Goal: Task Accomplishment & Management: Use online tool/utility

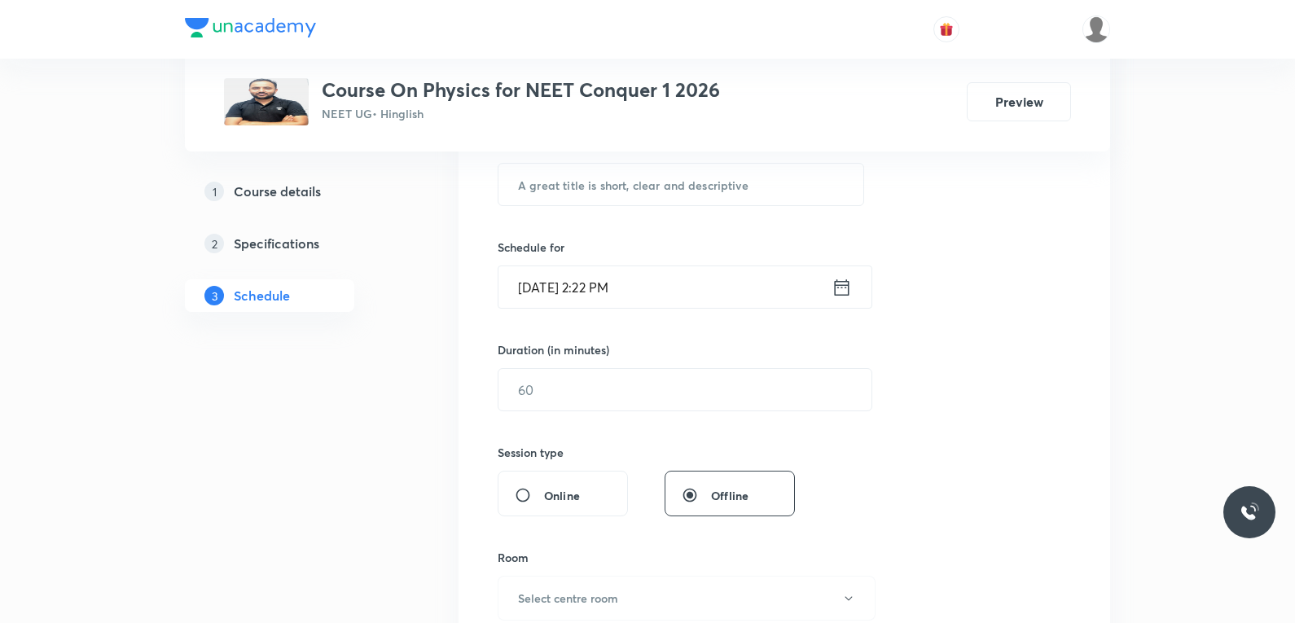
scroll to position [651, 0]
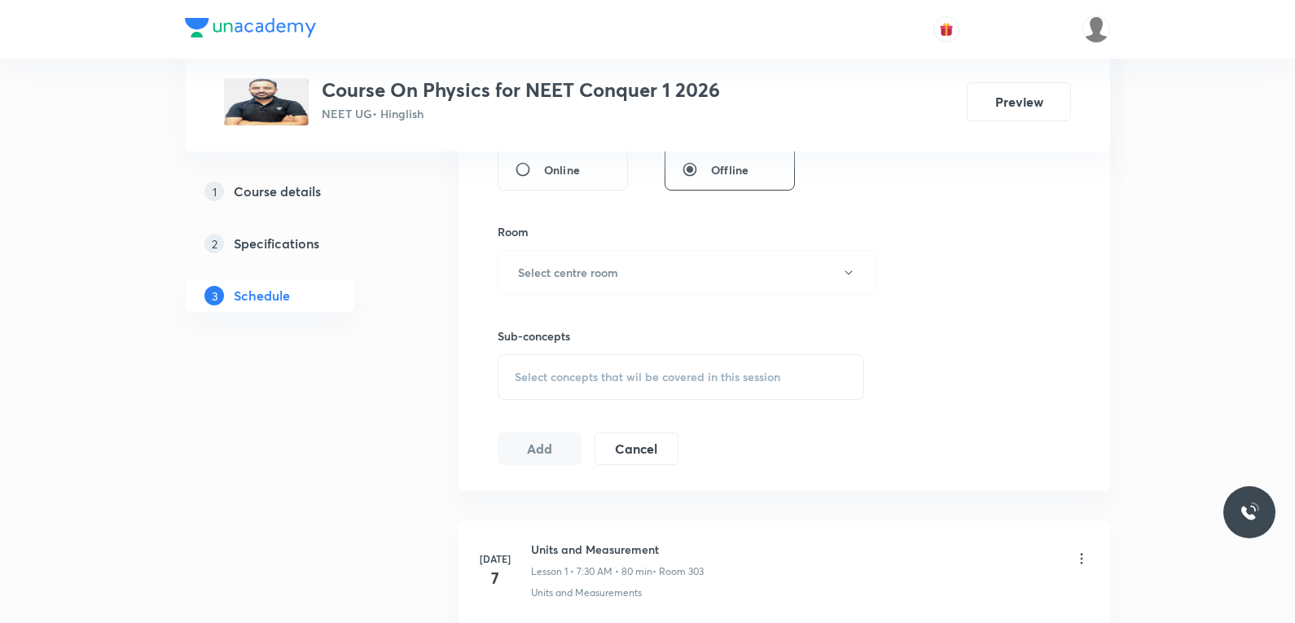
click at [677, 381] on span "Select concepts that wil be covered in this session" at bounding box center [647, 376] width 265 height 13
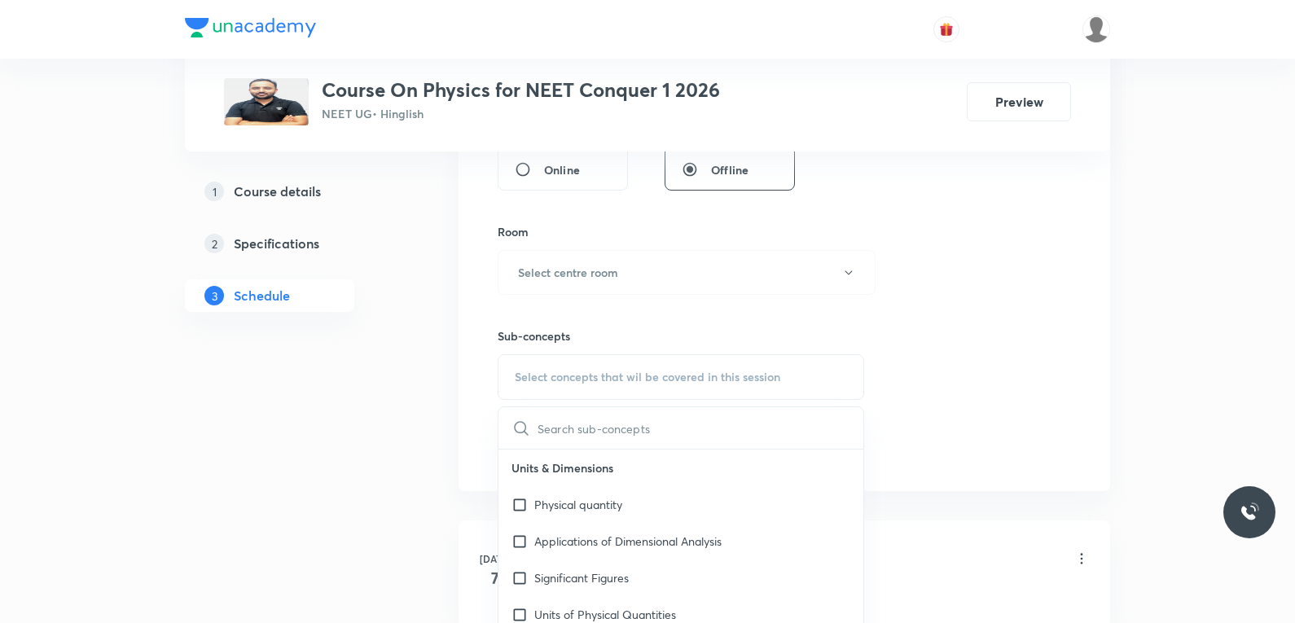
click at [995, 238] on div "Session 46 Live class Session title 0/99 ​ Schedule for Oct 2, 2025, 2:22 PM ​ …" at bounding box center [783, 82] width 573 height 765
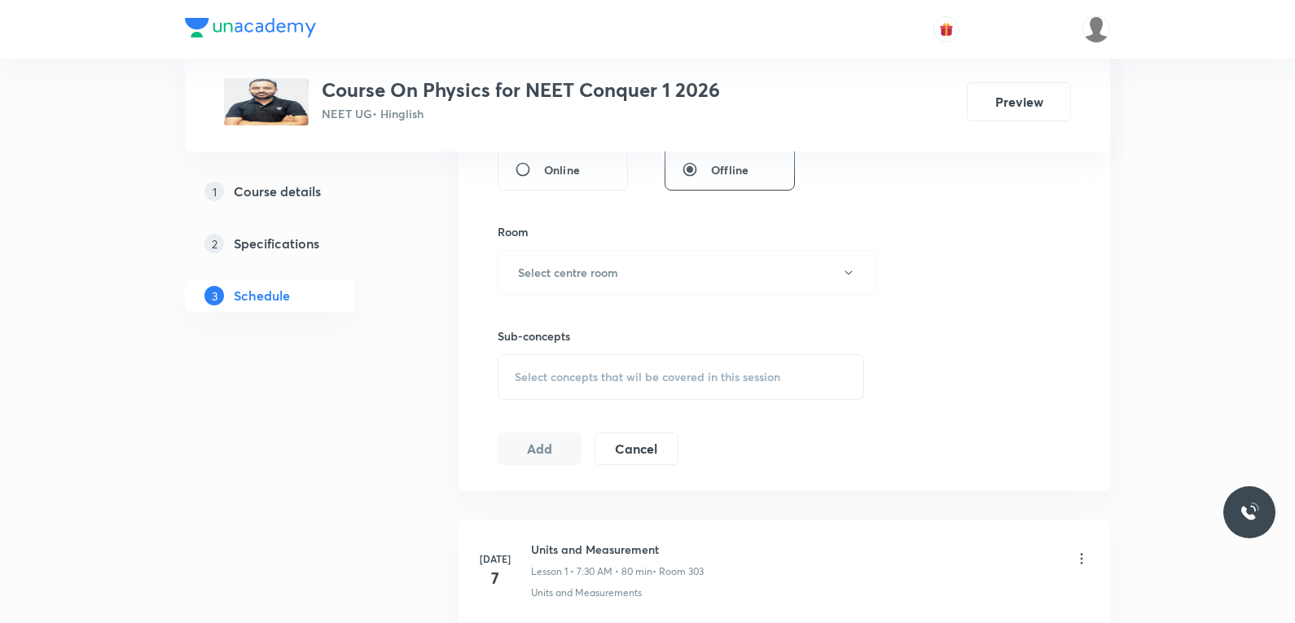
click at [979, 402] on div "Session 46 Live class Session title 0/99 ​ Schedule for Oct 2, 2025, 2:22 PM ​ …" at bounding box center [783, 82] width 573 height 765
click at [717, 372] on span "Select concepts that wil be covered in this session" at bounding box center [647, 376] width 265 height 13
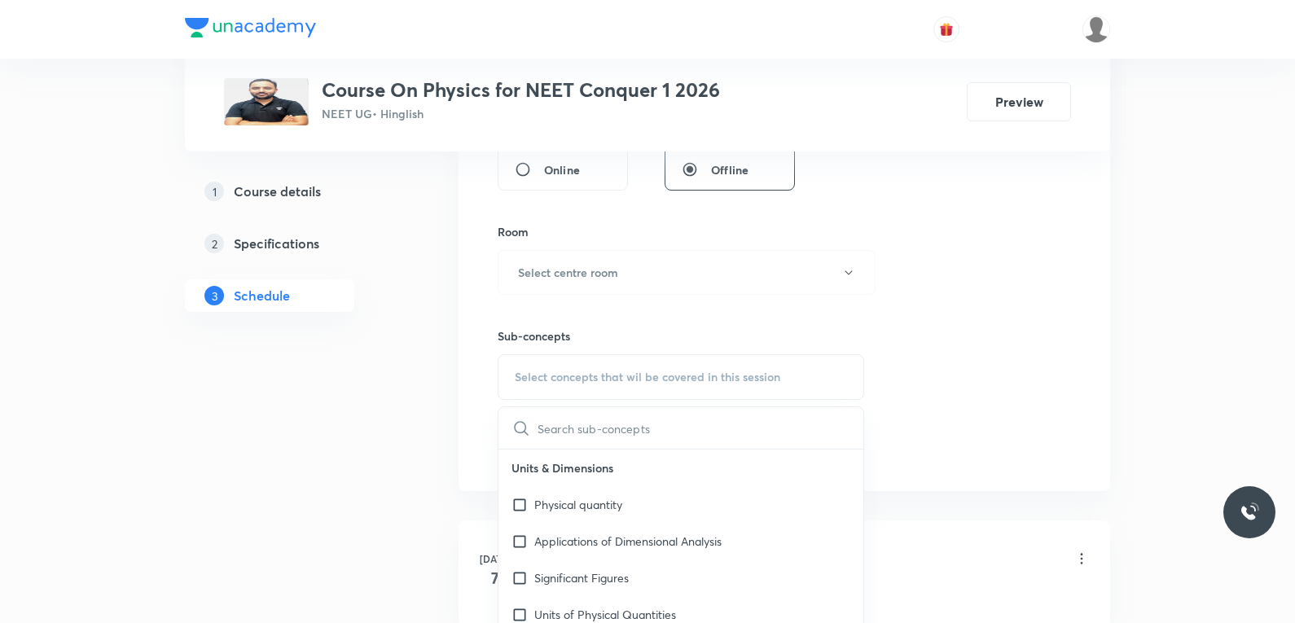
click at [1001, 269] on div "Session 46 Live class Session title 0/99 ​ Schedule for Oct 2, 2025, 2:22 PM ​ …" at bounding box center [783, 82] width 573 height 765
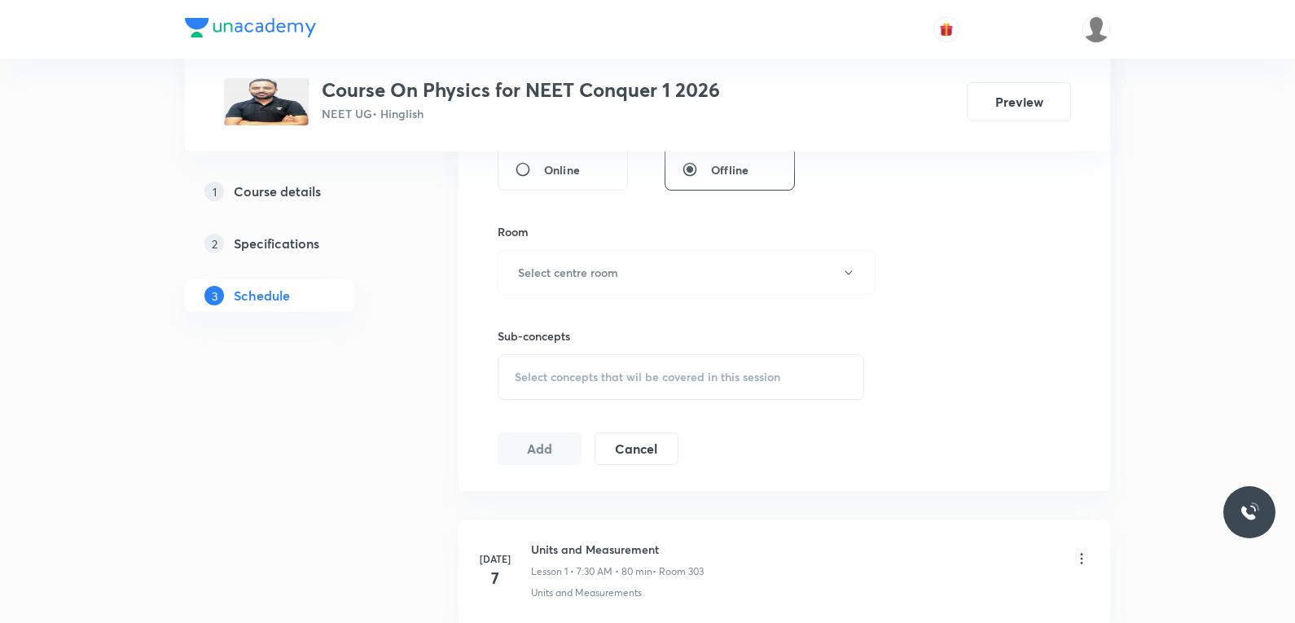
scroll to position [6361, 0]
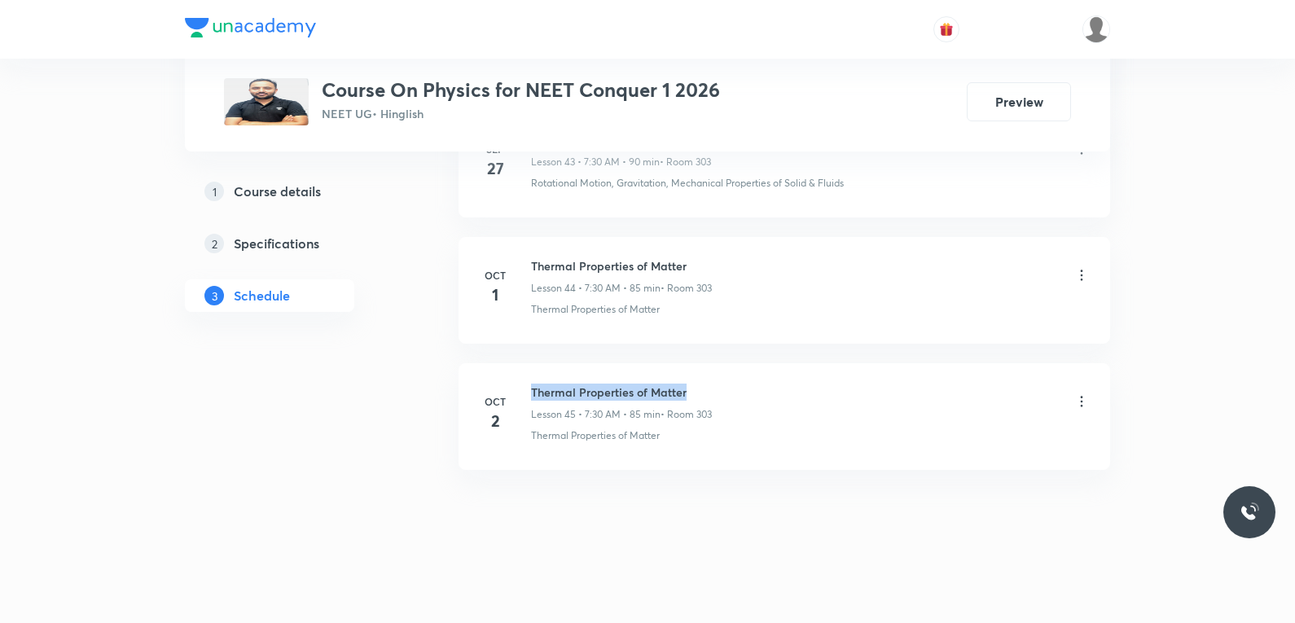
drag, startPoint x: 533, startPoint y: 394, endPoint x: 825, endPoint y: 386, distance: 291.6
click at [825, 386] on div "Thermal Properties of Matter Lesson 45 • 7:30 AM • 85 min • Room 303" at bounding box center [810, 402] width 559 height 38
copy h6 "Thermal Properties of Matter"
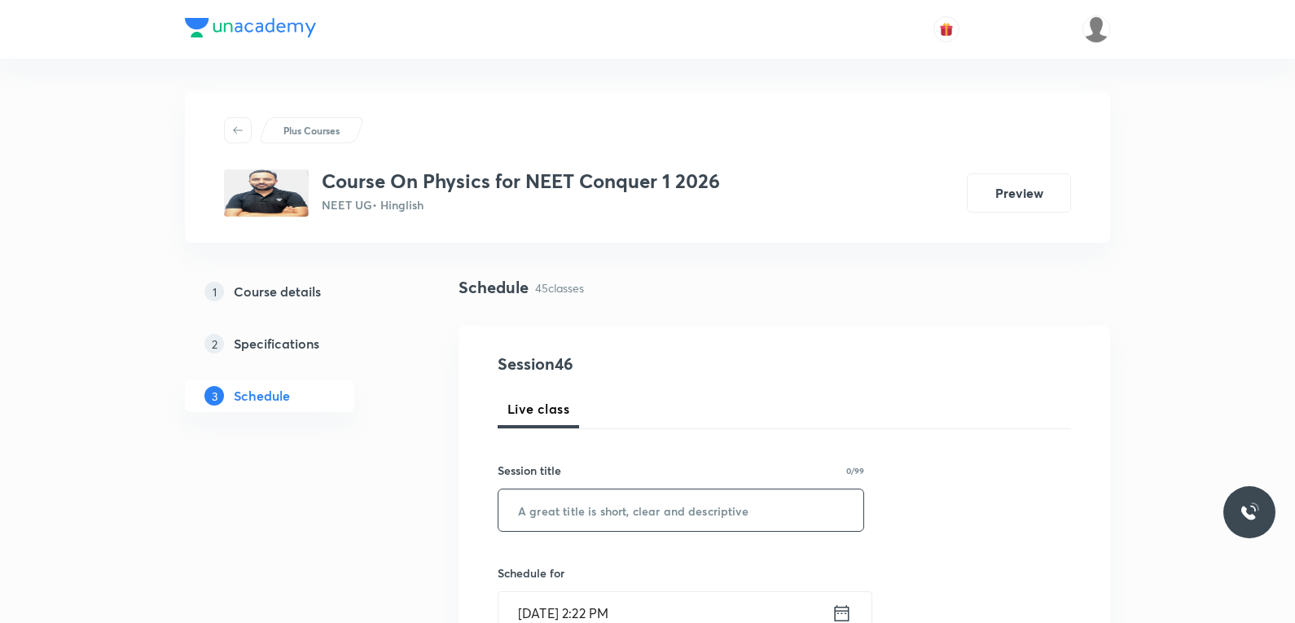
click at [669, 528] on input "text" at bounding box center [680, 510] width 365 height 42
paste input "Thermal Properties of Matter"
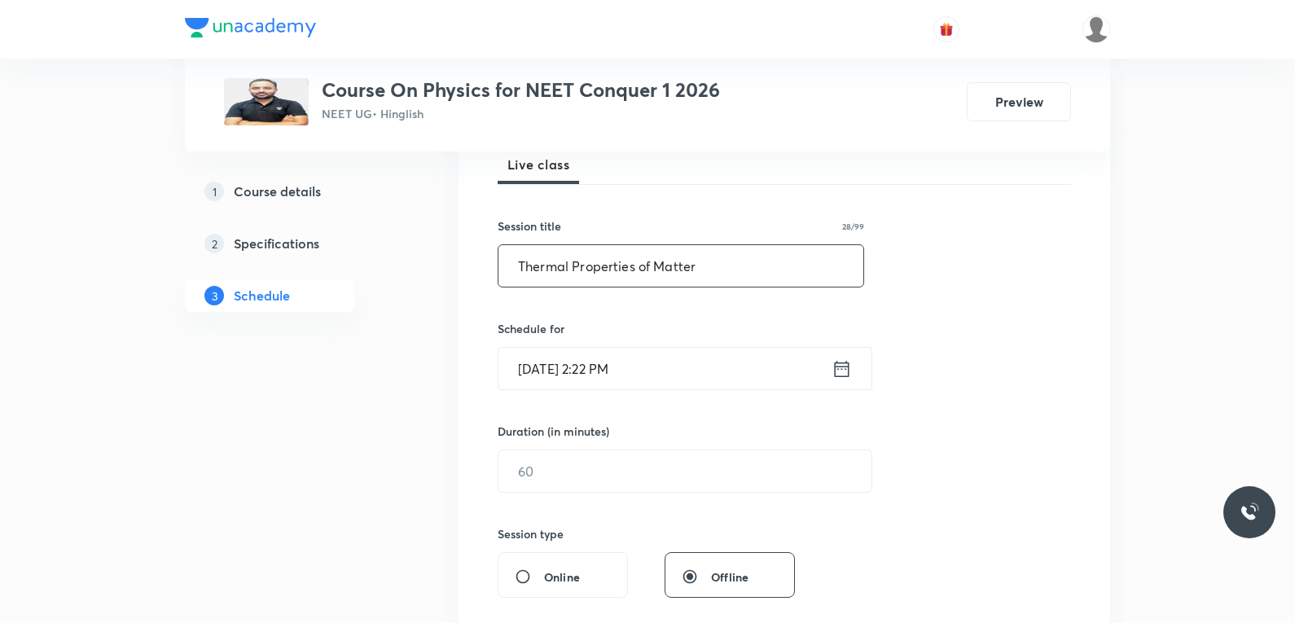
type input "Thermal Properties of Matter"
click at [570, 357] on input "[DATE] 2:22 PM" at bounding box center [664, 369] width 333 height 42
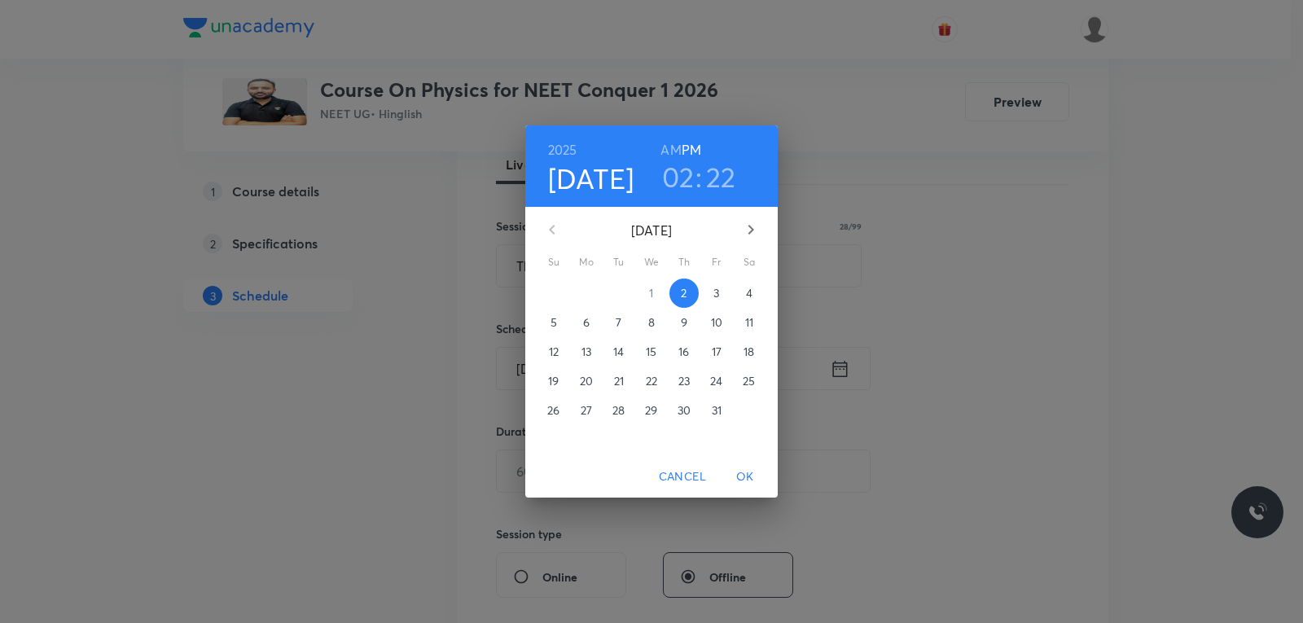
click at [716, 295] on p "3" at bounding box center [716, 293] width 6 height 16
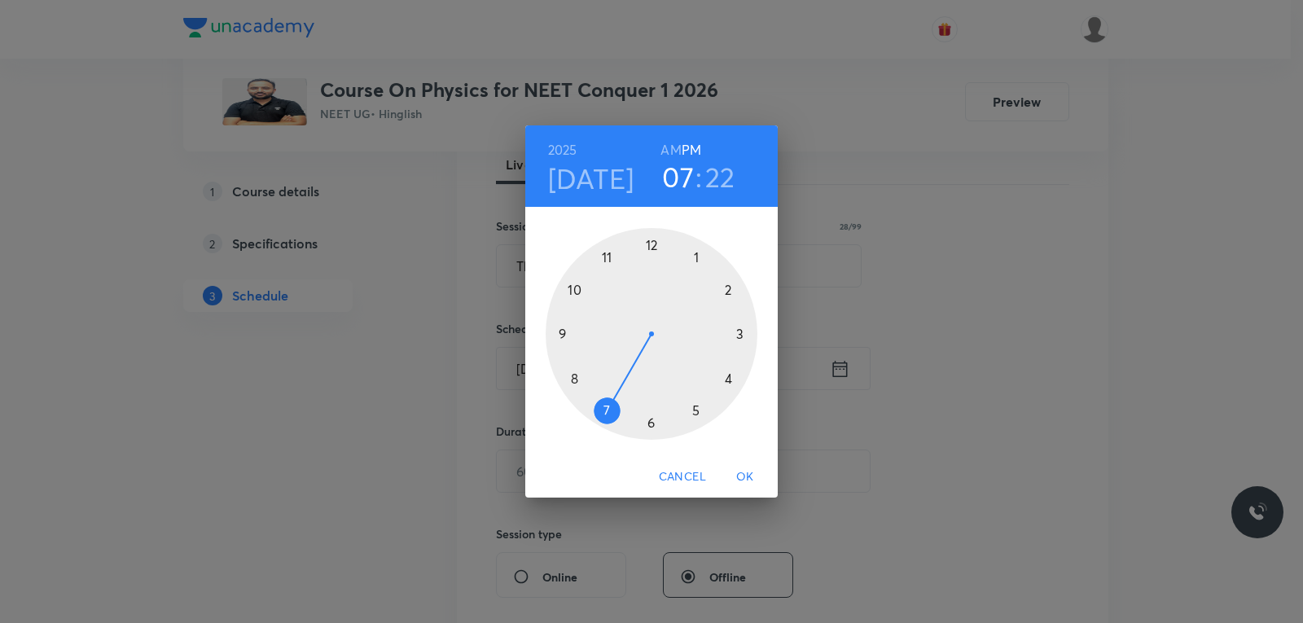
drag, startPoint x: 736, startPoint y: 291, endPoint x: 616, endPoint y: 414, distance: 171.6
click at [616, 414] on div at bounding box center [652, 334] width 212 height 212
click at [666, 150] on h6 "AM" at bounding box center [670, 149] width 20 height 23
click at [649, 412] on div at bounding box center [652, 334] width 212 height 212
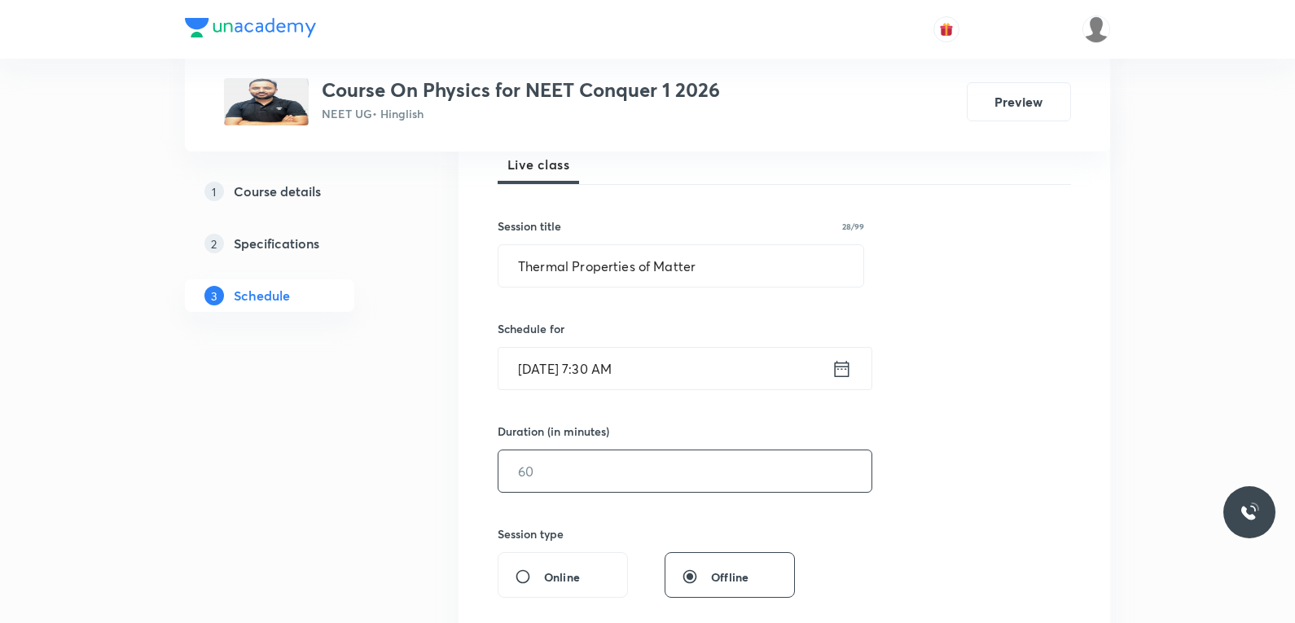
click at [541, 476] on input "text" at bounding box center [684, 471] width 373 height 42
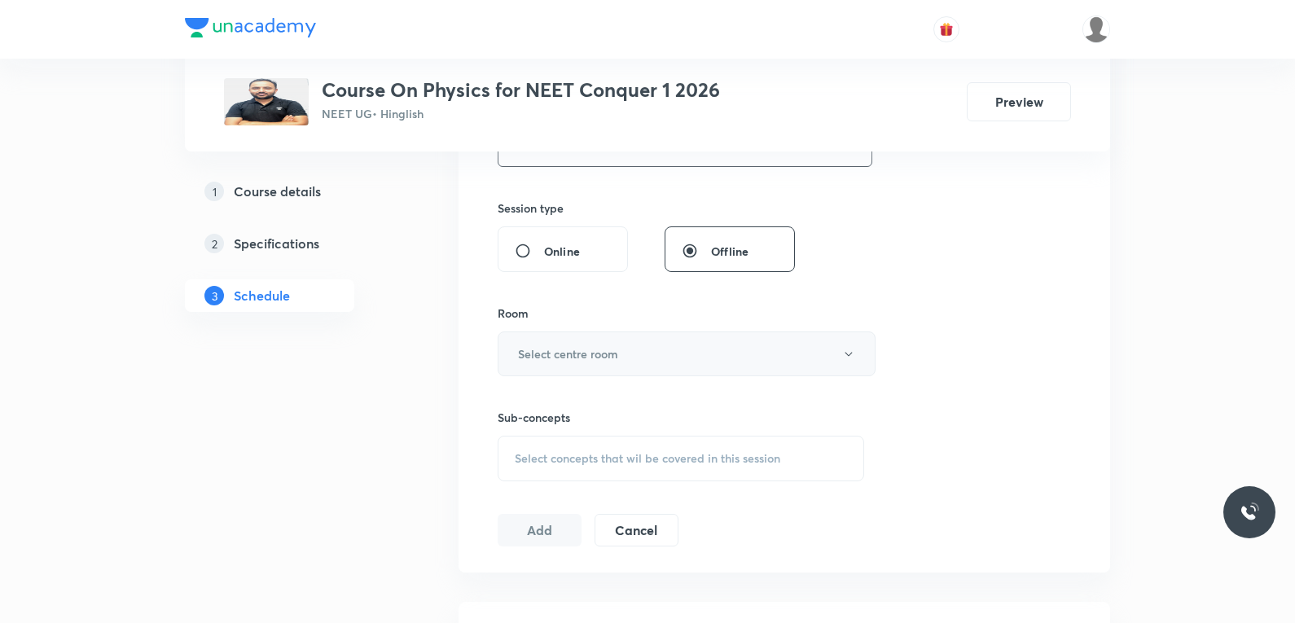
type input "85"
click at [612, 358] on h6 "Select centre room" at bounding box center [568, 353] width 100 height 17
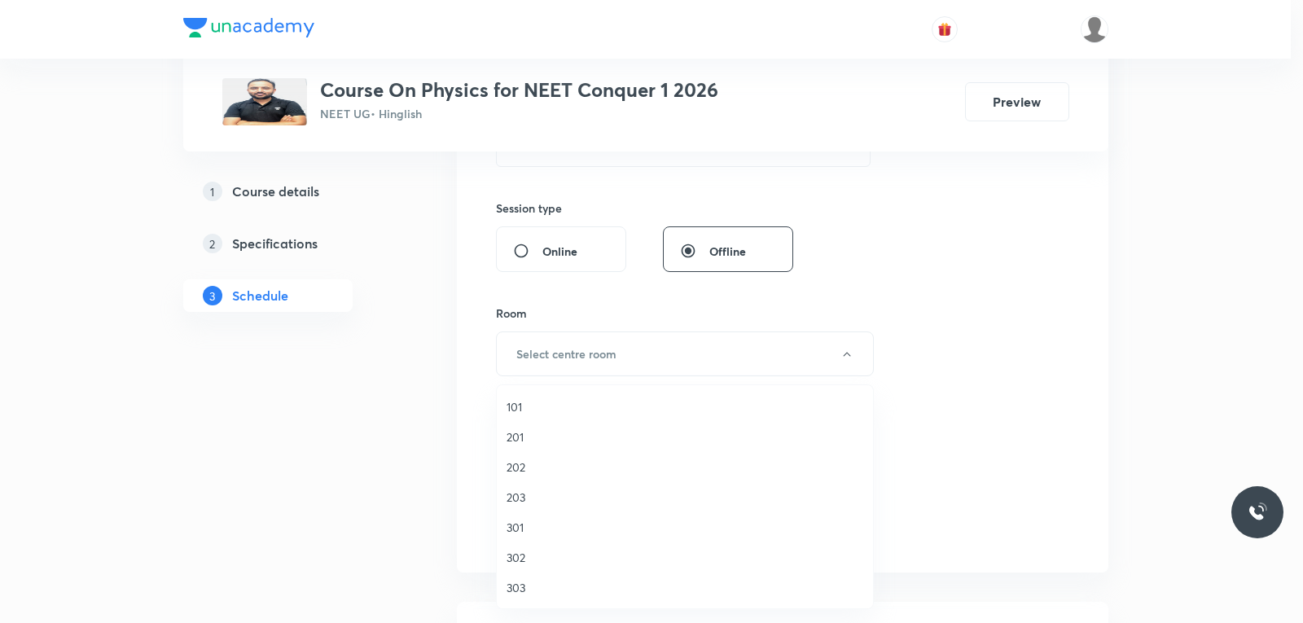
click at [523, 581] on span "303" at bounding box center [684, 587] width 357 height 17
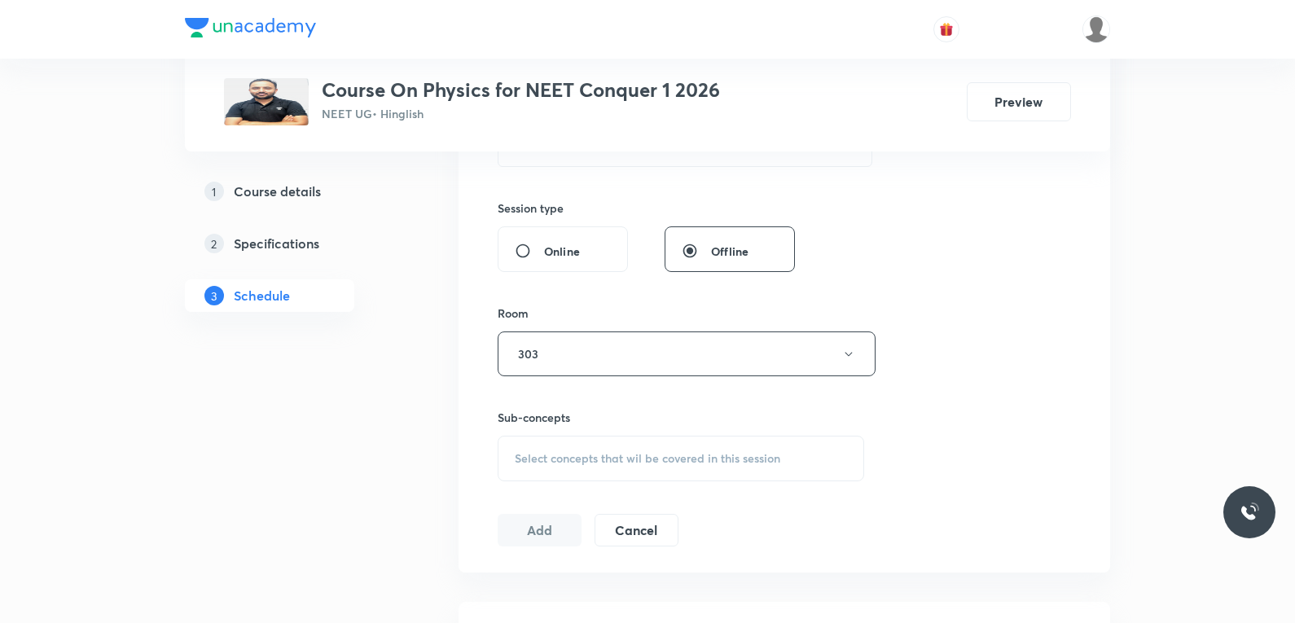
click at [630, 452] on span "Select concepts that wil be covered in this session" at bounding box center [647, 458] width 265 height 13
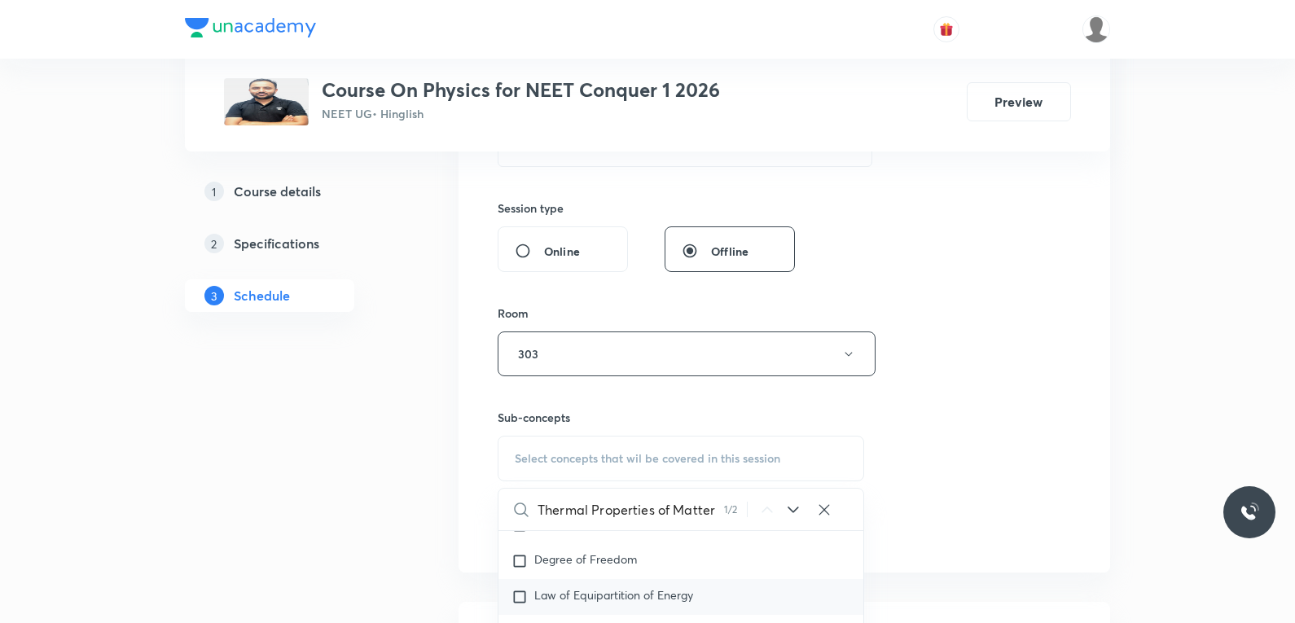
scroll to position [814, 0]
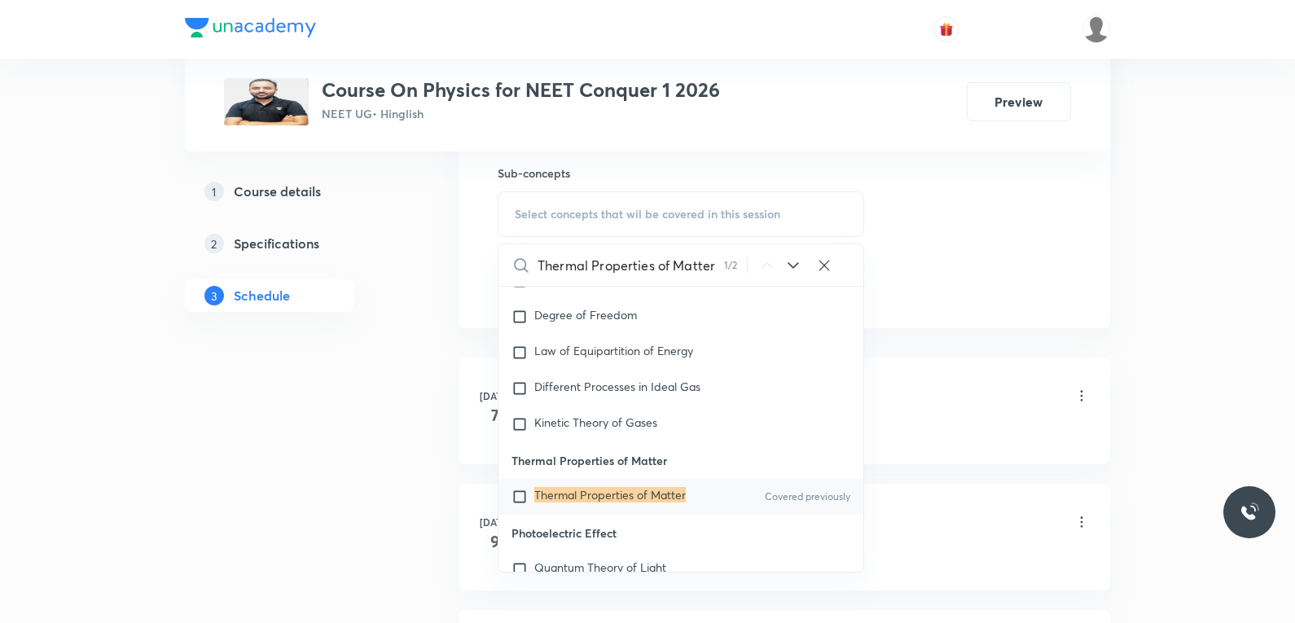
type input "Thermal Properties of Matter"
click at [646, 505] on div "Thermal Properties of Matter Covered previously" at bounding box center [680, 497] width 365 height 36
checkbox input "true"
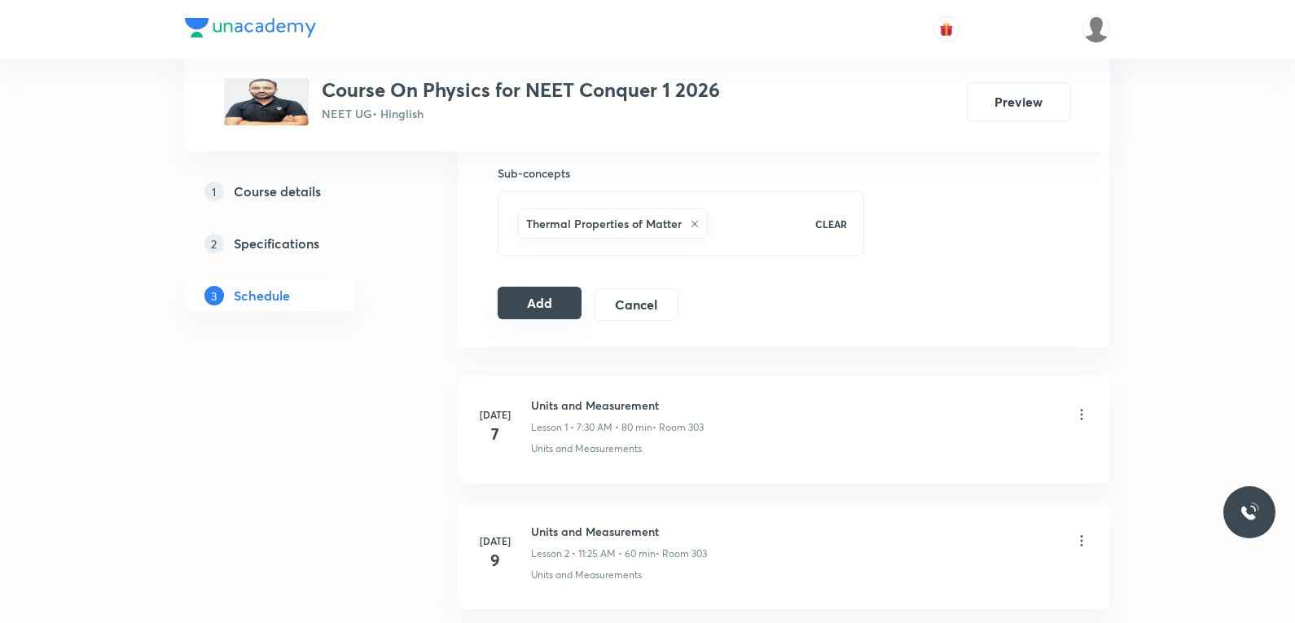
click at [543, 306] on button "Add" at bounding box center [539, 303] width 84 height 33
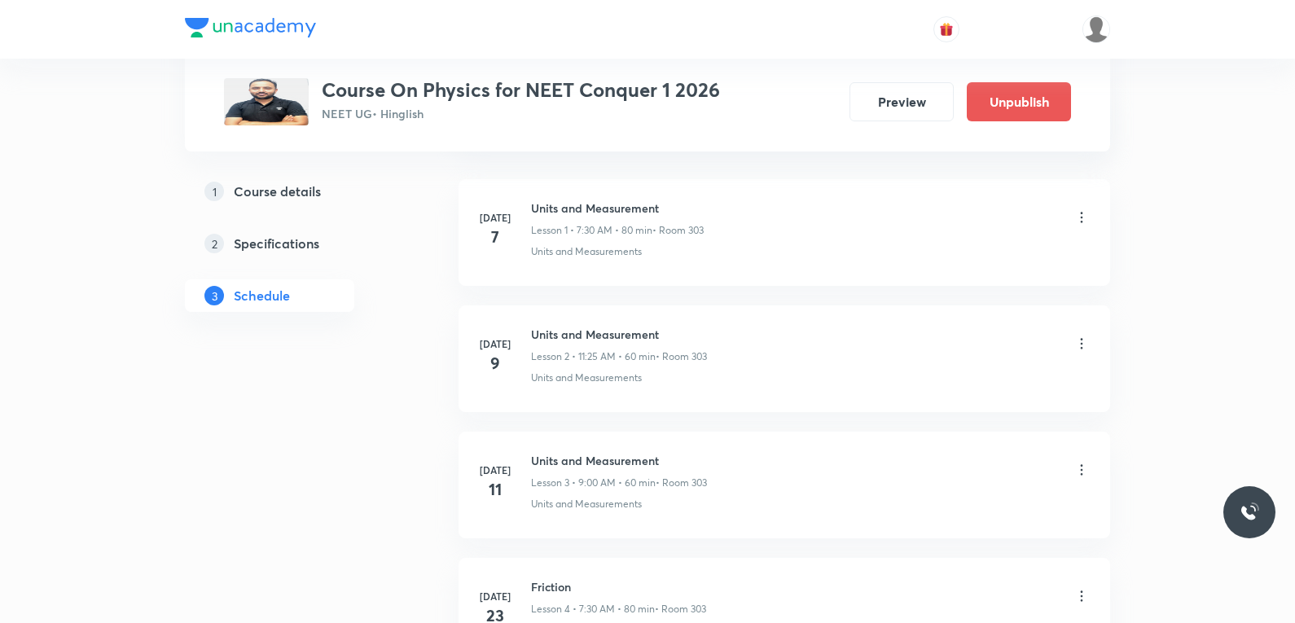
scroll to position [5739, 0]
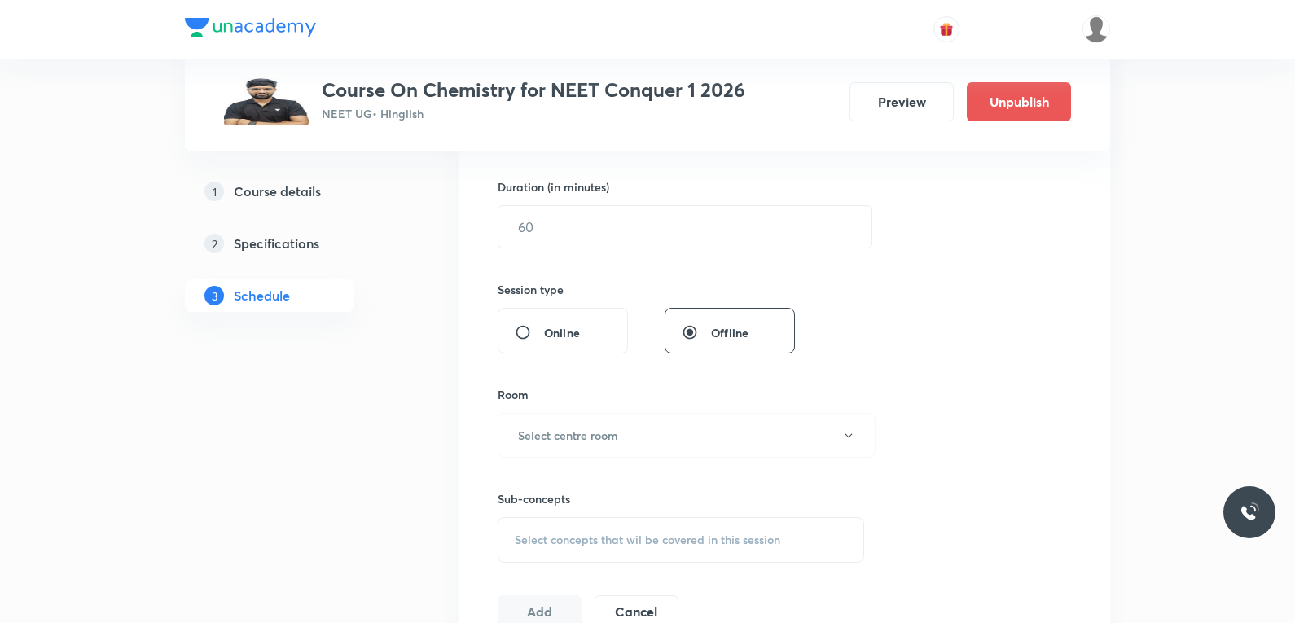
scroll to position [733, 0]
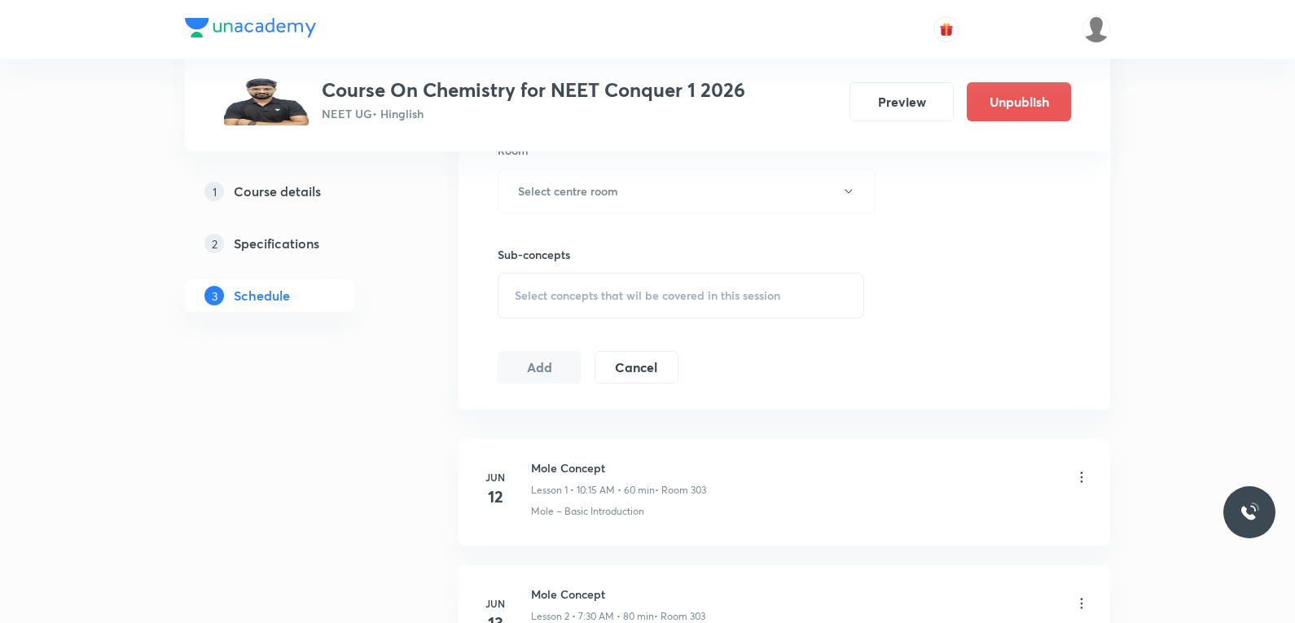
click at [693, 280] on div "Select concepts that wil be covered in this session" at bounding box center [680, 296] width 366 height 46
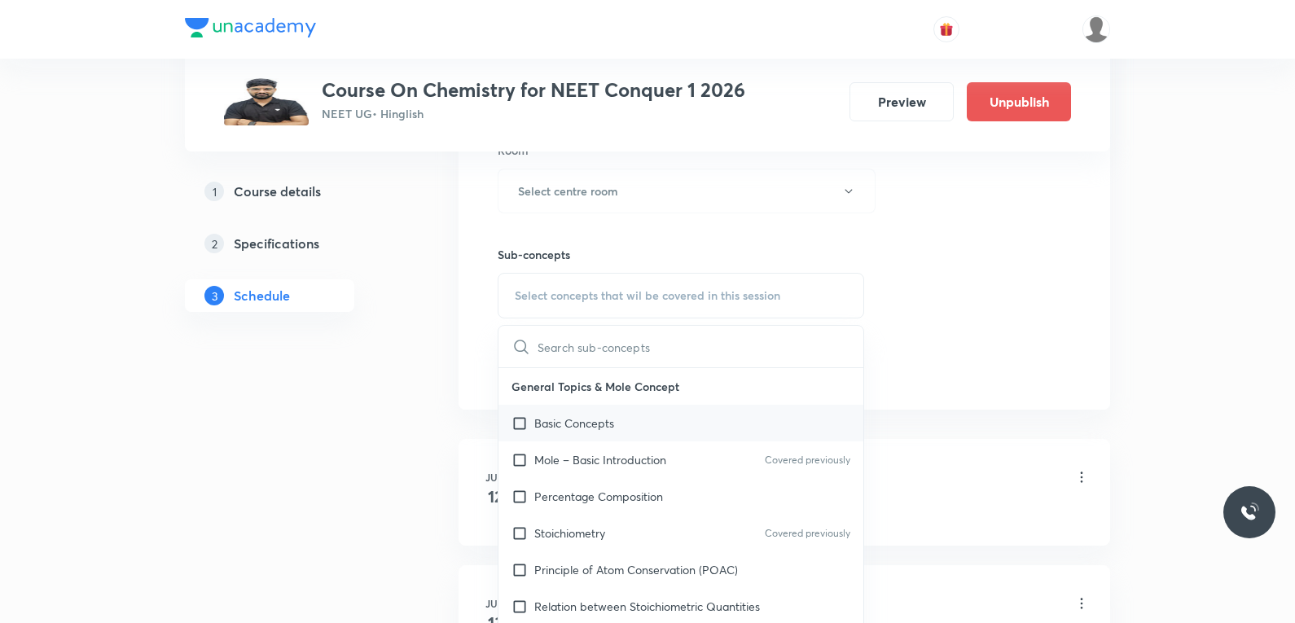
scroll to position [163, 0]
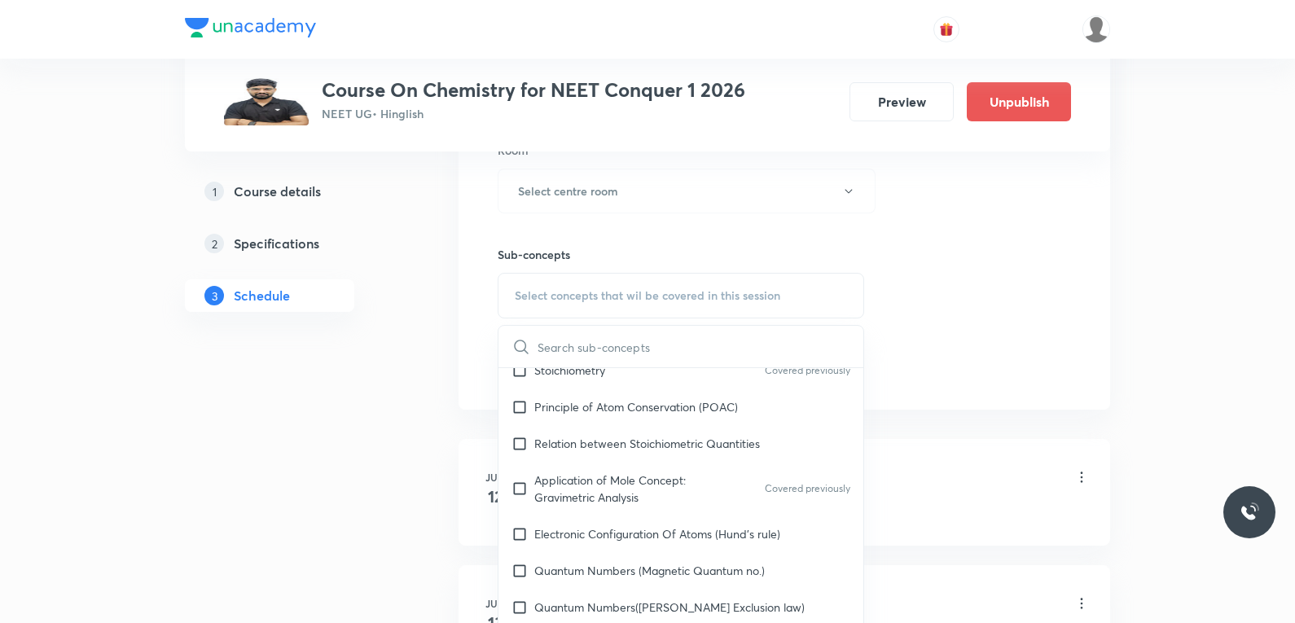
click at [957, 297] on div "Session 79 Live class Session title 0/99 ​ Schedule for Oct 2, 2025, 2:22 PM ​ …" at bounding box center [783, 1] width 573 height 765
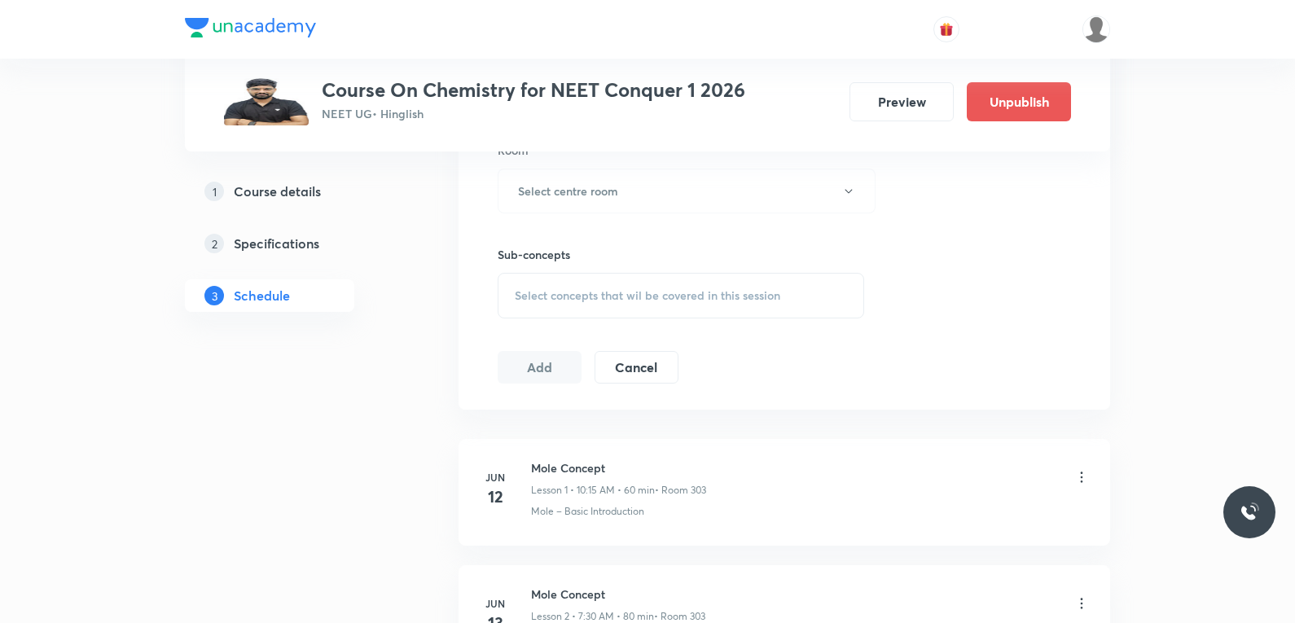
scroll to position [10526, 0]
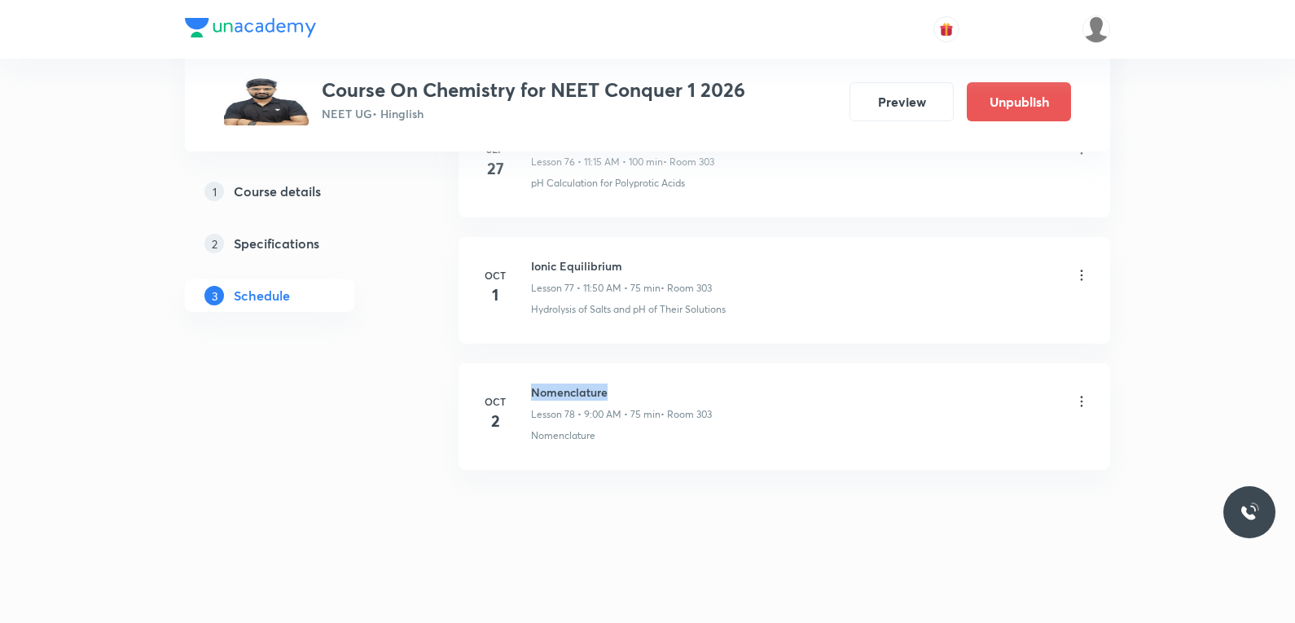
drag, startPoint x: 532, startPoint y: 392, endPoint x: 723, endPoint y: 391, distance: 190.5
click at [723, 391] on div "Nomenclature Lesson 78 • 9:00 AM • 75 min • Room 303" at bounding box center [810, 402] width 559 height 38
copy h6 "Nomenclature"
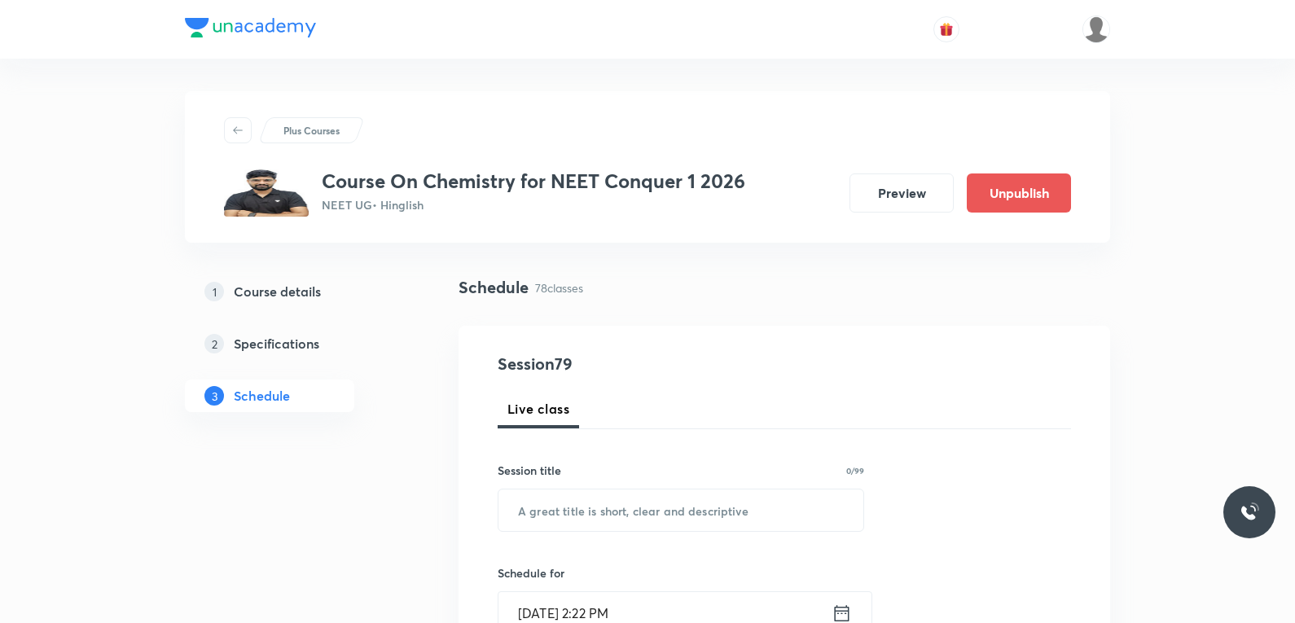
click at [742, 486] on div "Session title 0/99 ​" at bounding box center [680, 497] width 366 height 70
click at [705, 517] on input "text" at bounding box center [680, 510] width 365 height 42
paste input "Nomenclature"
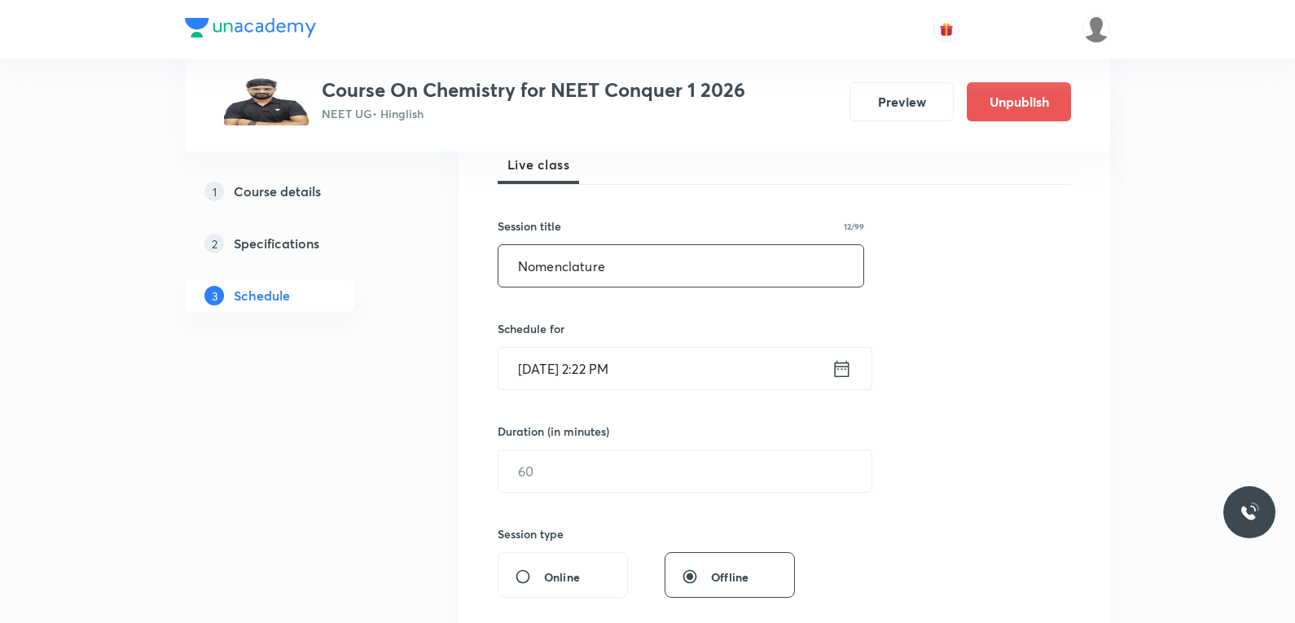
type input "Nomenclature"
click at [620, 370] on input "Oct 2, 2025, 2:22 PM" at bounding box center [664, 369] width 333 height 42
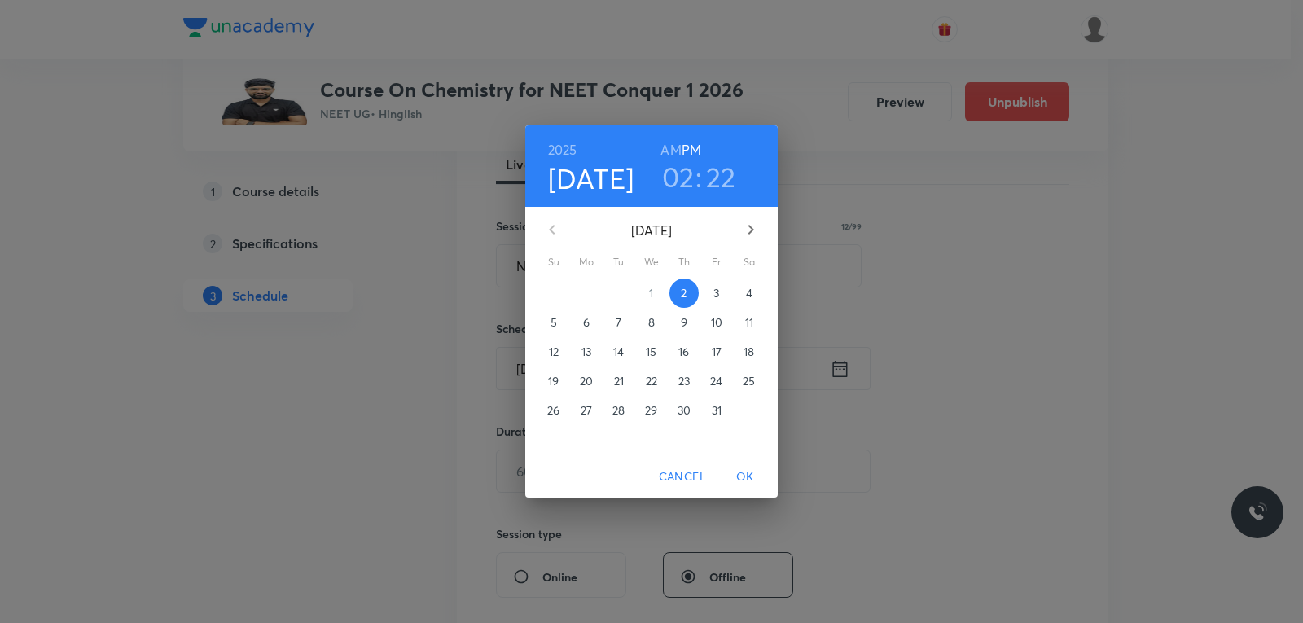
click at [722, 293] on span "3" at bounding box center [716, 293] width 29 height 16
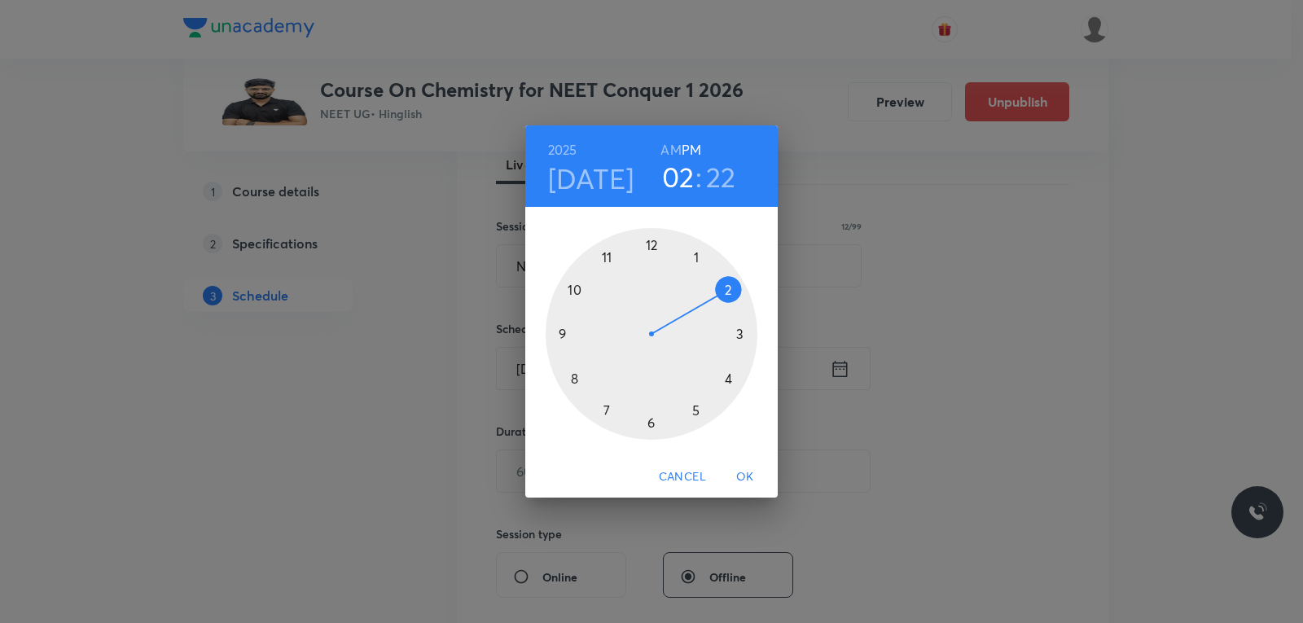
click at [673, 147] on h6 "AM" at bounding box center [670, 149] width 20 height 23
drag, startPoint x: 725, startPoint y: 294, endPoint x: 547, endPoint y: 332, distance: 182.4
click at [547, 332] on div at bounding box center [652, 334] width 212 height 212
drag, startPoint x: 706, startPoint y: 346, endPoint x: 652, endPoint y: 252, distance: 108.0
click at [652, 252] on div at bounding box center [652, 334] width 212 height 212
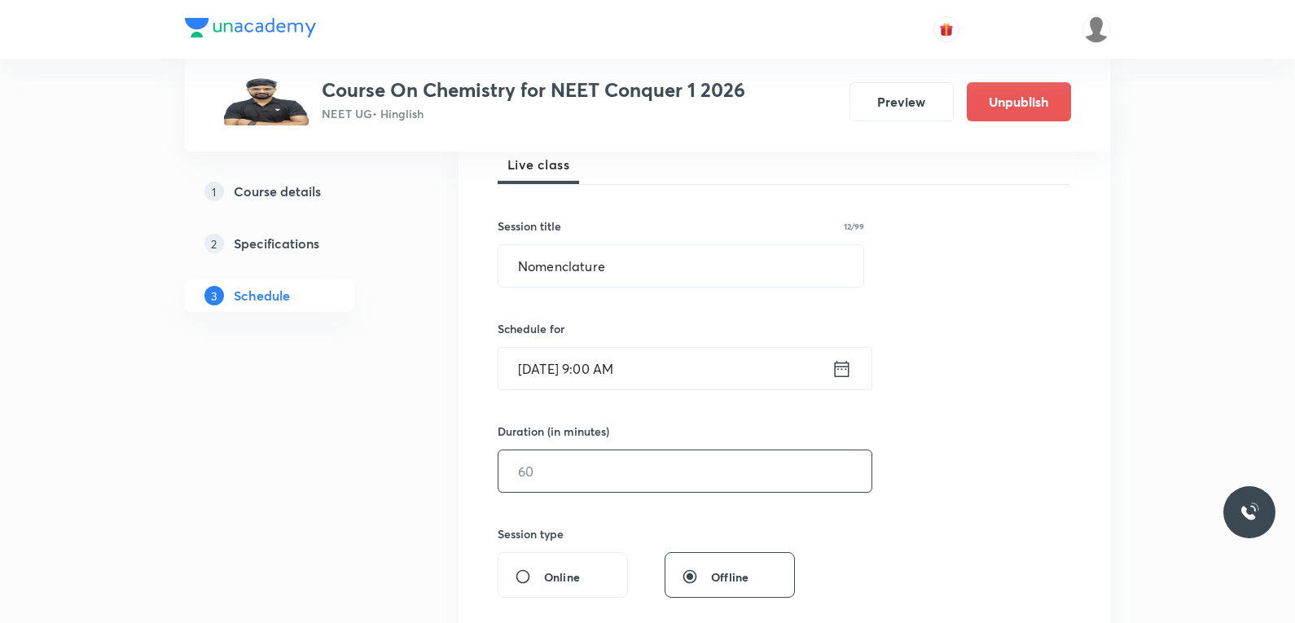
click at [568, 477] on input "text" at bounding box center [684, 471] width 373 height 42
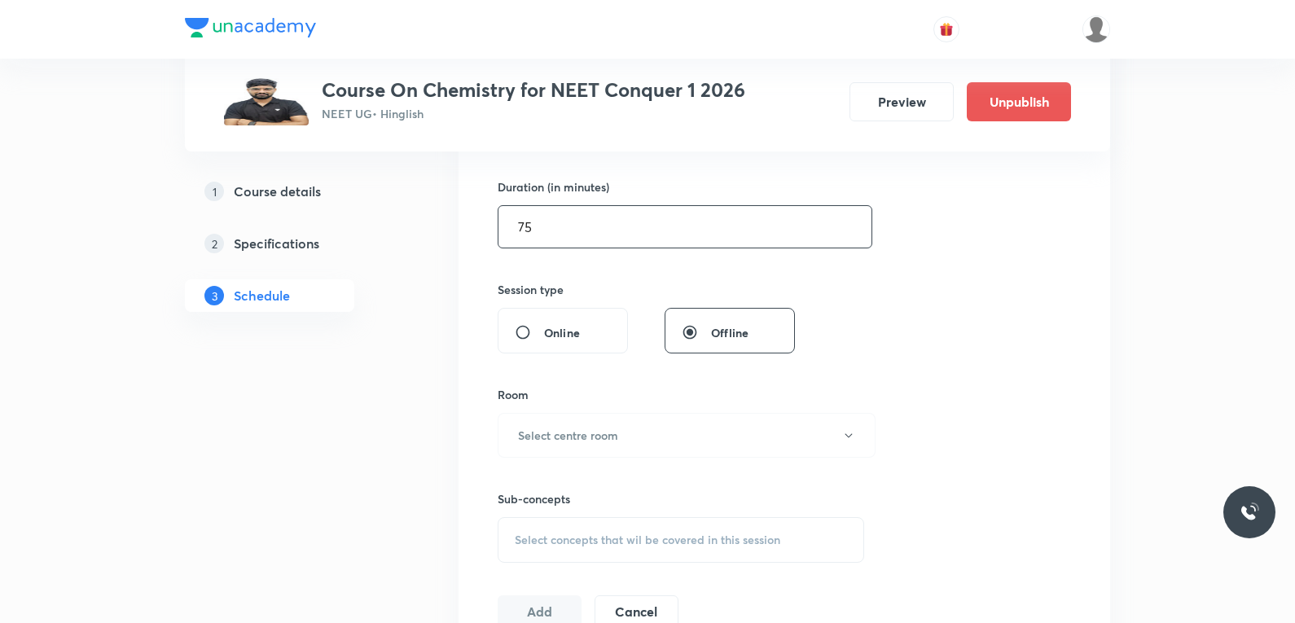
scroll to position [570, 0]
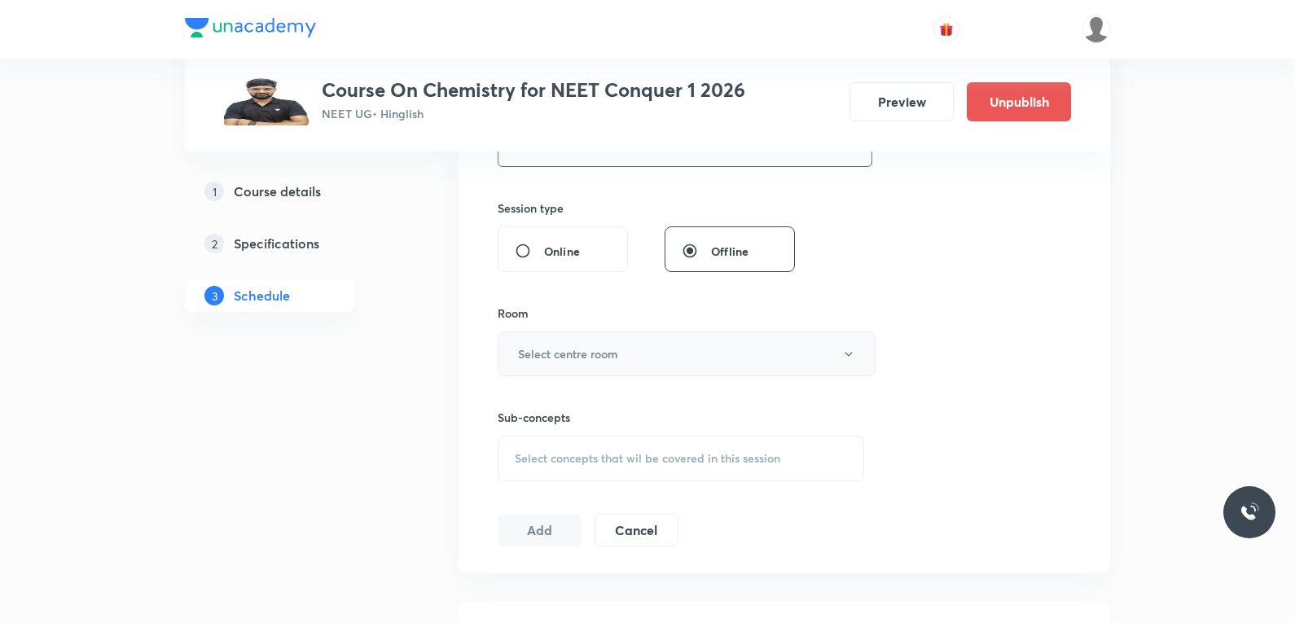
type input "75"
click at [657, 357] on button "Select centre room" at bounding box center [686, 353] width 378 height 45
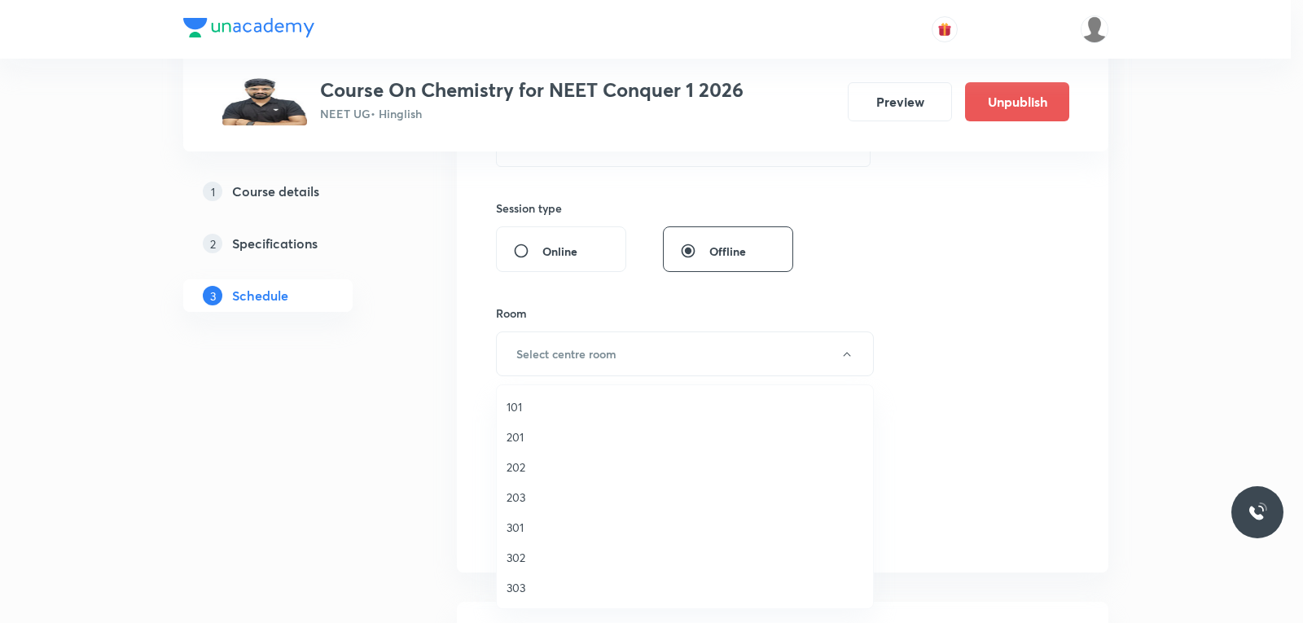
click at [510, 588] on span "303" at bounding box center [684, 587] width 357 height 17
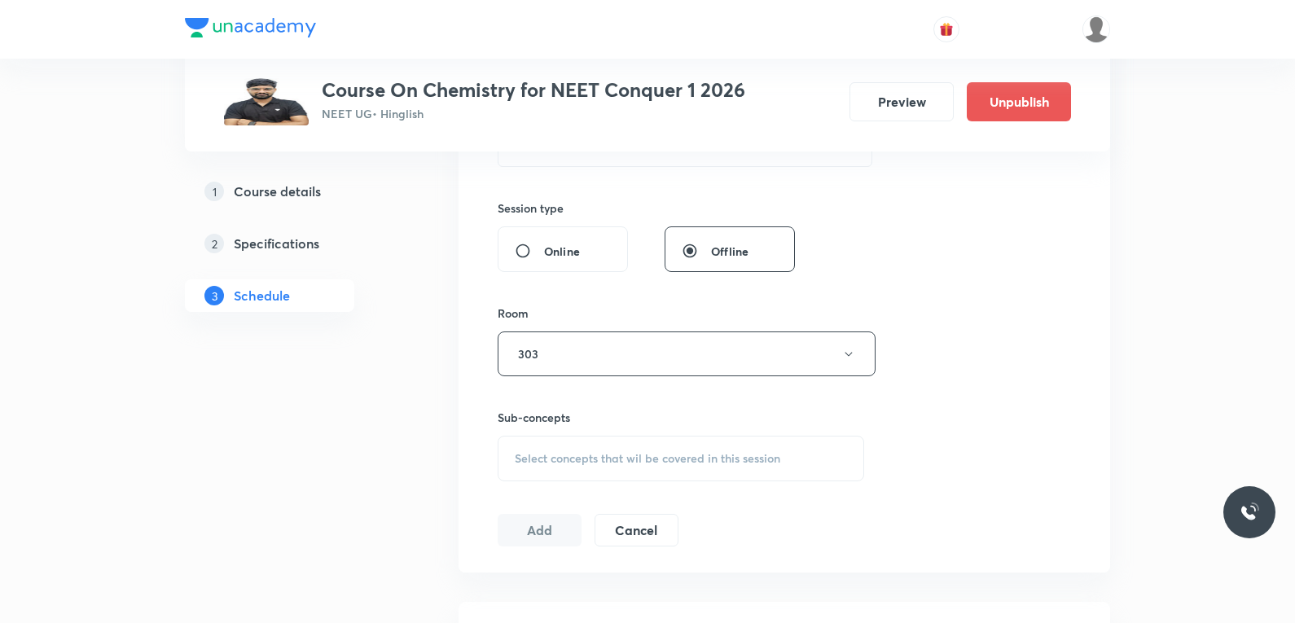
click at [626, 464] on span "Select concepts that wil be covered in this session" at bounding box center [647, 458] width 265 height 13
click at [988, 381] on div "Session 79 Live class Session title 12/99 Nomenclature ​ Schedule for Oct 3, 20…" at bounding box center [783, 164] width 573 height 765
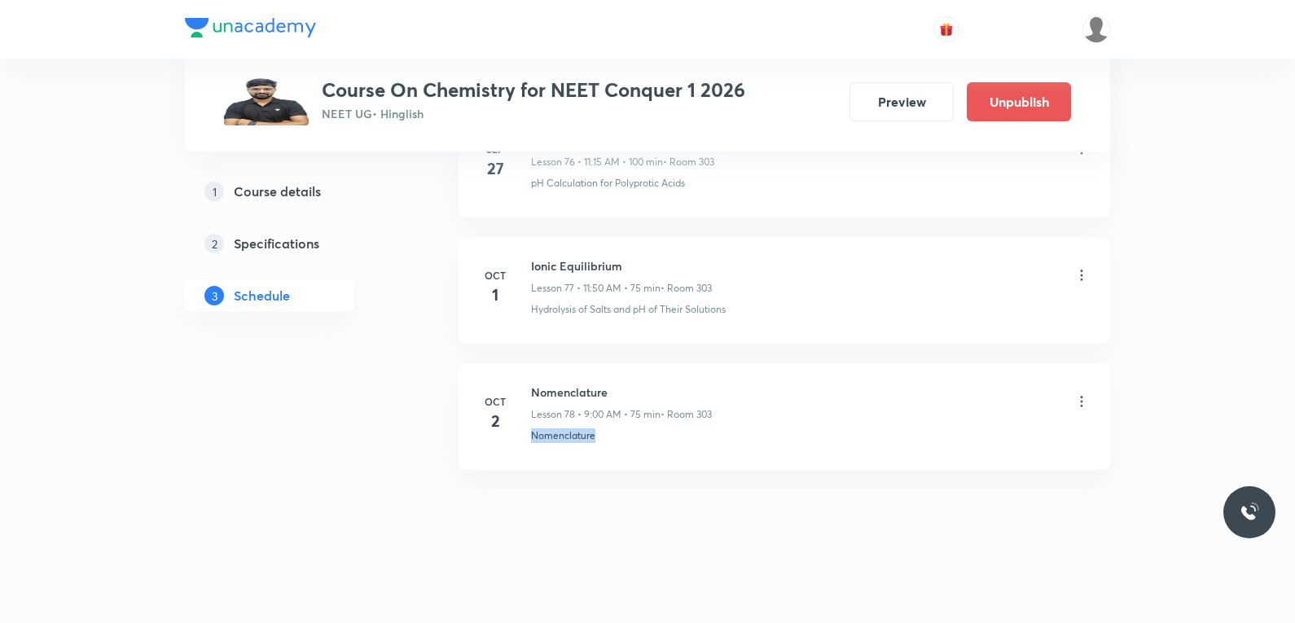
drag, startPoint x: 526, startPoint y: 442, endPoint x: 720, endPoint y: 449, distance: 193.9
click at [720, 449] on li "Oct 2 Nomenclature Lesson 78 • 9:00 AM • 75 min • Room 303 Nomenclature" at bounding box center [783, 416] width 651 height 107
copy p "Nomenclature"
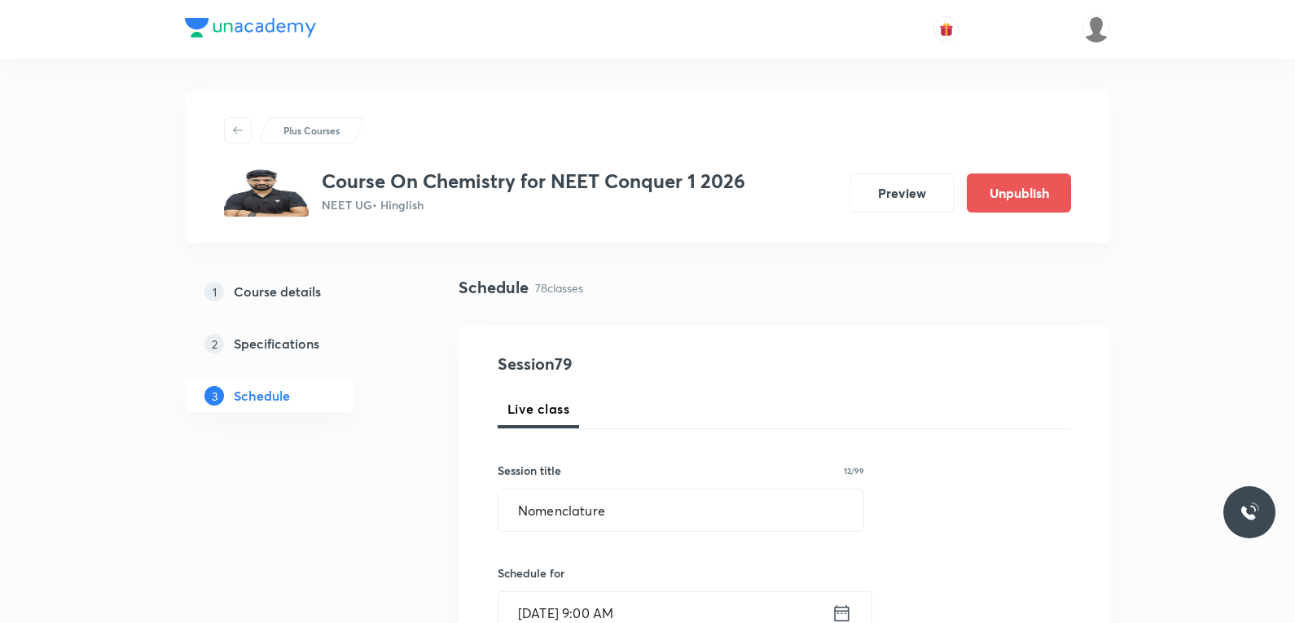
scroll to position [489, 0]
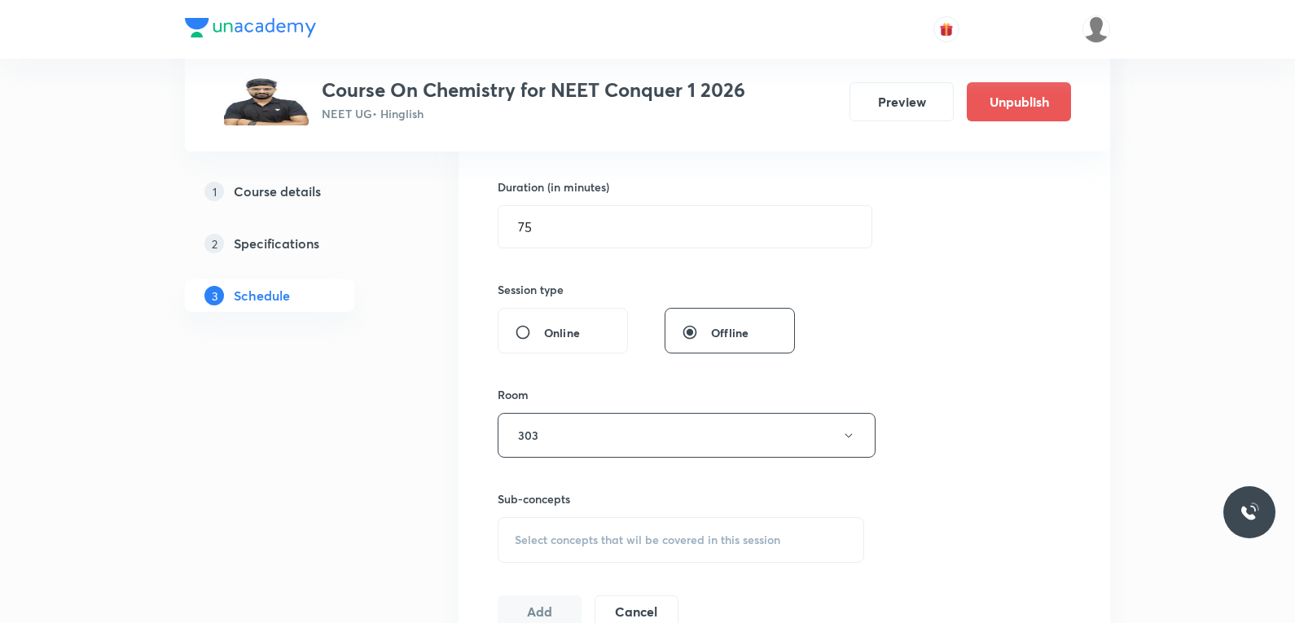
click at [607, 537] on span "Select concepts that wil be covered in this session" at bounding box center [647, 539] width 265 height 13
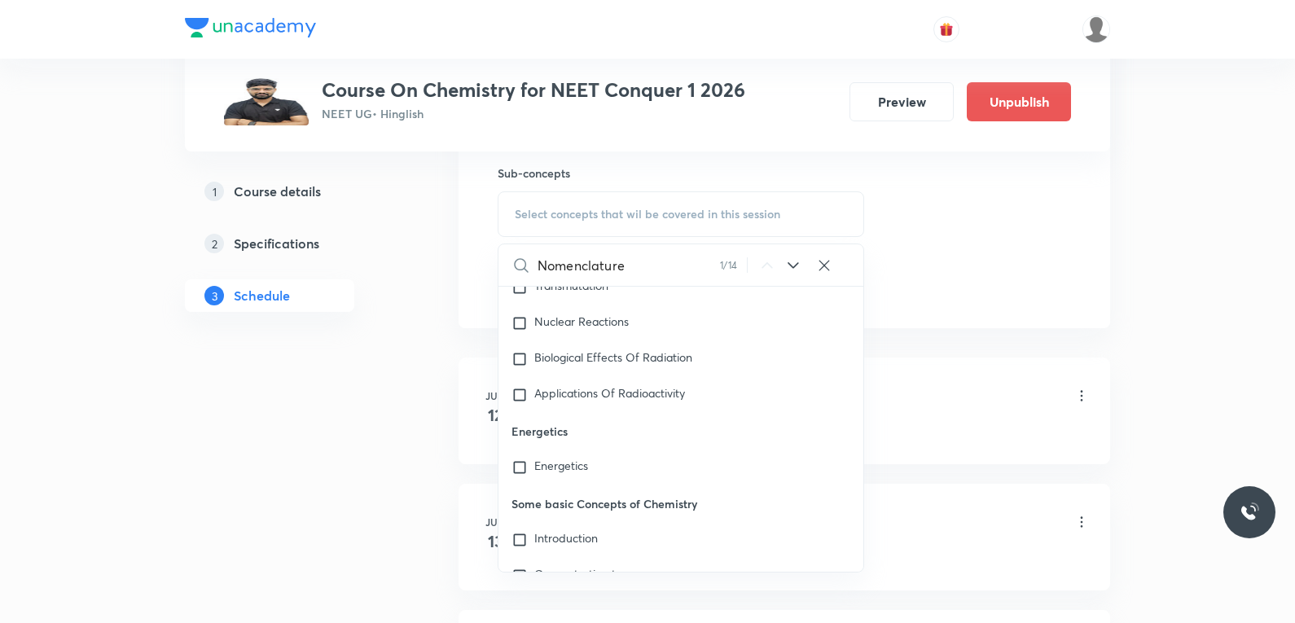
scroll to position [13271, 0]
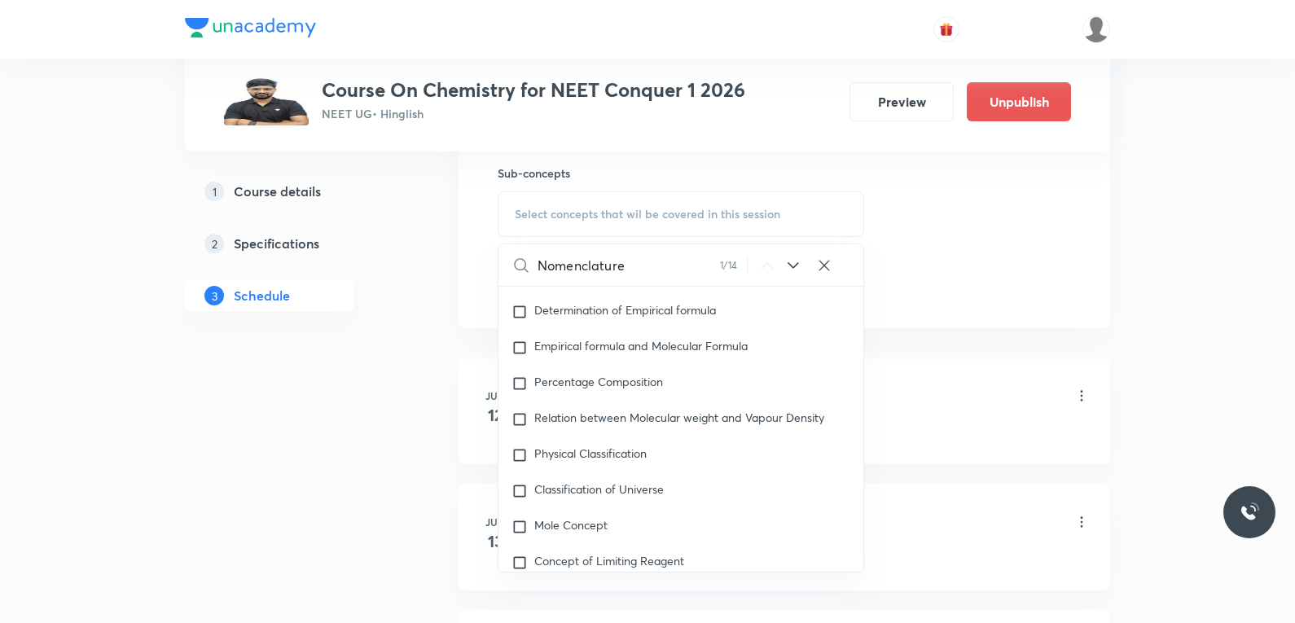
type input "Nomenclature"
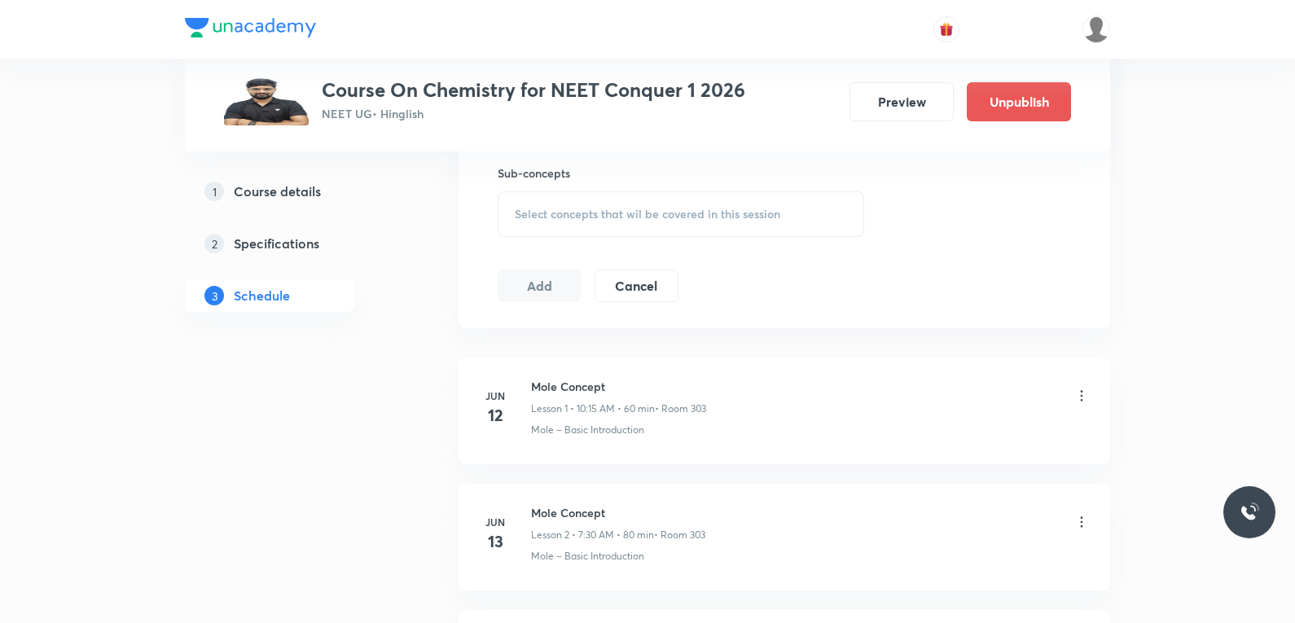
scroll to position [10526, 0]
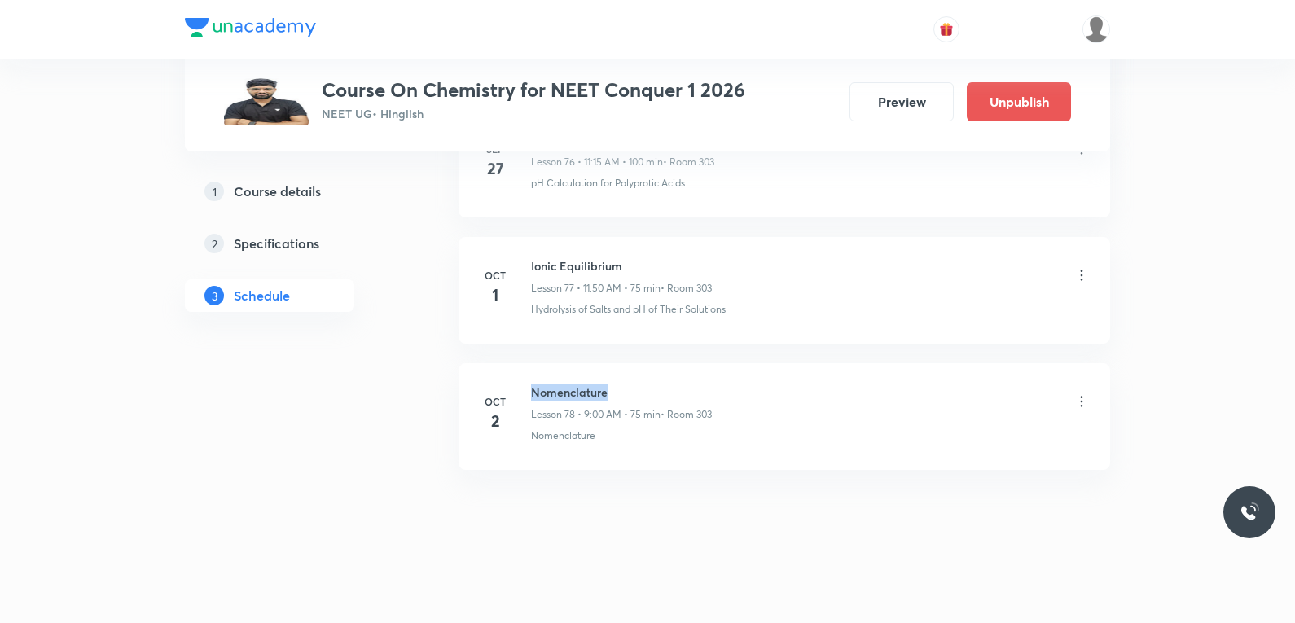
drag, startPoint x: 532, startPoint y: 392, endPoint x: 634, endPoint y: 398, distance: 101.9
click at [634, 398] on h6 "Nomenclature" at bounding box center [621, 391] width 181 height 17
copy h6 "Nomenclature"
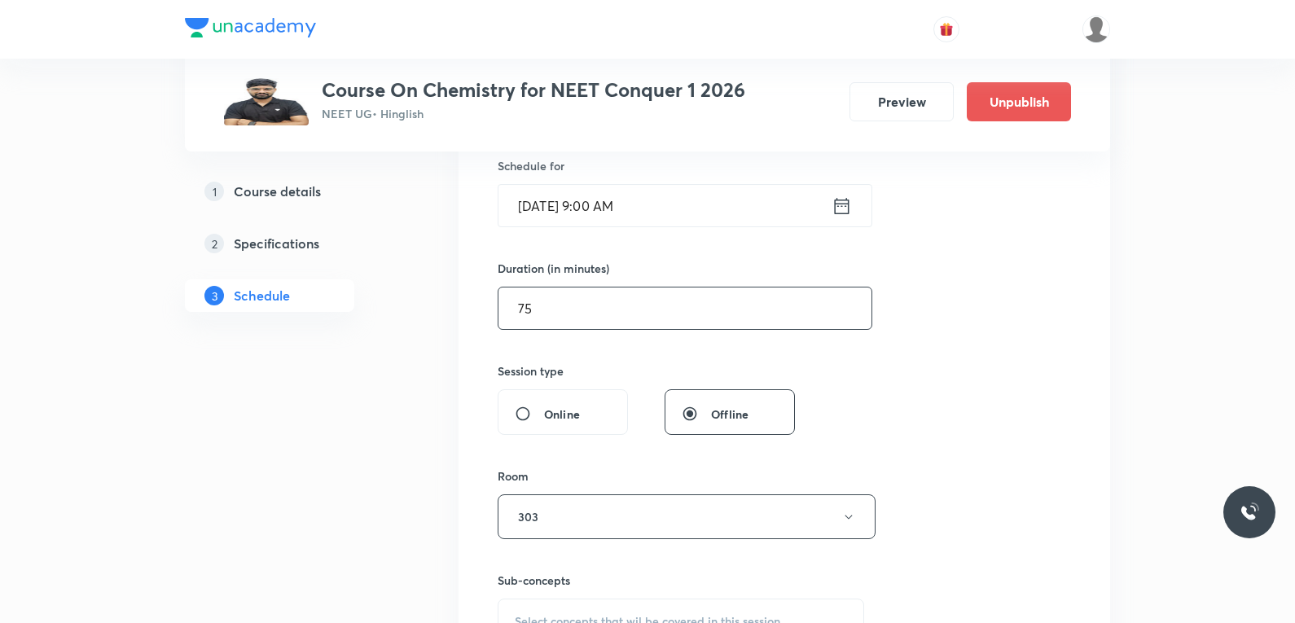
scroll to position [733, 0]
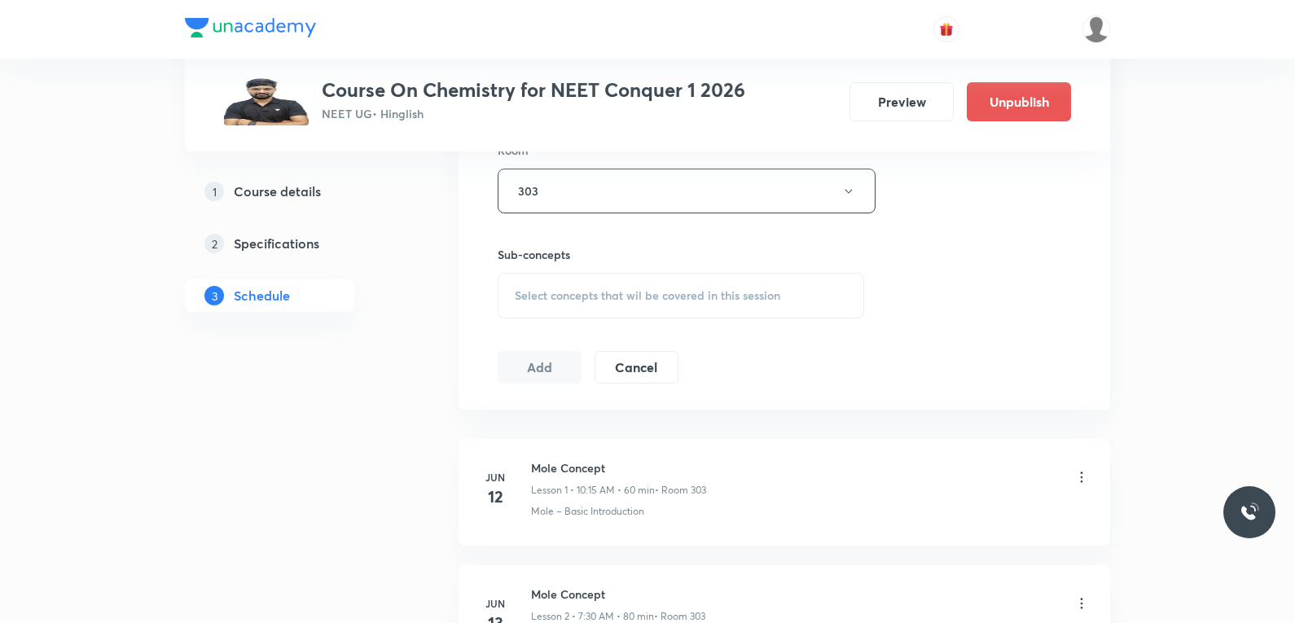
click at [727, 294] on span "Select concepts that wil be covered in this session" at bounding box center [647, 295] width 265 height 13
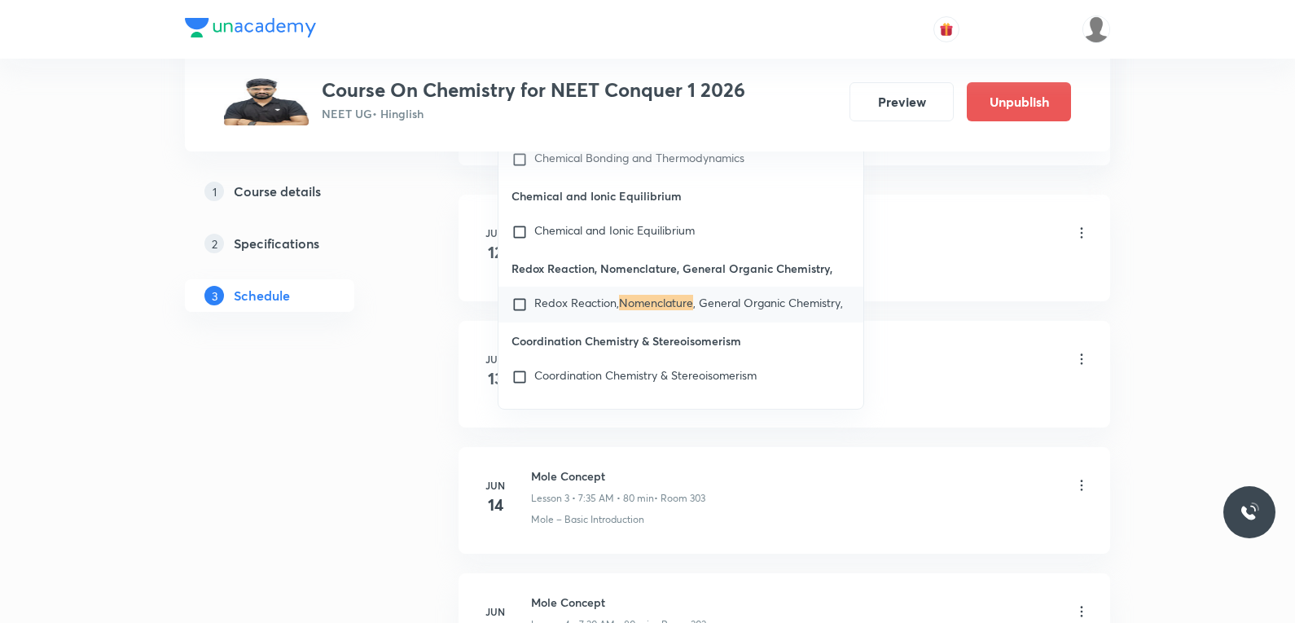
scroll to position [17971, 0]
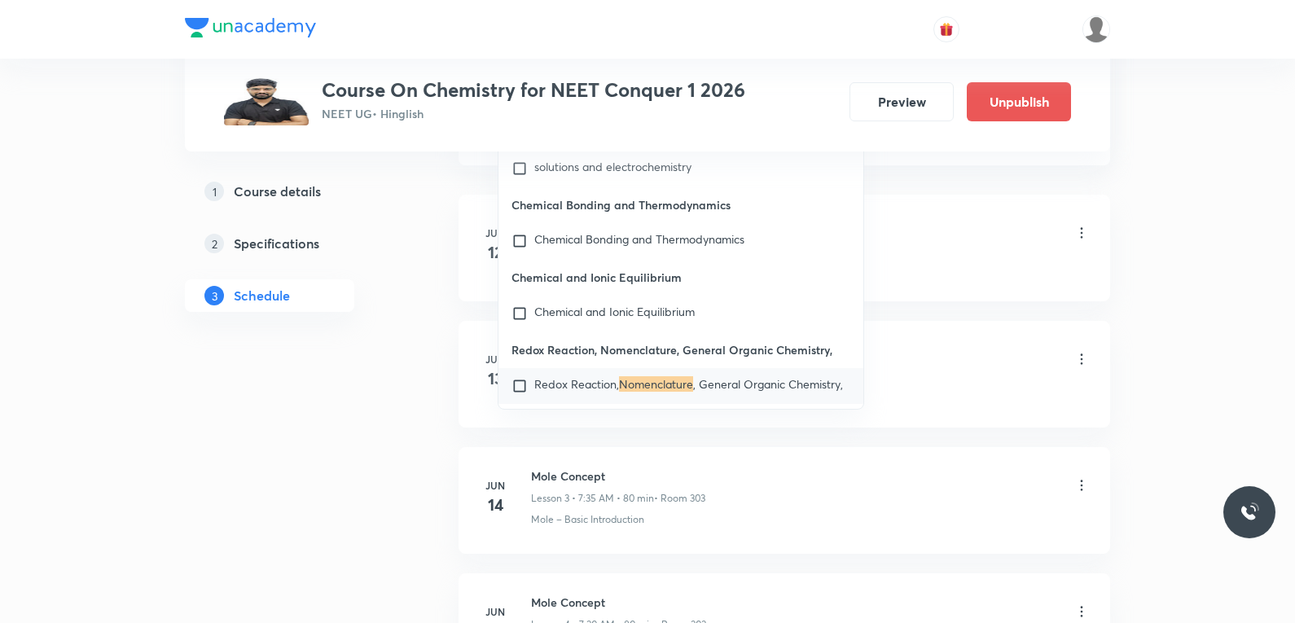
type input "Nomenclature"
click at [997, 261] on div "Mole – Basic Introduction" at bounding box center [810, 267] width 559 height 15
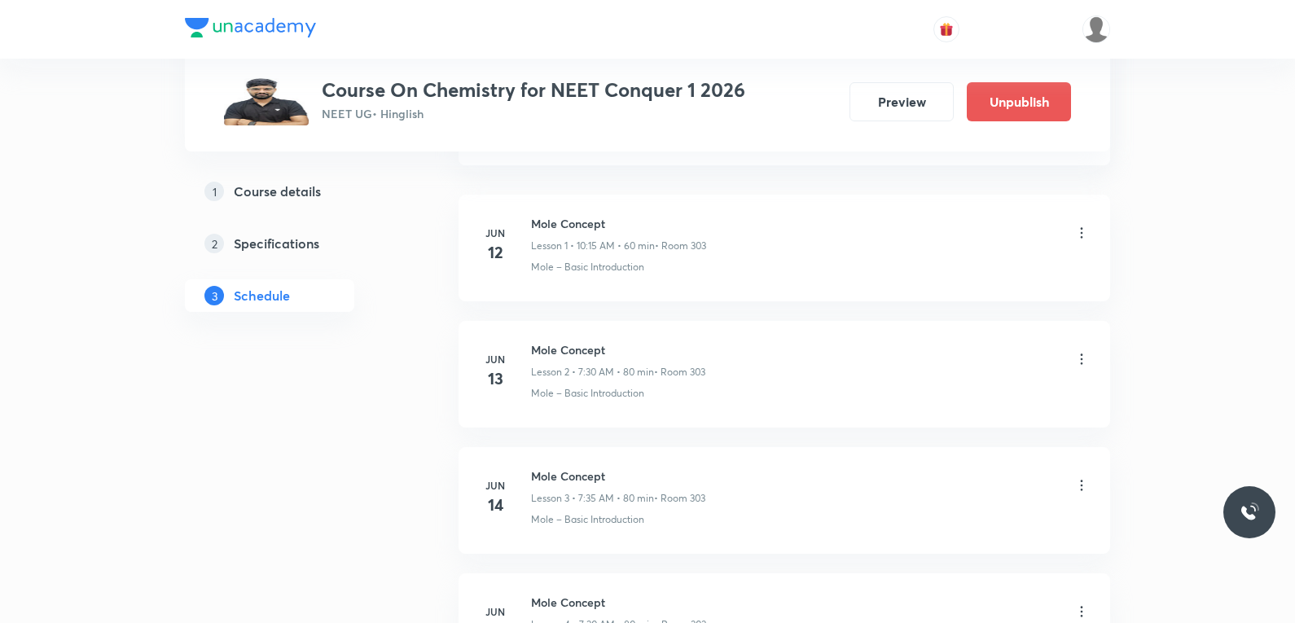
scroll to position [10526, 0]
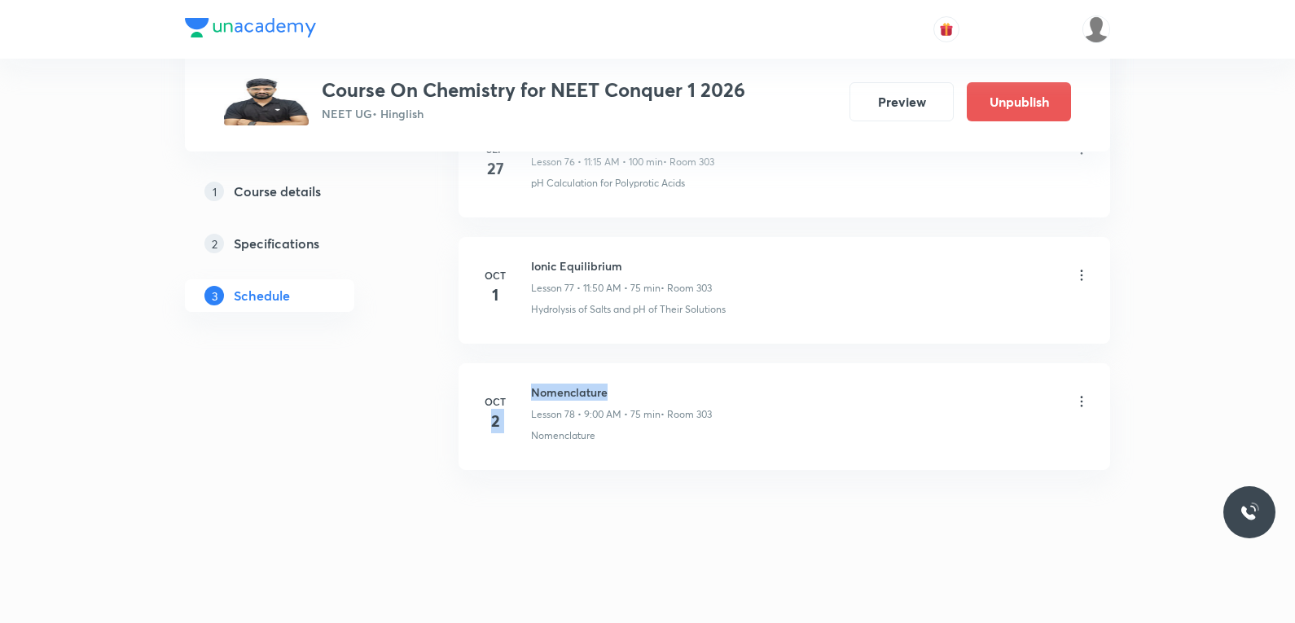
drag, startPoint x: 529, startPoint y: 396, endPoint x: 638, endPoint y: 398, distance: 108.3
click at [638, 398] on div "Oct 2 Nomenclature Lesson 78 • 9:00 AM • 75 min • Room 303 Nomenclature" at bounding box center [784, 412] width 611 height 59
click at [568, 399] on h6 "Nomenclature" at bounding box center [621, 391] width 181 height 17
drag, startPoint x: 532, startPoint y: 392, endPoint x: 655, endPoint y: 394, distance: 123.0
click at [655, 394] on h6 "Nomenclature" at bounding box center [621, 391] width 181 height 17
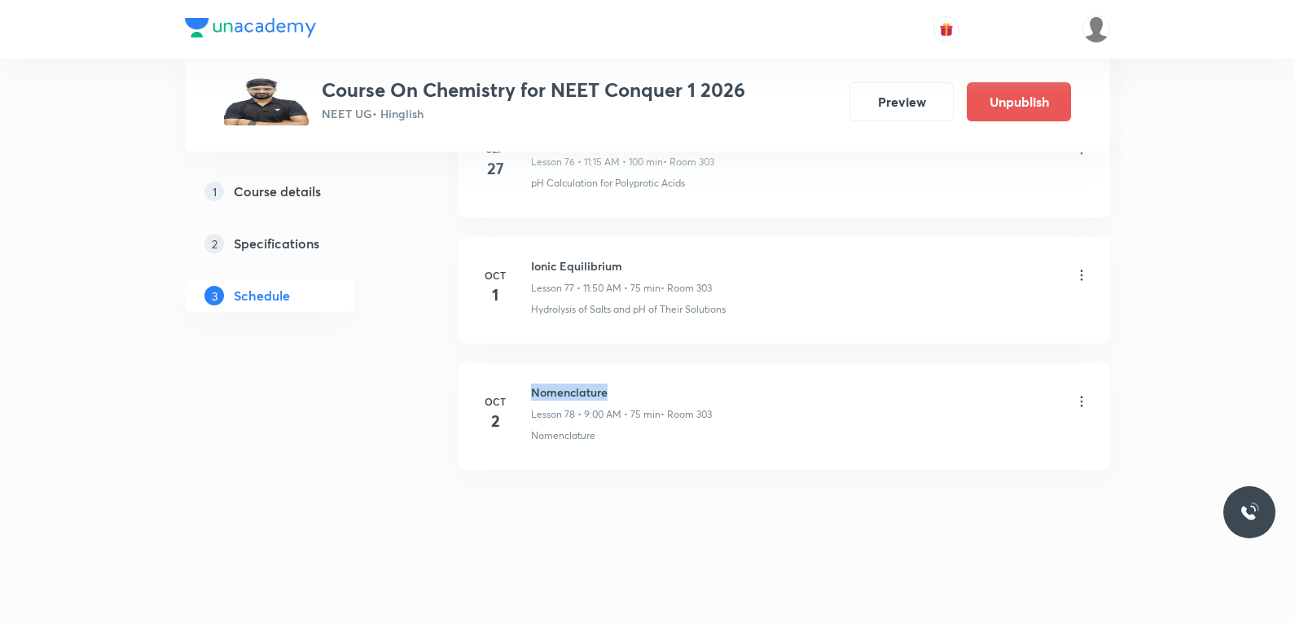
copy h6 "Nomenclature"
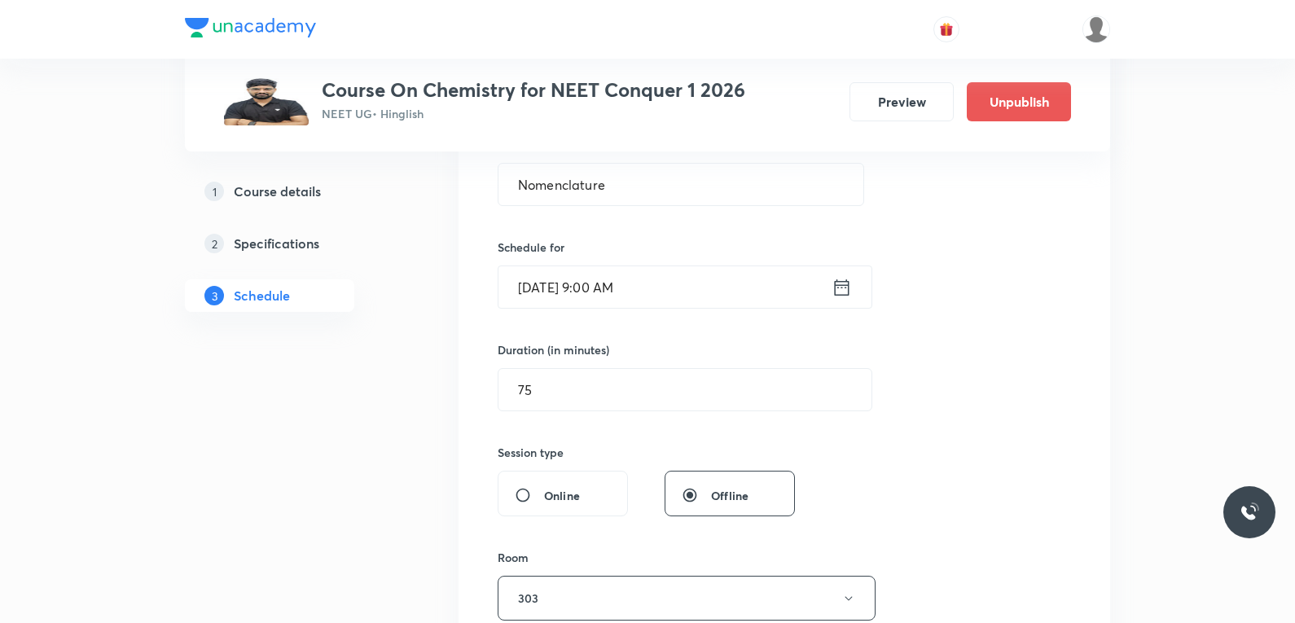
scroll to position [651, 0]
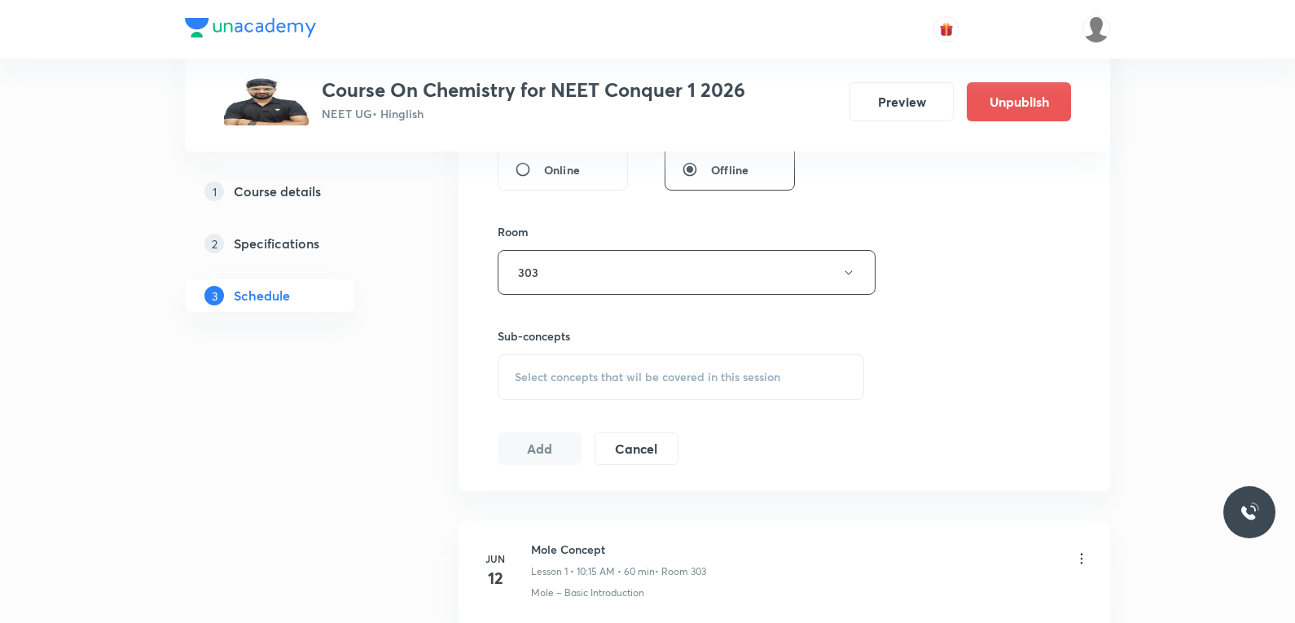
click at [698, 373] on span "Select concepts that wil be covered in this session" at bounding box center [647, 376] width 265 height 13
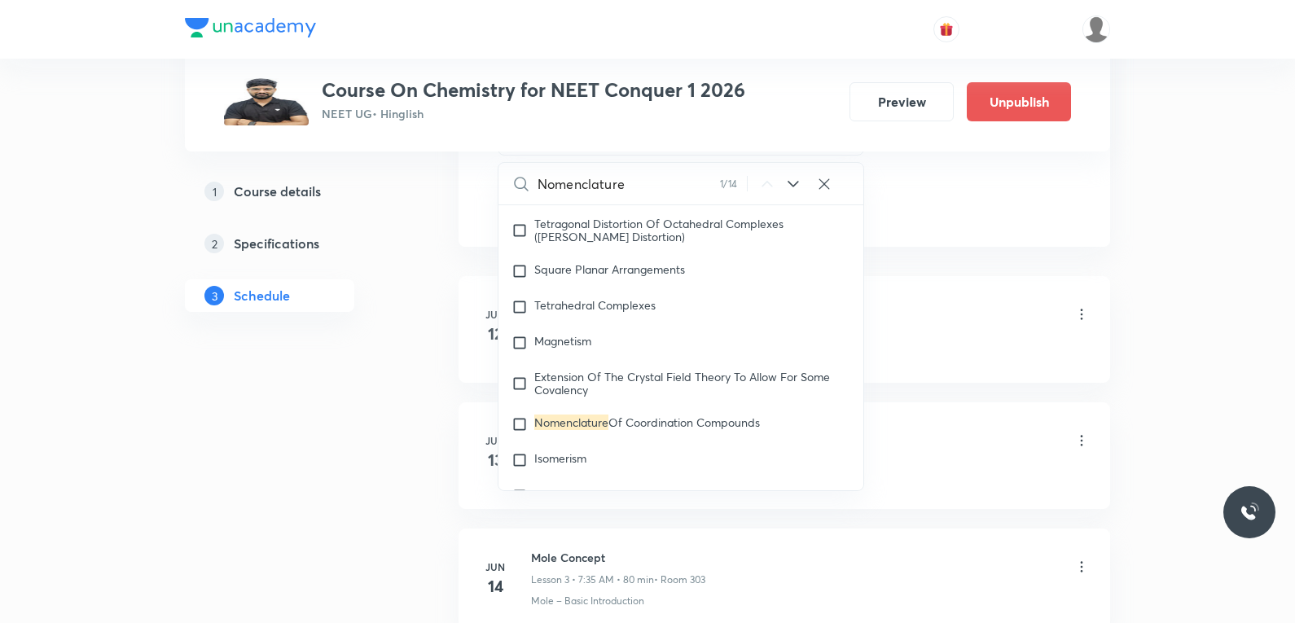
scroll to position [27090, 0]
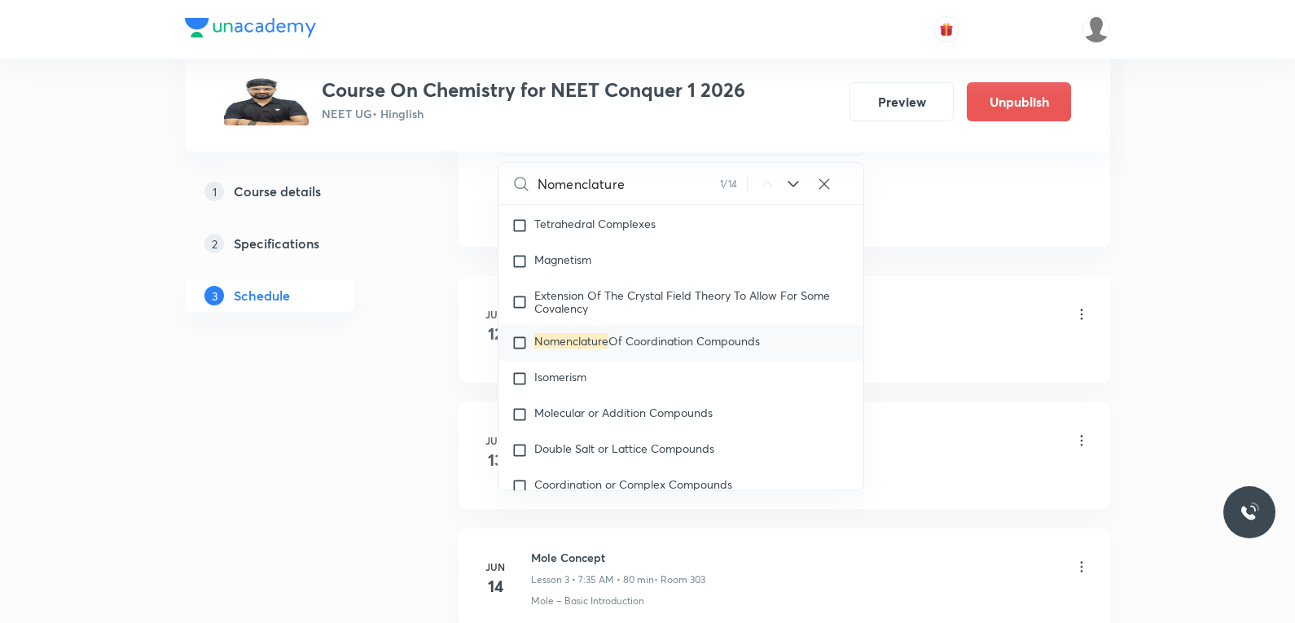
type input "Nomenclature"
click at [686, 348] on span "Of Coordination Compounds" at bounding box center [683, 340] width 151 height 15
checkbox input "true"
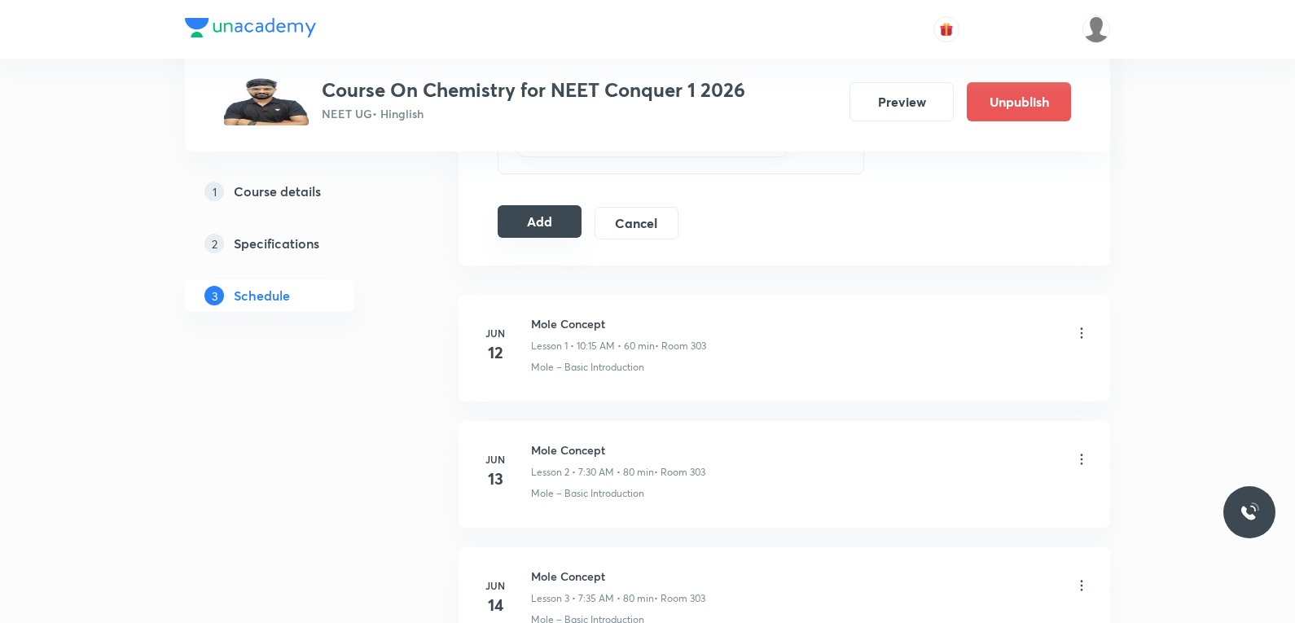
click at [570, 232] on button "Add" at bounding box center [539, 221] width 84 height 33
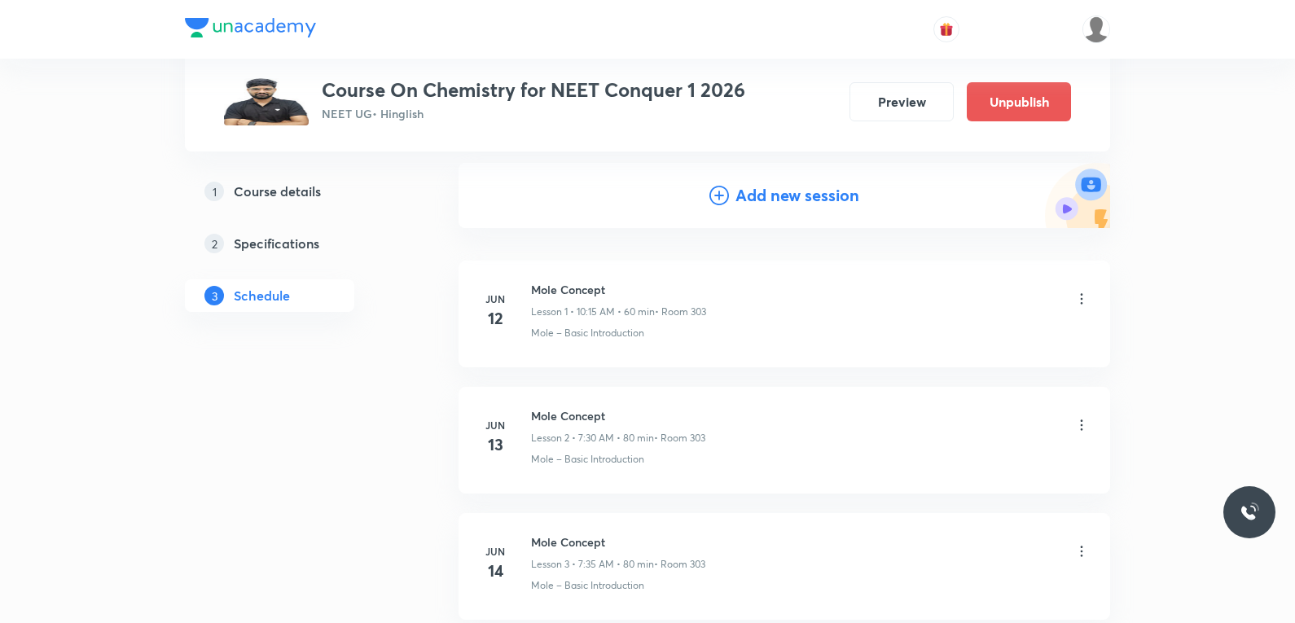
scroll to position [9904, 0]
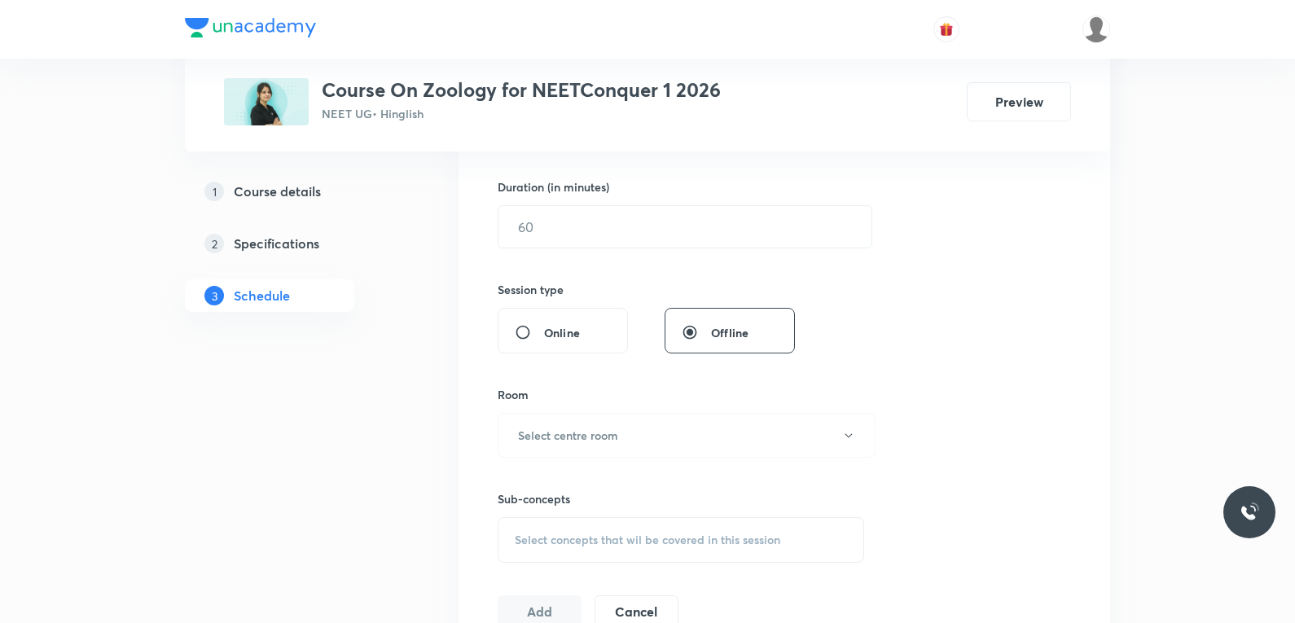
scroll to position [733, 0]
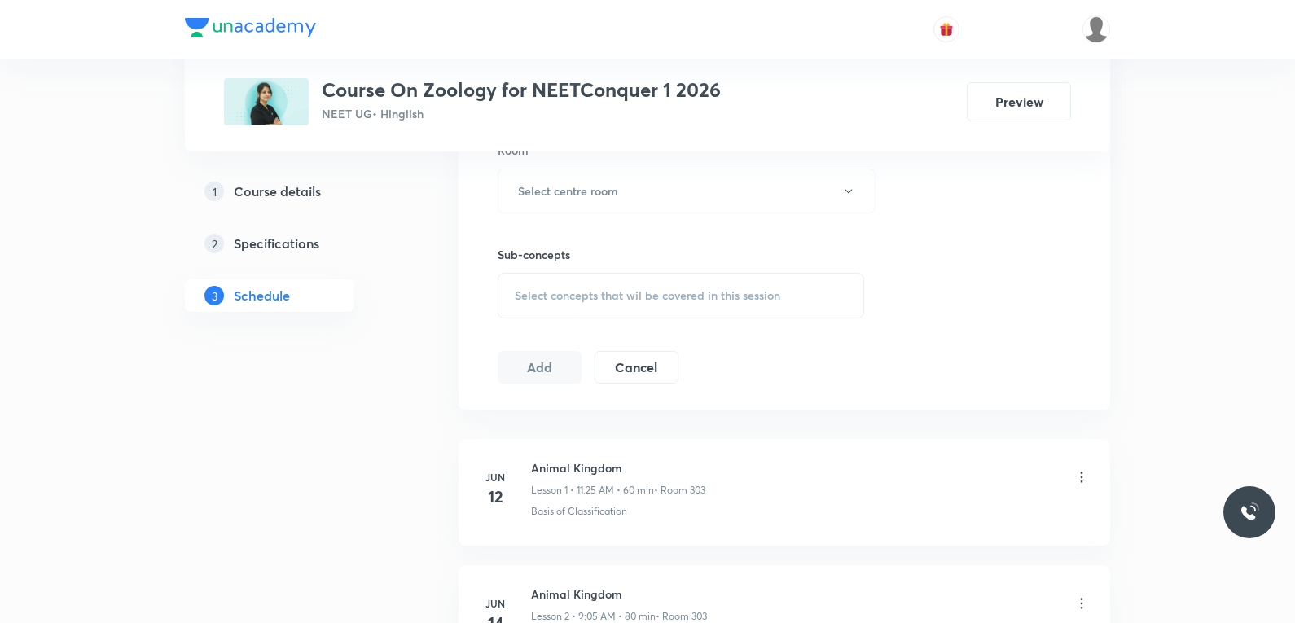
click at [698, 309] on div "Select concepts that wil be covered in this session" at bounding box center [680, 296] width 366 height 46
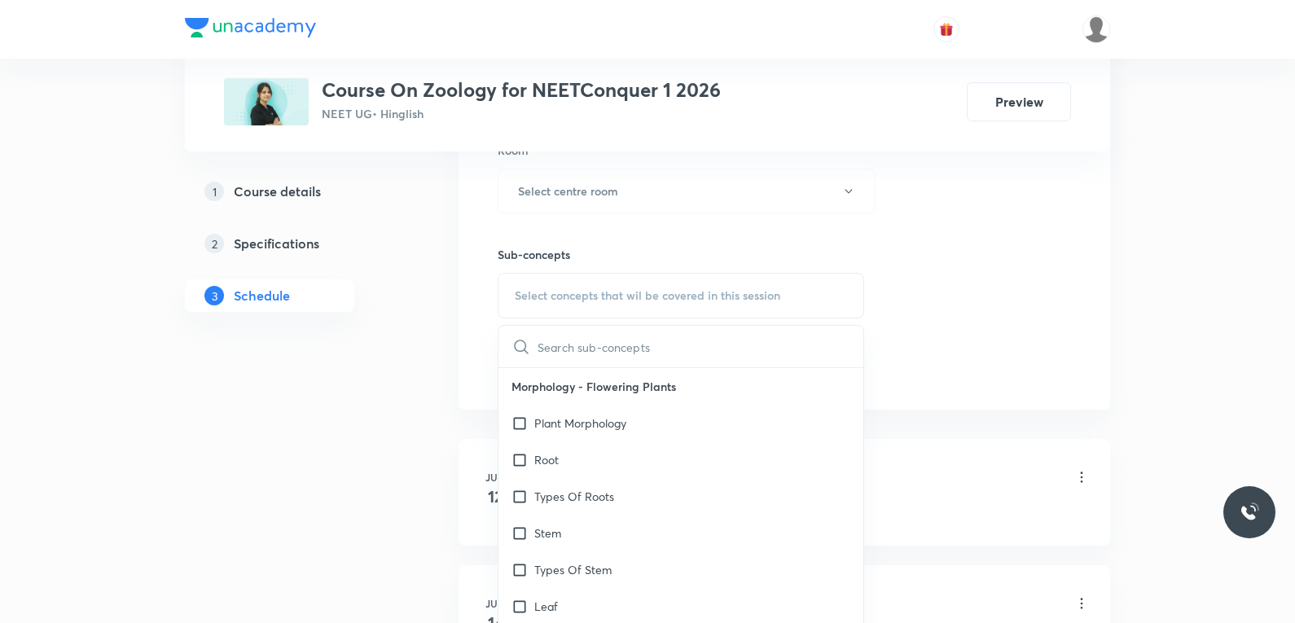
click at [938, 208] on div "Session 51 Live class Session title 0/99 ​ Schedule for Oct 2, 2025, 2:22 PM ​ …" at bounding box center [783, 1] width 573 height 765
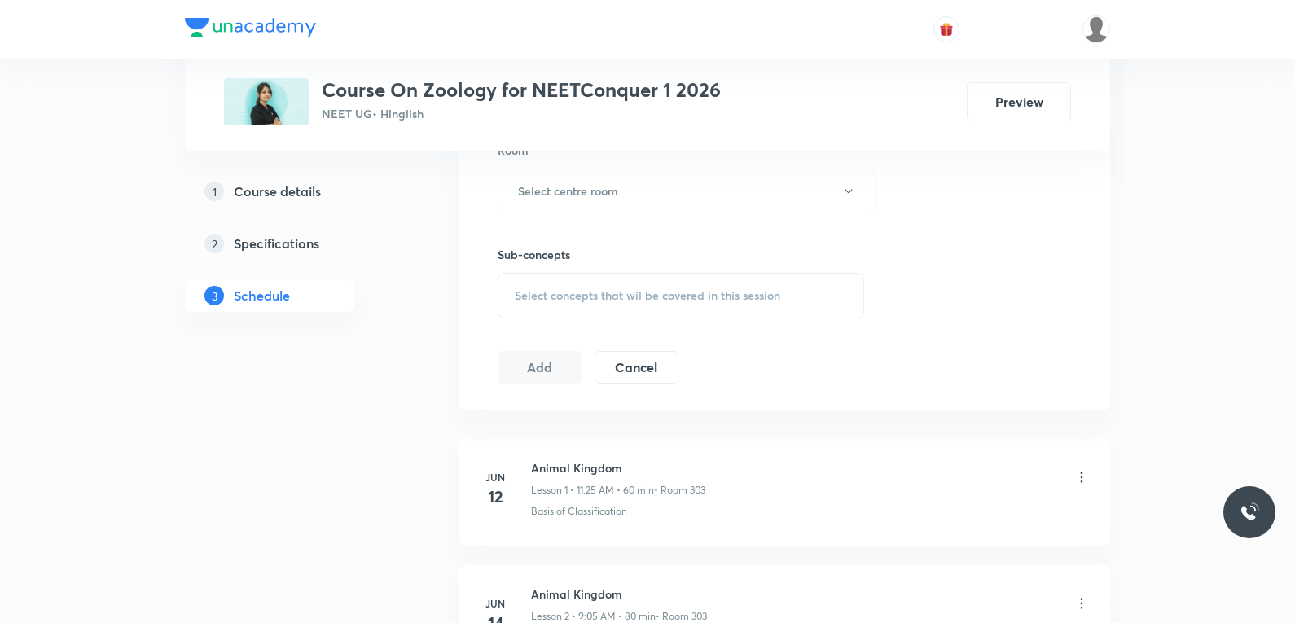
click at [906, 259] on div "Session 51 Live class Session title 0/99 ​ Schedule for Oct 2, 2025, 2:22 PM ​ …" at bounding box center [783, 1] width 573 height 765
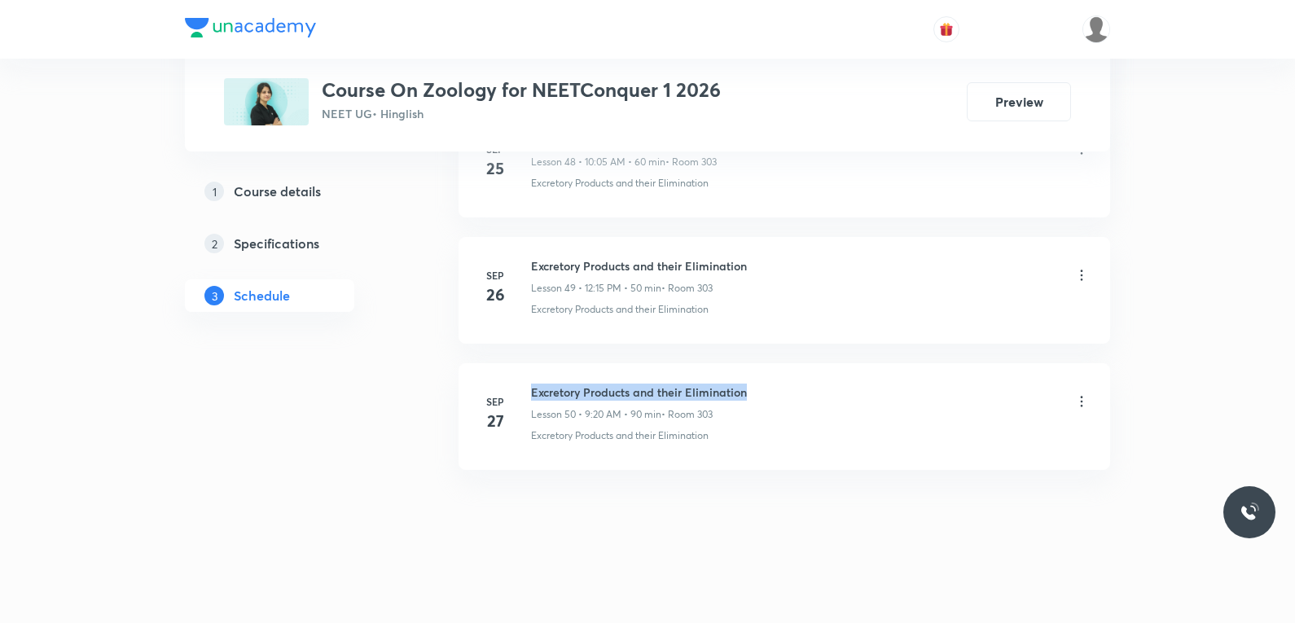
drag, startPoint x: 531, startPoint y: 391, endPoint x: 808, endPoint y: 384, distance: 276.9
click at [808, 384] on div "Excretory Products and their Elimination Lesson 50 • 9:20 AM • 90 min • Room 303" at bounding box center [810, 402] width 559 height 38
copy h6 "Excretory Products and their Elimination"
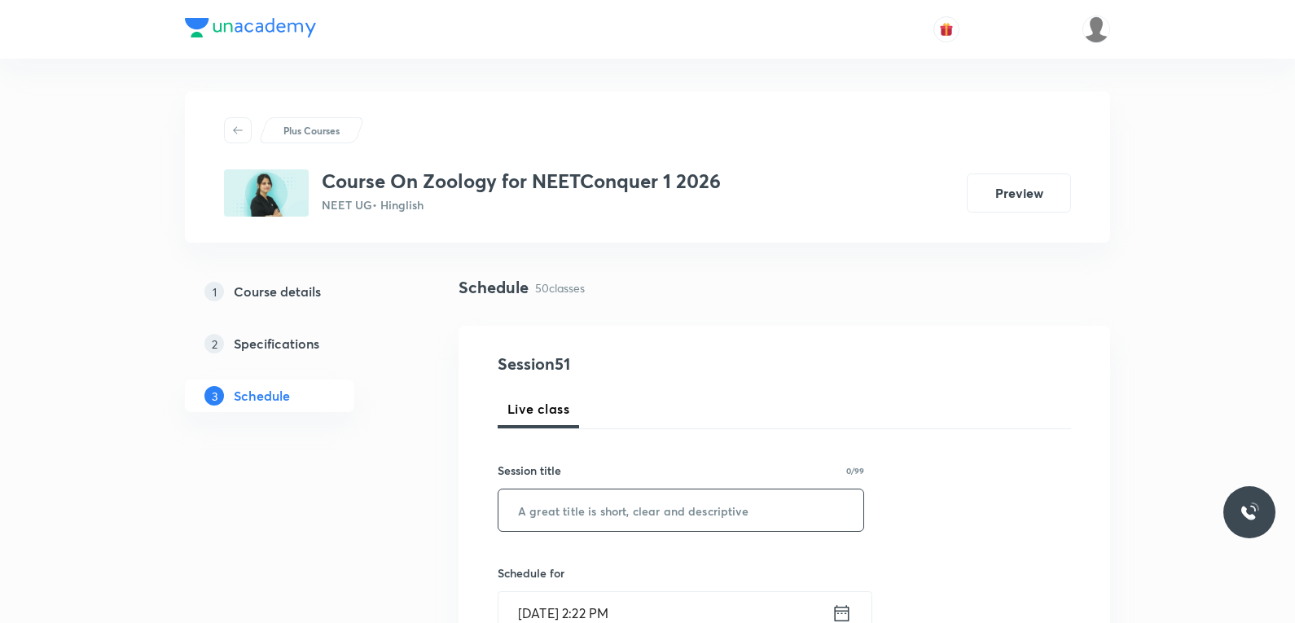
click at [759, 506] on input "text" at bounding box center [680, 510] width 365 height 42
paste input "Excretory Products and their Elimination"
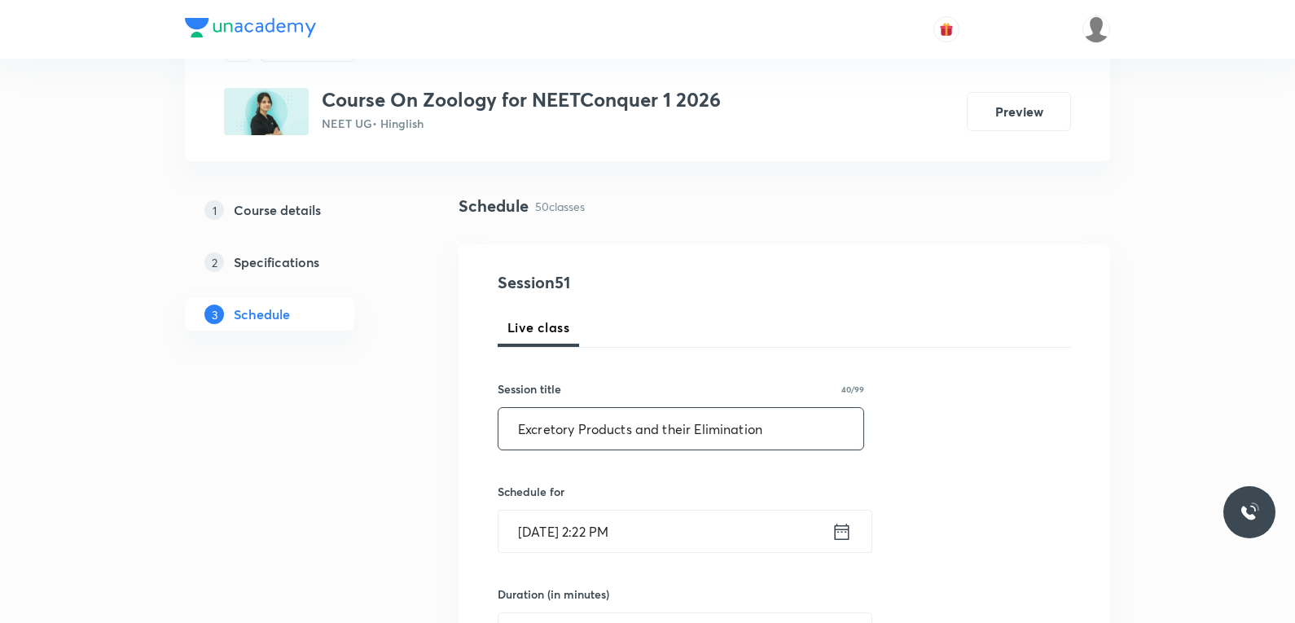
click at [773, 432] on input "Excretory Products and their Elimination" at bounding box center [680, 429] width 365 height 42
click at [652, 445] on input "Excretory Products and their Elimination" at bounding box center [680, 429] width 365 height 42
paste input "Locomotion & Movement"
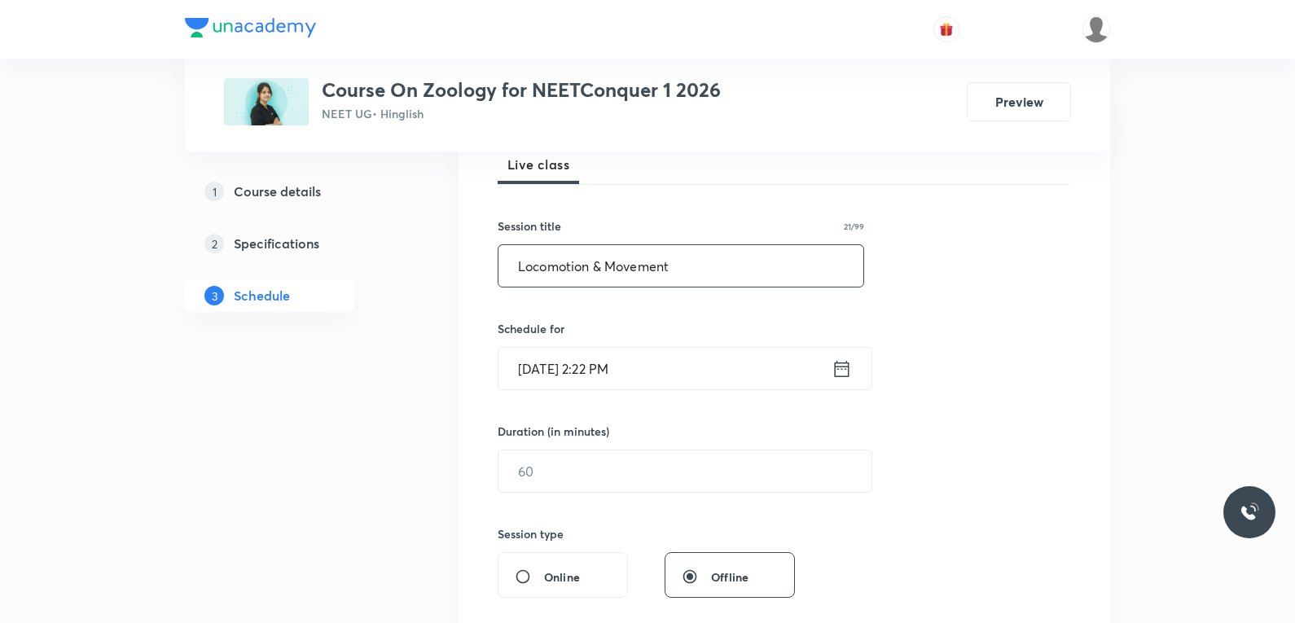
type input "Locomotion & Movement"
click at [605, 371] on input "[DATE] 2:22 PM" at bounding box center [664, 369] width 333 height 42
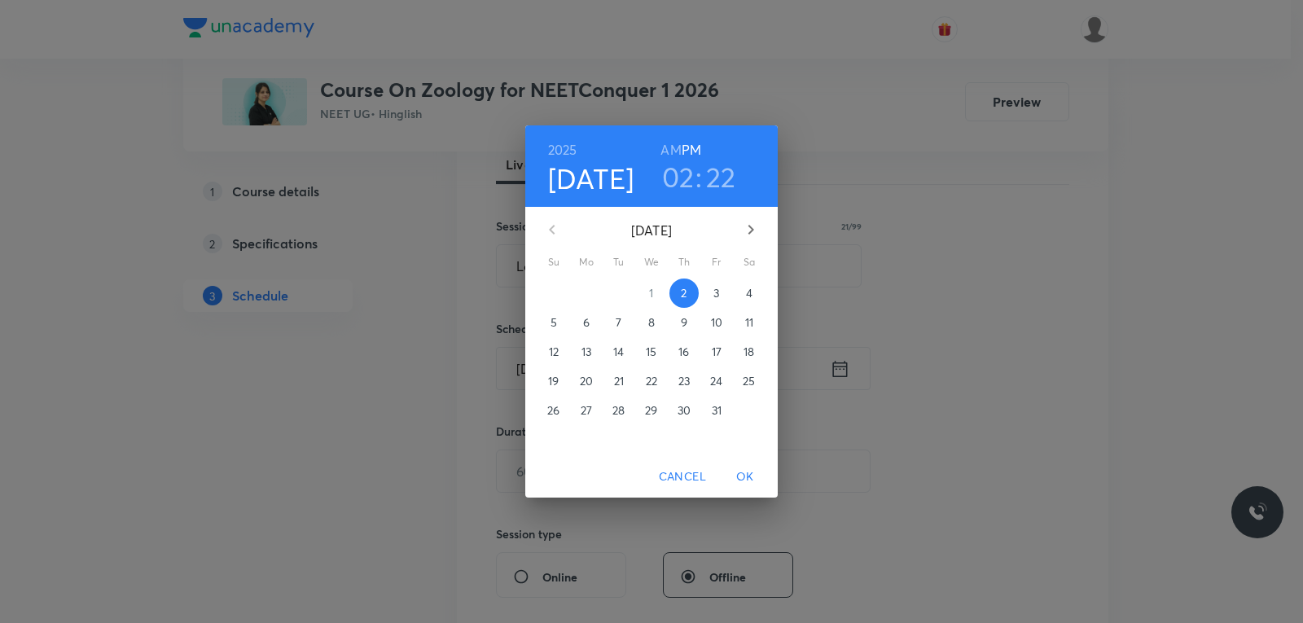
click at [720, 296] on span "3" at bounding box center [716, 293] width 29 height 16
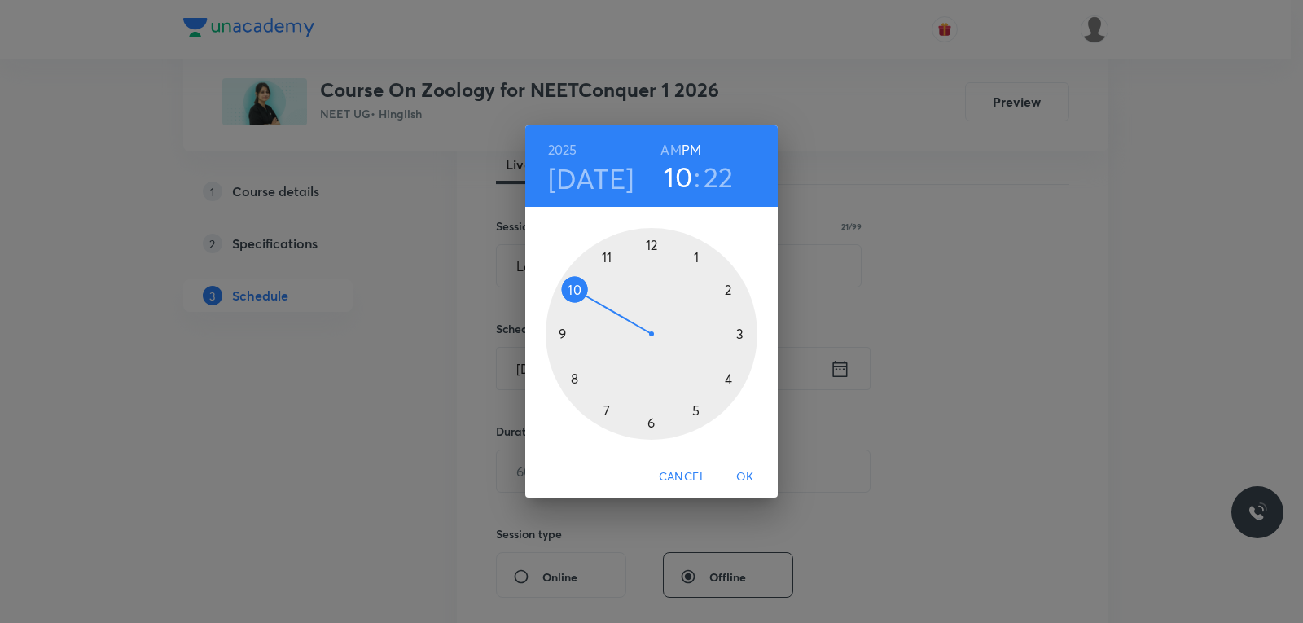
drag, startPoint x: 729, startPoint y: 291, endPoint x: 572, endPoint y: 276, distance: 157.8
click at [572, 276] on div at bounding box center [652, 334] width 212 height 212
click at [671, 142] on h6 "AM" at bounding box center [670, 149] width 20 height 23
drag, startPoint x: 721, startPoint y: 383, endPoint x: 748, endPoint y: 346, distance: 45.9
click at [734, 377] on div at bounding box center [652, 334] width 212 height 212
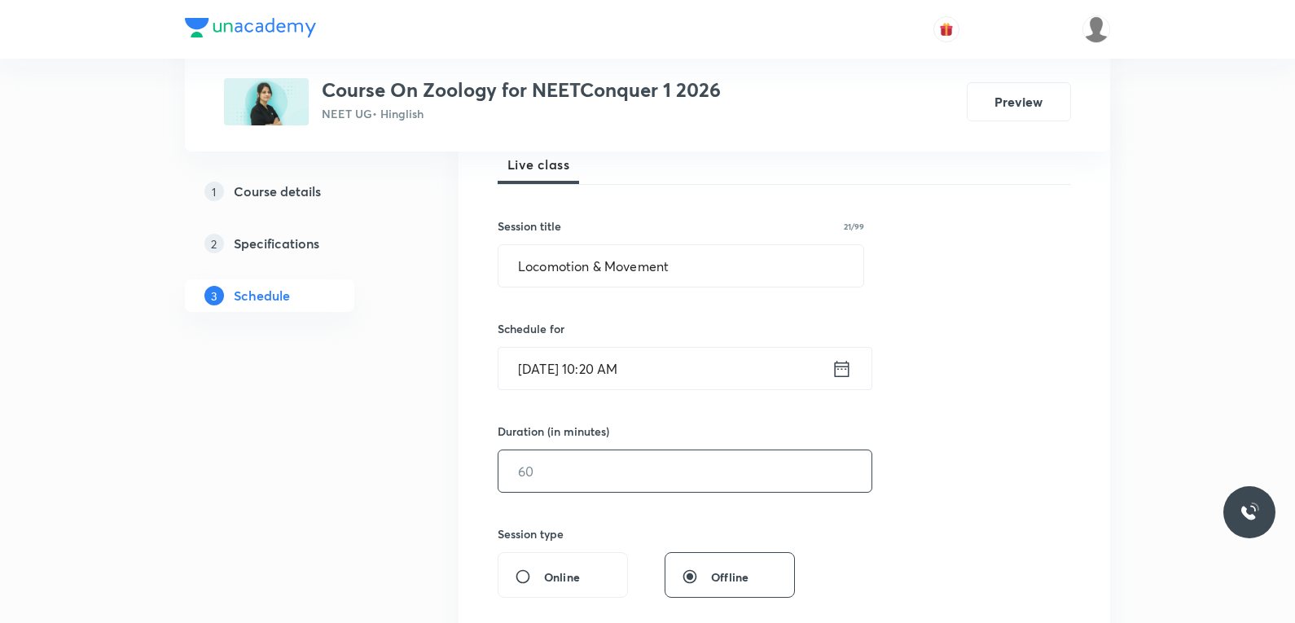
click at [542, 459] on input "text" at bounding box center [684, 471] width 373 height 42
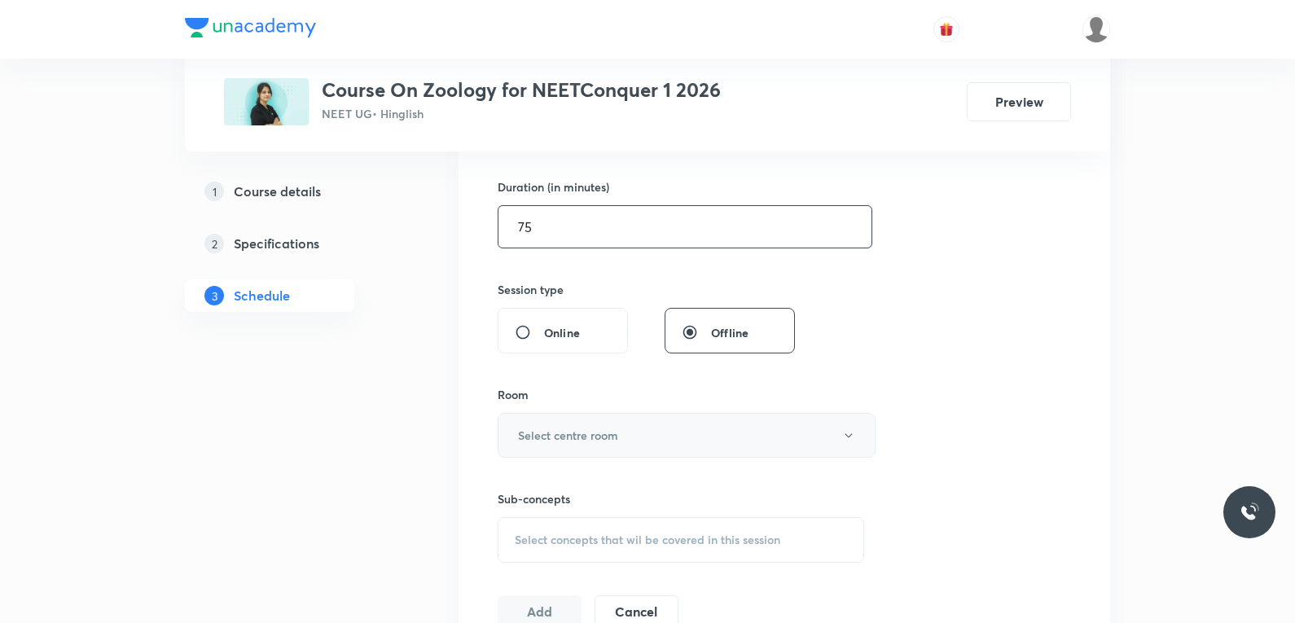
type input "75"
click at [635, 430] on button "Select centre room" at bounding box center [686, 435] width 378 height 45
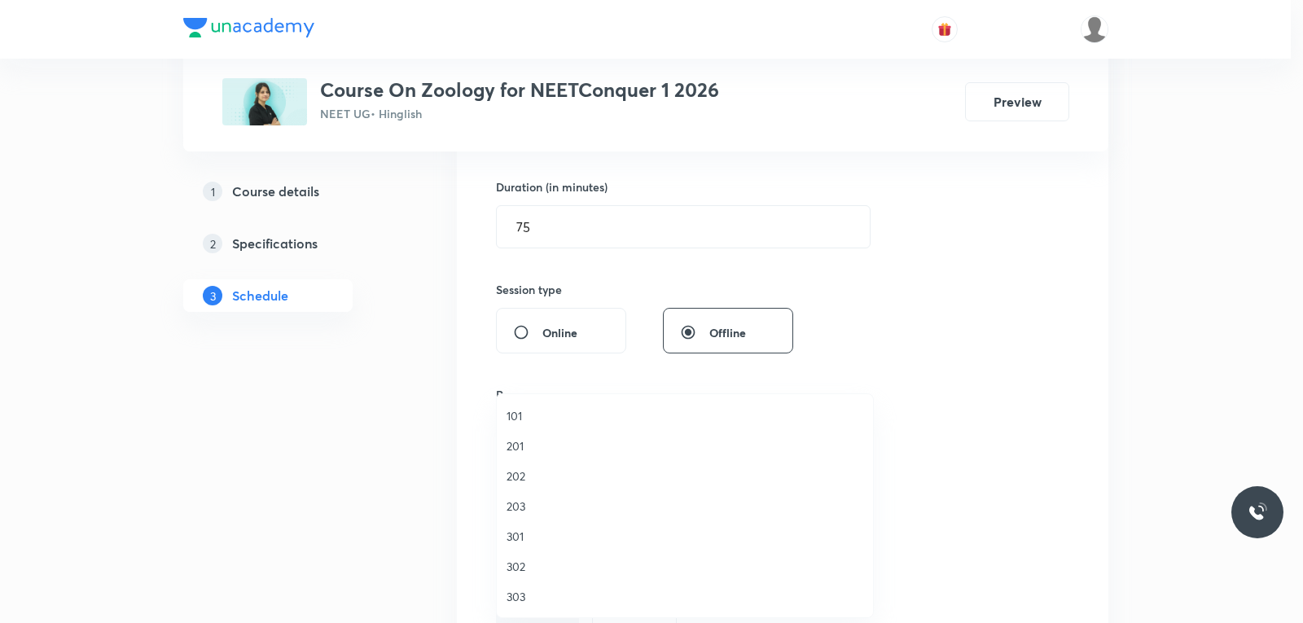
click at [536, 589] on span "303" at bounding box center [684, 596] width 357 height 17
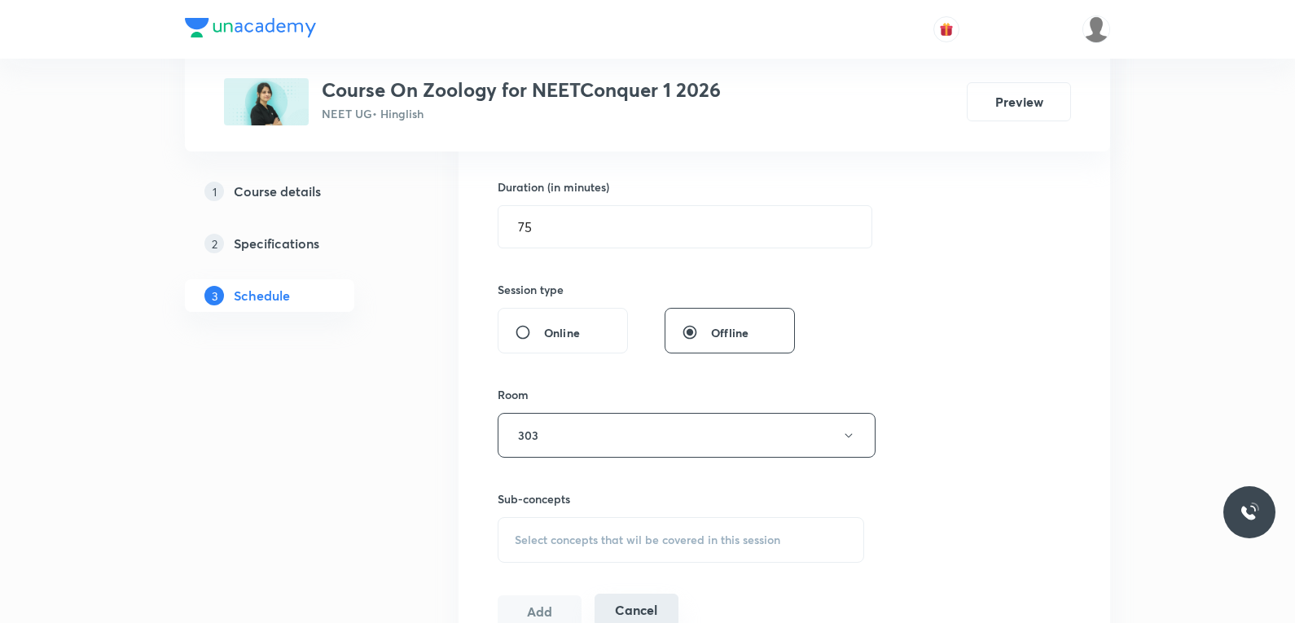
scroll to position [651, 0]
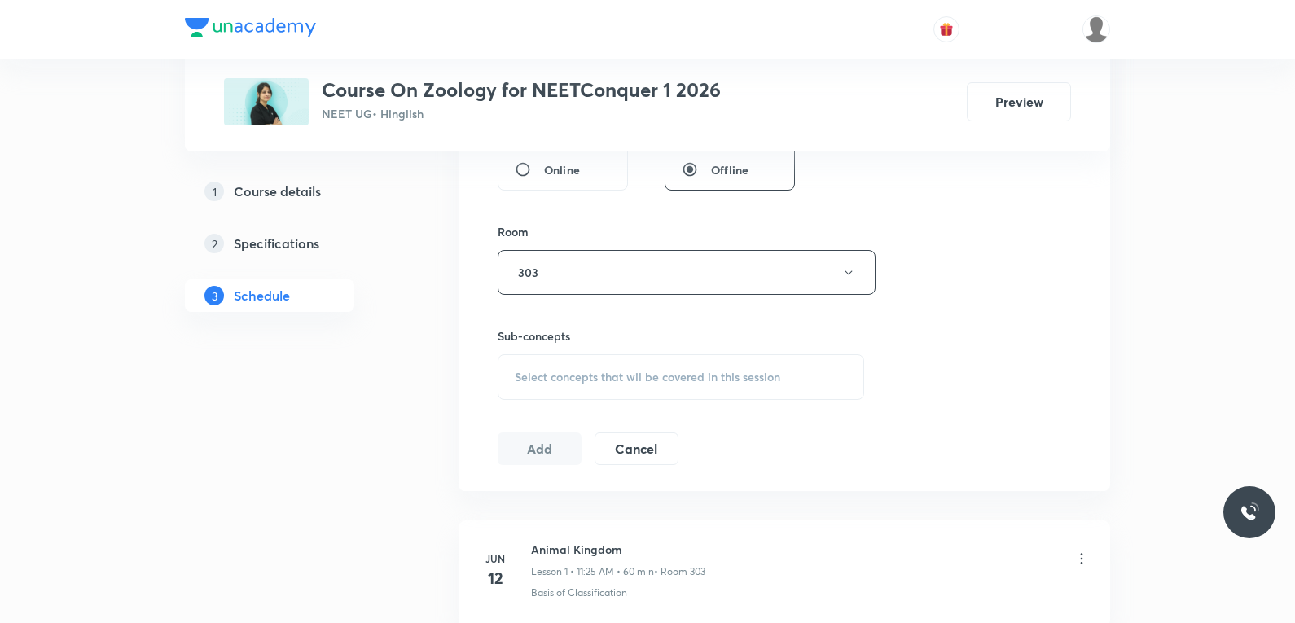
click at [677, 373] on span "Select concepts that wil be covered in this session" at bounding box center [647, 376] width 265 height 13
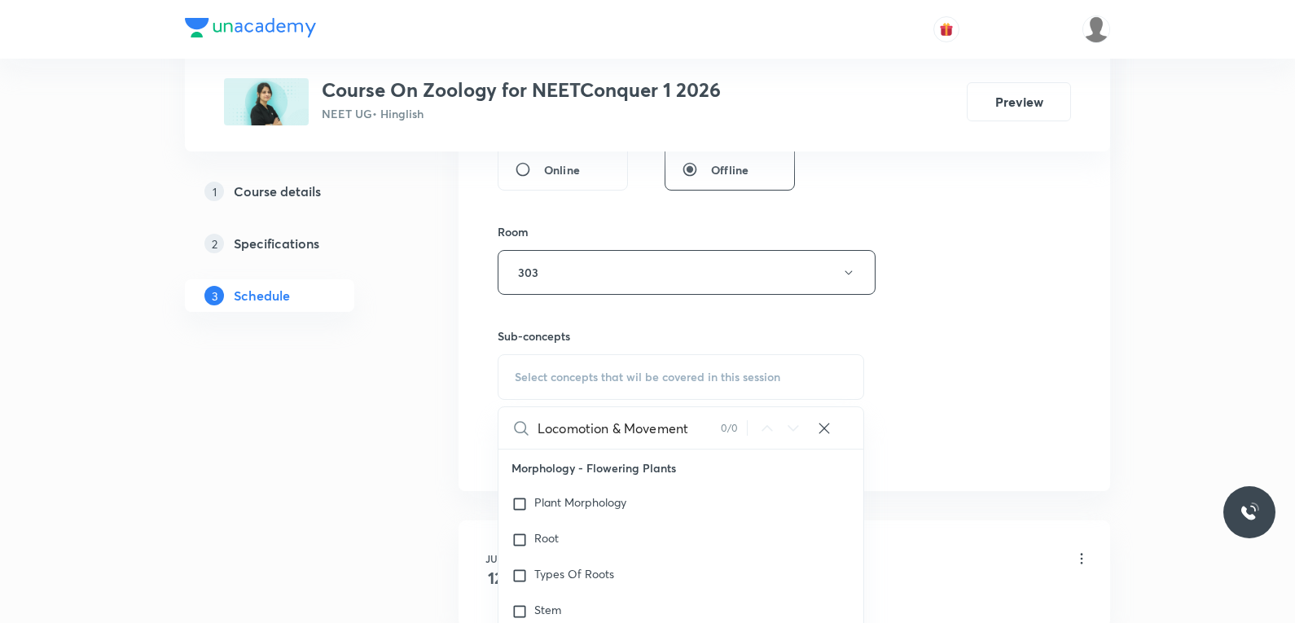
click at [611, 432] on input "Locomotion & Movement" at bounding box center [628, 428] width 183 height 42
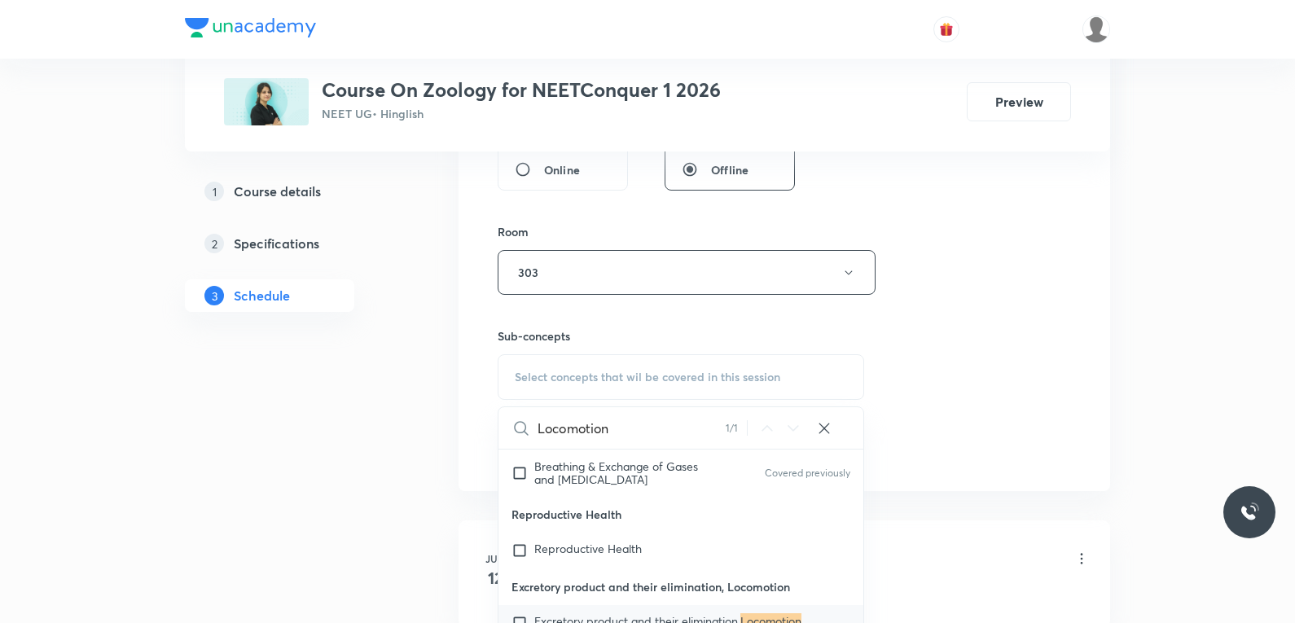
scroll to position [896, 0]
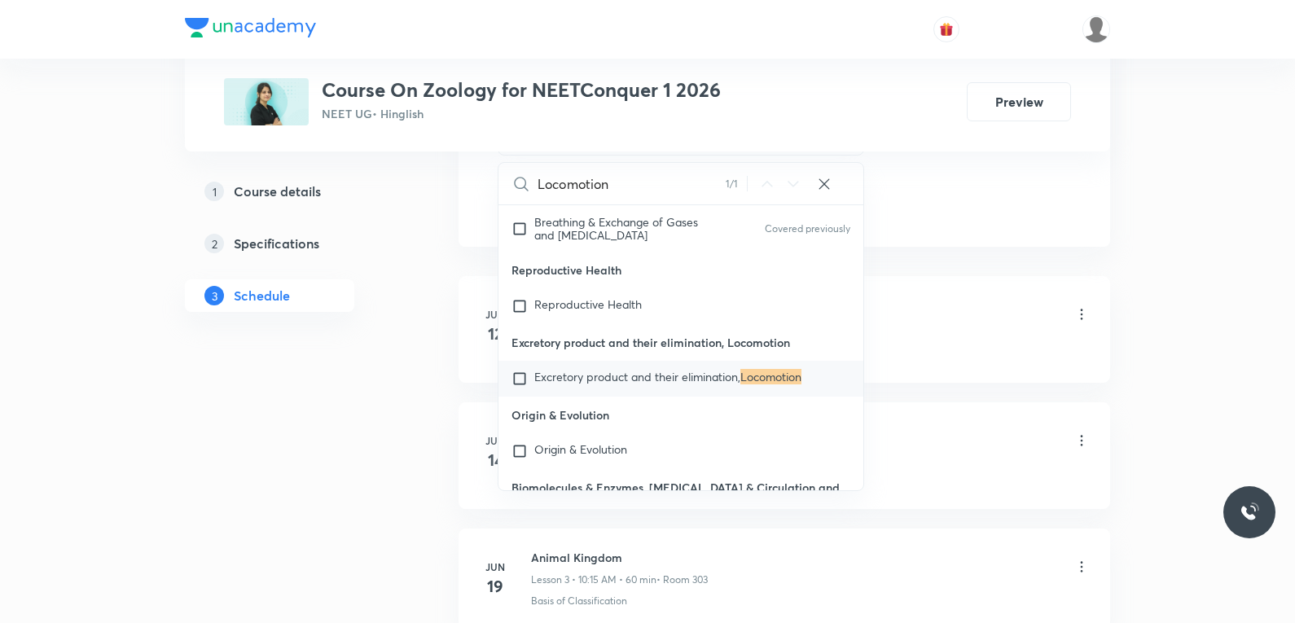
type input "Locomotion"
click at [758, 387] on p "Excretory product and their elimination, Locomotion" at bounding box center [667, 378] width 267 height 16
checkbox input "true"
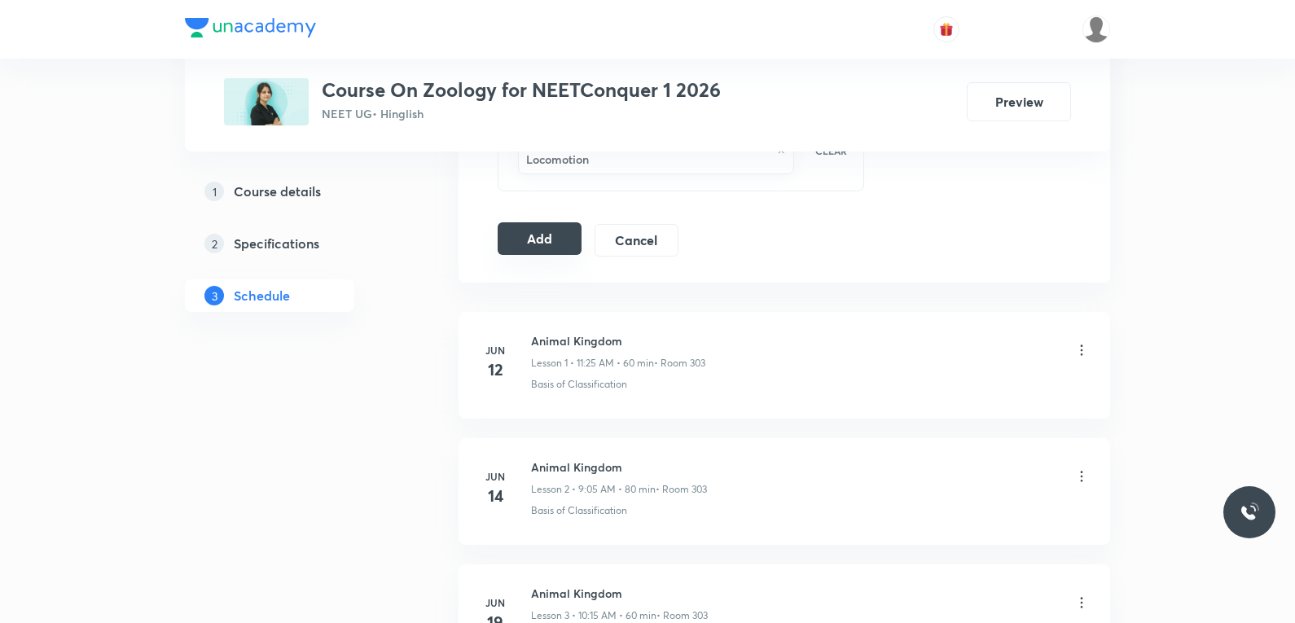
click at [546, 240] on button "Add" at bounding box center [539, 238] width 84 height 33
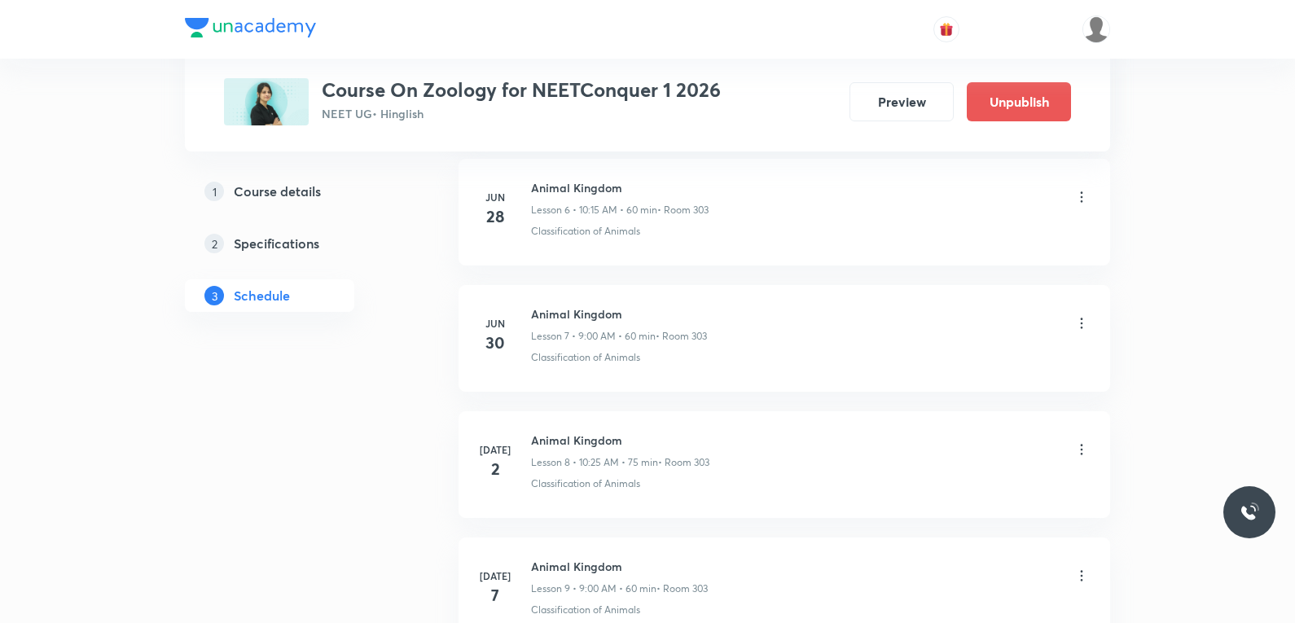
scroll to position [6370, 0]
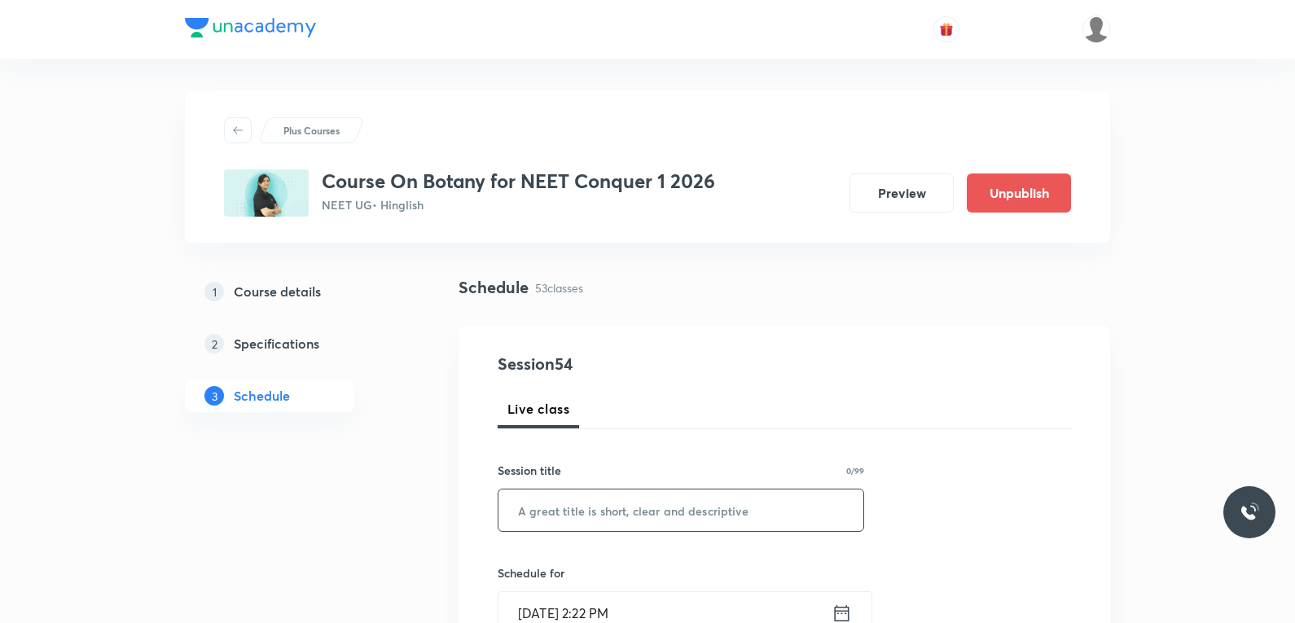
drag, startPoint x: 693, startPoint y: 506, endPoint x: 715, endPoint y: 504, distance: 22.1
click at [693, 507] on input "text" at bounding box center [680, 510] width 365 height 42
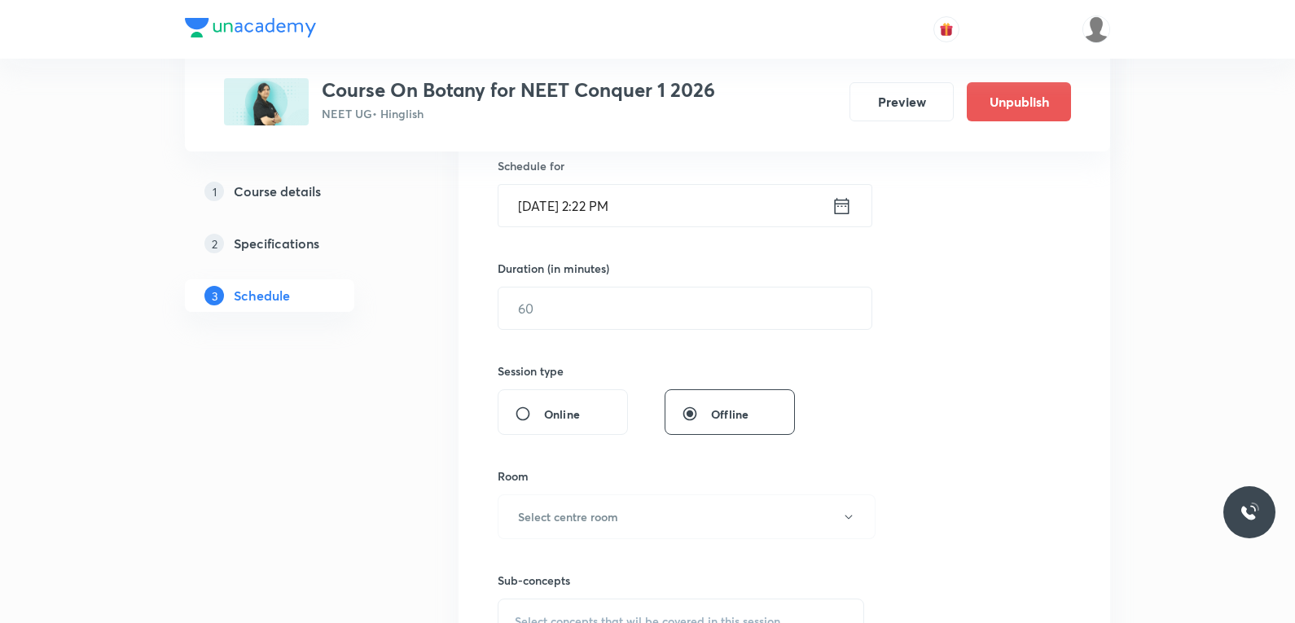
scroll to position [651, 0]
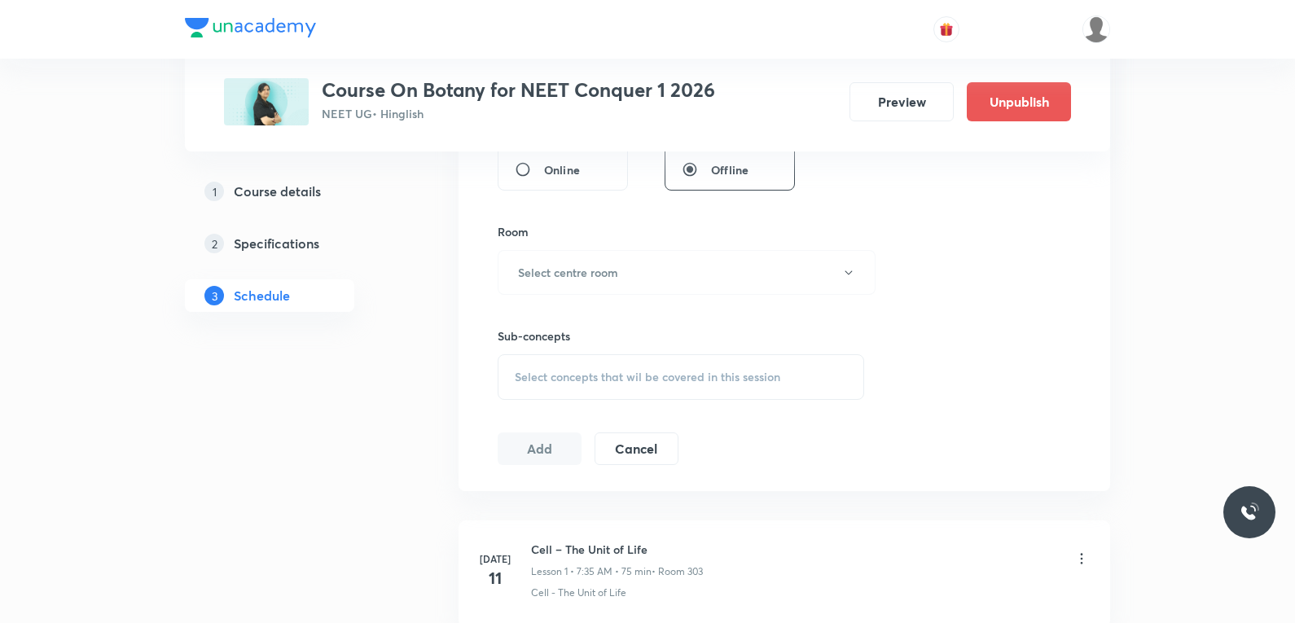
click at [703, 388] on div "Select concepts that wil be covered in this session" at bounding box center [680, 377] width 366 height 46
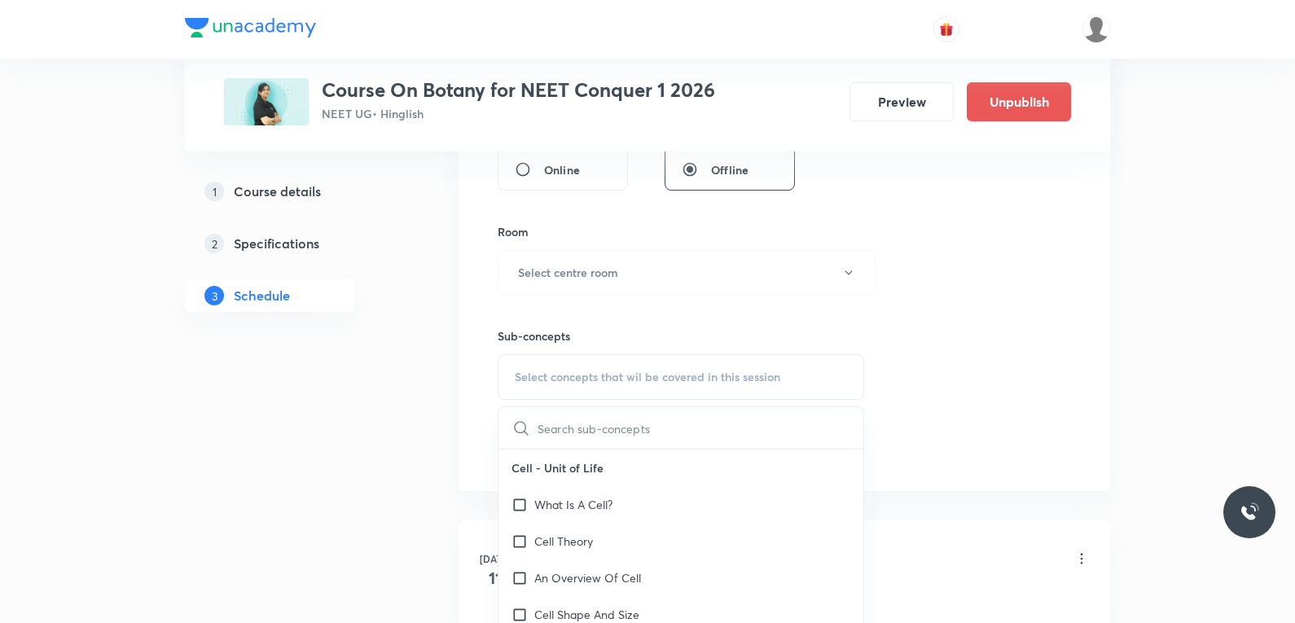
click at [932, 292] on div "Session 54 Live class Session title 0/99 ​ Schedule for Oct 2, 2025, 2:22 PM ​ …" at bounding box center [783, 82] width 573 height 765
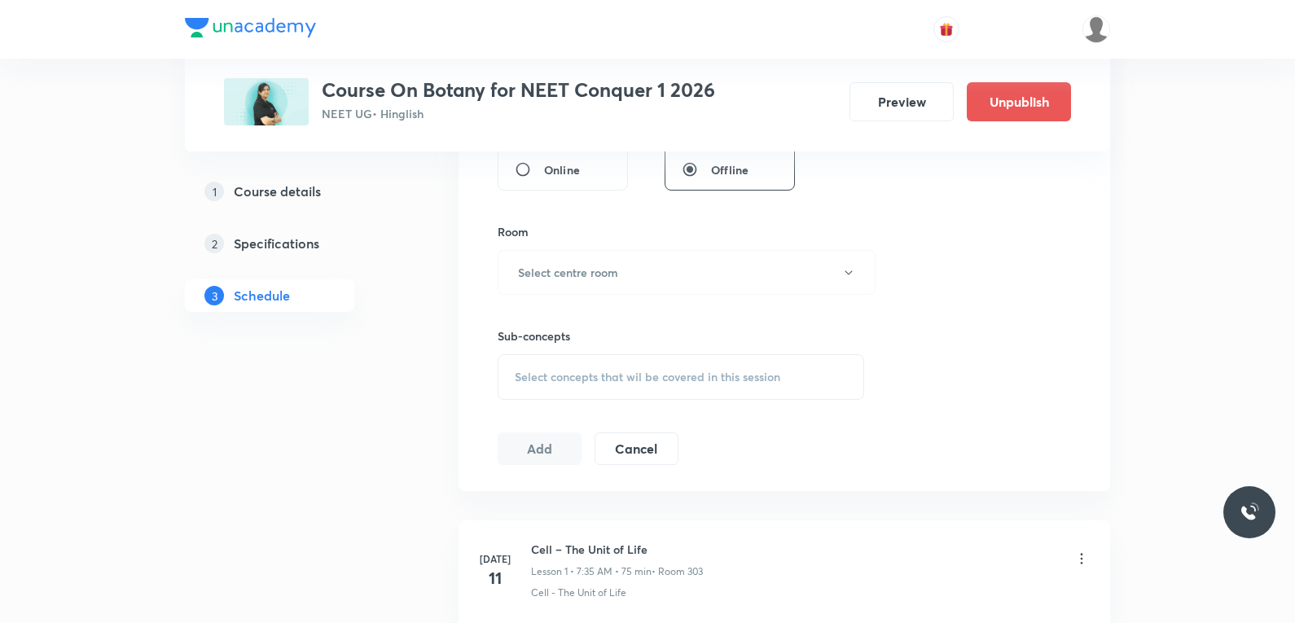
scroll to position [7371, 0]
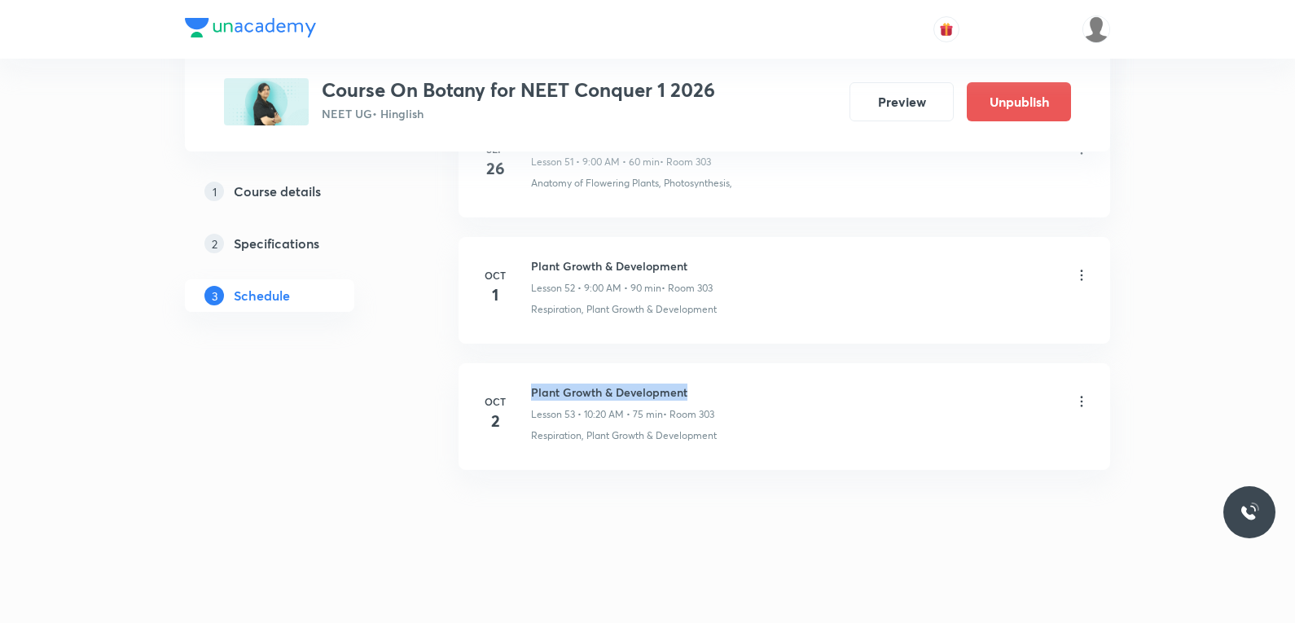
drag, startPoint x: 530, startPoint y: 392, endPoint x: 829, endPoint y: 392, distance: 298.8
click at [829, 392] on div "Oct 2 Plant Growth & Development Lesson 53 • 10:20 AM • 75 min • Room 303 Respi…" at bounding box center [784, 412] width 611 height 59
copy h6 "Plant Growth & Development"
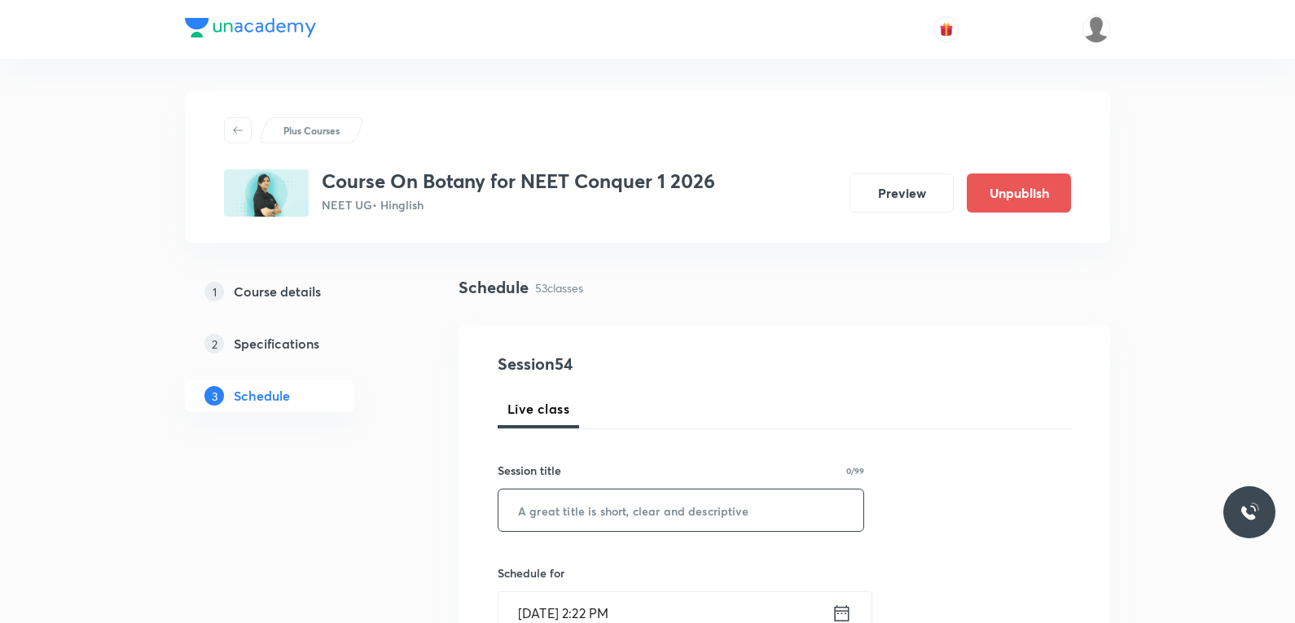
click at [661, 505] on input "text" at bounding box center [680, 510] width 365 height 42
paste input "Plant Growth & Development"
type input "Plant Growth & Development"
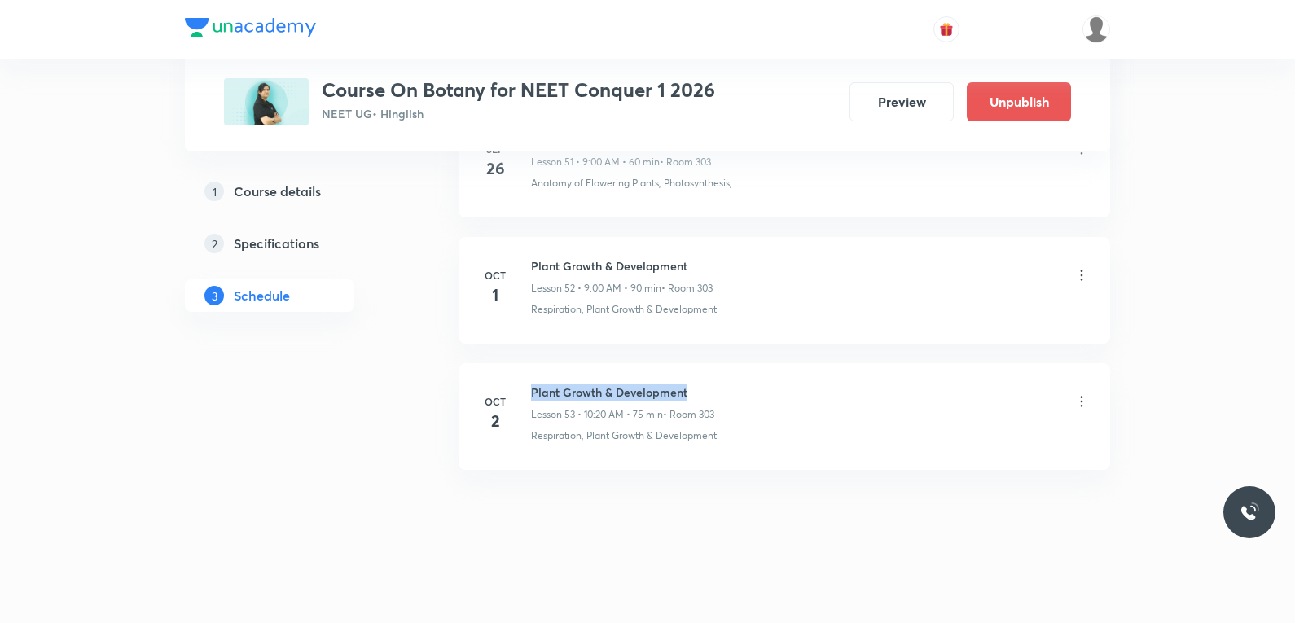
drag, startPoint x: 533, startPoint y: 392, endPoint x: 813, endPoint y: 387, distance: 279.3
click at [817, 386] on div "Plant Growth & Development Lesson 53 • 10:20 AM • 75 min • Room 303" at bounding box center [810, 402] width 559 height 38
copy h6 "Plant Growth & Development"
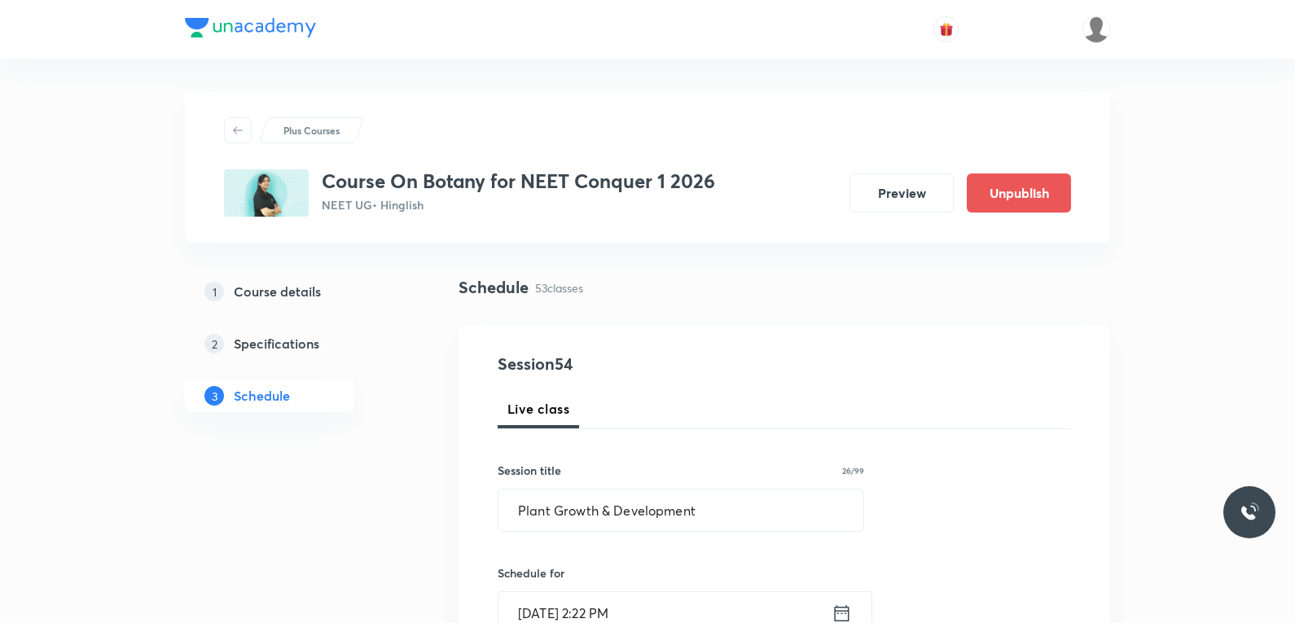
scroll to position [326, 0]
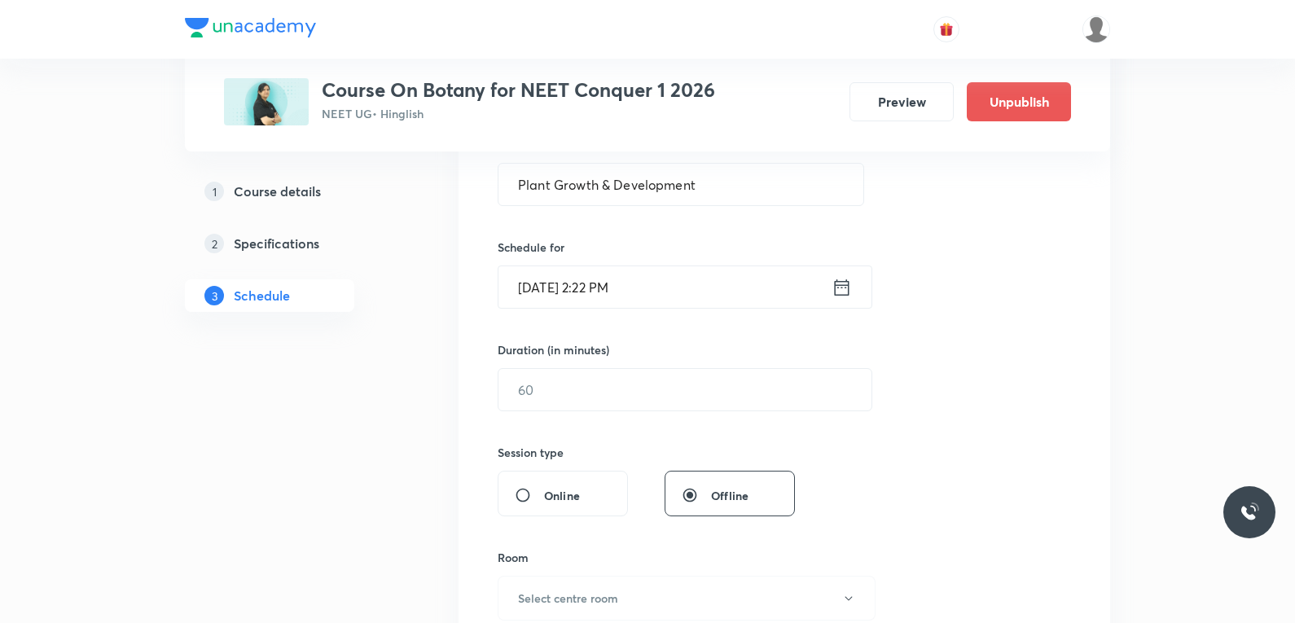
click at [563, 300] on input "Oct 2, 2025, 2:22 PM" at bounding box center [664, 287] width 333 height 42
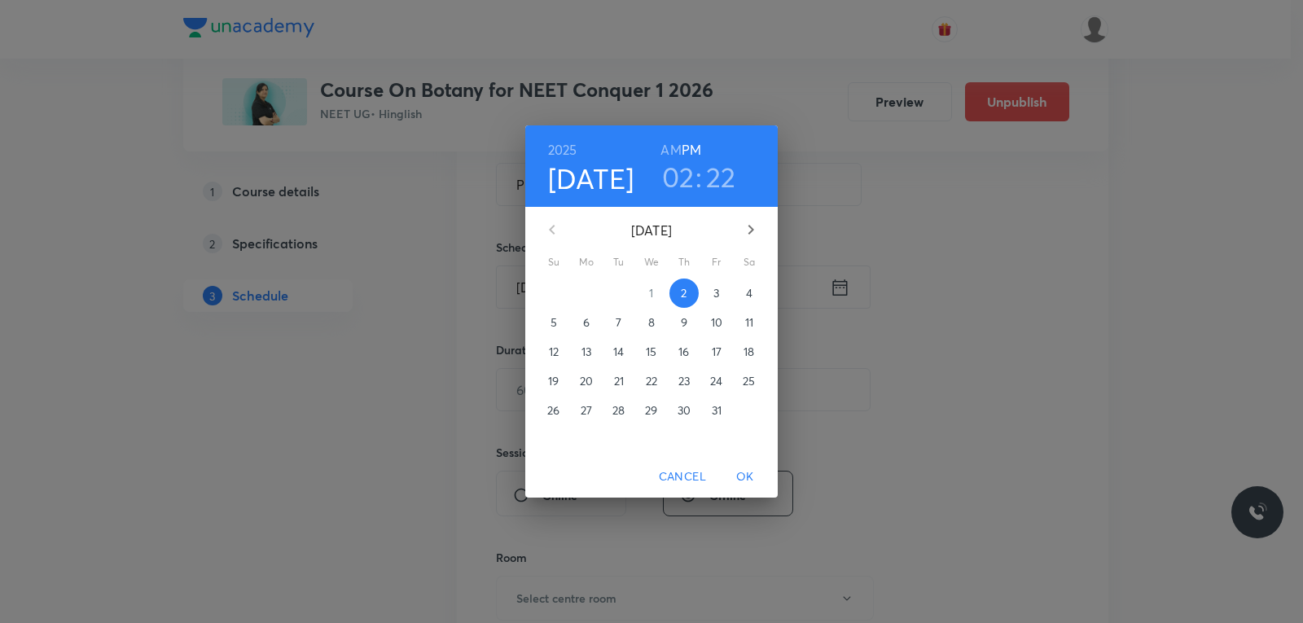
click at [972, 300] on div "2025 Oct 2 02 : 22 AM PM October 2025 Su Mo Tu We Th Fr Sa 28 29 30 1 2 3 4 5 6…" at bounding box center [651, 311] width 1303 height 623
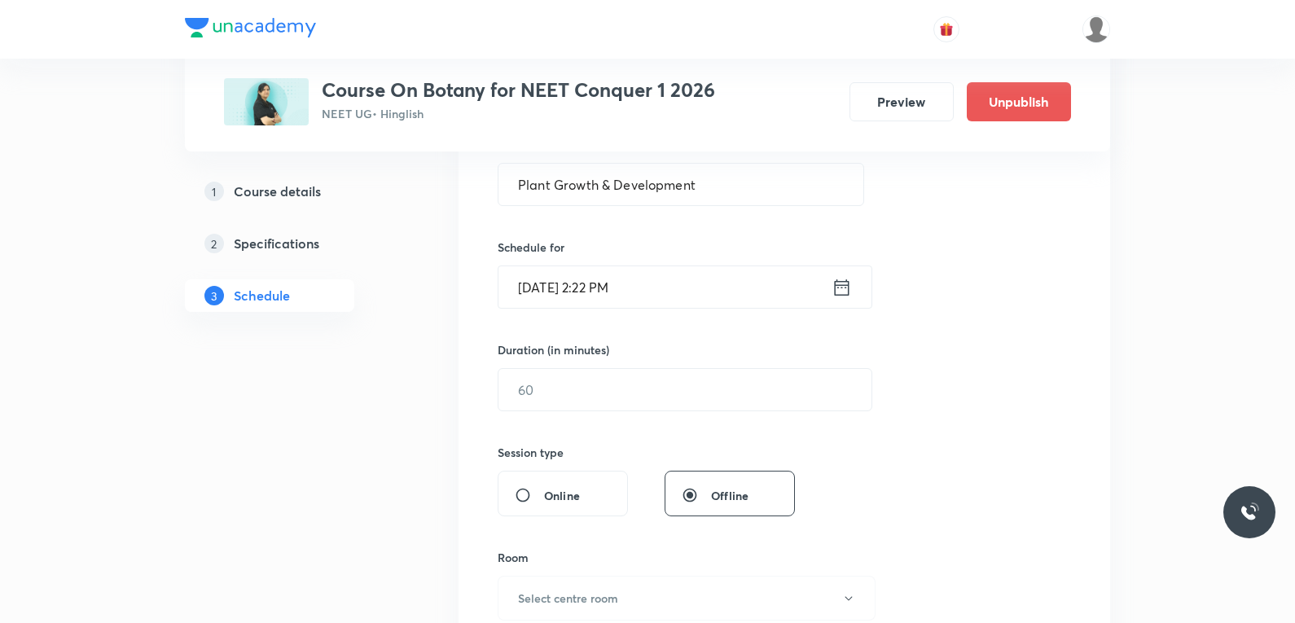
scroll to position [651, 0]
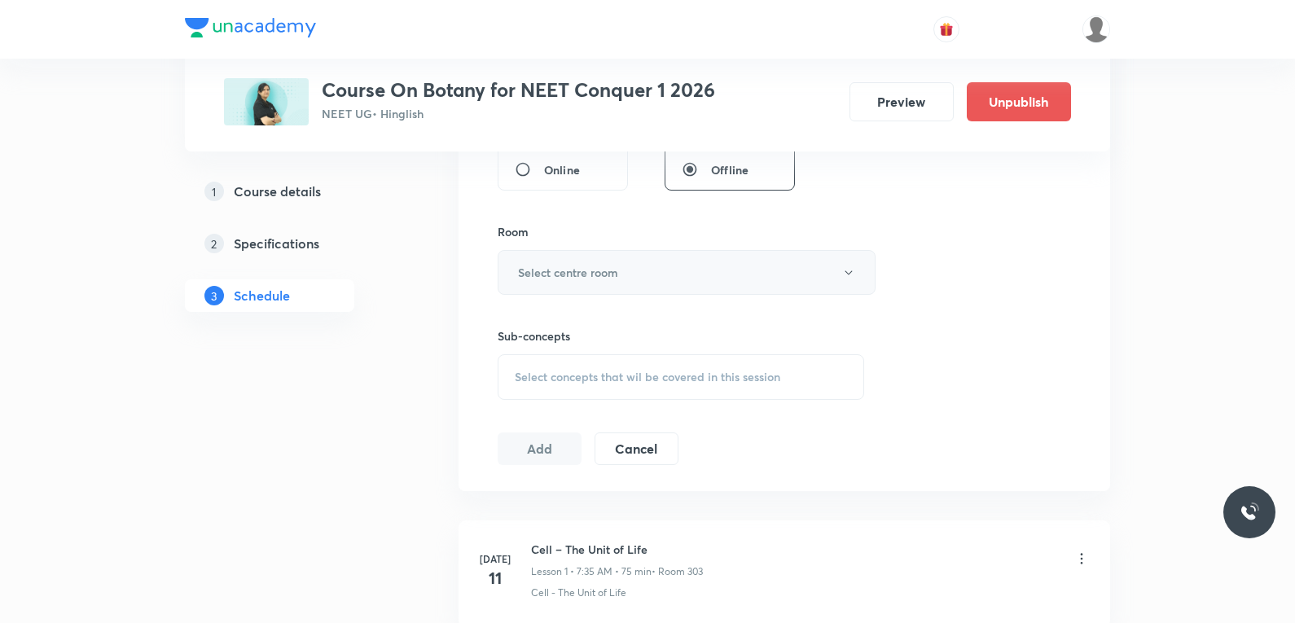
click at [693, 281] on button "Select centre room" at bounding box center [686, 272] width 378 height 45
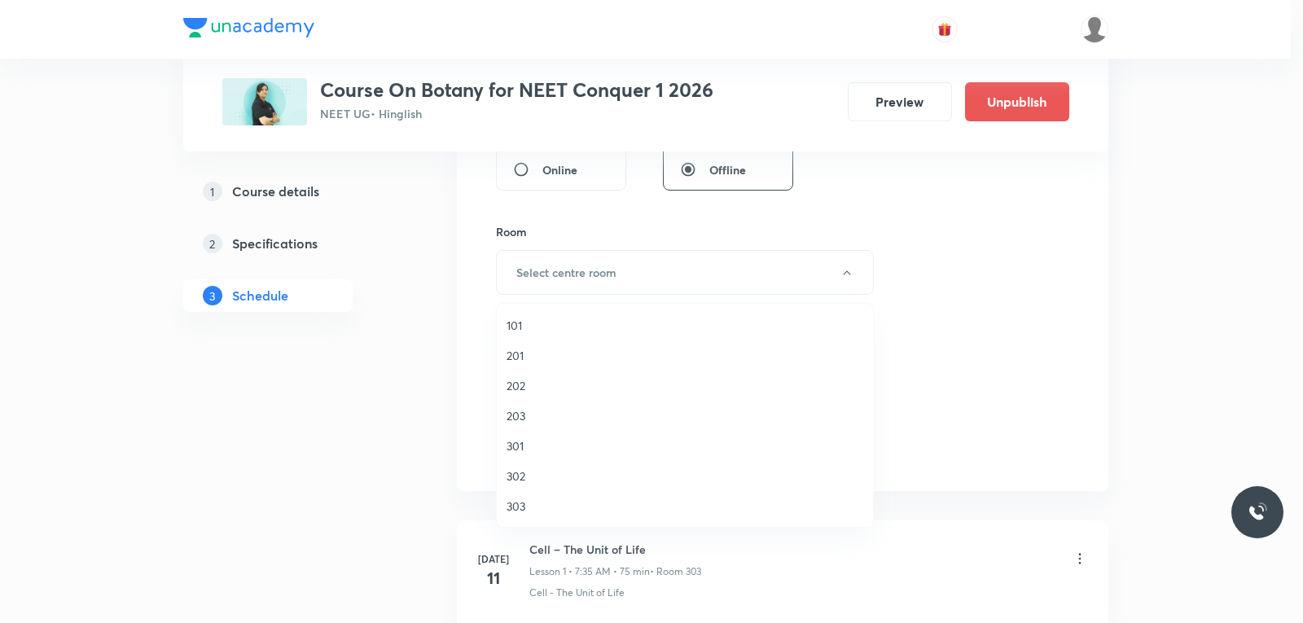
click at [541, 510] on span "303" at bounding box center [684, 505] width 357 height 17
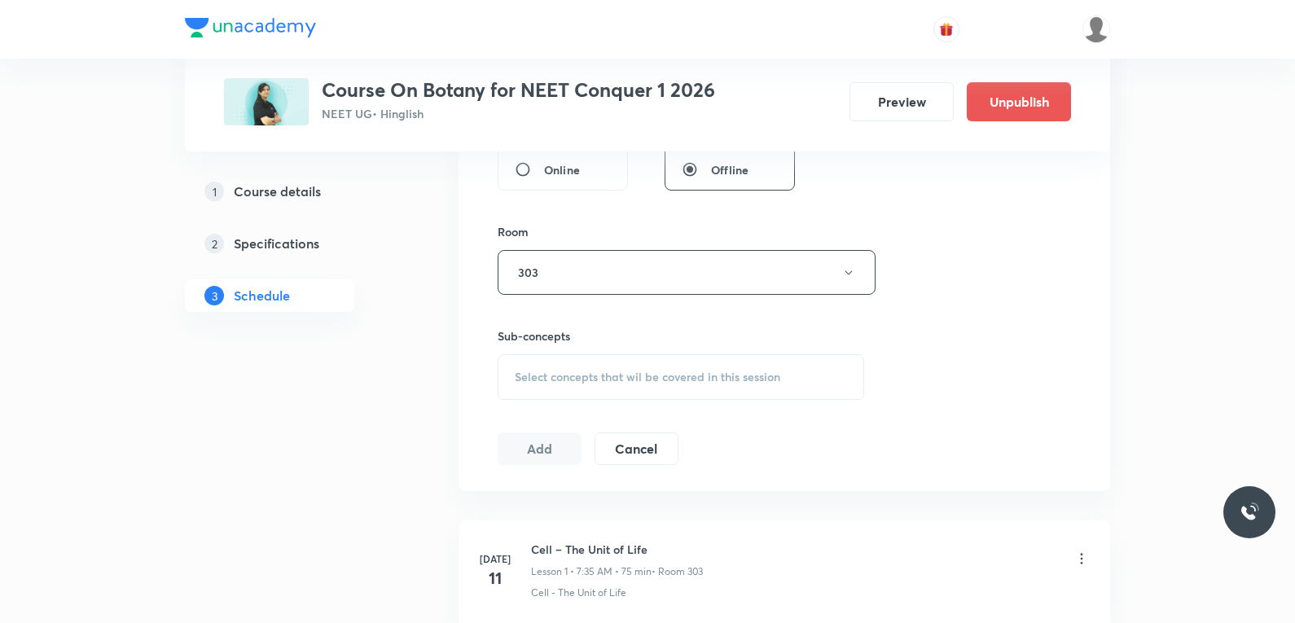
click at [700, 371] on span "Select concepts that wil be covered in this session" at bounding box center [647, 376] width 265 height 13
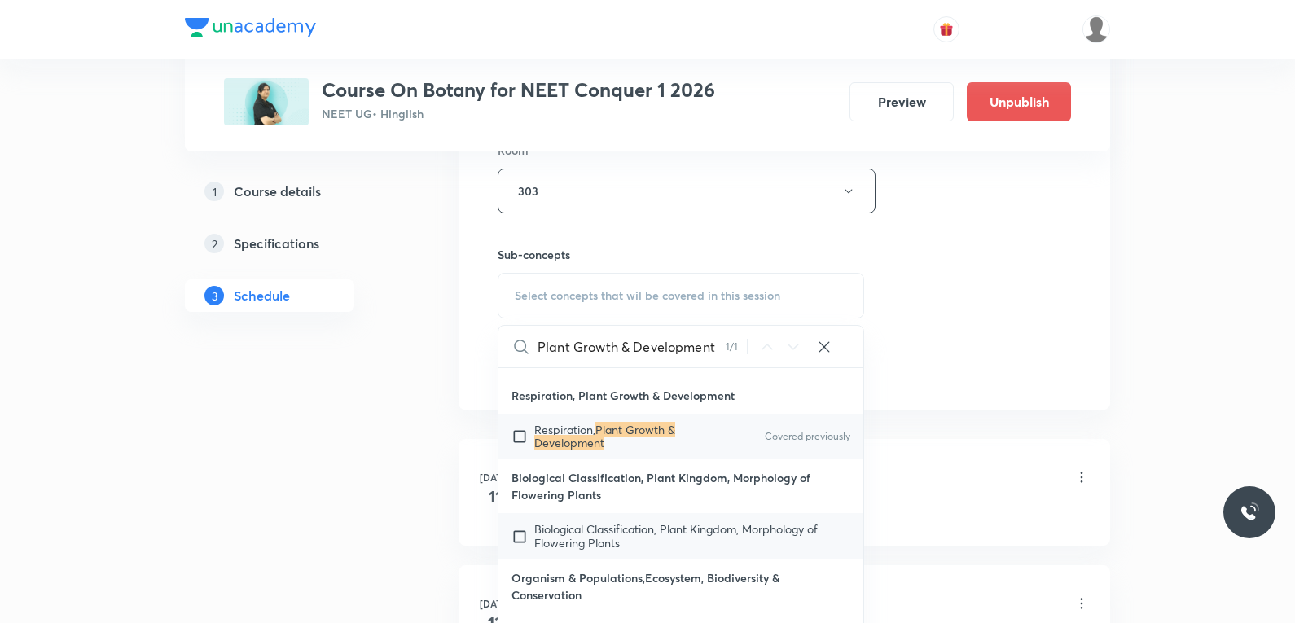
scroll to position [33913, 0]
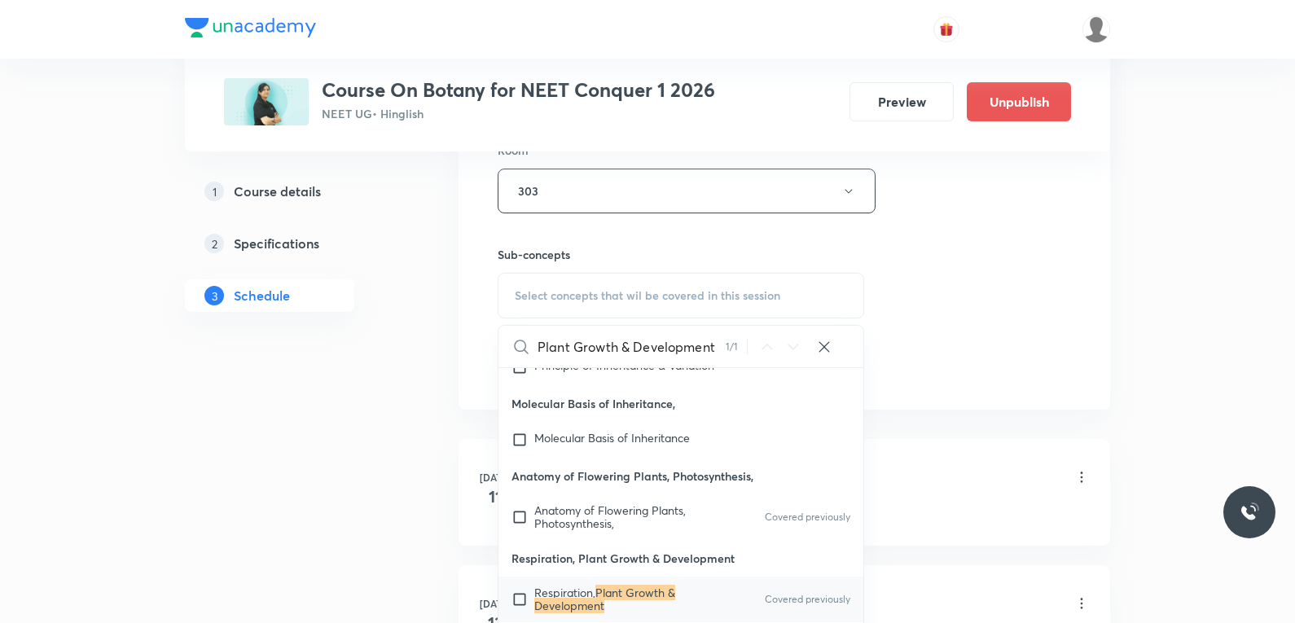
type input "Plant Growth & Development"
click at [621, 585] on mark "Plant Growth & Development" at bounding box center [604, 599] width 141 height 28
checkbox input "true"
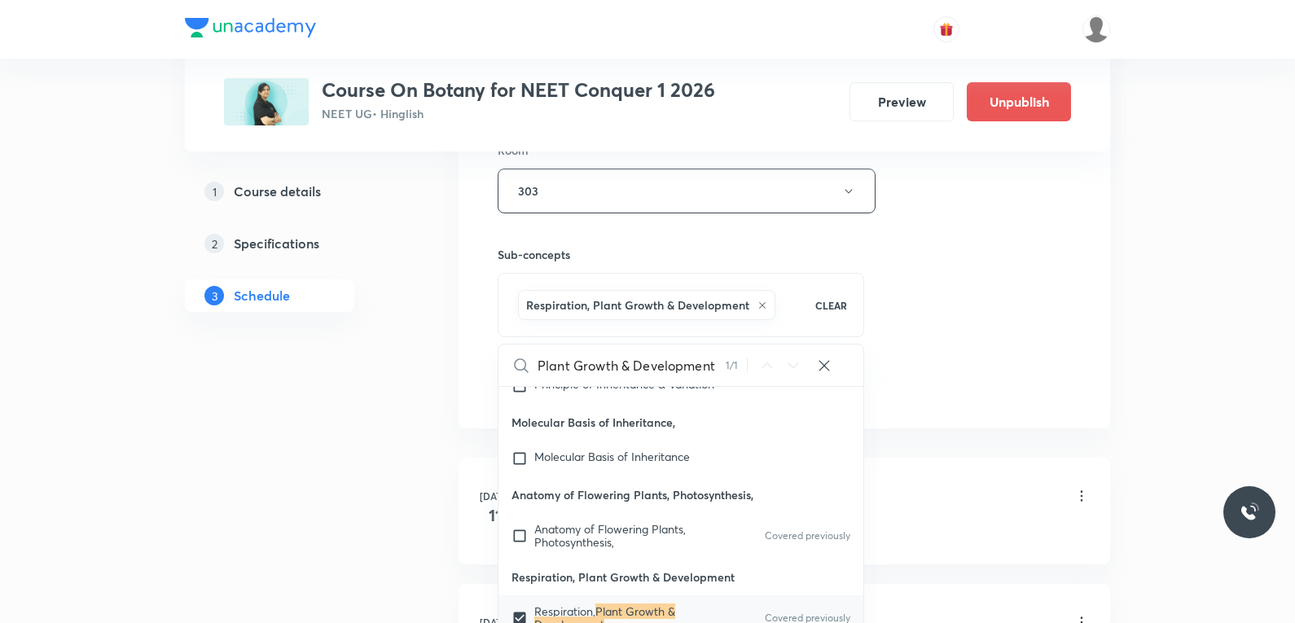
click at [969, 317] on div "Session 54 Live class Session title 26/99 Plant Growth & Development ​ Schedule…" at bounding box center [783, 10] width 573 height 783
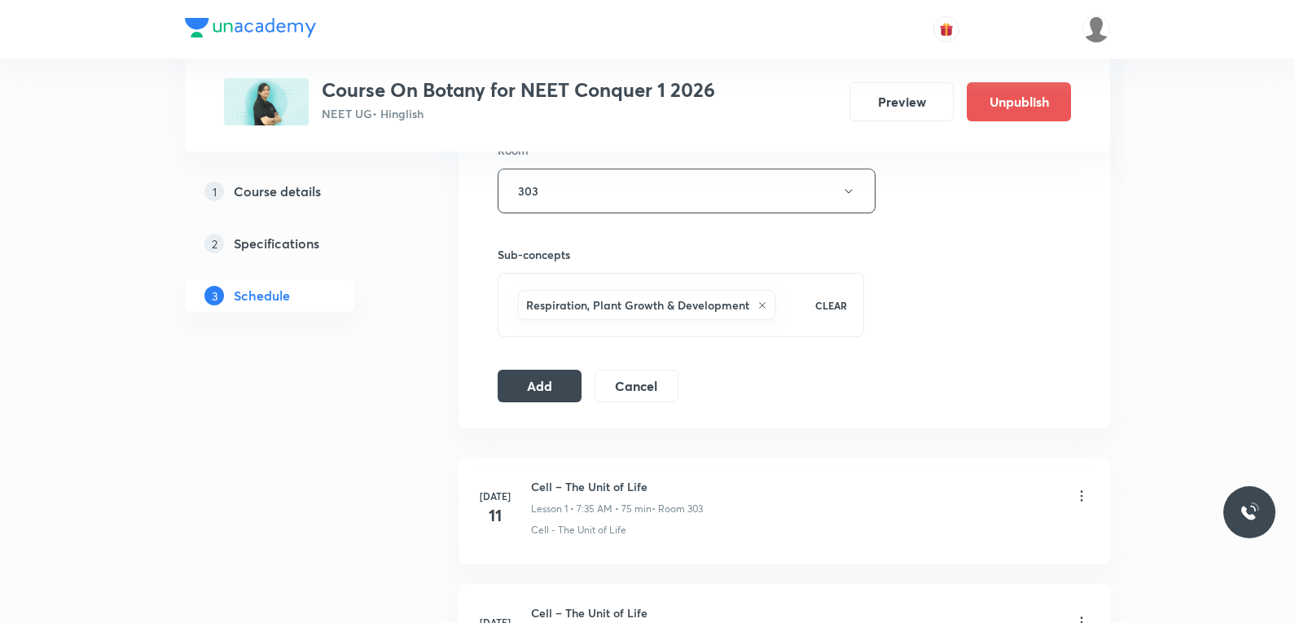
scroll to position [244, 0]
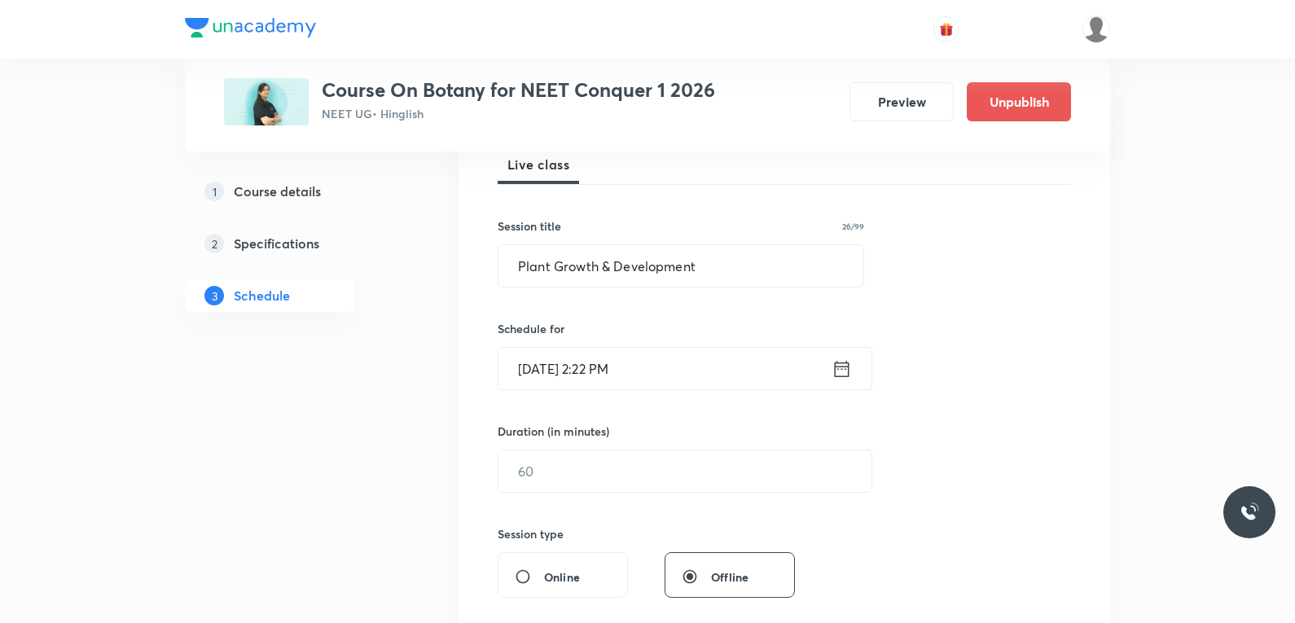
click at [558, 369] on input "Oct 2, 2025, 2:22 PM" at bounding box center [664, 369] width 333 height 42
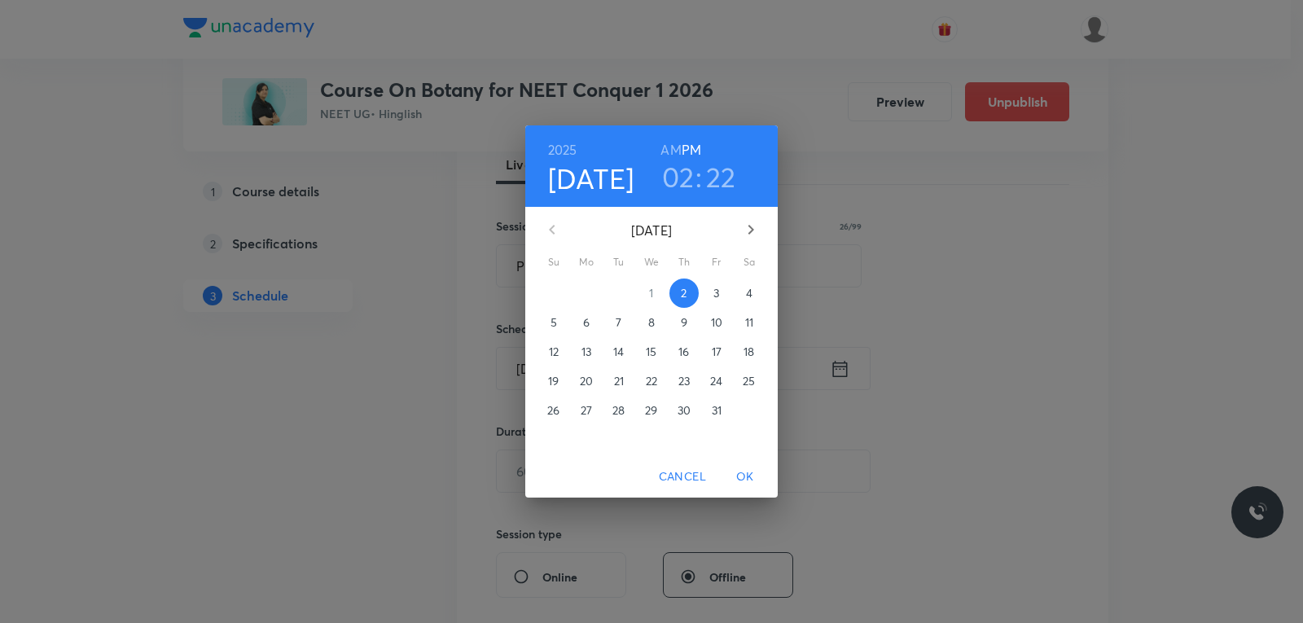
click at [707, 294] on span "3" at bounding box center [716, 293] width 29 height 16
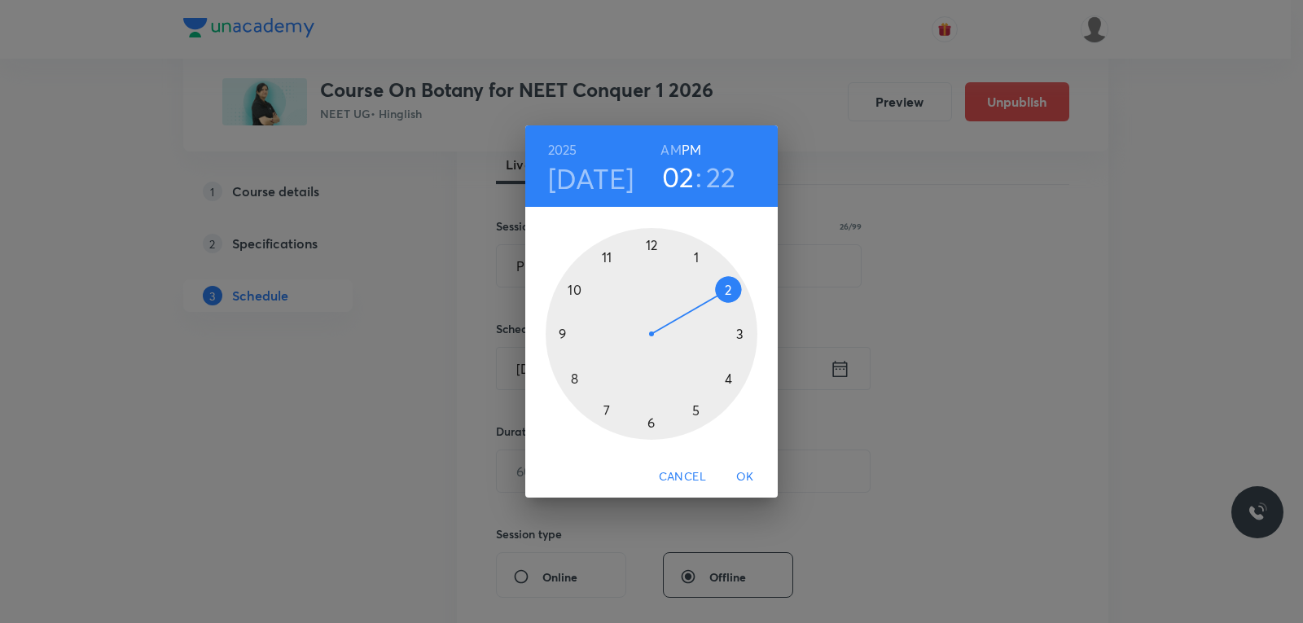
click at [671, 154] on h6 "AM" at bounding box center [670, 149] width 20 height 23
drag, startPoint x: 721, startPoint y: 283, endPoint x: 603, endPoint y: 253, distance: 121.6
click at [603, 253] on div at bounding box center [652, 334] width 212 height 212
drag, startPoint x: 695, startPoint y: 390, endPoint x: 592, endPoint y: 296, distance: 140.0
click at [593, 299] on div at bounding box center [652, 334] width 212 height 212
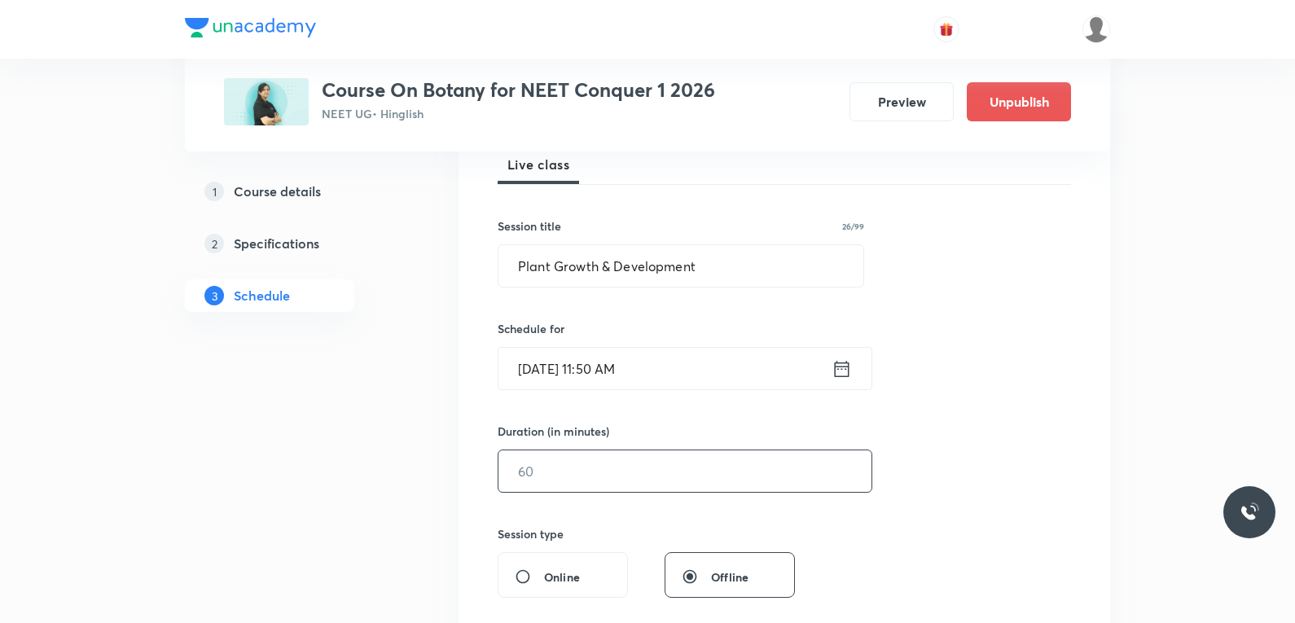
click at [563, 468] on input "text" at bounding box center [684, 471] width 373 height 42
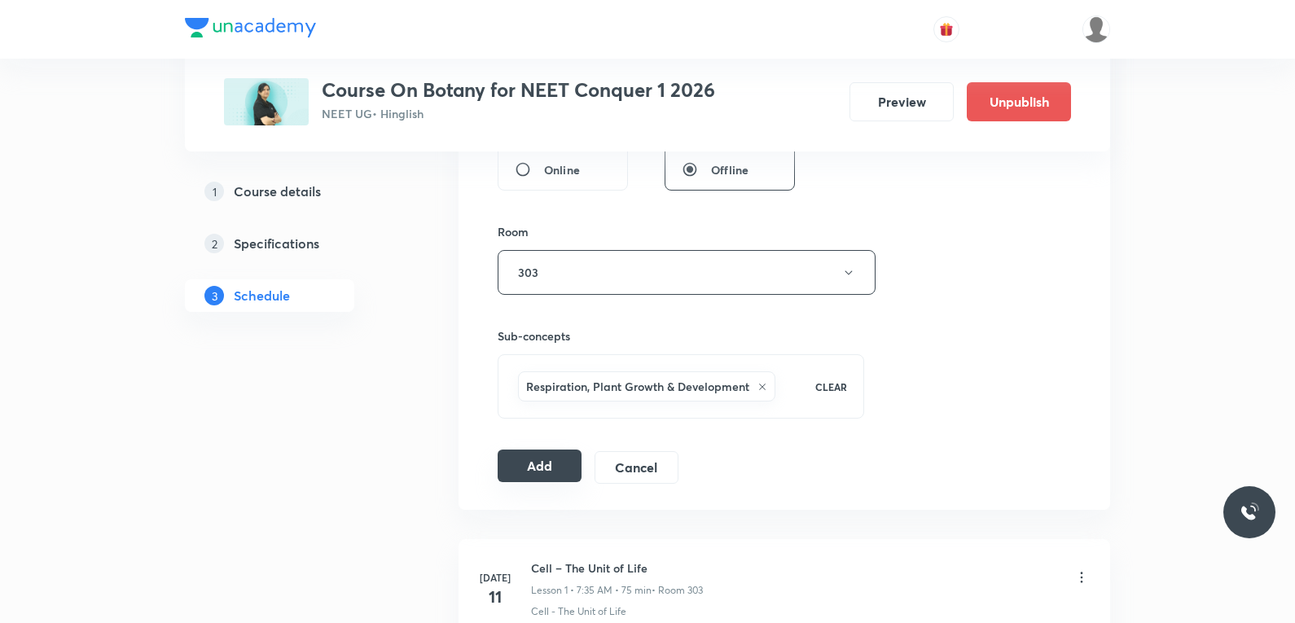
type input "75"
click at [550, 474] on button "Add" at bounding box center [539, 465] width 84 height 33
click at [1023, 313] on div "Session 54 Live class Session title 26/99 Plant Growth & Development ​ Schedule…" at bounding box center [783, 91] width 573 height 783
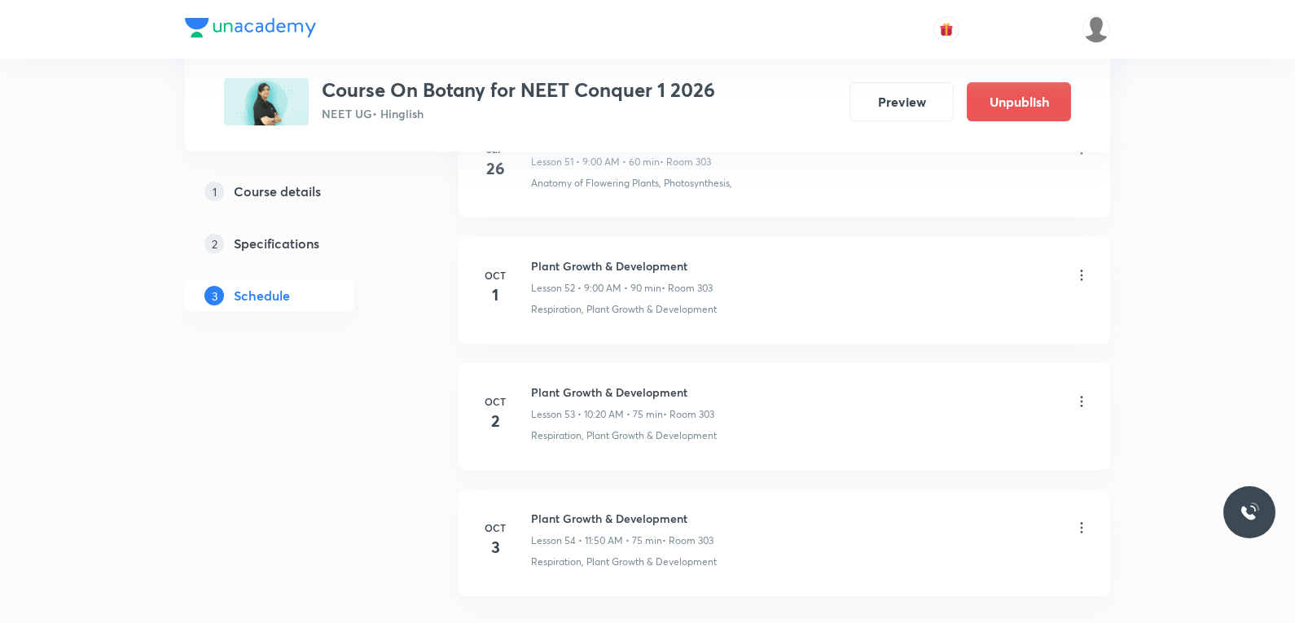
scroll to position [6749, 0]
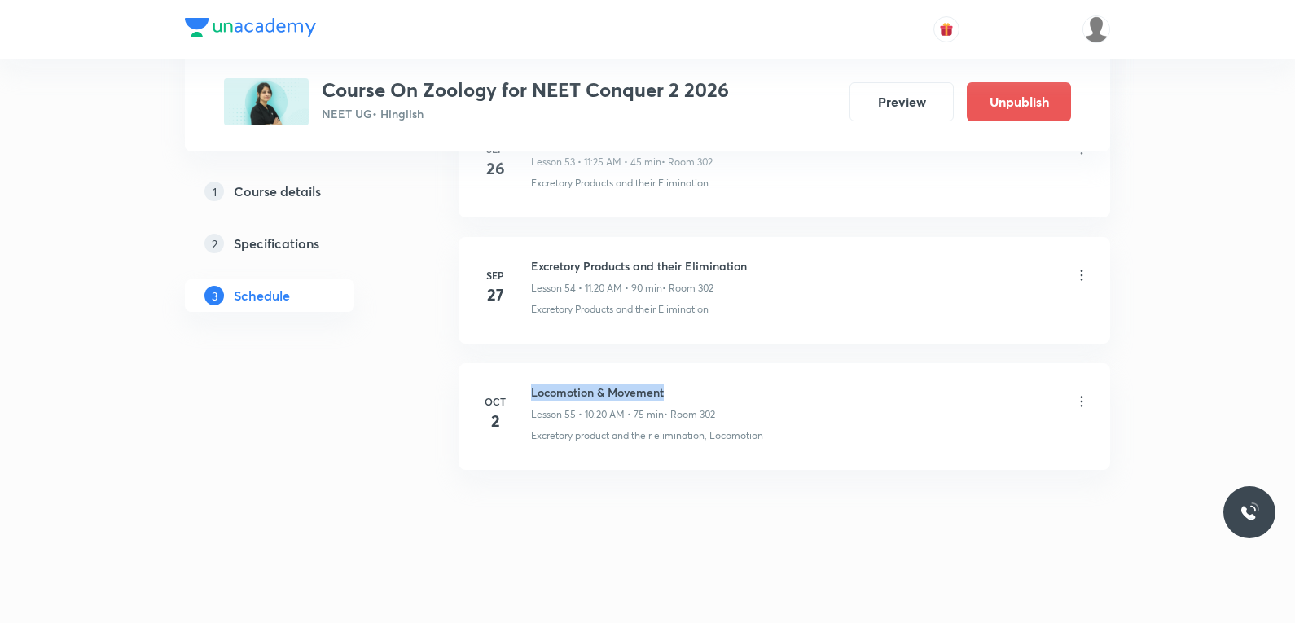
drag, startPoint x: 531, startPoint y: 392, endPoint x: 753, endPoint y: 385, distance: 222.4
click at [753, 385] on div "Locomotion & Movement Lesson 55 • 10:20 AM • 75 min • Room 302" at bounding box center [810, 402] width 559 height 38
copy h6 "Locomotion & Movement"
click at [925, 299] on div "Excretory Products and their Elimination Lesson 54 • 11:20 AM • 90 min • Room 3…" at bounding box center [810, 286] width 559 height 59
drag, startPoint x: 530, startPoint y: 395, endPoint x: 674, endPoint y: 396, distance: 144.1
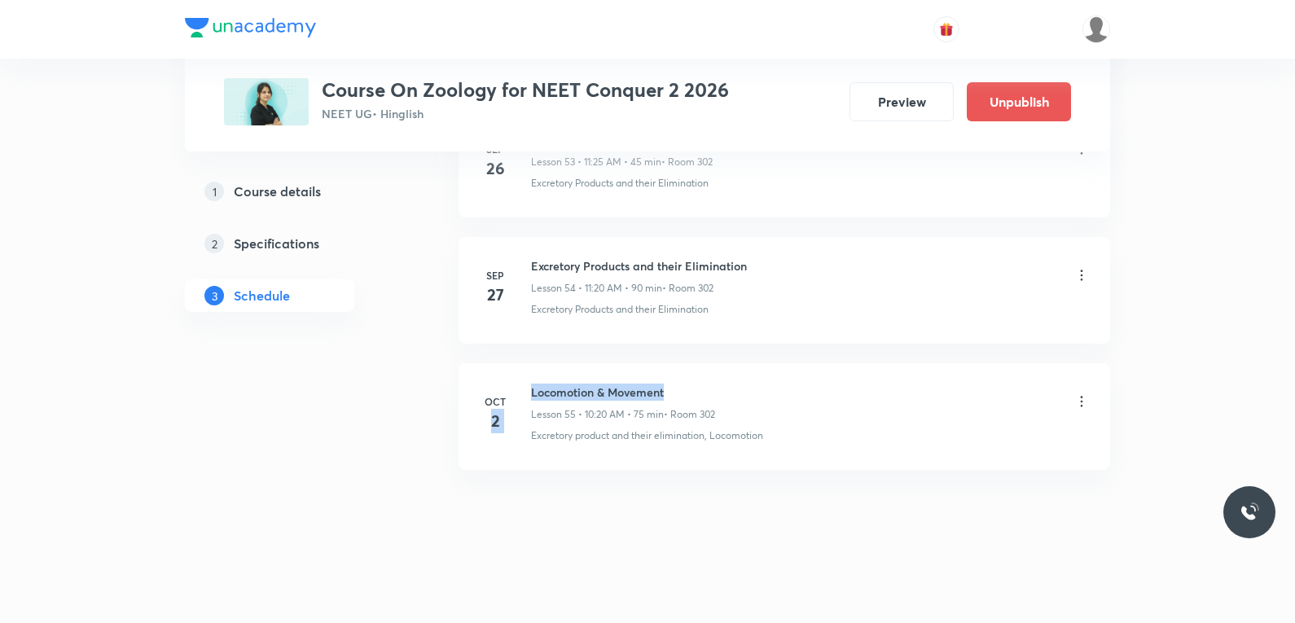
click at [674, 396] on div "Oct 2 Locomotion & Movement Lesson 55 • 10:20 AM • 75 min • Room 302 Excretory …" at bounding box center [784, 412] width 611 height 59
click at [576, 395] on h6 "Locomotion & Movement" at bounding box center [623, 391] width 184 height 17
drag, startPoint x: 532, startPoint y: 392, endPoint x: 704, endPoint y: 390, distance: 172.6
click at [704, 390] on h6 "Locomotion & Movement" at bounding box center [623, 391] width 184 height 17
copy h6 "Locomotion & Movement"
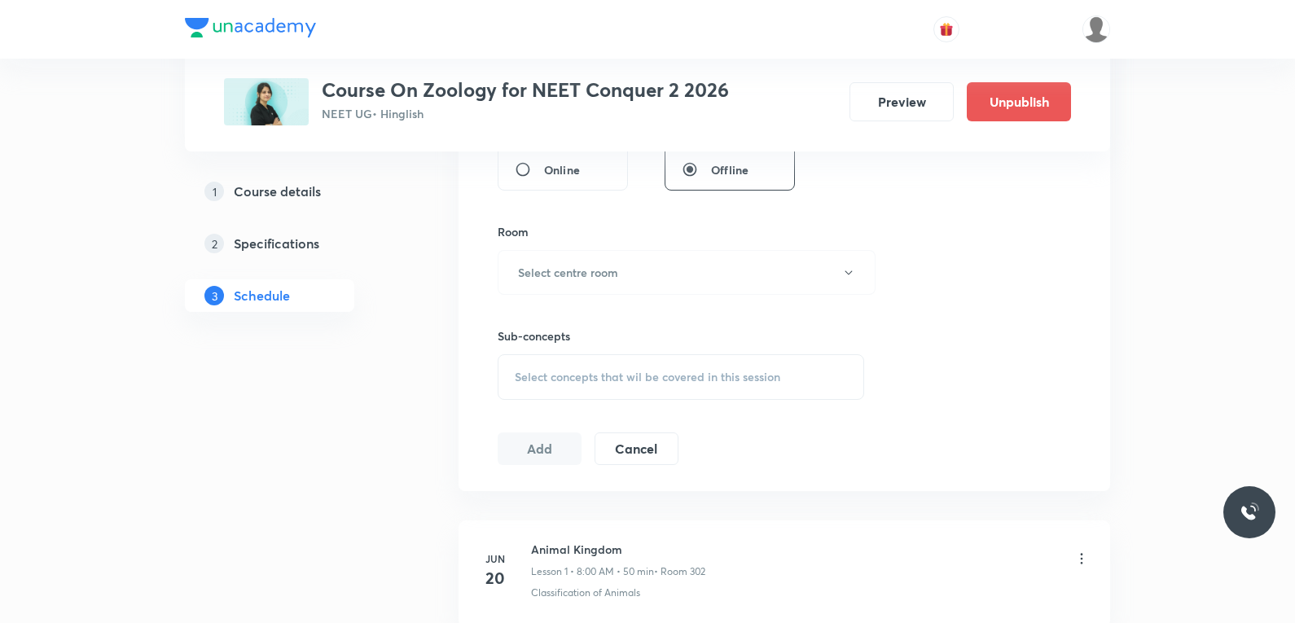
click at [651, 368] on div "Select concepts that wil be covered in this session" at bounding box center [680, 377] width 366 height 46
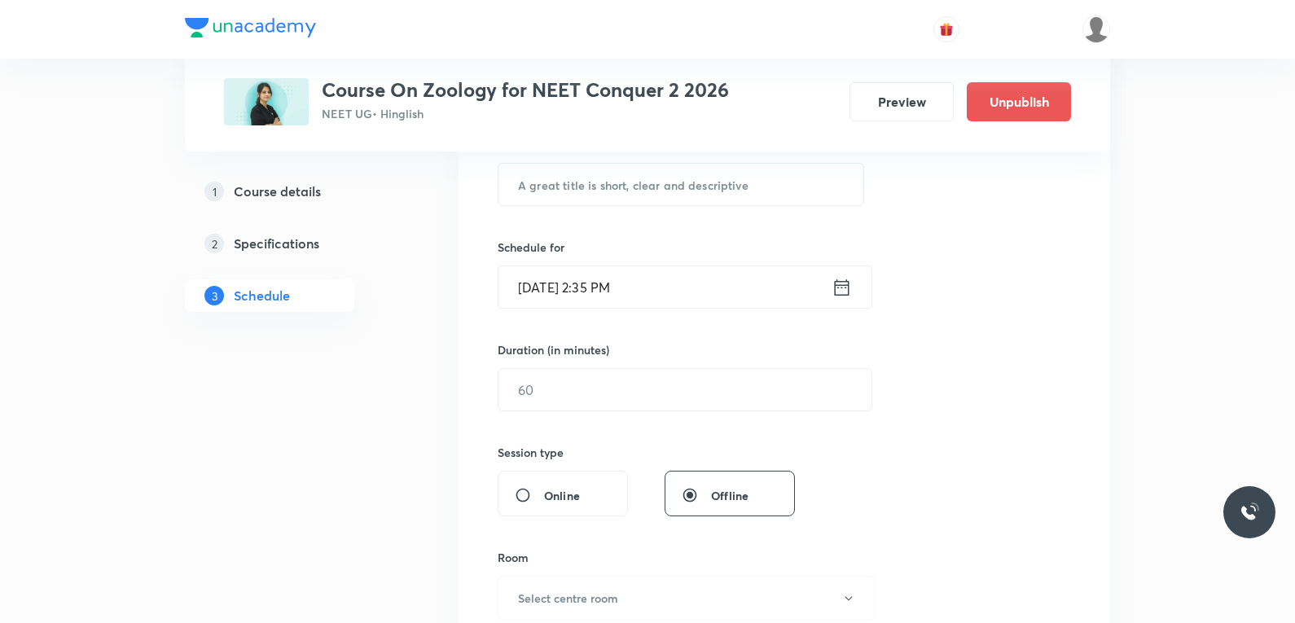
scroll to position [244, 0]
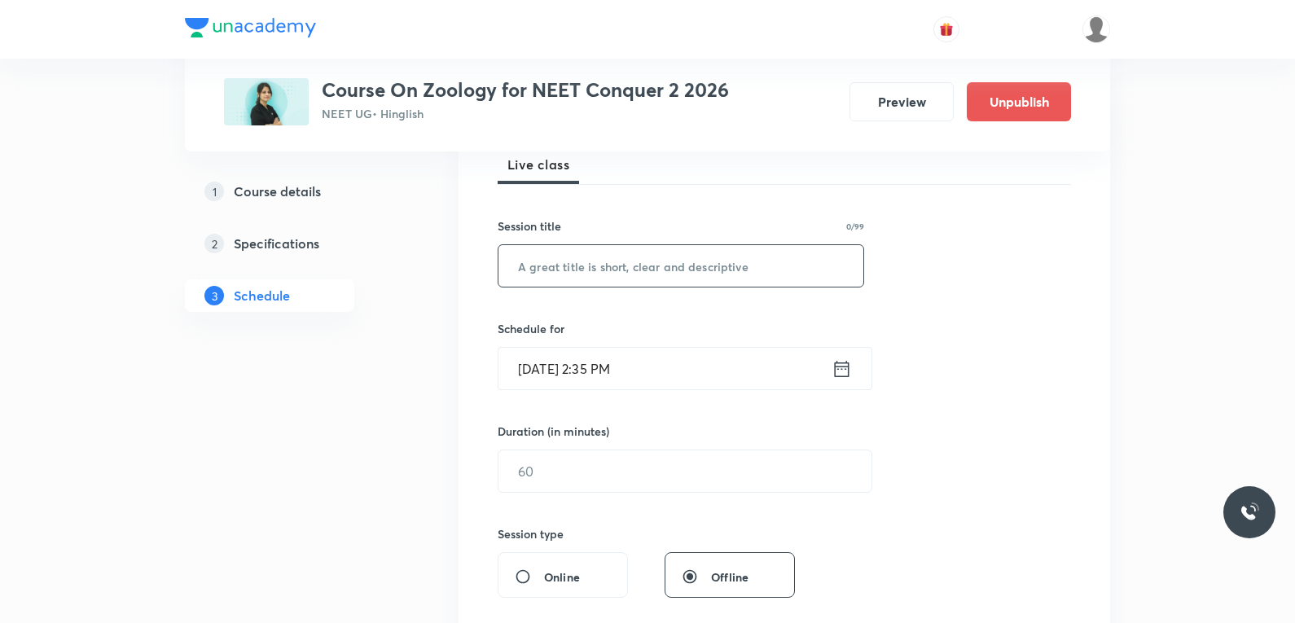
click at [679, 278] on input "text" at bounding box center [680, 266] width 365 height 42
paste input "Locomotion & Movement"
type input "Locomotion & Movement"
click at [550, 369] on input "Oct 2, 2025, 2:35 PM" at bounding box center [664, 369] width 333 height 42
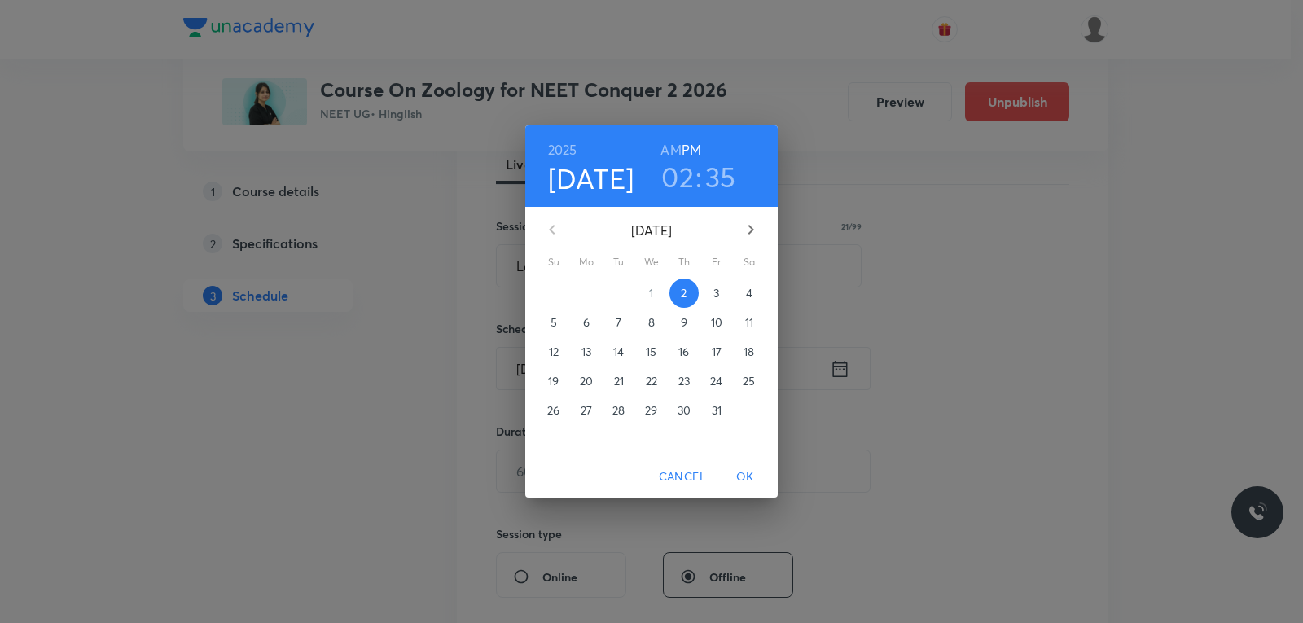
click at [712, 293] on span "3" at bounding box center [716, 293] width 29 height 16
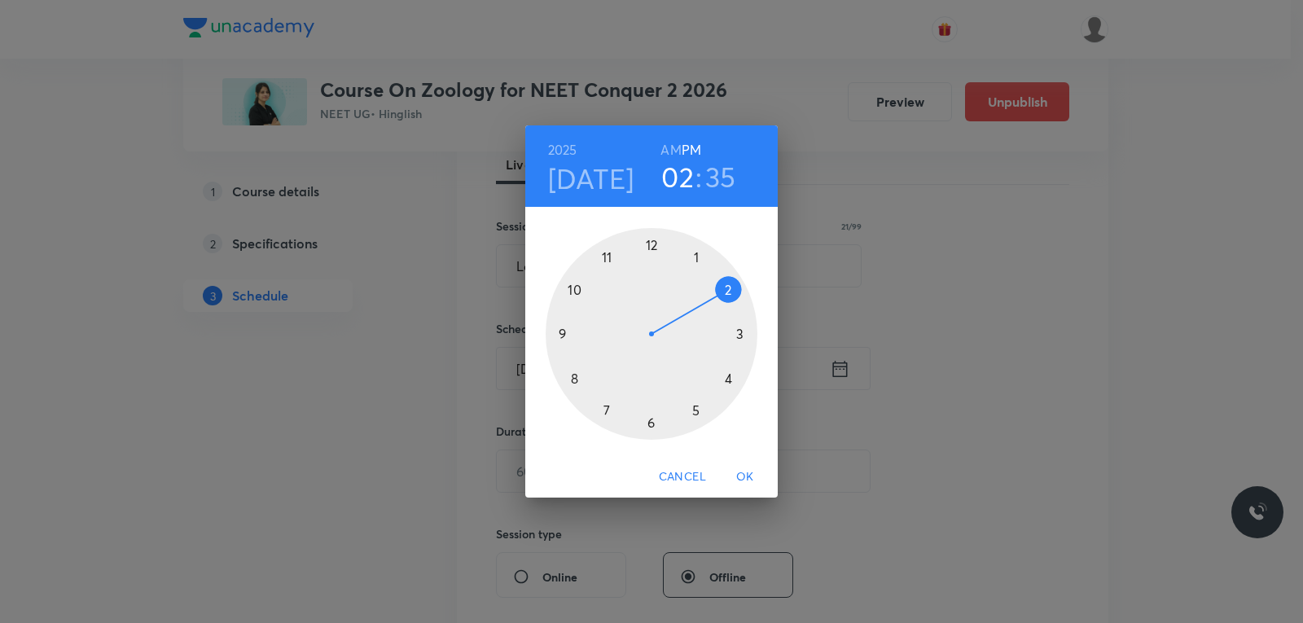
click at [677, 156] on h6 "AM" at bounding box center [670, 149] width 20 height 23
drag, startPoint x: 721, startPoint y: 296, endPoint x: 581, endPoint y: 335, distance: 145.4
click at [581, 335] on div at bounding box center [652, 334] width 212 height 212
drag, startPoint x: 605, startPoint y: 397, endPoint x: 654, endPoint y: 282, distance: 124.8
click at [654, 282] on div at bounding box center [652, 334] width 212 height 212
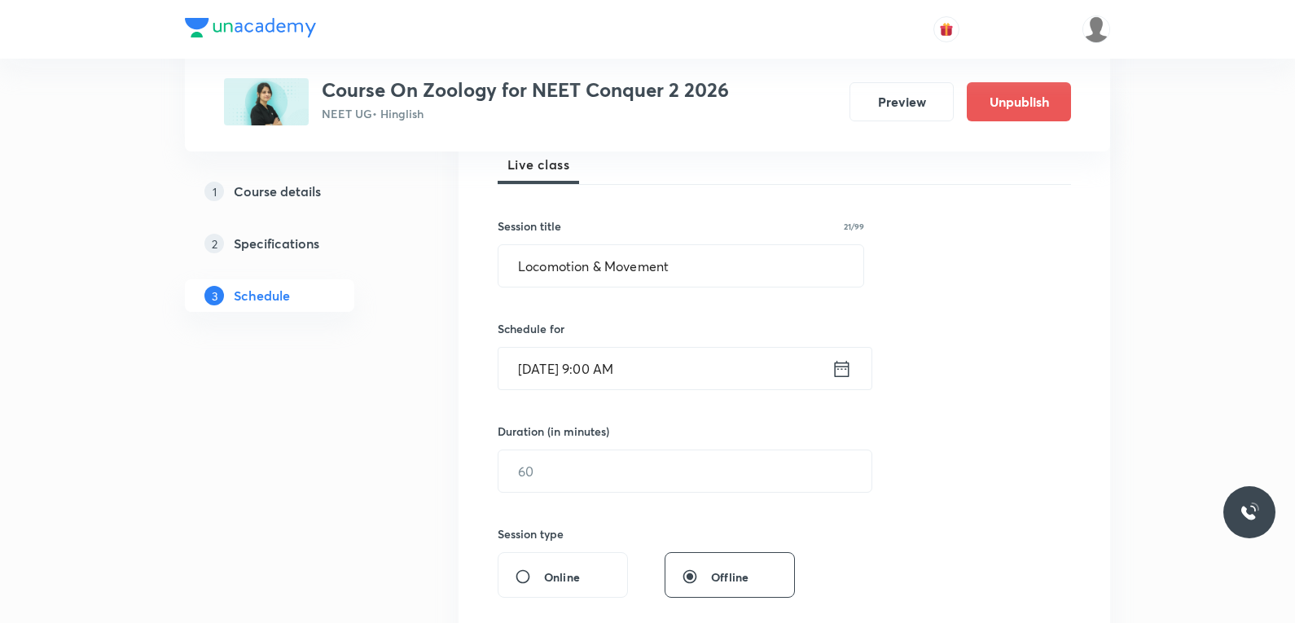
scroll to position [326, 0]
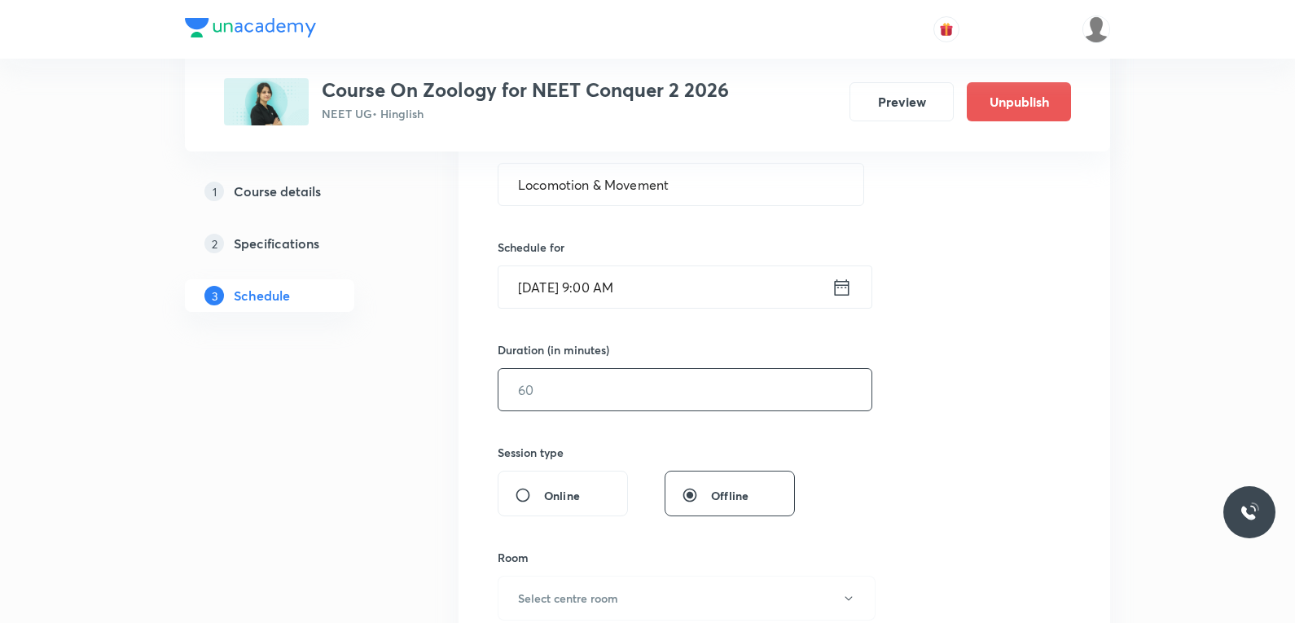
click at [565, 402] on input "text" at bounding box center [684, 390] width 373 height 42
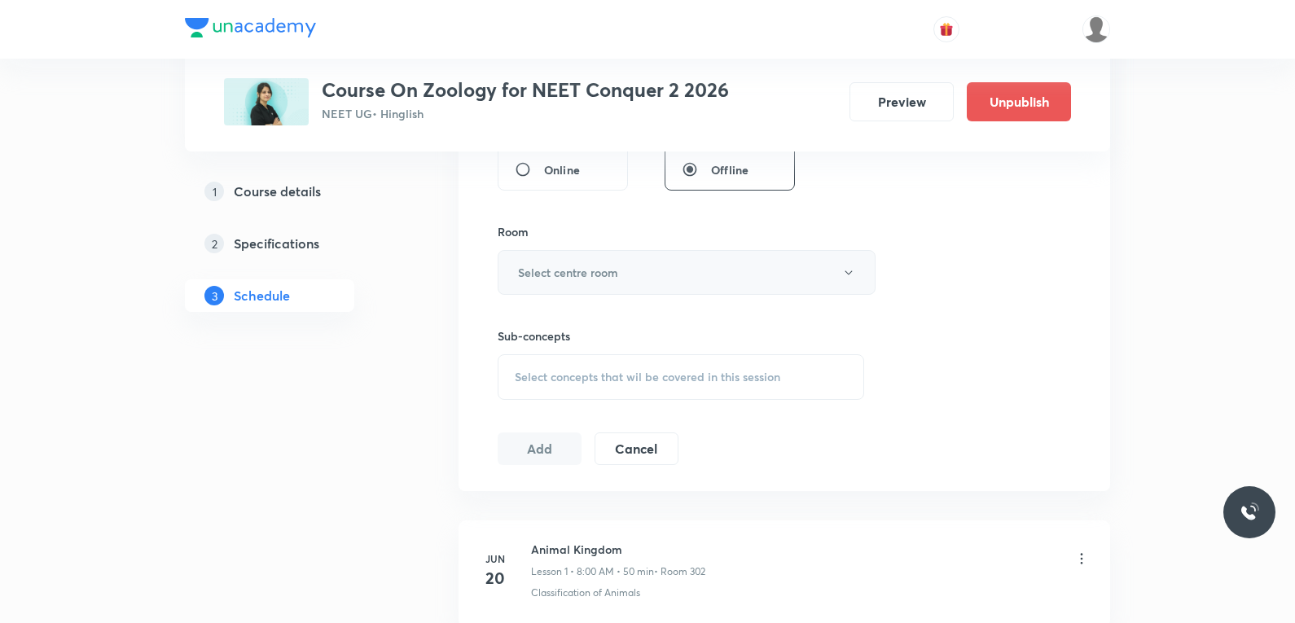
type input "75"
click at [644, 261] on button "Select centre room" at bounding box center [686, 272] width 378 height 45
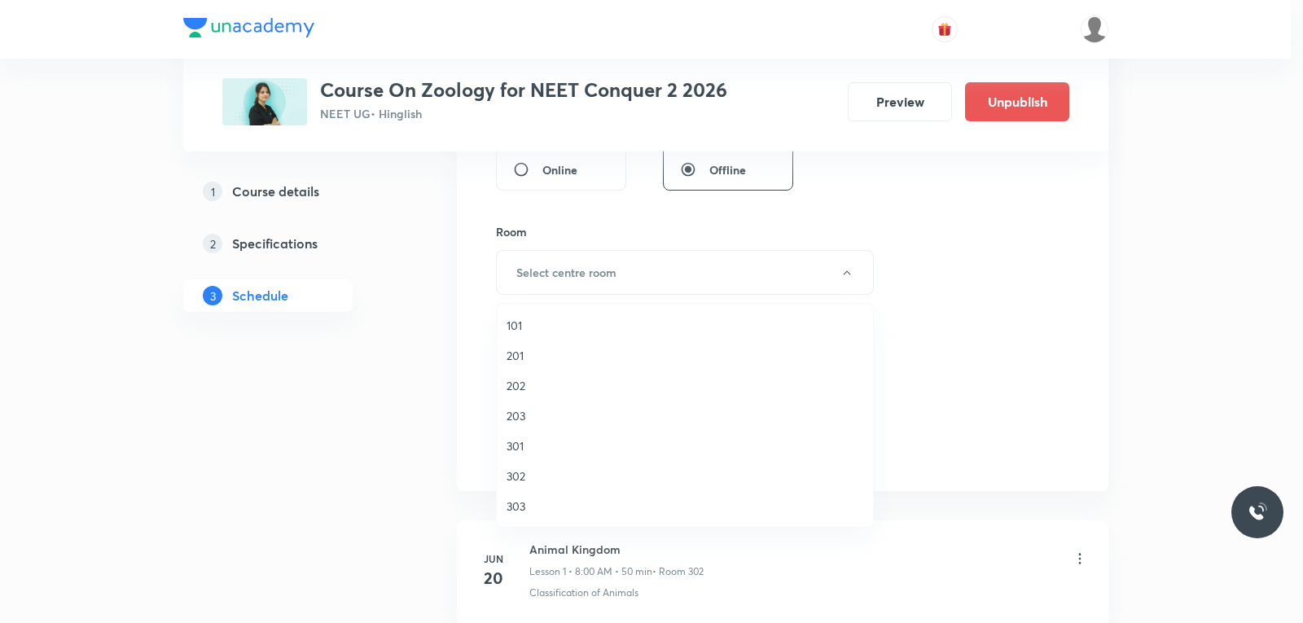
click at [524, 482] on span "302" at bounding box center [684, 475] width 357 height 17
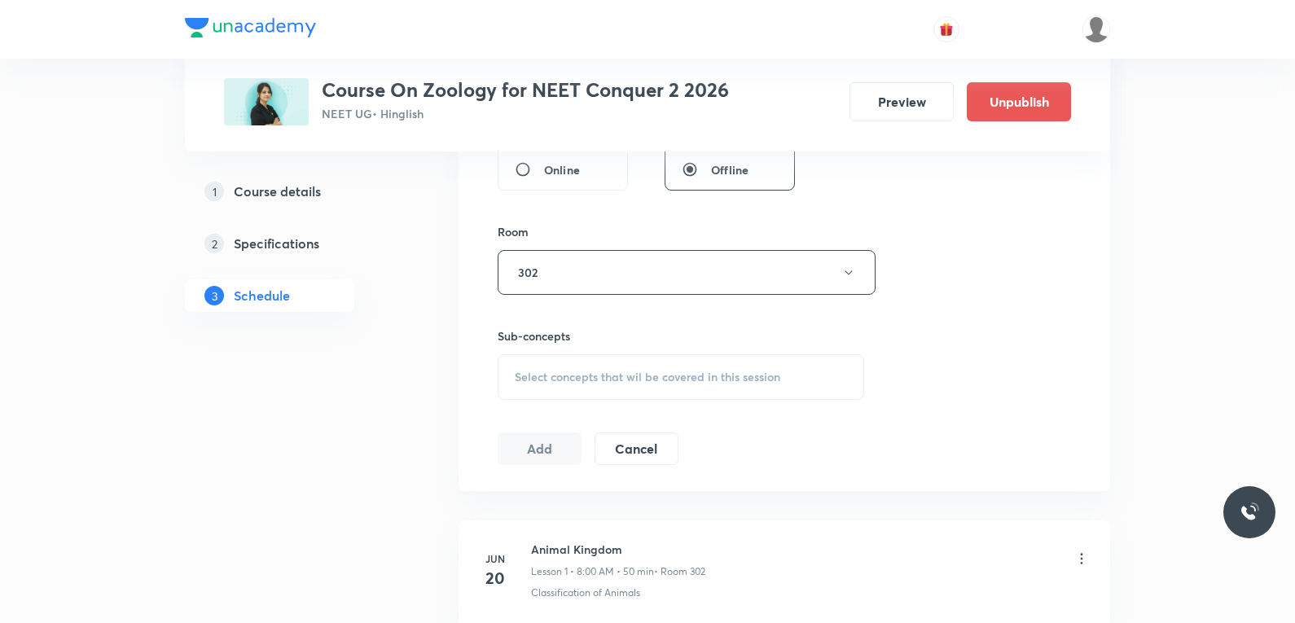
click at [708, 375] on span "Select concepts that wil be covered in this session" at bounding box center [647, 376] width 265 height 13
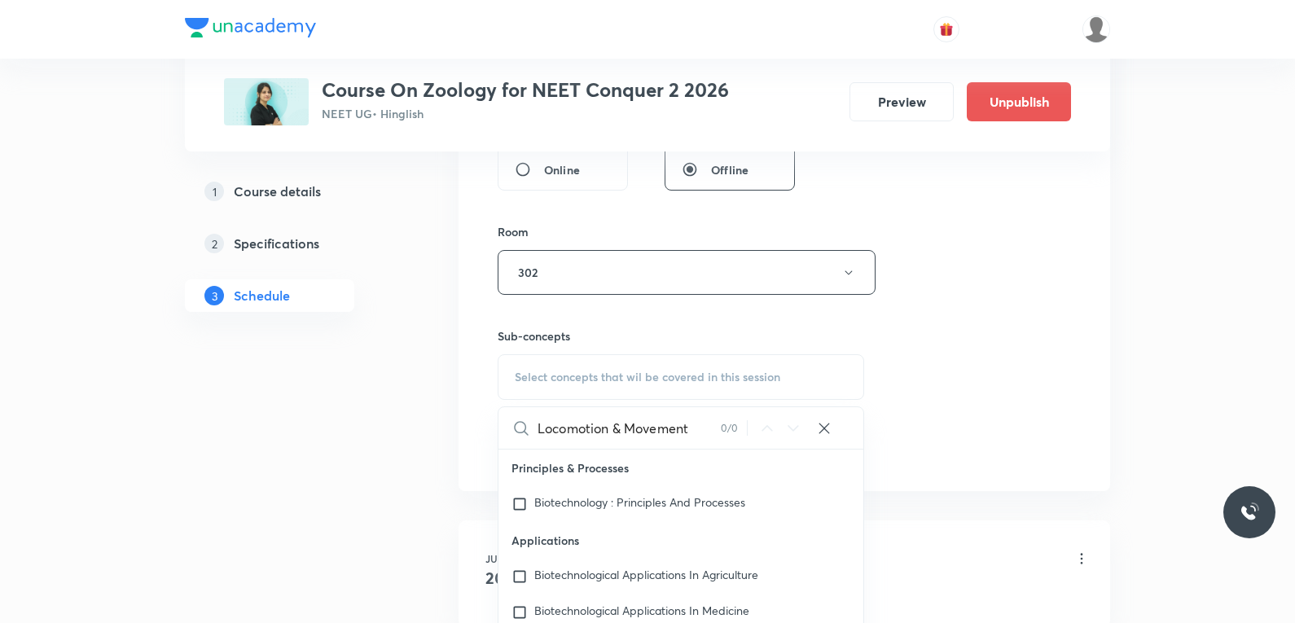
scroll to position [814, 0]
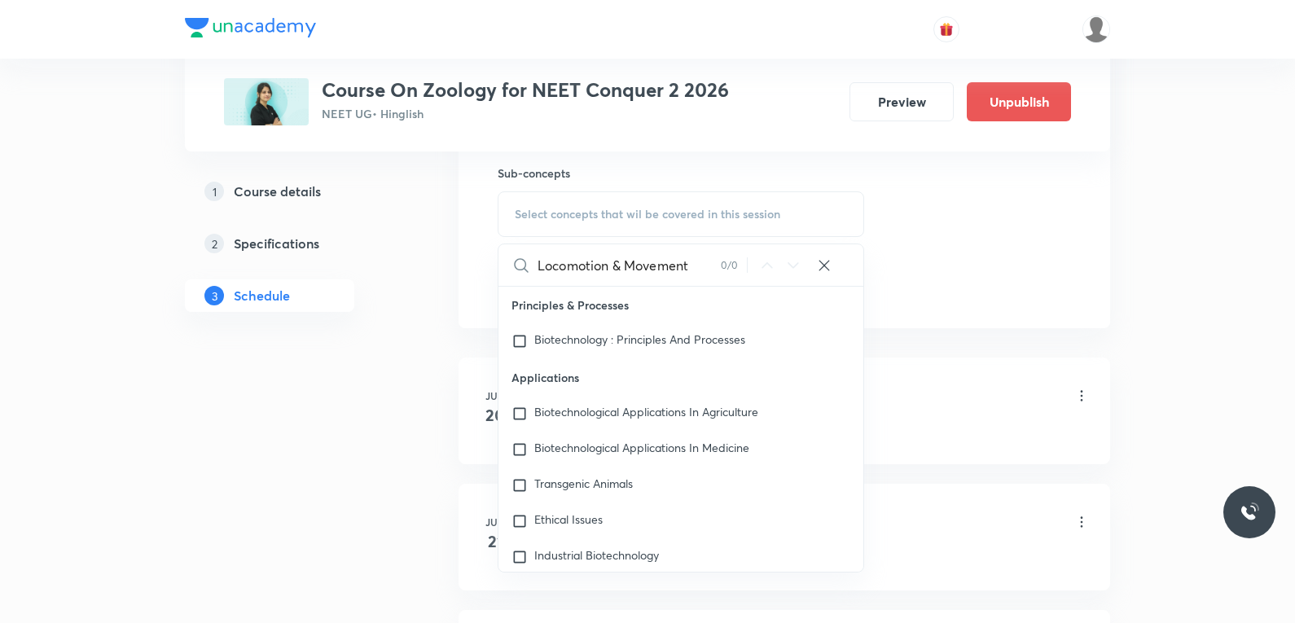
click at [608, 258] on input "Locomotion & Movement" at bounding box center [628, 265] width 183 height 42
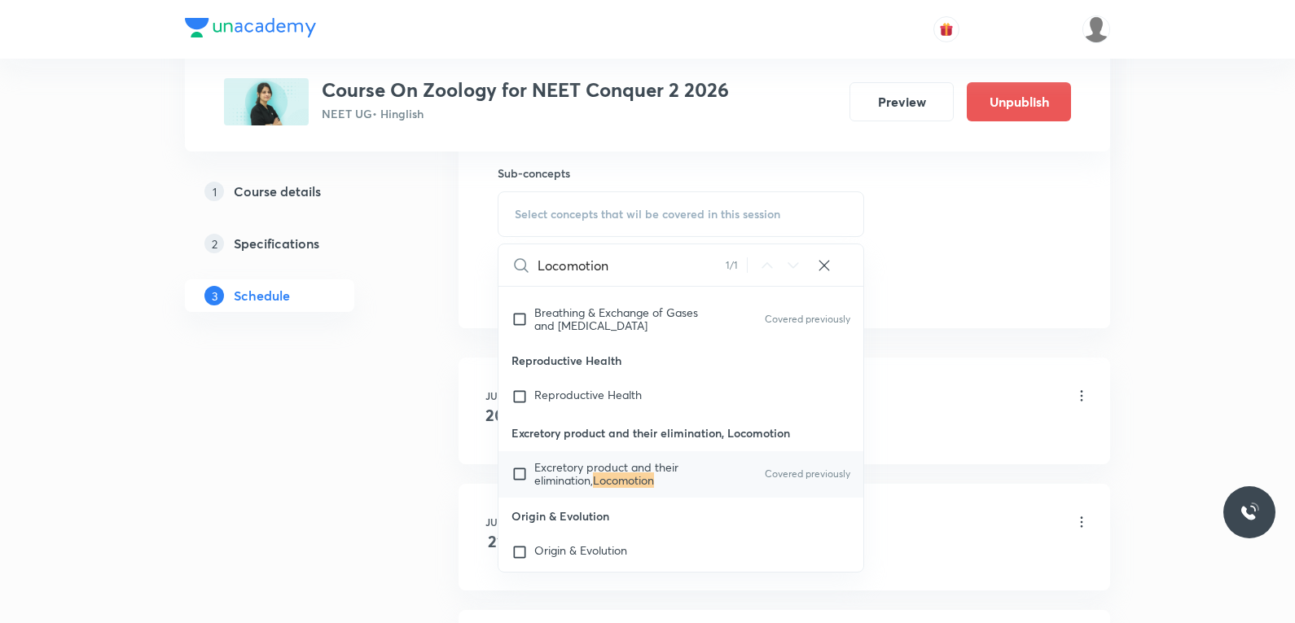
type input "Locomotion"
click at [637, 488] on mark "Locomotion" at bounding box center [623, 479] width 61 height 15
checkbox input "true"
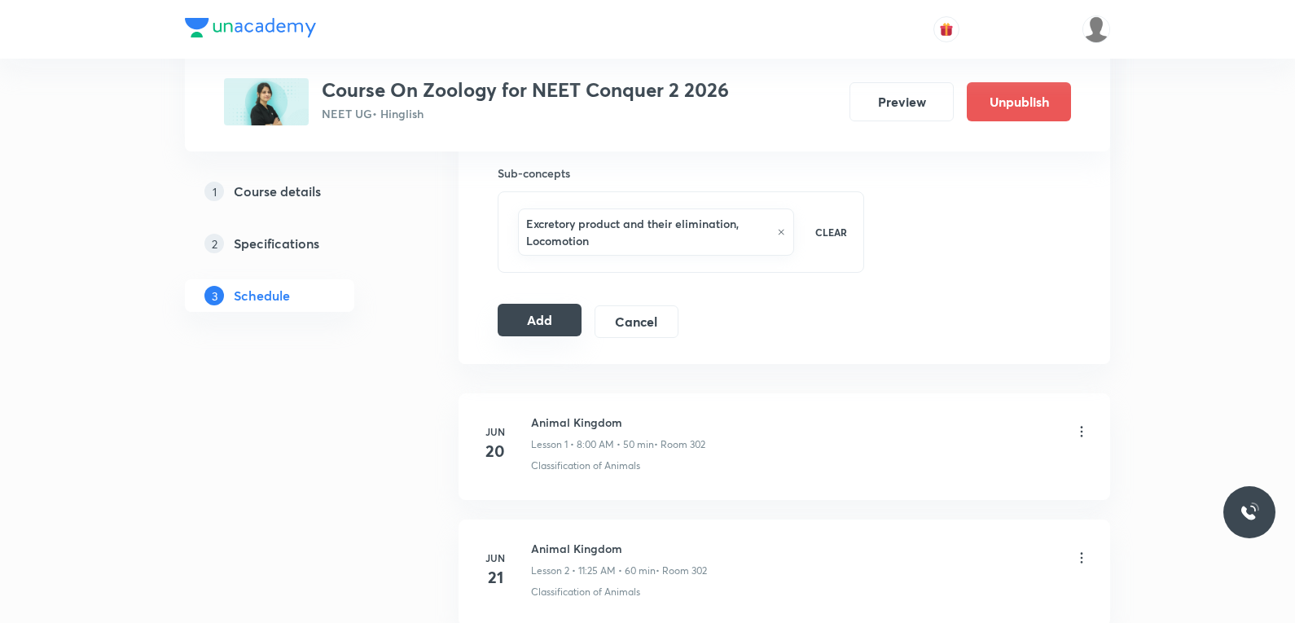
click at [526, 326] on button "Add" at bounding box center [539, 320] width 84 height 33
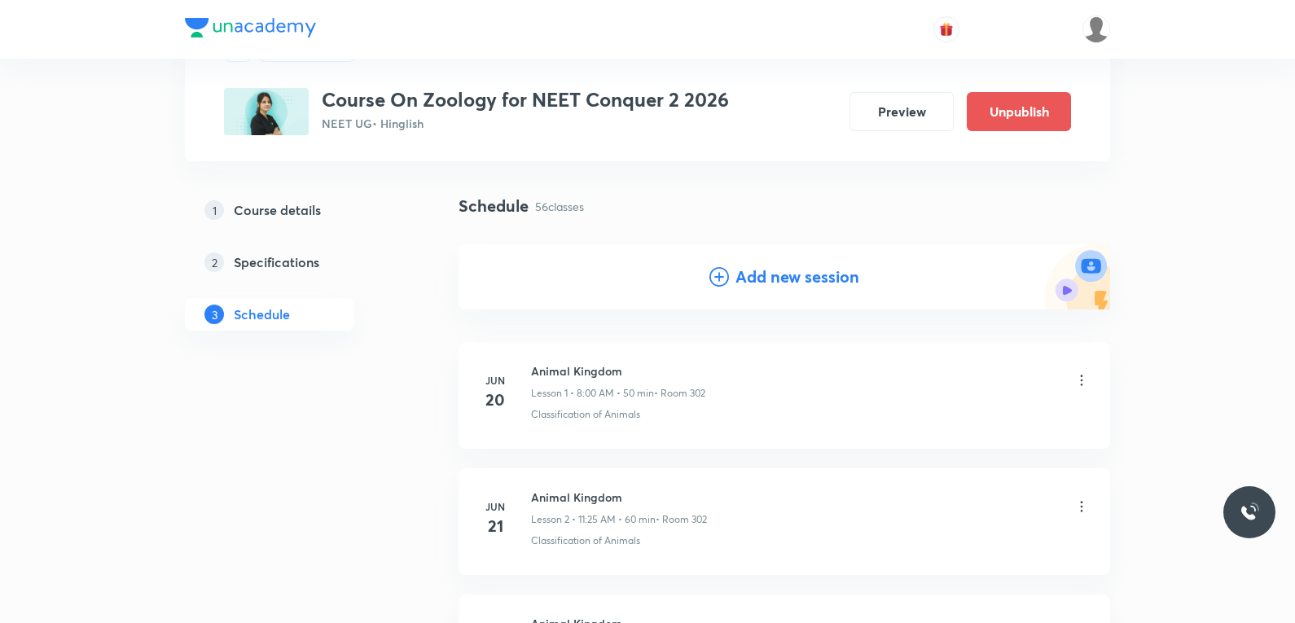
scroll to position [7001, 0]
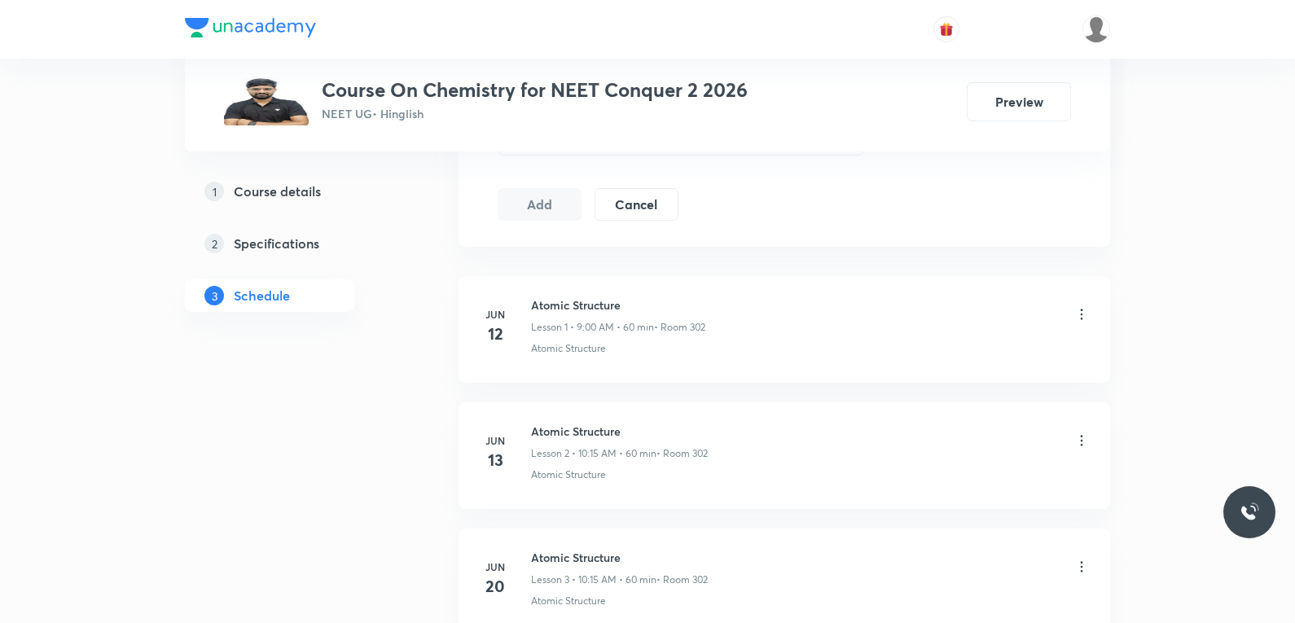
scroll to position [733, 0]
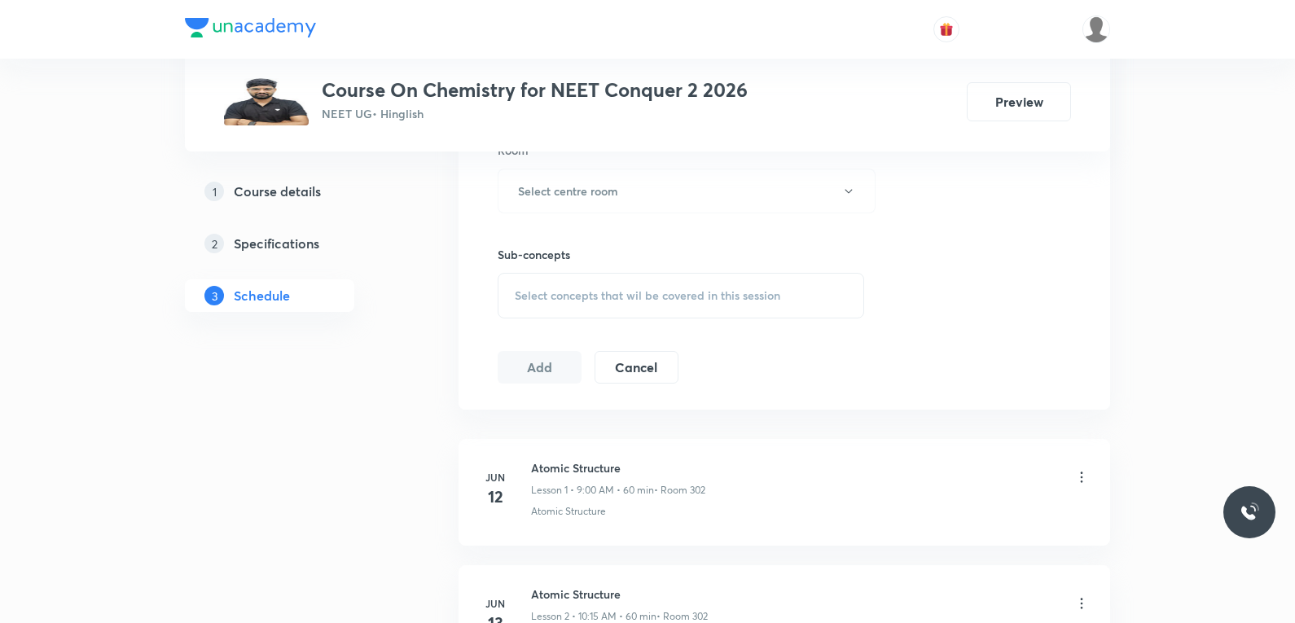
click at [680, 306] on div "Select concepts that wil be covered in this session" at bounding box center [680, 296] width 366 height 46
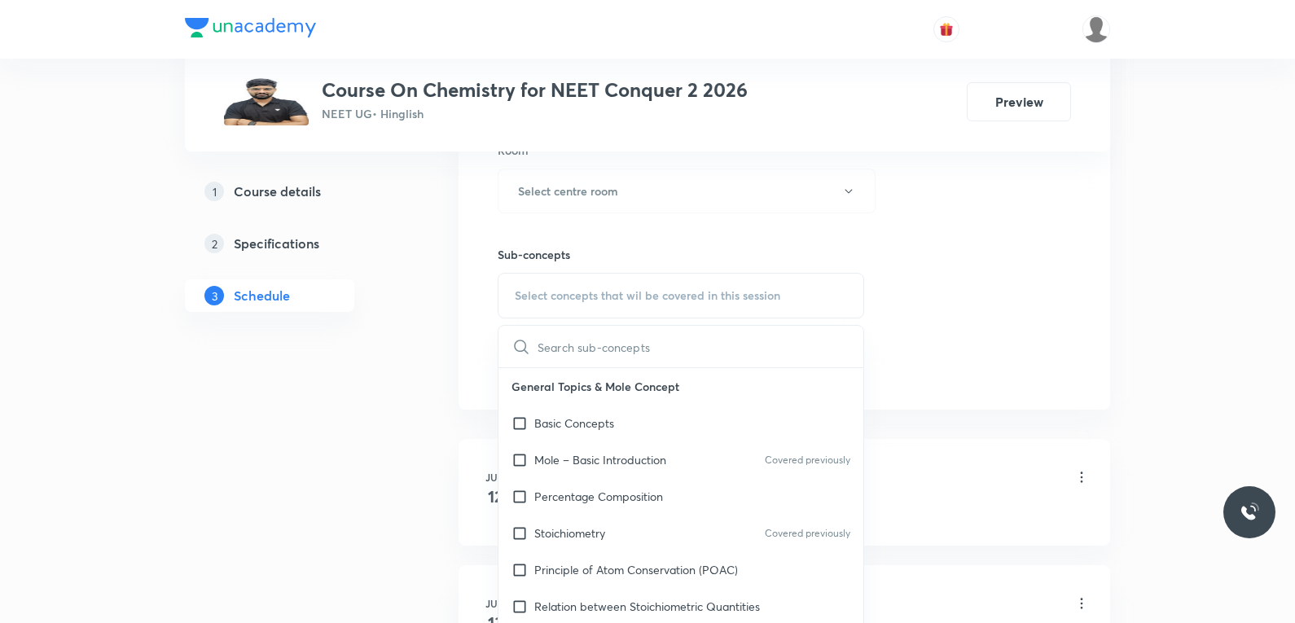
click at [1003, 210] on div "Session 73 Live class Session title 0/99 ​ Schedule for [DATE] 2:39 PM ​ Durati…" at bounding box center [783, 1] width 573 height 765
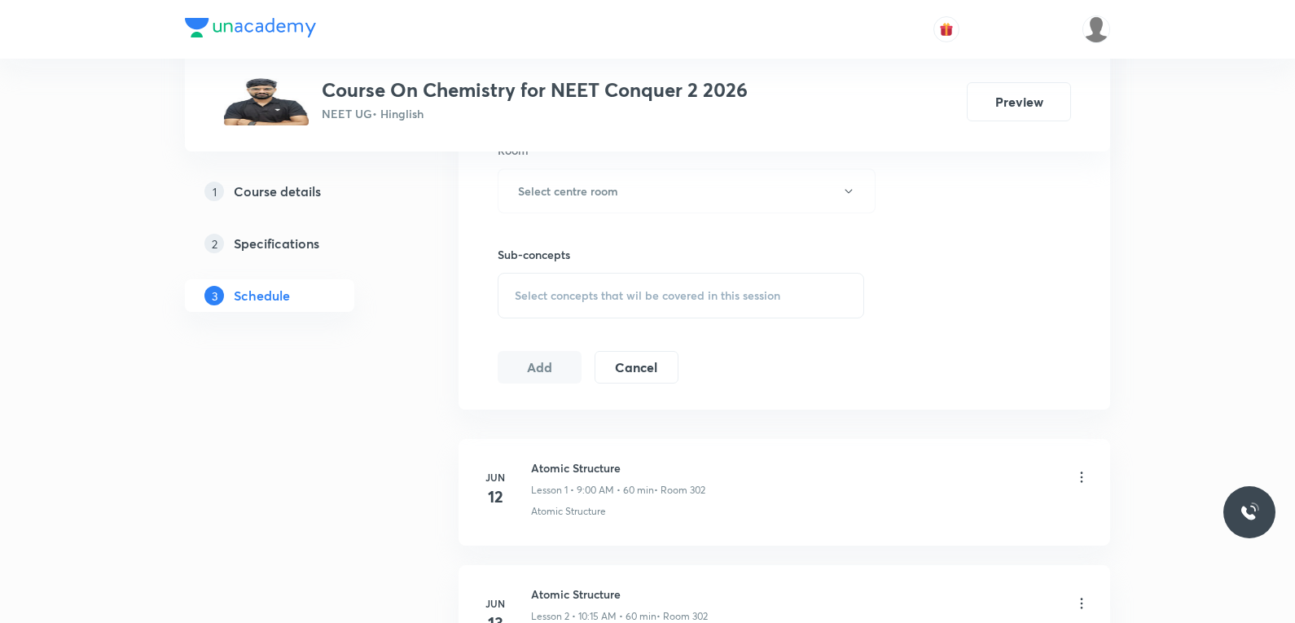
scroll to position [9769, 0]
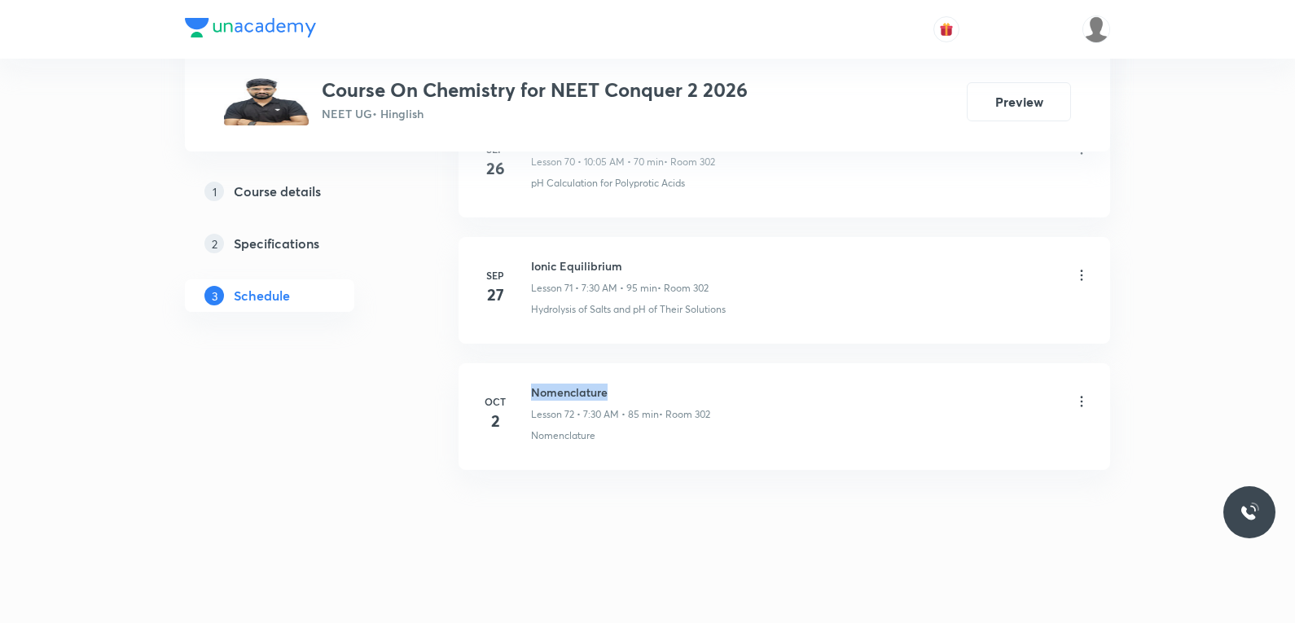
drag, startPoint x: 533, startPoint y: 390, endPoint x: 696, endPoint y: 387, distance: 162.9
click at [696, 387] on h6 "Nomenclature" at bounding box center [620, 391] width 179 height 17
copy h6 "Nomenclature"
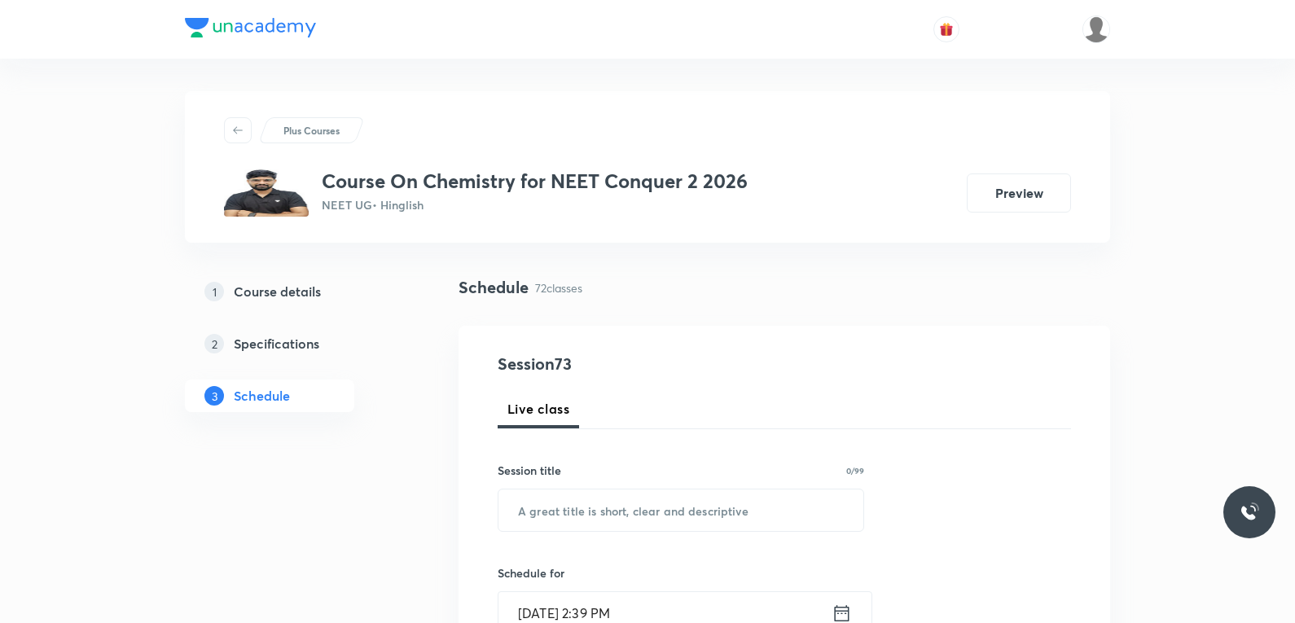
scroll to position [163, 0]
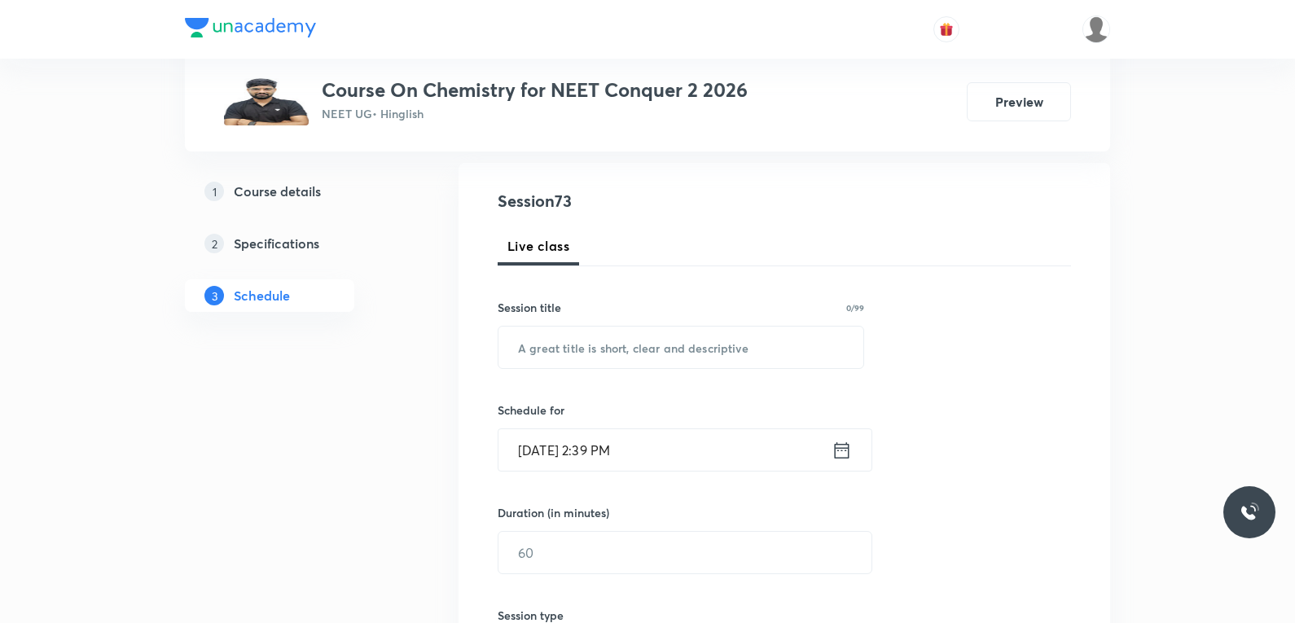
click at [714, 370] on div "Session 73 Live class Session title 0/99 ​ Schedule for [DATE] 2:39 PM ​ Durati…" at bounding box center [783, 571] width 573 height 765
click at [746, 347] on input "text" at bounding box center [680, 347] width 365 height 42
paste input "Nomenclature"
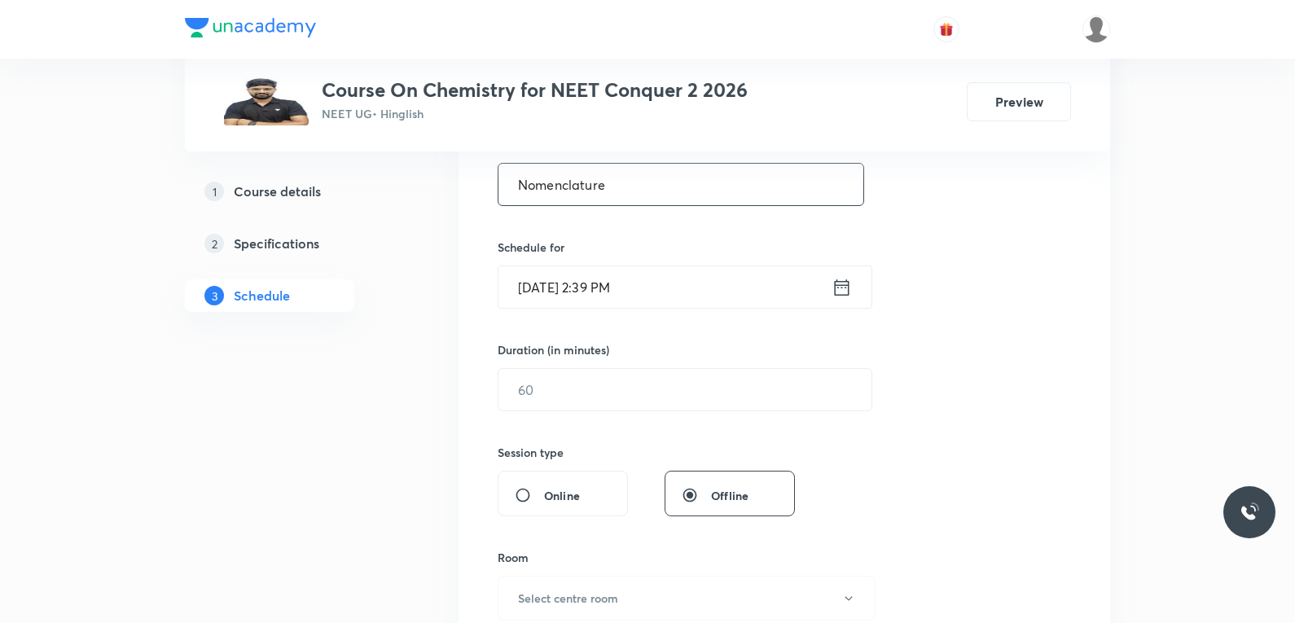
type input "Nomenclature"
click at [517, 289] on input "[DATE] 2:39 PM" at bounding box center [664, 287] width 333 height 42
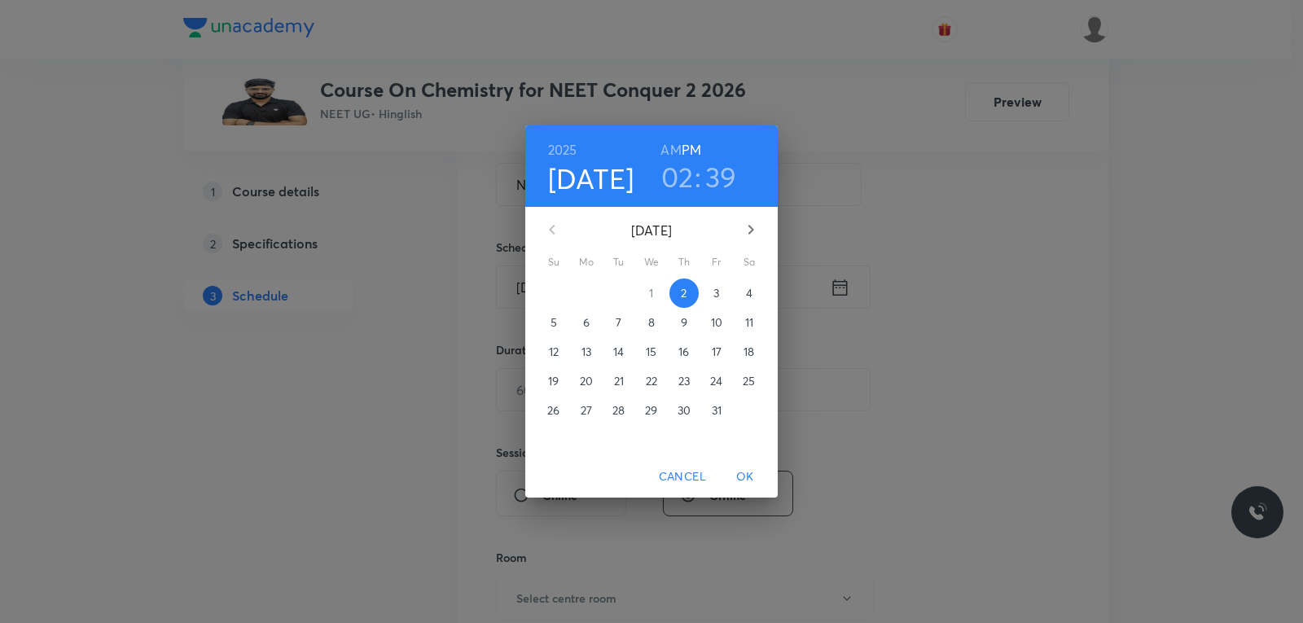
click at [716, 290] on p "3" at bounding box center [716, 293] width 6 height 16
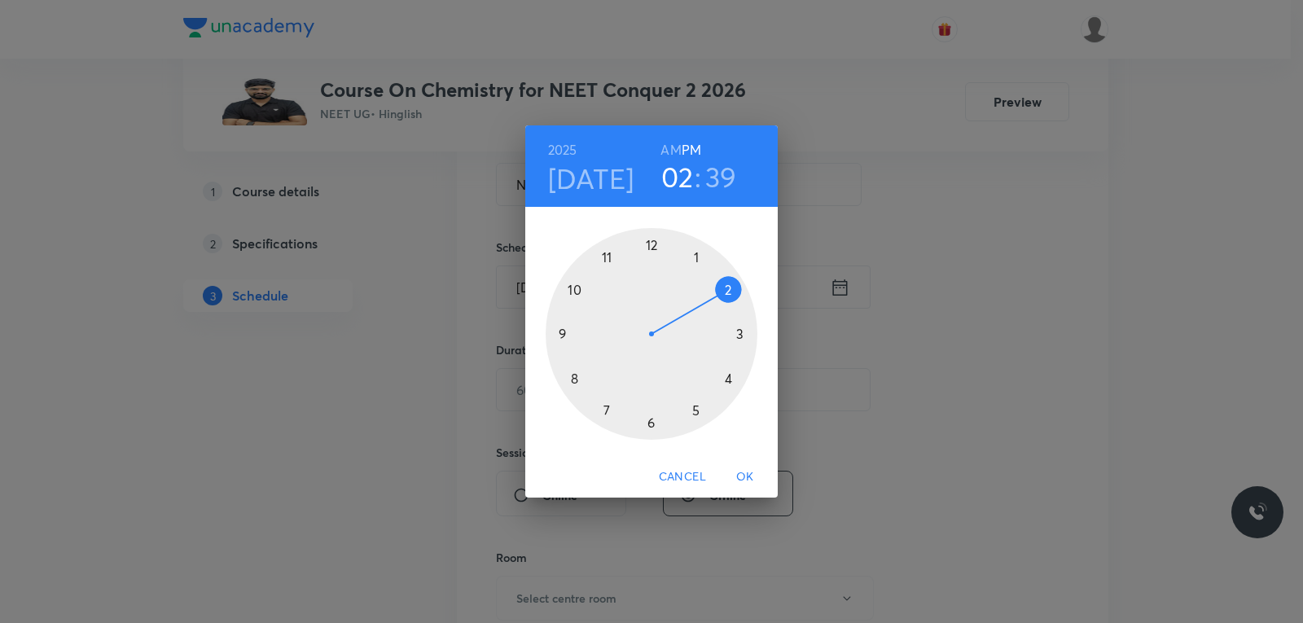
click at [673, 153] on h6 "AM" at bounding box center [670, 149] width 20 height 23
drag, startPoint x: 726, startPoint y: 292, endPoint x: 614, endPoint y: 406, distance: 160.1
click at [614, 406] on div at bounding box center [652, 334] width 212 height 212
drag, startPoint x: 588, startPoint y: 386, endPoint x: 650, endPoint y: 420, distance: 70.7
click at [650, 420] on div at bounding box center [652, 334] width 212 height 212
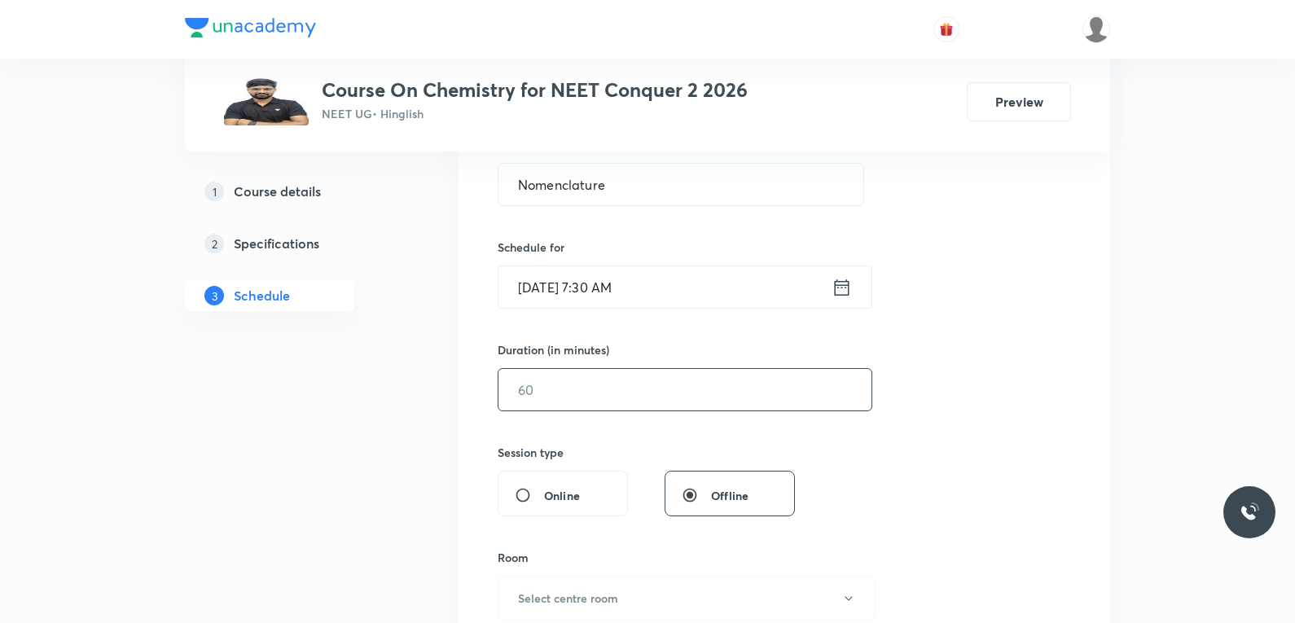
click at [554, 405] on input "text" at bounding box center [684, 390] width 373 height 42
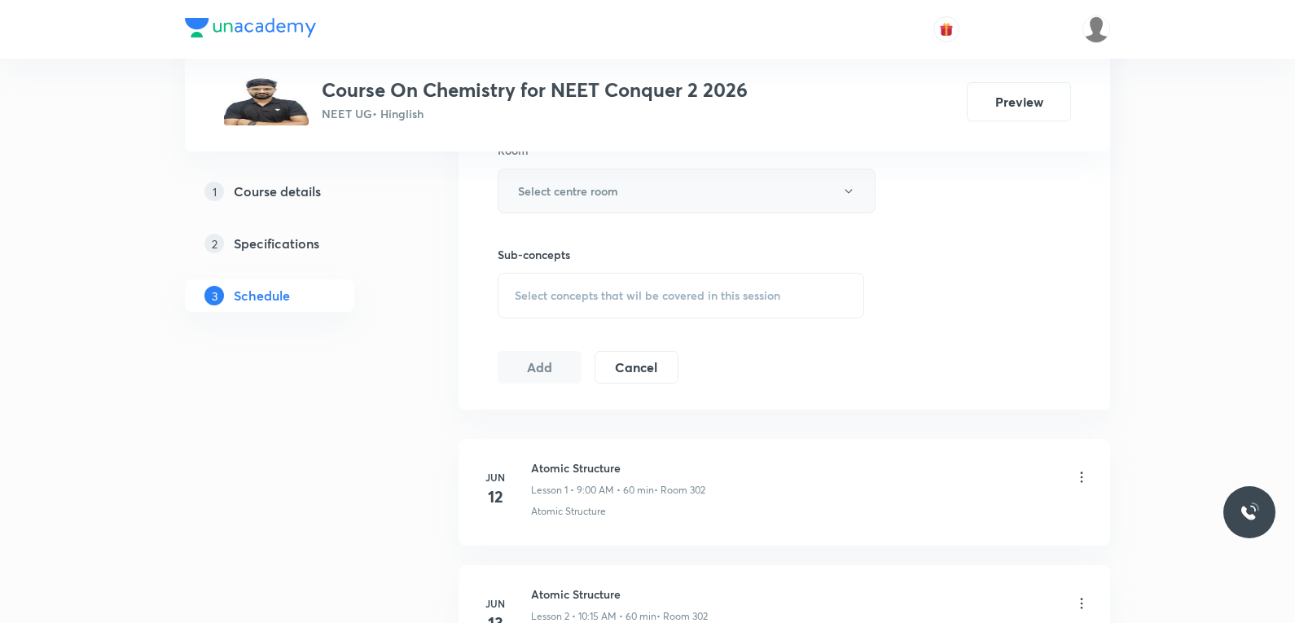
type input "85"
click at [648, 191] on button "Select centre room" at bounding box center [686, 191] width 378 height 45
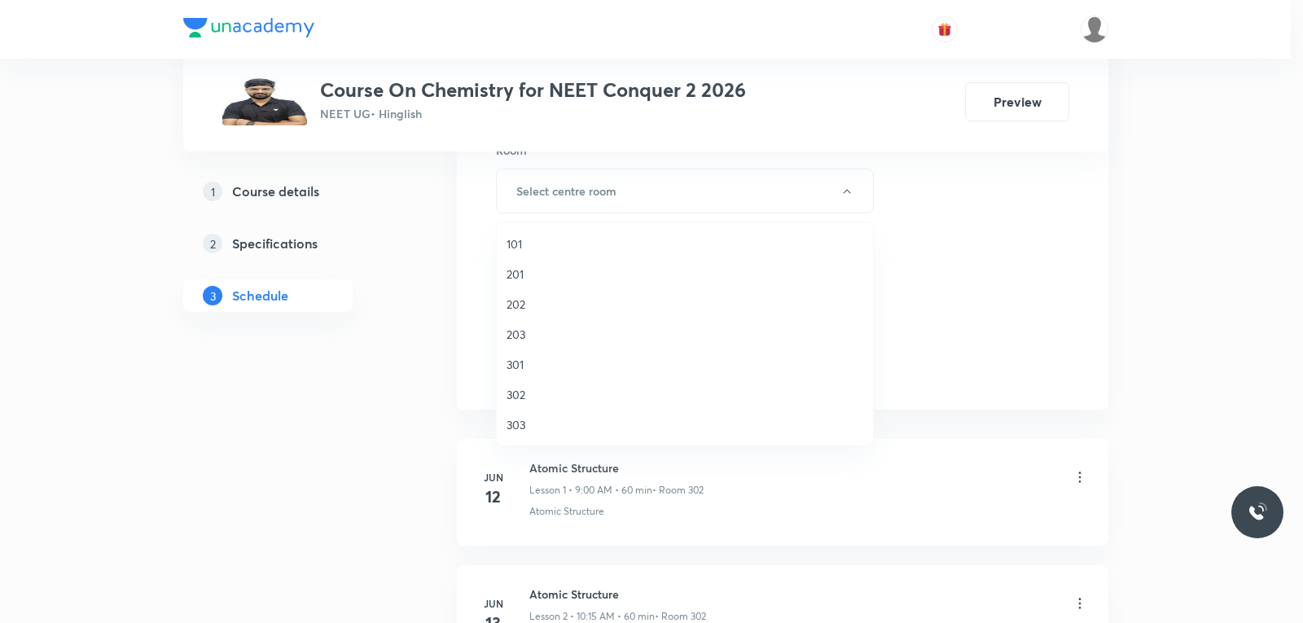
drag, startPoint x: 537, startPoint y: 395, endPoint x: 548, endPoint y: 389, distance: 12.0
click at [537, 395] on span "302" at bounding box center [684, 394] width 357 height 17
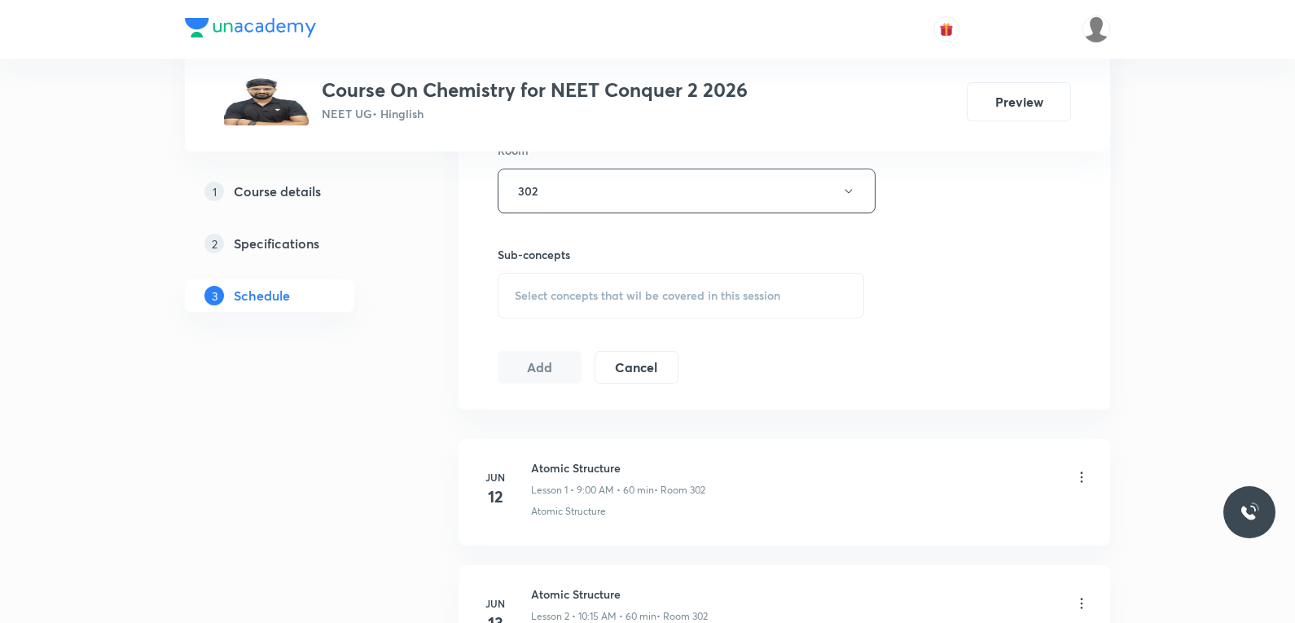
click at [681, 320] on div "Session 73 Live class Session title 12/99 Nomenclature ​ Schedule for Oct 3, 20…" at bounding box center [783, 1] width 573 height 765
click at [726, 301] on span "Select concepts that wil be covered in this session" at bounding box center [647, 295] width 265 height 13
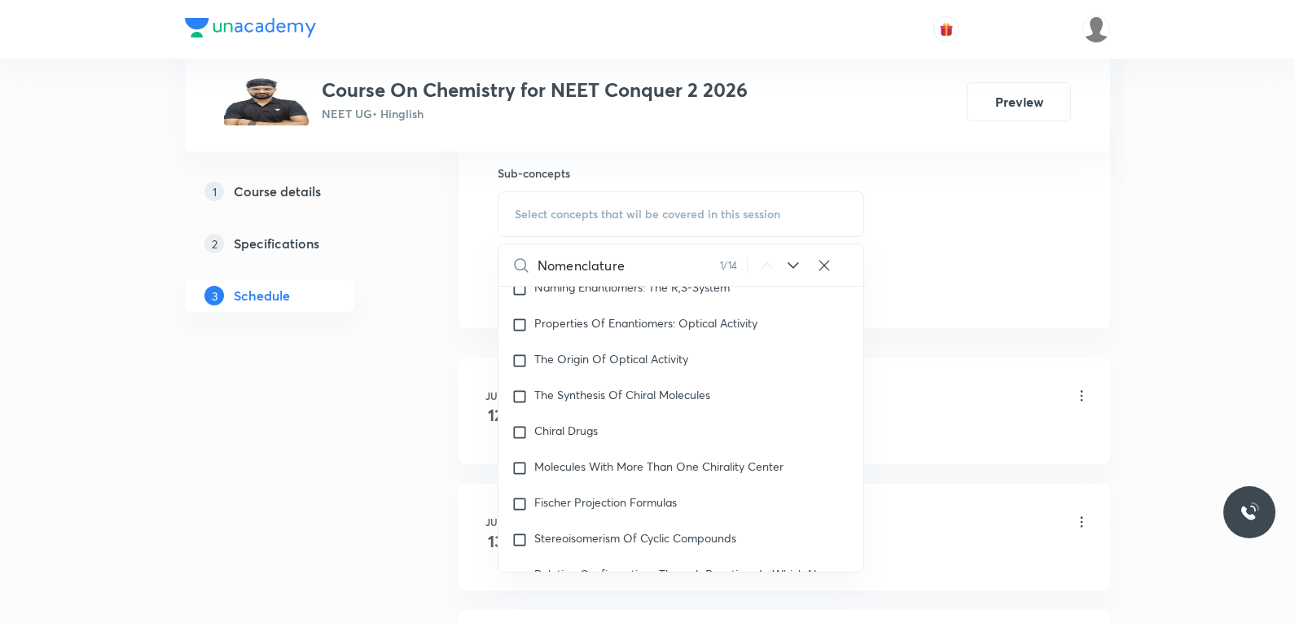
scroll to position [35125, 0]
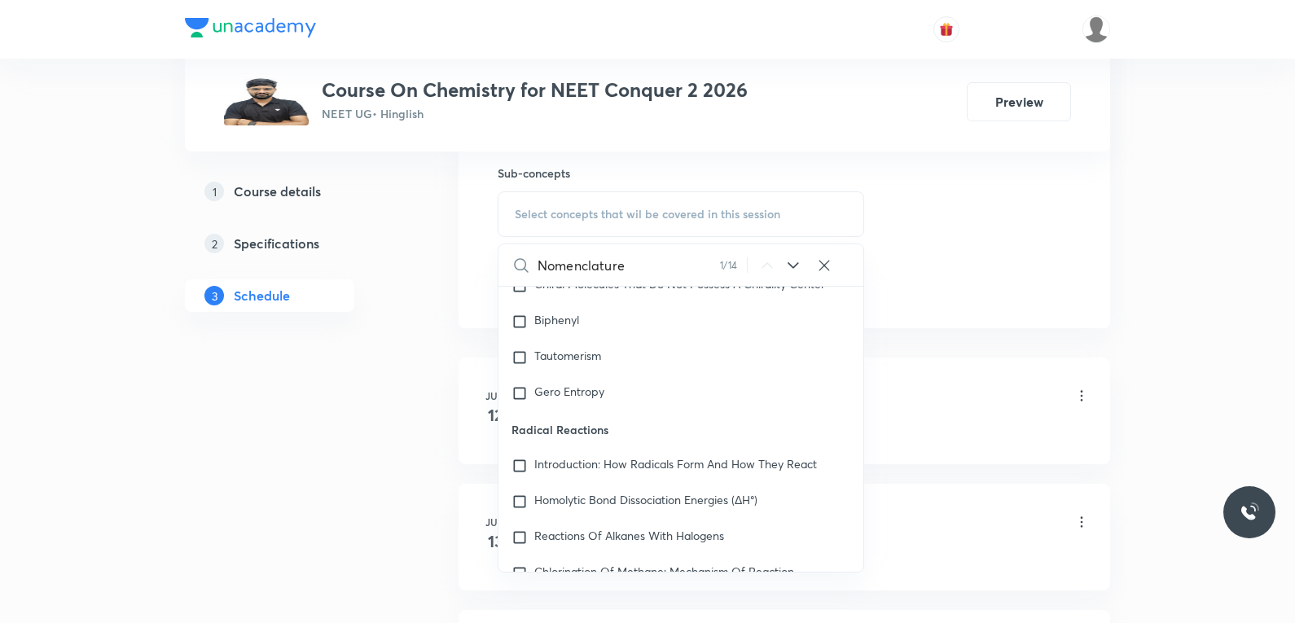
type input "Nomenclature"
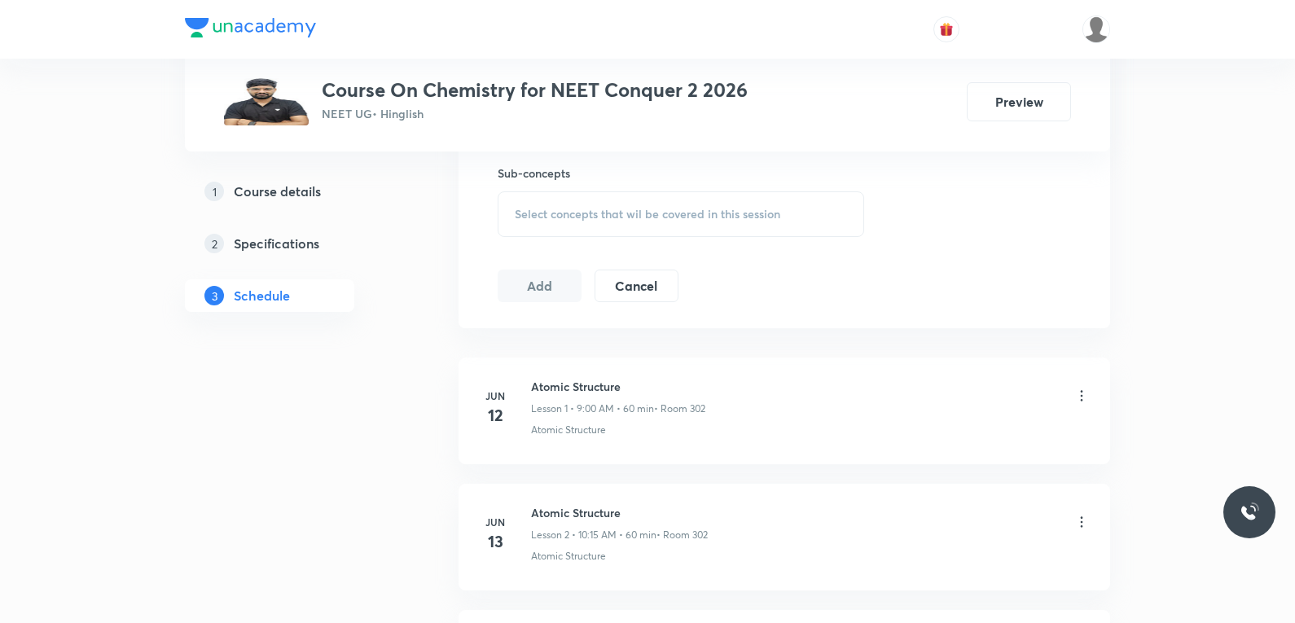
click at [698, 208] on span "Select concepts that wil be covered in this session" at bounding box center [647, 214] width 265 height 13
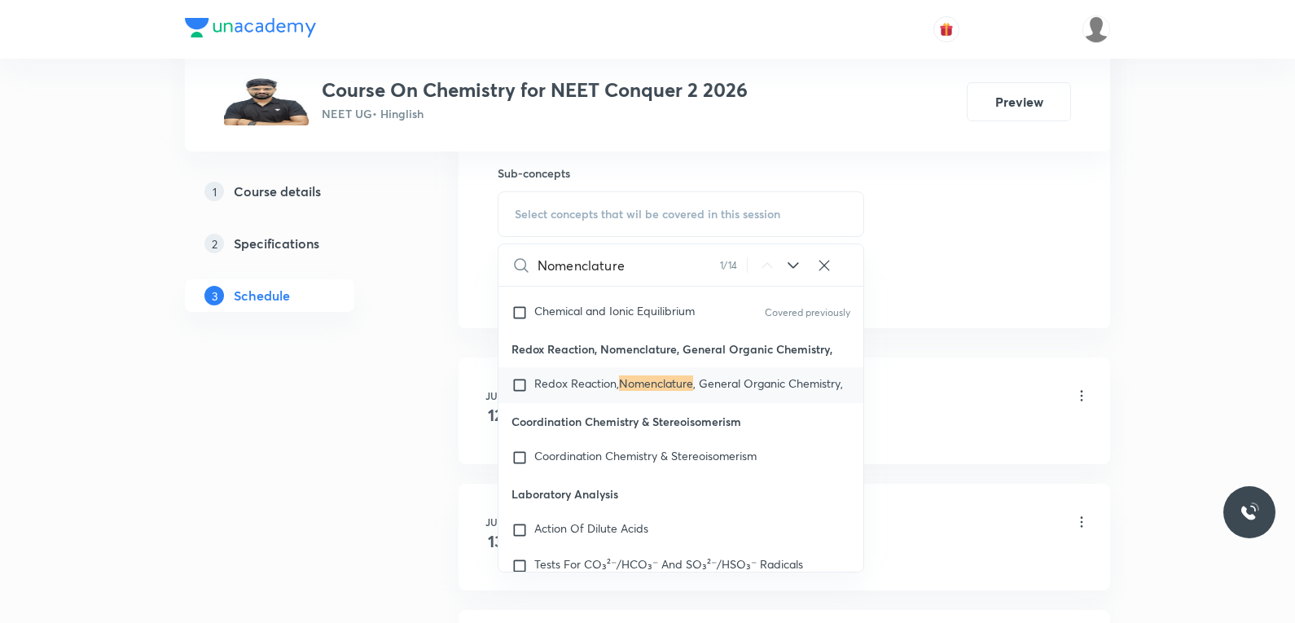
scroll to position [18109, 0]
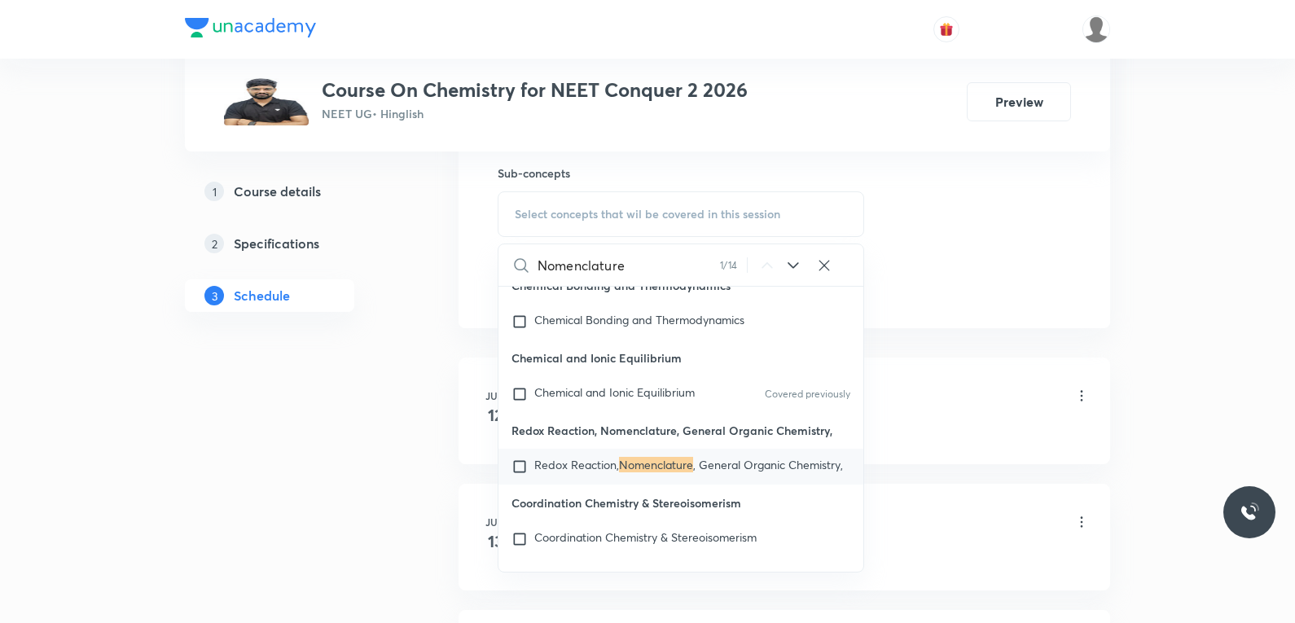
type input "Nomenclature"
click at [623, 472] on mark "Nomenclature" at bounding box center [656, 464] width 74 height 15
checkbox input "true"
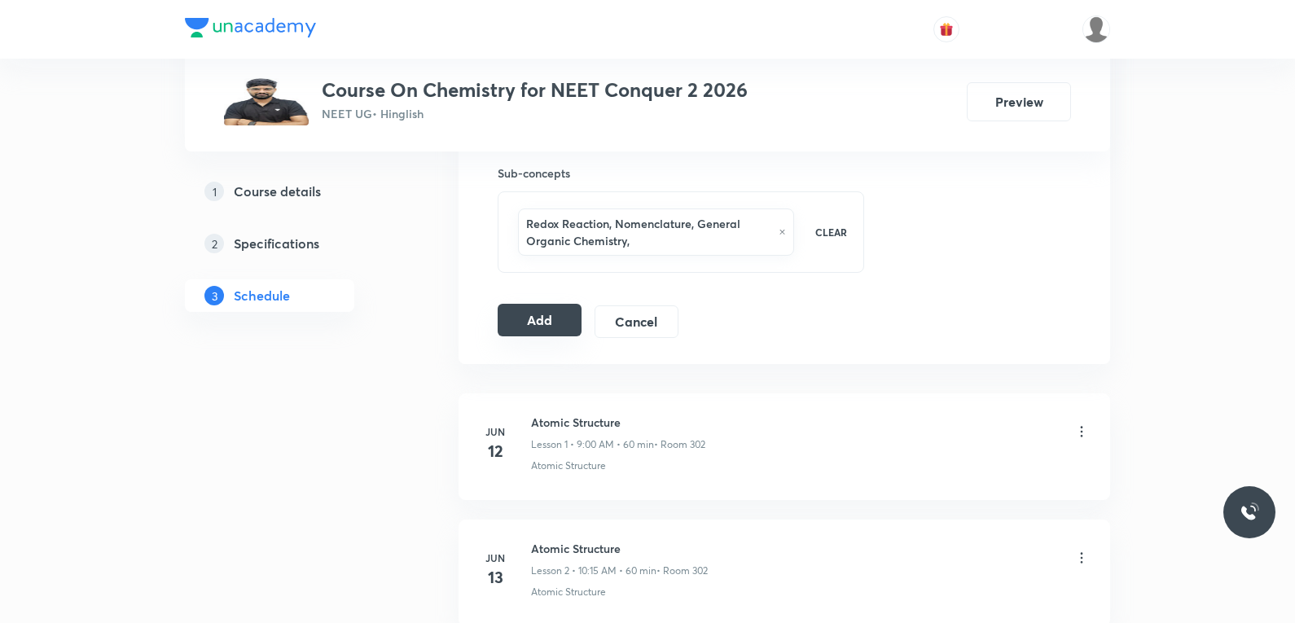
click at [541, 325] on button "Add" at bounding box center [539, 320] width 84 height 33
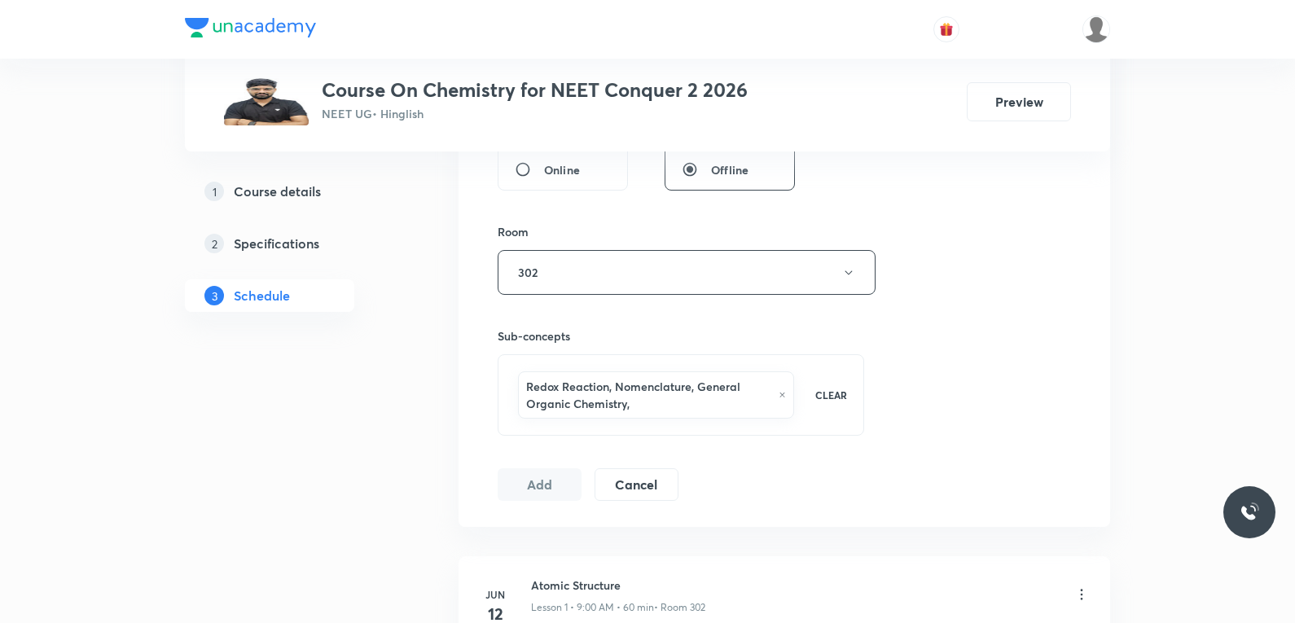
scroll to position [489, 0]
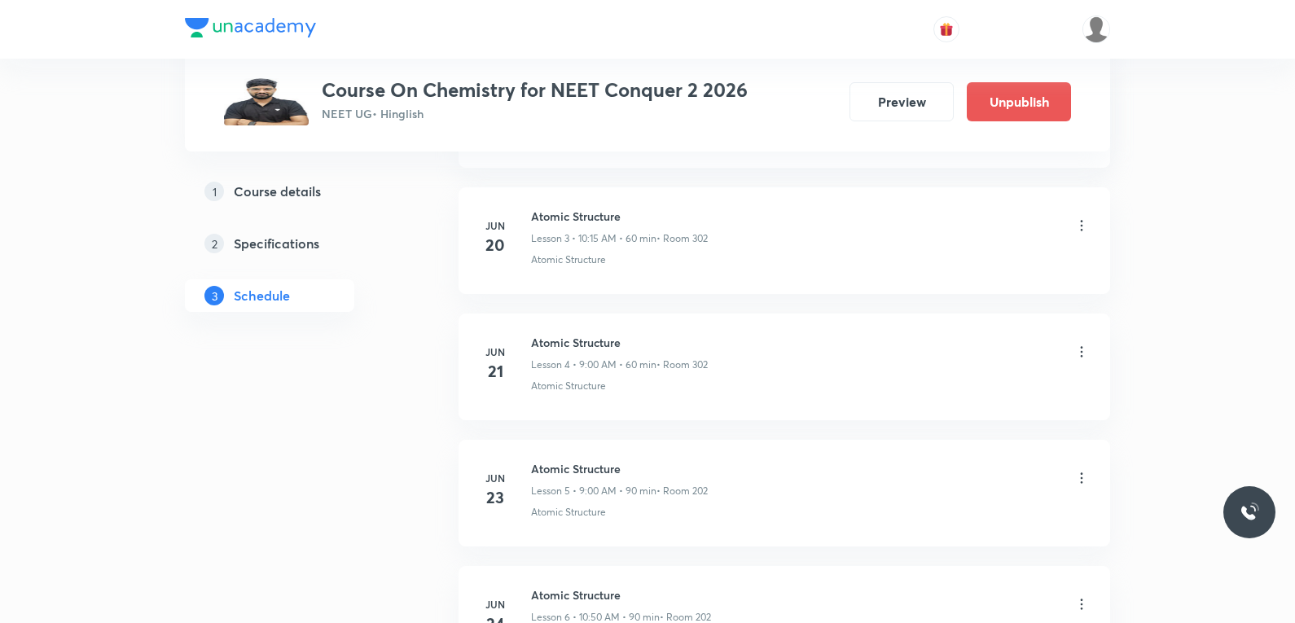
click at [942, 285] on li "Jun 20 Atomic Structure Lesson 3 • 10:15 AM • 60 min • Room 302 Atomic Structure" at bounding box center [783, 240] width 651 height 107
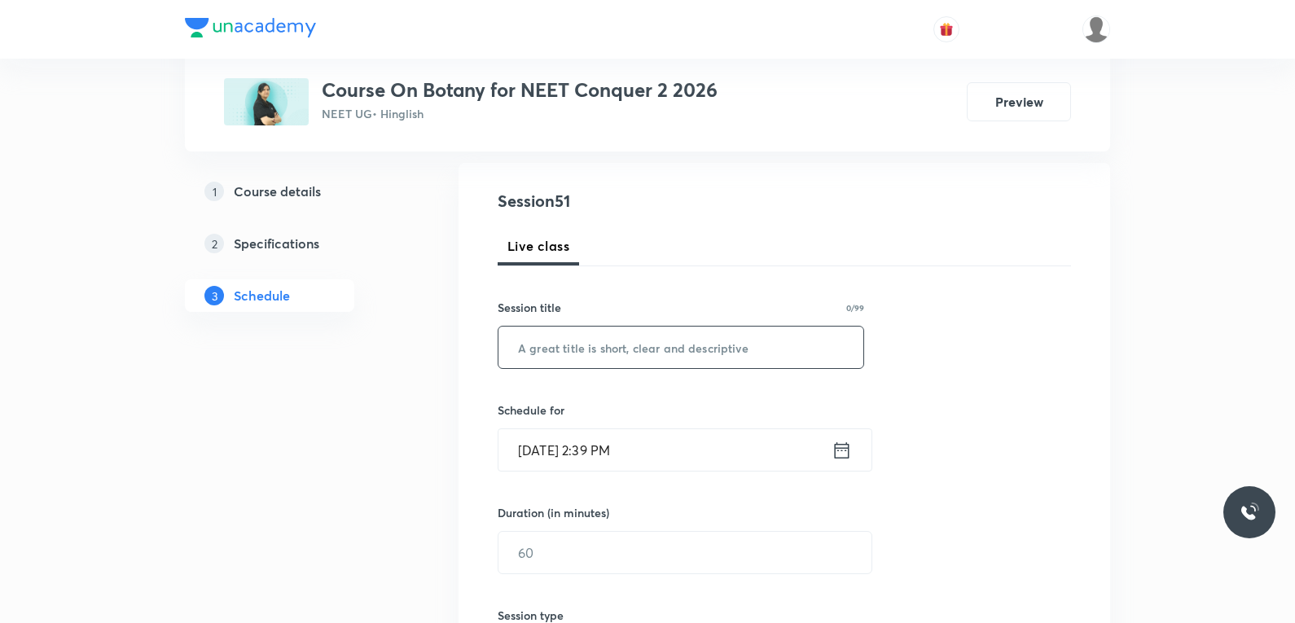
click at [621, 348] on input "text" at bounding box center [680, 347] width 365 height 42
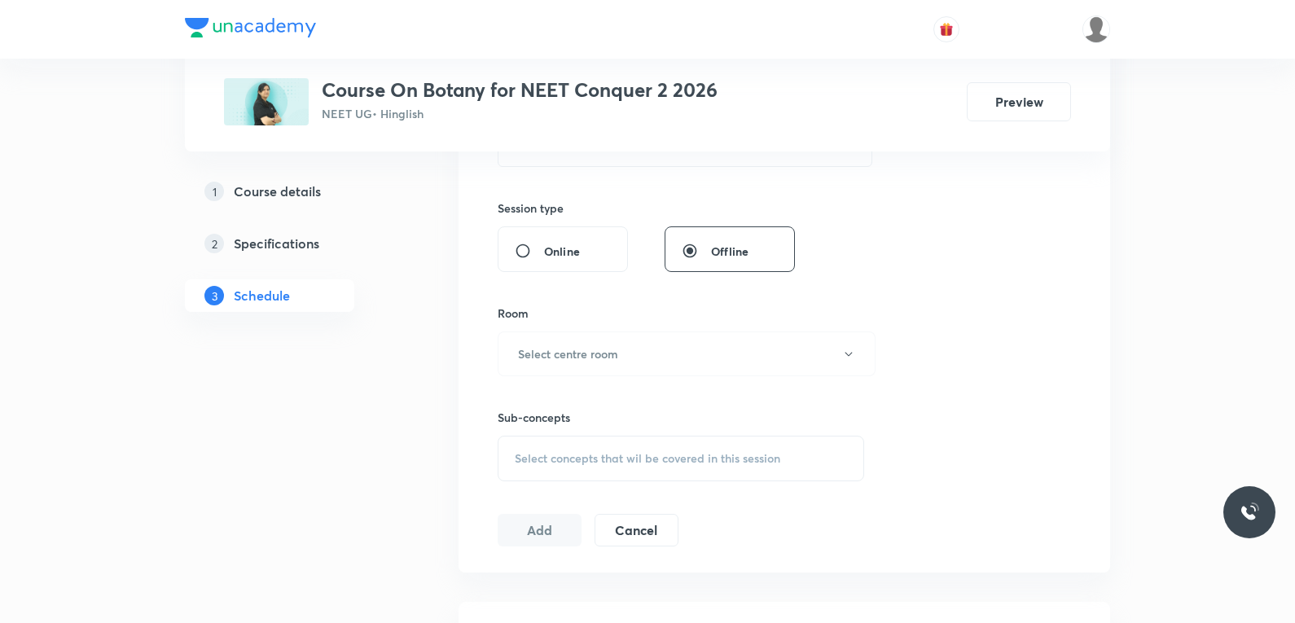
click at [625, 458] on span "Select concepts that wil be covered in this session" at bounding box center [647, 458] width 265 height 13
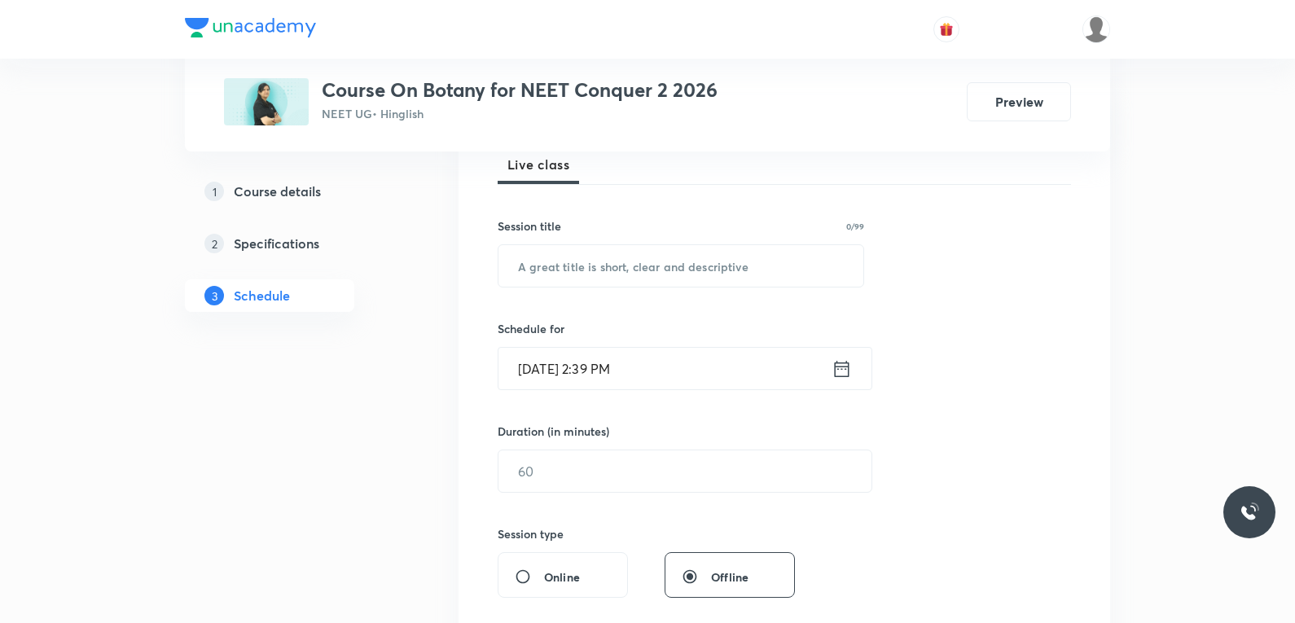
scroll to position [81, 0]
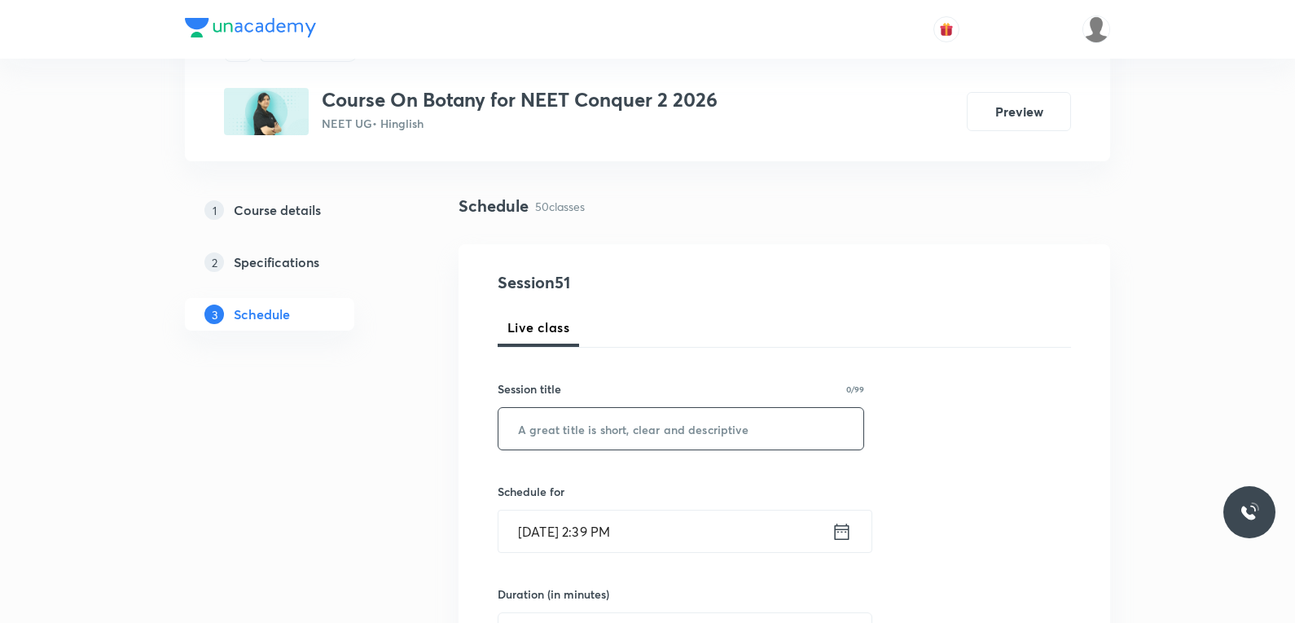
click at [653, 436] on input "text" at bounding box center [680, 429] width 365 height 42
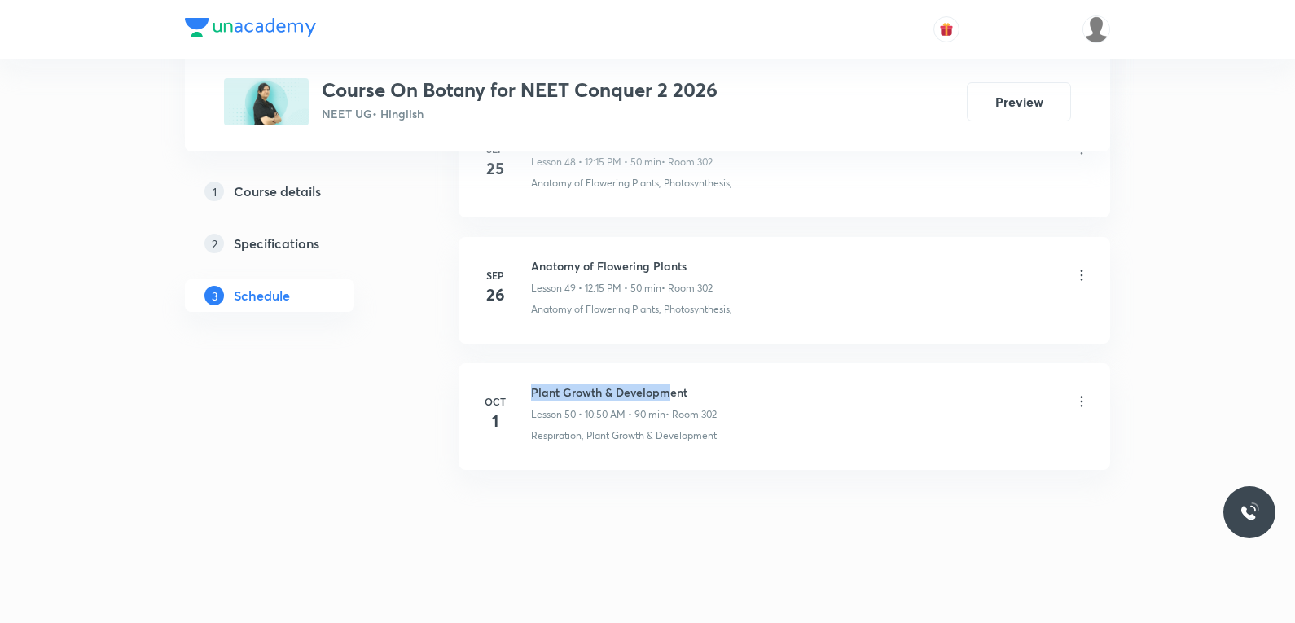
drag, startPoint x: 532, startPoint y: 389, endPoint x: 667, endPoint y: 385, distance: 134.4
click at [667, 385] on h6 "Plant Growth & Development" at bounding box center [624, 391] width 186 height 17
copy h6 "Plant Growth & Development"
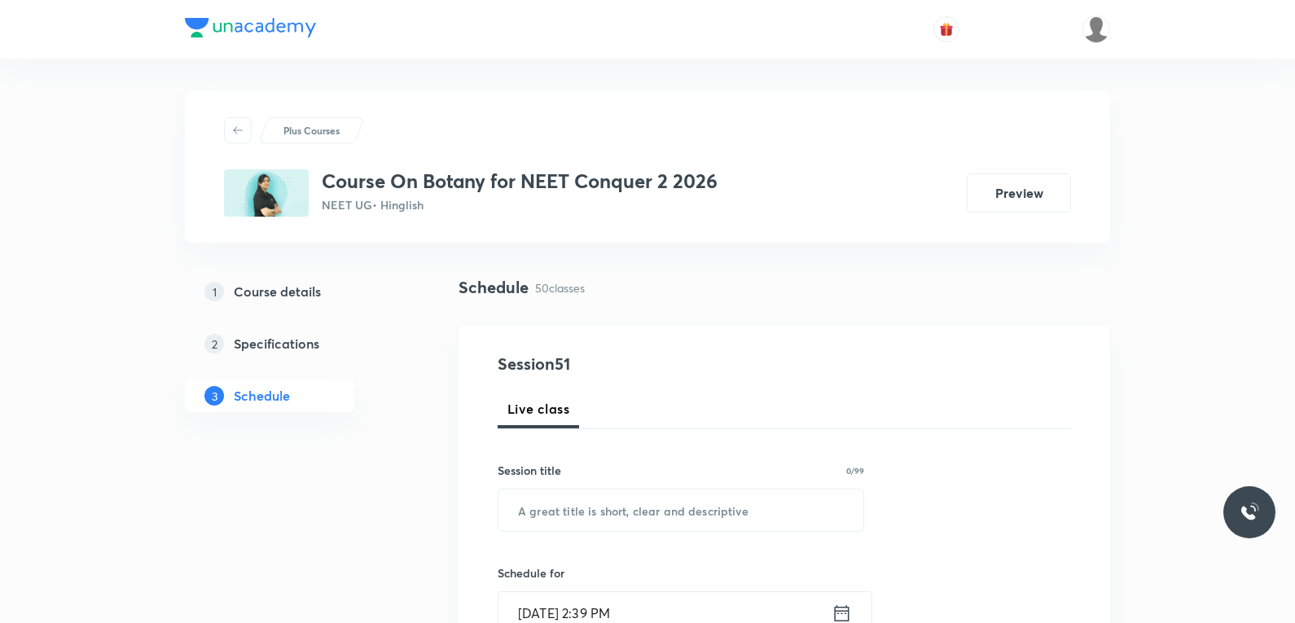
scroll to position [163, 0]
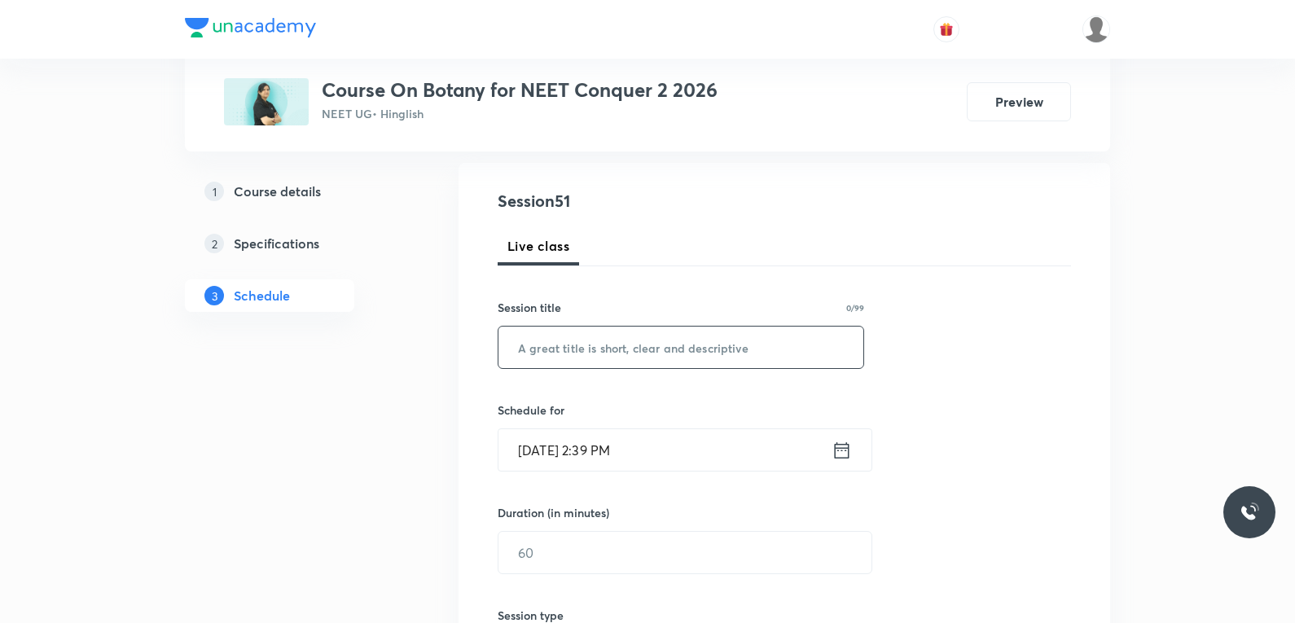
click at [727, 347] on input "text" at bounding box center [680, 347] width 365 height 42
paste input "Plant Growth & Development"
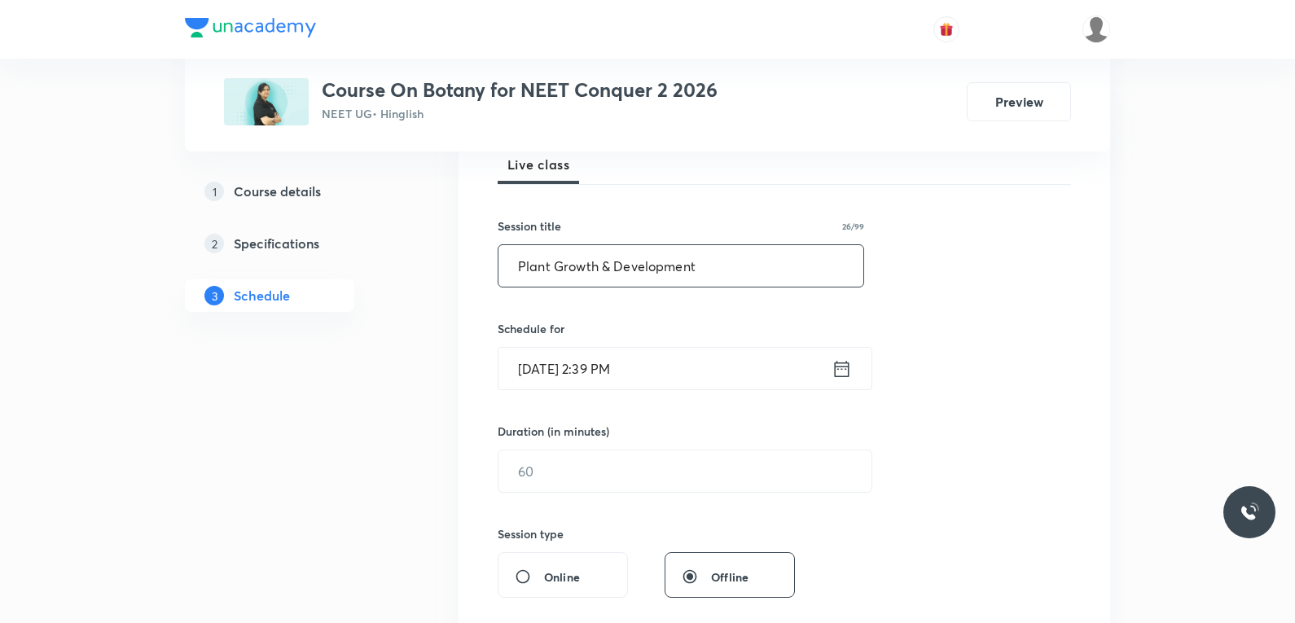
scroll to position [326, 0]
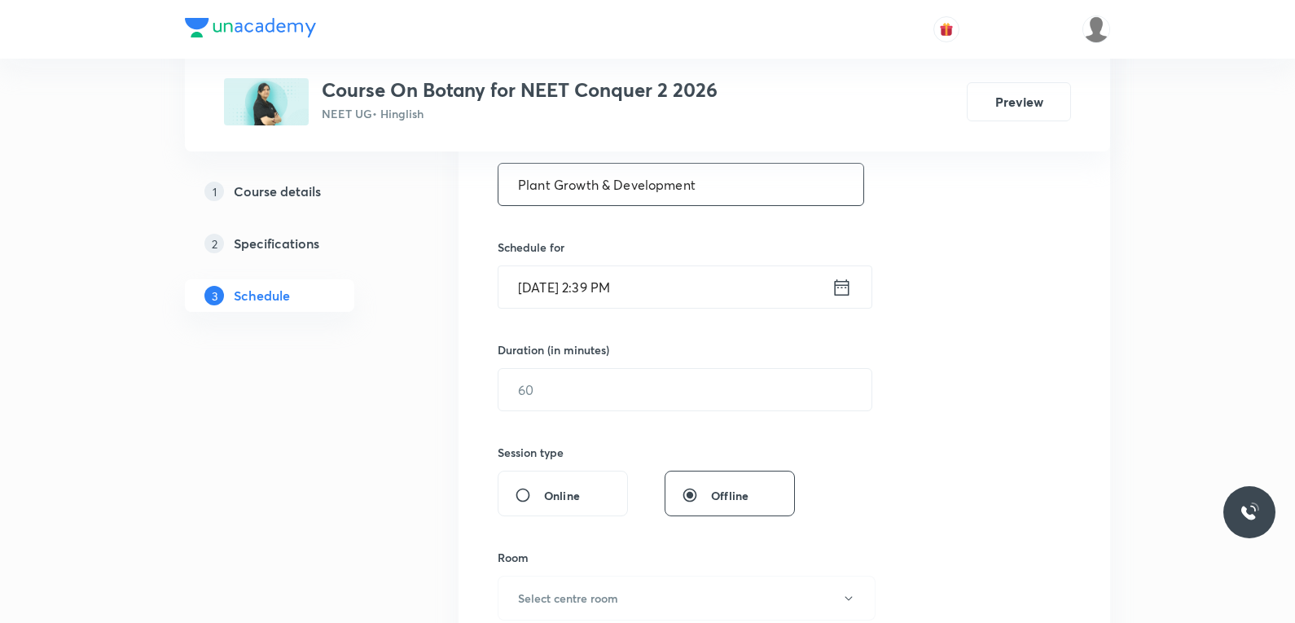
type input "Plant Growth & Development"
click at [625, 305] on input "[DATE] 2:39 PM" at bounding box center [664, 287] width 333 height 42
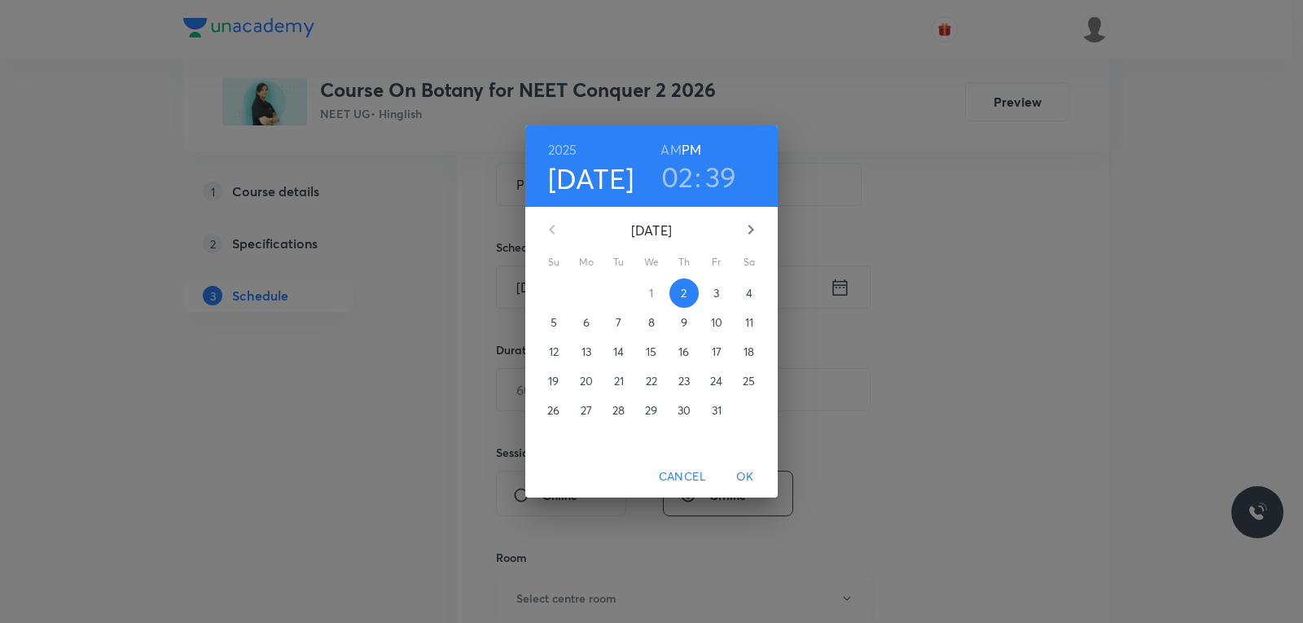
click at [712, 298] on span "3" at bounding box center [716, 293] width 29 height 16
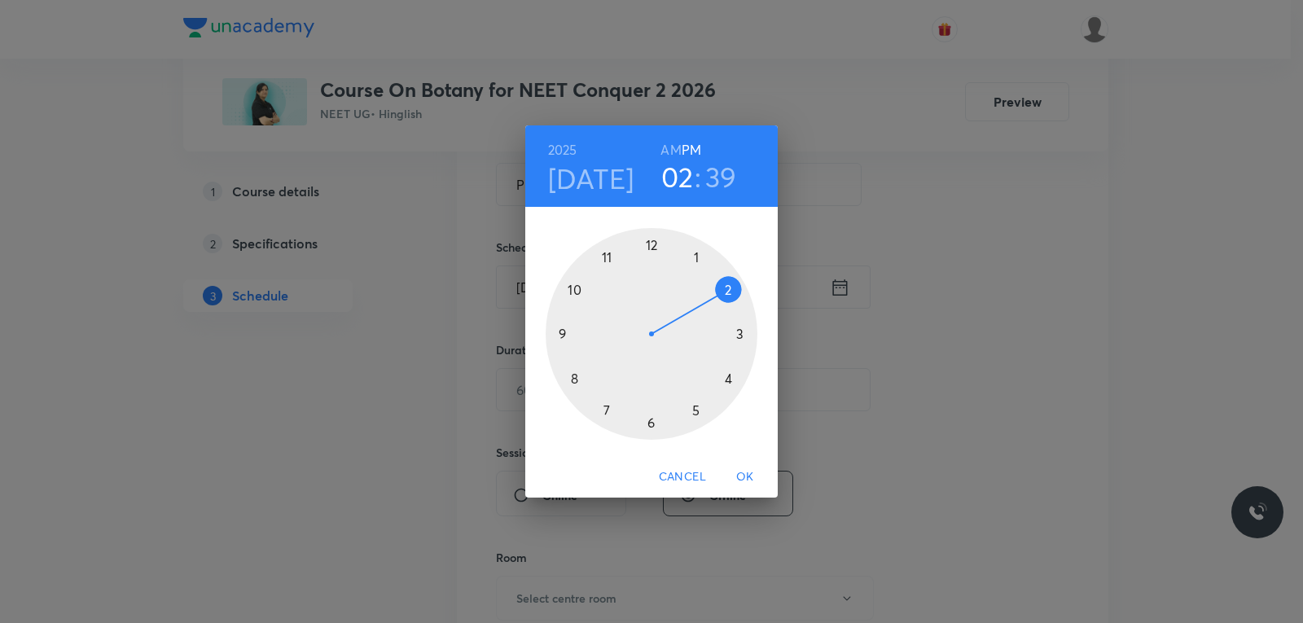
click at [679, 152] on h6 "AM" at bounding box center [670, 149] width 20 height 23
drag, startPoint x: 716, startPoint y: 292, endPoint x: 571, endPoint y: 291, distance: 145.8
click at [571, 291] on div at bounding box center [652, 334] width 212 height 212
drag, startPoint x: 577, startPoint y: 379, endPoint x: 755, endPoint y: 397, distance: 178.4
click at [755, 397] on div at bounding box center [652, 334] width 212 height 212
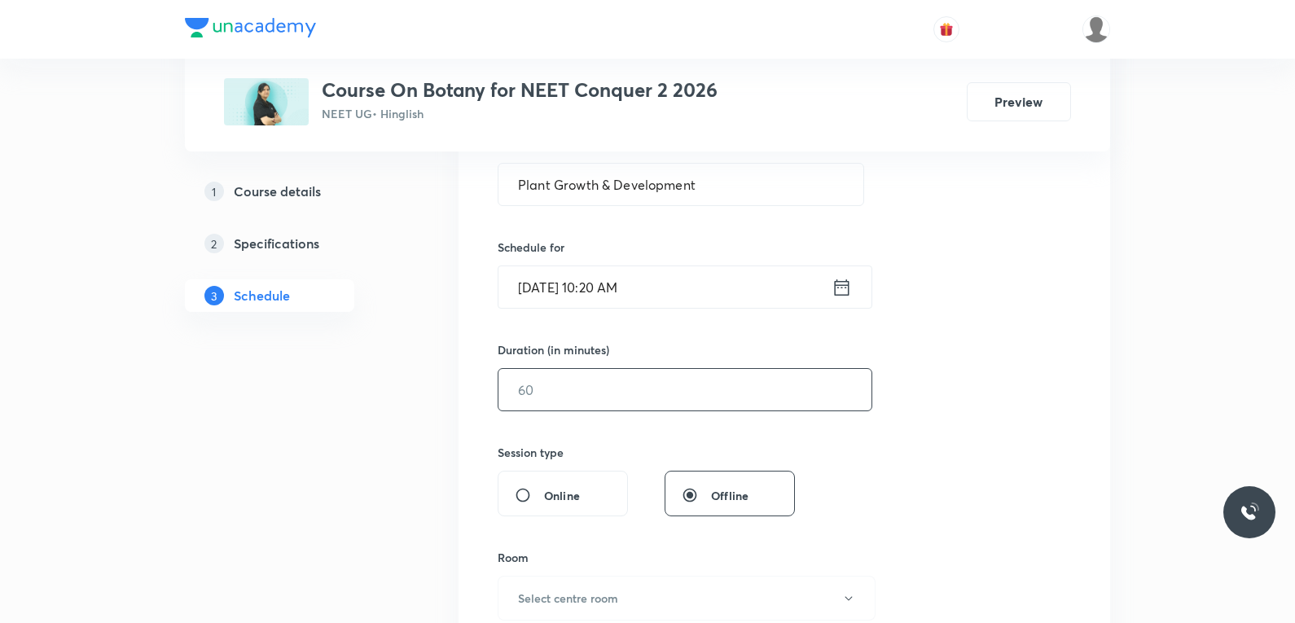
drag, startPoint x: 588, startPoint y: 387, endPoint x: 602, endPoint y: 390, distance: 14.2
click at [590, 389] on input "text" at bounding box center [684, 390] width 373 height 42
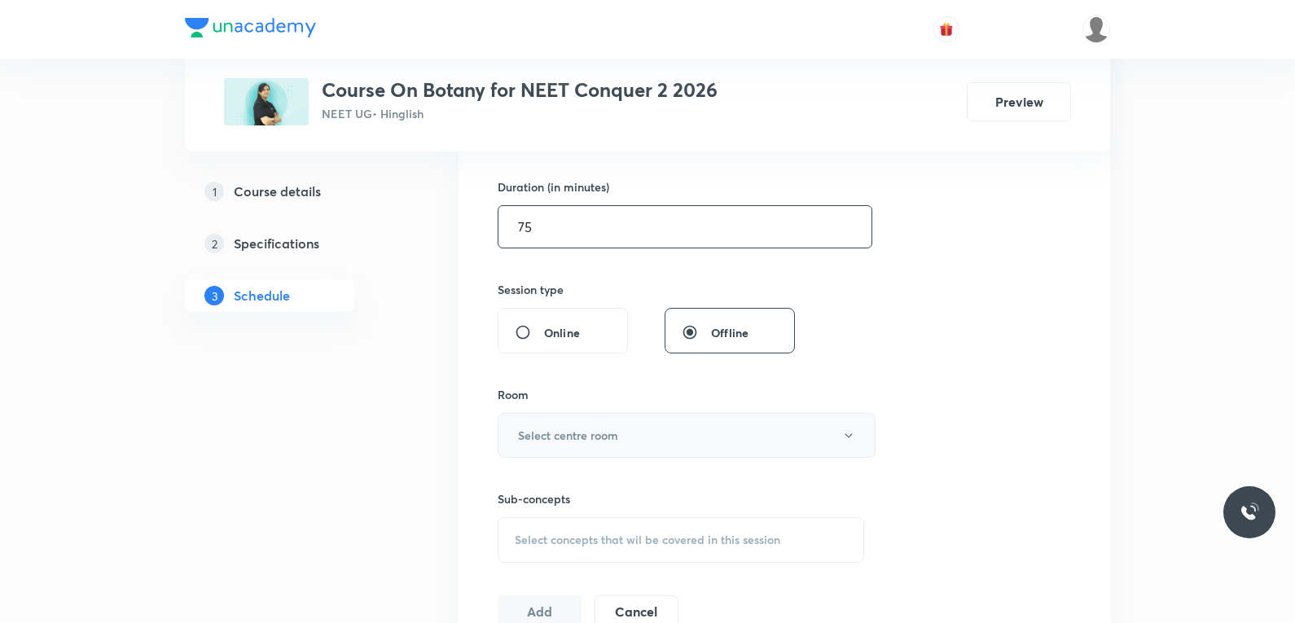
scroll to position [570, 0]
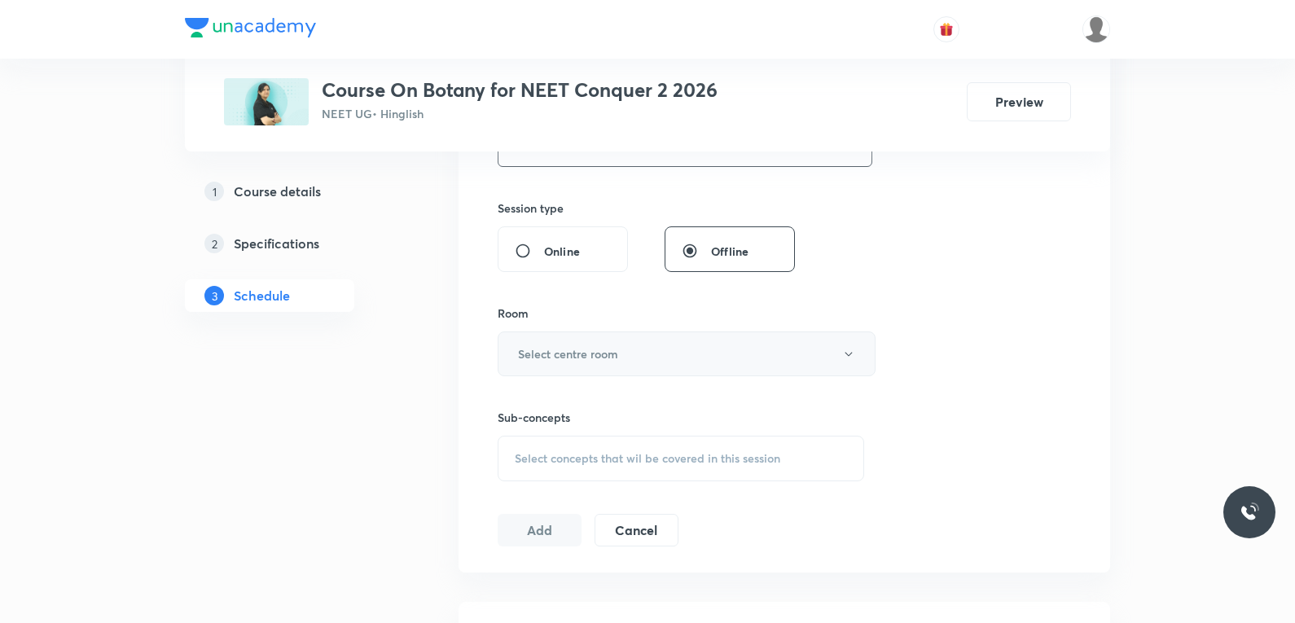
type input "75"
click at [653, 362] on button "Select centre room" at bounding box center [686, 353] width 378 height 45
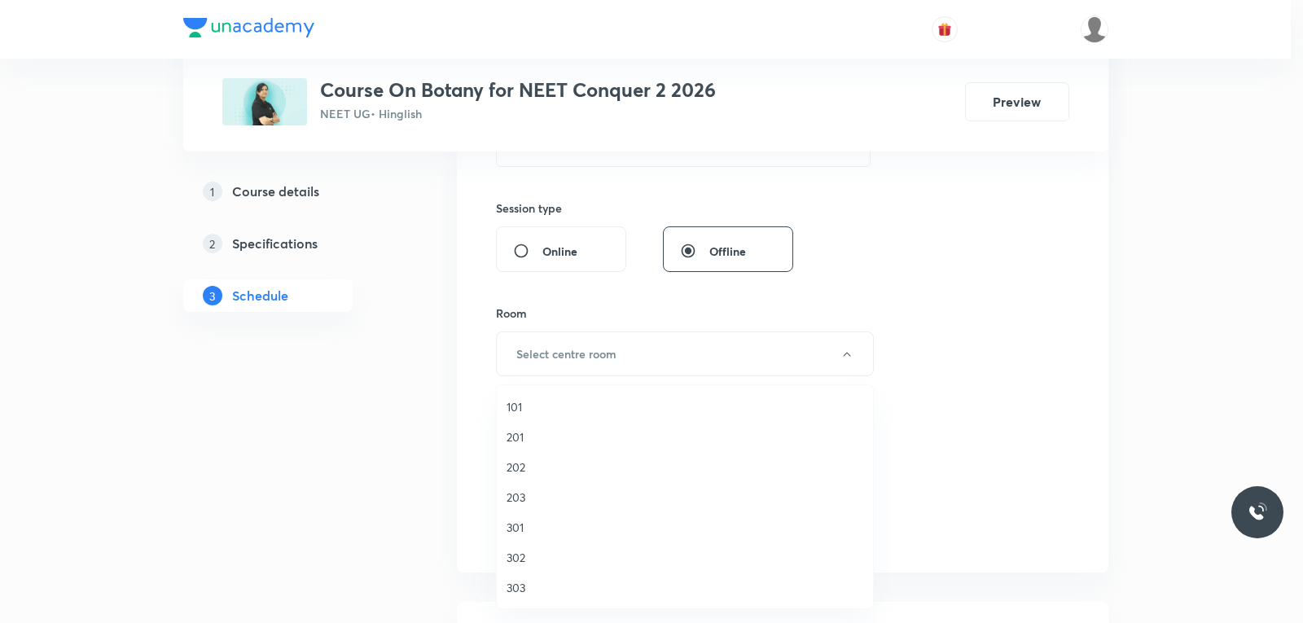
click at [539, 554] on span "302" at bounding box center [684, 557] width 357 height 17
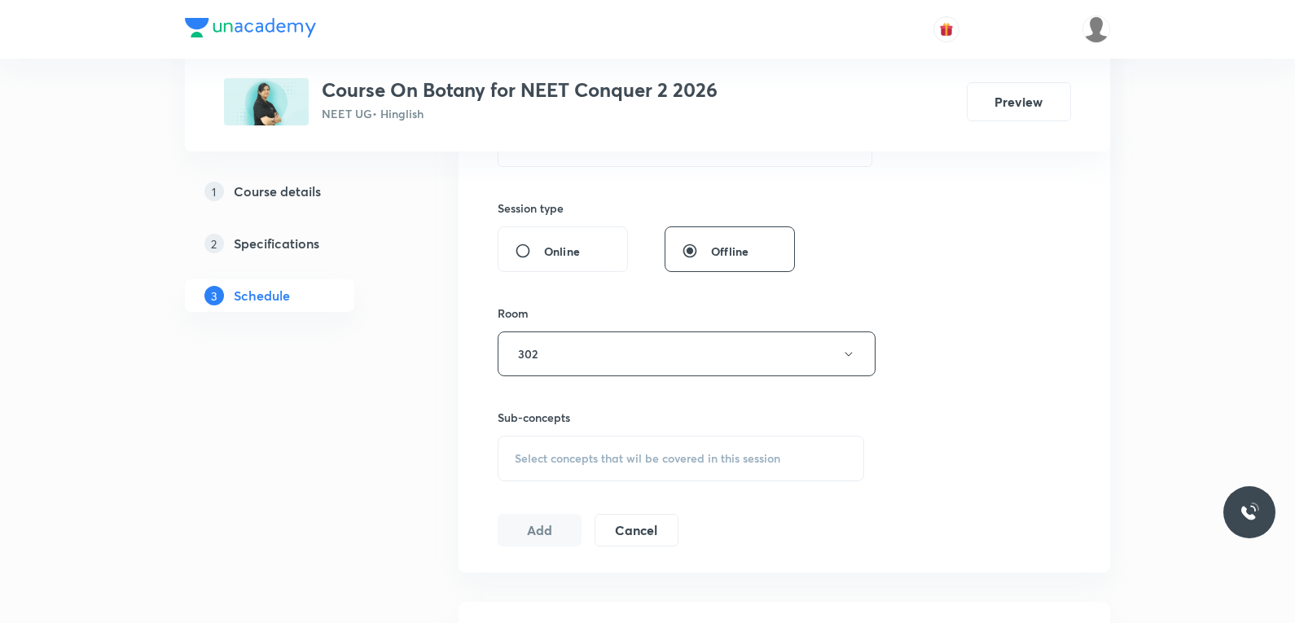
click at [745, 423] on h6 "Sub-concepts" at bounding box center [680, 417] width 366 height 17
click at [712, 462] on span "Select concepts that wil be covered in this session" at bounding box center [647, 458] width 265 height 13
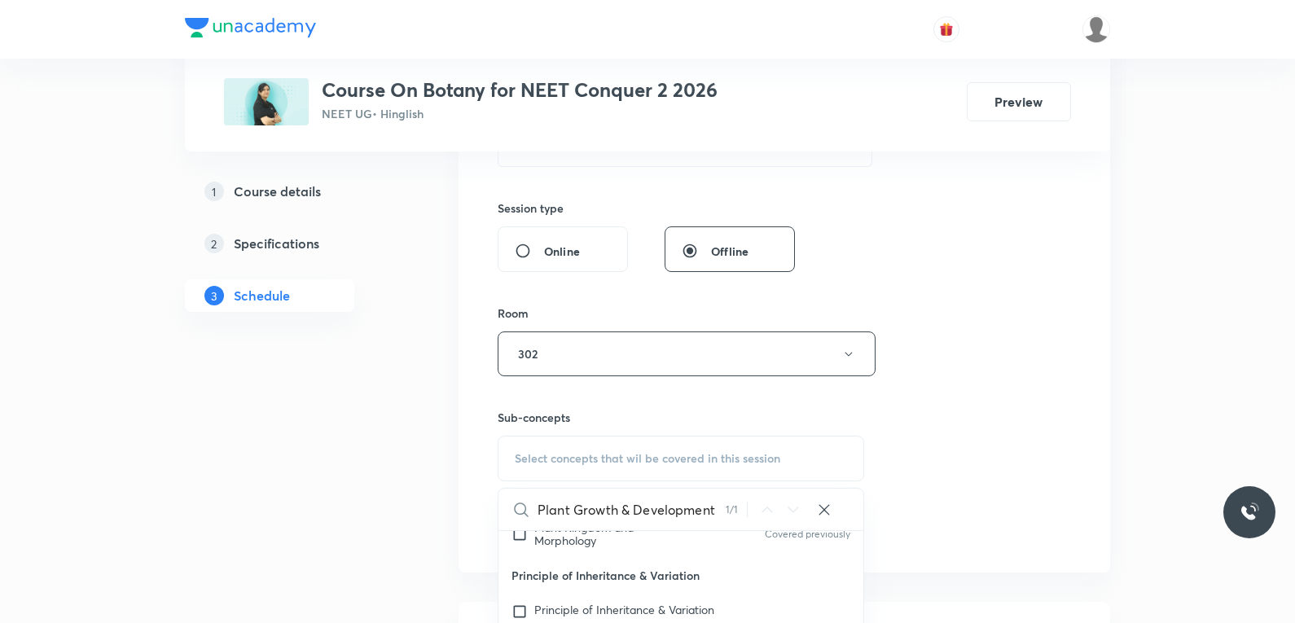
scroll to position [733, 0]
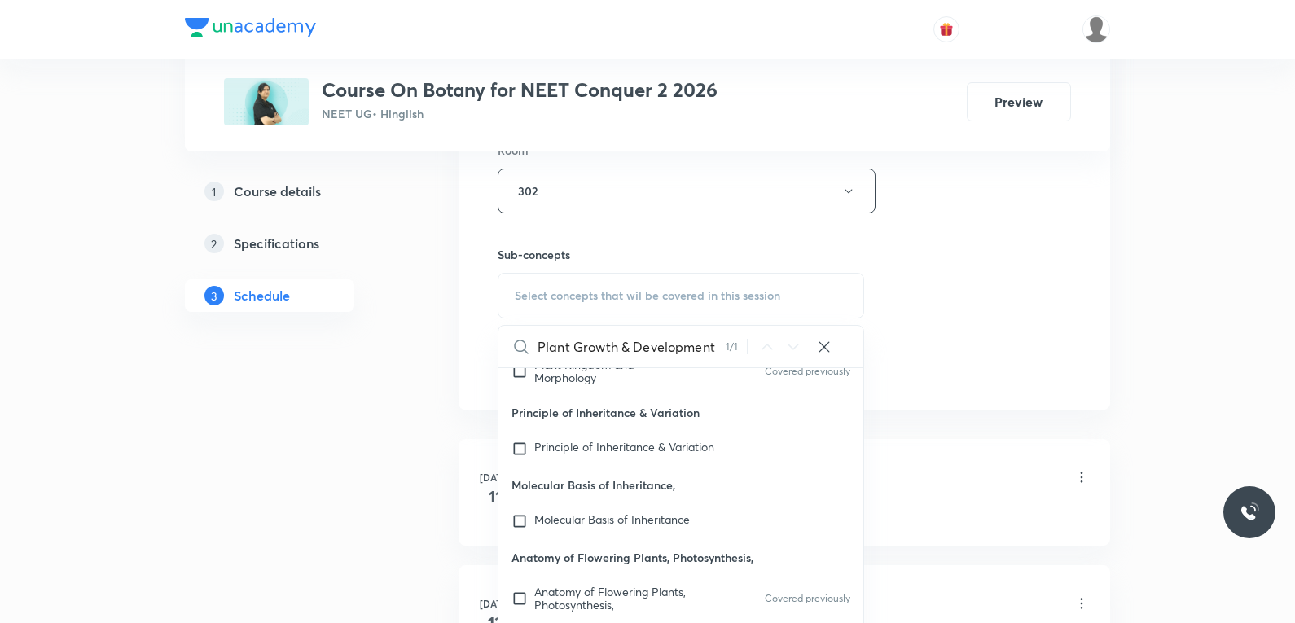
type input "Plant Growth & Development"
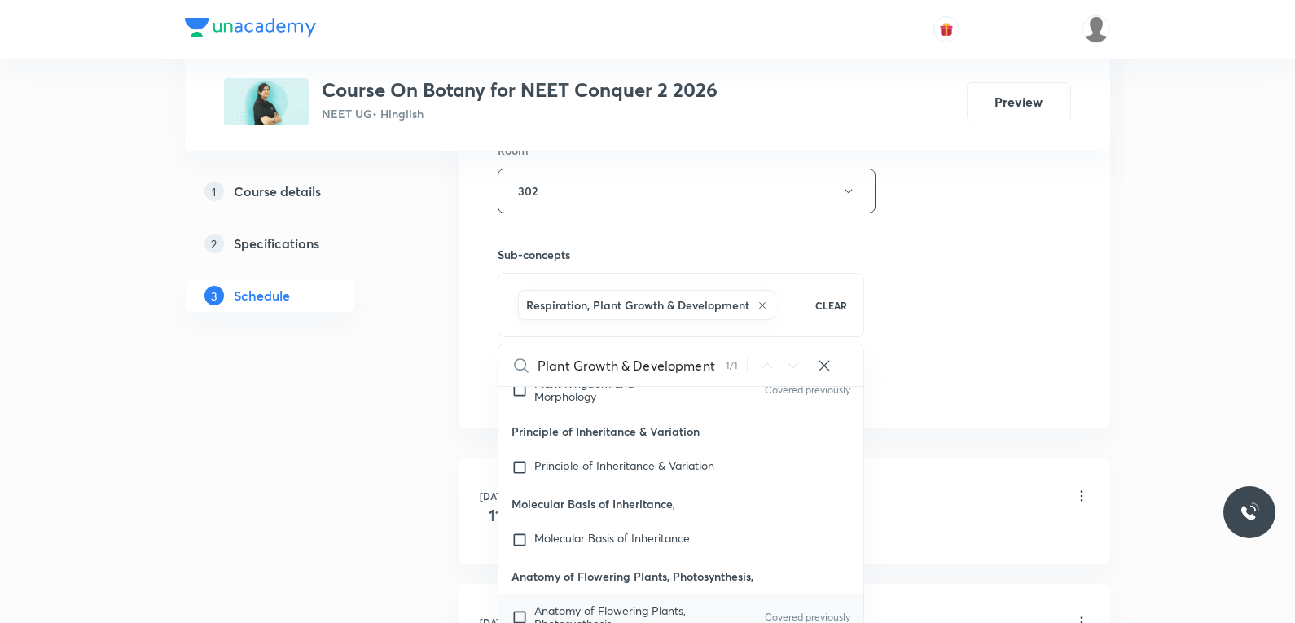
checkbox input "true"
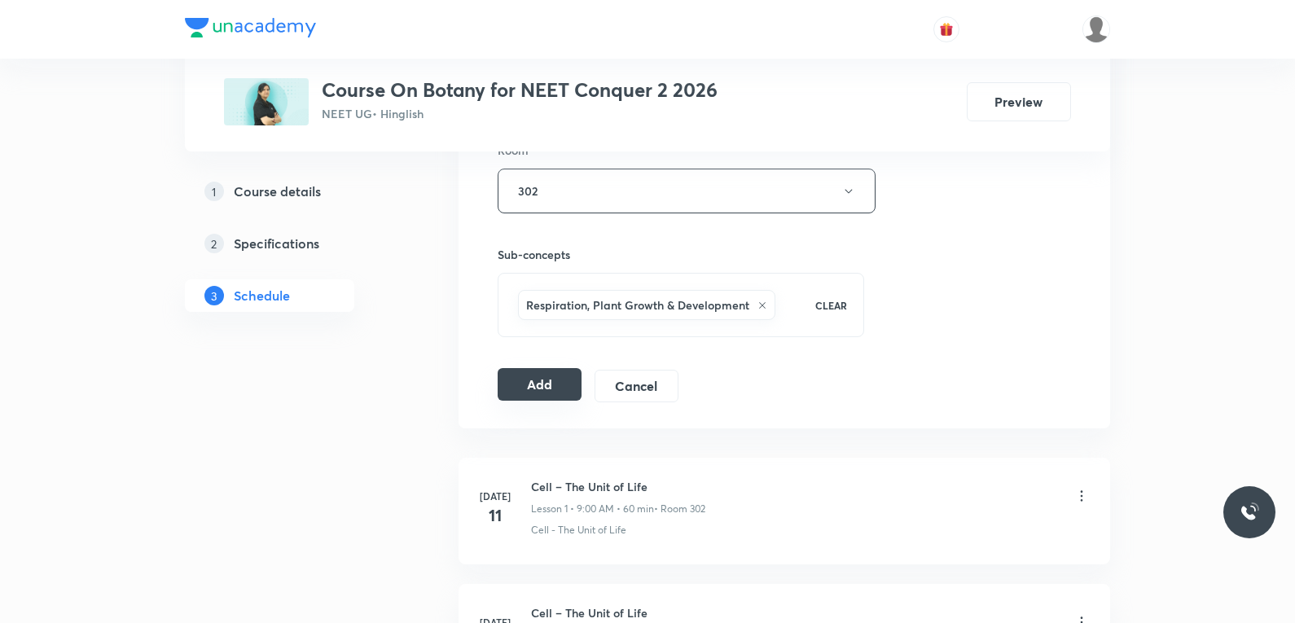
click at [509, 385] on button "Add" at bounding box center [539, 384] width 84 height 33
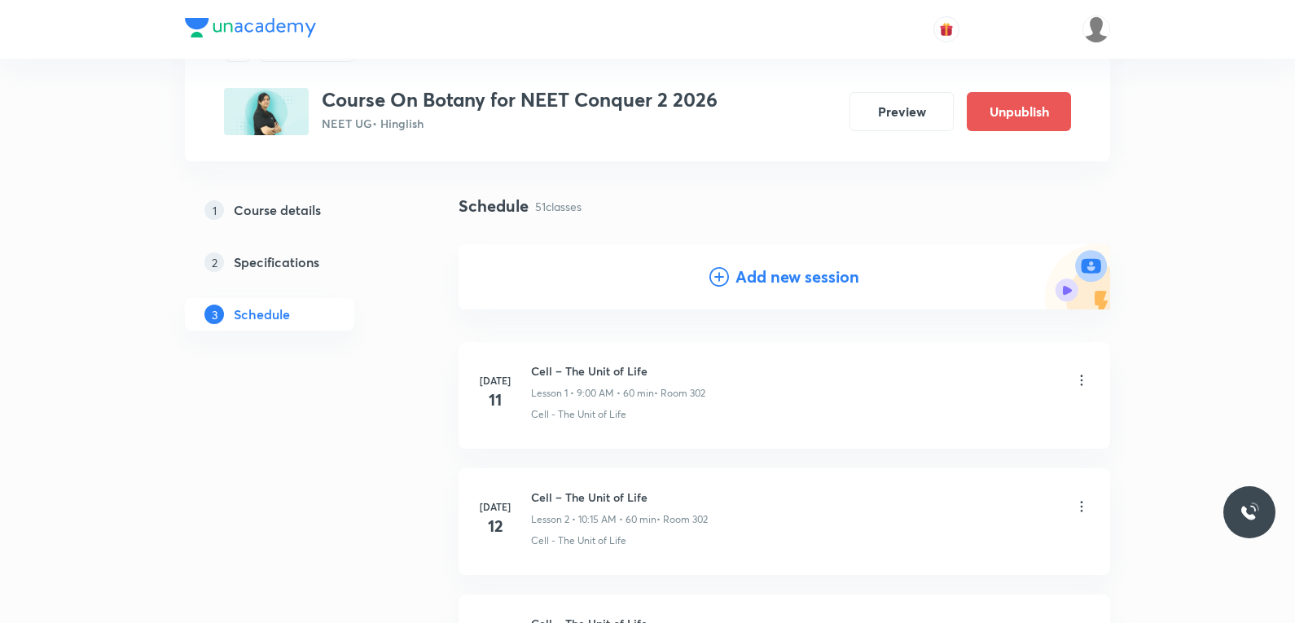
scroll to position [6370, 0]
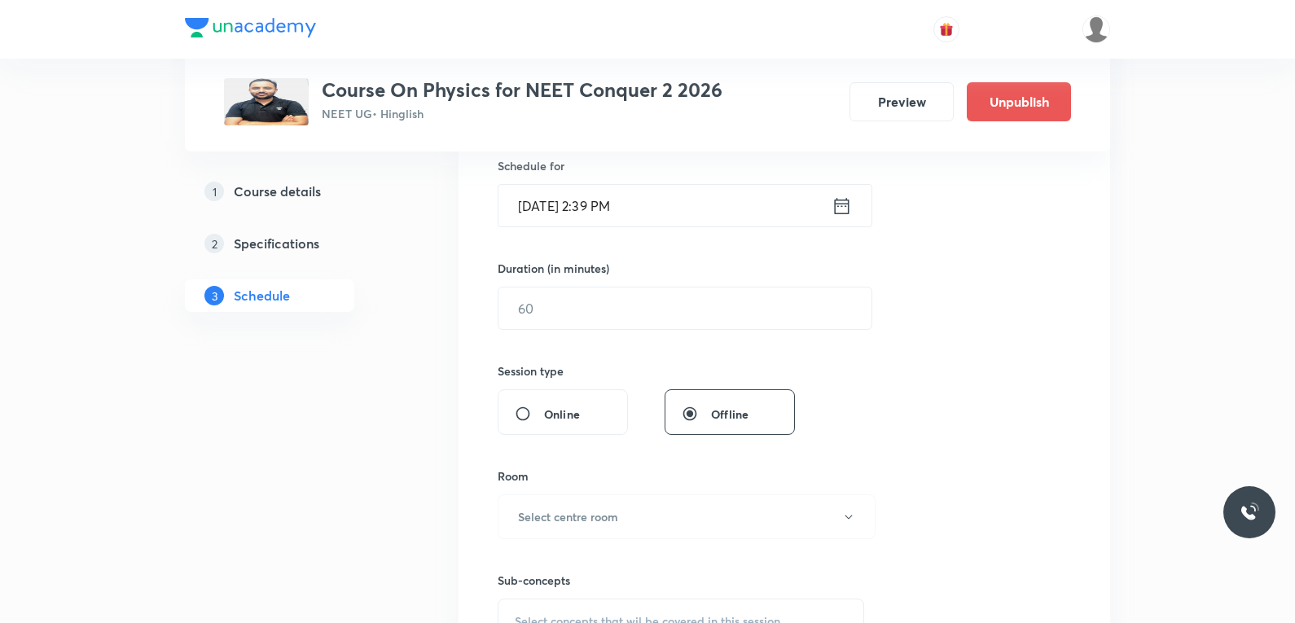
scroll to position [733, 0]
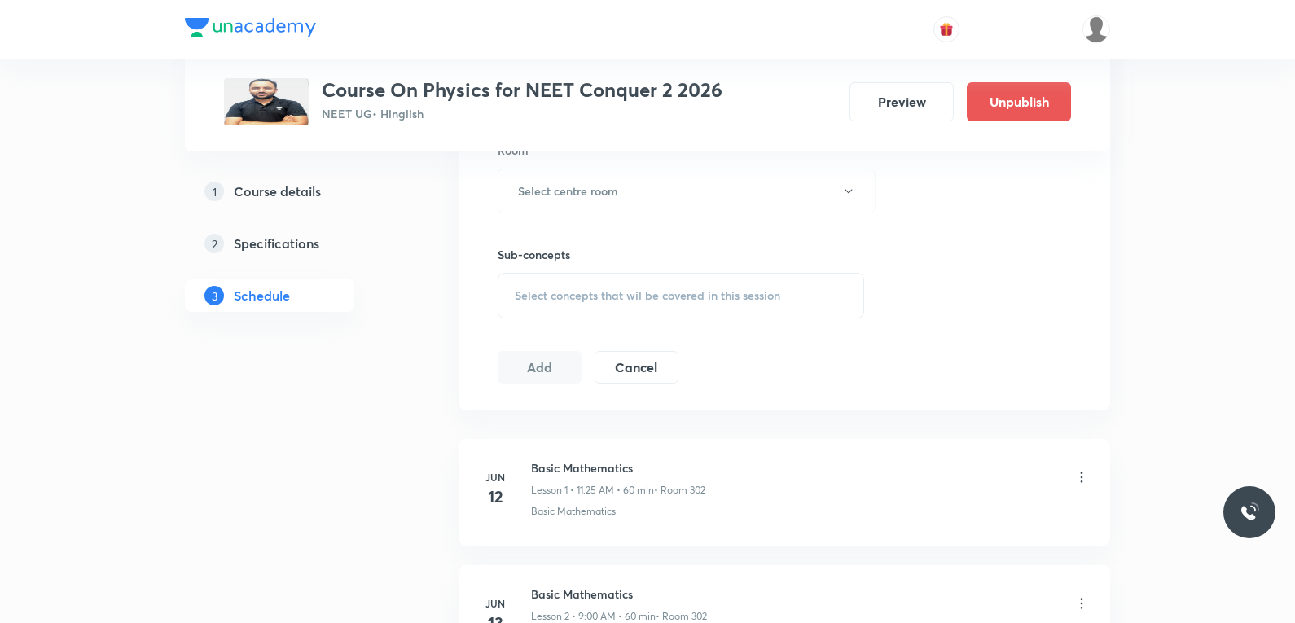
click at [655, 306] on div "Select concepts that wil be covered in this session" at bounding box center [680, 296] width 366 height 46
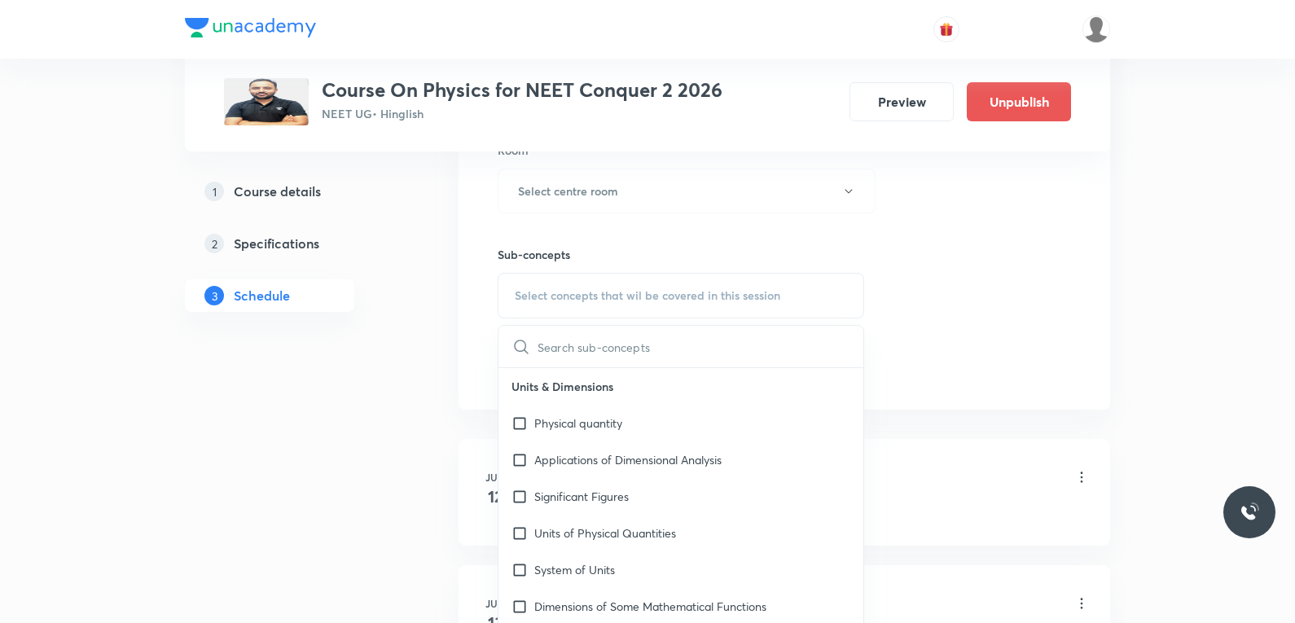
click at [1055, 319] on div "Session 50 Live class Session title 0/99 ​ Schedule for [DATE] 2:39 PM ​ Durati…" at bounding box center [783, 1] width 573 height 765
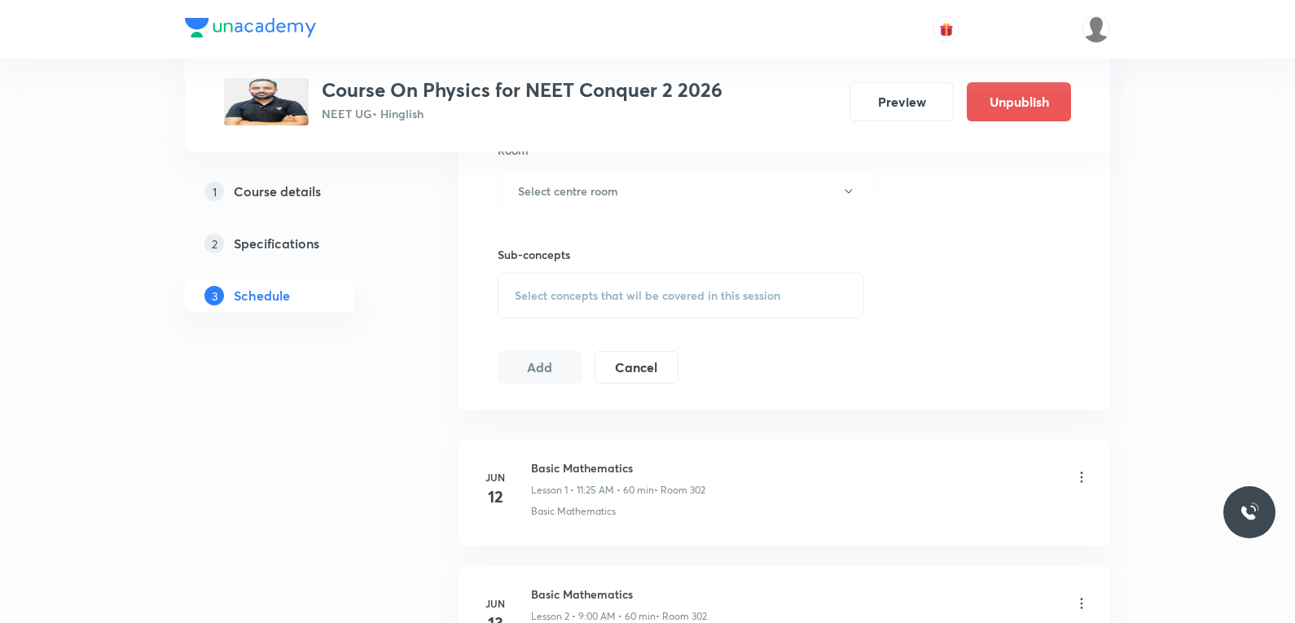
scroll to position [6866, 0]
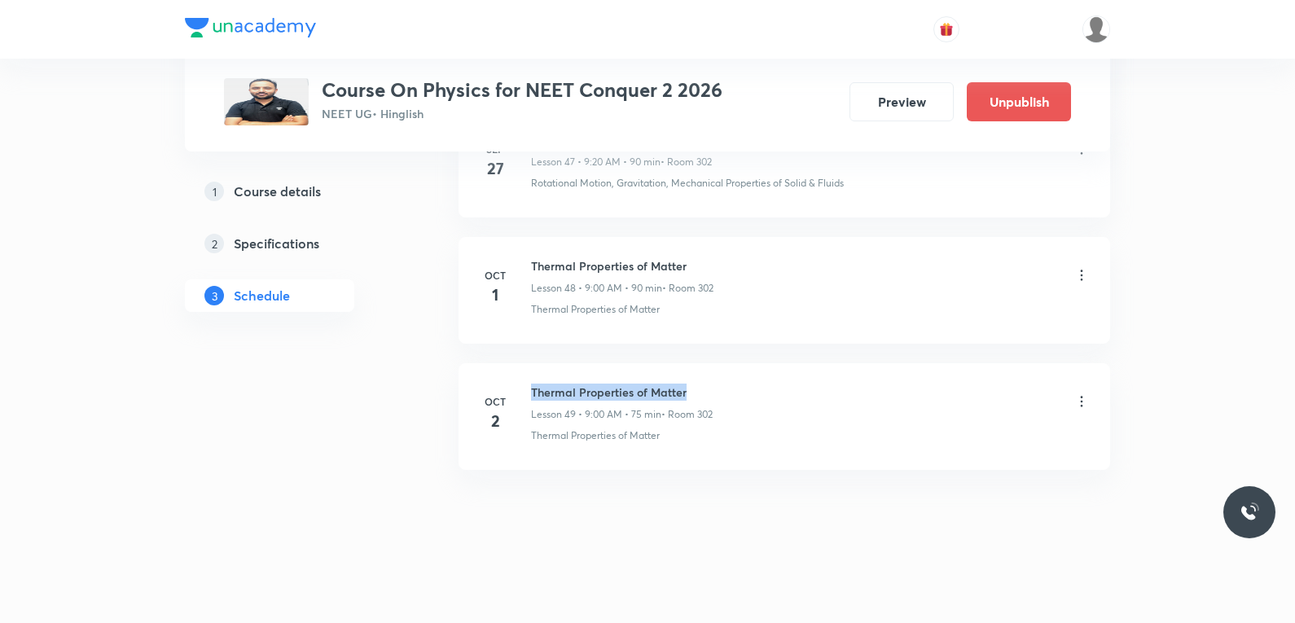
drag, startPoint x: 530, startPoint y: 392, endPoint x: 768, endPoint y: 396, distance: 237.8
click at [768, 396] on div "[DATE] Thermal Properties of Matter Lesson 49 • 9:00 AM • 75 min • Room 302 The…" at bounding box center [784, 412] width 611 height 59
copy h6 "Thermal Properties of Matter"
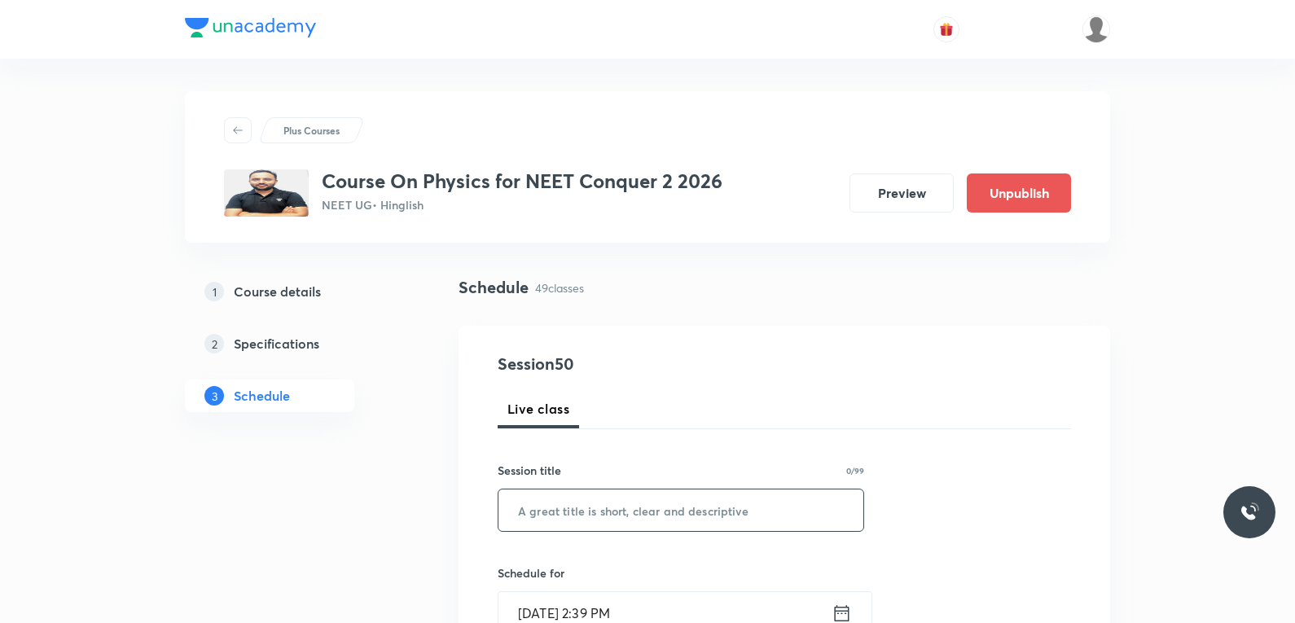
click at [712, 513] on input "text" at bounding box center [680, 510] width 365 height 42
paste input "Thermal Properties of Matter"
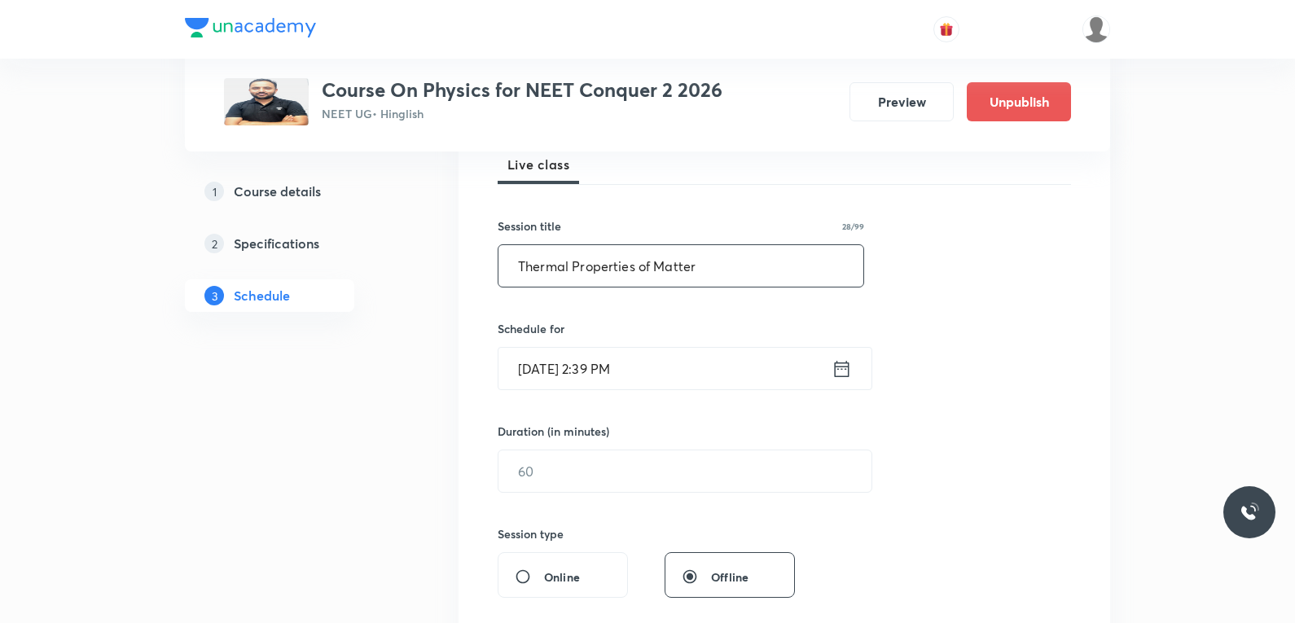
scroll to position [326, 0]
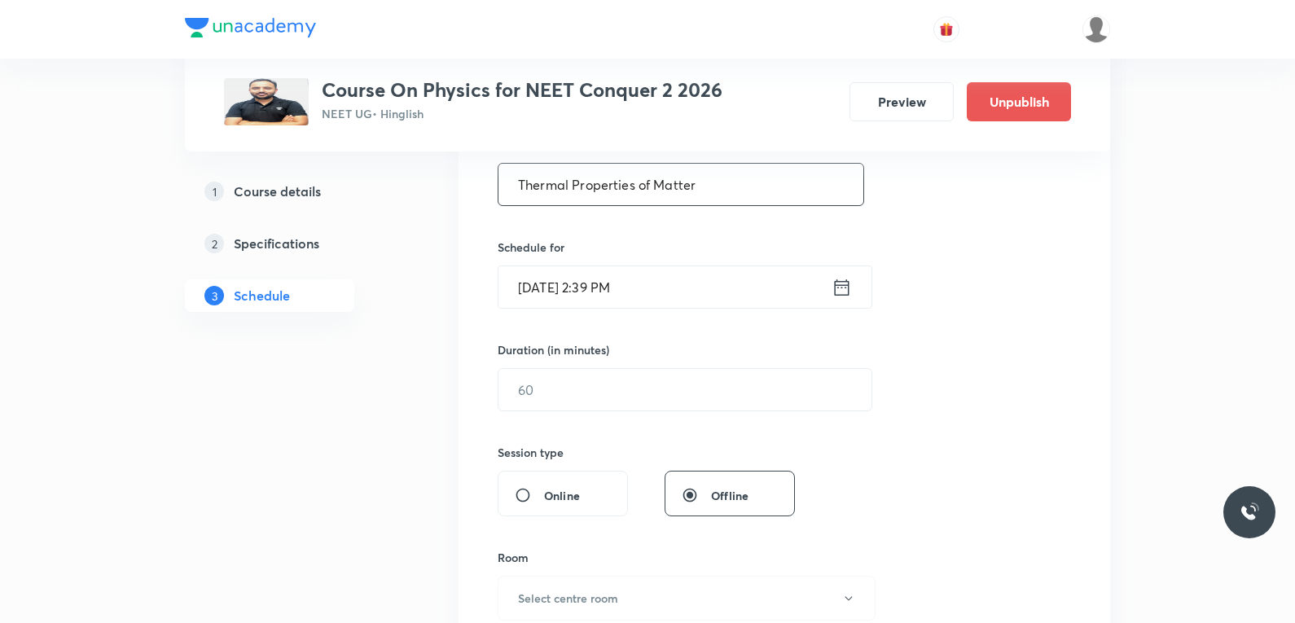
type input "Thermal Properties of Matter"
click at [628, 283] on input "[DATE] 2:39 PM" at bounding box center [664, 287] width 333 height 42
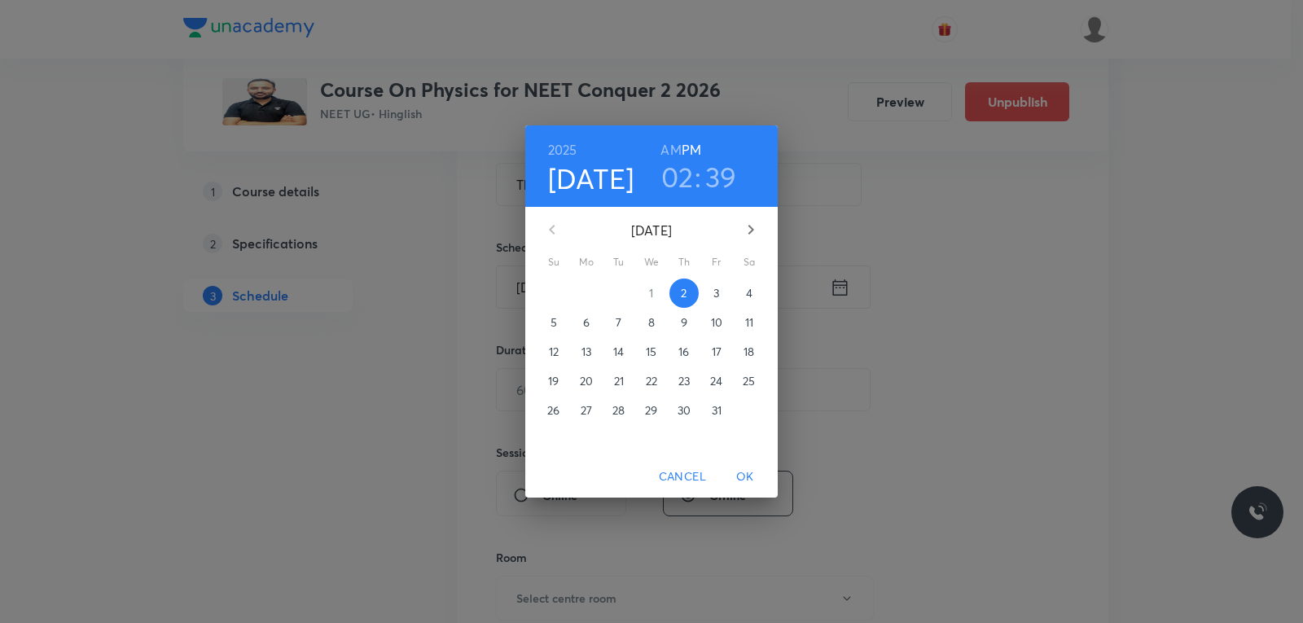
click at [709, 296] on span "3" at bounding box center [716, 293] width 29 height 16
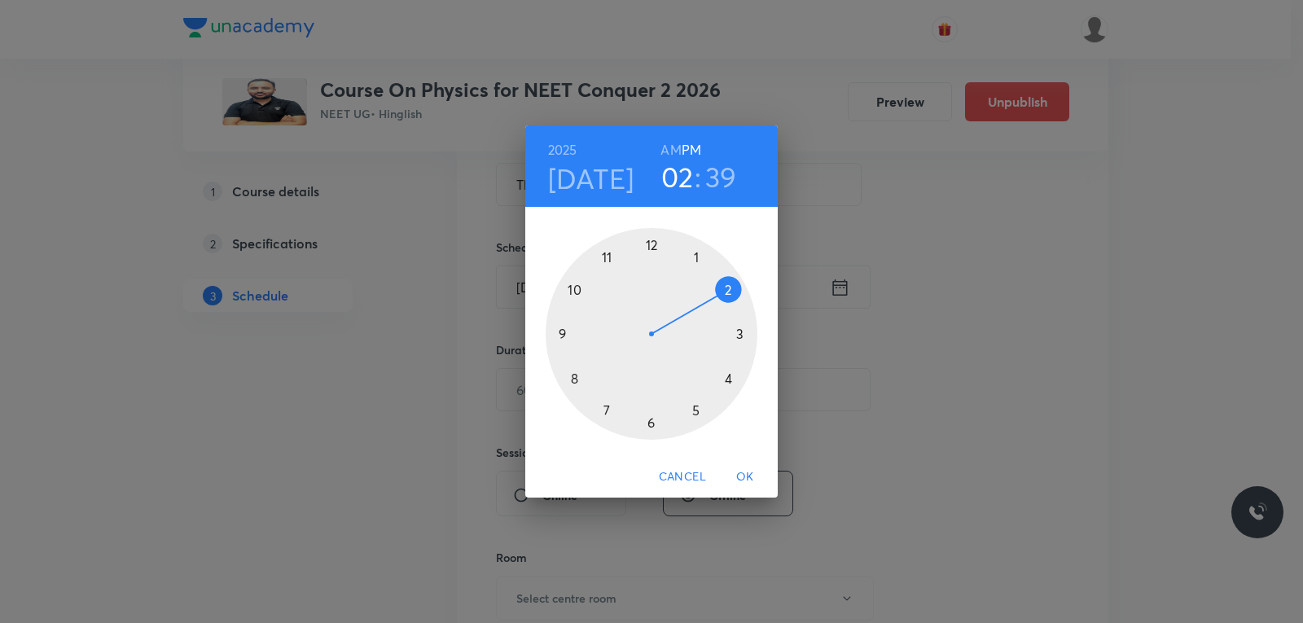
click at [670, 149] on h6 "AM" at bounding box center [670, 149] width 20 height 23
drag, startPoint x: 638, startPoint y: 296, endPoint x: 620, endPoint y: 274, distance: 28.4
click at [620, 274] on div at bounding box center [652, 334] width 212 height 212
drag, startPoint x: 581, startPoint y: 374, endPoint x: 585, endPoint y: 299, distance: 75.0
click at [585, 299] on div at bounding box center [652, 334] width 212 height 212
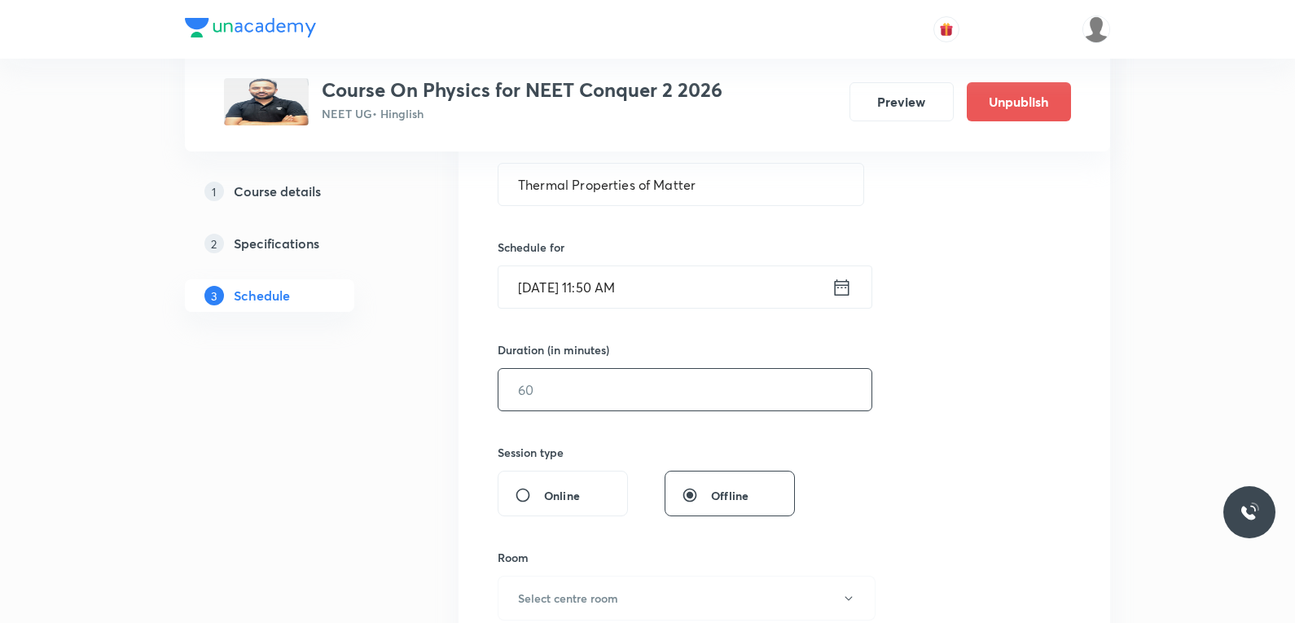
drag, startPoint x: 564, startPoint y: 395, endPoint x: 631, endPoint y: 396, distance: 66.8
click at [571, 396] on input "text" at bounding box center [684, 390] width 373 height 42
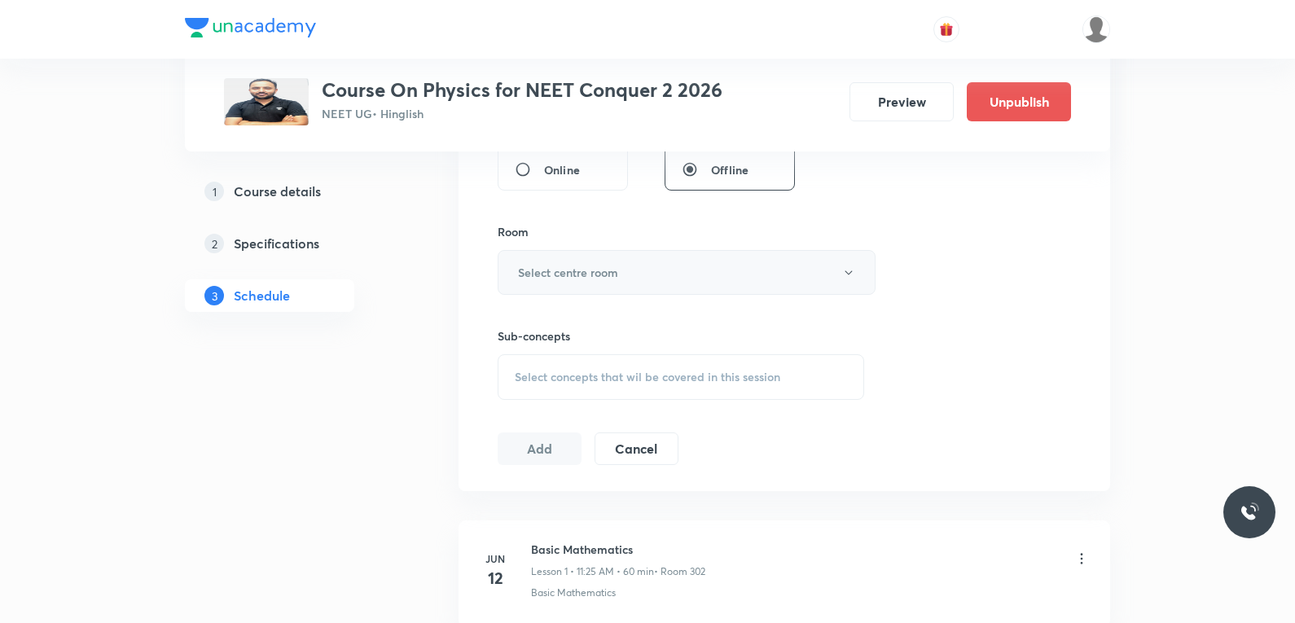
type input "75"
click at [691, 278] on button "Select centre room" at bounding box center [686, 272] width 378 height 45
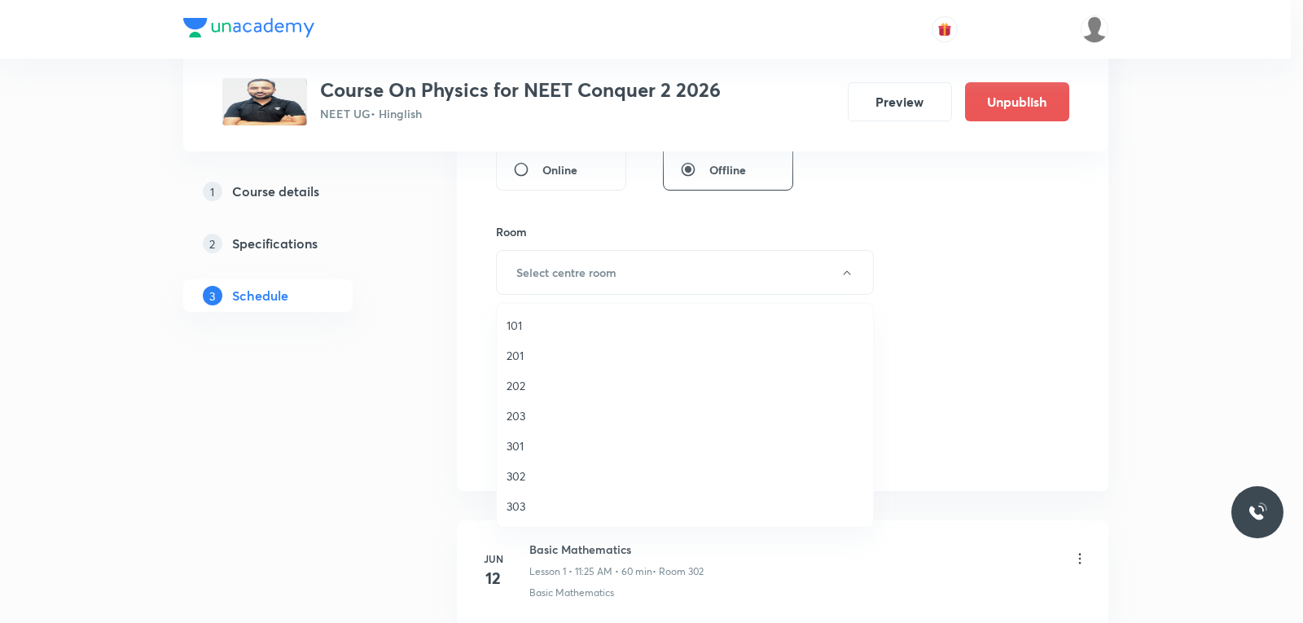
click at [544, 475] on span "302" at bounding box center [684, 475] width 357 height 17
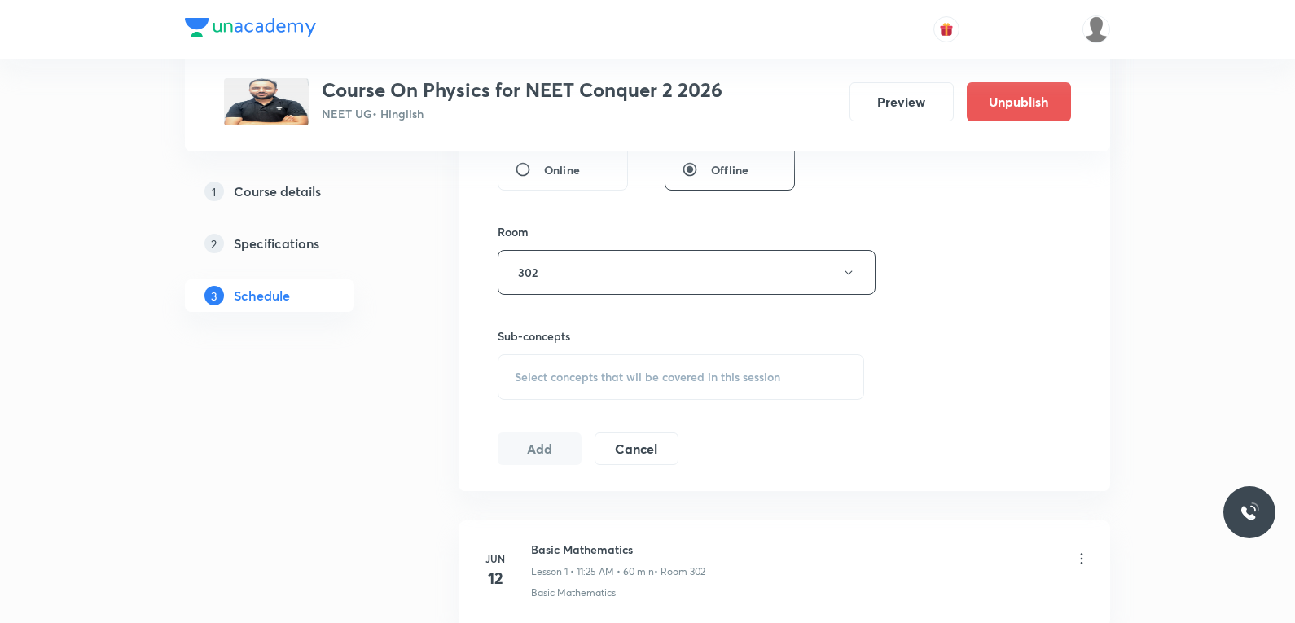
click at [746, 370] on span "Select concepts that wil be covered in this session" at bounding box center [647, 376] width 265 height 13
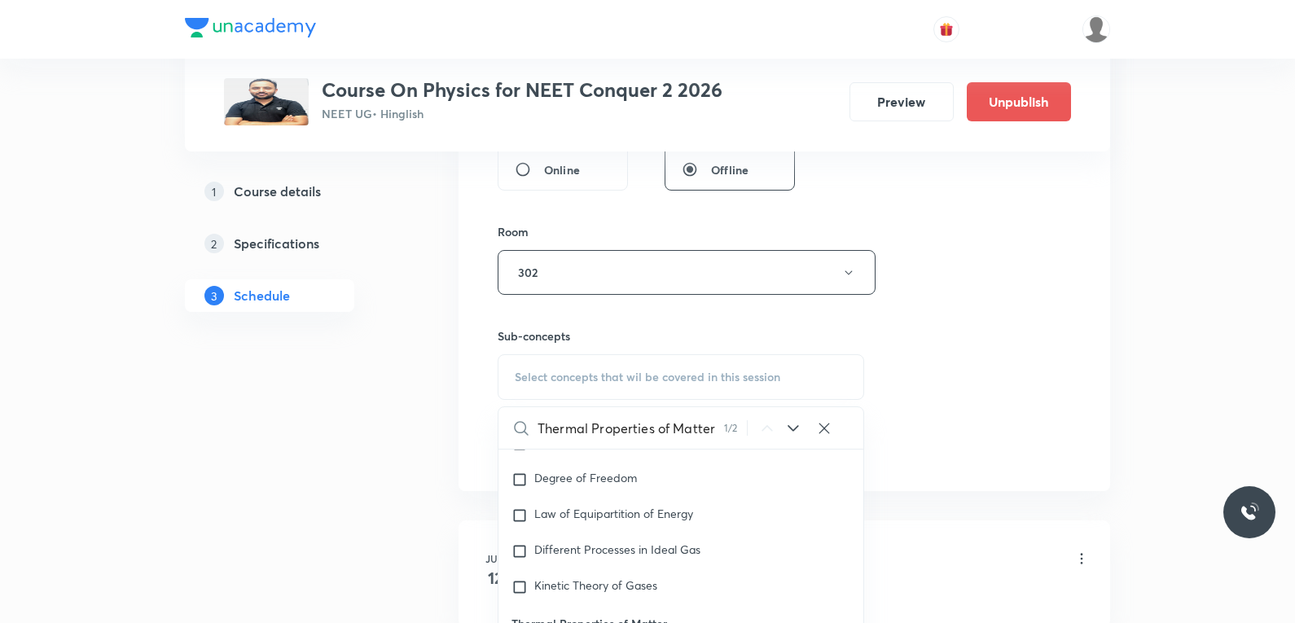
scroll to position [19681, 0]
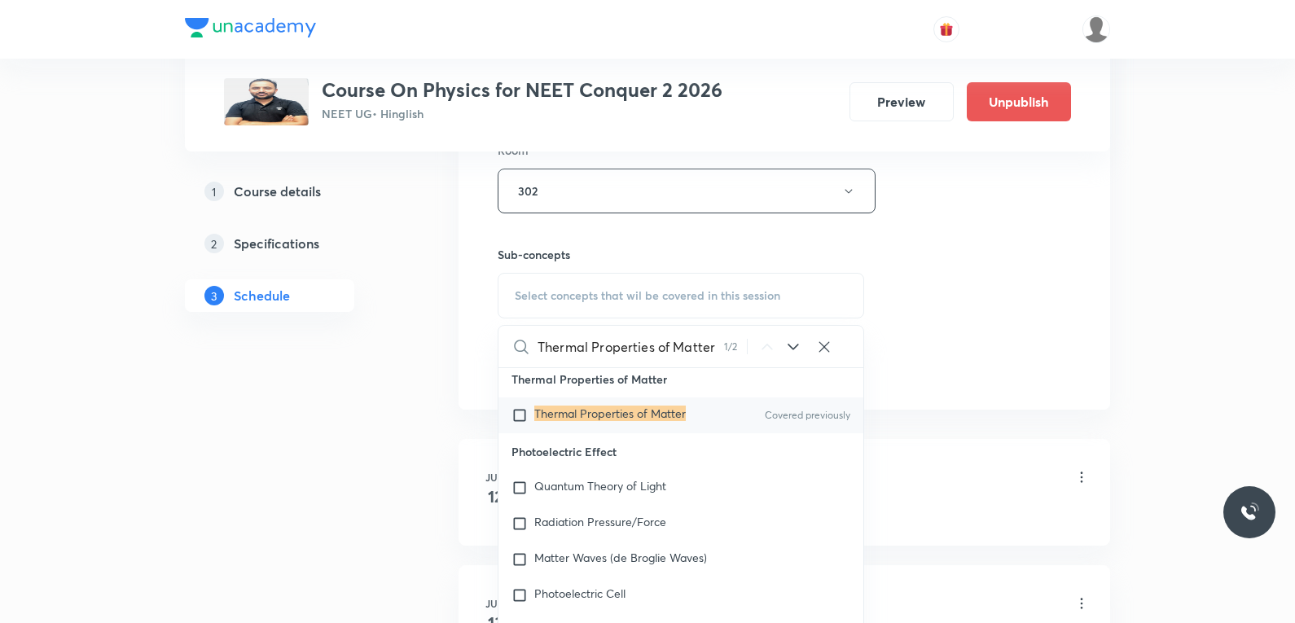
type input "Thermal Properties of Matter"
drag, startPoint x: 658, startPoint y: 418, endPoint x: 905, endPoint y: 353, distance: 255.7
click at [659, 418] on mark "Thermal Properties of Matter" at bounding box center [609, 412] width 151 height 15
checkbox input "true"
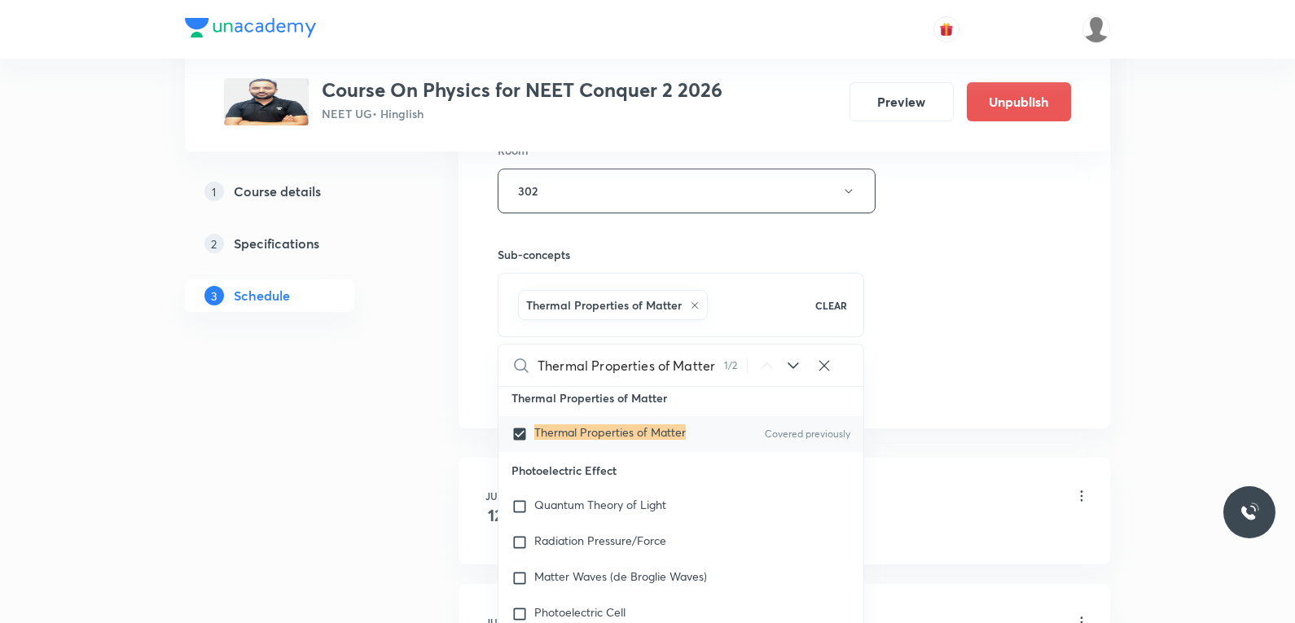
click at [1072, 251] on div "Session 50 Live class Session title 28/99 Thermal Properties of Matter ​ Schedu…" at bounding box center [783, 10] width 651 height 835
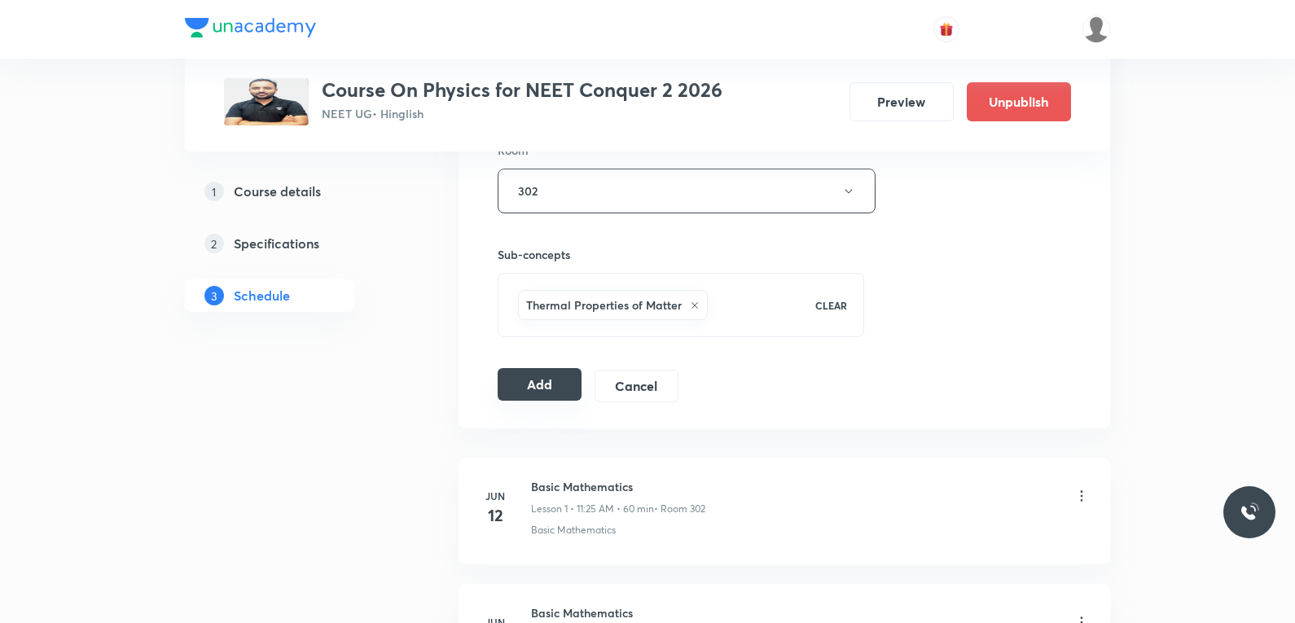
click at [555, 399] on button "Add" at bounding box center [539, 384] width 84 height 33
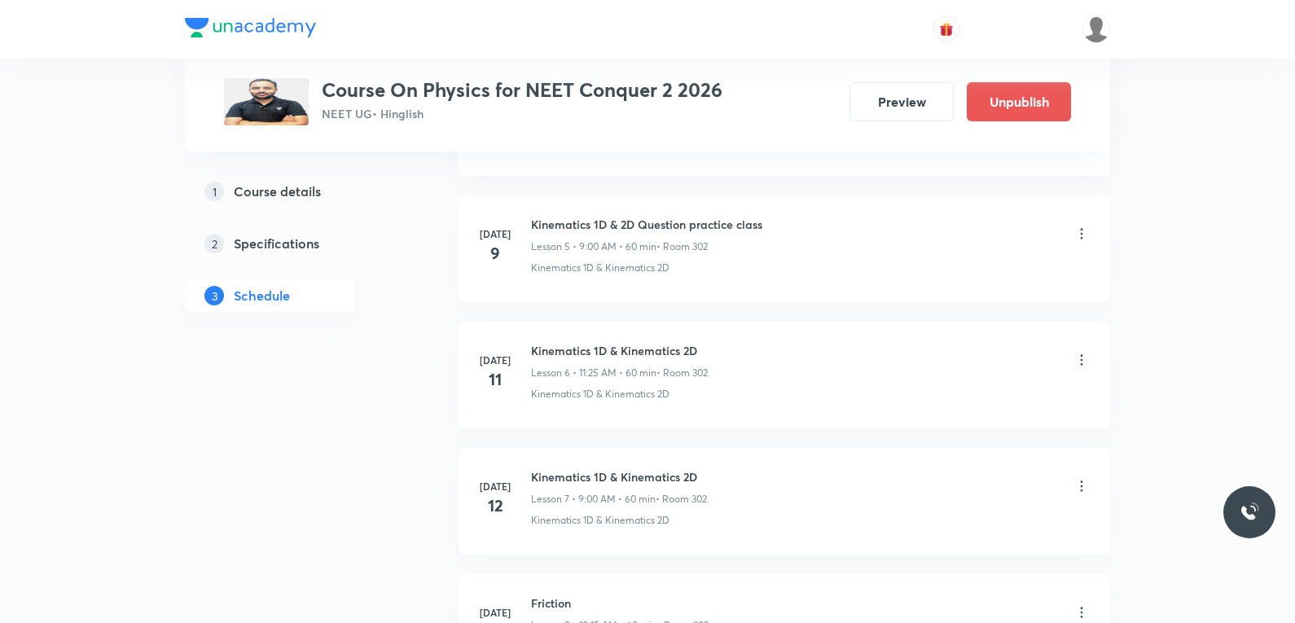
scroll to position [6118, 0]
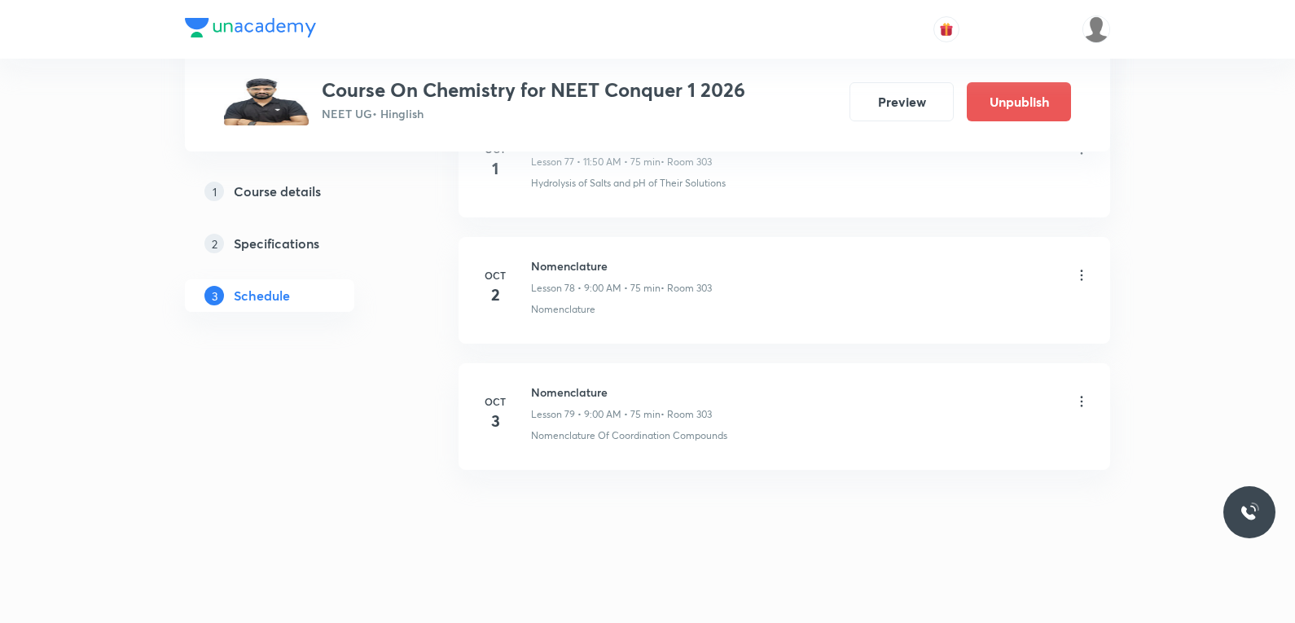
click at [1082, 405] on icon at bounding box center [1081, 401] width 2 height 11
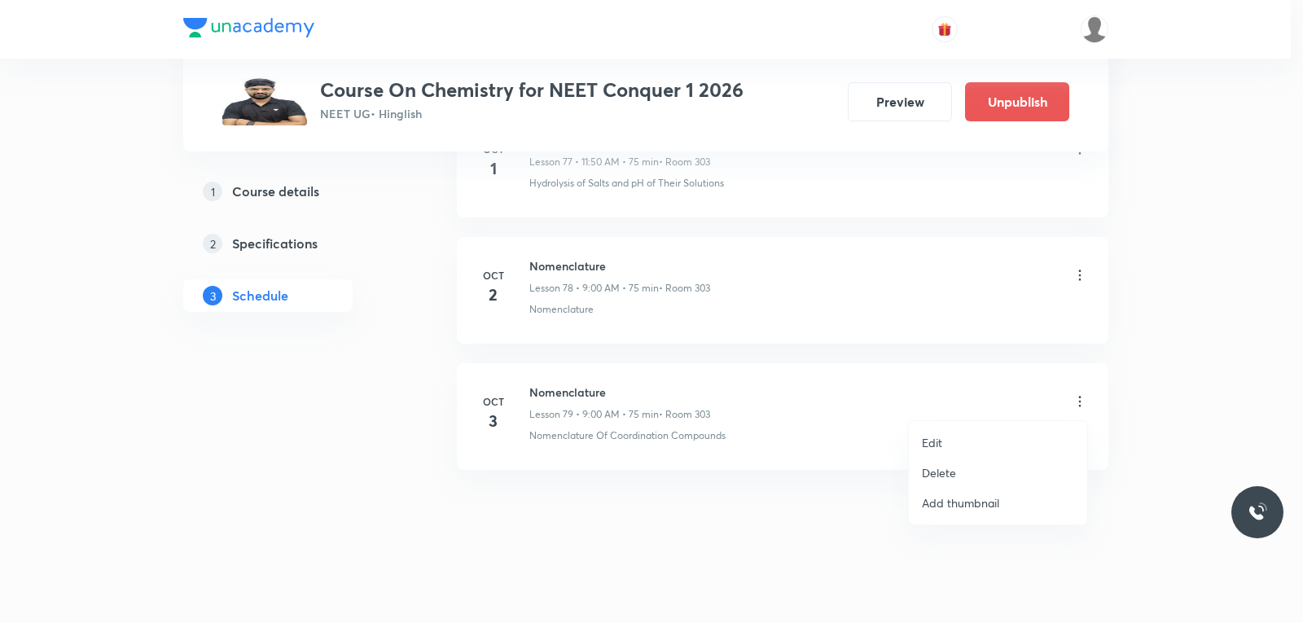
click at [941, 440] on p "Edit" at bounding box center [932, 442] width 20 height 17
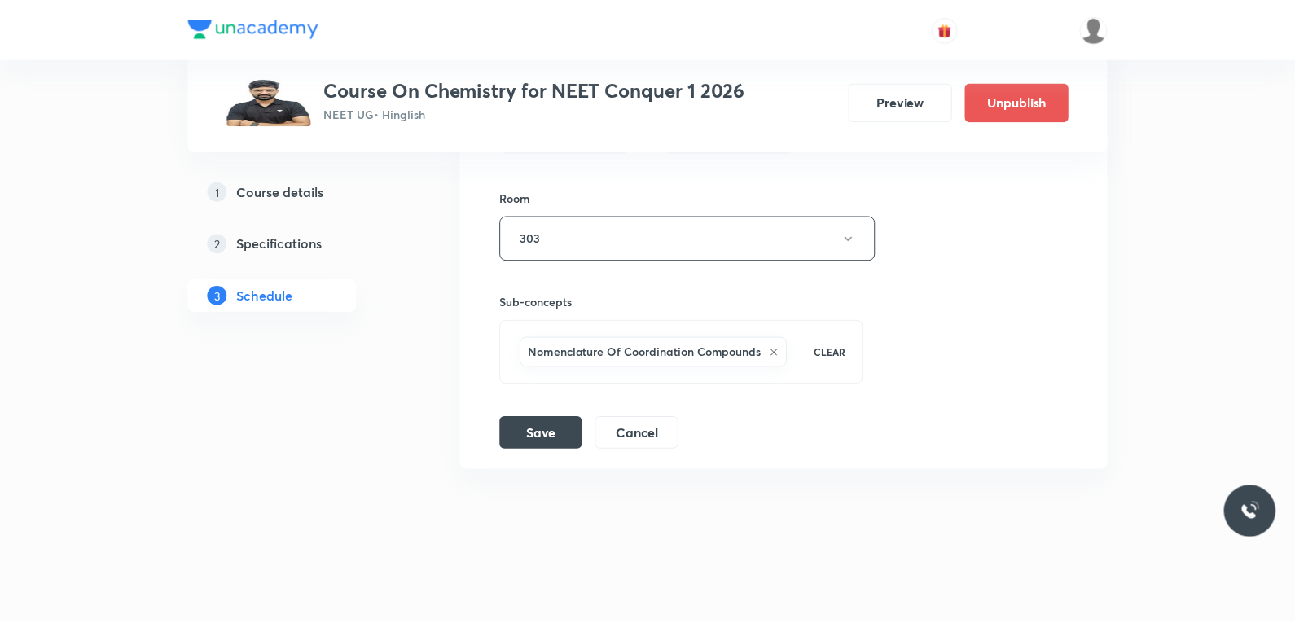
scroll to position [10530, 0]
click at [773, 348] on icon at bounding box center [774, 353] width 10 height 10
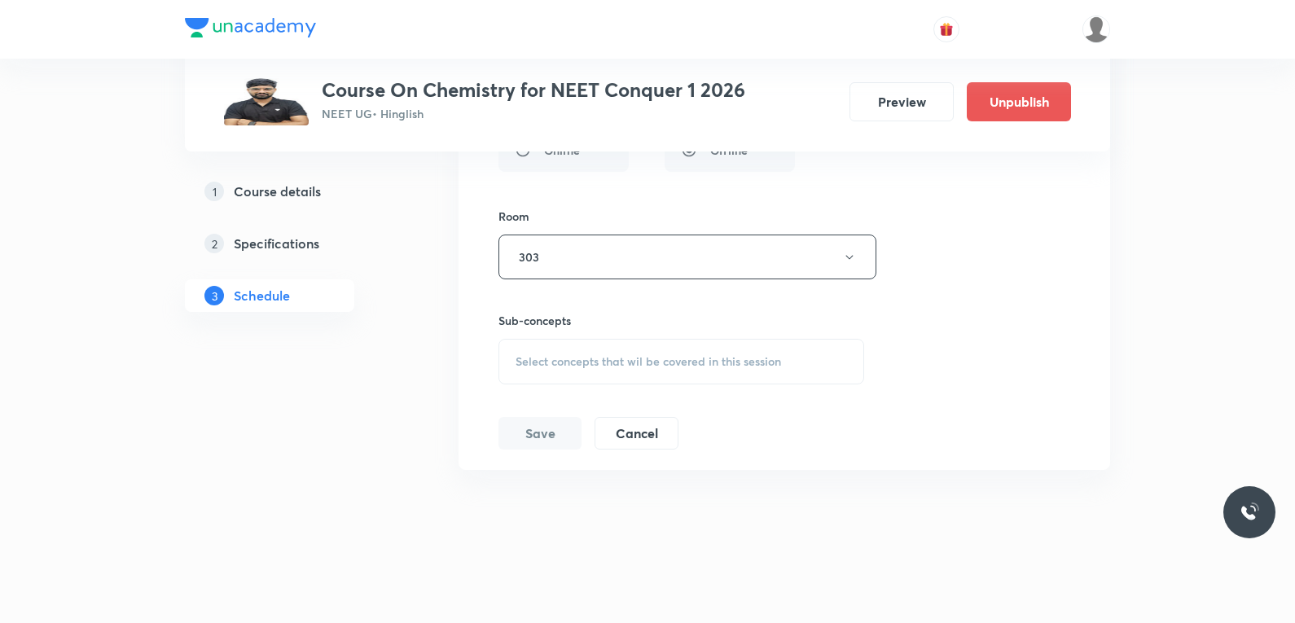
click at [658, 358] on span "Select concepts that wil be covered in this session" at bounding box center [647, 361] width 265 height 13
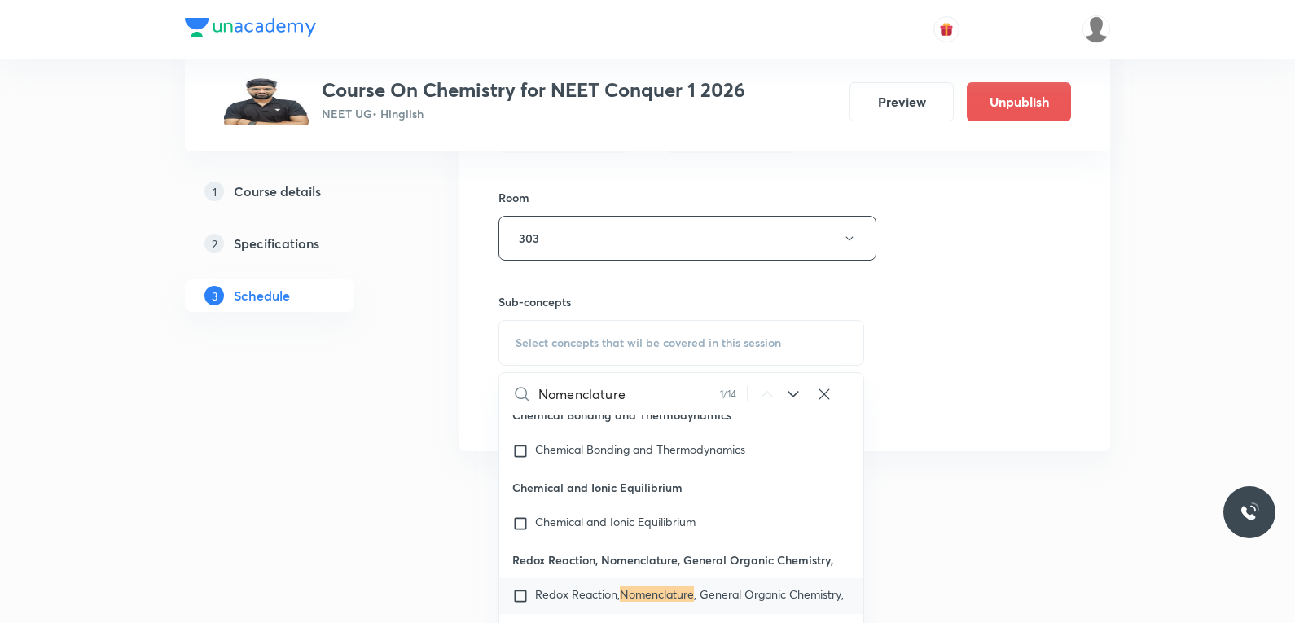
scroll to position [10608, 0]
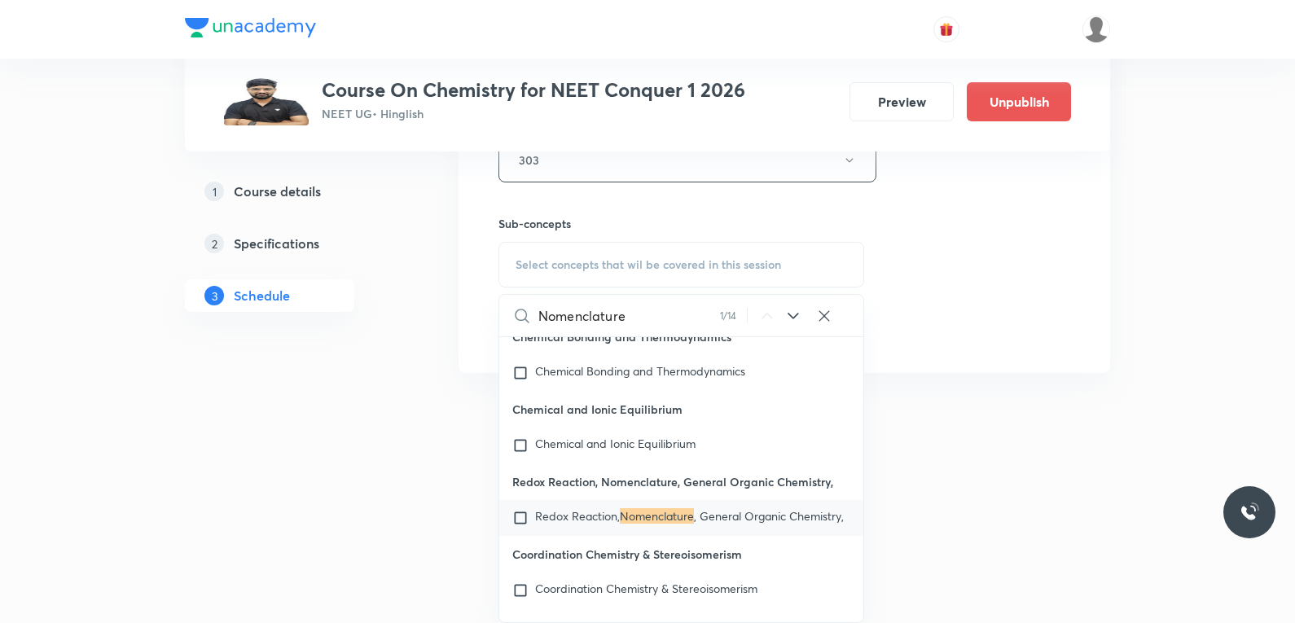
type input "Nomenclature"
click at [728, 524] on span ", General Organic Chemistry," at bounding box center [769, 515] width 150 height 15
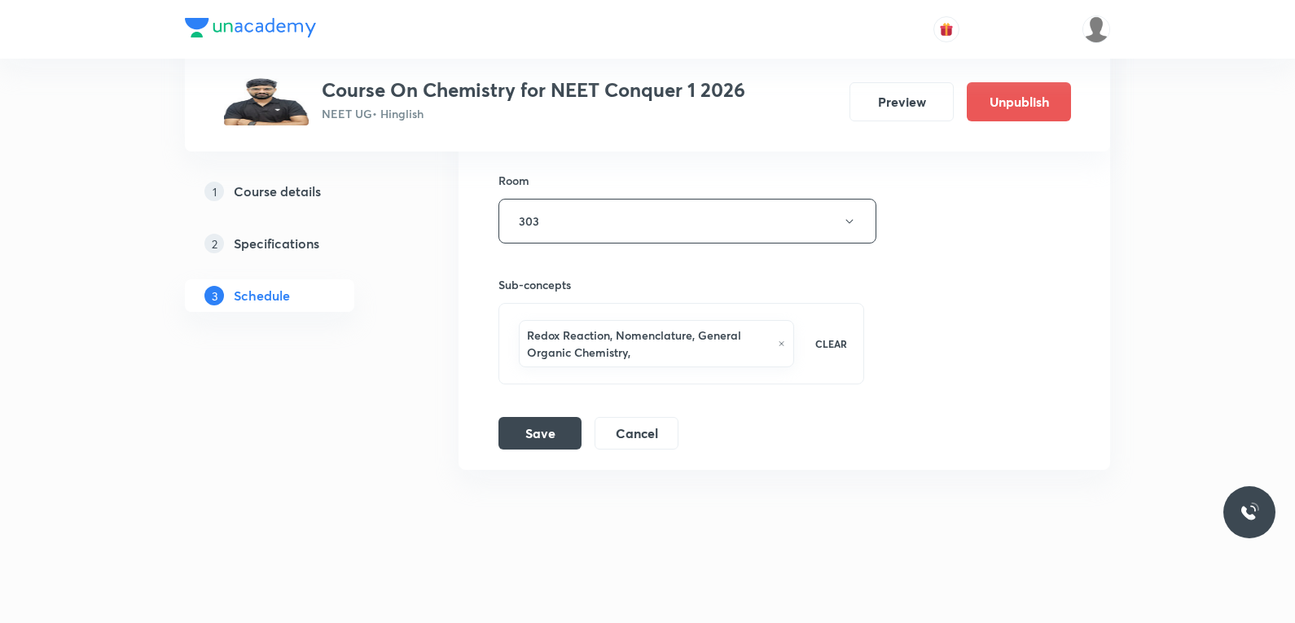
scroll to position [10547, 0]
click at [1039, 309] on div "Session title 12/99 Nomenclature ​ Schedule for Oct 3, 2025, 9:00 AM ​ Duration…" at bounding box center [784, 86] width 572 height 726
click at [536, 430] on button "Save" at bounding box center [539, 431] width 83 height 33
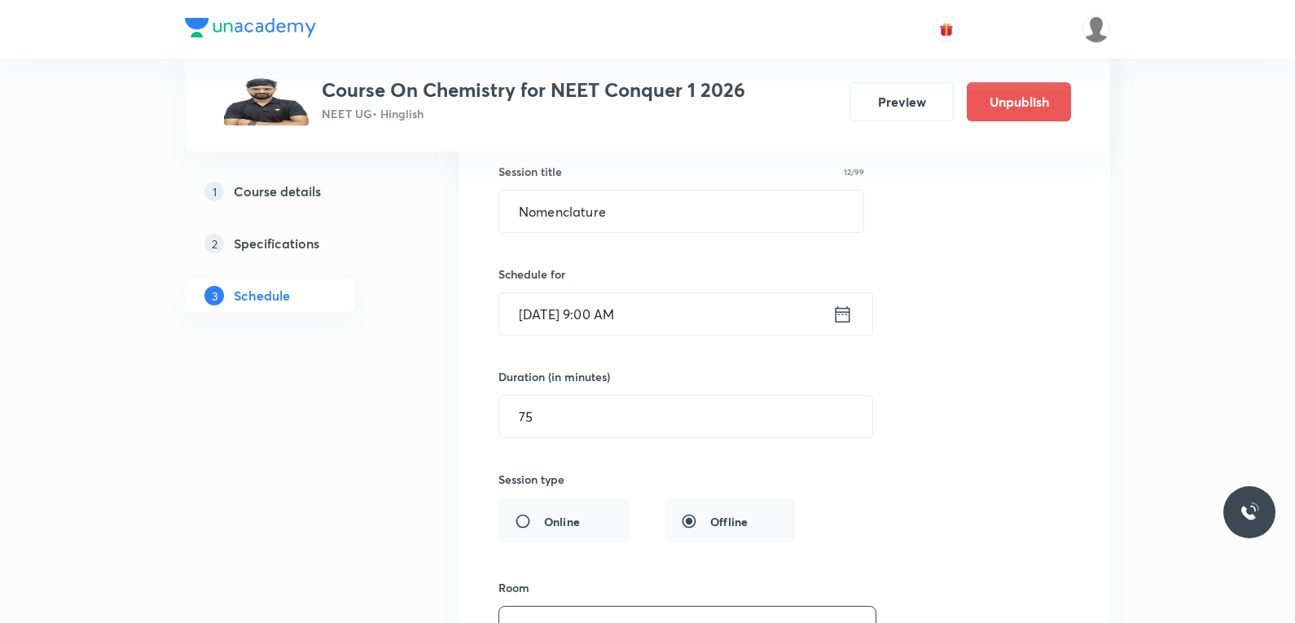
scroll to position [10059, 0]
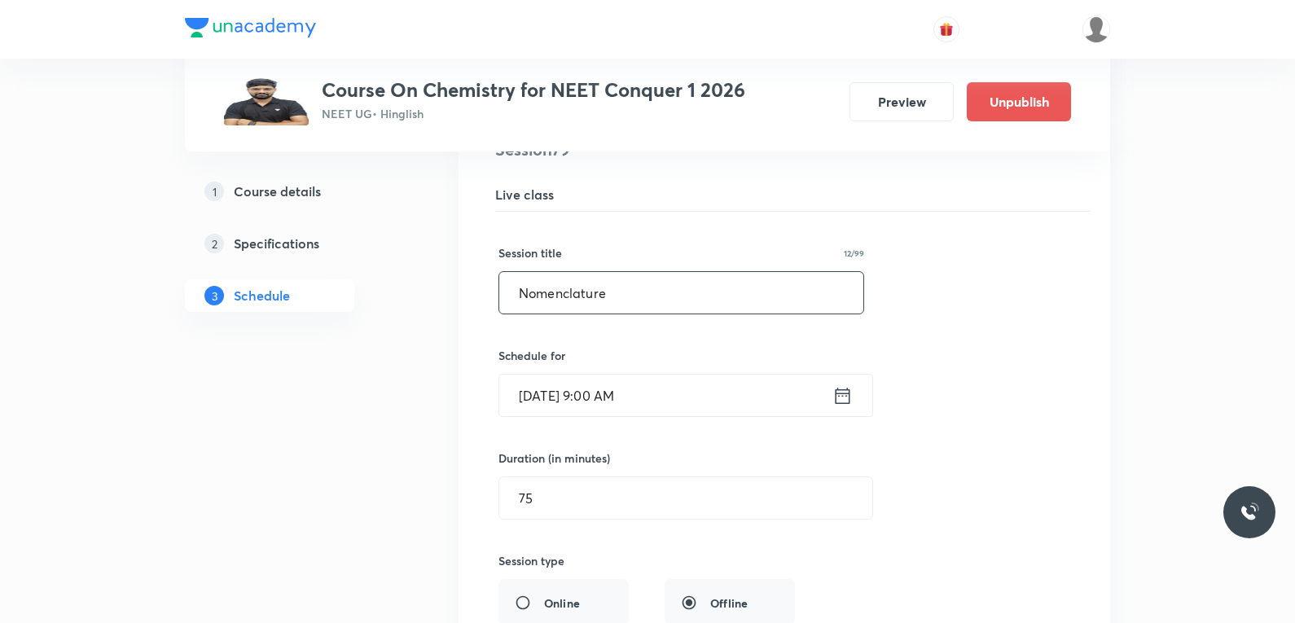
click at [648, 300] on input "Nomenclature" at bounding box center [681, 293] width 364 height 42
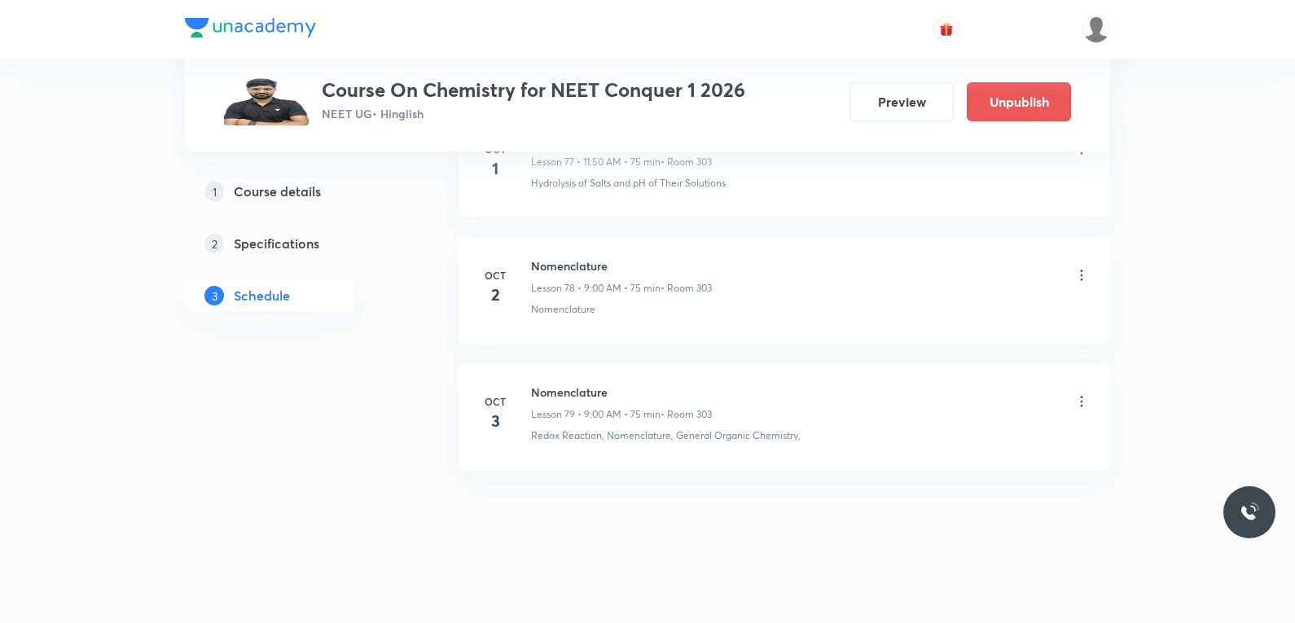
scroll to position [9904, 0]
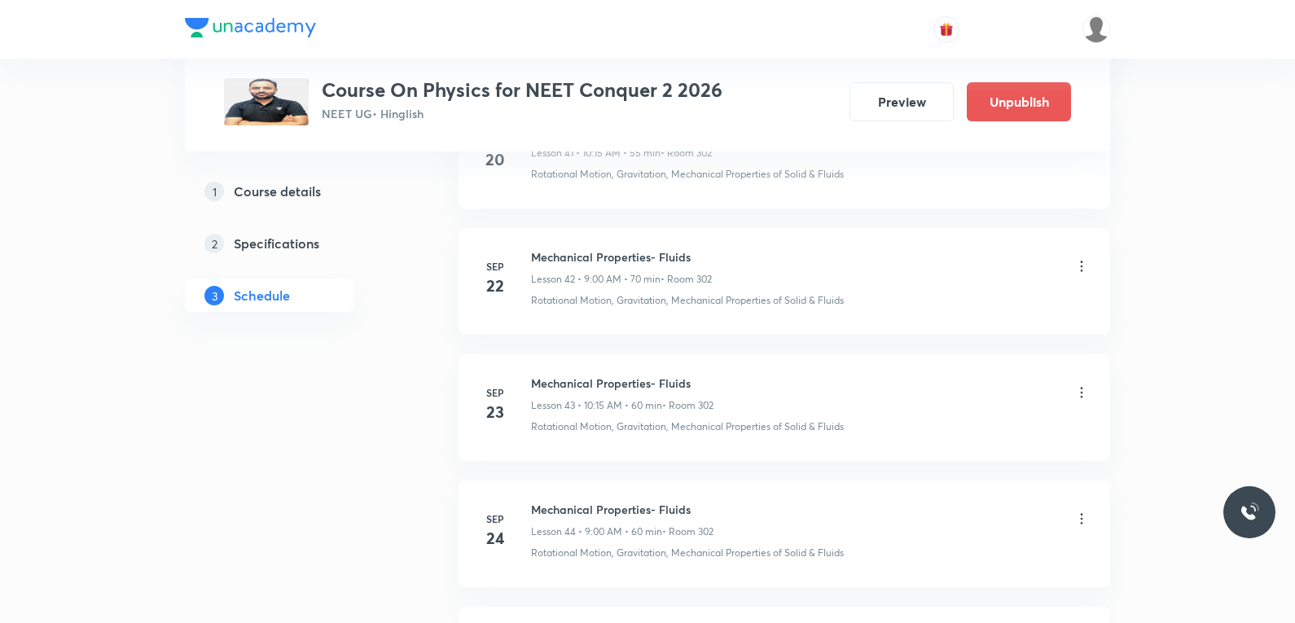
scroll to position [6992, 0]
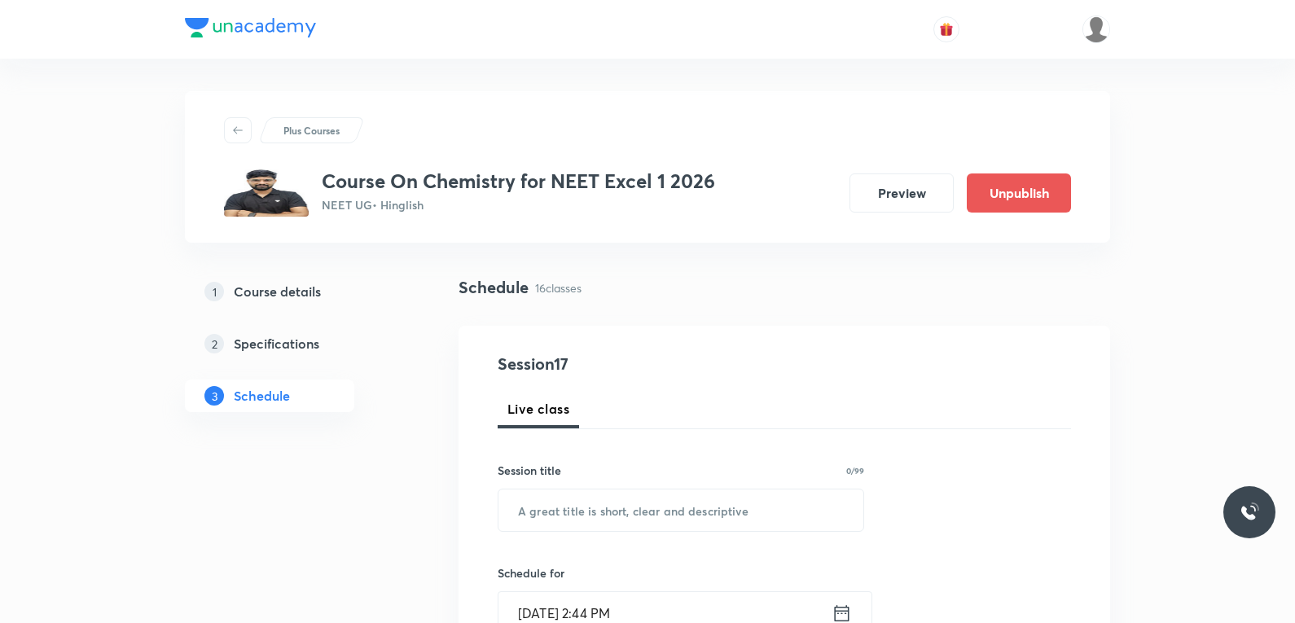
scroll to position [2702, 0]
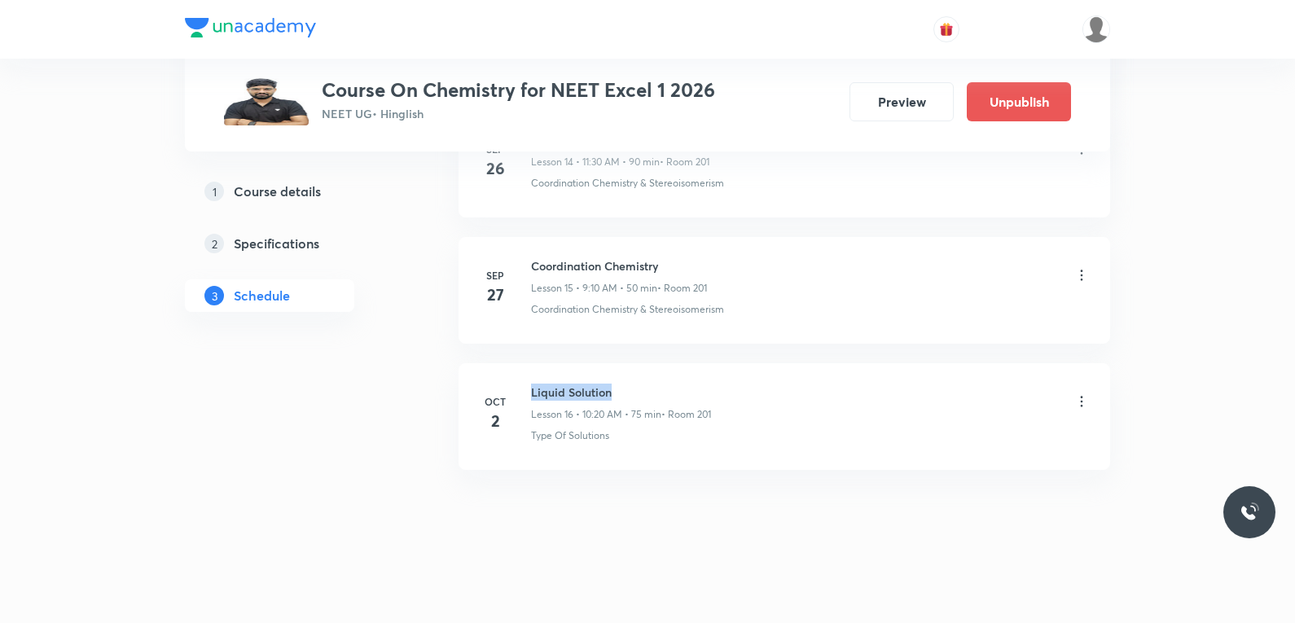
drag, startPoint x: 530, startPoint y: 392, endPoint x: 655, endPoint y: 396, distance: 124.6
click at [655, 396] on div "[DATE] Liquid Solution Lesson 16 • 10:20 AM • 75 min • Room 201 Type Of Solutio…" at bounding box center [784, 412] width 611 height 59
copy h6 "Liquid Solution"
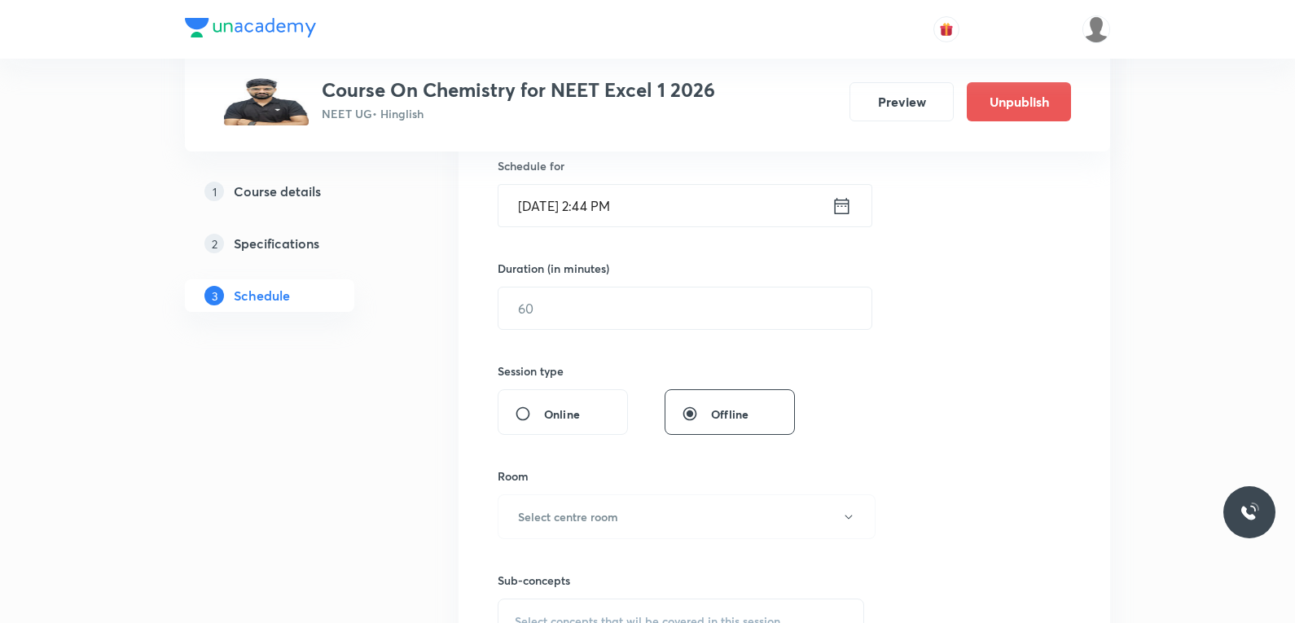
scroll to position [651, 0]
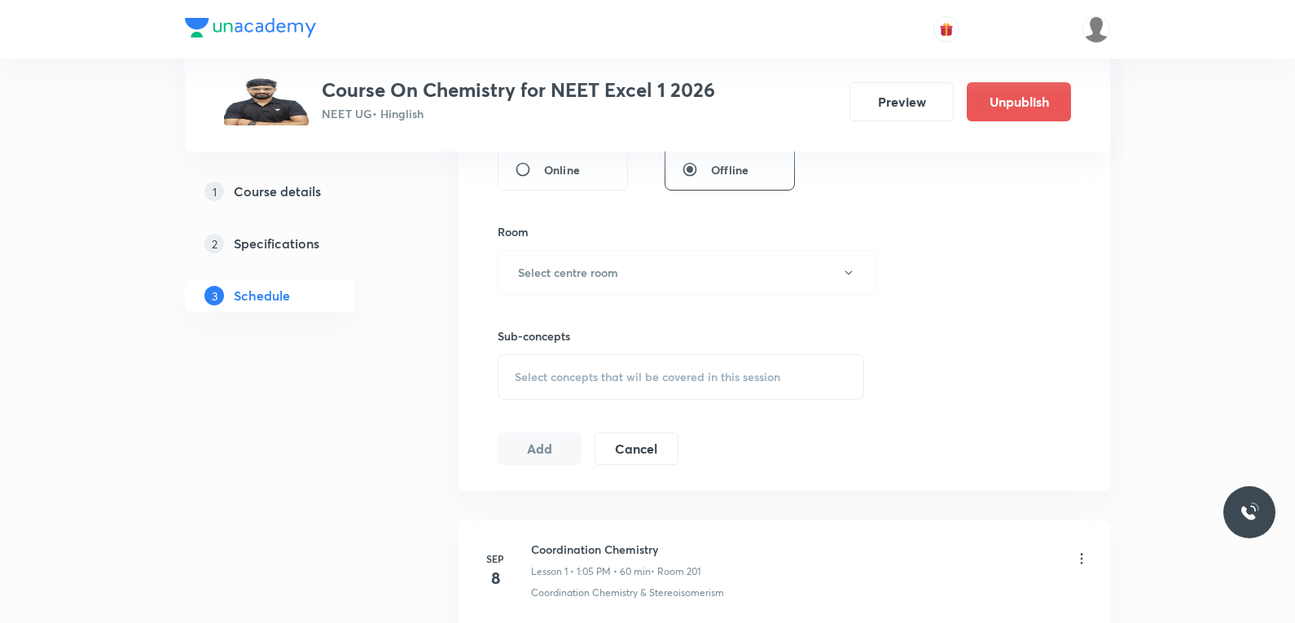
click at [672, 381] on span "Select concepts that wil be covered in this session" at bounding box center [647, 376] width 265 height 13
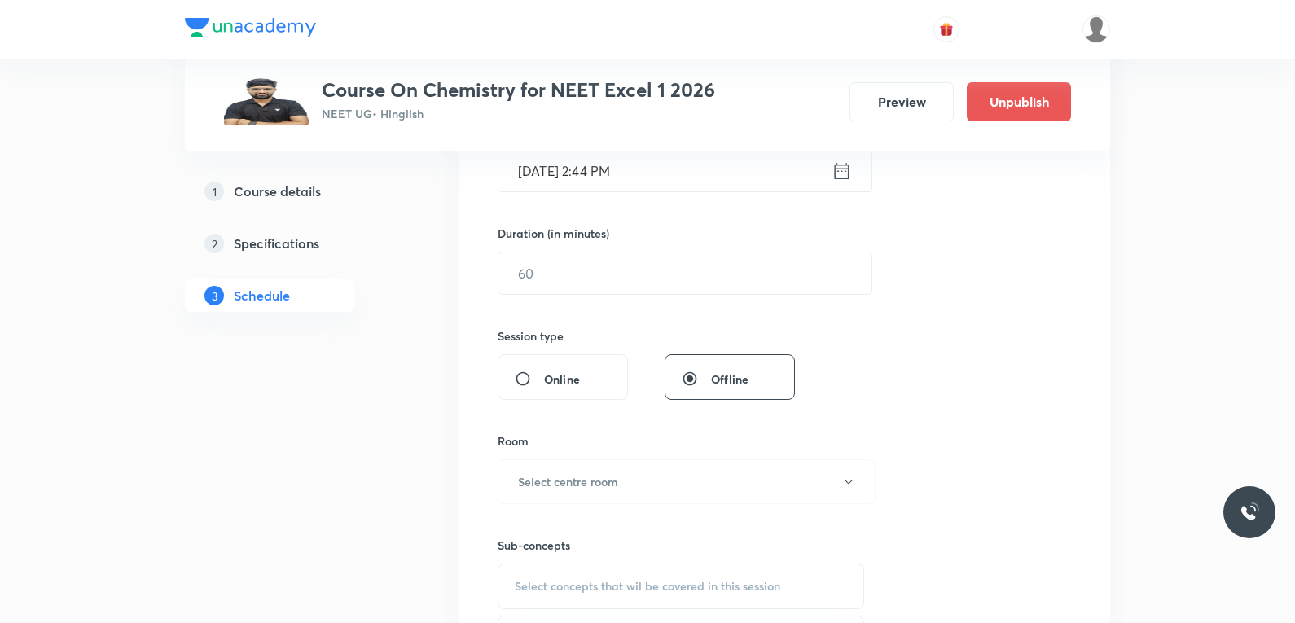
scroll to position [0, 0]
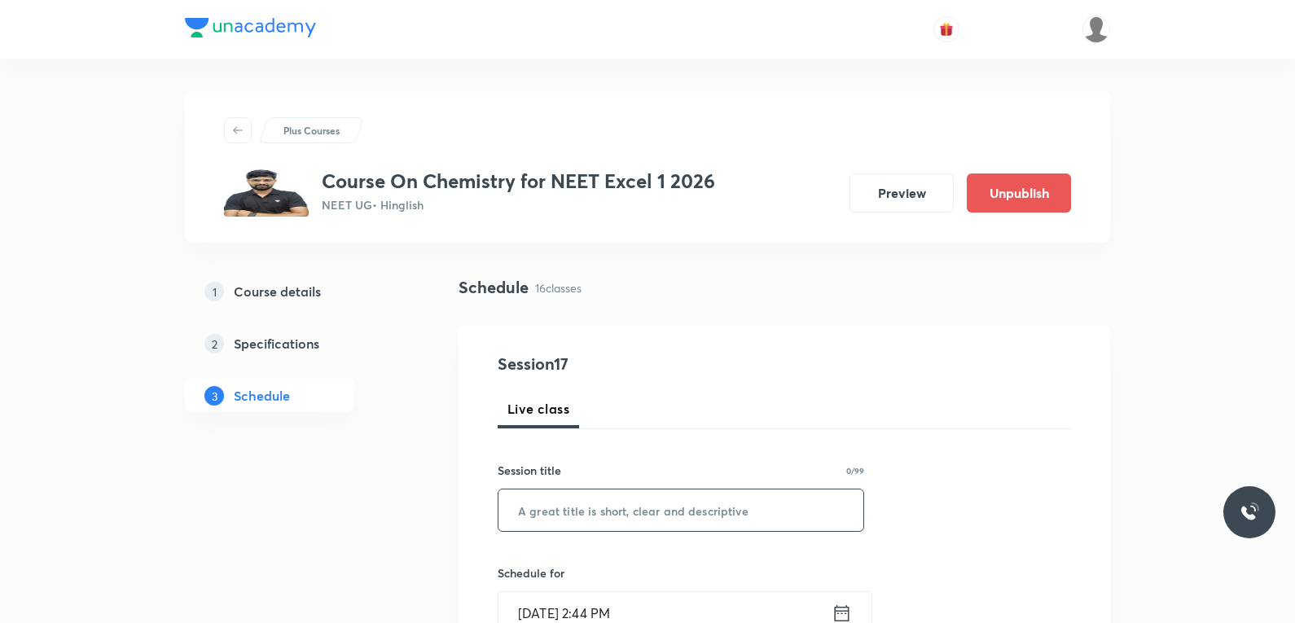
click at [607, 518] on input "text" at bounding box center [680, 510] width 365 height 42
paste input "Liquid Solution"
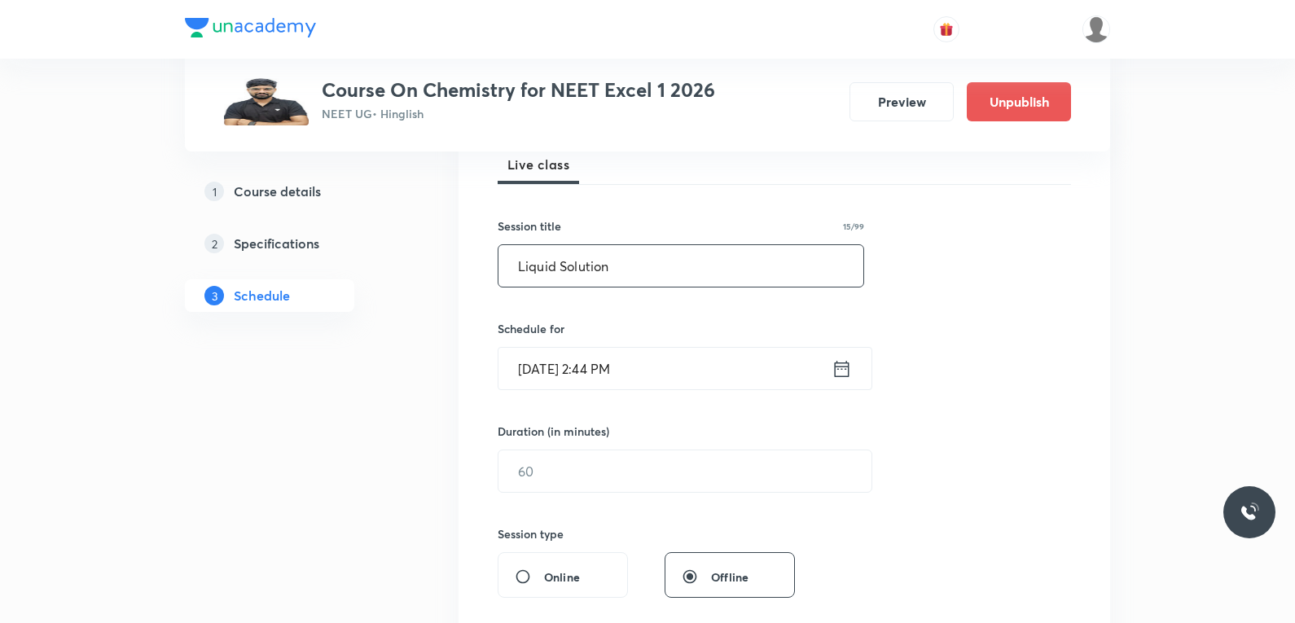
scroll to position [407, 0]
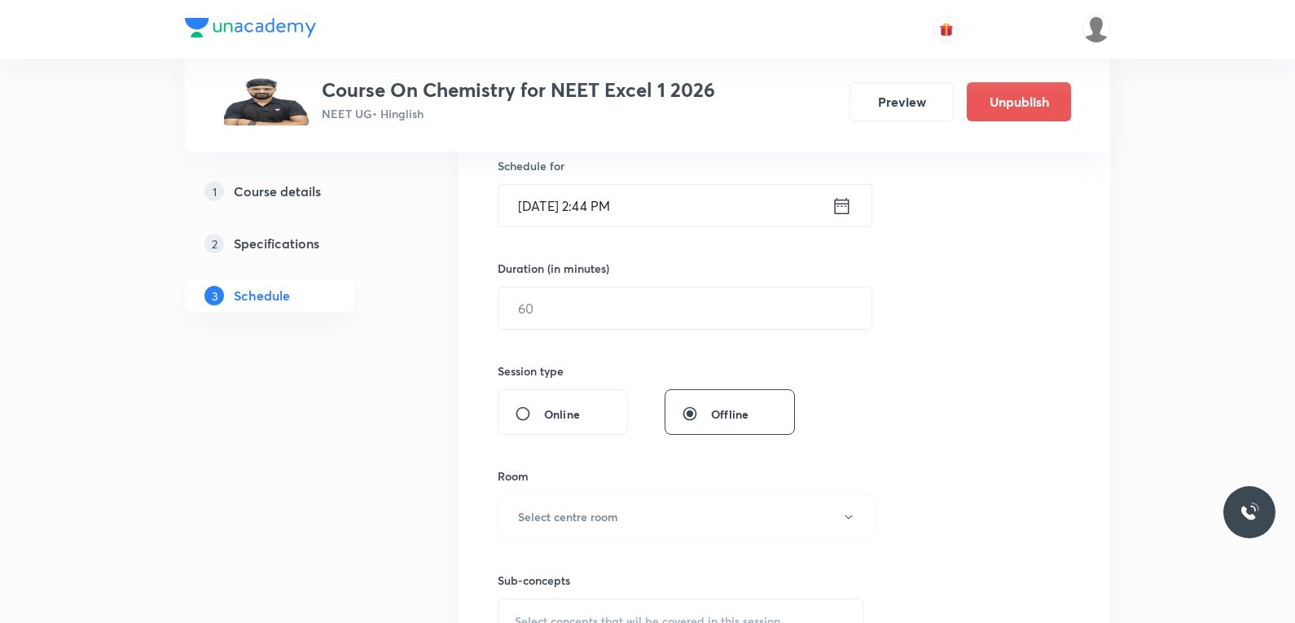
type input "Liquid Solution"
click at [595, 198] on input "[DATE] 2:44 PM" at bounding box center [664, 206] width 333 height 42
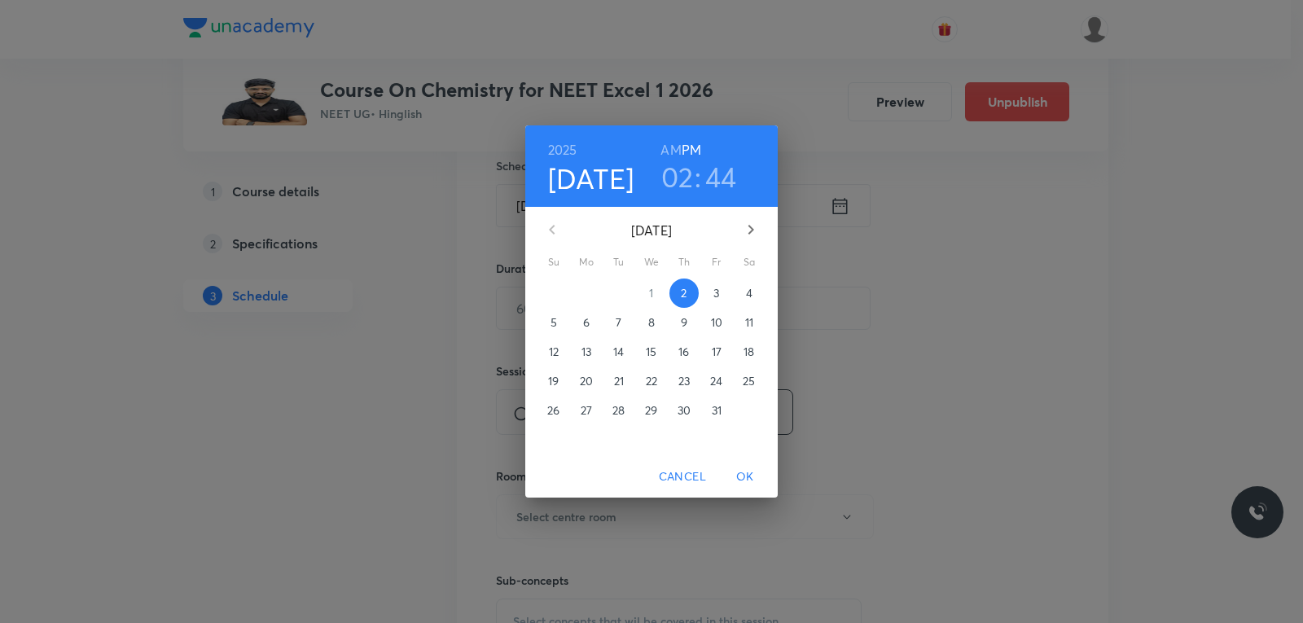
click at [708, 288] on span "3" at bounding box center [716, 293] width 29 height 16
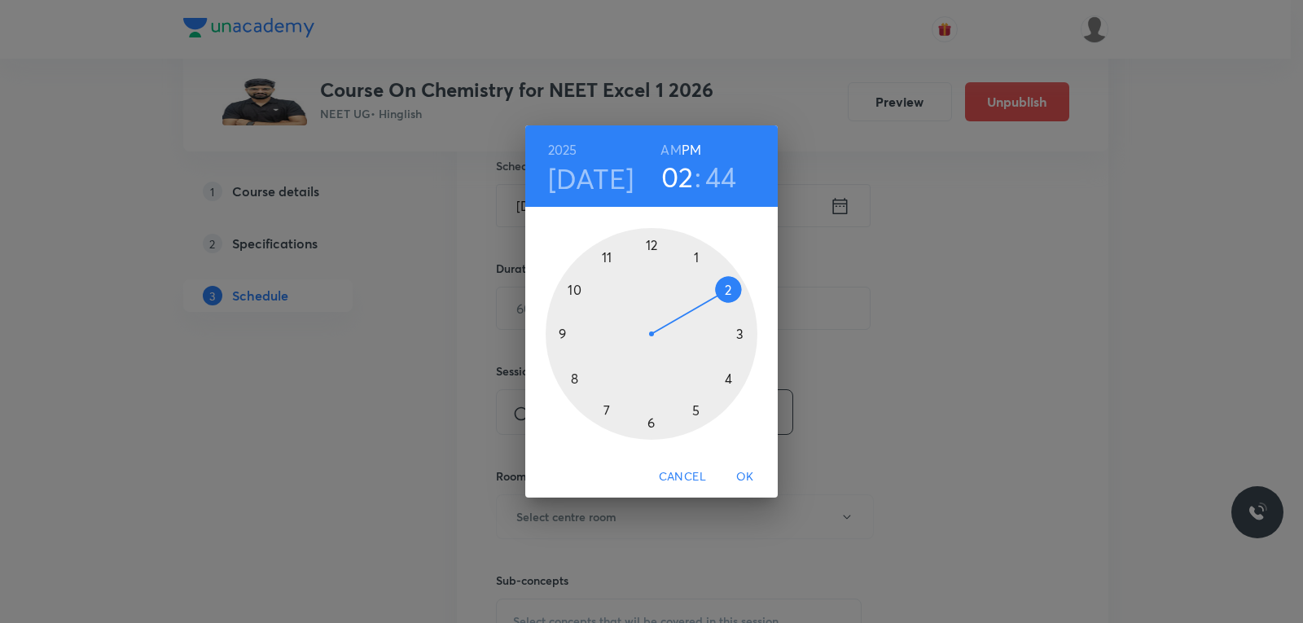
click at [665, 145] on h6 "AM" at bounding box center [670, 149] width 20 height 23
drag, startPoint x: 659, startPoint y: 294, endPoint x: 555, endPoint y: 287, distance: 104.5
click at [555, 287] on div at bounding box center [652, 334] width 212 height 212
drag, startPoint x: 569, startPoint y: 350, endPoint x: 740, endPoint y: 383, distance: 174.2
click at [740, 383] on div at bounding box center [652, 334] width 212 height 212
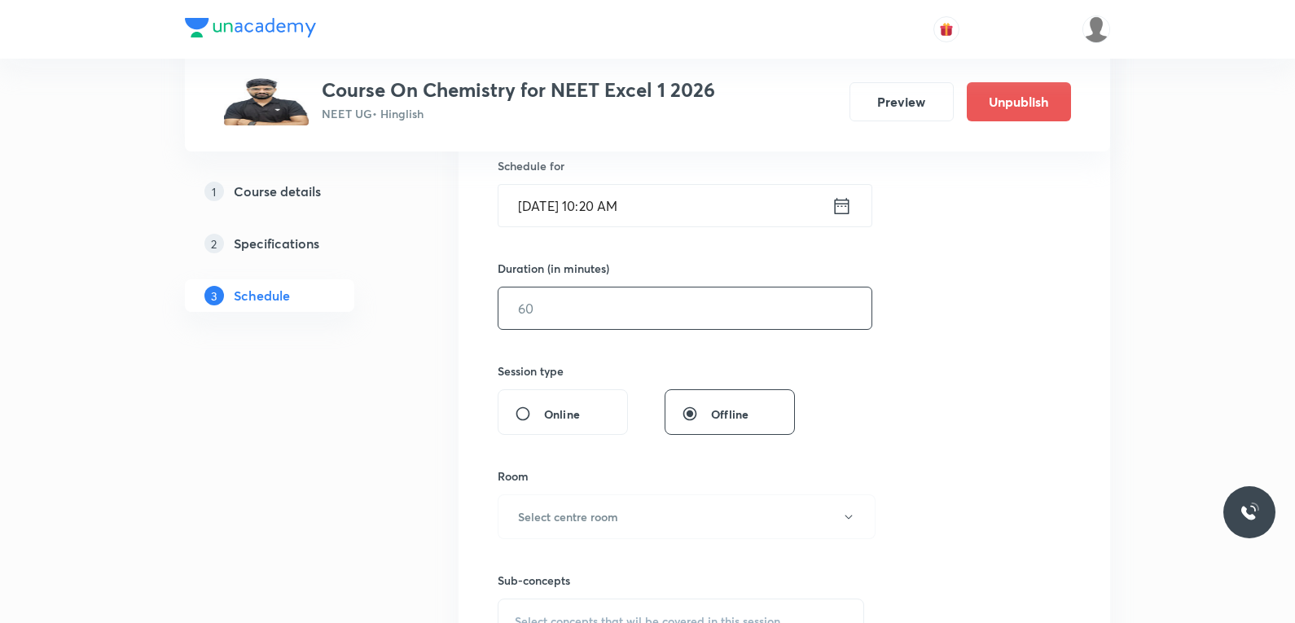
click at [589, 309] on input "text" at bounding box center [684, 308] width 373 height 42
type input "75"
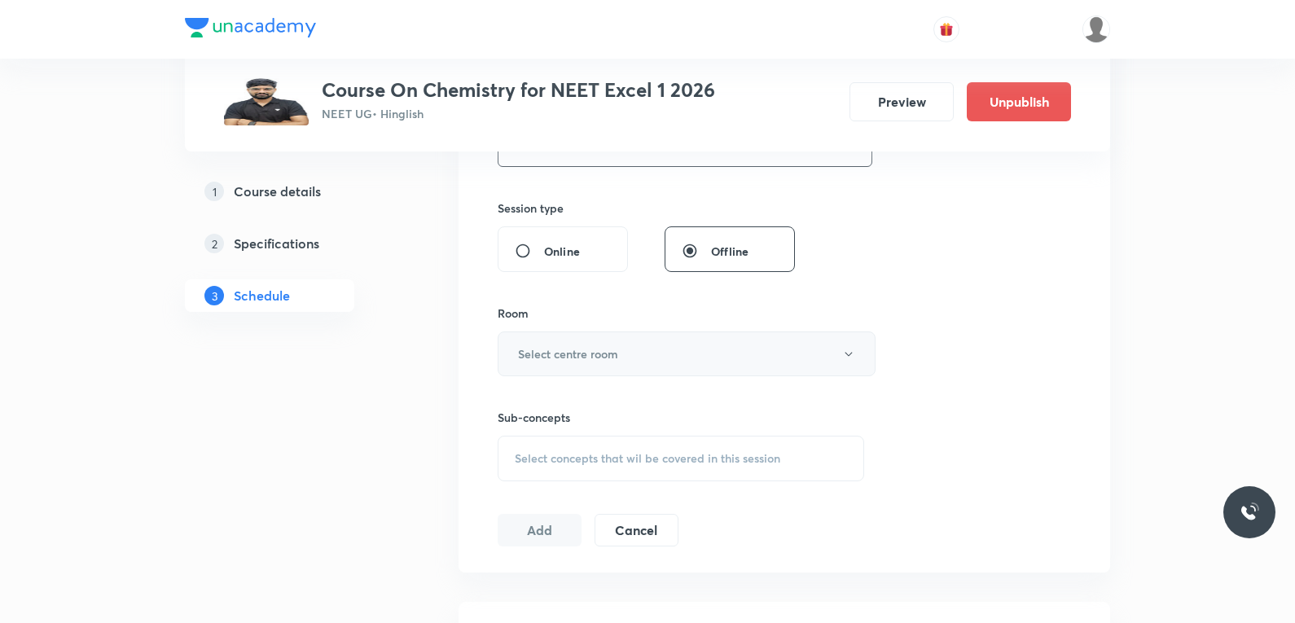
click at [643, 350] on button "Select centre room" at bounding box center [686, 353] width 378 height 45
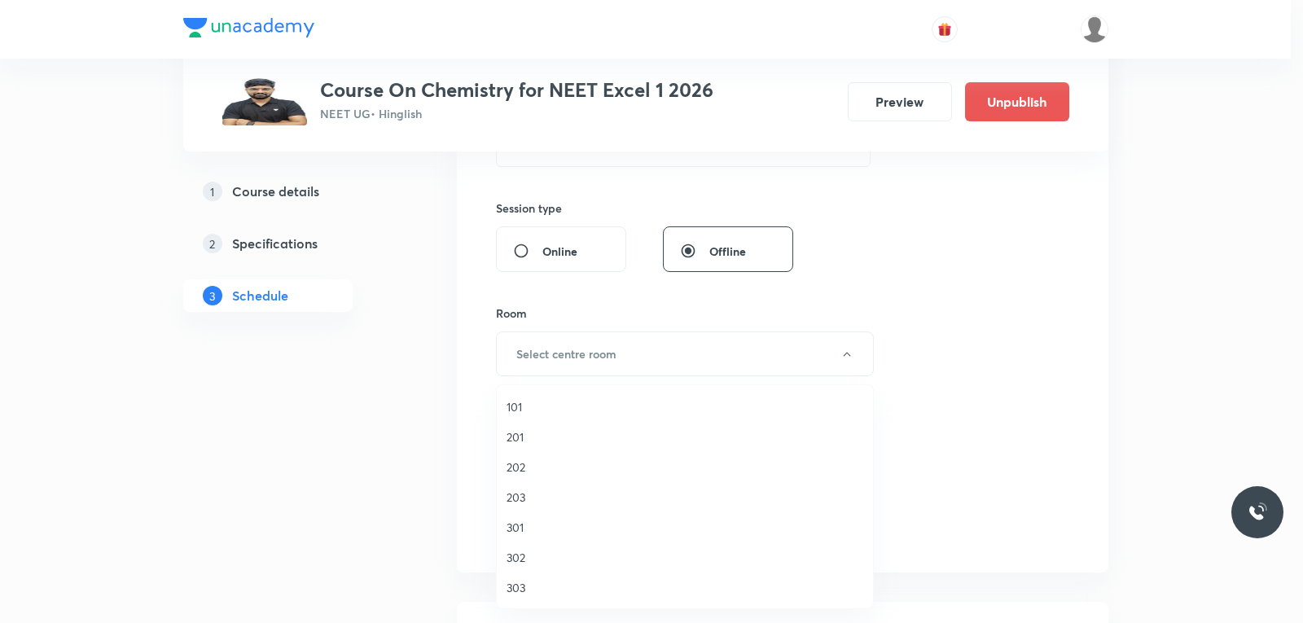
click at [521, 438] on span "201" at bounding box center [684, 436] width 357 height 17
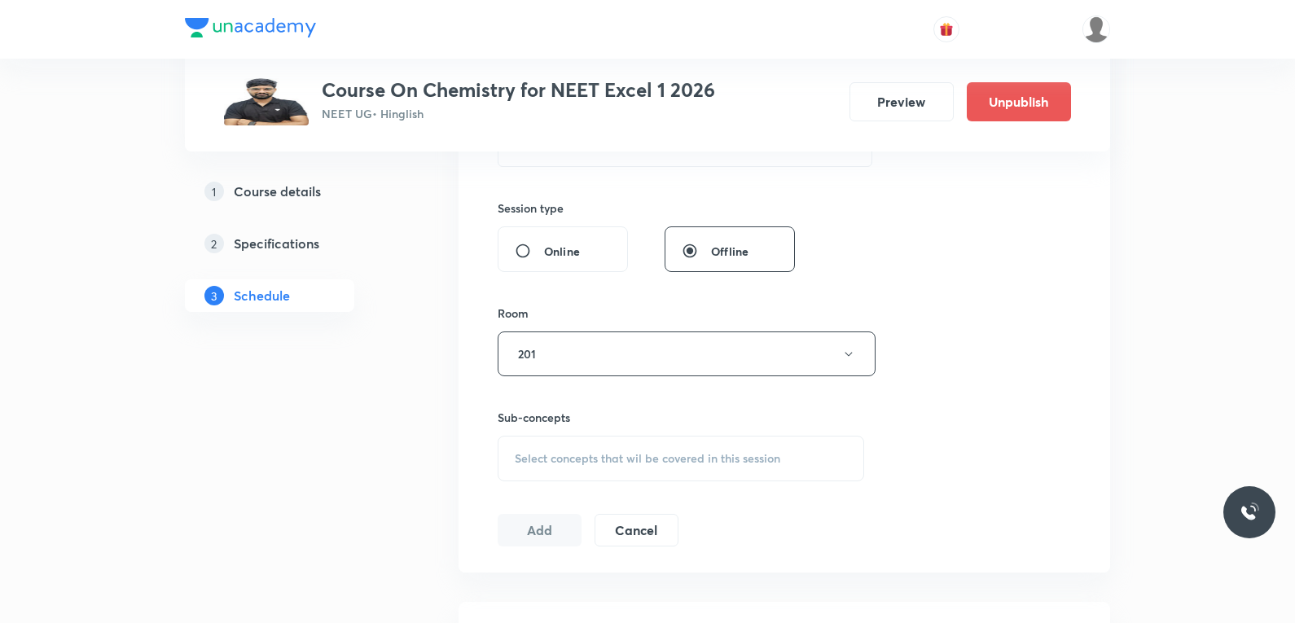
click at [644, 463] on span "Select concepts that wil be covered in this session" at bounding box center [647, 458] width 265 height 13
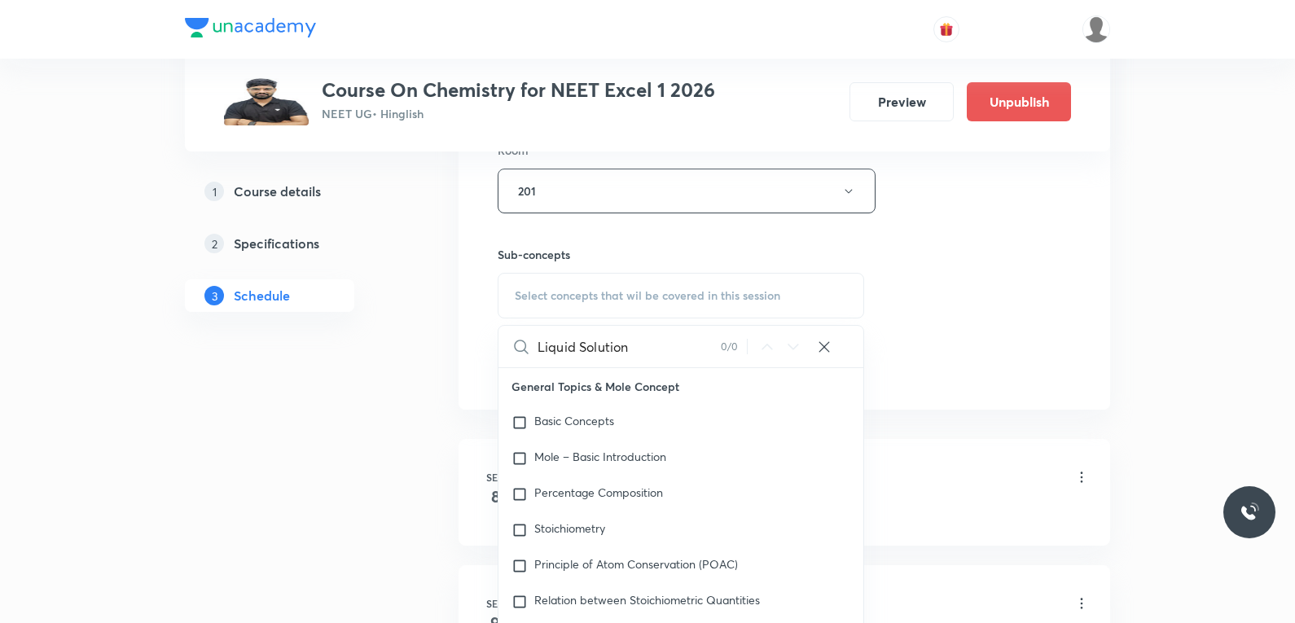
type input "Liquid Solution"
click at [957, 338] on div "Session 17 Live class Session title 15/99 Liquid Solution ​ Schedule for [DATE]…" at bounding box center [783, 1] width 573 height 765
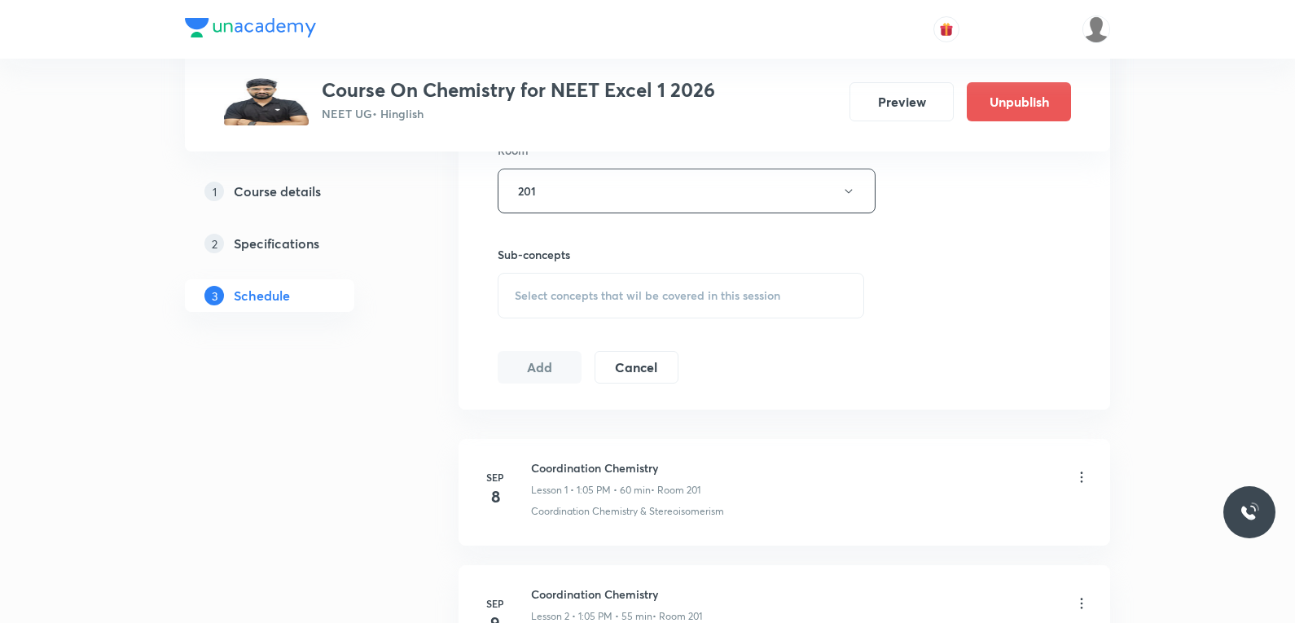
scroll to position [2702, 0]
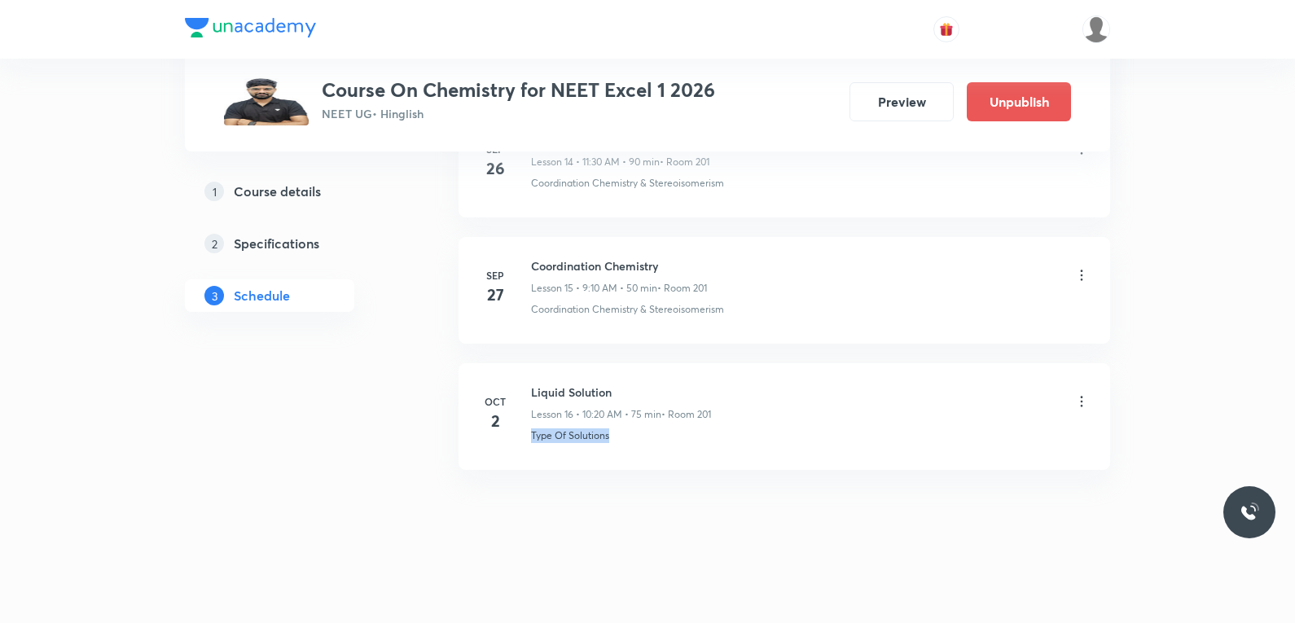
drag, startPoint x: 521, startPoint y: 445, endPoint x: 713, endPoint y: 451, distance: 192.2
click at [713, 451] on li "[DATE] Liquid Solution Lesson 16 • 10:20 AM • 75 min • Room 201 Type Of Solutio…" at bounding box center [783, 416] width 651 height 107
copy p "Type Of Solutions"
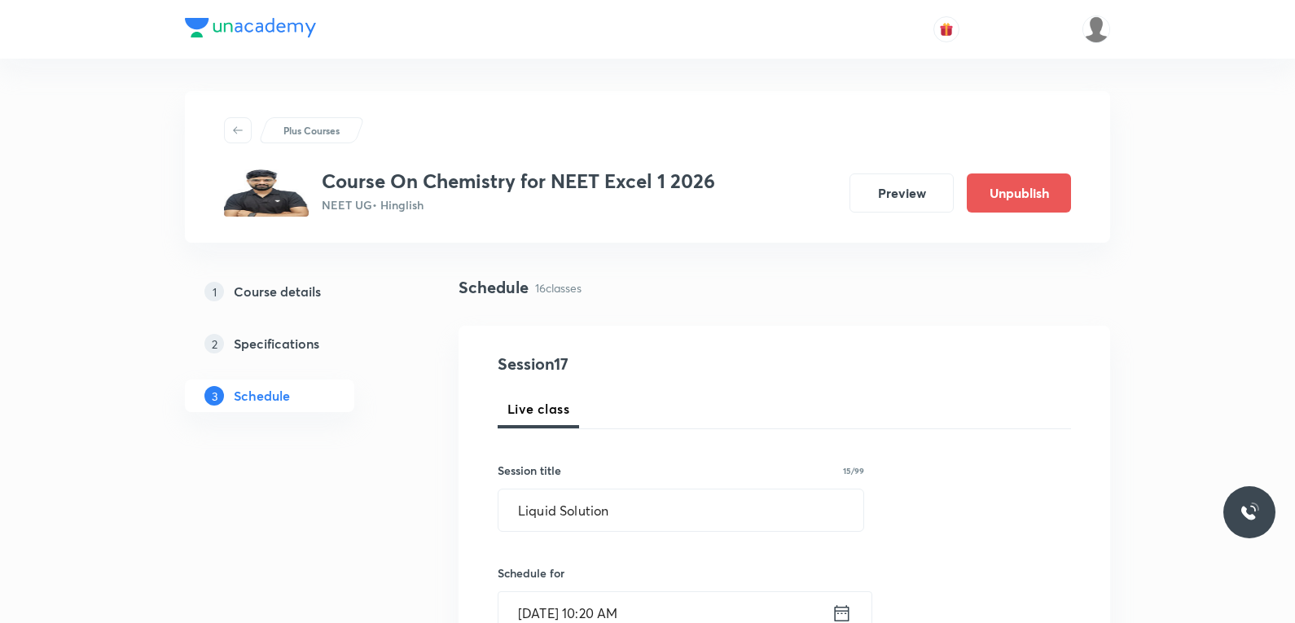
scroll to position [570, 0]
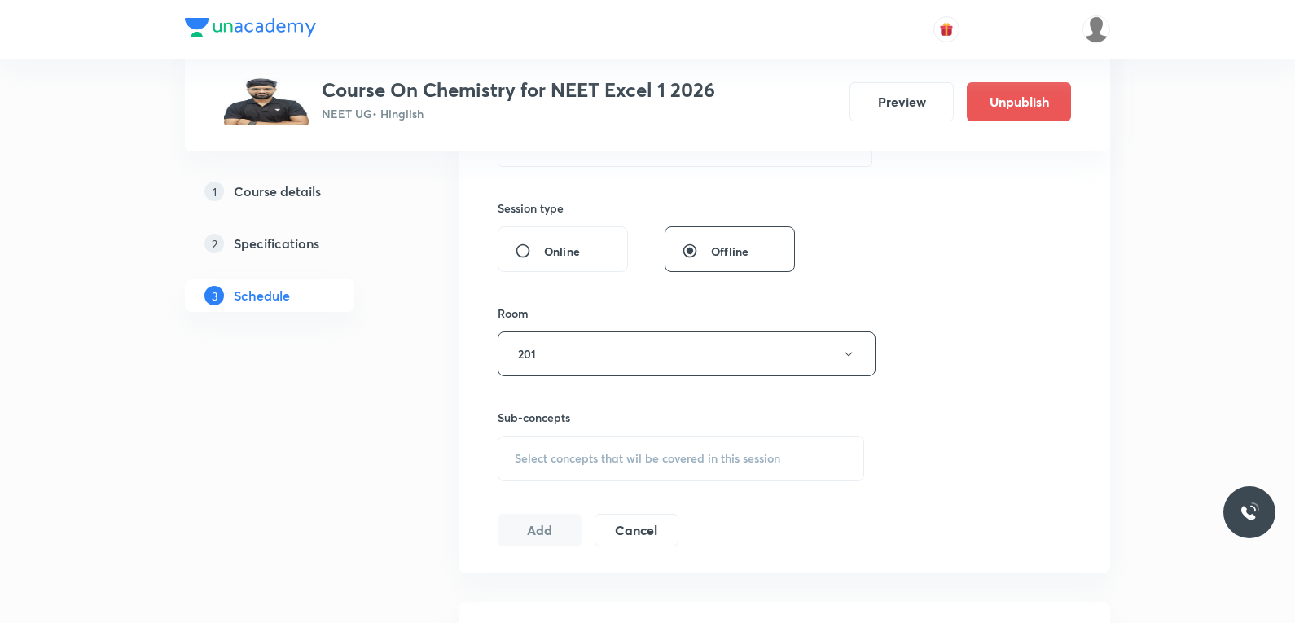
click at [677, 455] on span "Select concepts that wil be covered in this session" at bounding box center [647, 458] width 265 height 13
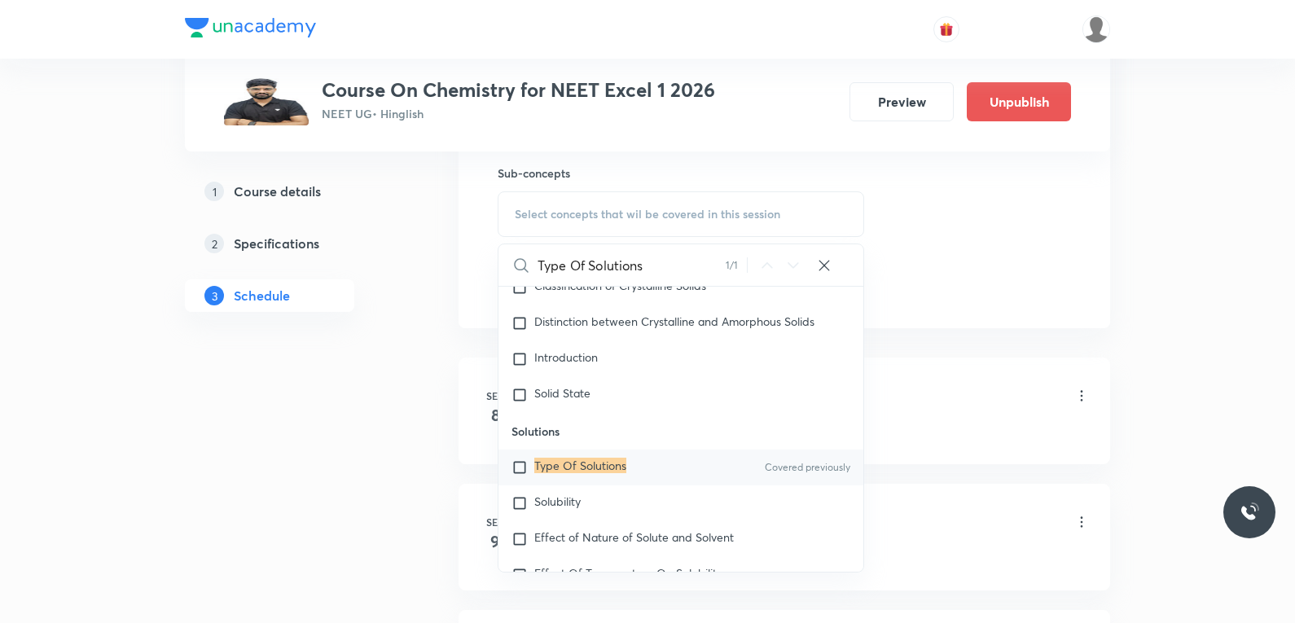
type input "Type Of Solutions"
click at [611, 473] on mark "Type Of Solutions" at bounding box center [580, 465] width 92 height 15
checkbox input "true"
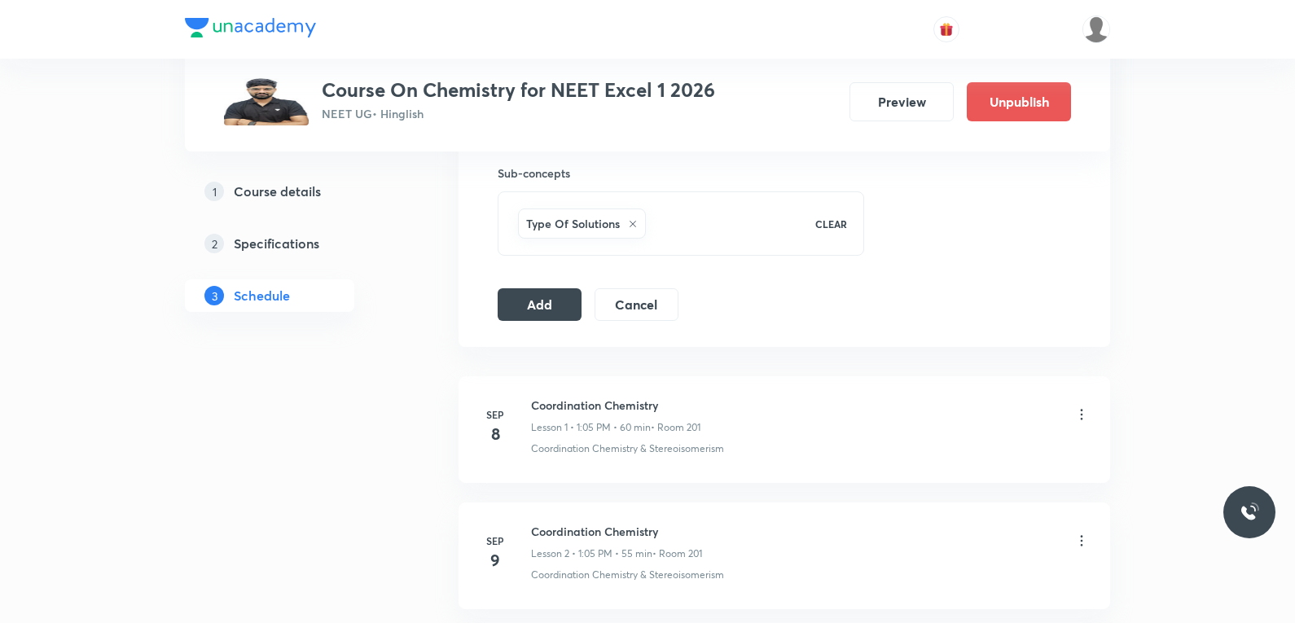
scroll to position [651, 0]
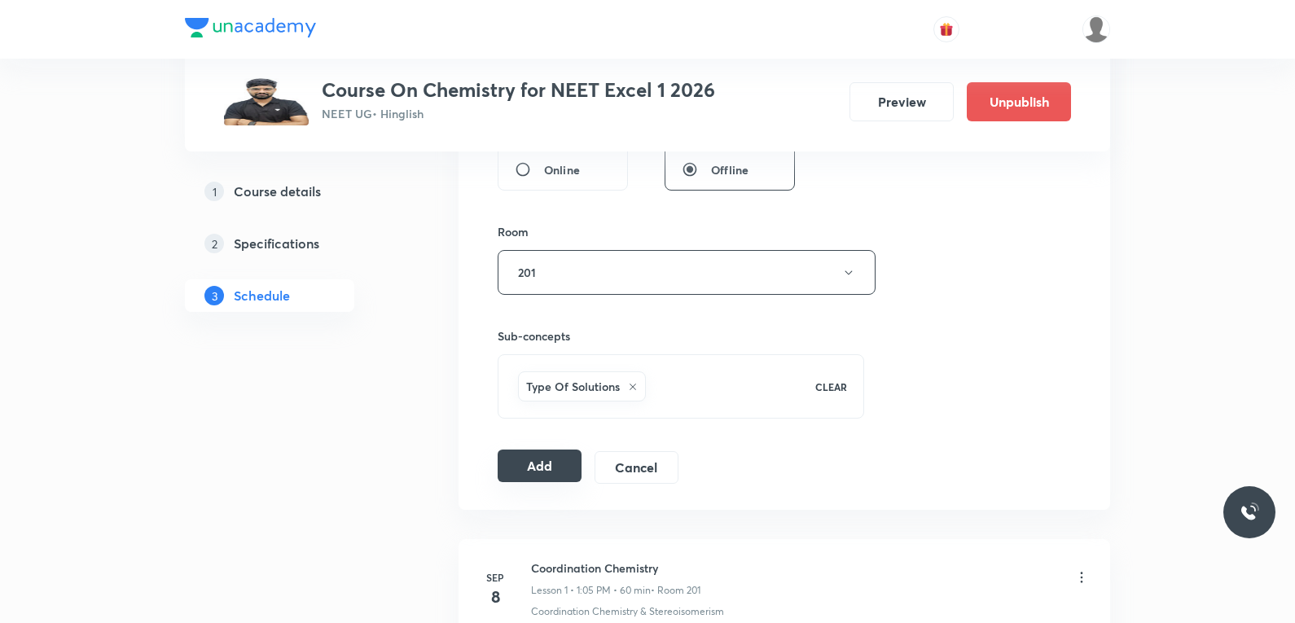
click at [555, 471] on button "Add" at bounding box center [539, 465] width 84 height 33
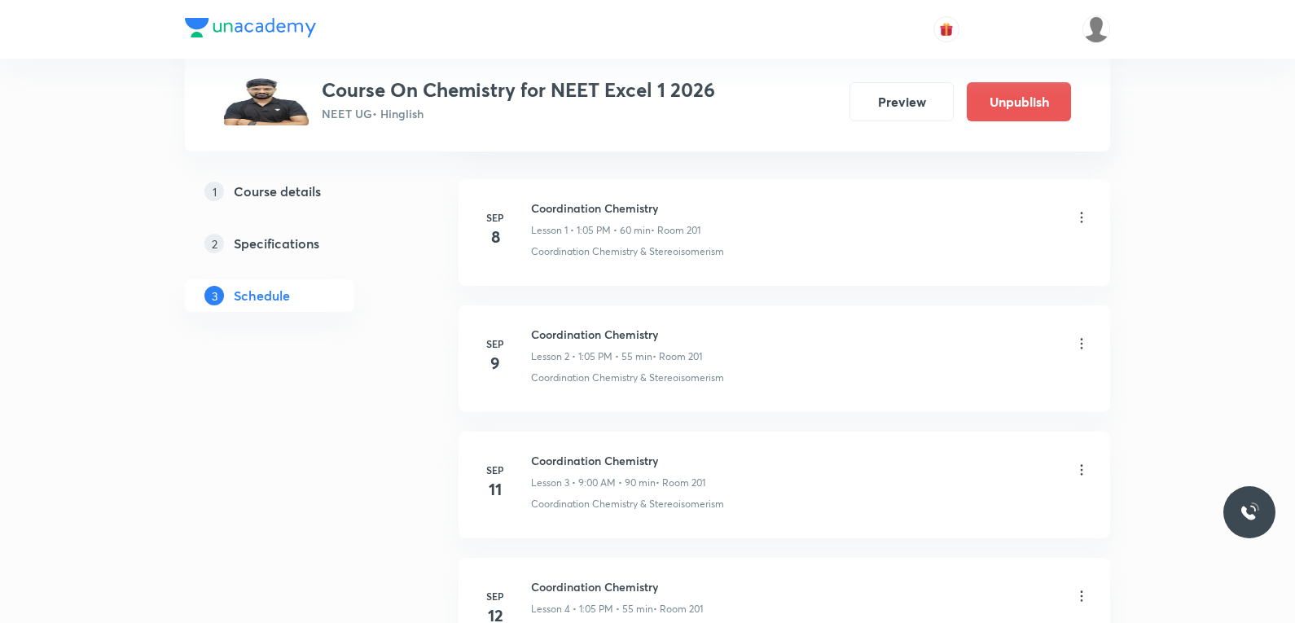
scroll to position [2079, 0]
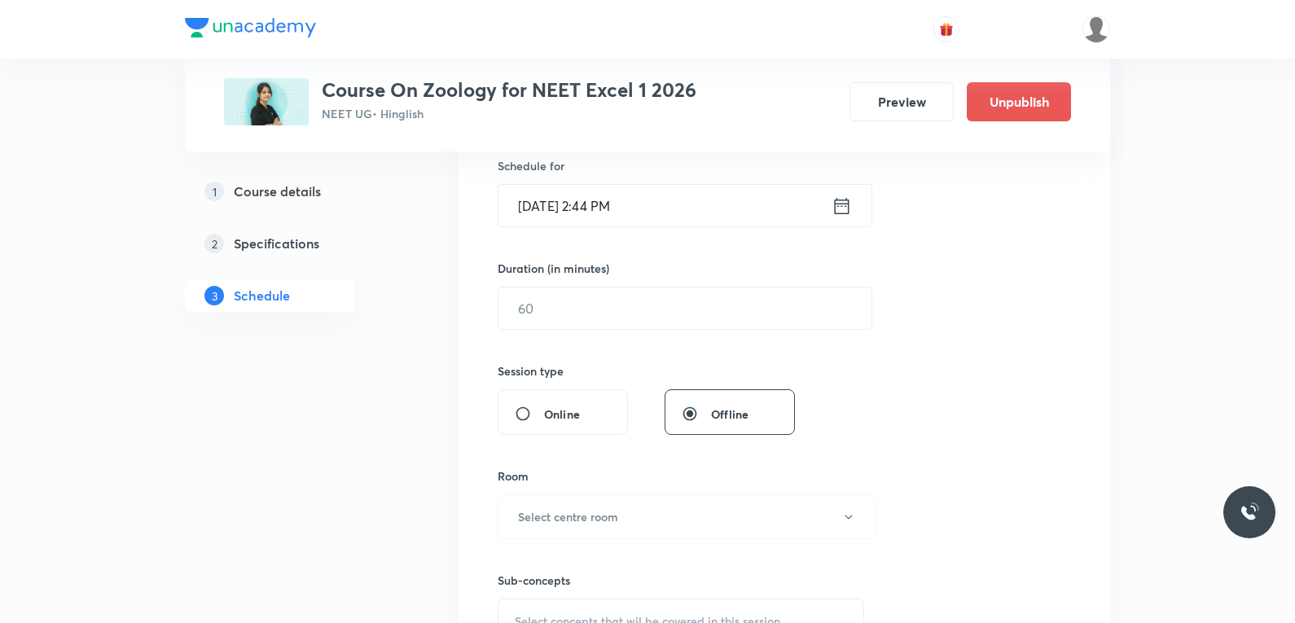
scroll to position [651, 0]
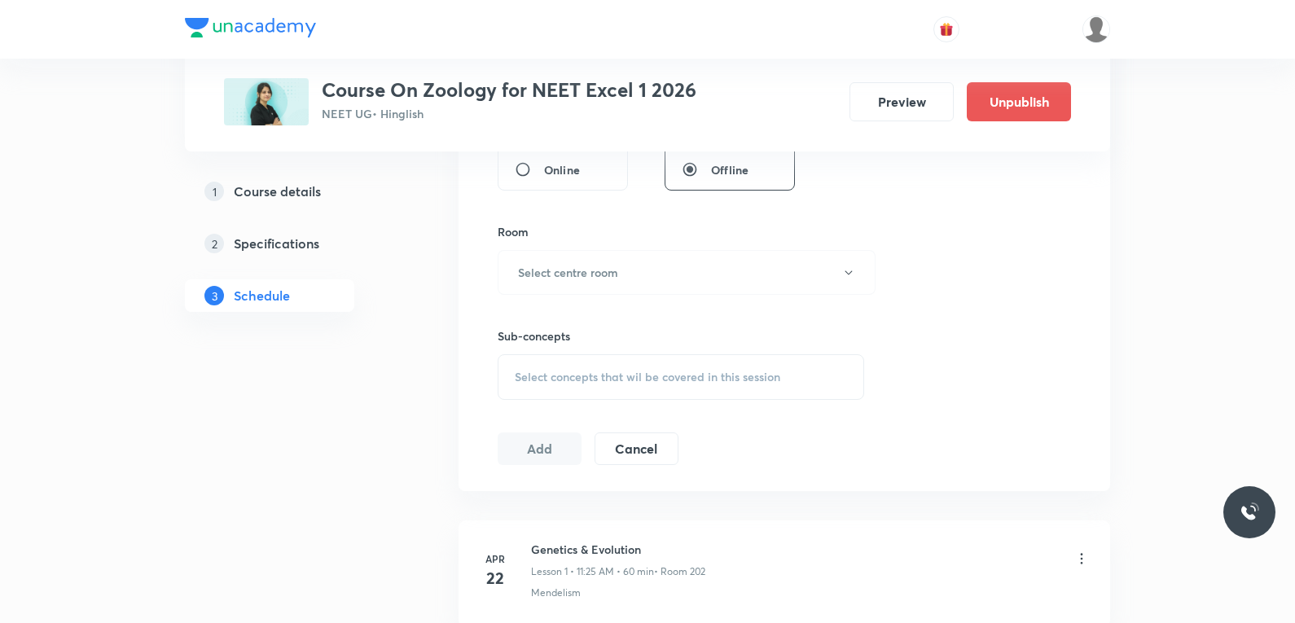
click at [639, 366] on div "Select concepts that wil be covered in this session" at bounding box center [680, 377] width 366 height 46
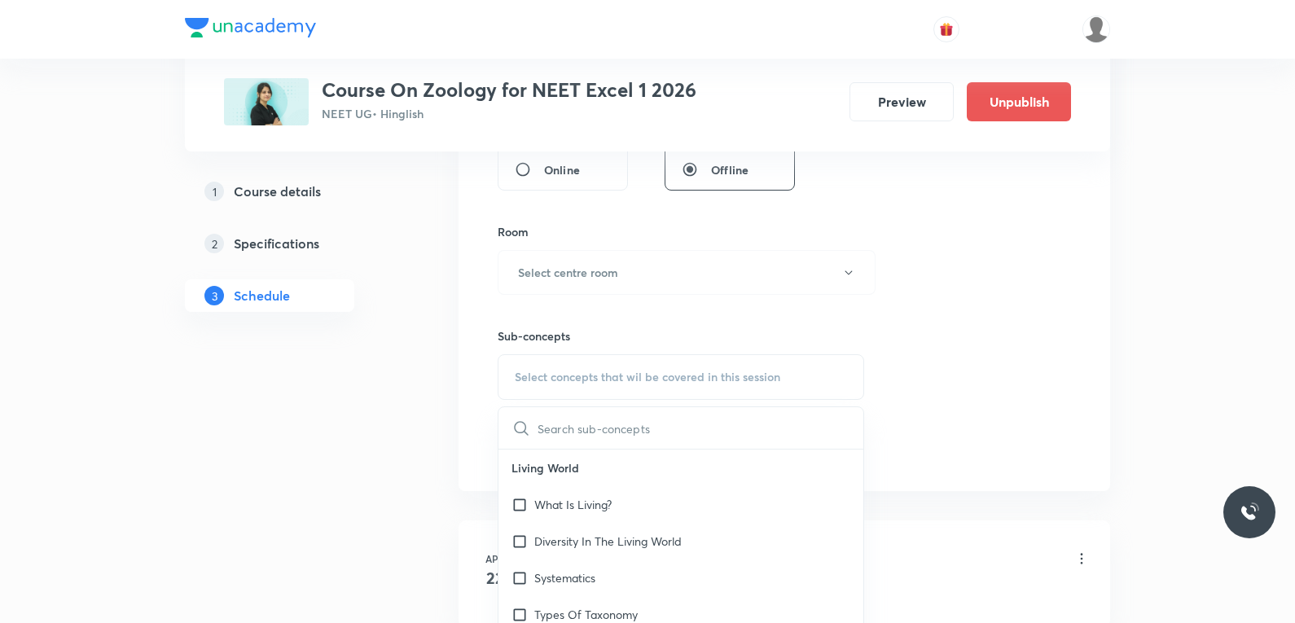
click at [995, 247] on div "Session 33 Live class Session title 0/99 ​ Schedule for [DATE] 2:44 PM ​ Durati…" at bounding box center [783, 82] width 573 height 765
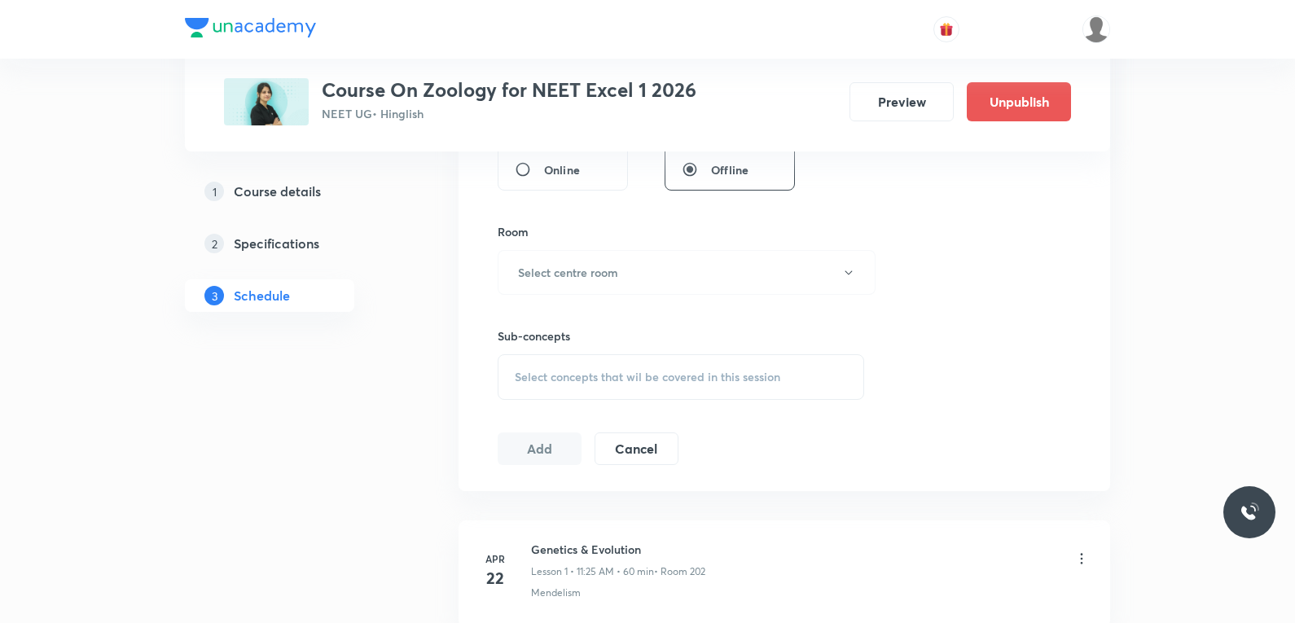
scroll to position [4721, 0]
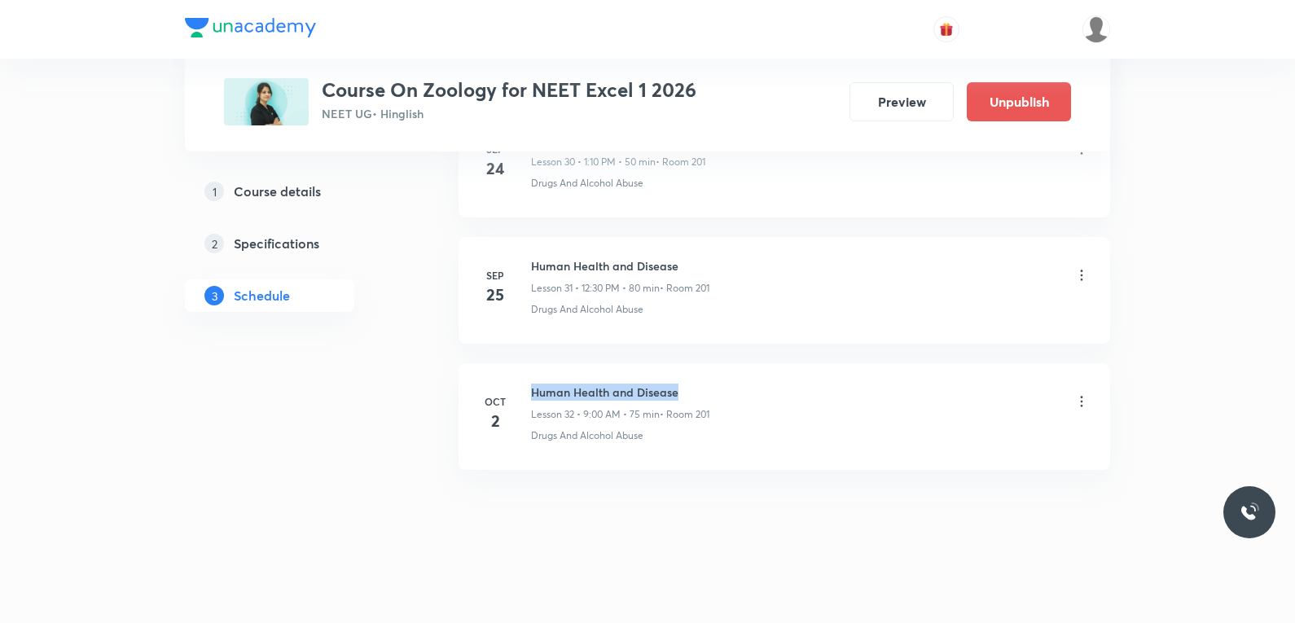
drag, startPoint x: 531, startPoint y: 394, endPoint x: 730, endPoint y: 394, distance: 198.7
click at [730, 394] on div "Human Health and Disease Lesson 32 • 9:00 AM • 75 min • Room 201" at bounding box center [810, 402] width 559 height 38
copy h6 "Human Health and Disease"
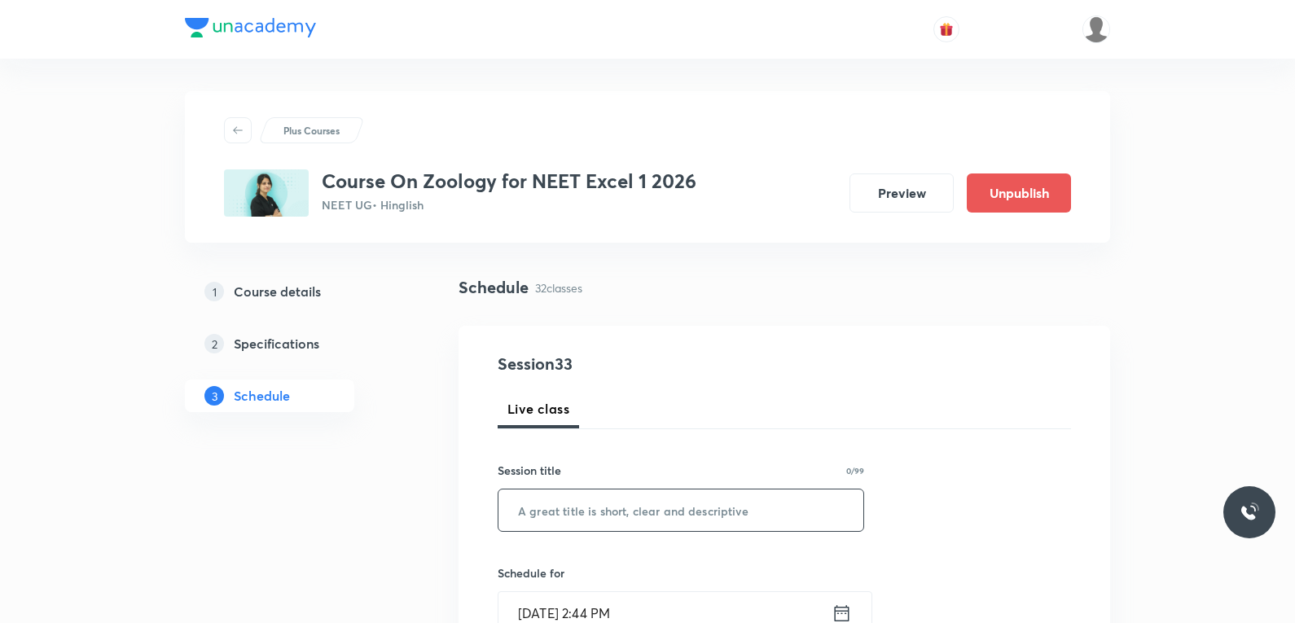
click at [740, 515] on input "text" at bounding box center [680, 510] width 365 height 42
paste input "Human Health and Disease"
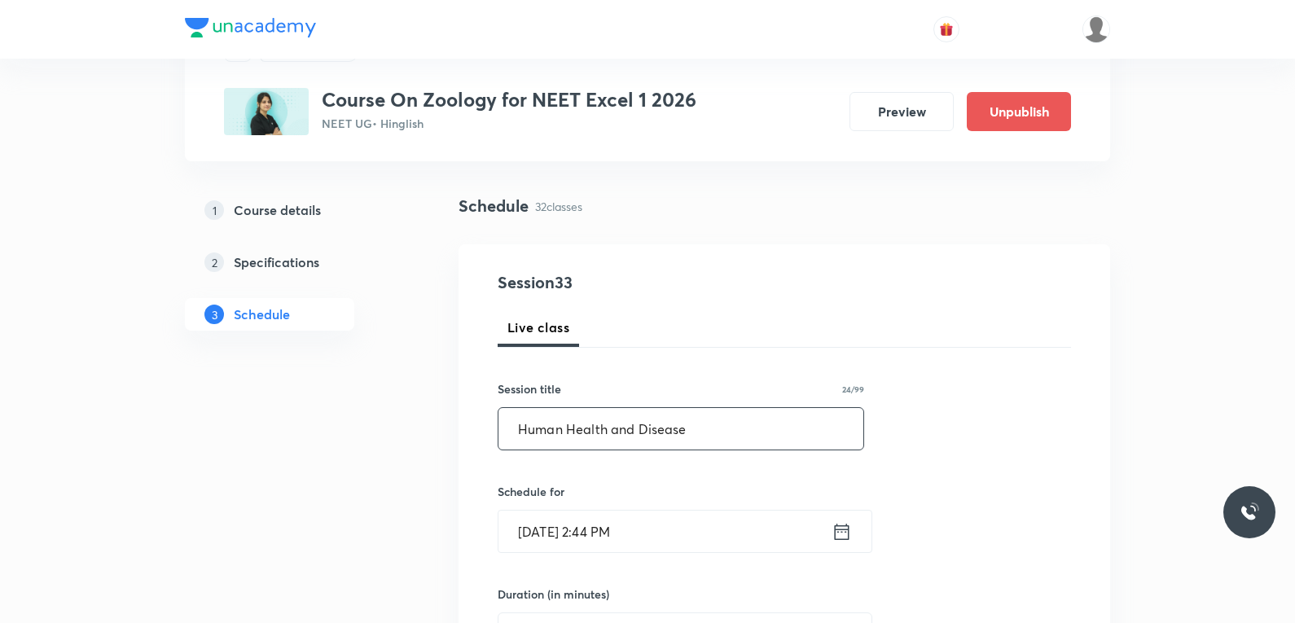
scroll to position [244, 0]
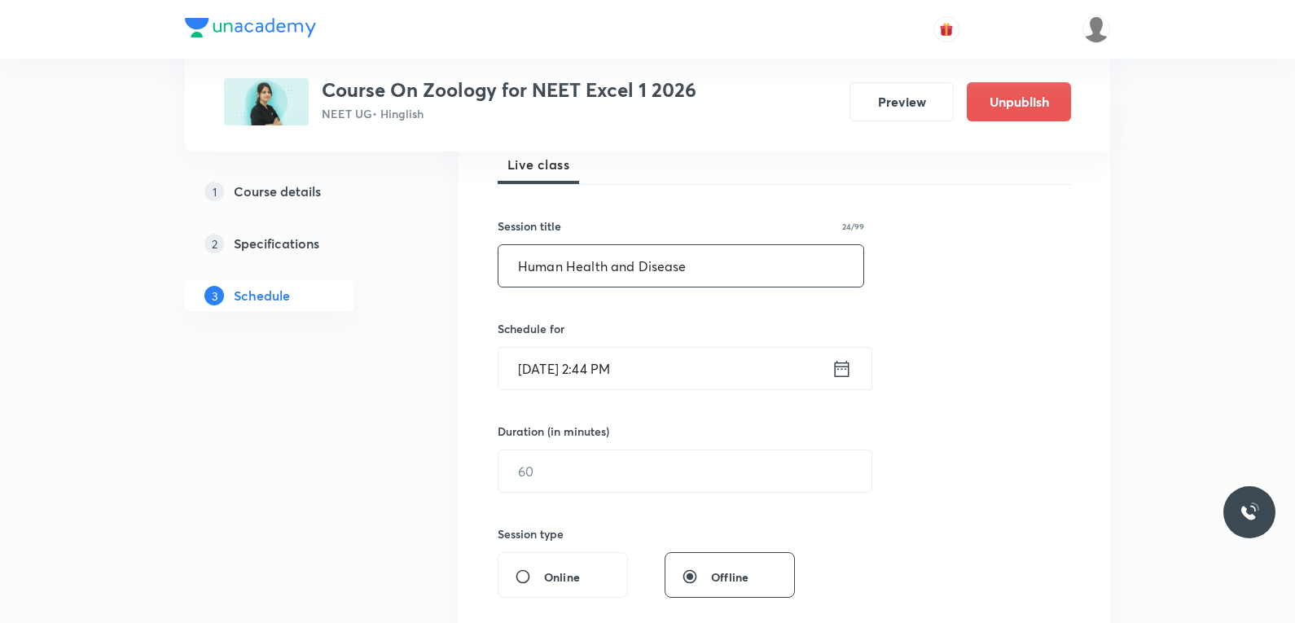
type input "Human Health and Disease"
click at [552, 362] on input "[DATE] 2:44 PM" at bounding box center [664, 369] width 333 height 42
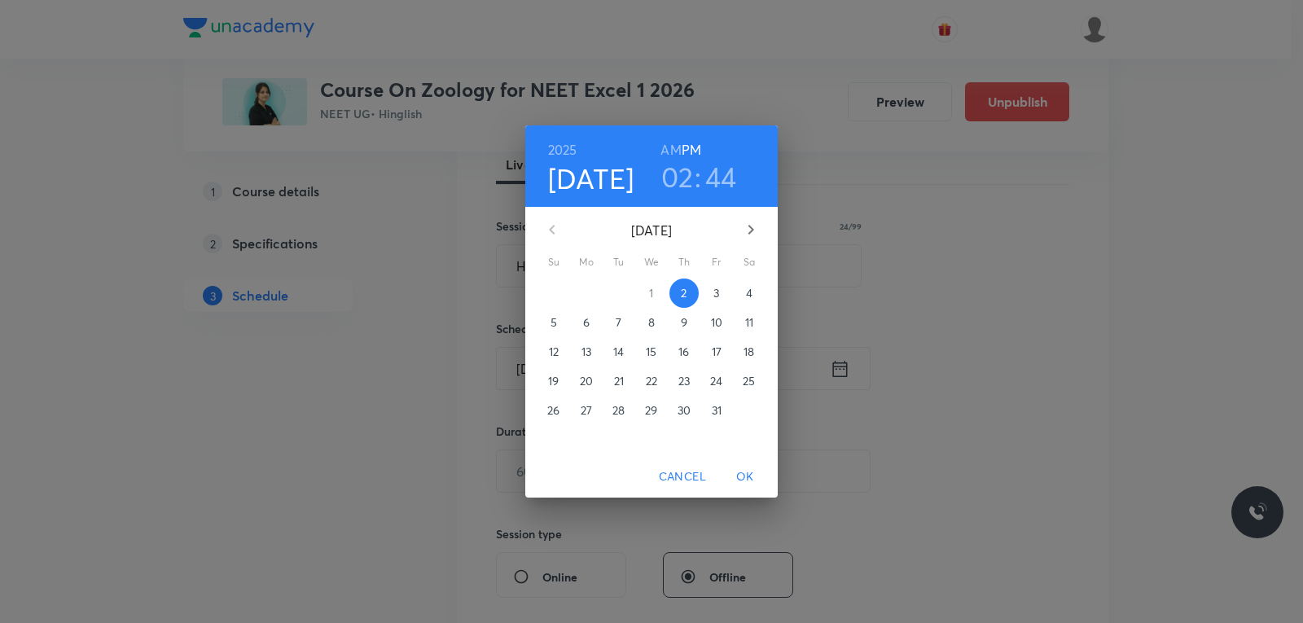
click at [710, 299] on span "3" at bounding box center [716, 293] width 29 height 16
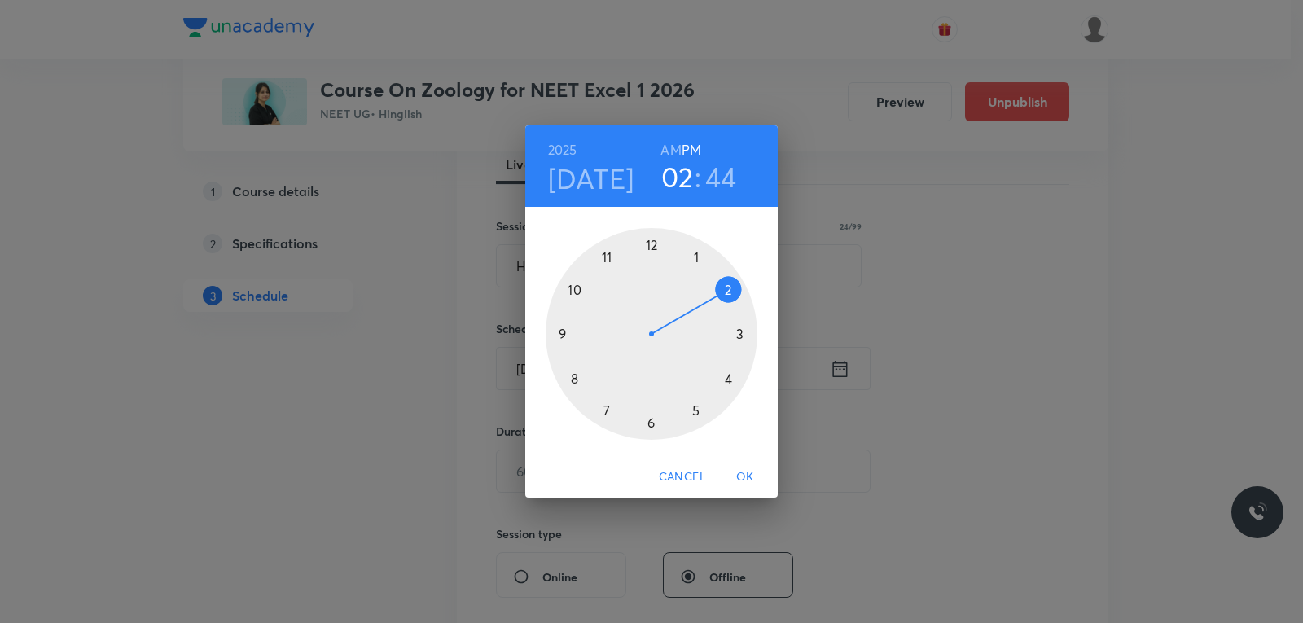
click at [677, 156] on h6 "AM" at bounding box center [670, 149] width 20 height 23
drag, startPoint x: 728, startPoint y: 290, endPoint x: 611, endPoint y: 267, distance: 118.6
click at [611, 267] on div at bounding box center [652, 334] width 212 height 212
drag, startPoint x: 581, startPoint y: 307, endPoint x: 576, endPoint y: 295, distance: 13.2
click at [576, 295] on div at bounding box center [652, 334] width 212 height 212
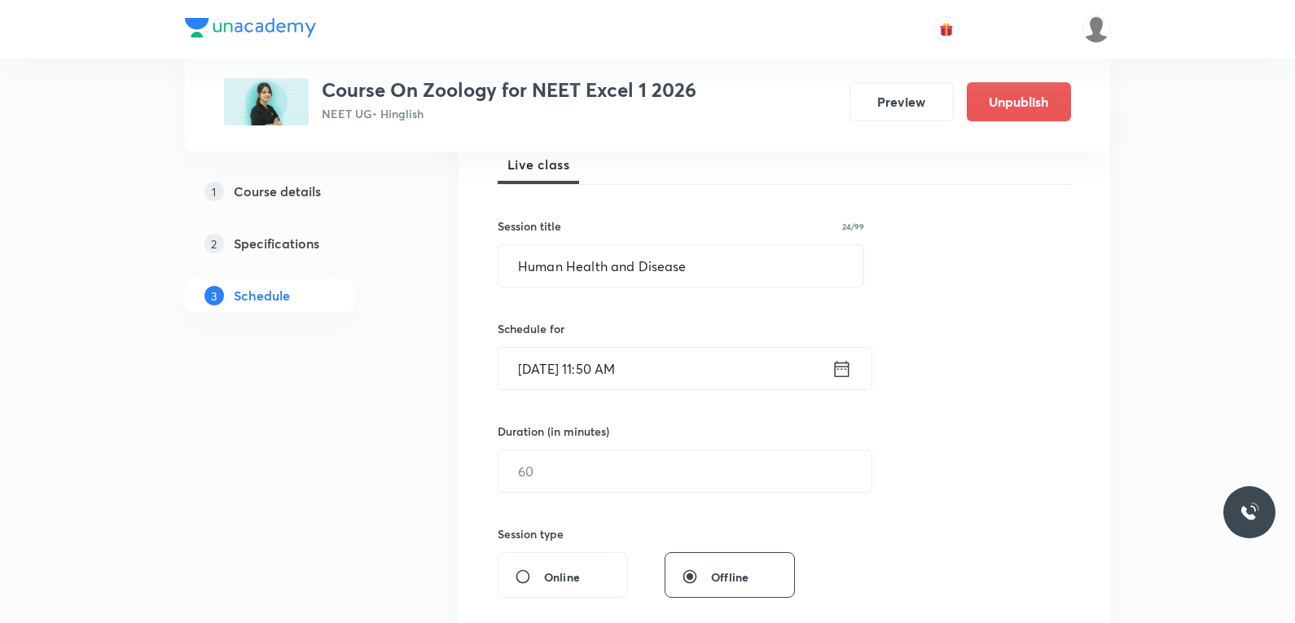
click at [562, 495] on div "Session 33 Live class Session title 24/99 Human Health and Disease ​ Schedule f…" at bounding box center [783, 489] width 573 height 765
click at [615, 473] on input "text" at bounding box center [684, 471] width 373 height 42
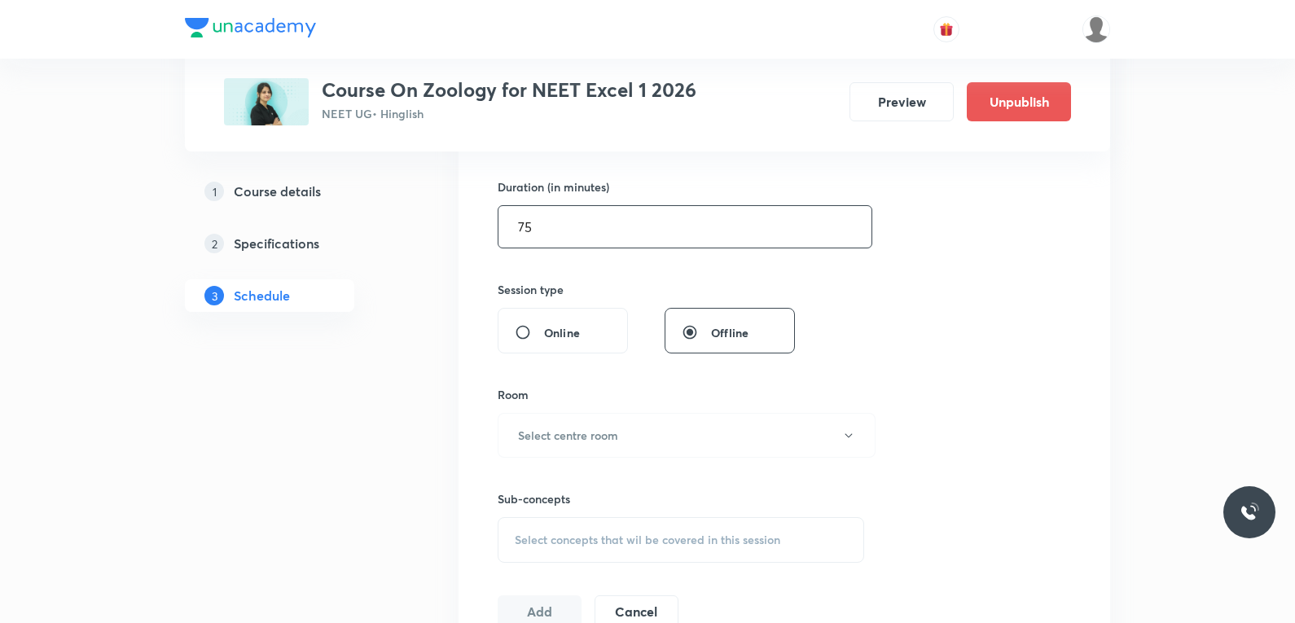
scroll to position [570, 0]
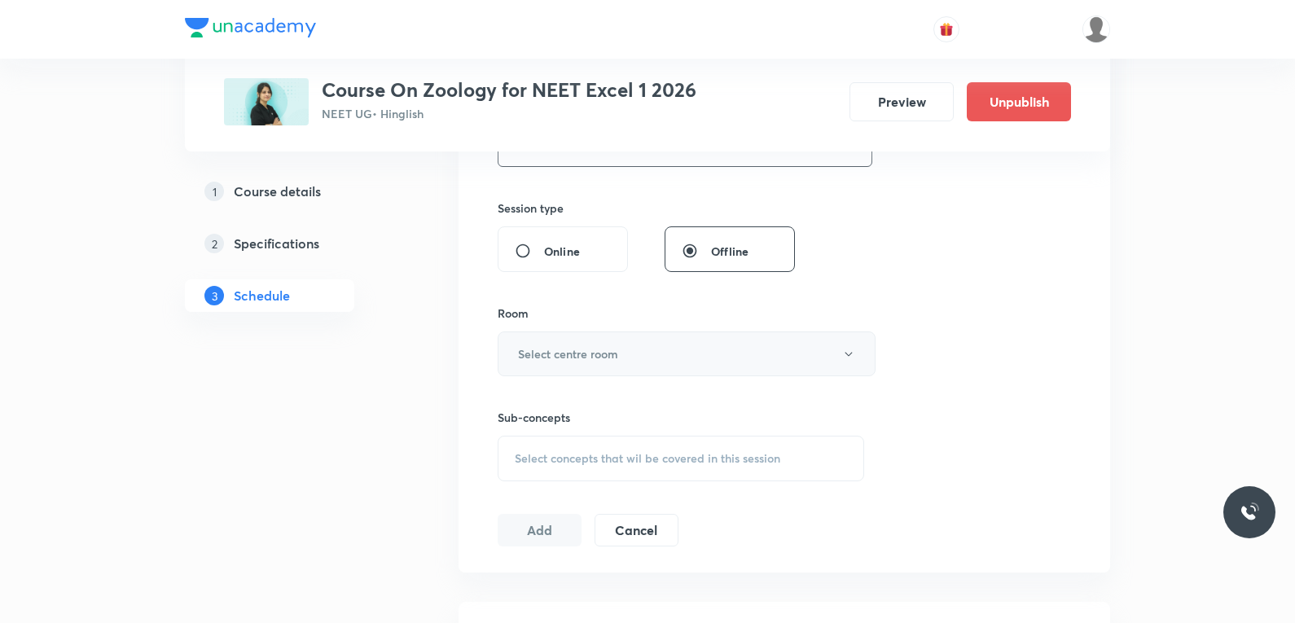
type input "75"
click at [598, 344] on button "Select centre room" at bounding box center [686, 353] width 378 height 45
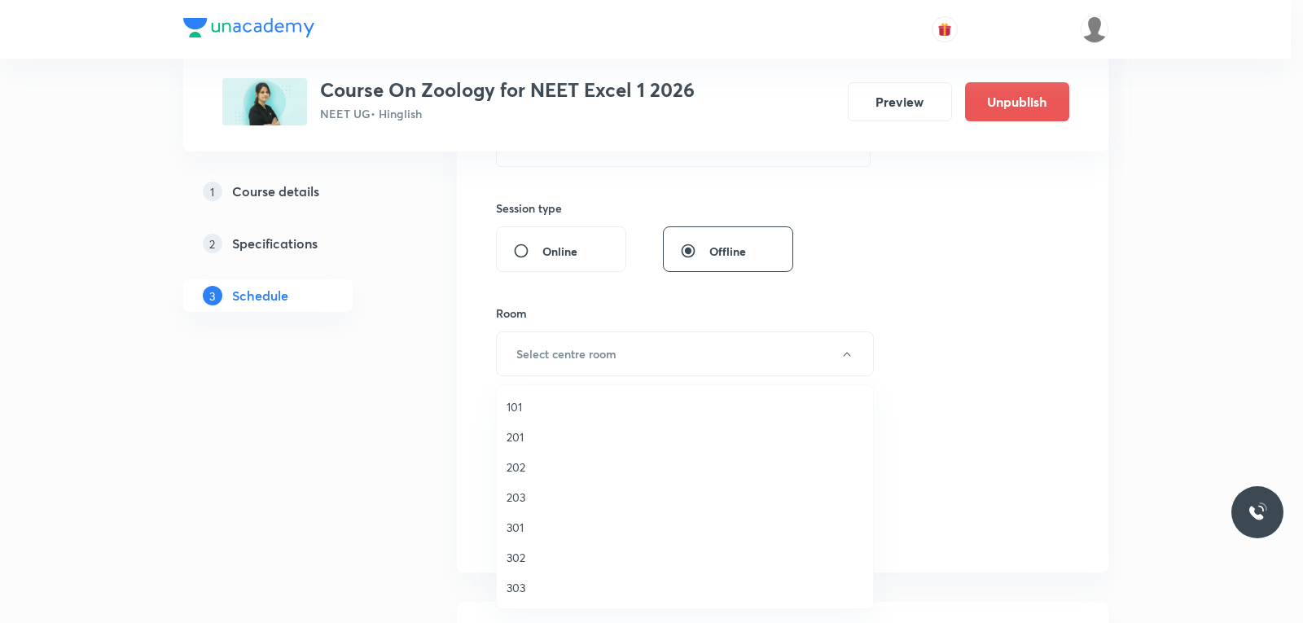
click at [527, 445] on span "201" at bounding box center [684, 436] width 357 height 17
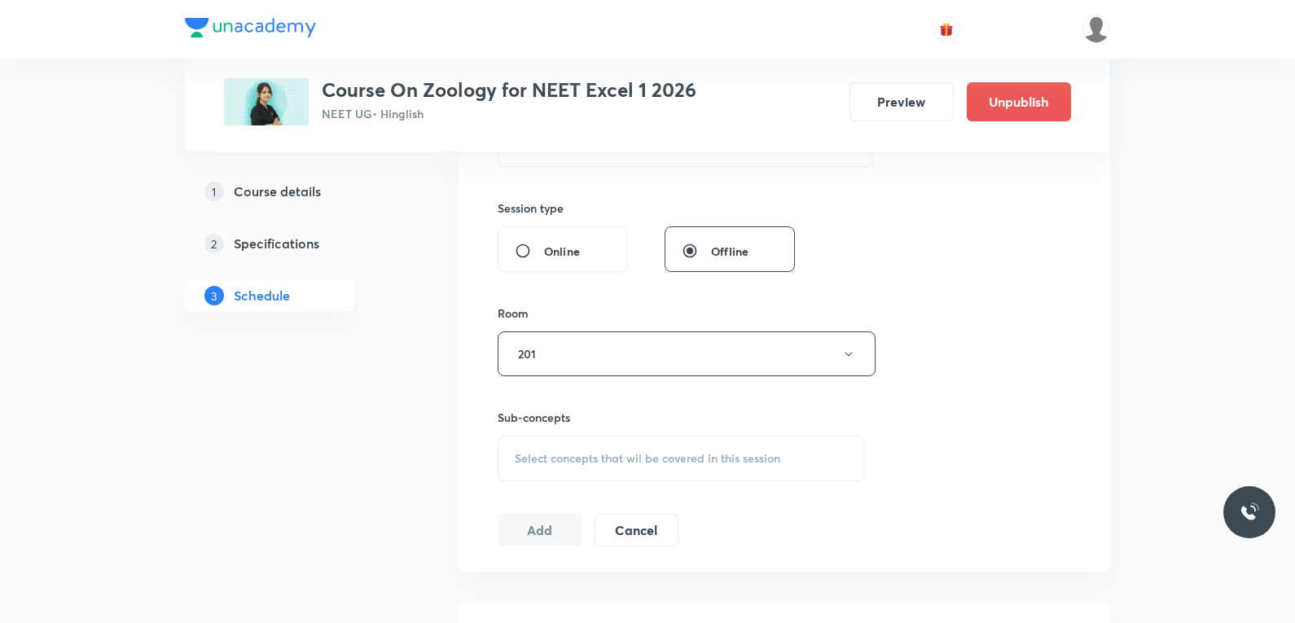
click at [627, 458] on span "Select concepts that wil be covered in this session" at bounding box center [647, 458] width 265 height 13
type input "Human Health and Disease"
click at [987, 380] on div "Session 33 Live class Session title 24/99 Human Health and Disease ​ Schedule f…" at bounding box center [783, 164] width 573 height 765
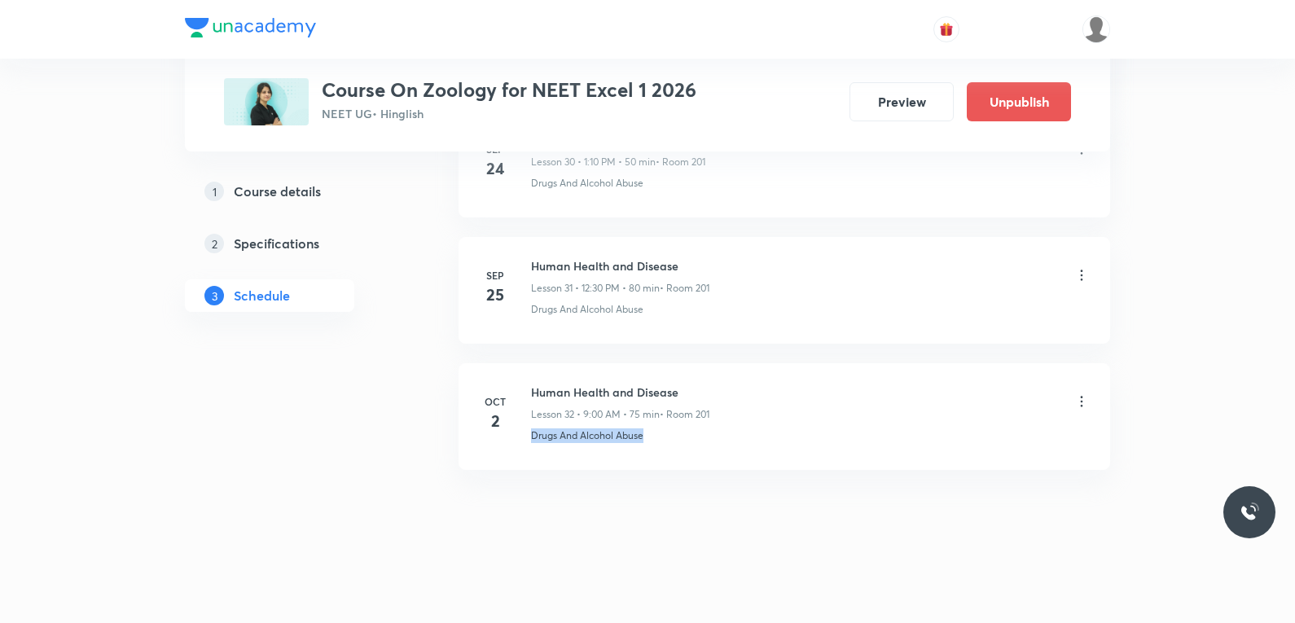
drag, startPoint x: 522, startPoint y: 445, endPoint x: 794, endPoint y: 457, distance: 272.2
click at [794, 457] on li "[DATE] Human Health and Disease Lesson 32 • 9:00 AM • 75 min • Room 201 Drugs A…" at bounding box center [783, 416] width 651 height 107
copy p "Drugs And Alcohol Abuse"
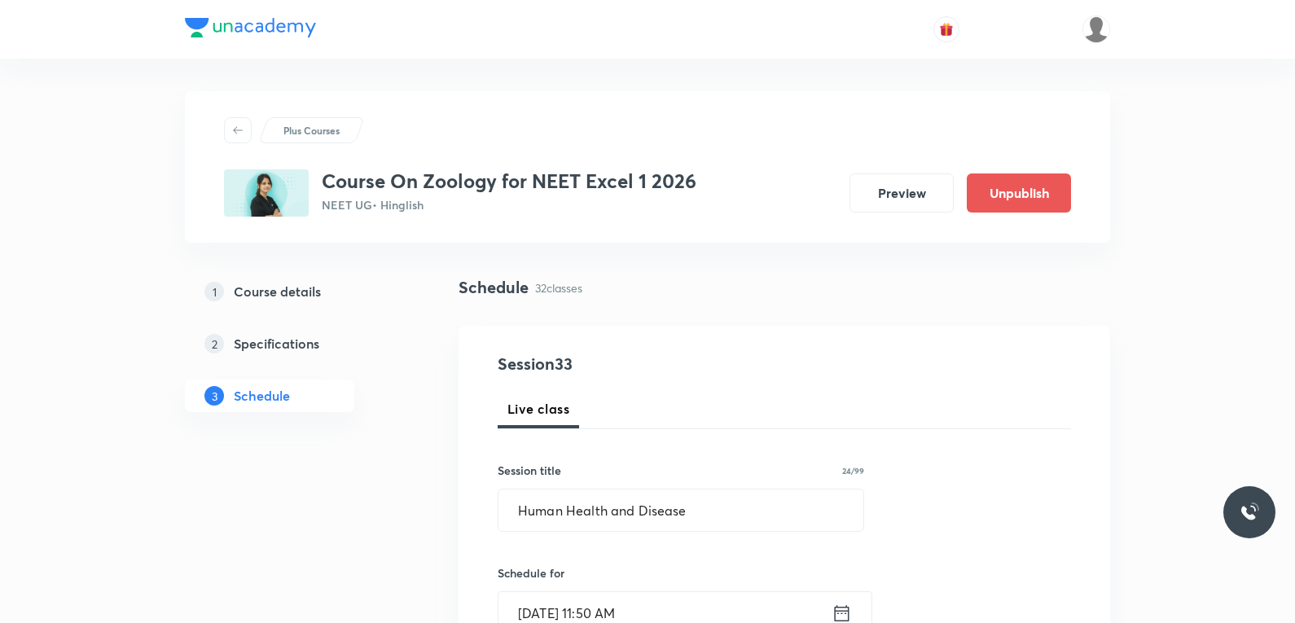
scroll to position [570, 0]
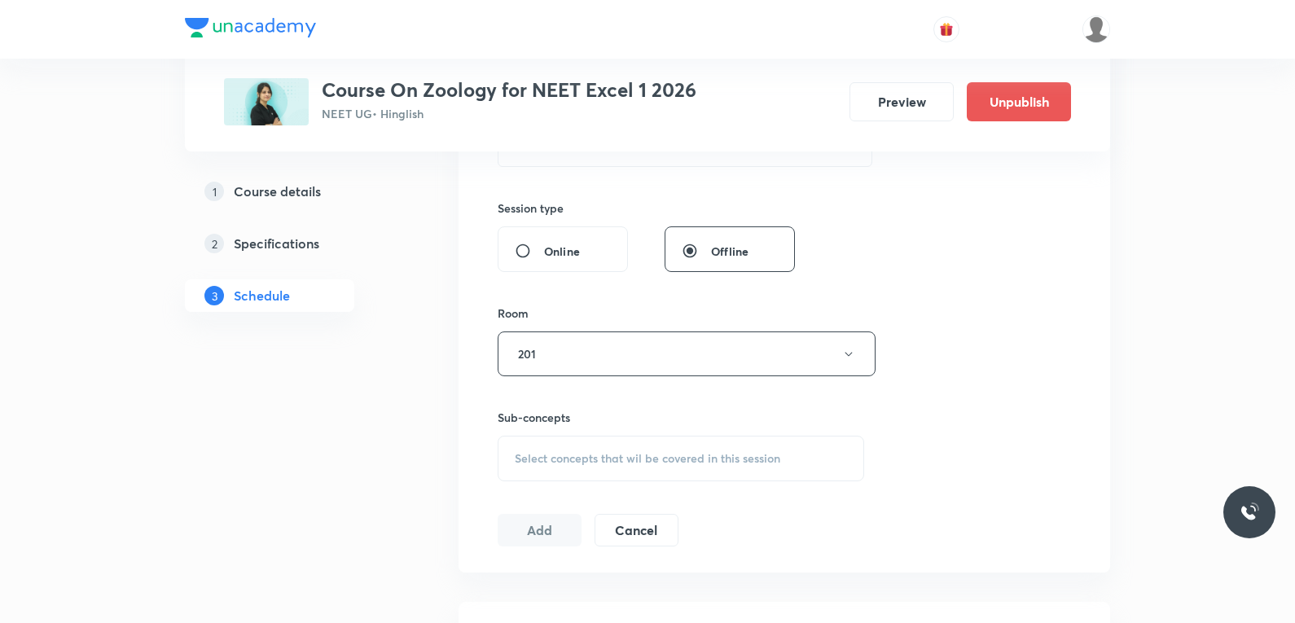
click at [716, 460] on span "Select concepts that wil be covered in this session" at bounding box center [647, 458] width 265 height 13
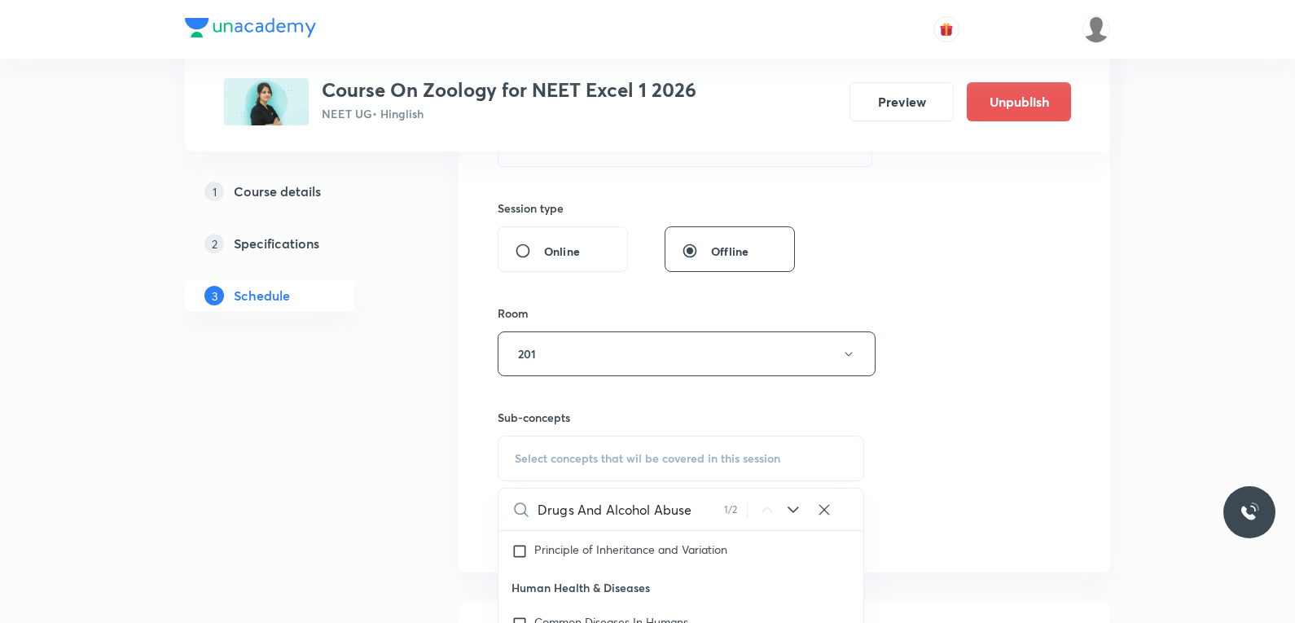
scroll to position [896, 0]
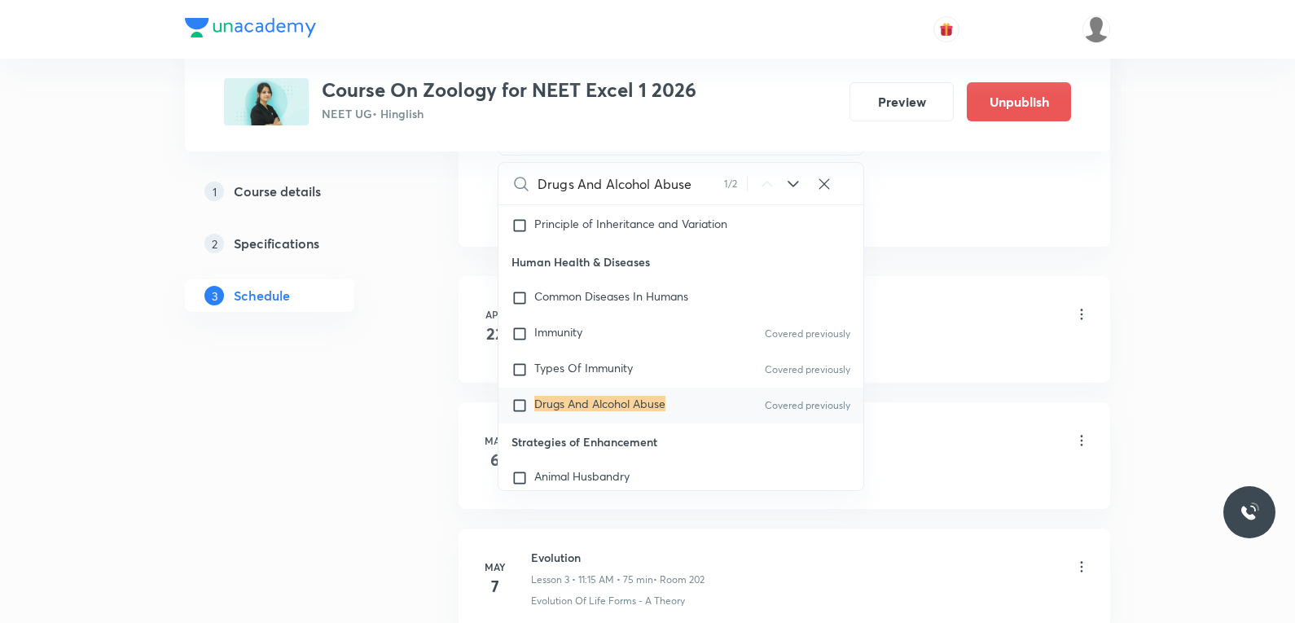
type input "Drugs And Alcohol Abuse"
click at [627, 404] on div "Drugs And [MEDICAL_DATA] Covered previously" at bounding box center [680, 406] width 365 height 36
checkbox input "true"
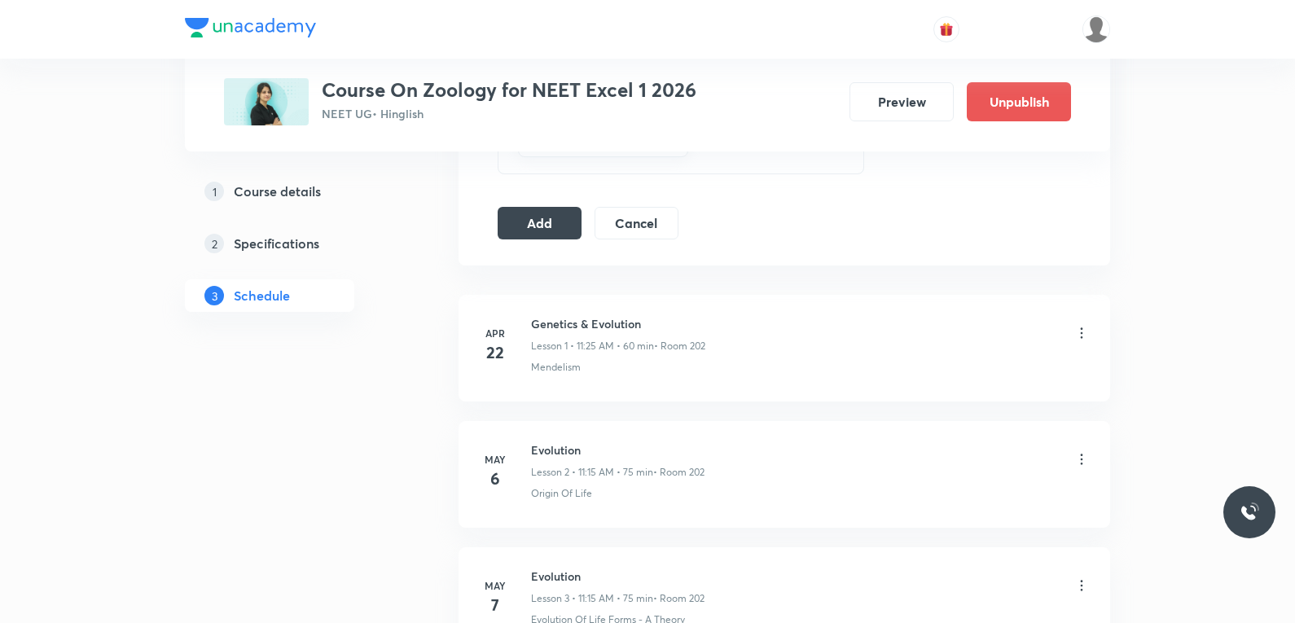
scroll to position [651, 0]
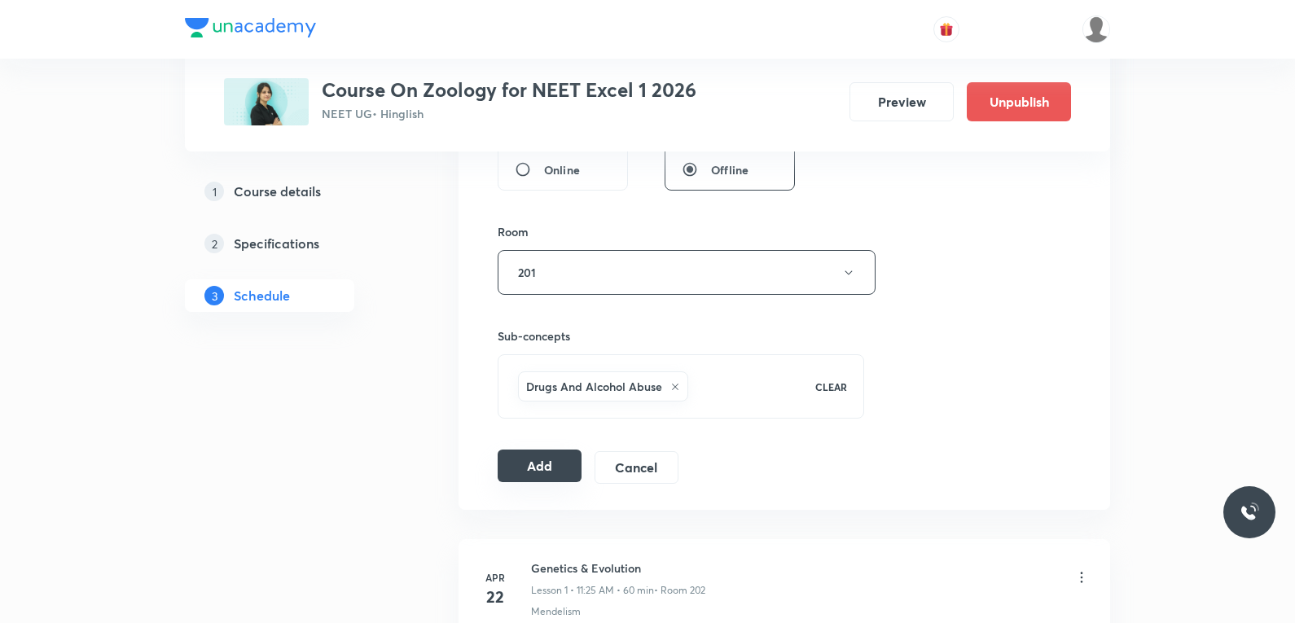
click at [534, 454] on button "Add" at bounding box center [539, 465] width 84 height 33
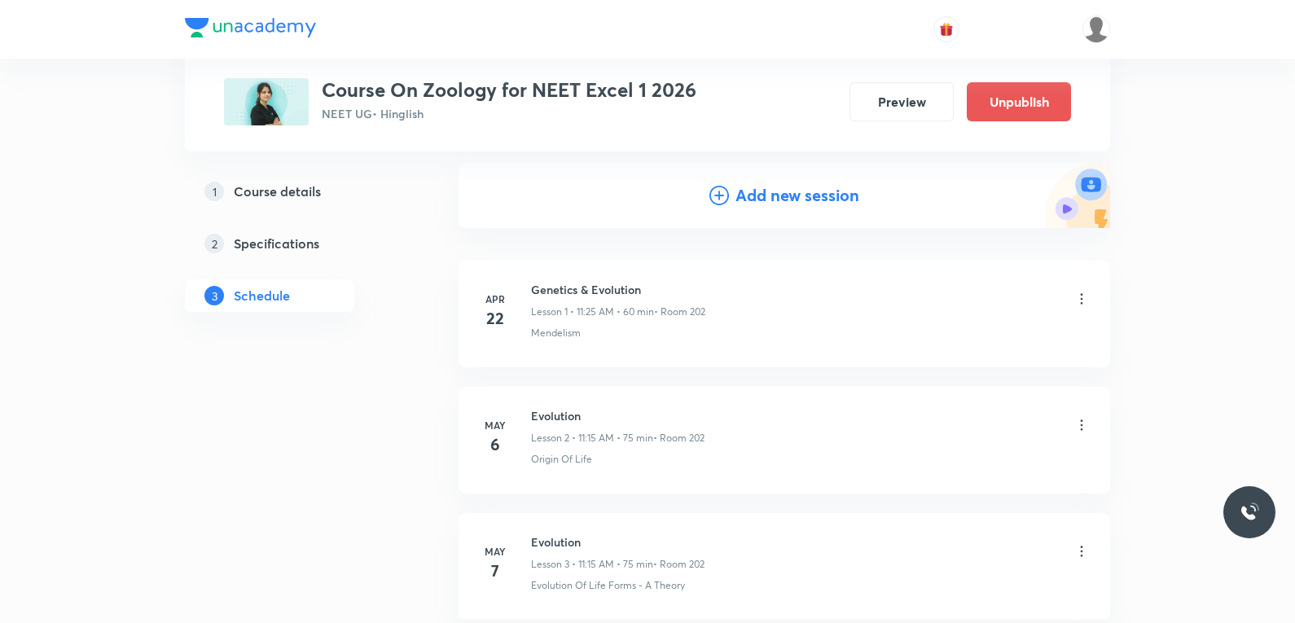
scroll to position [4099, 0]
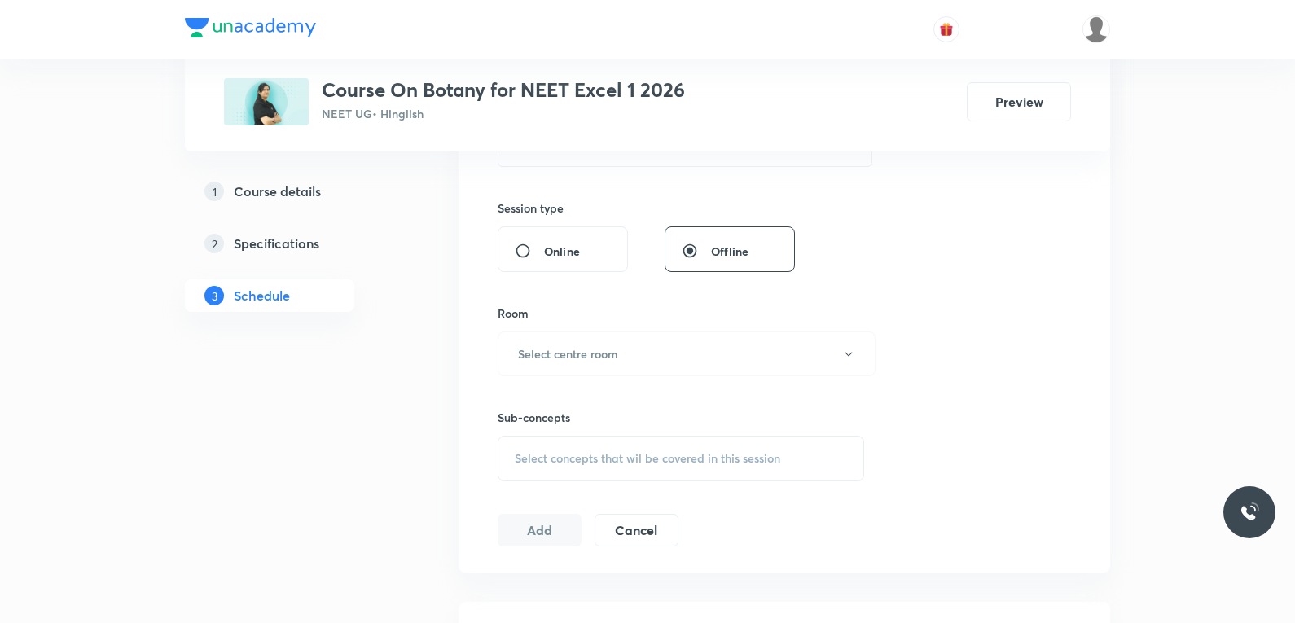
scroll to position [733, 0]
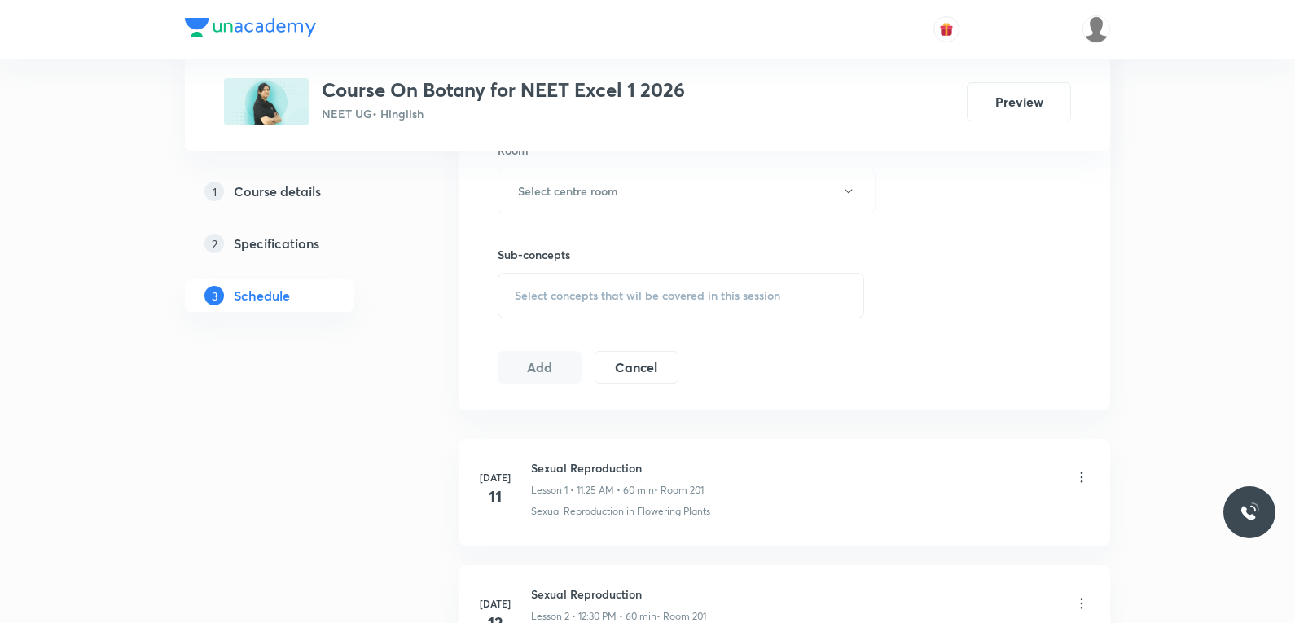
click at [730, 296] on span "Select concepts that wil be covered in this session" at bounding box center [647, 295] width 265 height 13
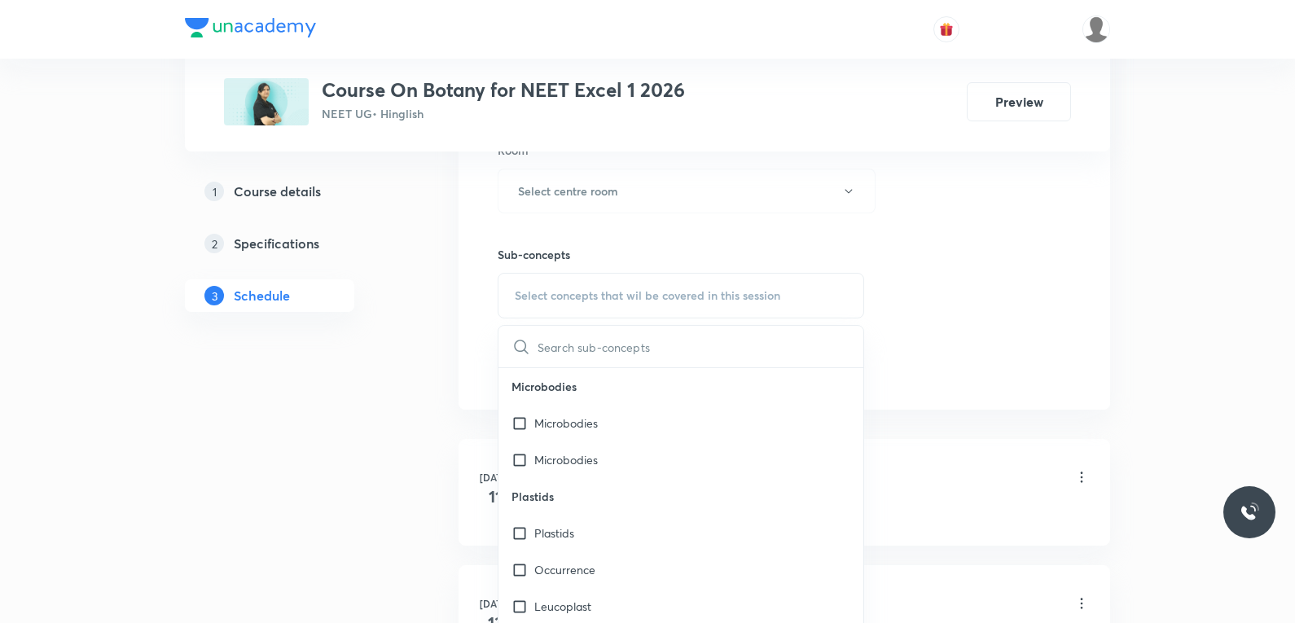
click at [1001, 265] on div "Session 36 Live class Session title 0/99 ​ Schedule for [DATE] 2:44 PM ​ Durati…" at bounding box center [783, 1] width 573 height 765
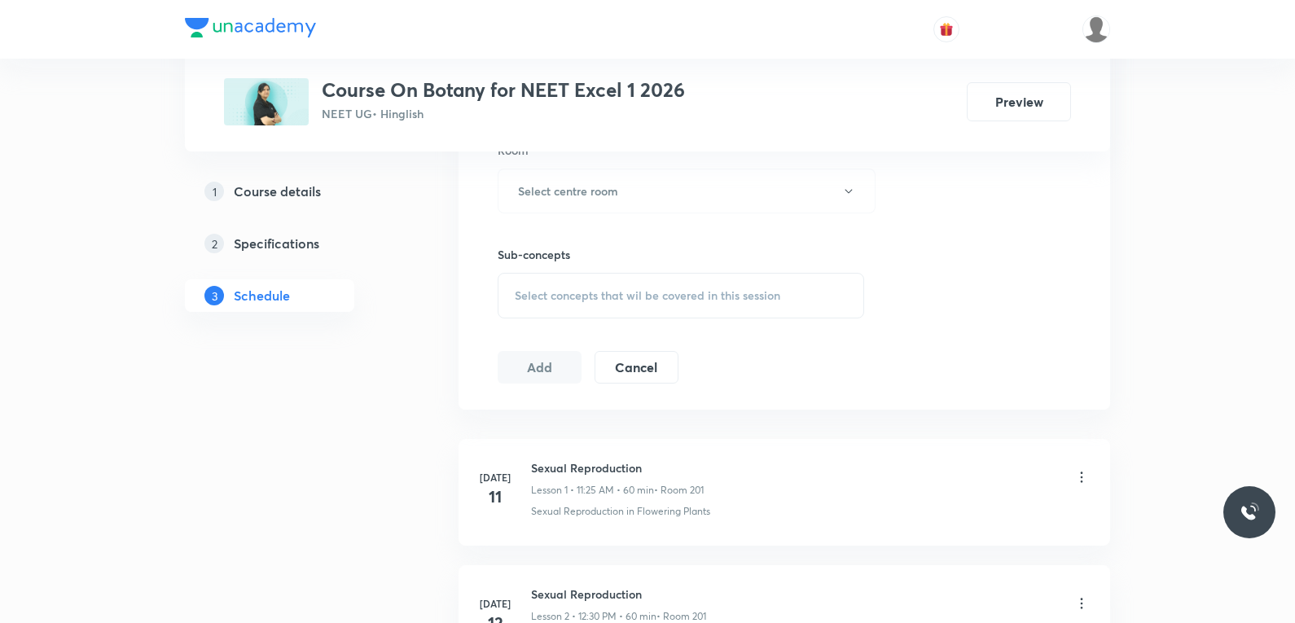
scroll to position [5099, 0]
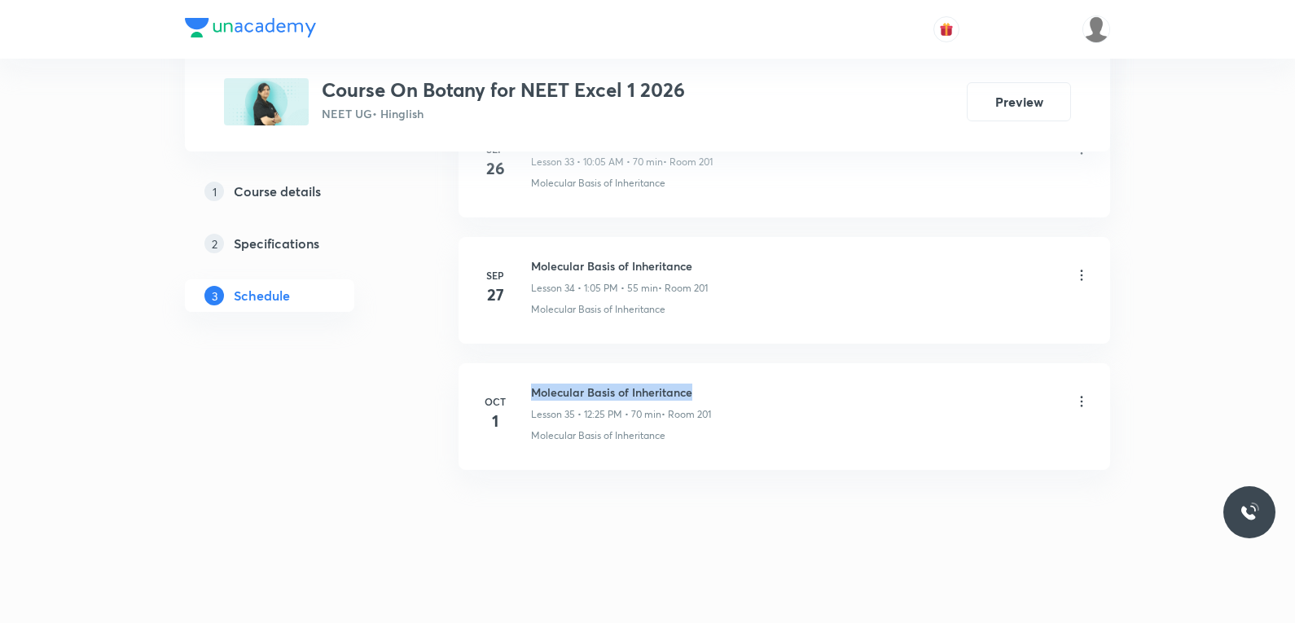
drag, startPoint x: 532, startPoint y: 393, endPoint x: 830, endPoint y: 392, distance: 298.8
click at [830, 392] on div "Molecular Basis of Inheritance Lesson 35 • 12:25 PM • 70 min • Room 201" at bounding box center [810, 402] width 559 height 38
copy h6 "Molecular Basis of Inheritance"
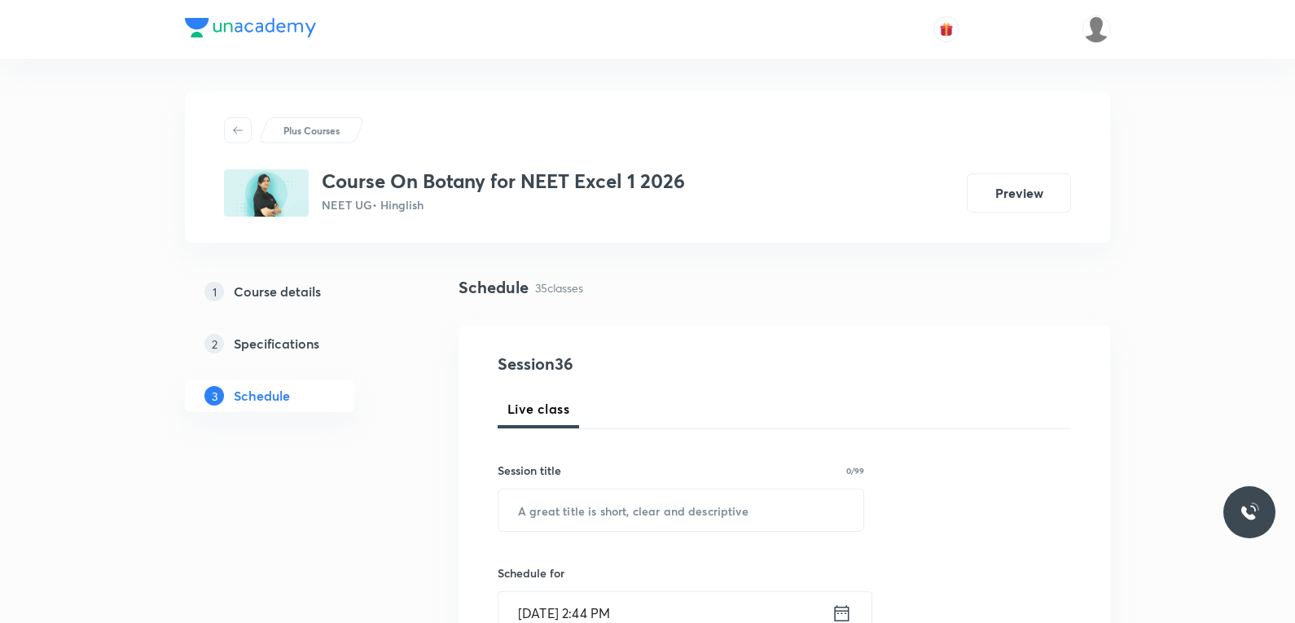
scroll to position [244, 0]
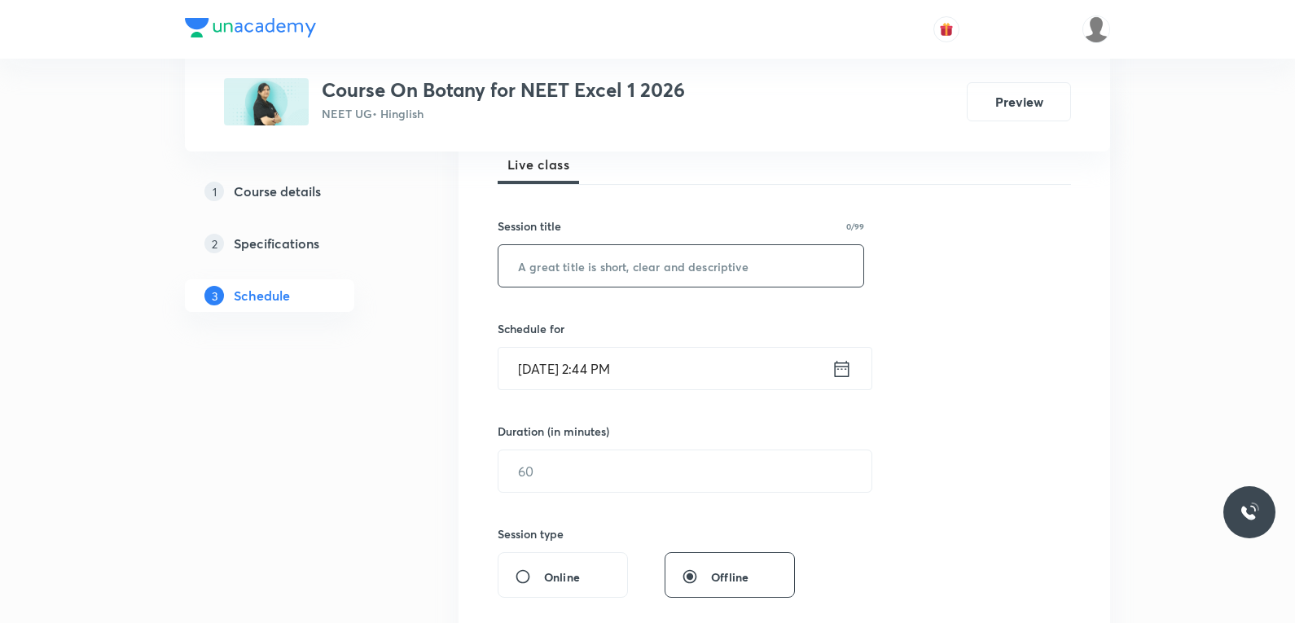
click at [746, 271] on input "text" at bounding box center [680, 266] width 365 height 42
paste input "Molecular Basis of Inheritance"
type input "Molecular Basis of Inheritance"
click at [545, 374] on input "Oct 2, 2025, 2:44 PM" at bounding box center [664, 369] width 333 height 42
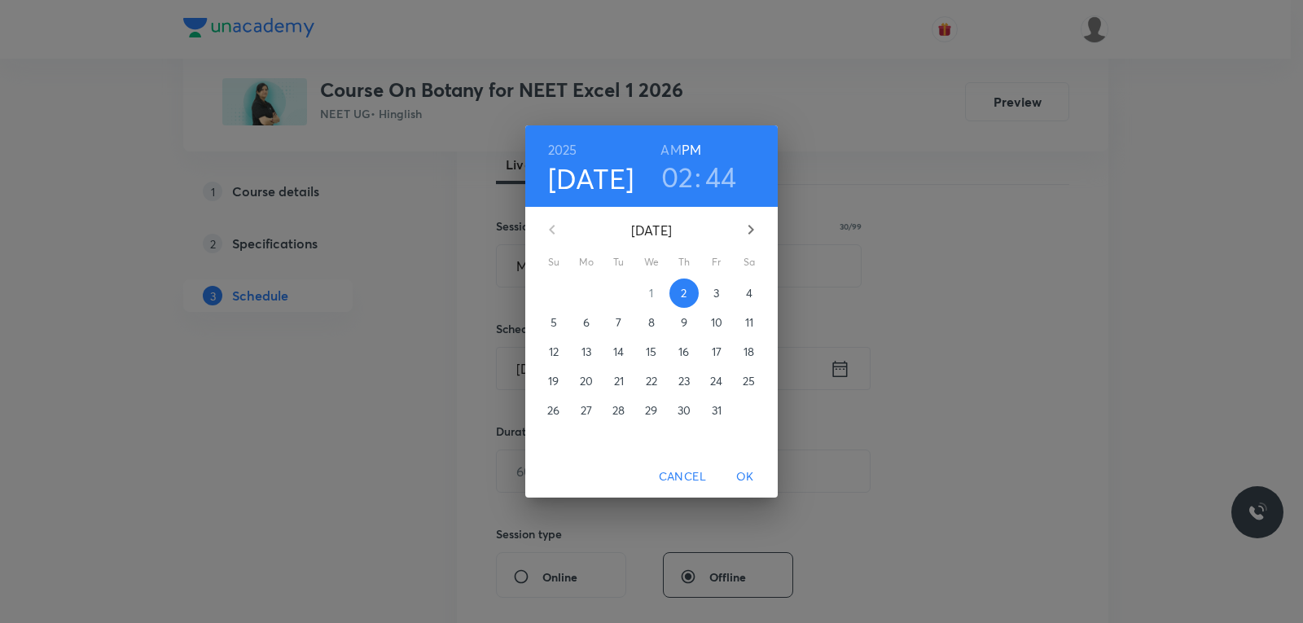
click at [712, 296] on span "3" at bounding box center [716, 293] width 29 height 16
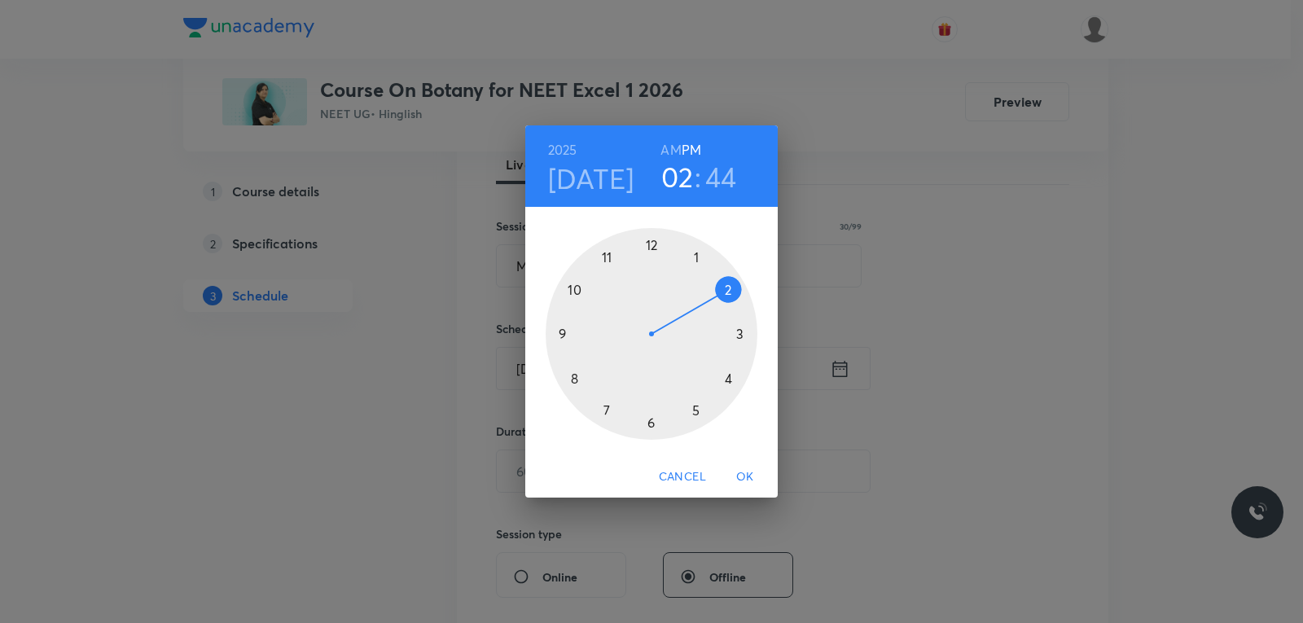
click at [673, 155] on h6 "AM" at bounding box center [670, 149] width 20 height 23
click at [696, 152] on h6 "PM" at bounding box center [691, 149] width 20 height 23
drag, startPoint x: 726, startPoint y: 288, endPoint x: 707, endPoint y: 258, distance: 35.9
click at [707, 258] on div at bounding box center [652, 334] width 212 height 212
drag, startPoint x: 572, startPoint y: 336, endPoint x: 735, endPoint y: 291, distance: 169.1
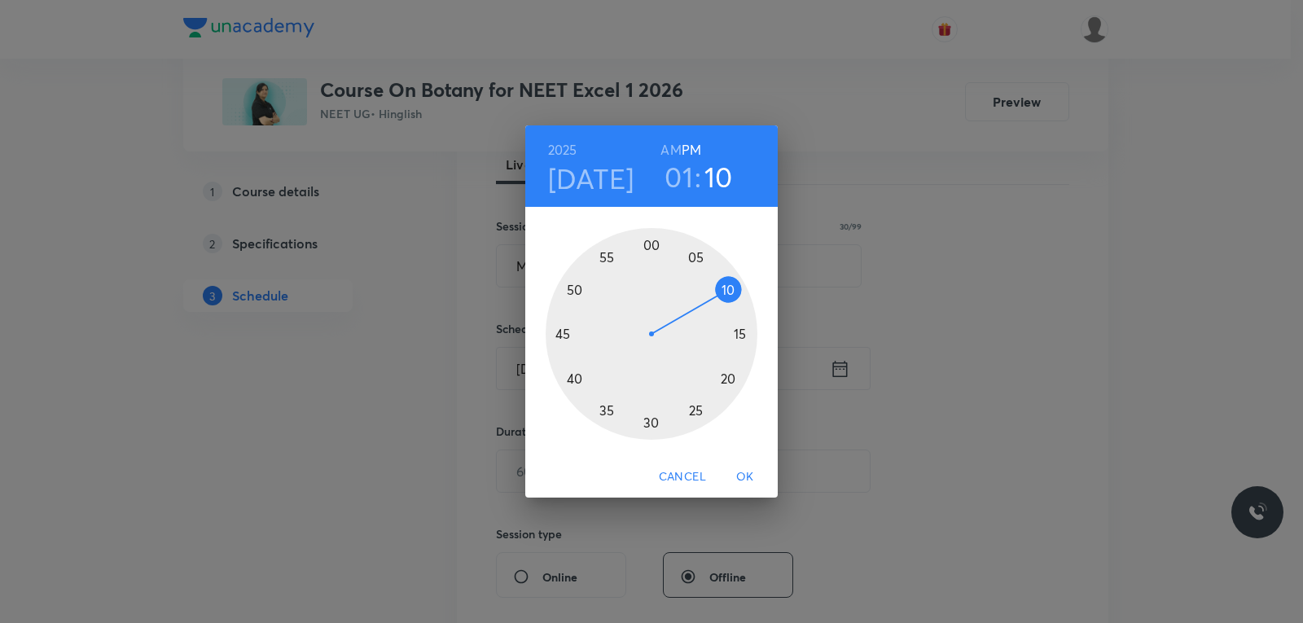
click at [735, 291] on div at bounding box center [652, 334] width 212 height 212
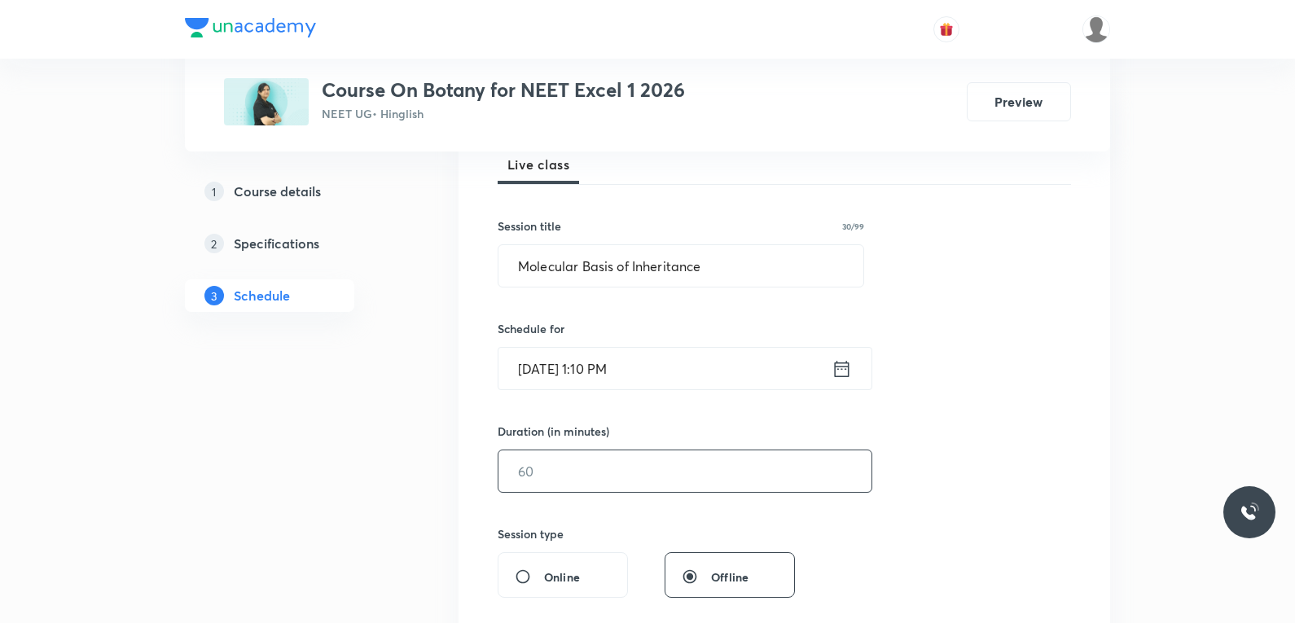
drag, startPoint x: 537, startPoint y: 476, endPoint x: 556, endPoint y: 481, distance: 19.4
click at [543, 480] on input "text" at bounding box center [684, 471] width 373 height 42
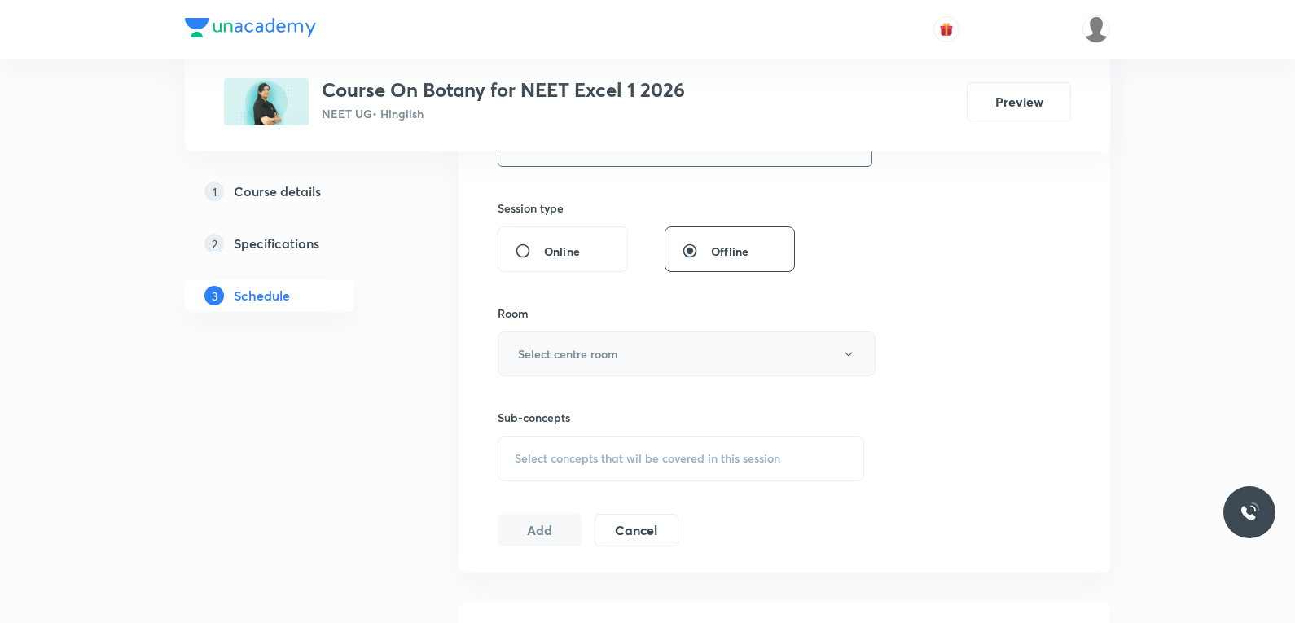
type input "50"
click at [620, 372] on button "Select centre room" at bounding box center [686, 353] width 378 height 45
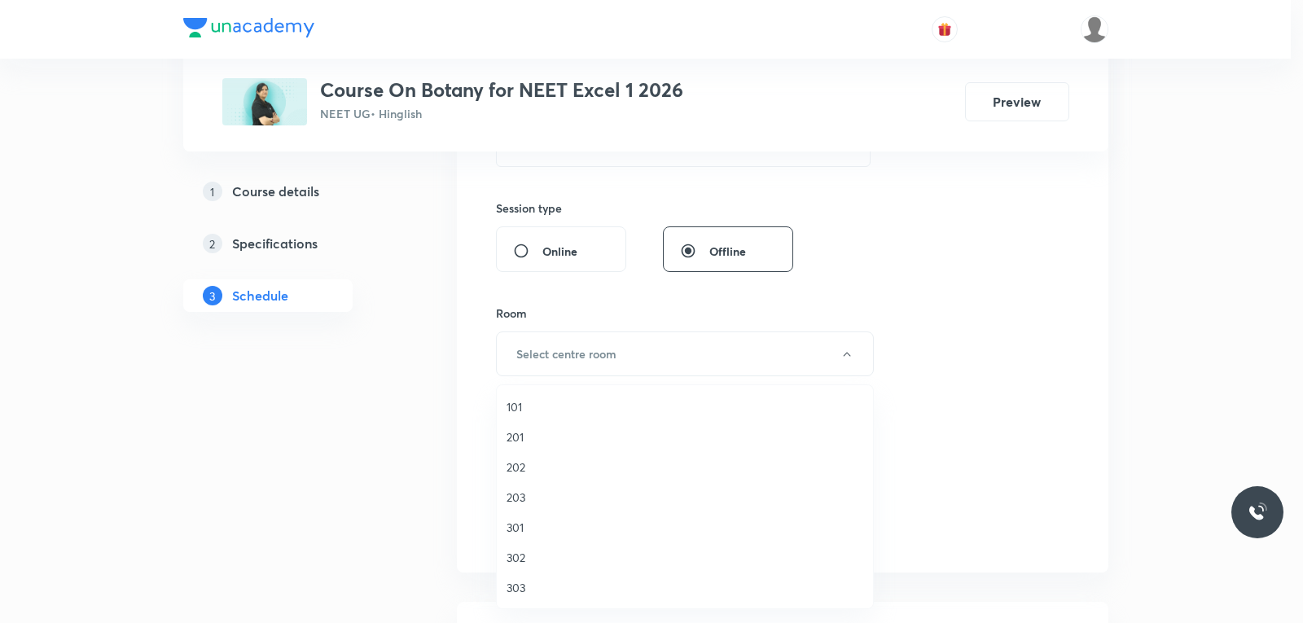
click at [529, 432] on span "201" at bounding box center [684, 436] width 357 height 17
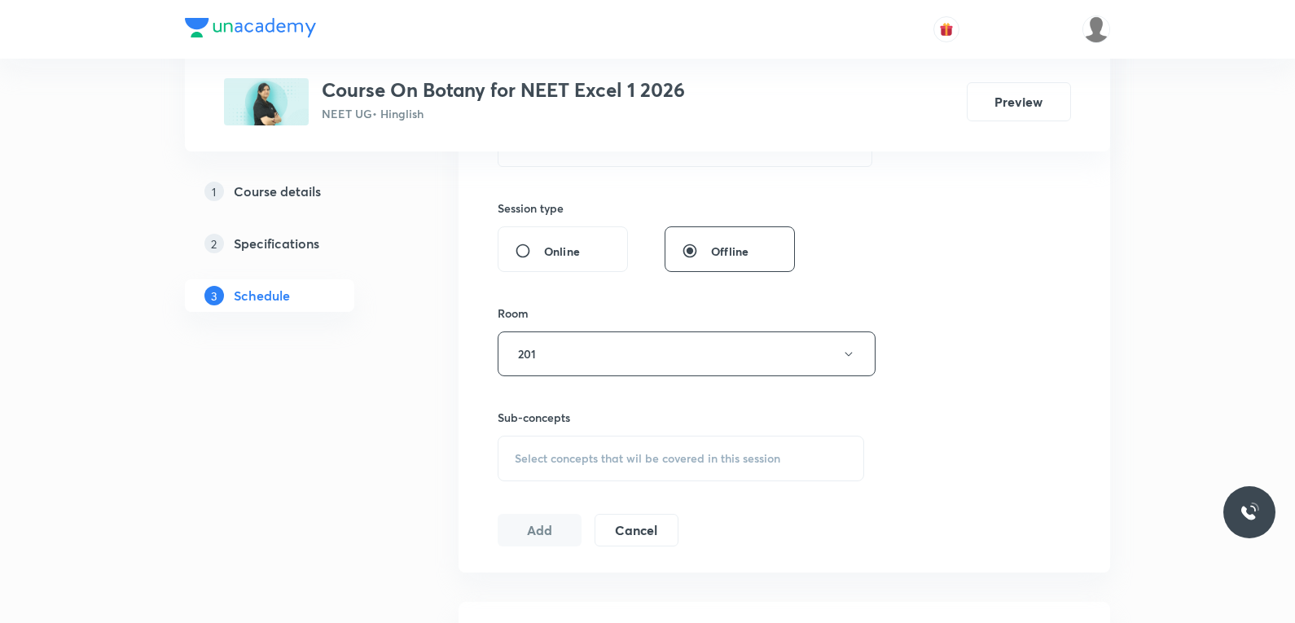
click at [628, 456] on span "Select concepts that wil be covered in this session" at bounding box center [647, 458] width 265 height 13
click at [989, 336] on div "Session 36 Live class Session title 30/99 Molecular Basis of Inheritance ​ Sche…" at bounding box center [783, 164] width 573 height 765
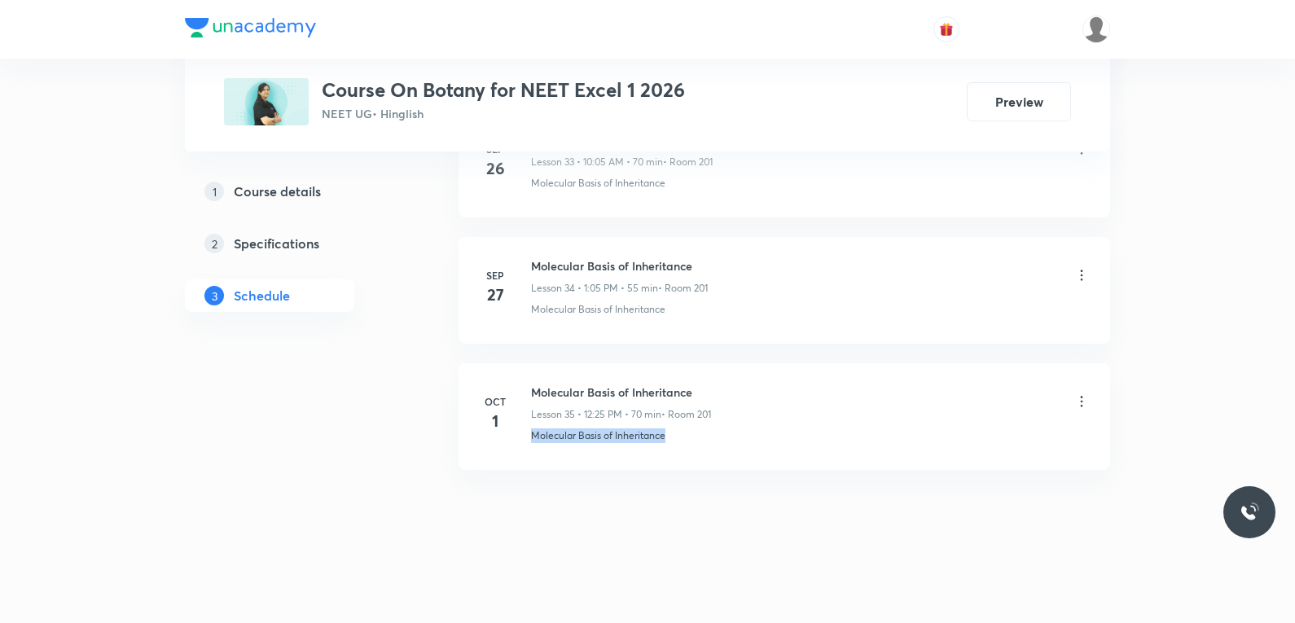
drag, startPoint x: 531, startPoint y: 447, endPoint x: 857, endPoint y: 452, distance: 326.5
click at [857, 452] on li "Oct 1 Molecular Basis of Inheritance Lesson 35 • 12:25 PM • 70 min • Room 201 M…" at bounding box center [783, 416] width 651 height 107
copy p "Molecular Basis of Inheritance"
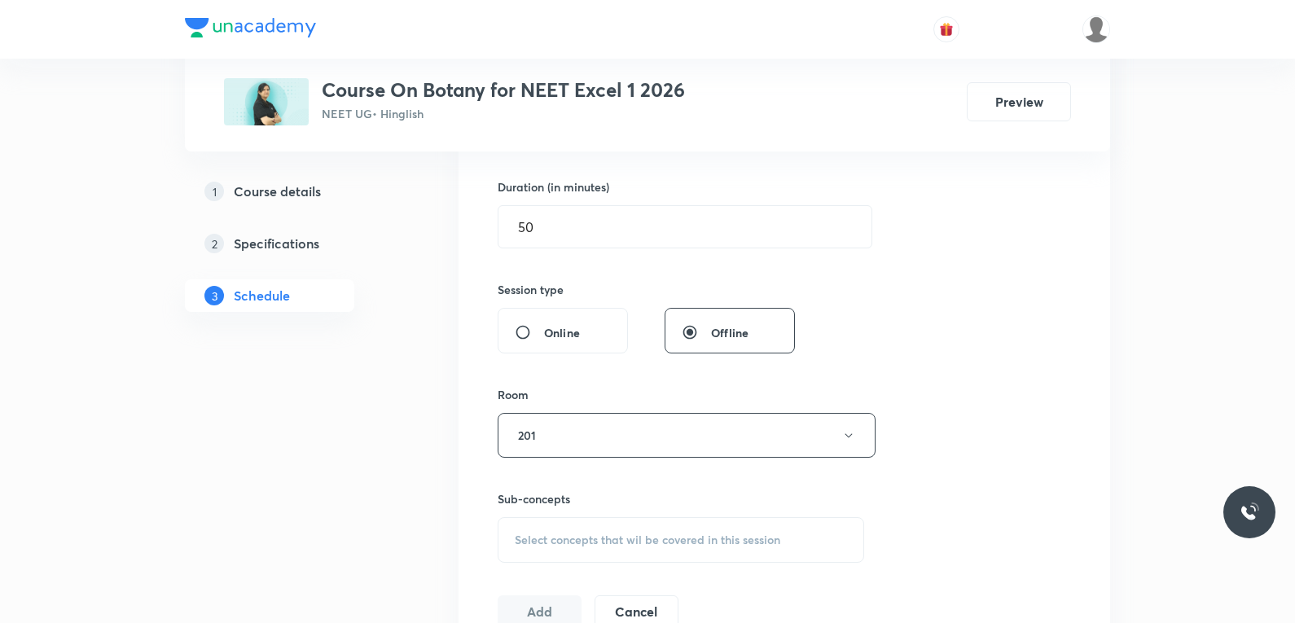
scroll to position [651, 0]
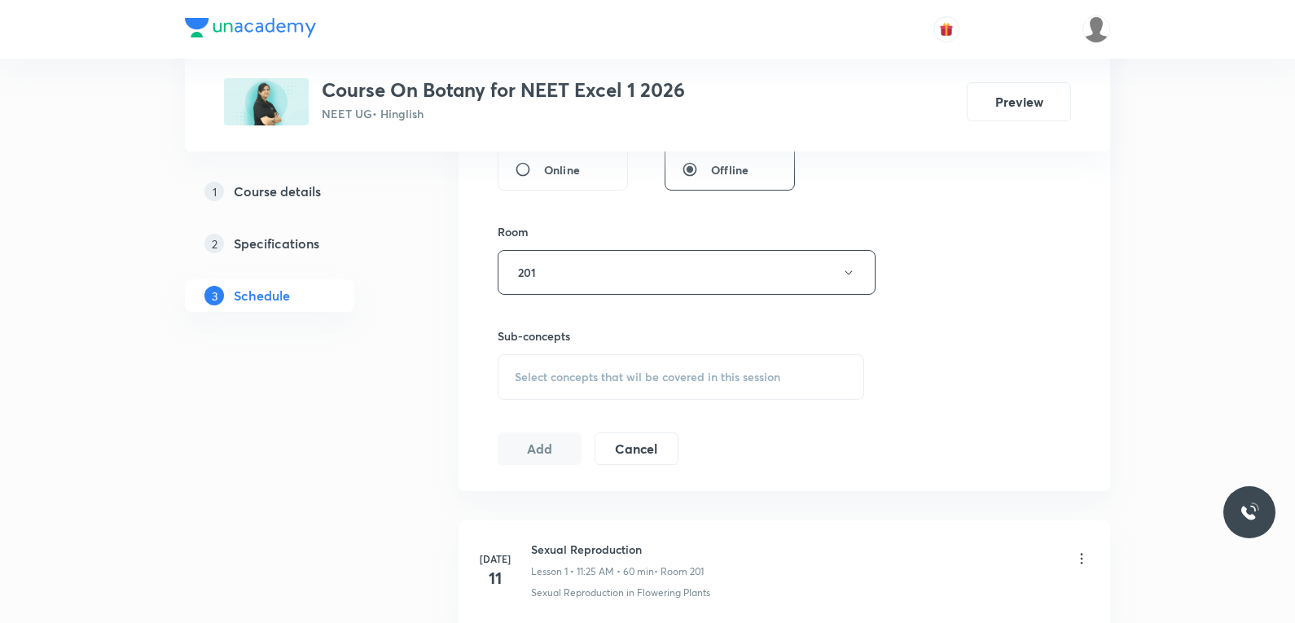
click at [713, 385] on div "Select concepts that wil be covered in this session" at bounding box center [680, 377] width 366 height 46
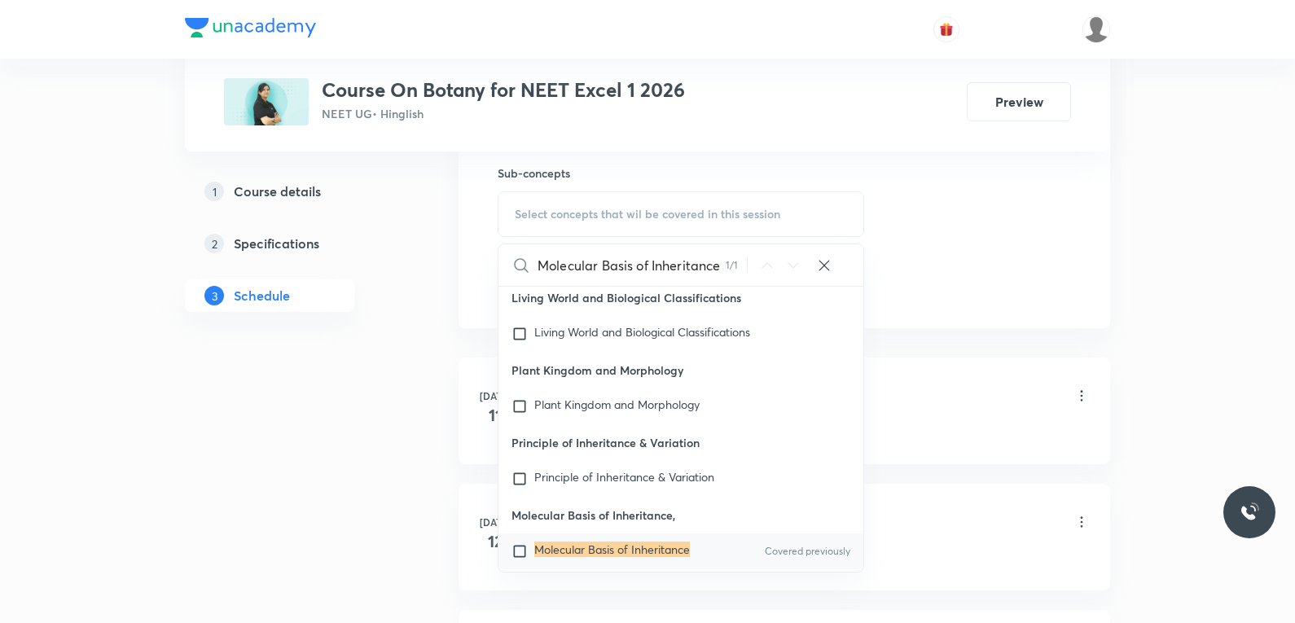
scroll to position [896, 0]
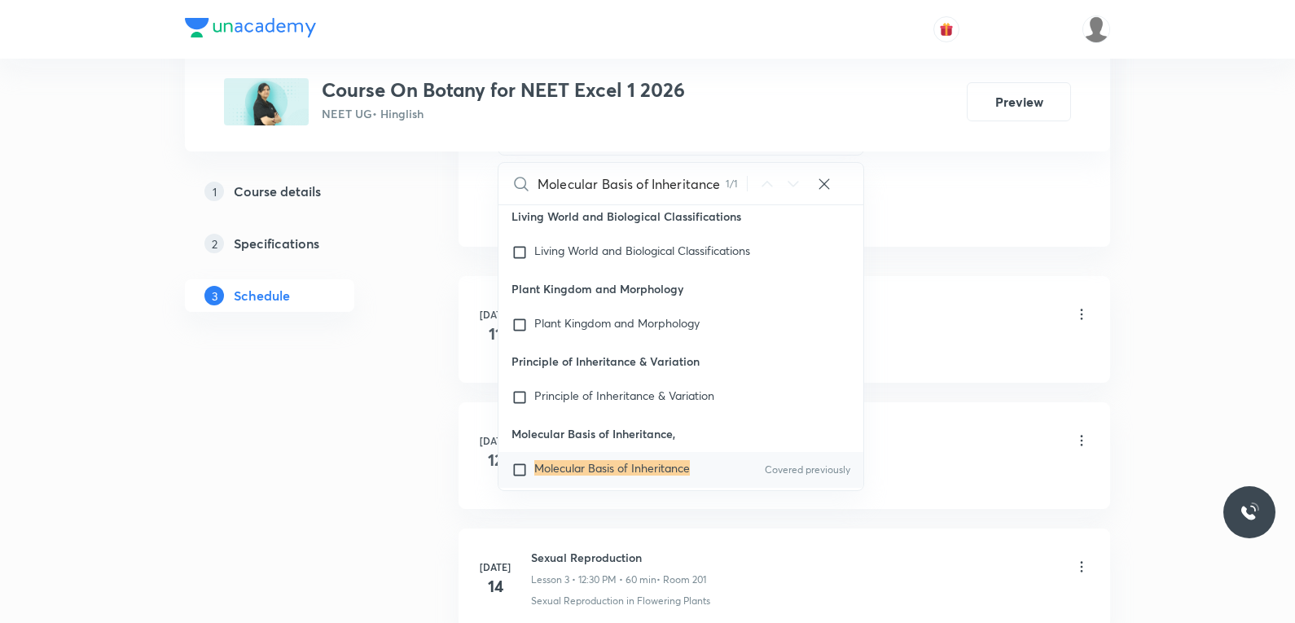
type input "Molecular Basis of Inheritance"
click at [633, 460] on mark "Molecular Basis of Inheritance" at bounding box center [612, 467] width 156 height 15
checkbox input "true"
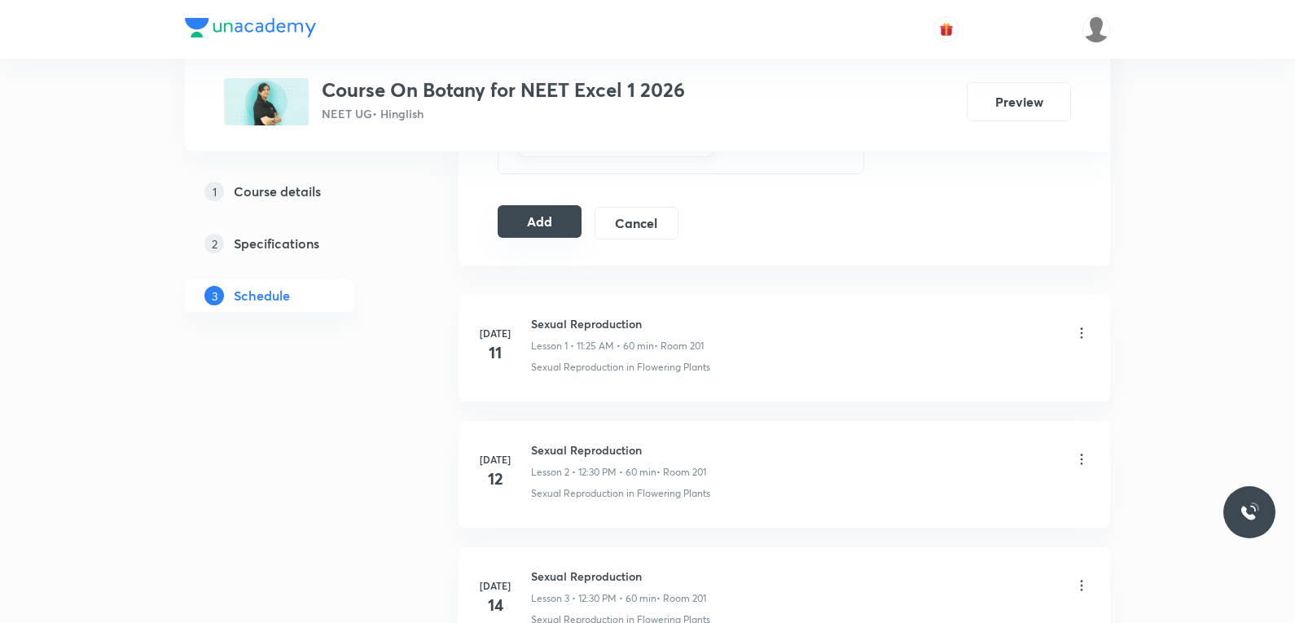
click at [542, 220] on button "Add" at bounding box center [539, 221] width 84 height 33
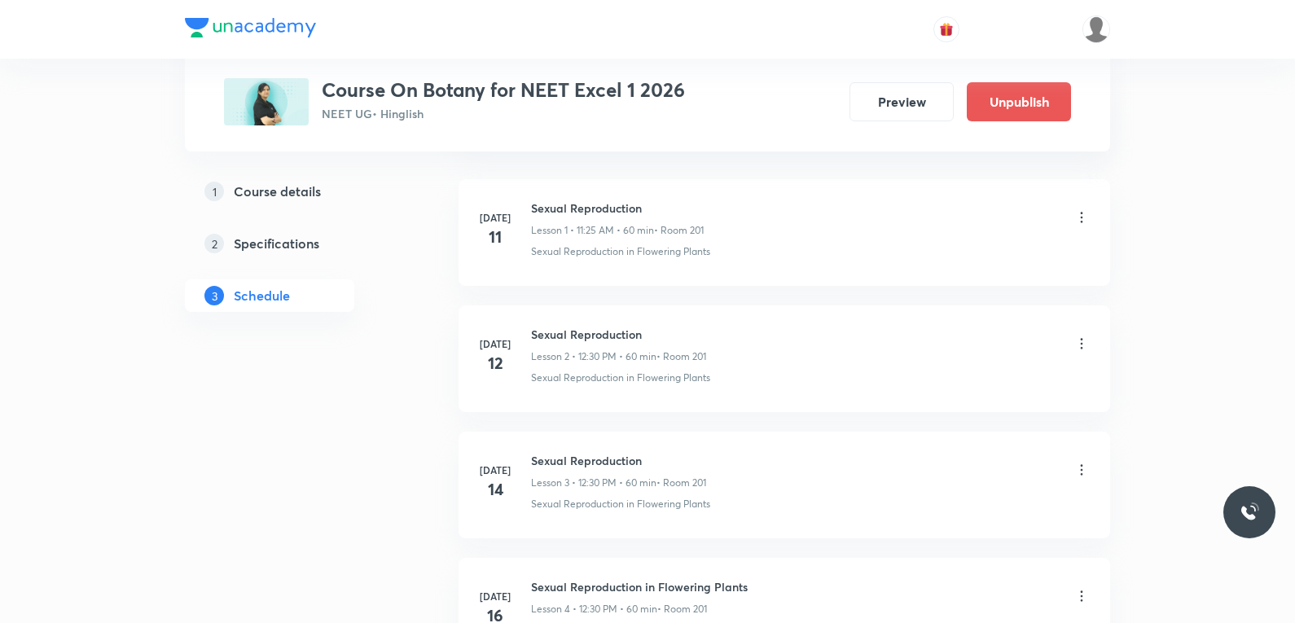
scroll to position [4477, 0]
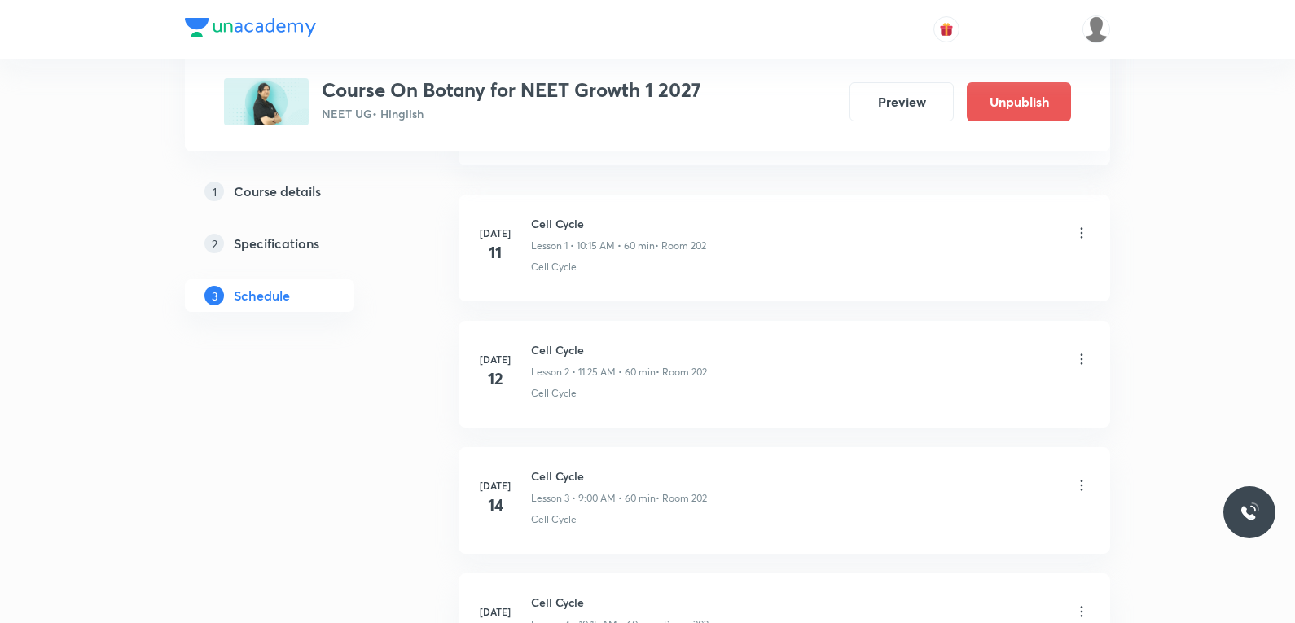
scroll to position [6235, 0]
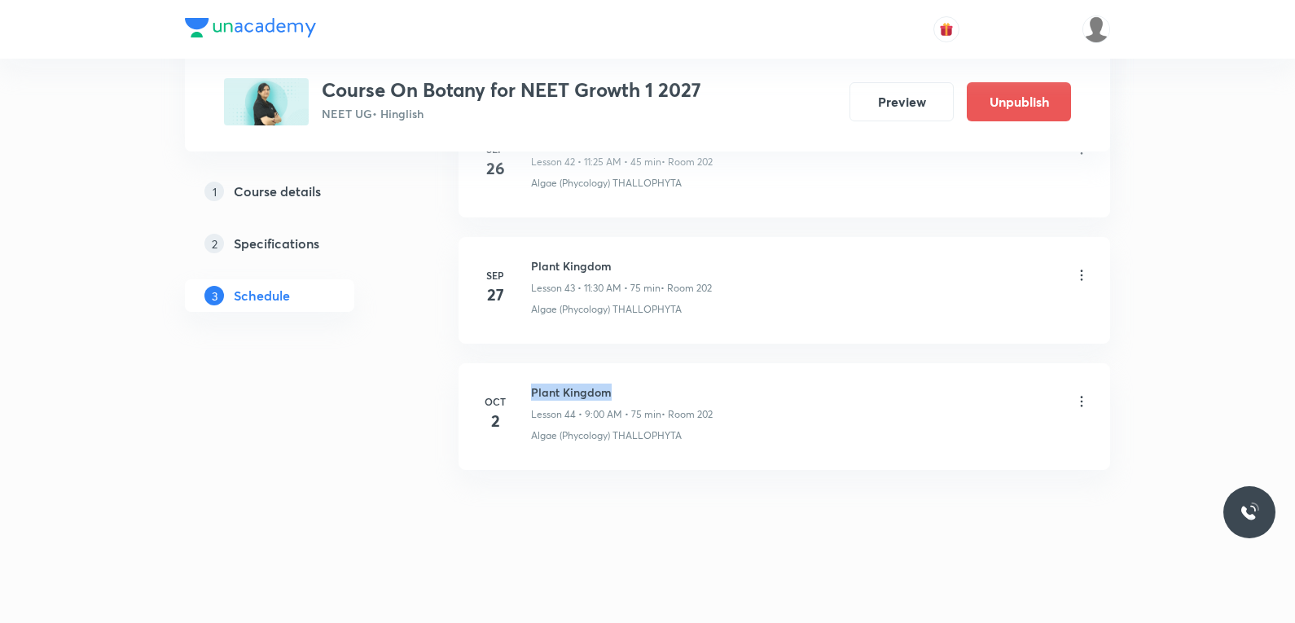
drag, startPoint x: 533, startPoint y: 392, endPoint x: 654, endPoint y: 388, distance: 120.6
click at [654, 388] on h6 "Plant Kingdom" at bounding box center [622, 391] width 182 height 17
copy h6 "Plant Kingdom"
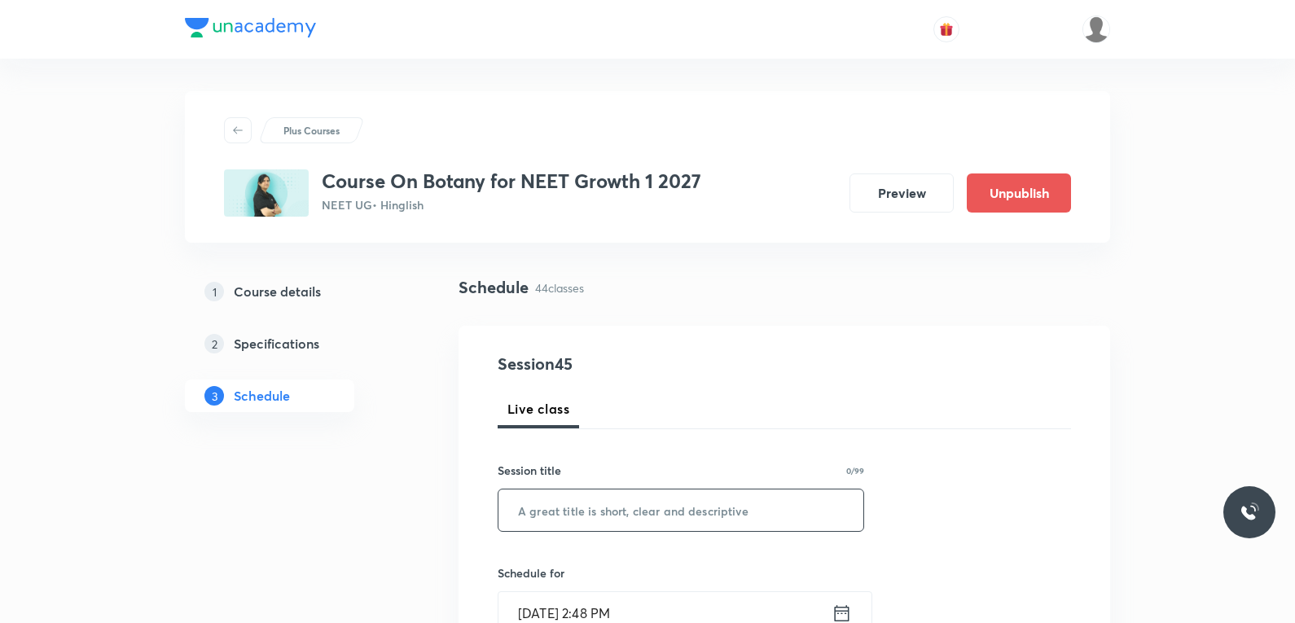
click at [633, 503] on input "text" at bounding box center [680, 510] width 365 height 42
paste input "Plant Kingdom"
type input "Plant Kingdom"
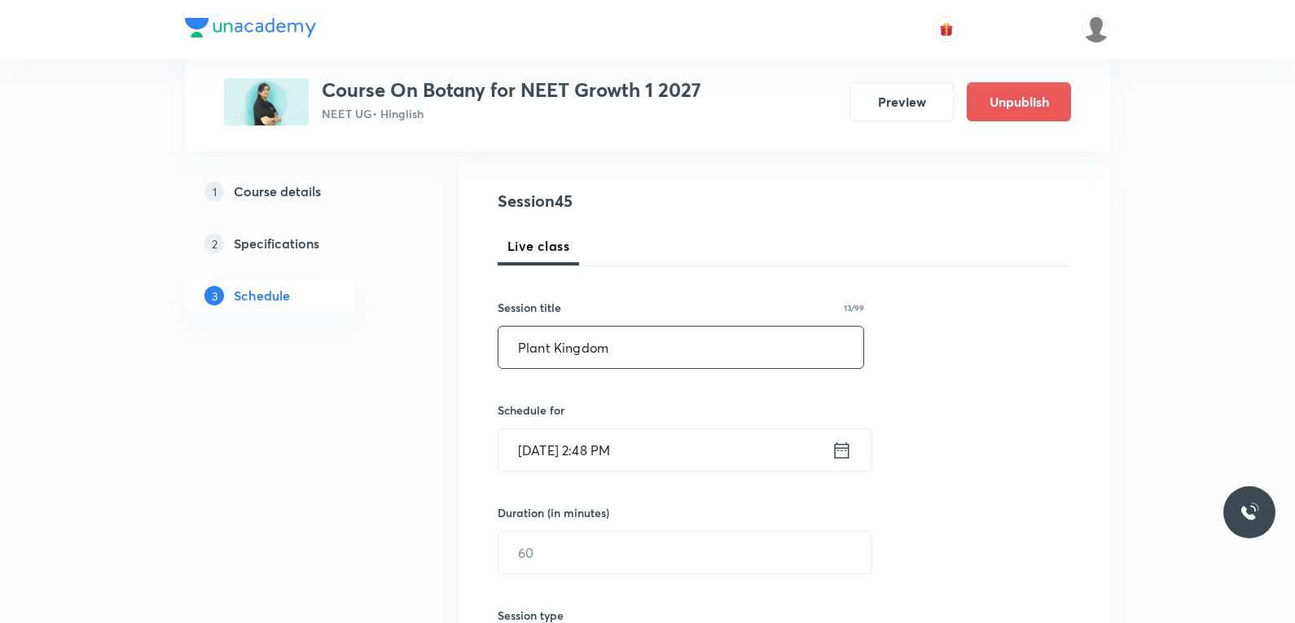
scroll to position [244, 0]
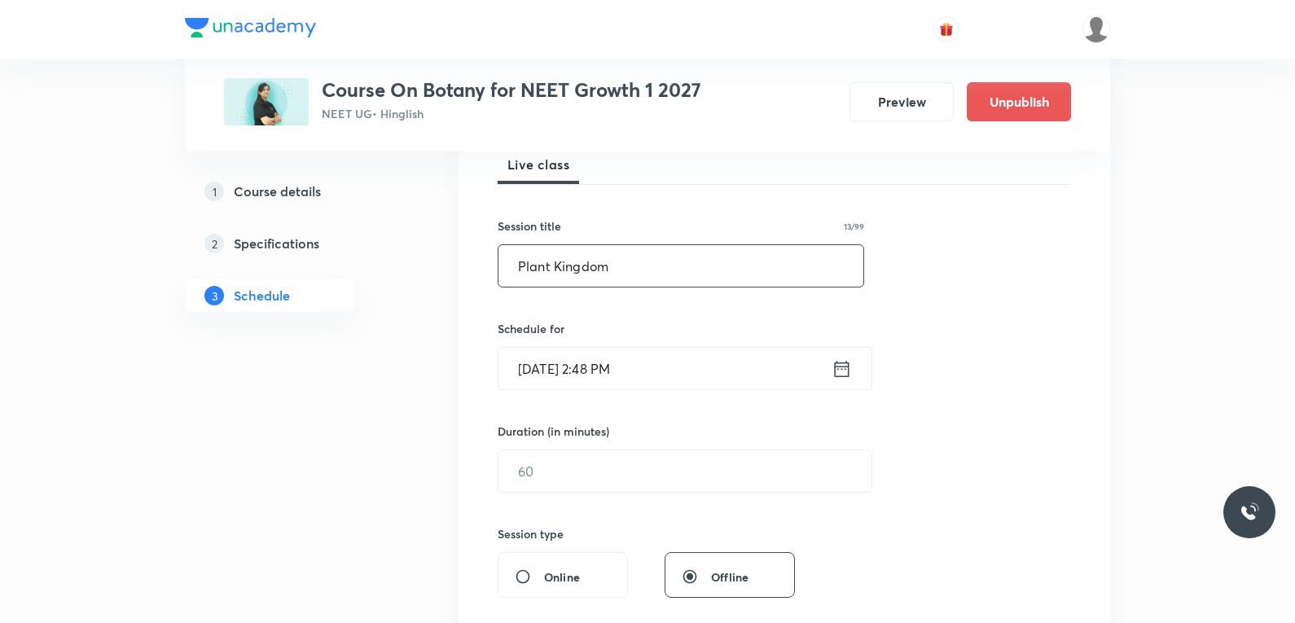
click at [600, 367] on input "[DATE] 2:48 PM" at bounding box center [664, 369] width 333 height 42
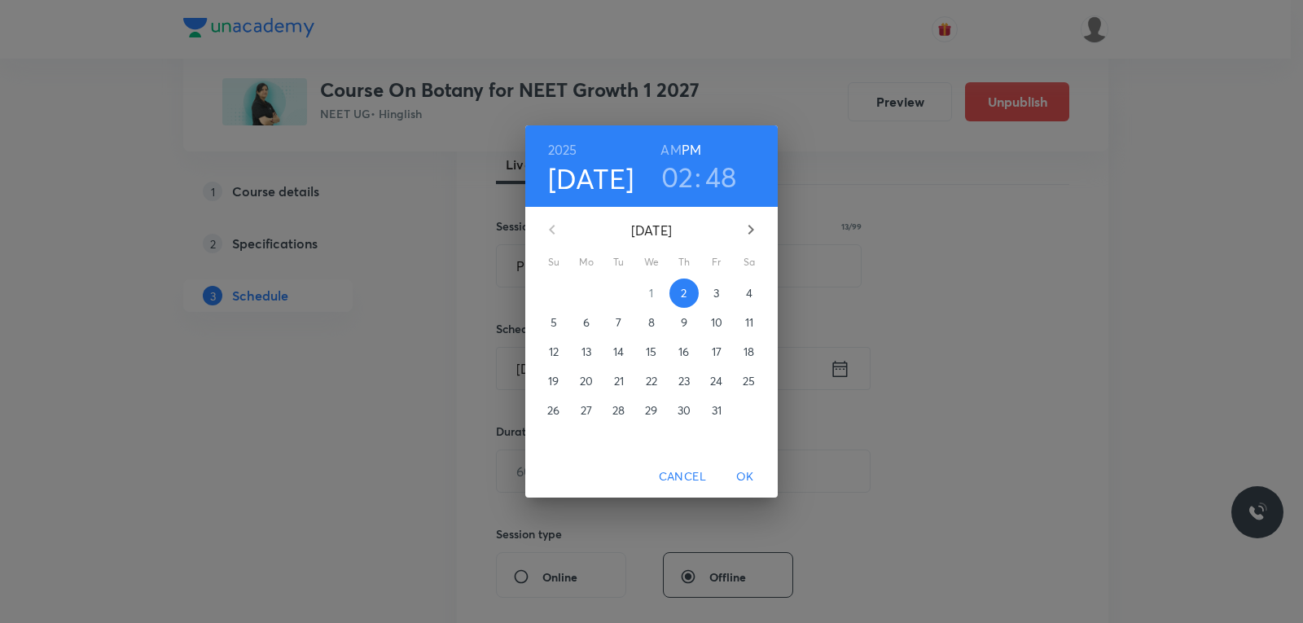
click at [711, 295] on span "3" at bounding box center [716, 293] width 29 height 16
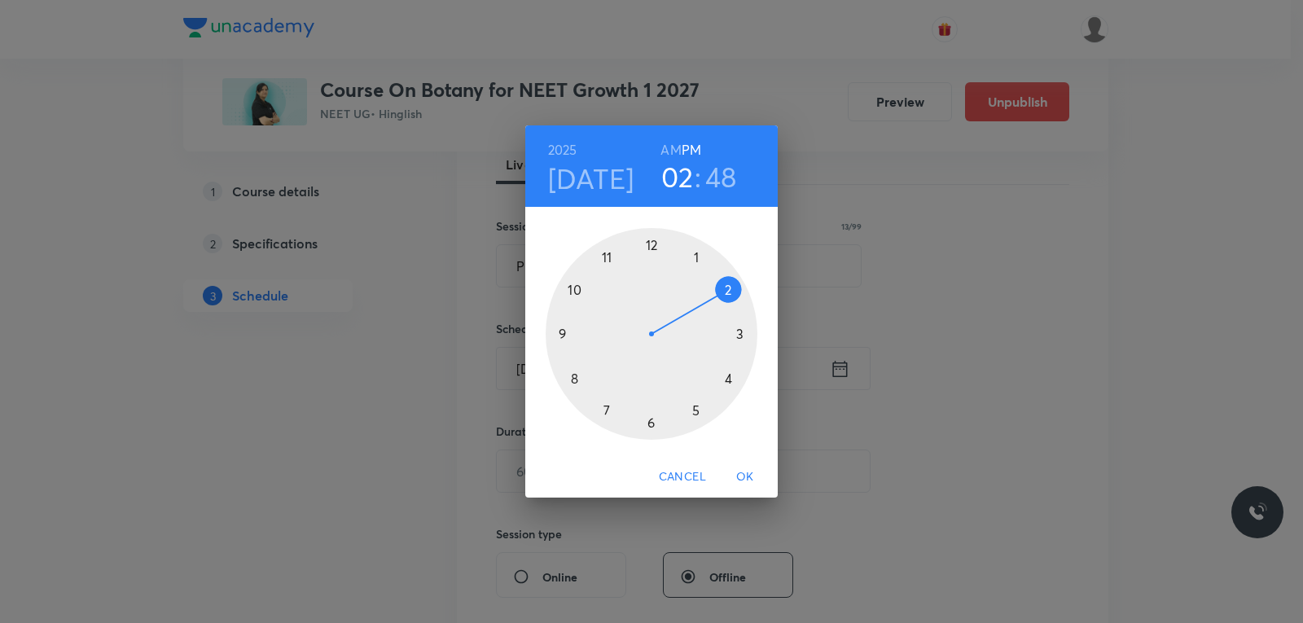
click at [677, 151] on h6 "AM" at bounding box center [670, 149] width 20 height 23
drag, startPoint x: 729, startPoint y: 304, endPoint x: 560, endPoint y: 332, distance: 170.9
click at [560, 332] on div at bounding box center [652, 334] width 212 height 212
drag, startPoint x: 572, startPoint y: 305, endPoint x: 651, endPoint y: 265, distance: 87.4
click at [651, 265] on div at bounding box center [652, 334] width 212 height 212
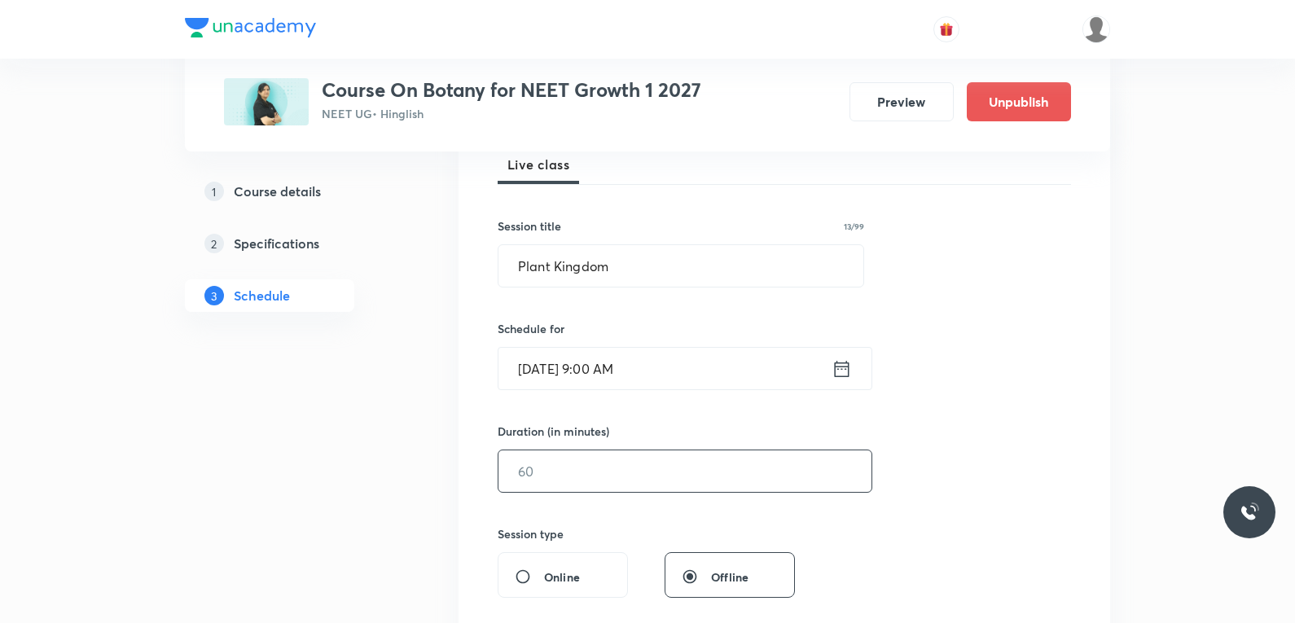
click at [554, 481] on input "text" at bounding box center [684, 471] width 373 height 42
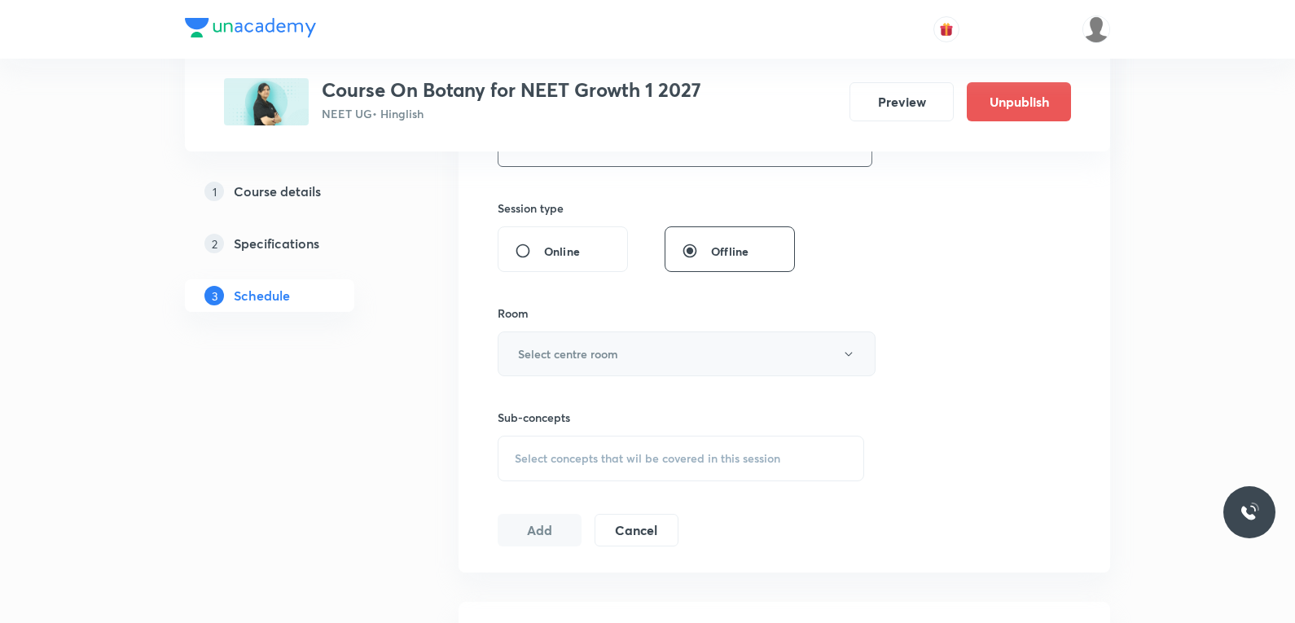
type input "75"
click at [680, 344] on button "Select centre room" at bounding box center [686, 353] width 378 height 45
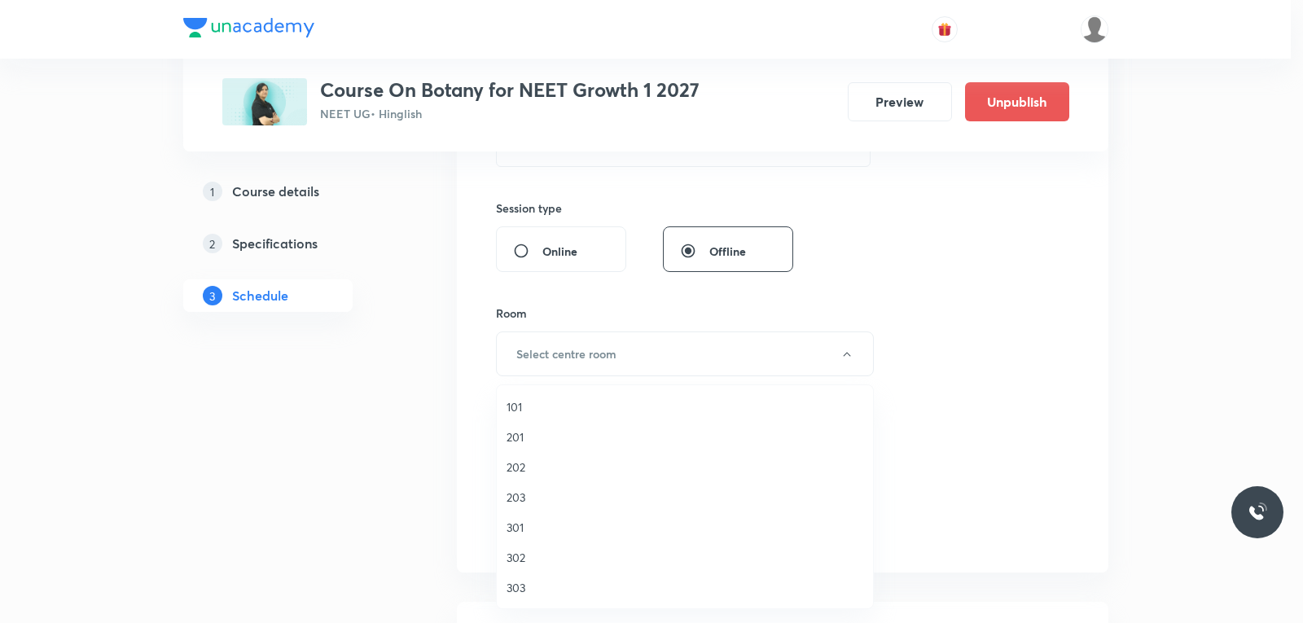
click at [525, 467] on span "202" at bounding box center [684, 466] width 357 height 17
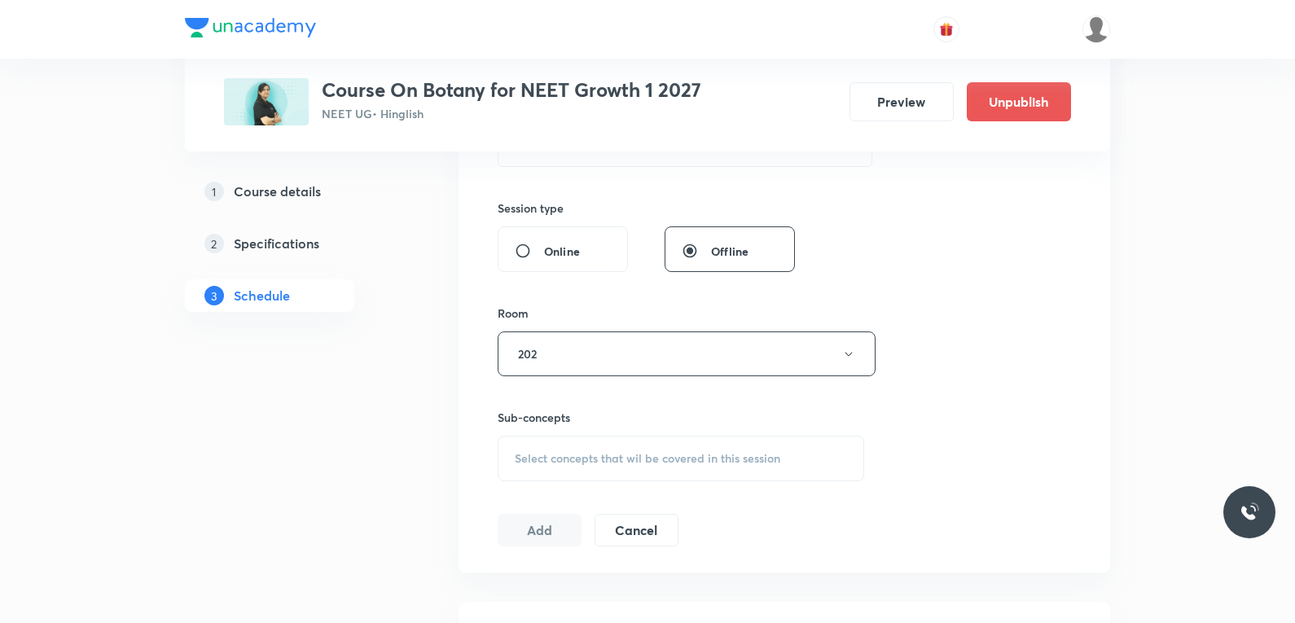
click at [636, 445] on div "Select concepts that wil be covered in this session" at bounding box center [680, 459] width 366 height 46
paste input "Plant Kingdom"
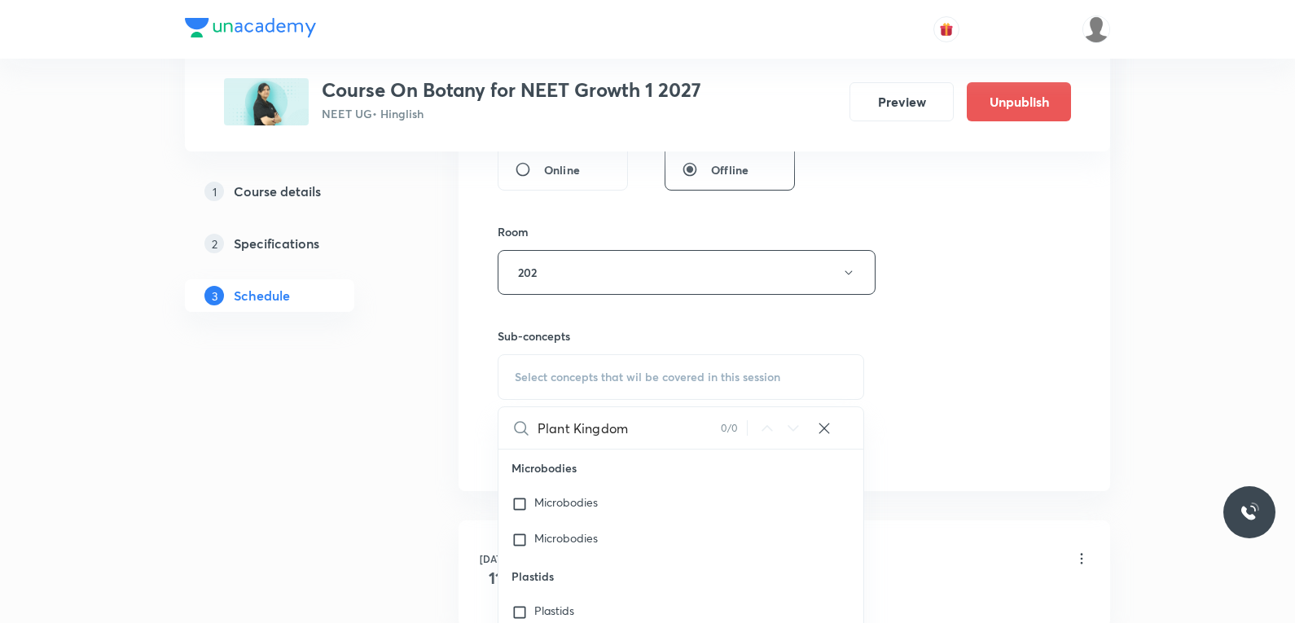
type input "Plant Kingdom"
click at [1001, 365] on div "Session 45 Live class Session title 13/99 Plant Kingdom ​ Schedule for [DATE] 9…" at bounding box center [783, 82] width 573 height 765
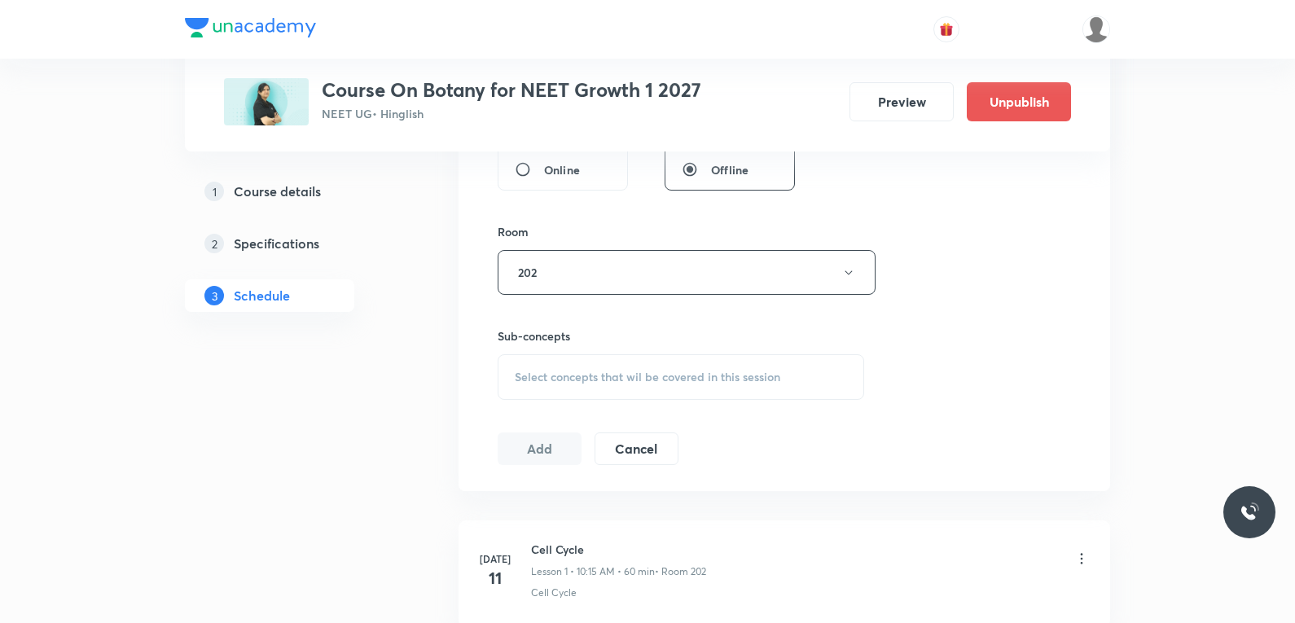
scroll to position [6235, 0]
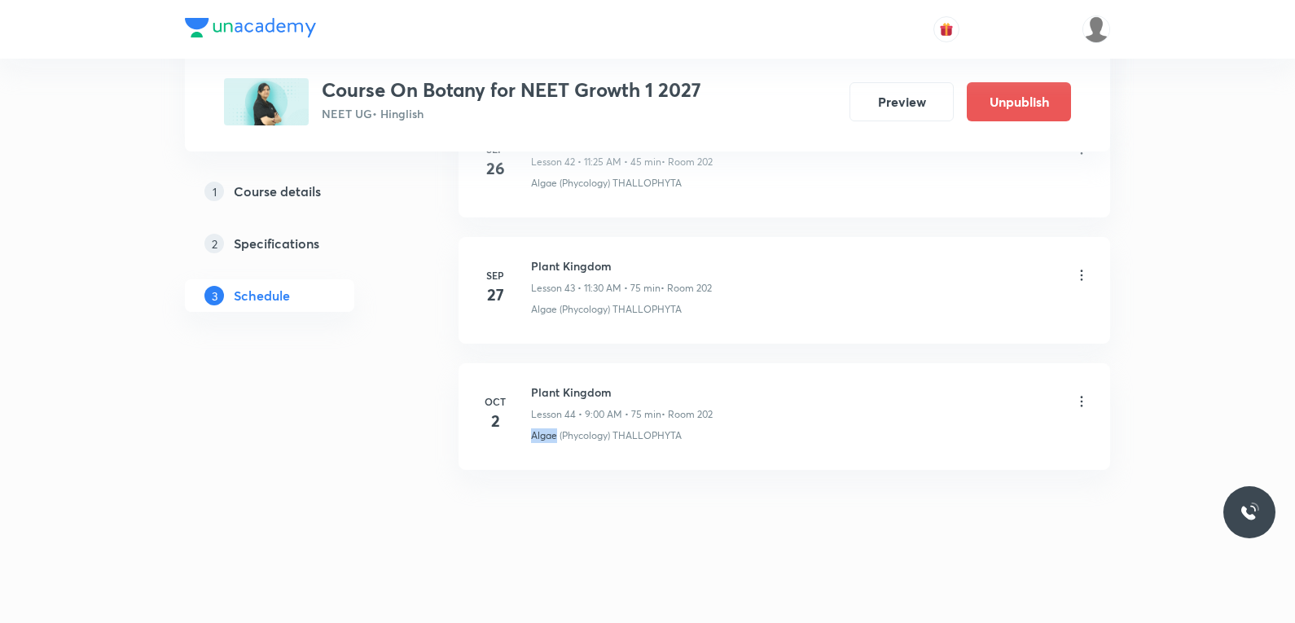
drag, startPoint x: 528, startPoint y: 438, endPoint x: 554, endPoint y: 442, distance: 26.4
click at [554, 442] on div "[DATE] Plant Kingdom Lesson 44 • 9:00 AM • 75 min • Room 202 Algae (Phycology) …" at bounding box center [784, 412] width 611 height 59
copy p "Algae"
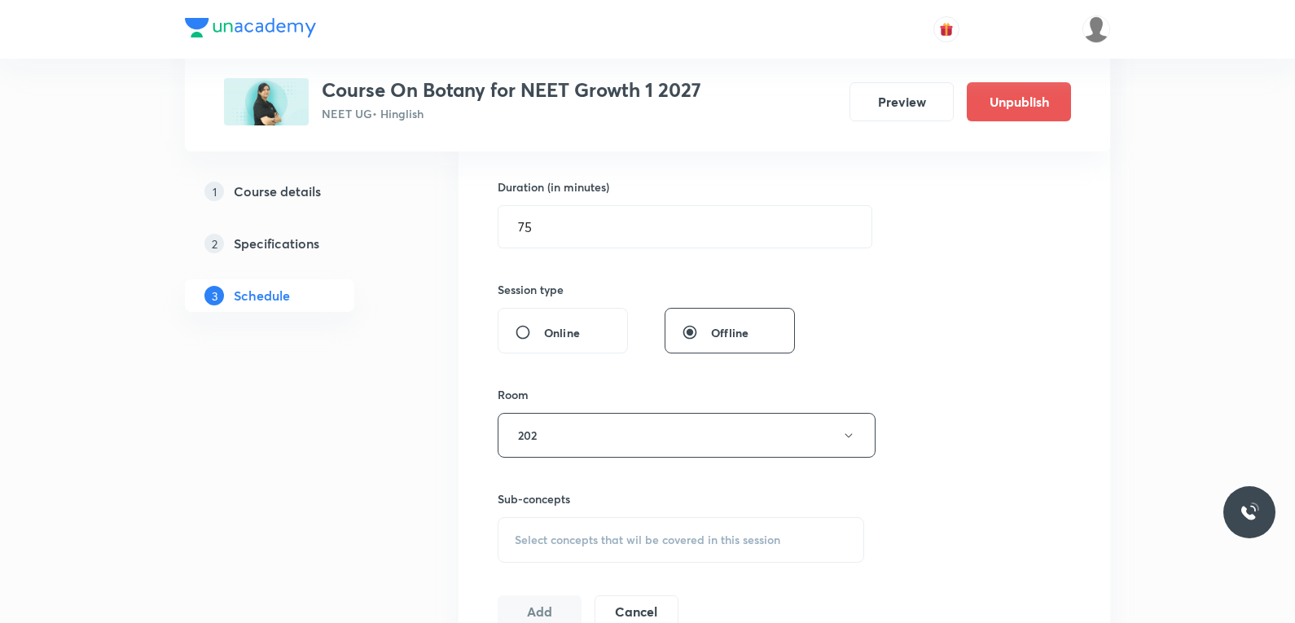
scroll to position [570, 0]
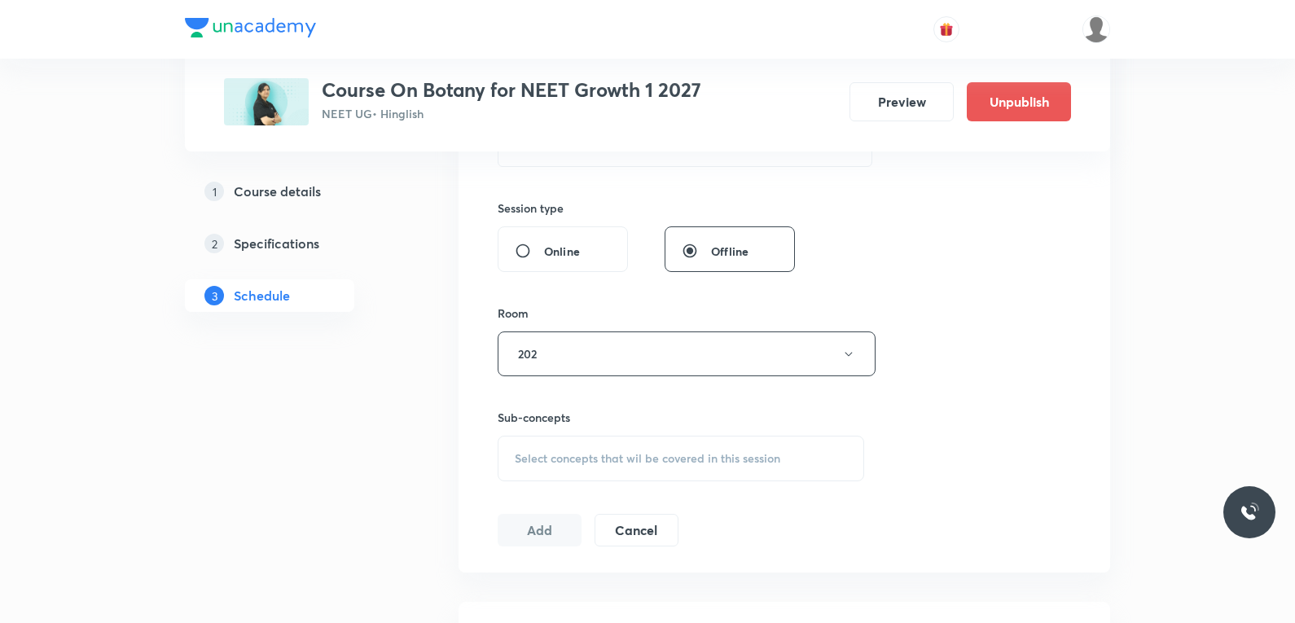
click at [659, 472] on div "Select concepts that wil be covered in this session" at bounding box center [680, 459] width 366 height 46
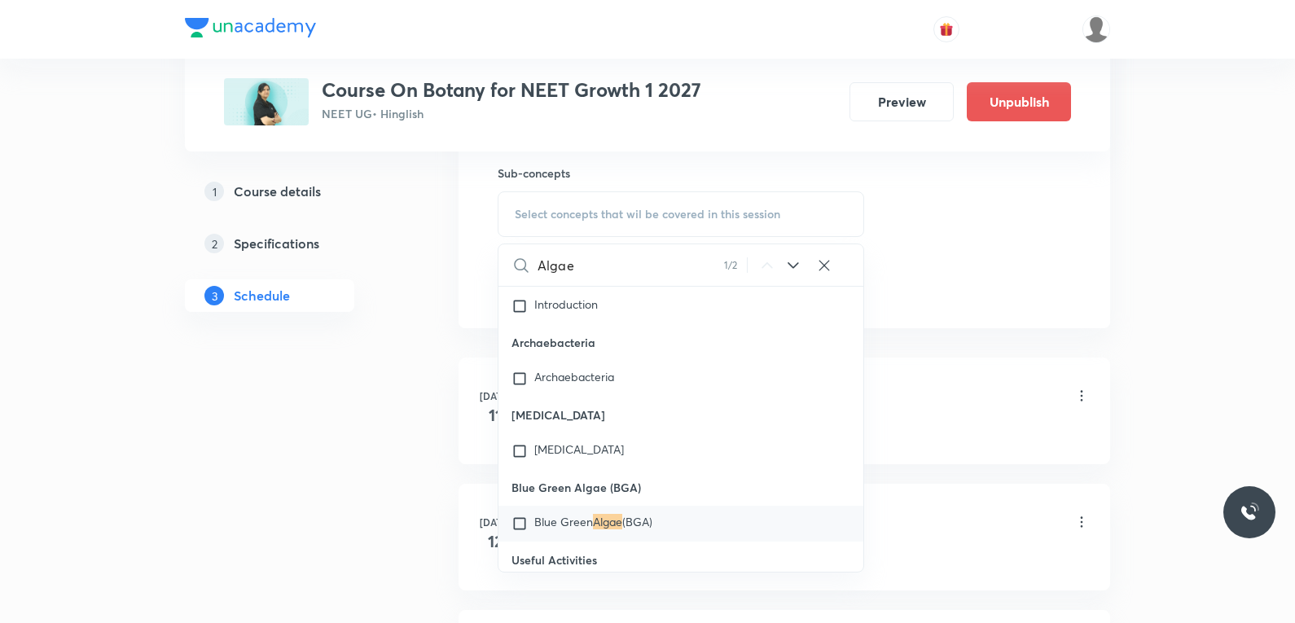
type input "Algae"
click at [616, 514] on mark "Algae" at bounding box center [607, 521] width 29 height 15
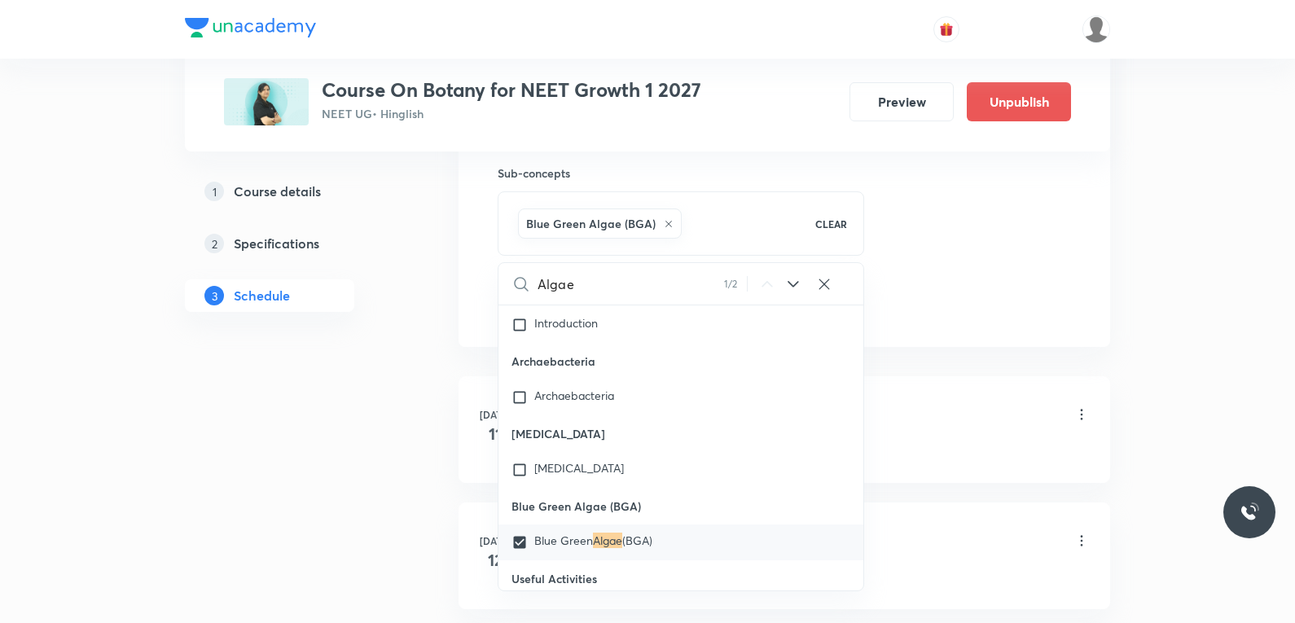
click at [583, 532] on span "Blue Green" at bounding box center [563, 539] width 59 height 15
checkbox input "false"
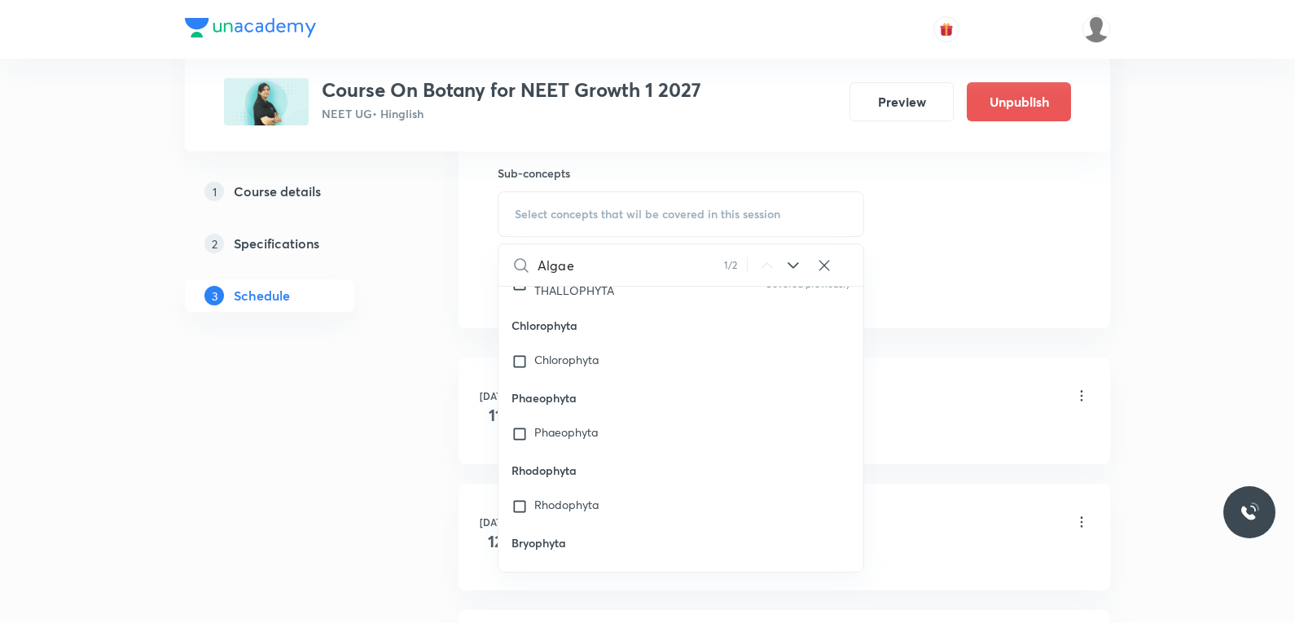
scroll to position [12635, 0]
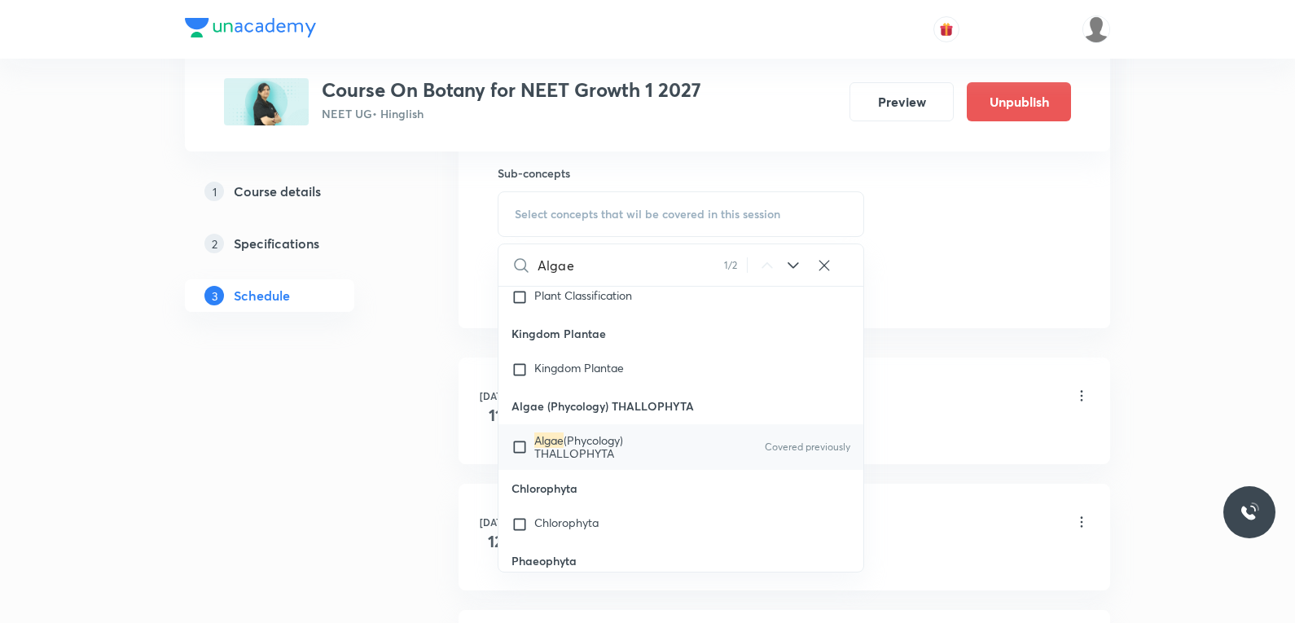
click at [604, 432] on span "(Phycology) THALLOPHYTA" at bounding box center [578, 446] width 89 height 28
checkbox input "true"
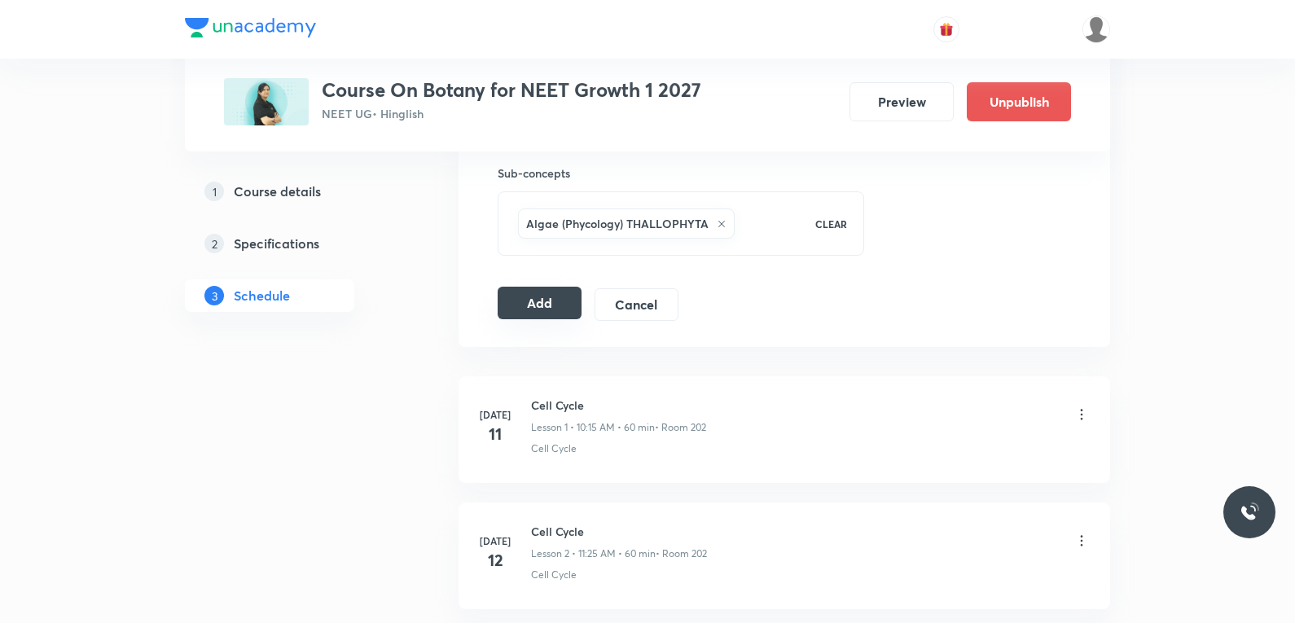
click at [559, 305] on button "Add" at bounding box center [539, 303] width 84 height 33
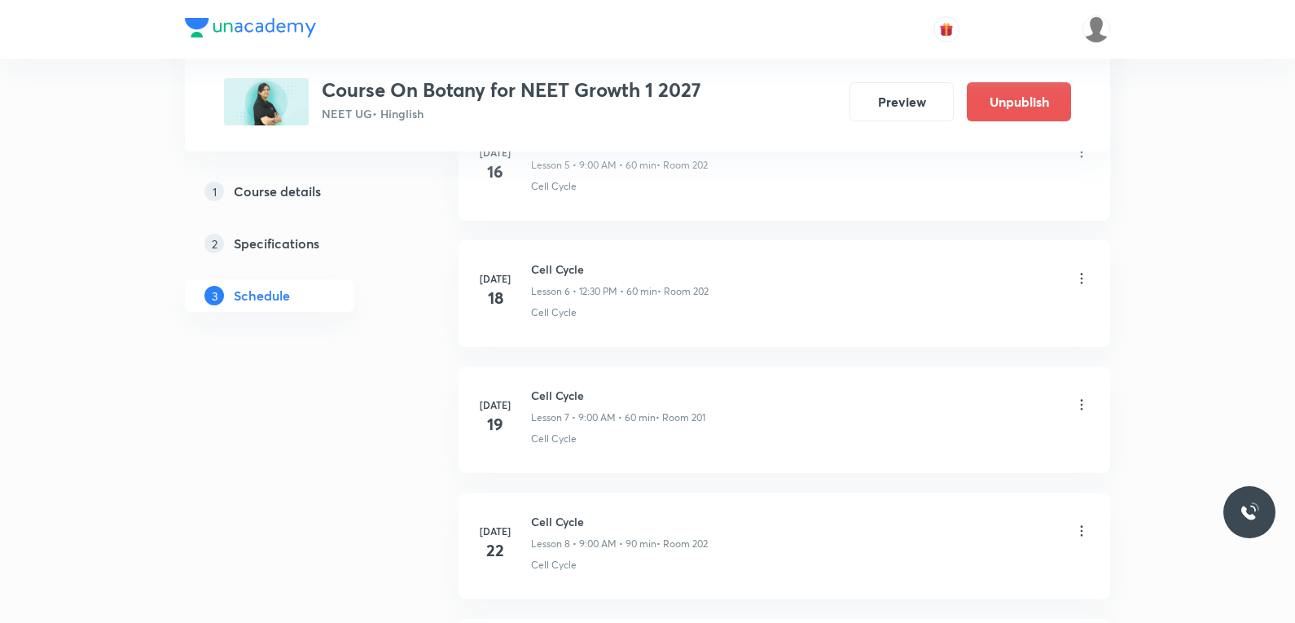
scroll to position [5613, 0]
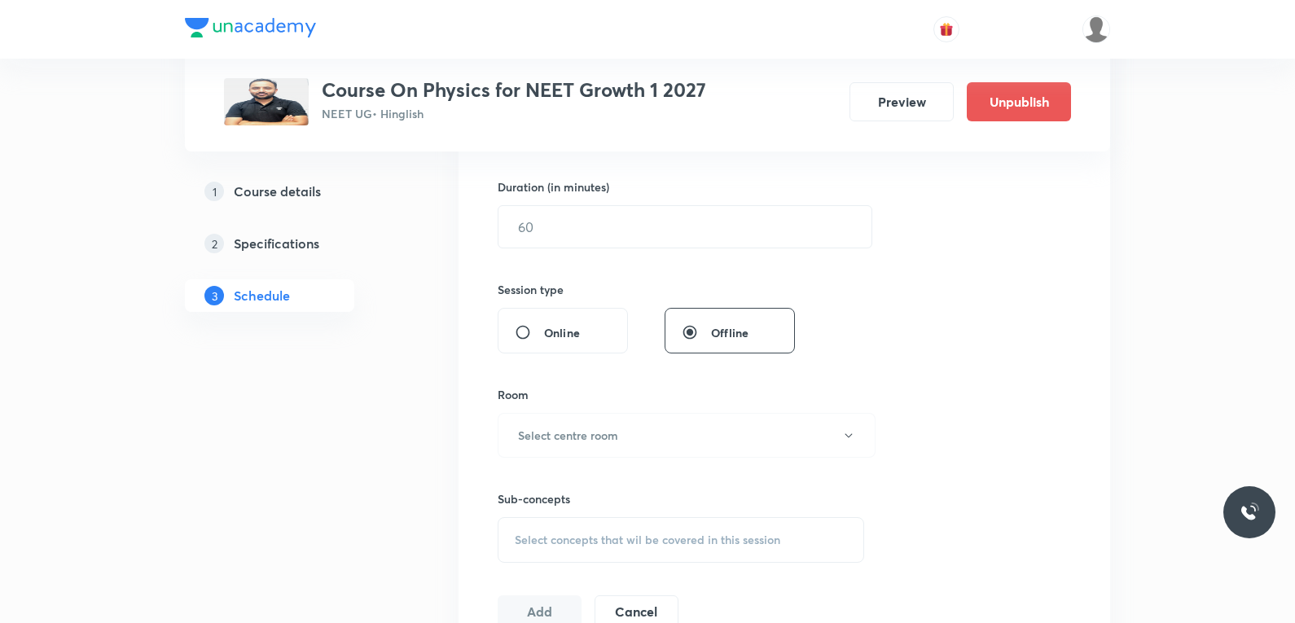
scroll to position [570, 0]
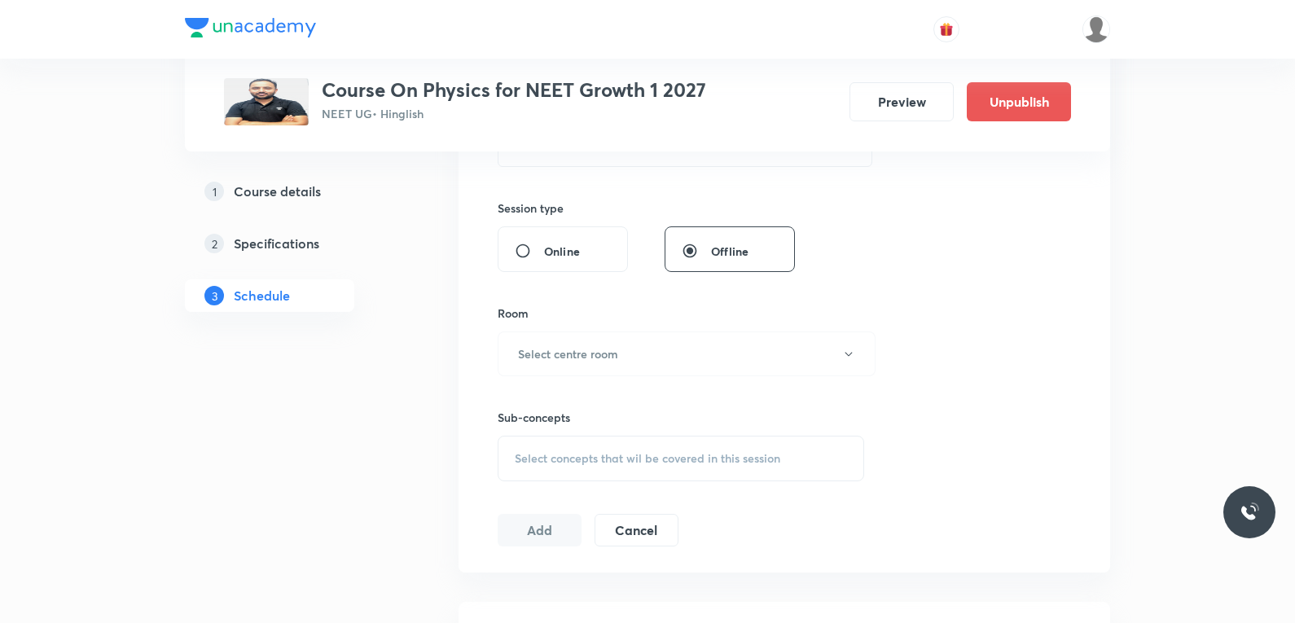
click at [638, 446] on div "Select concepts that wil be covered in this session" at bounding box center [680, 459] width 366 height 46
click at [894, 231] on div "Session 60 Live class Session title 0/99 ​ Schedule for [DATE] 2:48 PM ​ Durati…" at bounding box center [783, 164] width 573 height 765
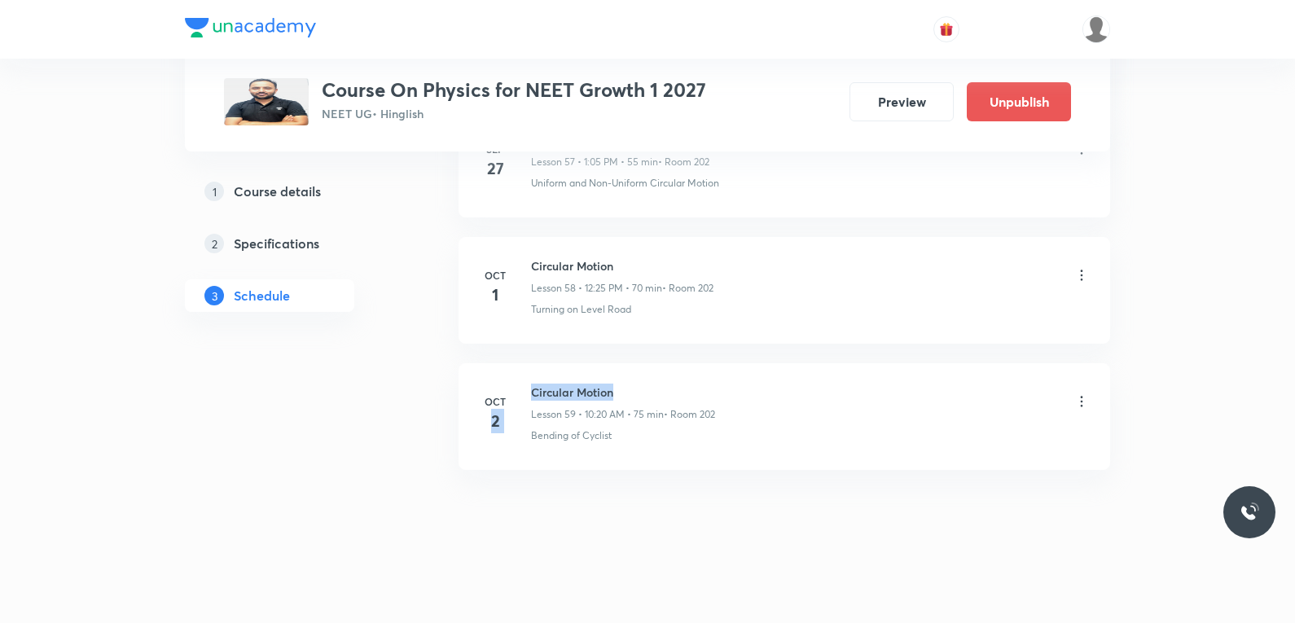
drag, startPoint x: 530, startPoint y: 393, endPoint x: 659, endPoint y: 388, distance: 129.5
click at [659, 388] on div "[DATE] Circular Motion Lesson 59 • 10:20 AM • 75 min • Room 202 Bending of Cycl…" at bounding box center [784, 412] width 611 height 59
click at [577, 390] on h6 "Circular Motion" at bounding box center [623, 391] width 184 height 17
drag, startPoint x: 532, startPoint y: 390, endPoint x: 768, endPoint y: 397, distance: 235.4
click at [768, 397] on div "Circular Motion Lesson 59 • 10:20 AM • 75 min • Room 202" at bounding box center [810, 402] width 559 height 38
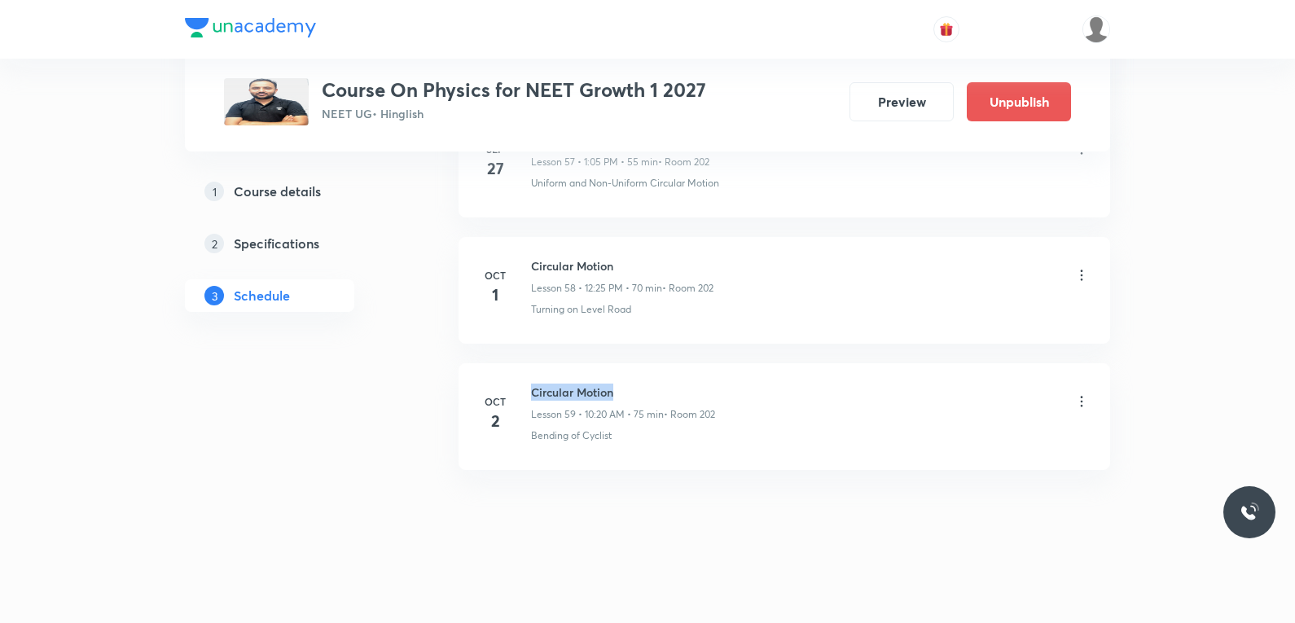
copy h6 "Circular Motion"
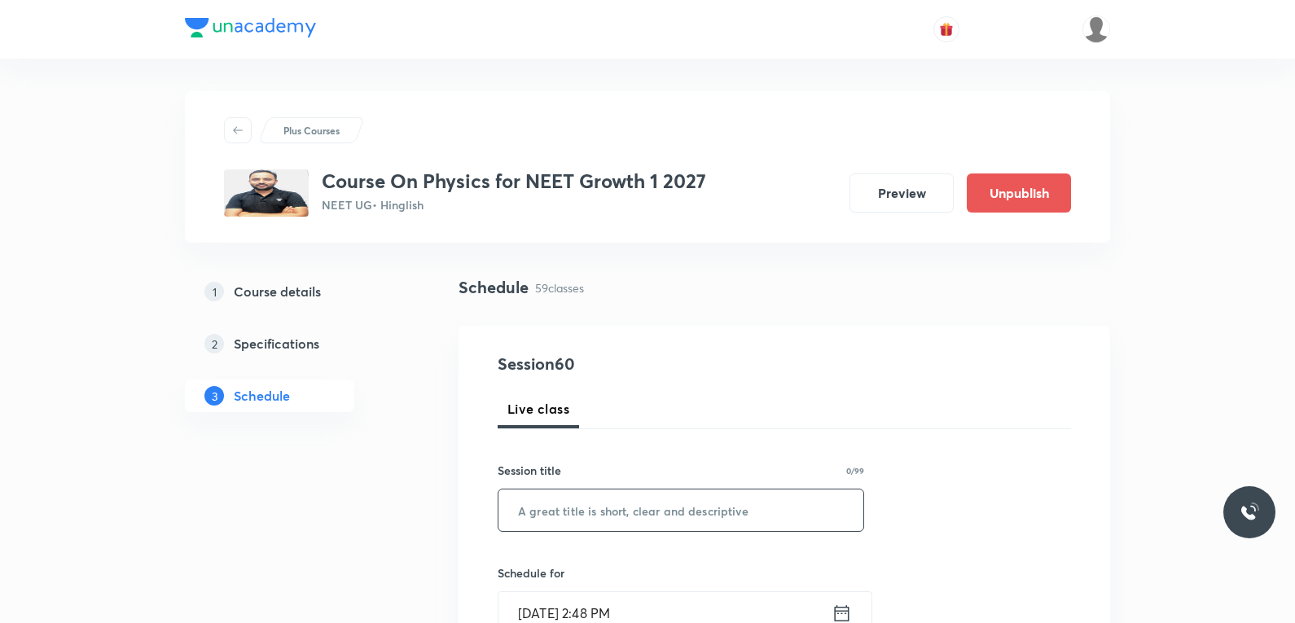
click at [656, 503] on input "text" at bounding box center [680, 510] width 365 height 42
paste input "Circular Motion"
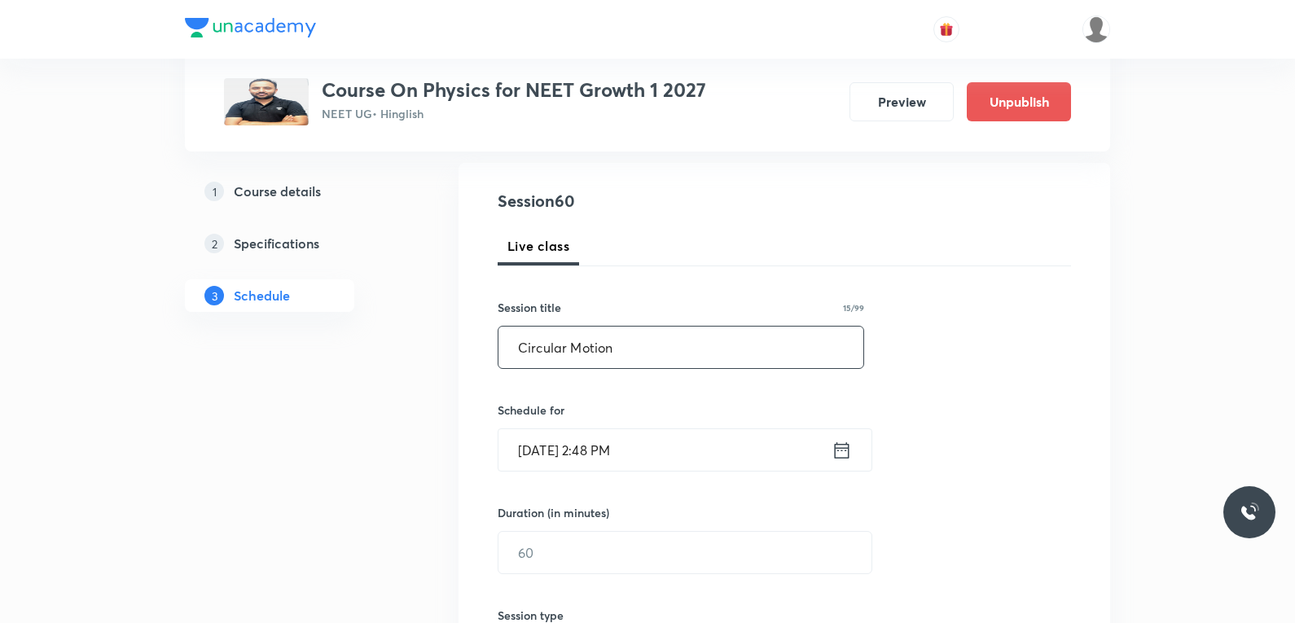
type input "Circular Motion"
click at [577, 465] on input "[DATE] 2:48 PM" at bounding box center [664, 450] width 333 height 42
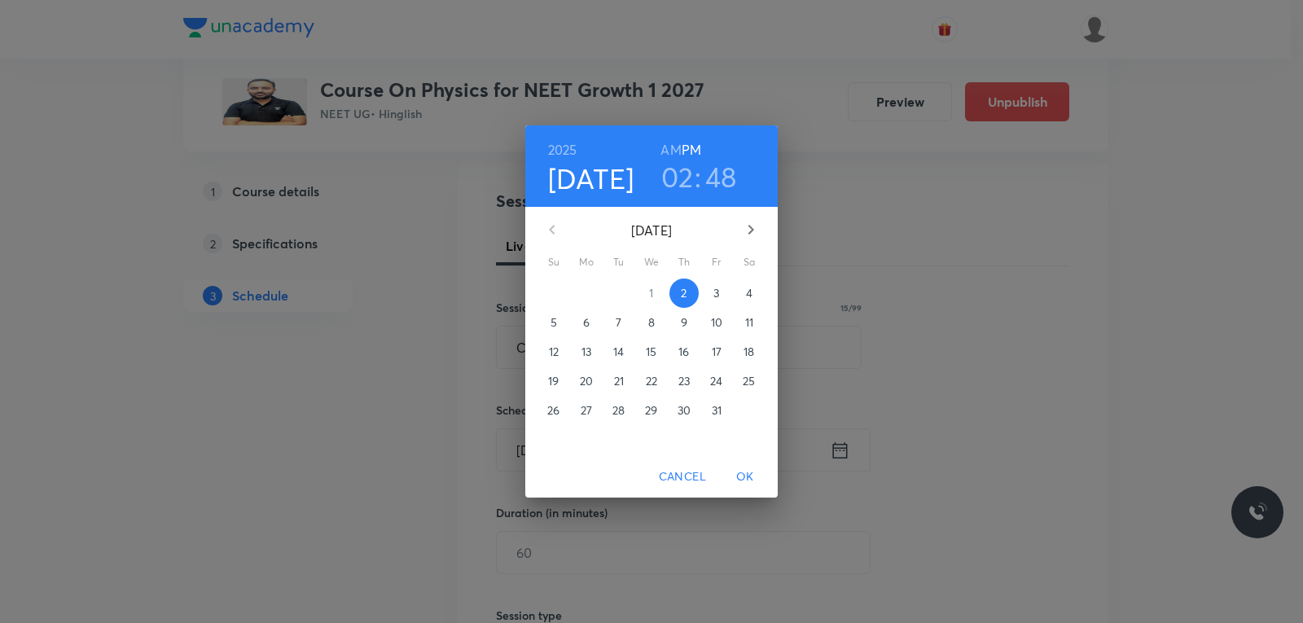
click at [712, 300] on span "3" at bounding box center [716, 293] width 29 height 16
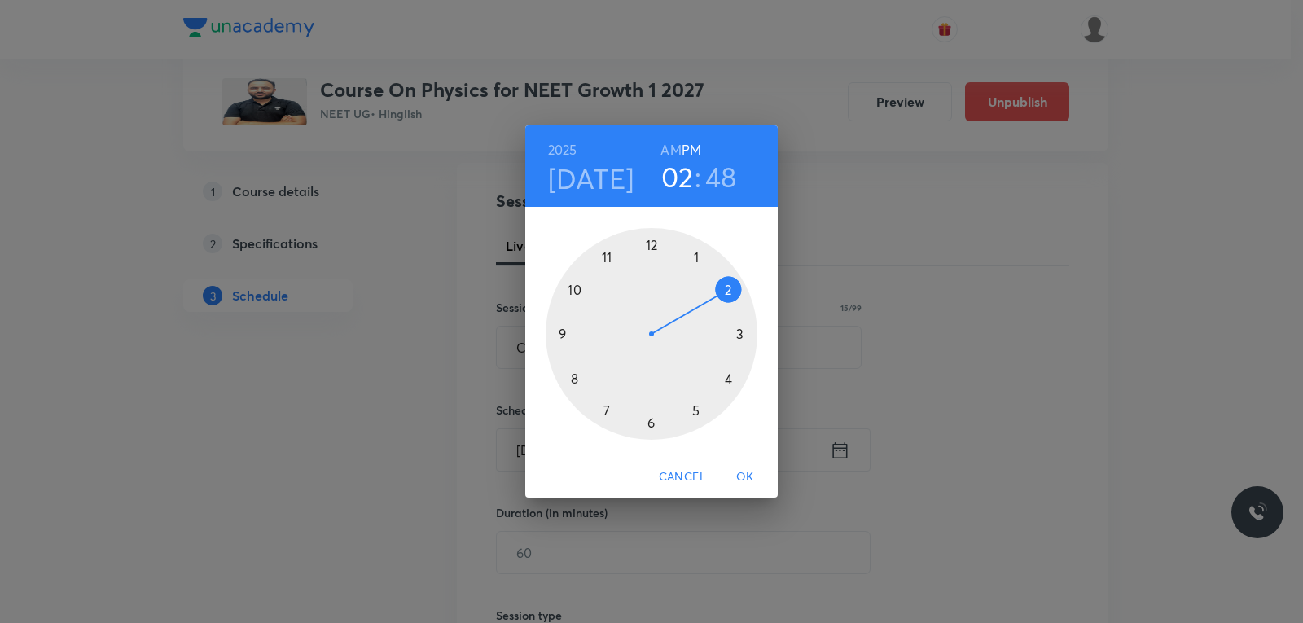
click at [664, 141] on h6 "AM" at bounding box center [670, 149] width 20 height 23
drag, startPoint x: 725, startPoint y: 300, endPoint x: 592, endPoint y: 327, distance: 136.4
click at [600, 353] on div at bounding box center [652, 334] width 212 height 212
click at [603, 248] on div at bounding box center [652, 334] width 212 height 212
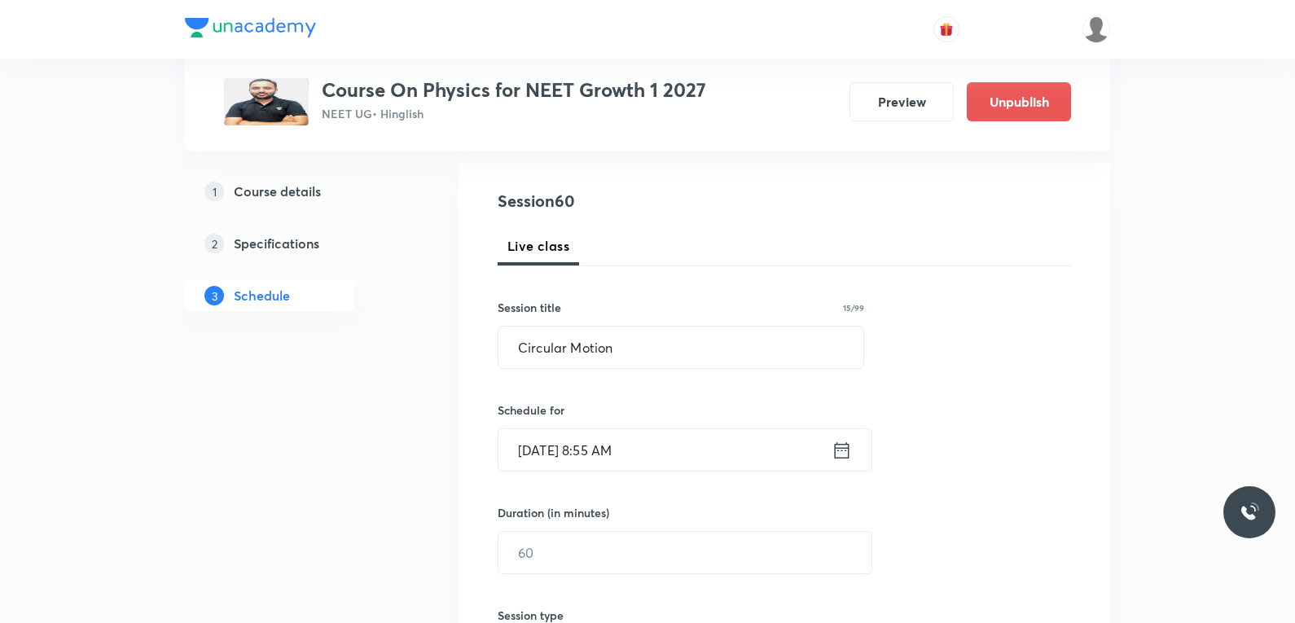
click at [610, 454] on input "[DATE] 8:55 AM" at bounding box center [664, 450] width 333 height 42
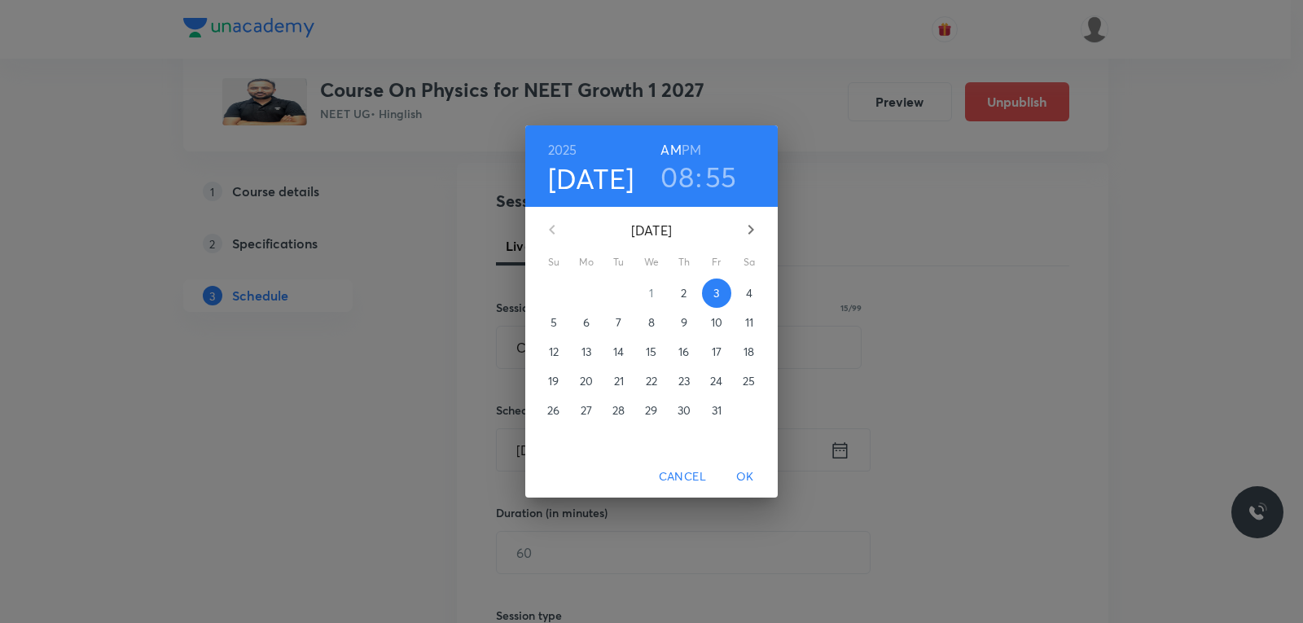
click at [674, 186] on h3 "08" at bounding box center [676, 177] width 33 height 34
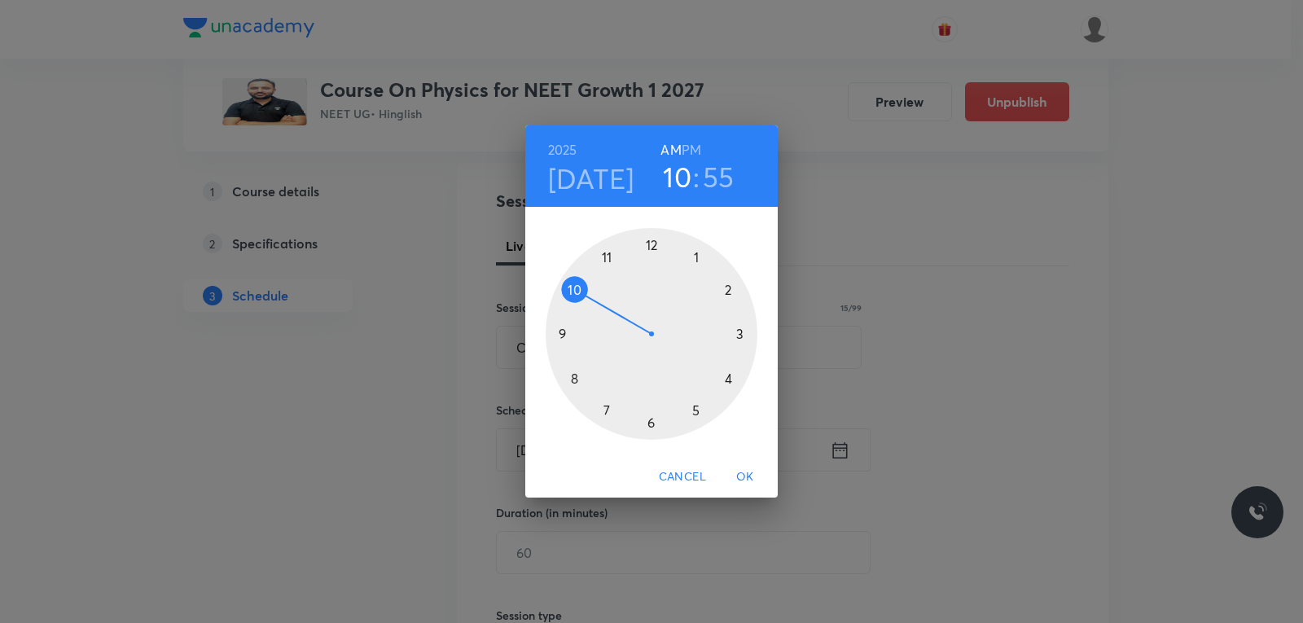
drag, startPoint x: 575, startPoint y: 377, endPoint x: 577, endPoint y: 307, distance: 70.1
click at [577, 307] on div at bounding box center [652, 334] width 212 height 212
drag, startPoint x: 603, startPoint y: 253, endPoint x: 726, endPoint y: 378, distance: 175.6
click at [726, 378] on div at bounding box center [652, 334] width 212 height 212
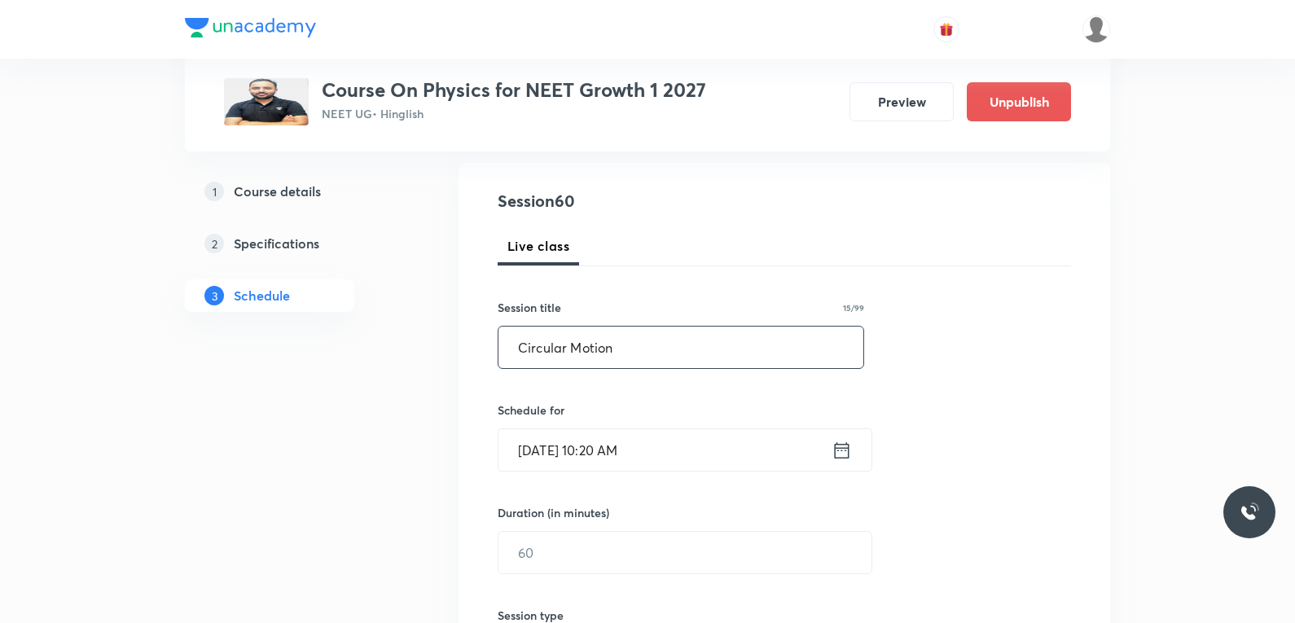
scroll to position [407, 0]
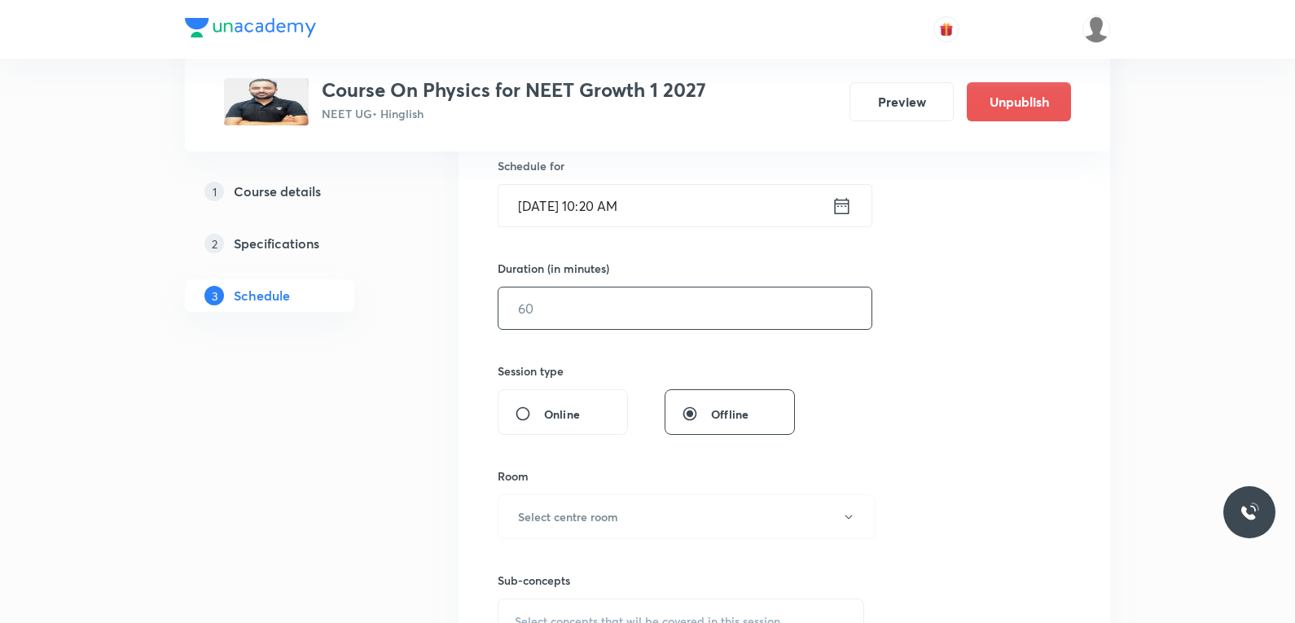
click at [588, 315] on input "text" at bounding box center [684, 308] width 373 height 42
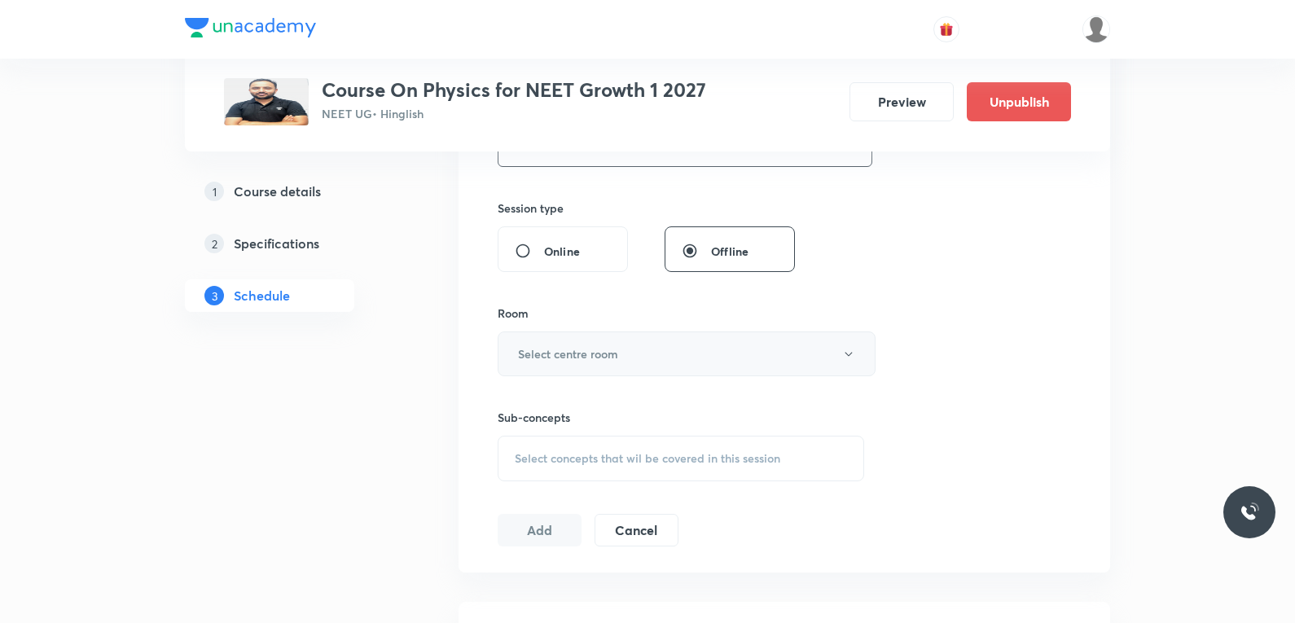
type input "75"
click at [562, 357] on h6 "Select centre room" at bounding box center [568, 353] width 100 height 17
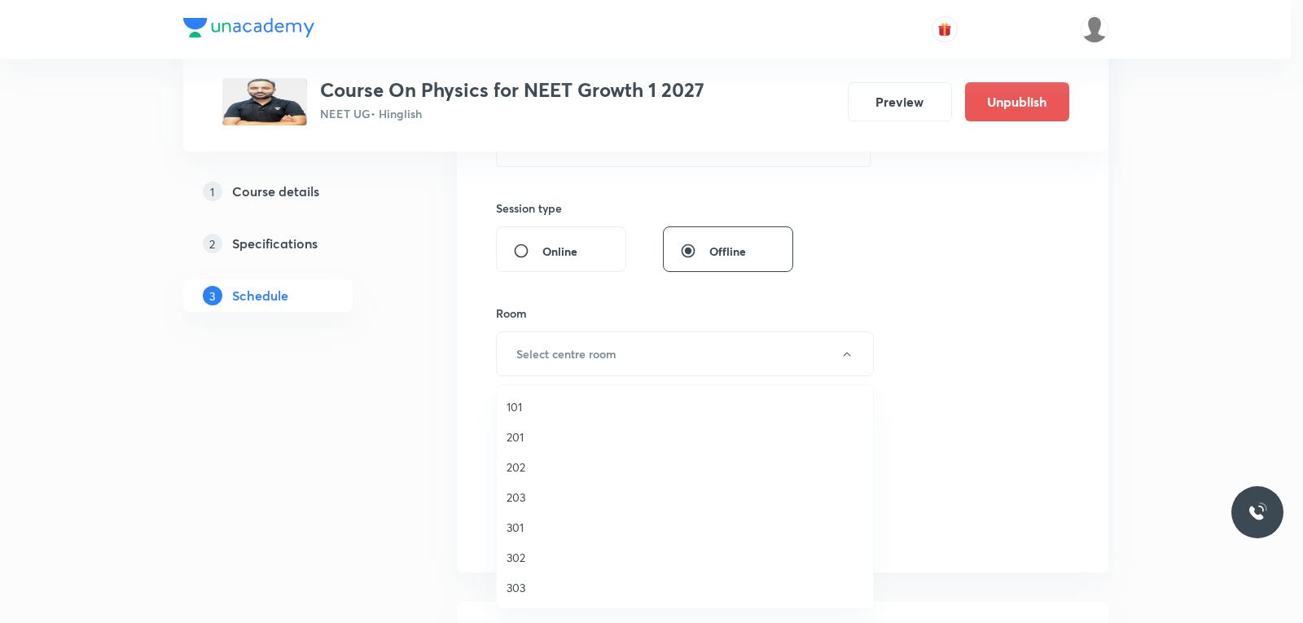
click at [555, 463] on span "202" at bounding box center [684, 466] width 357 height 17
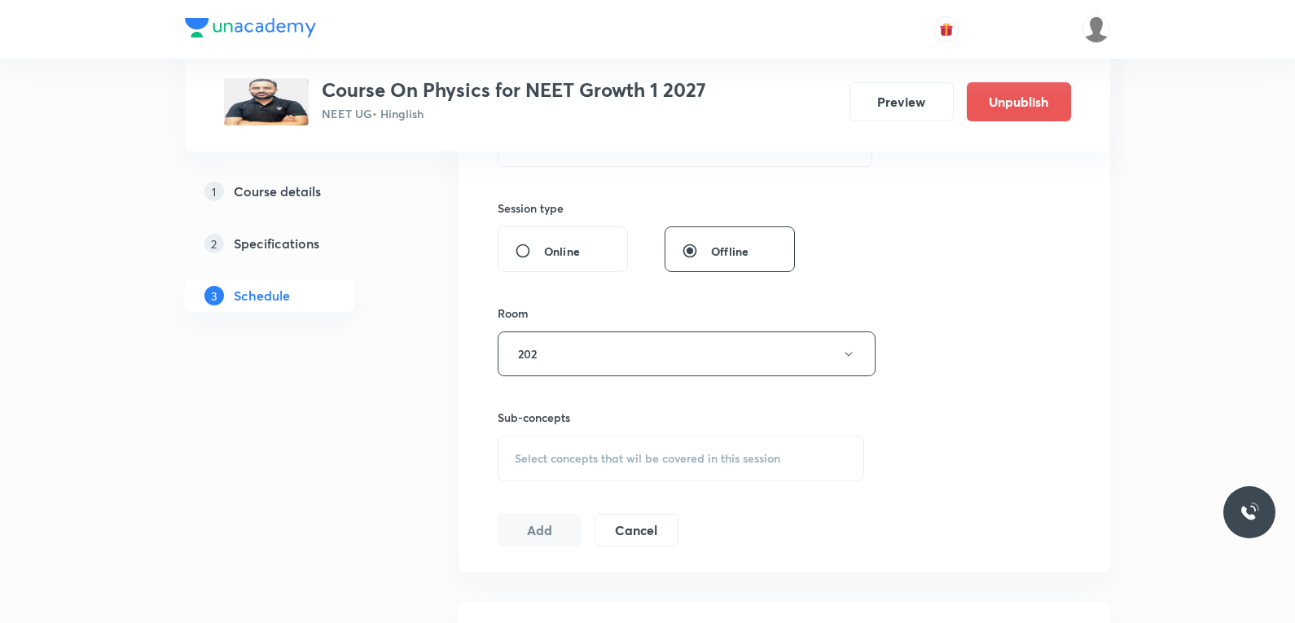
click at [638, 462] on span "Select concepts that wil be covered in this session" at bounding box center [647, 458] width 265 height 13
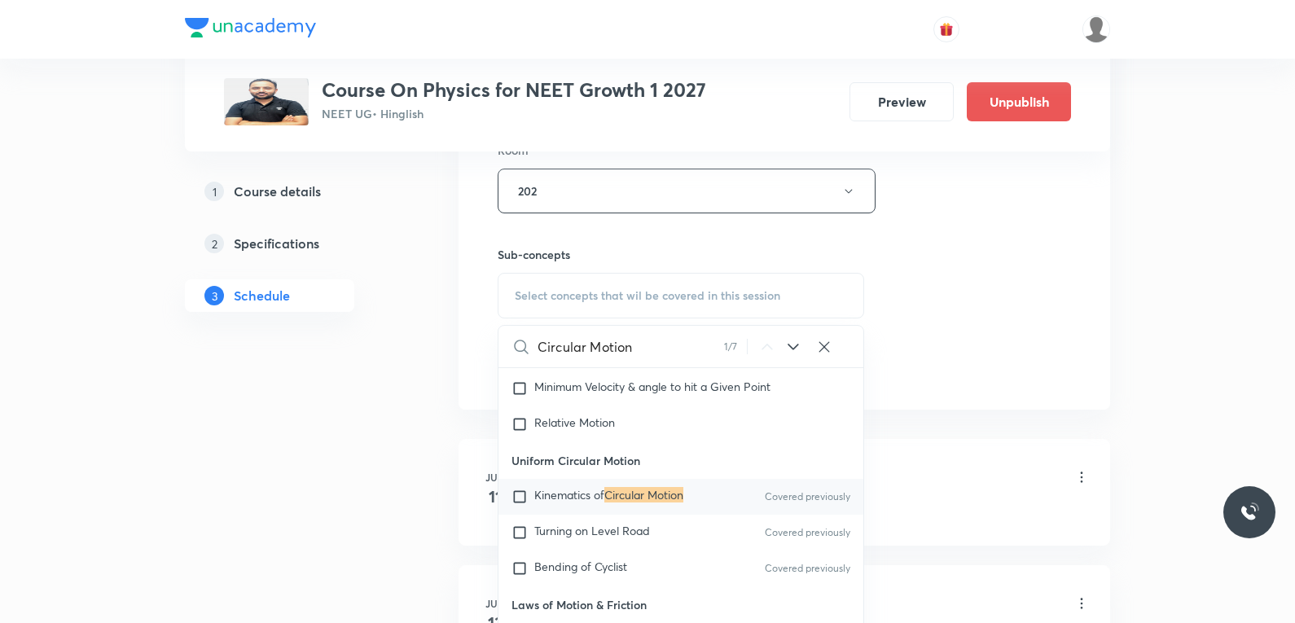
scroll to position [814, 0]
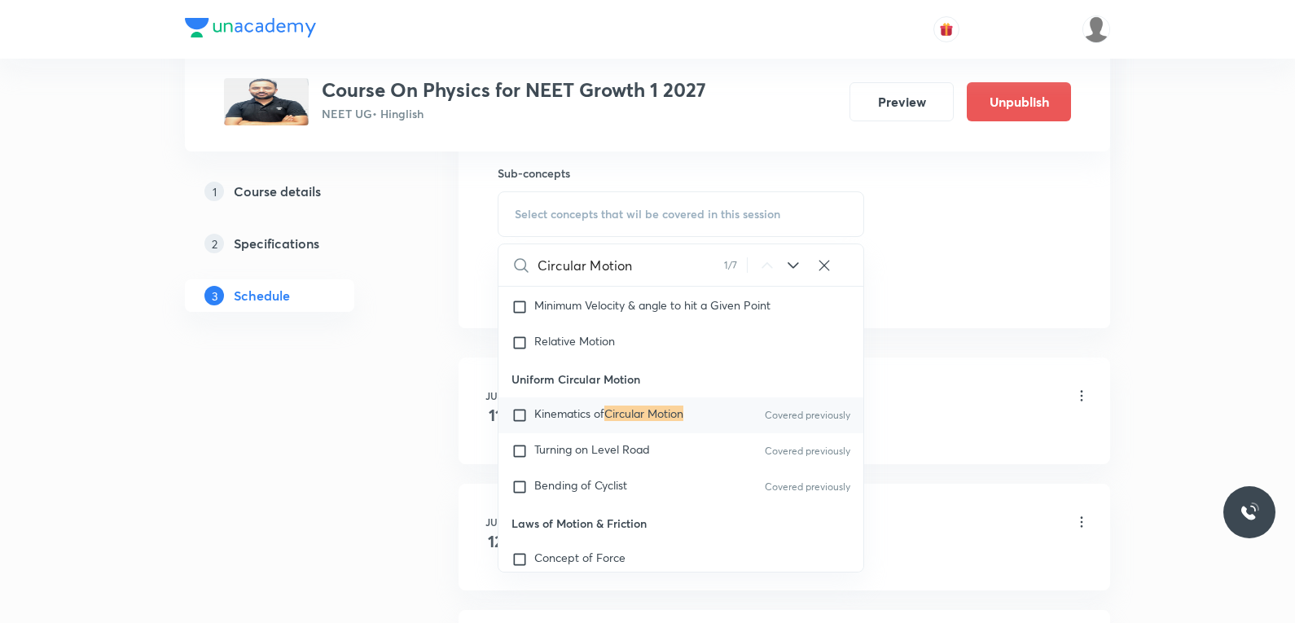
type input "Circular Motion"
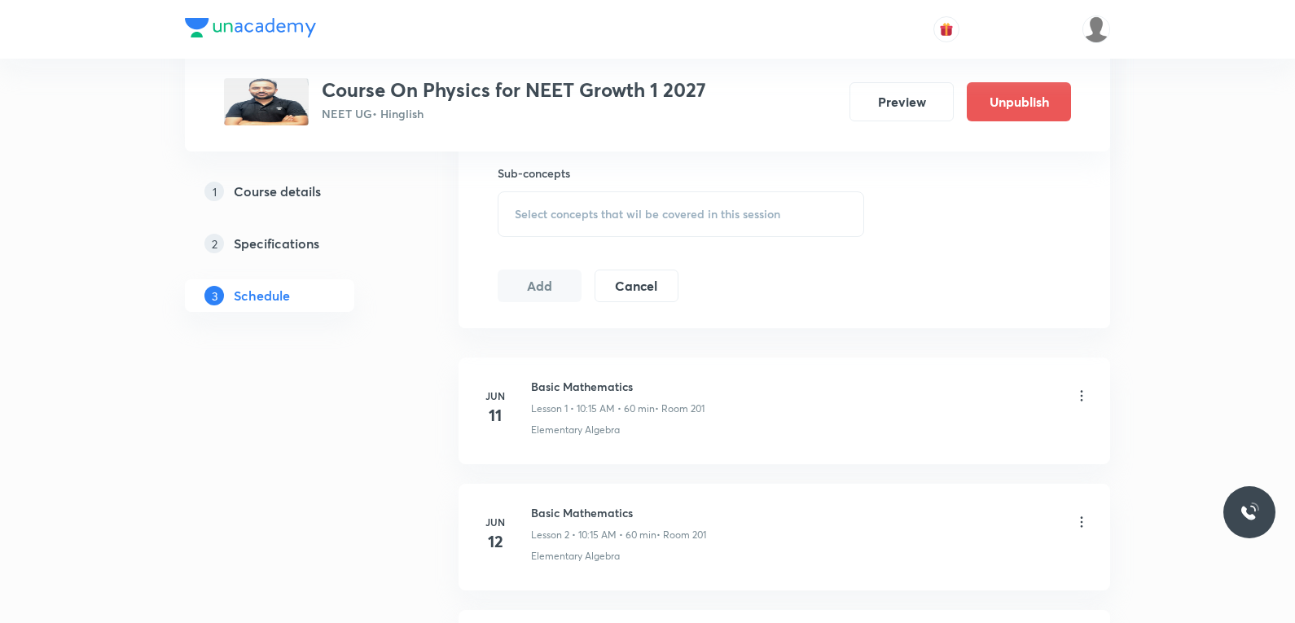
scroll to position [8128, 0]
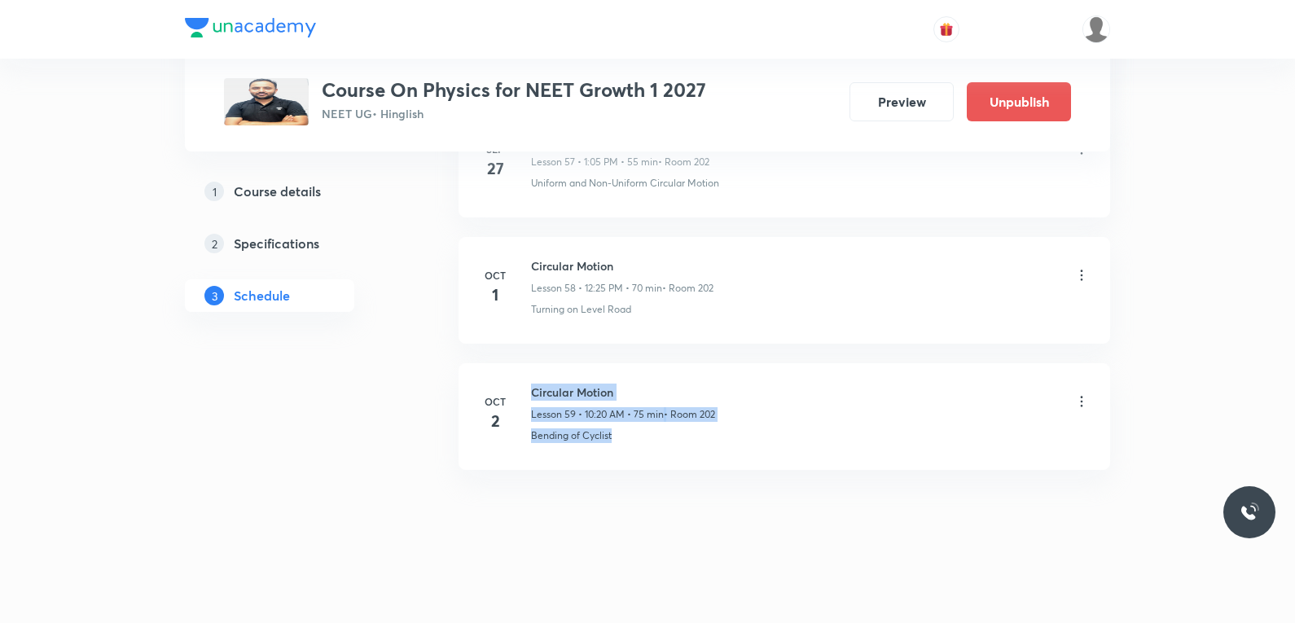
drag, startPoint x: 519, startPoint y: 442, endPoint x: 659, endPoint y: 441, distance: 140.0
click at [659, 441] on div "Oct 2 Circular Motion Lesson 59 • 10:20 AM • 75 min • Room 202 Bending of Cycli…" at bounding box center [784, 412] width 611 height 59
click at [596, 449] on li "Oct 2 Circular Motion Lesson 59 • 10:20 AM • 75 min • Room 202 Bending of Cycli…" at bounding box center [783, 416] width 651 height 107
drag, startPoint x: 530, startPoint y: 440, endPoint x: 757, endPoint y: 445, distance: 227.2
click at [757, 445] on li "Oct 2 Circular Motion Lesson 59 • 10:20 AM • 75 min • Room 202 Bending of Cycli…" at bounding box center [783, 416] width 651 height 107
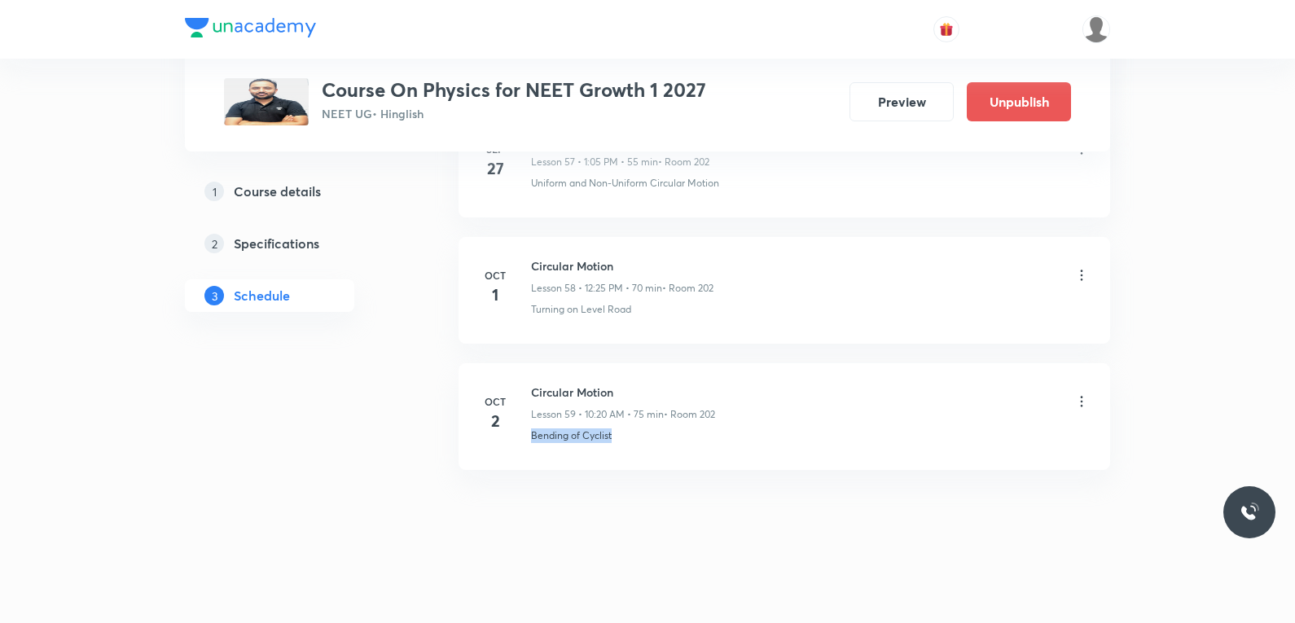
copy p "Bending of Cyclist"
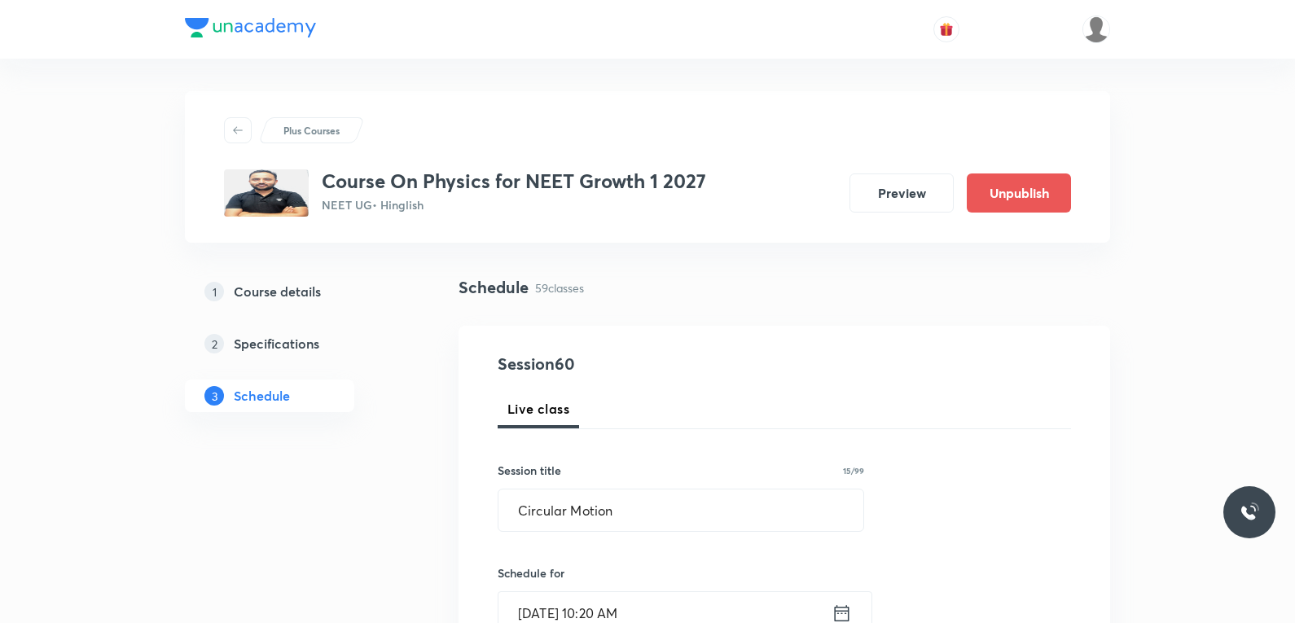
scroll to position [570, 0]
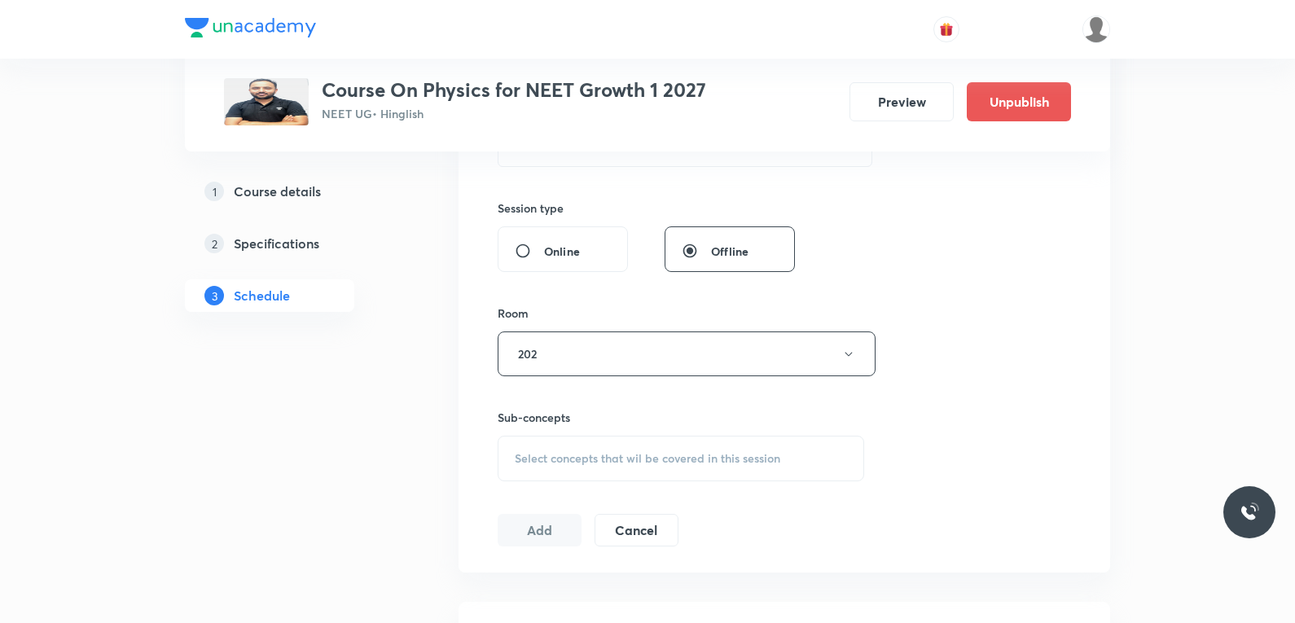
click at [651, 448] on div "Select concepts that wil be covered in this session" at bounding box center [680, 459] width 366 height 46
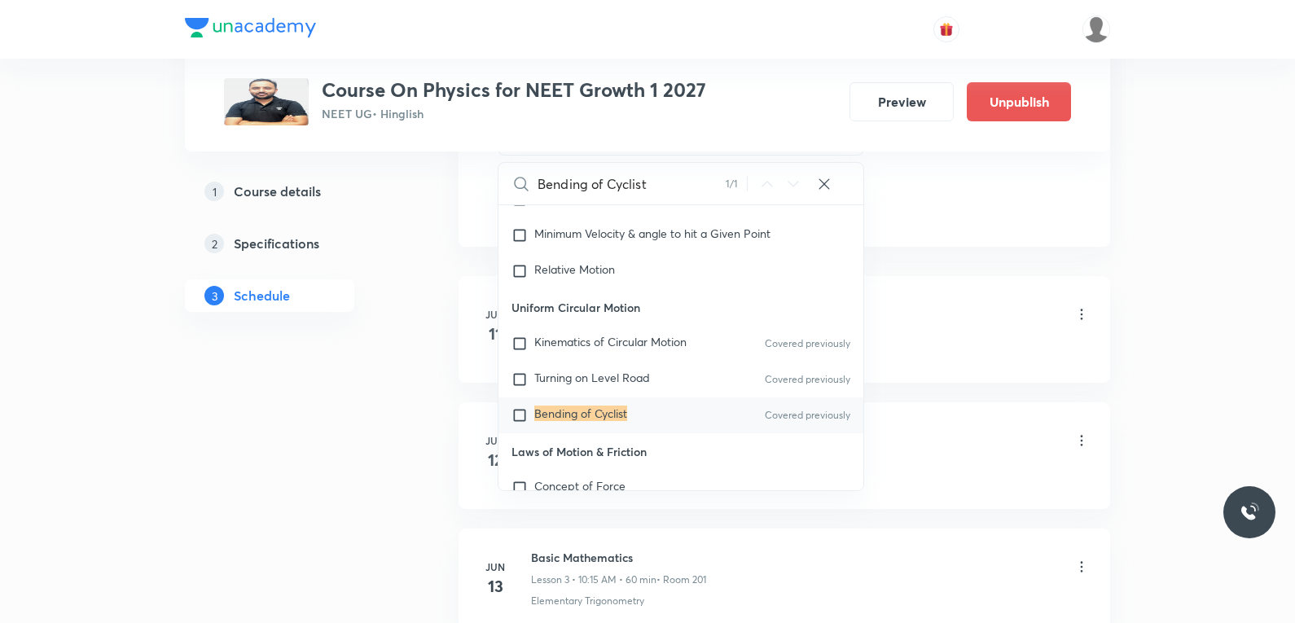
type input "Bending of Cyclist"
click at [598, 414] on mark "Bending of Cyclist" at bounding box center [580, 412] width 93 height 15
checkbox input "true"
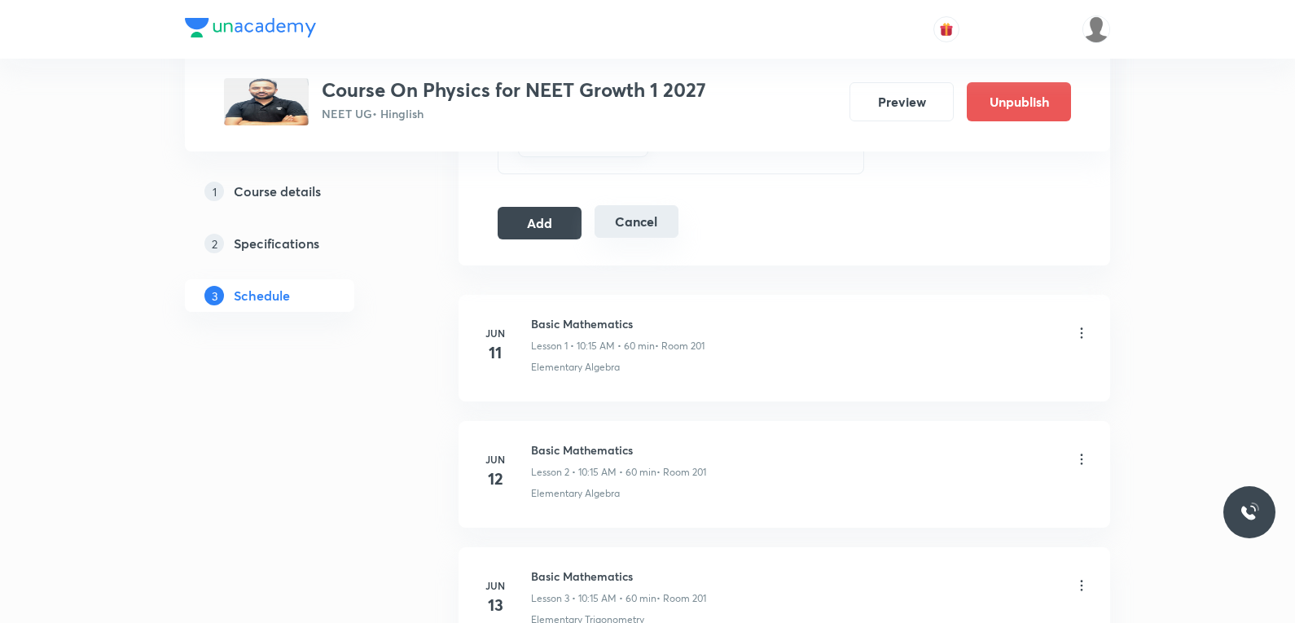
drag, startPoint x: 543, startPoint y: 221, endPoint x: 622, endPoint y: 221, distance: 79.0
click at [544, 221] on button "Add" at bounding box center [539, 223] width 84 height 33
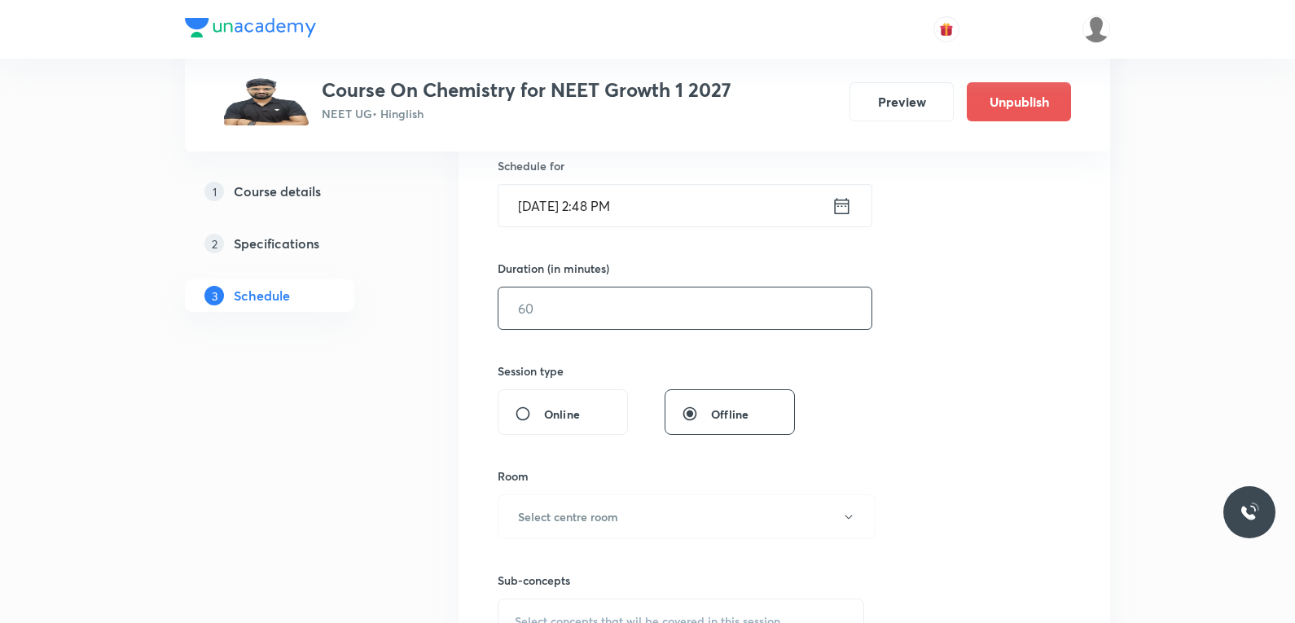
scroll to position [570, 0]
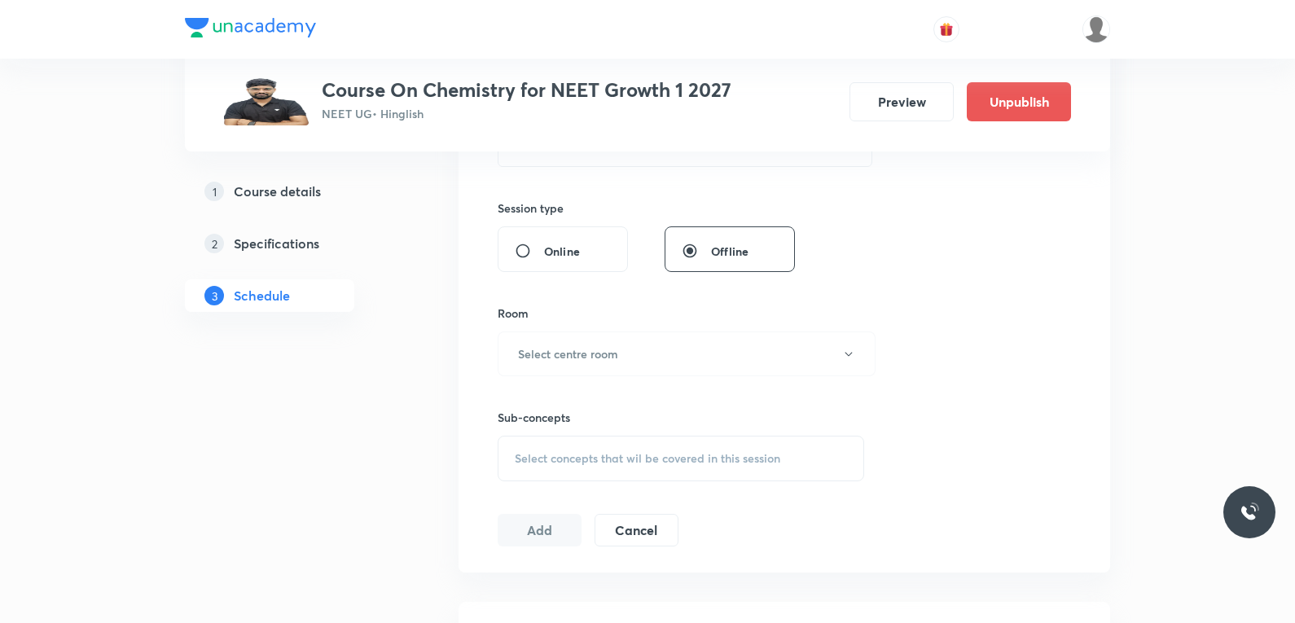
click at [635, 454] on span "Select concepts that wil be covered in this session" at bounding box center [647, 458] width 265 height 13
click at [954, 215] on div "Session 81 Live class Session title 0/99 ​ Schedule for [DATE] 2:48 PM ​ Durati…" at bounding box center [783, 164] width 573 height 765
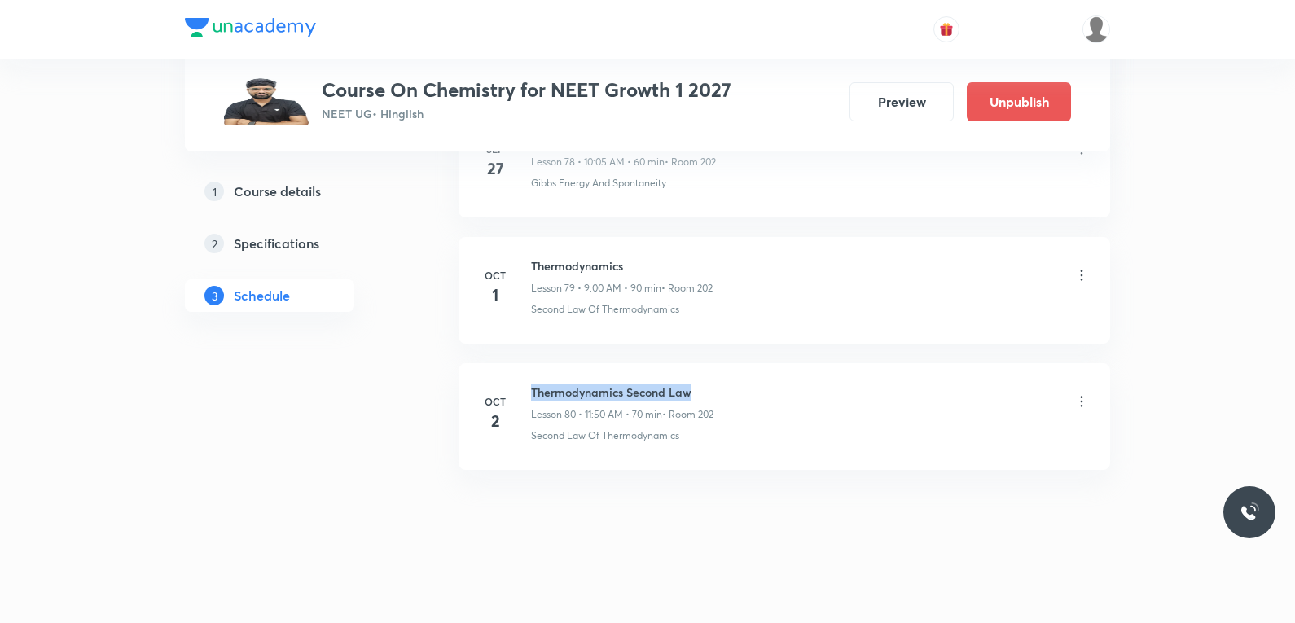
drag, startPoint x: 531, startPoint y: 388, endPoint x: 767, endPoint y: 387, distance: 236.1
click at [767, 387] on div "Thermodynamics Second Law Lesson 80 • 11:50 AM • 70 min • Room 202" at bounding box center [810, 402] width 559 height 38
copy h6 "Thermodynamics Second Law"
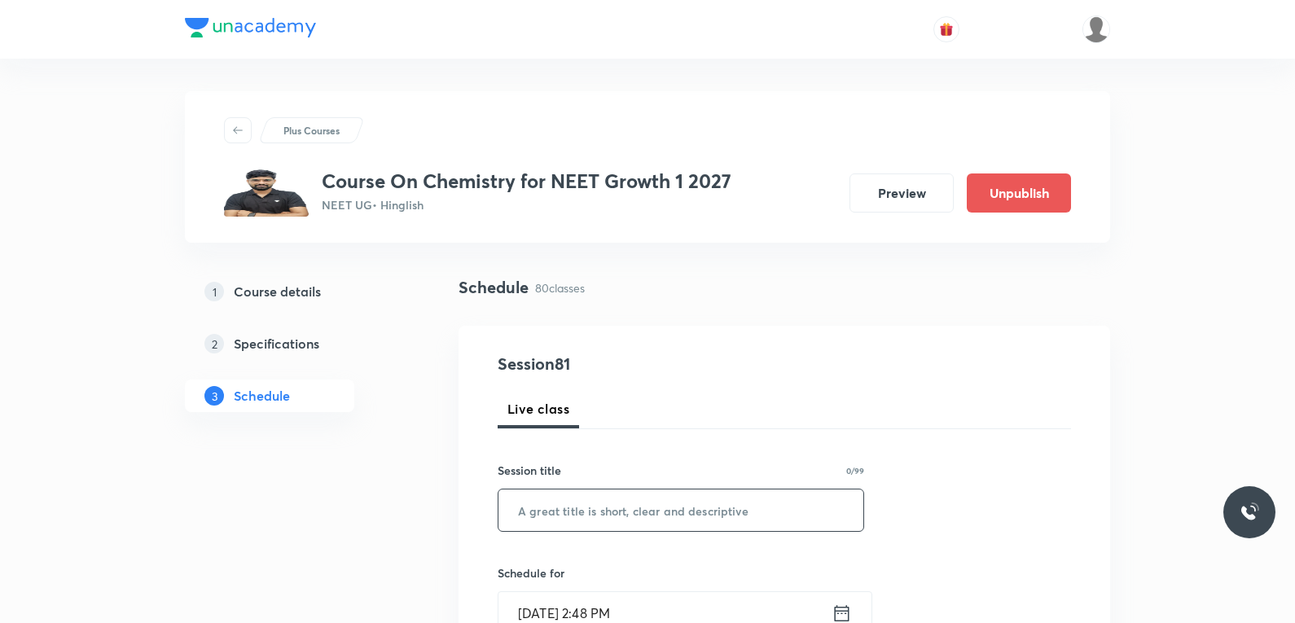
click at [677, 509] on input "text" at bounding box center [680, 510] width 365 height 42
paste input "Thermodynamics Second Law"
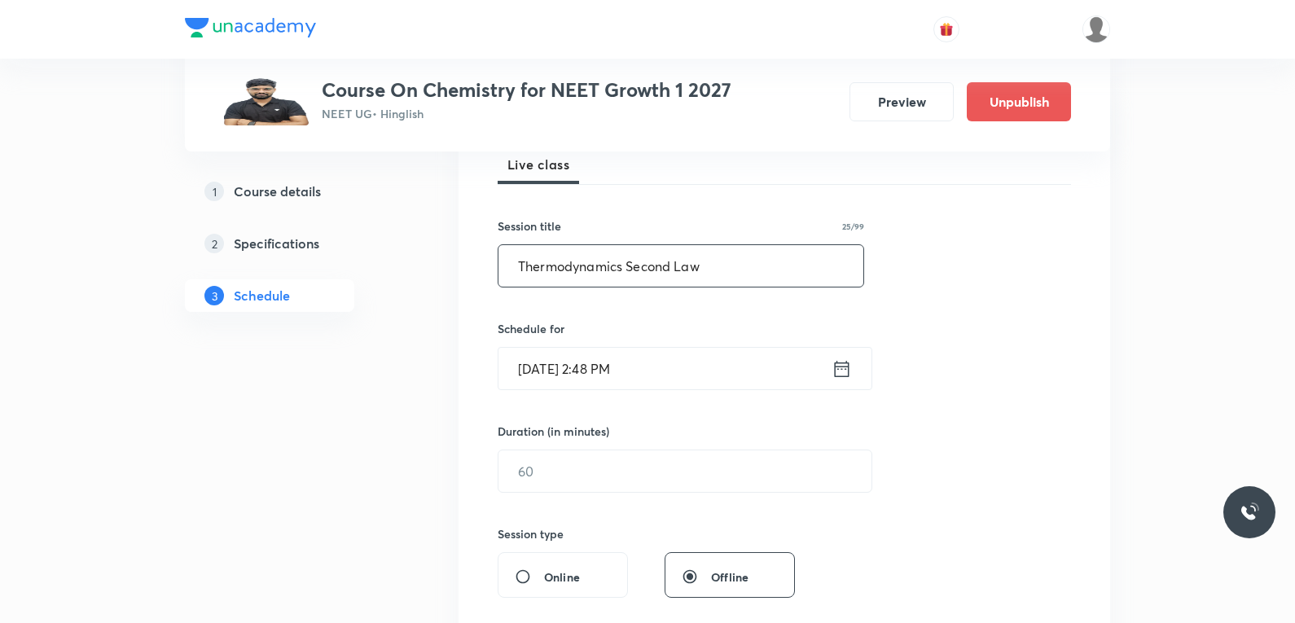
type input "Thermodynamics Second Law"
click at [543, 370] on input "[DATE] 2:48 PM" at bounding box center [664, 369] width 333 height 42
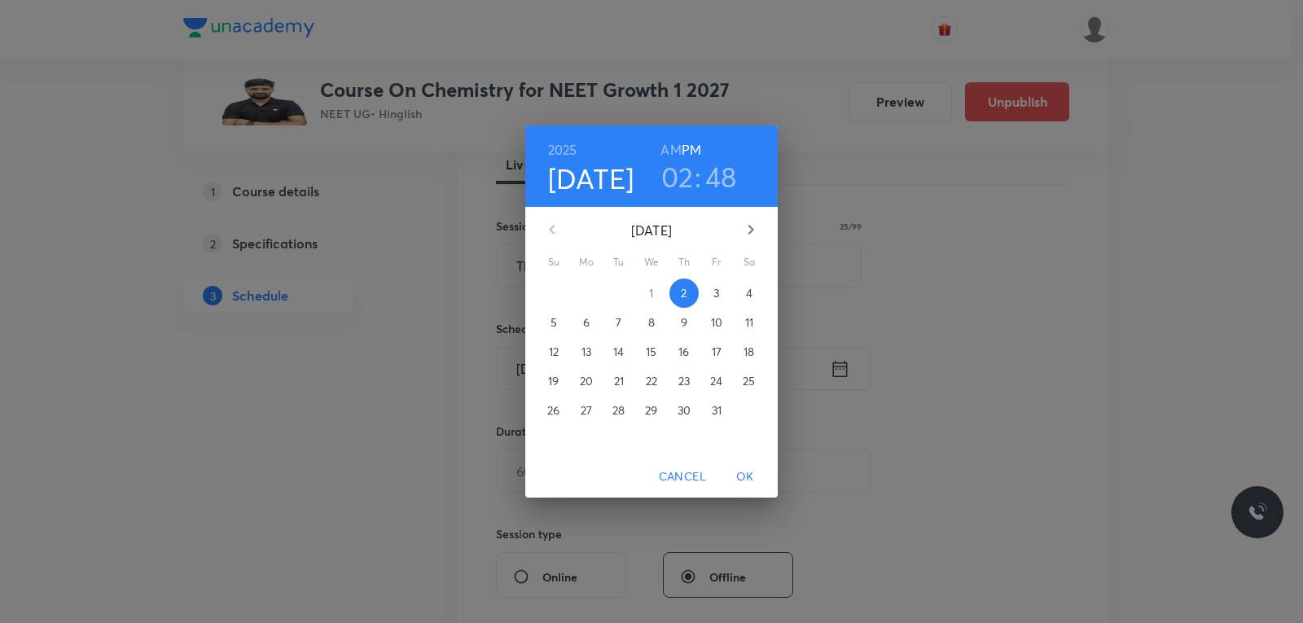
click at [712, 294] on span "3" at bounding box center [716, 293] width 29 height 16
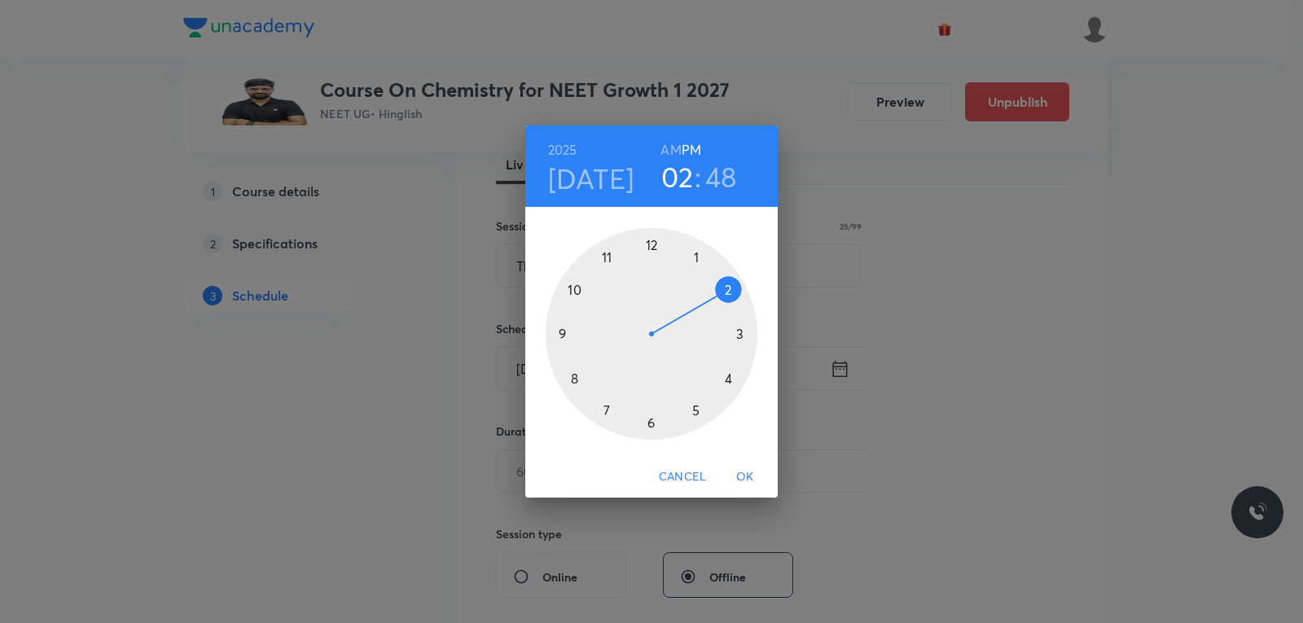
click at [685, 147] on h6 "PM" at bounding box center [691, 149] width 20 height 23
click at [674, 151] on h6 "AM" at bounding box center [670, 149] width 20 height 23
drag, startPoint x: 700, startPoint y: 291, endPoint x: 605, endPoint y: 269, distance: 97.8
click at [605, 269] on div at bounding box center [652, 334] width 212 height 212
click at [579, 291] on div at bounding box center [652, 334] width 212 height 212
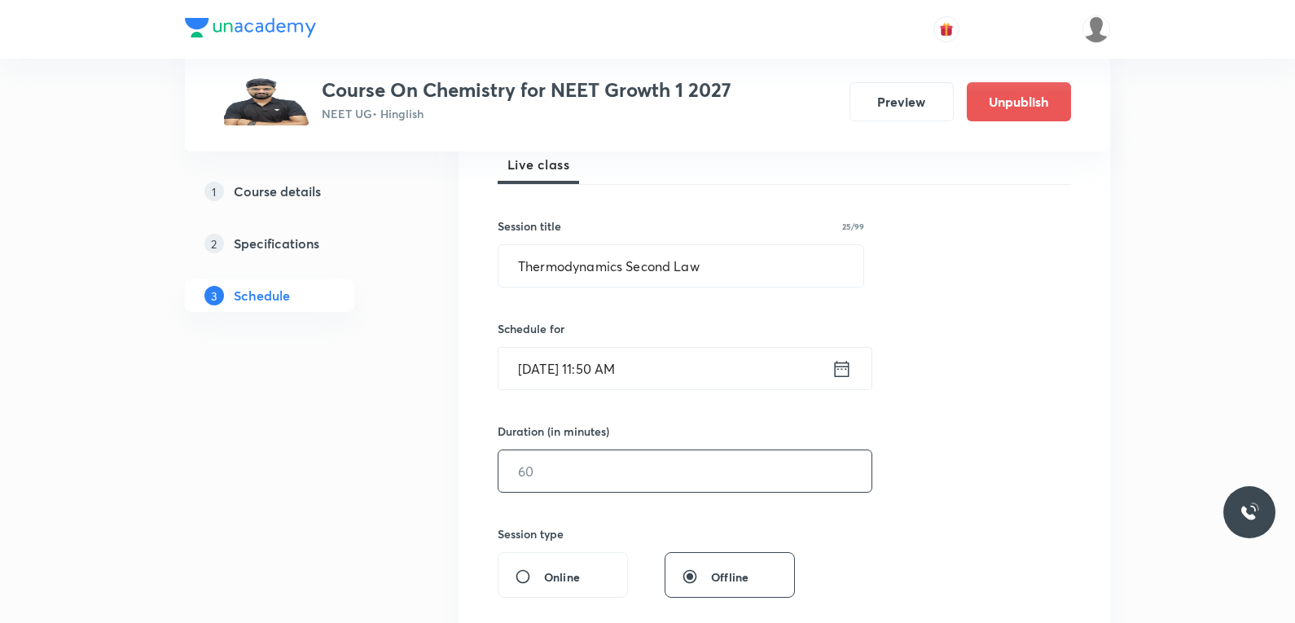
click at [592, 478] on input "text" at bounding box center [684, 471] width 373 height 42
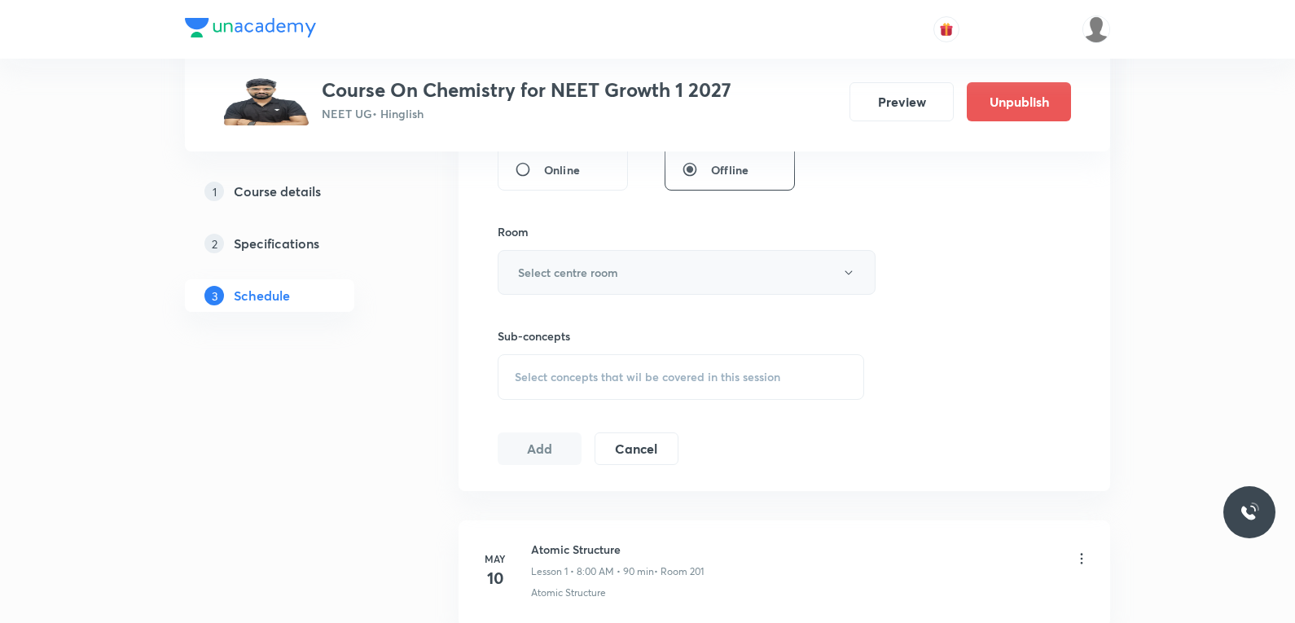
type input "75"
click at [676, 261] on button "Select centre room" at bounding box center [686, 272] width 378 height 45
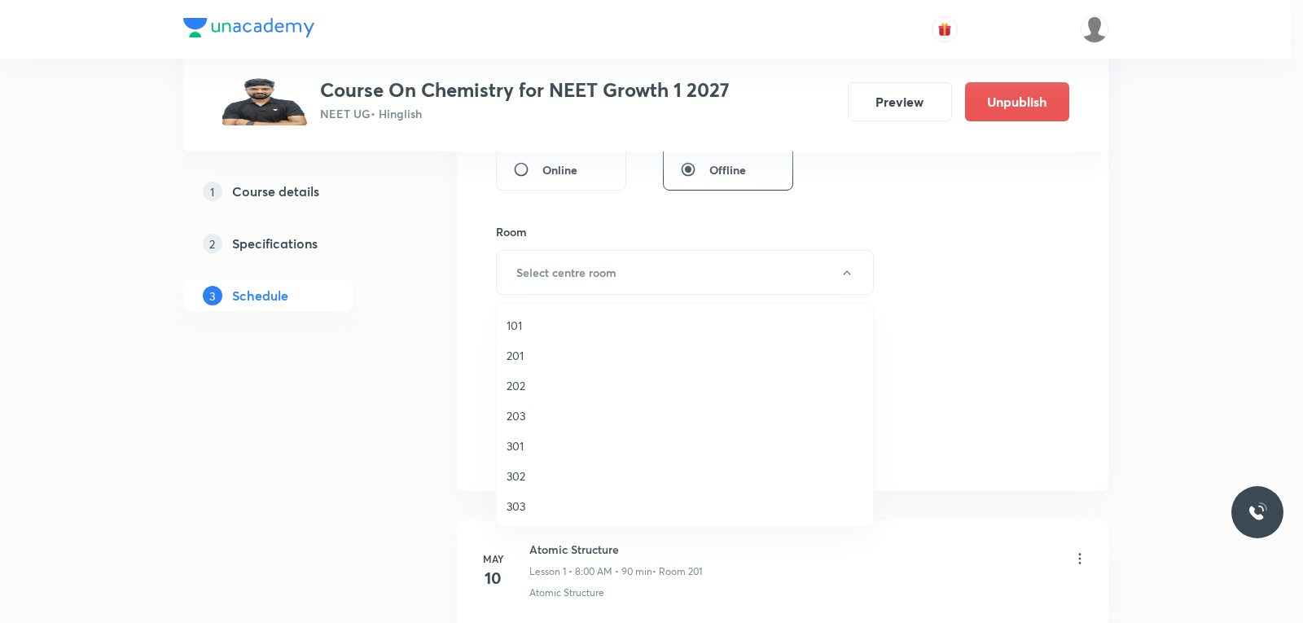
click at [570, 383] on span "202" at bounding box center [684, 385] width 357 height 17
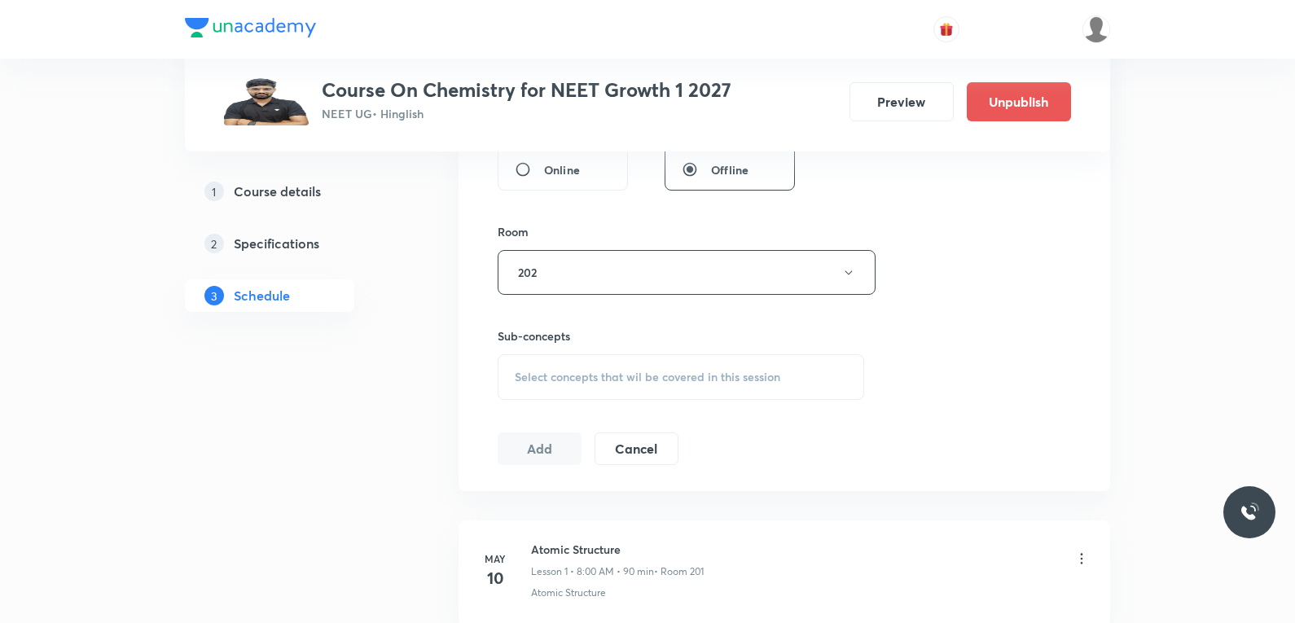
click at [612, 376] on span "Select concepts that wil be covered in this session" at bounding box center [647, 376] width 265 height 13
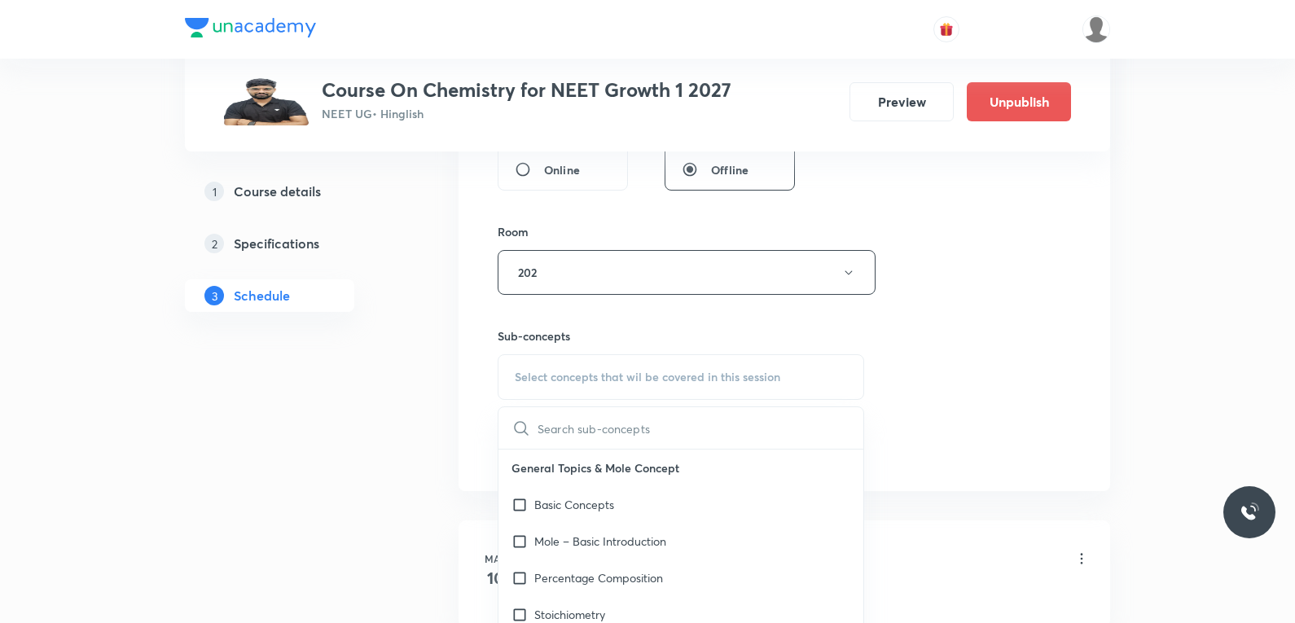
type input "Thermodynamics Second Law"
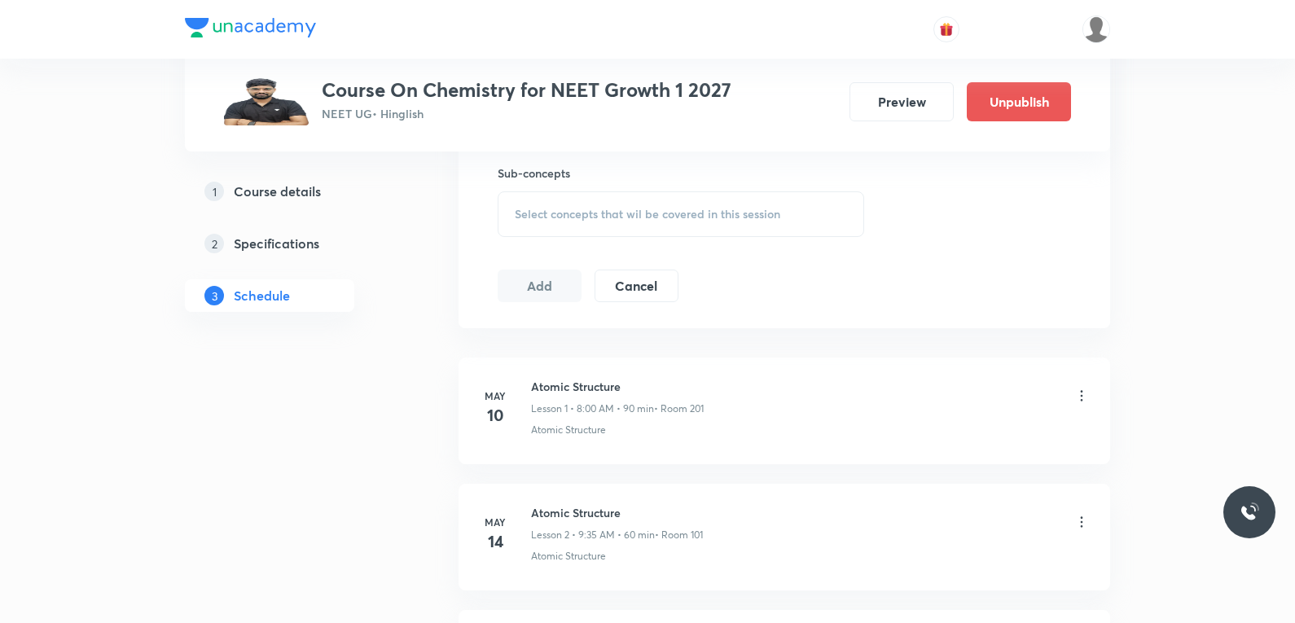
scroll to position [10778, 0]
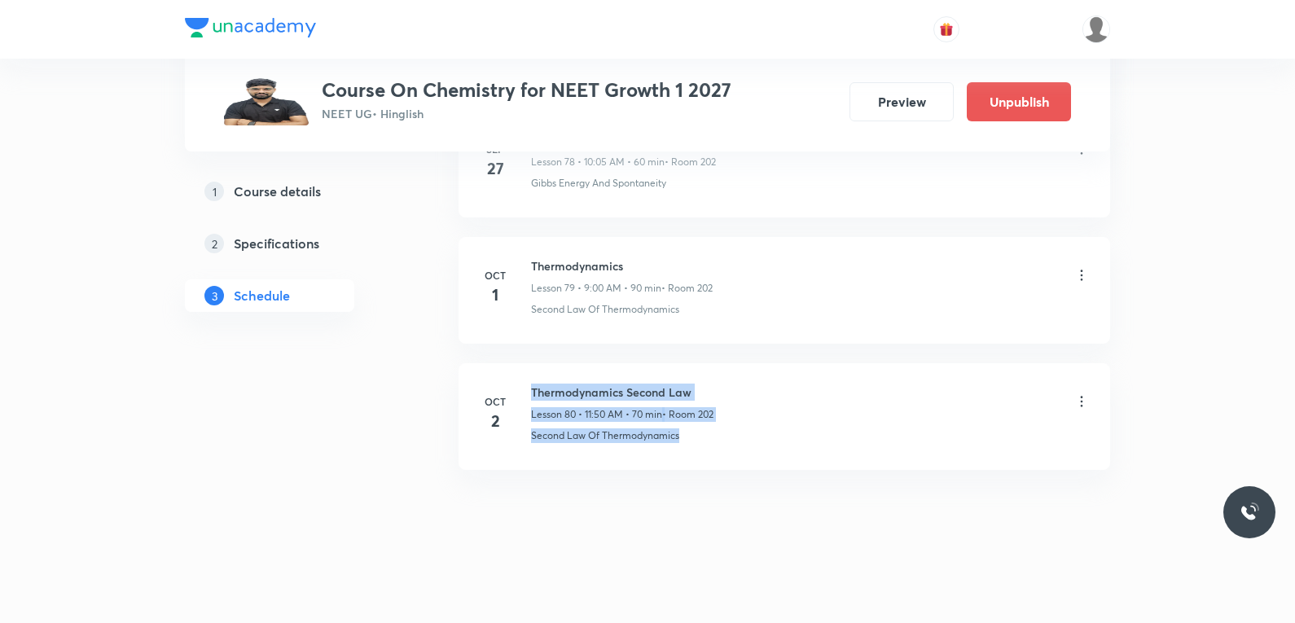
drag, startPoint x: 660, startPoint y: 449, endPoint x: 857, endPoint y: 453, distance: 196.3
click at [857, 453] on li "Oct 2 Thermodynamics Second Law Lesson 80 • 11:50 AM • 70 min • Room 202 Second…" at bounding box center [783, 416] width 651 height 107
click at [567, 444] on li "Oct 2 Thermodynamics Second Law Lesson 80 • 11:50 AM • 70 min • Room 202 Second…" at bounding box center [783, 416] width 651 height 107
drag, startPoint x: 533, startPoint y: 446, endPoint x: 790, endPoint y: 452, distance: 256.5
click at [790, 452] on li "Oct 2 Thermodynamics Second Law Lesson 80 • 11:50 AM • 70 min • Room 202 Second…" at bounding box center [783, 416] width 651 height 107
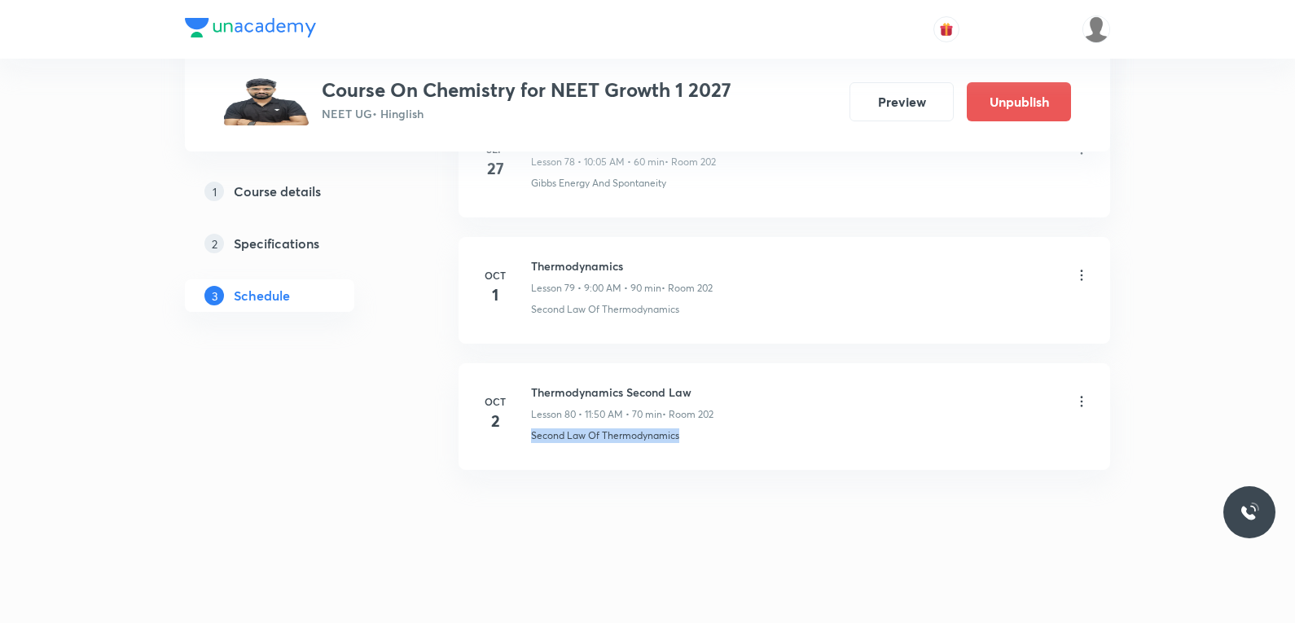
copy p "Second Law Of Thermodynamics"
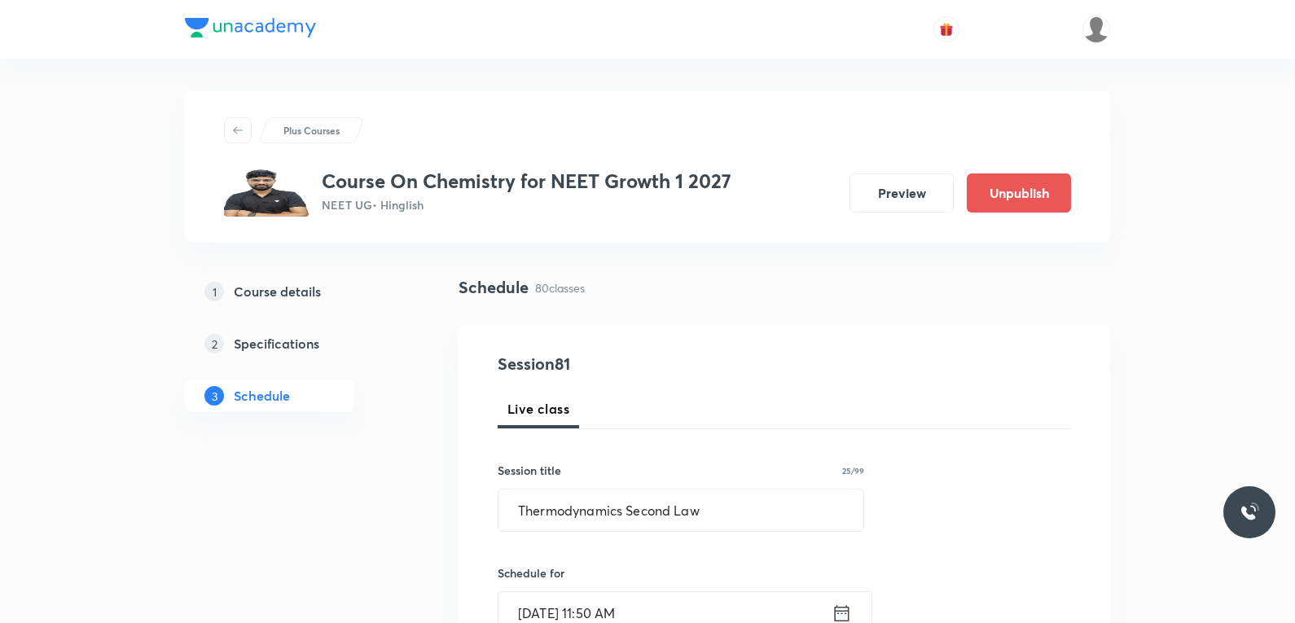
scroll to position [733, 0]
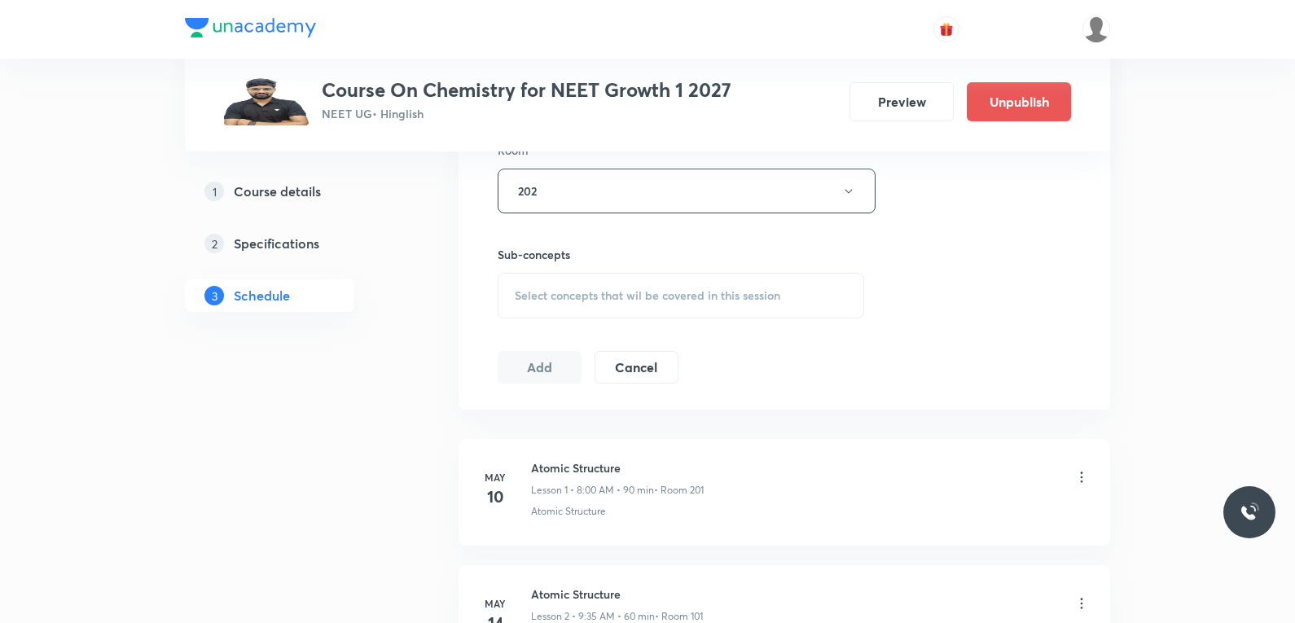
click at [728, 303] on div "Select concepts that wil be covered in this session" at bounding box center [680, 296] width 366 height 46
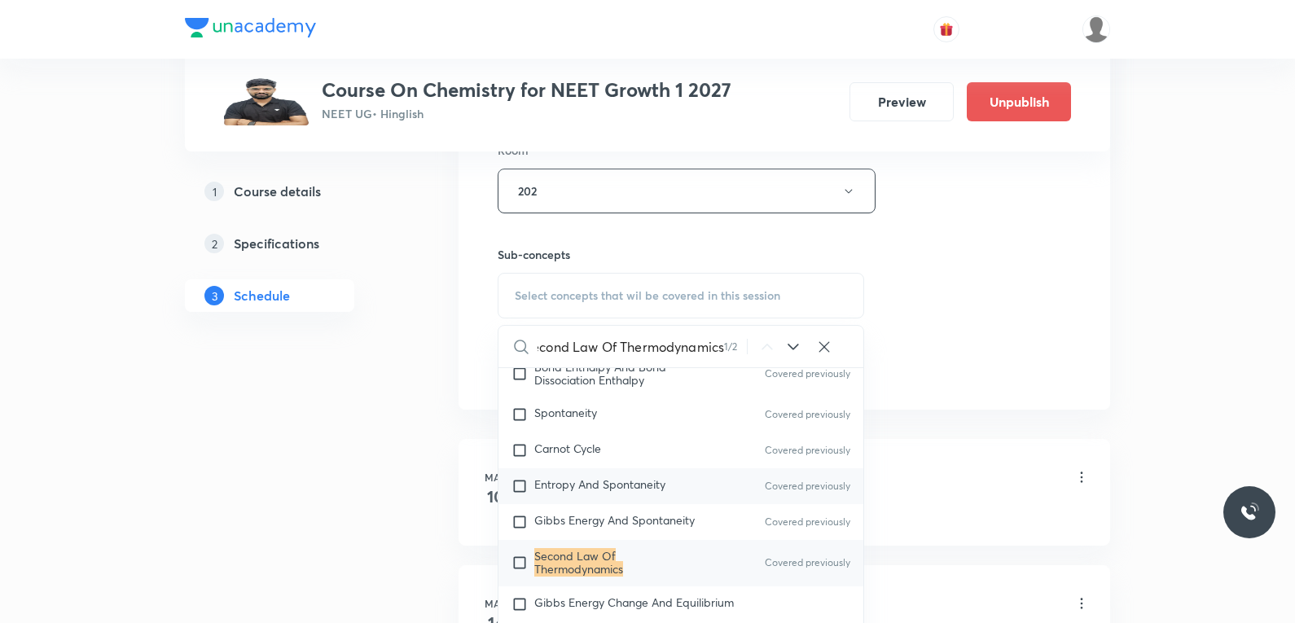
scroll to position [4425, 0]
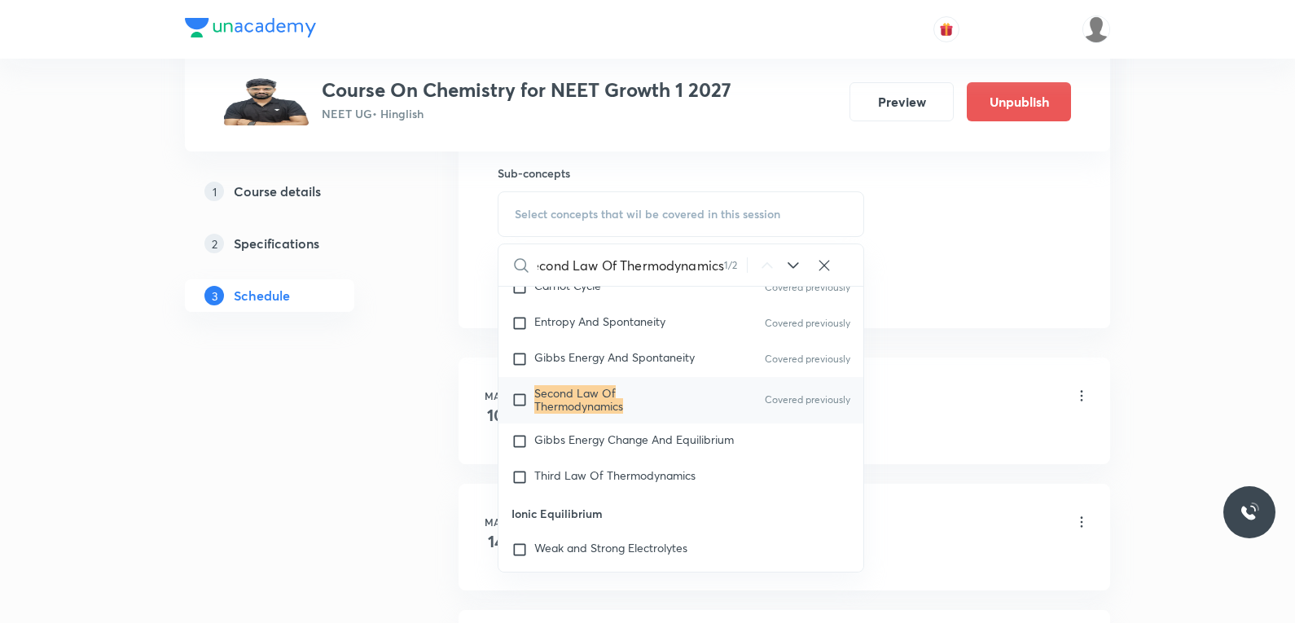
type input "Second Law Of Thermodynamics"
click at [567, 409] on mark "Second Law Of Thermodynamics" at bounding box center [578, 399] width 89 height 28
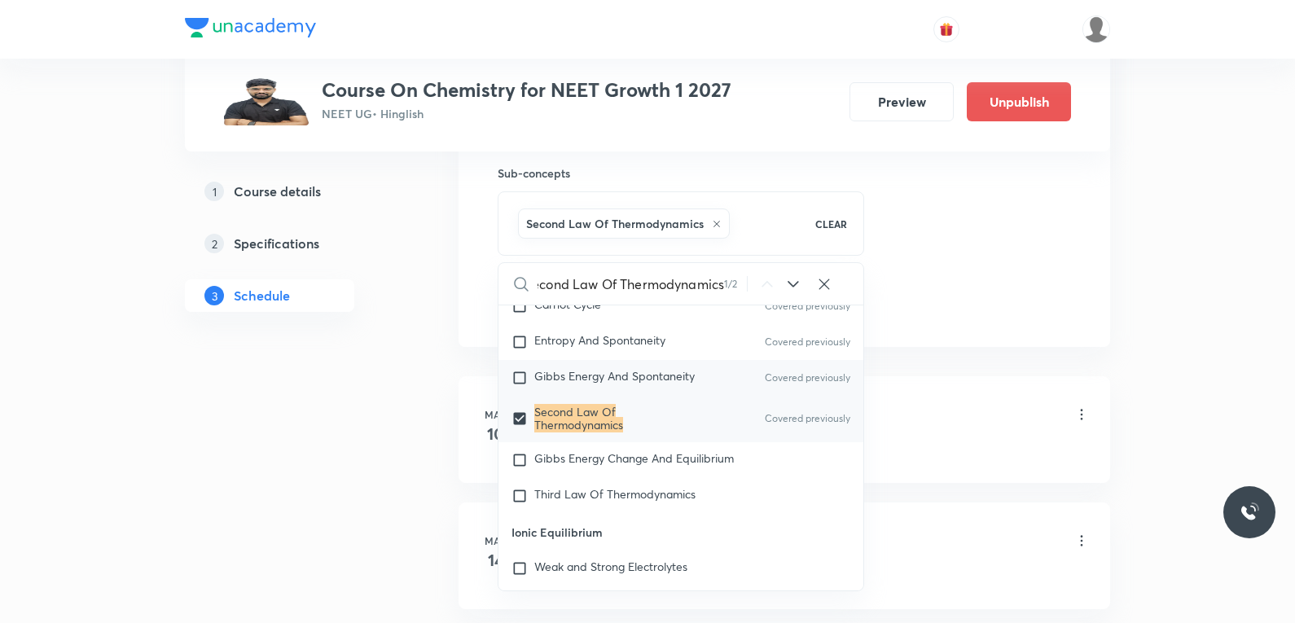
scroll to position [0, 0]
click at [569, 466] on span "Gibbs Energy Change And Equilibrium" at bounding box center [633, 457] width 199 height 15
checkbox input "true"
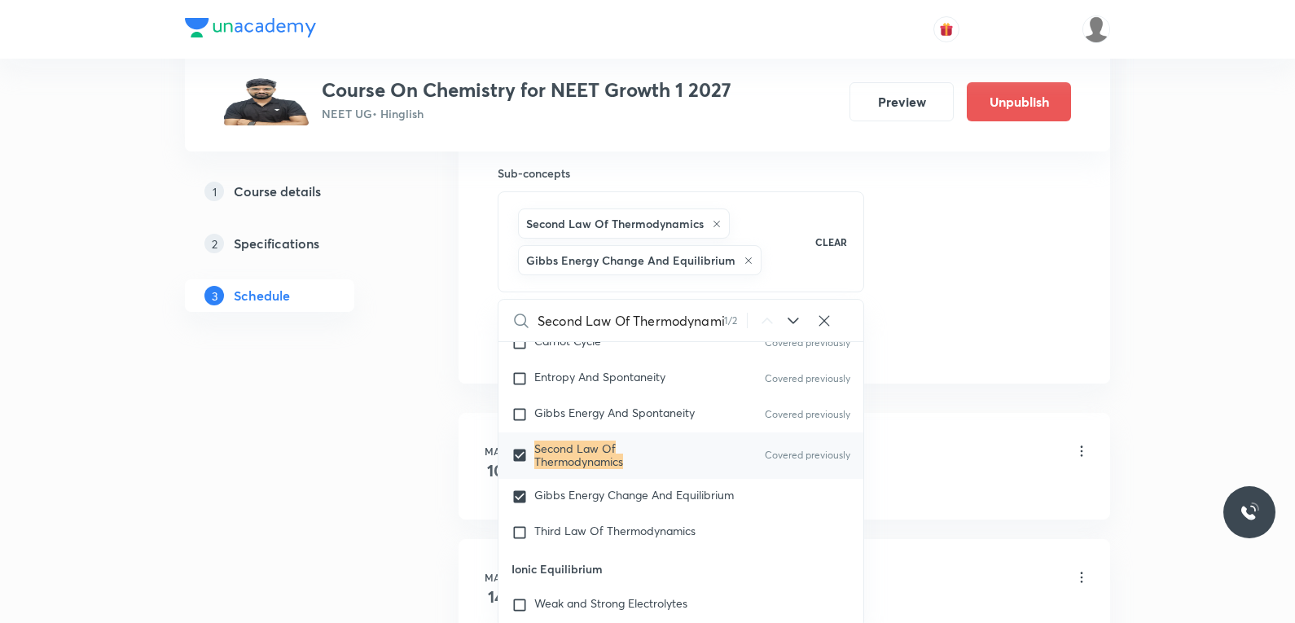
click at [568, 463] on mark "Second Law Of Thermodynamics" at bounding box center [578, 454] width 89 height 28
checkbox input "false"
checkbox input "true"
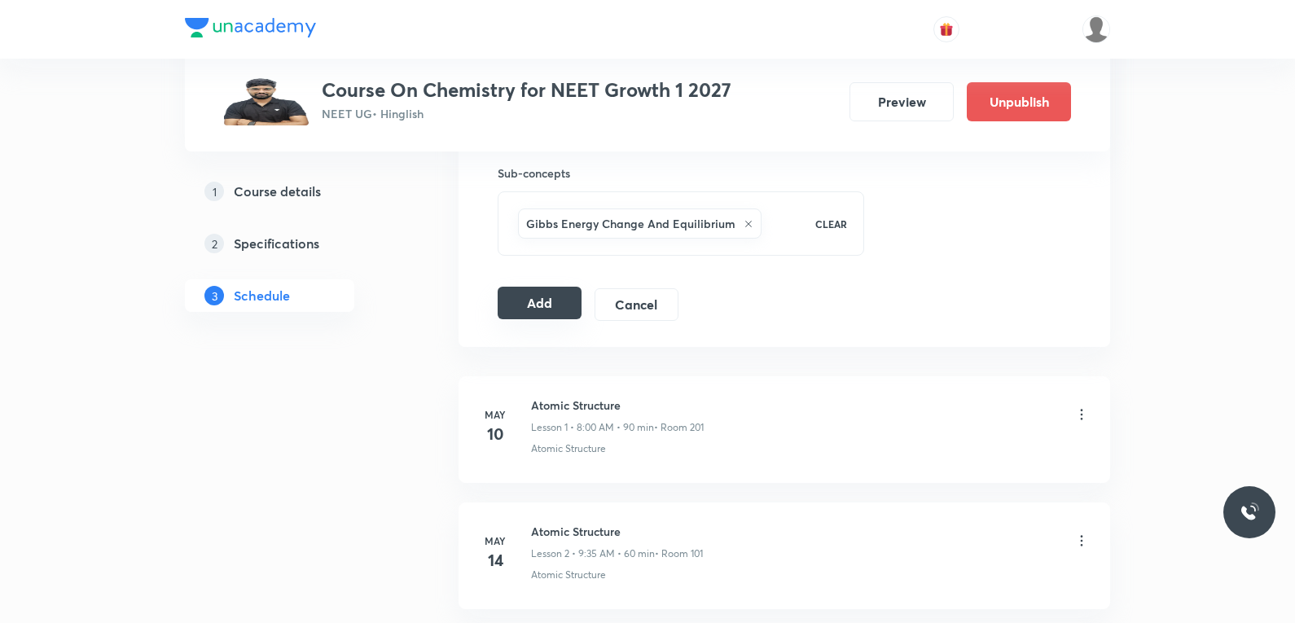
click at [540, 298] on button "Add" at bounding box center [539, 303] width 84 height 33
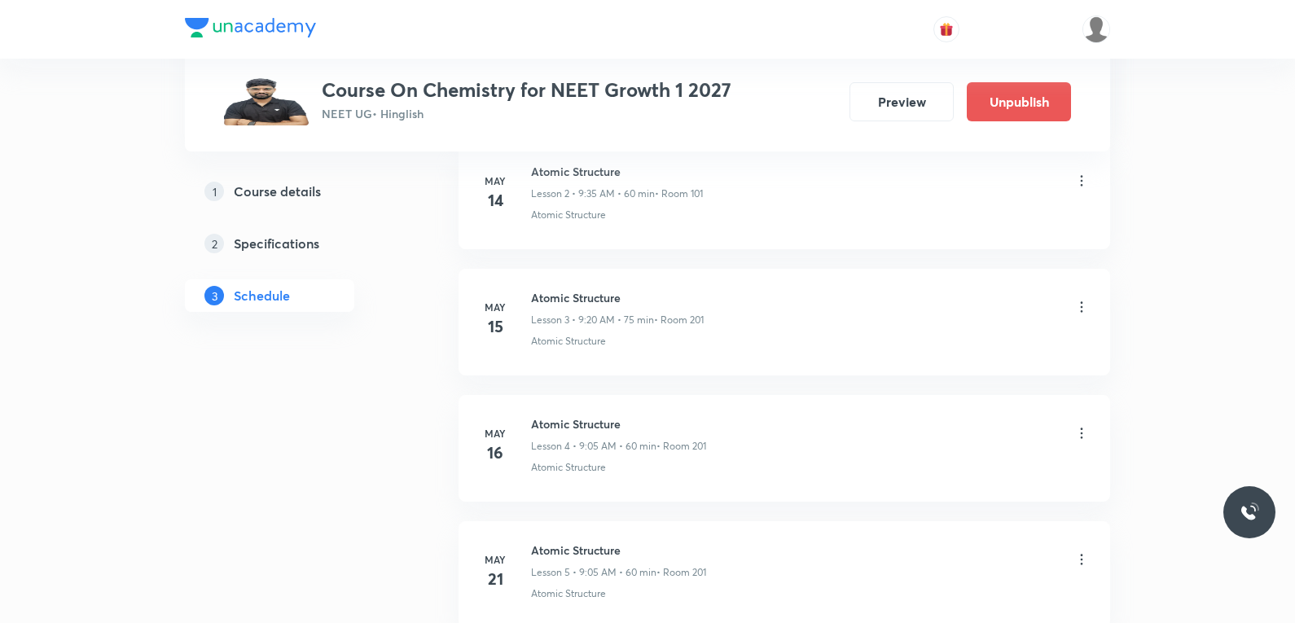
scroll to position [10156, 0]
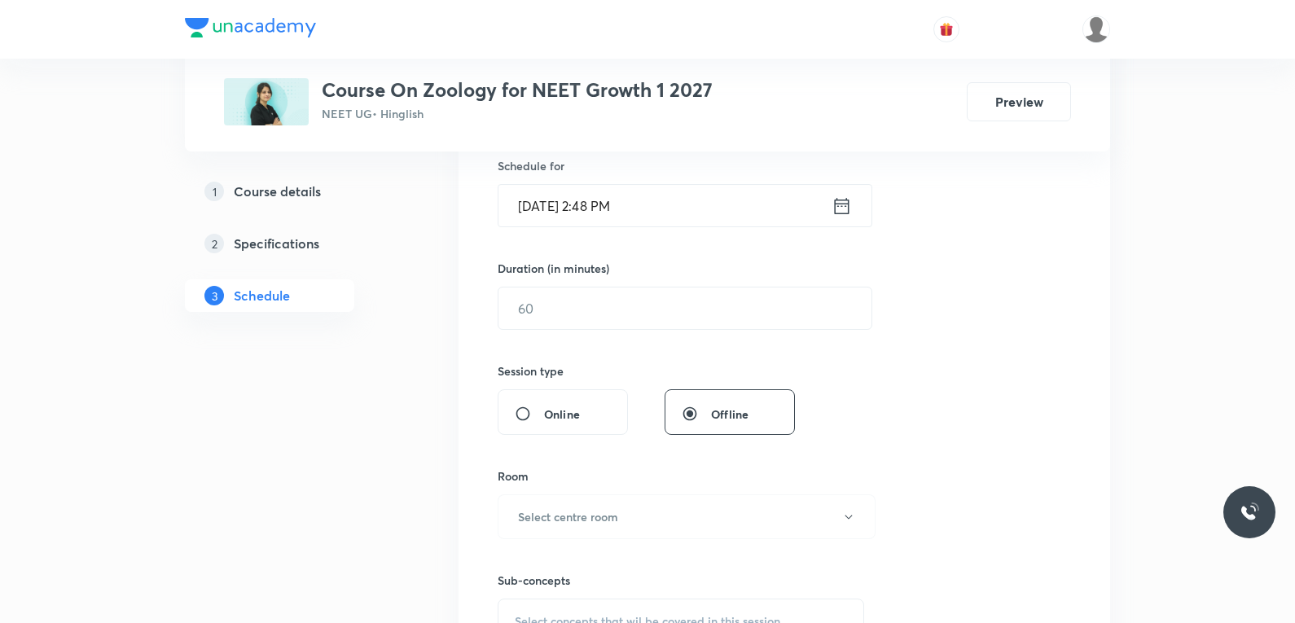
scroll to position [651, 0]
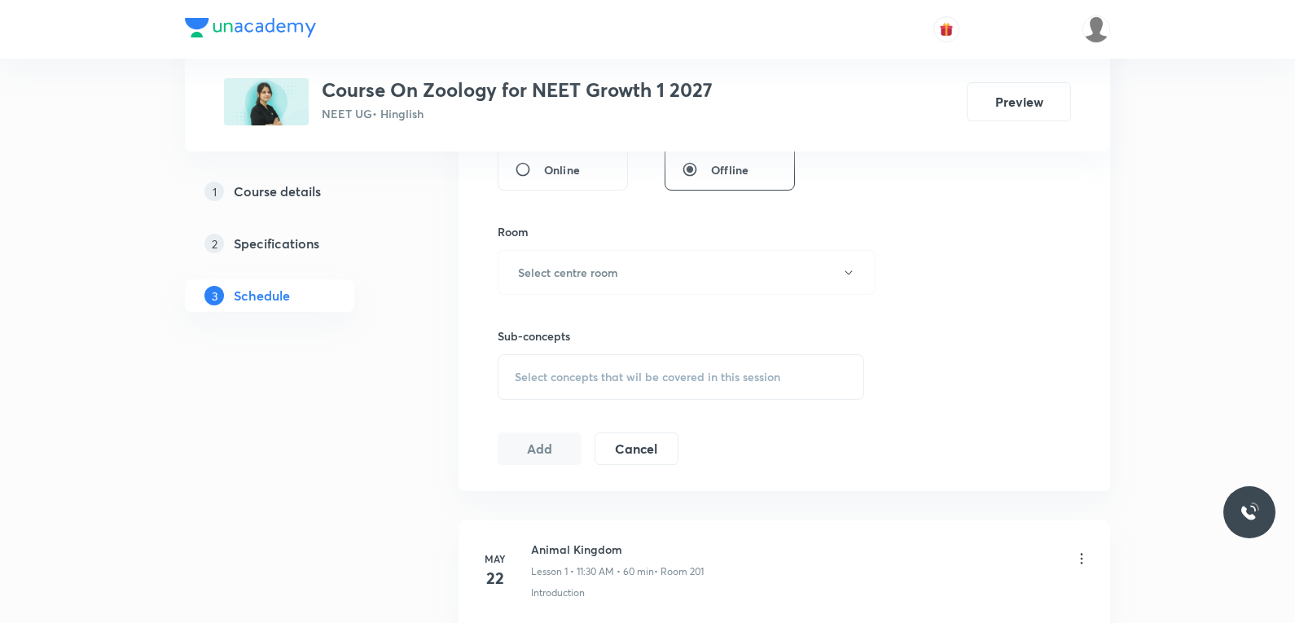
click at [699, 366] on div "Select concepts that wil be covered in this session" at bounding box center [680, 377] width 366 height 46
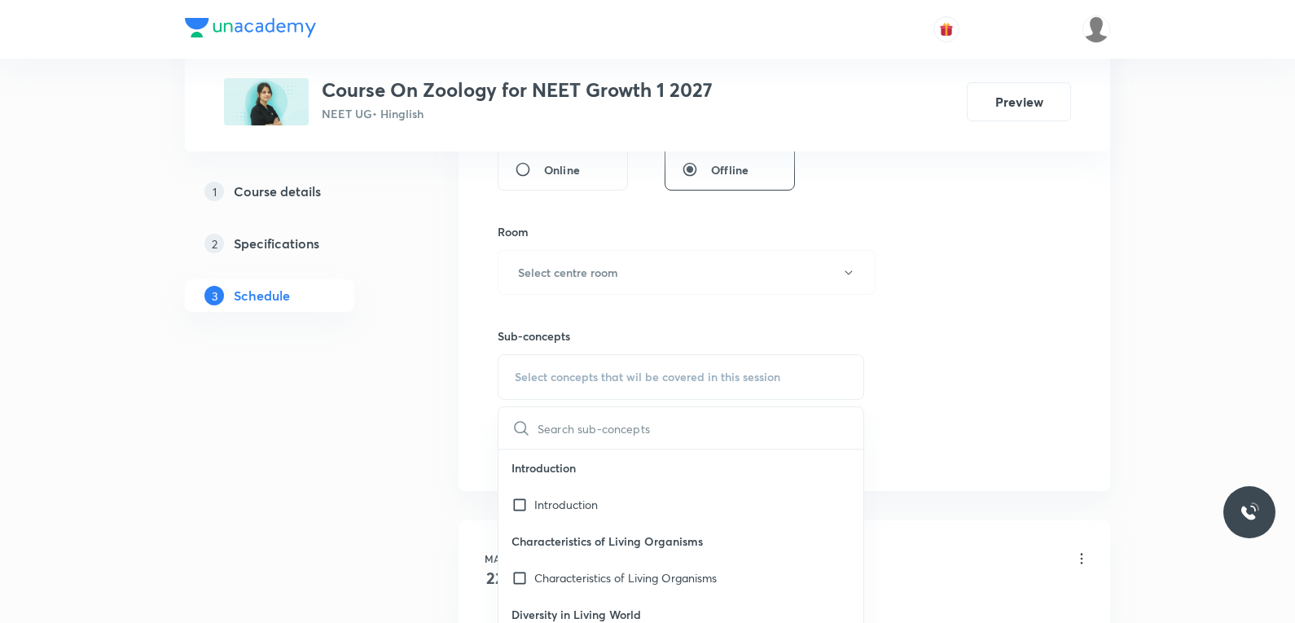
click at [1059, 277] on div "Session 65 Live class Session title 0/99 ​ Schedule for [DATE] 2:48 PM ​ Durati…" at bounding box center [783, 82] width 573 height 765
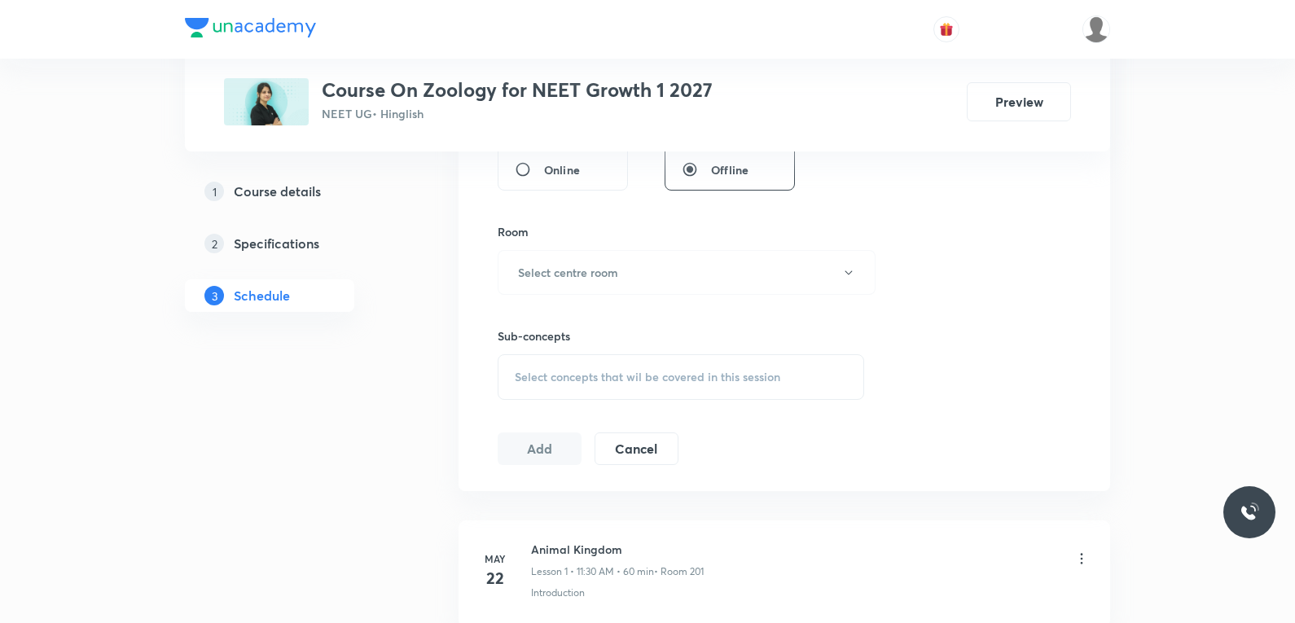
scroll to position [8759, 0]
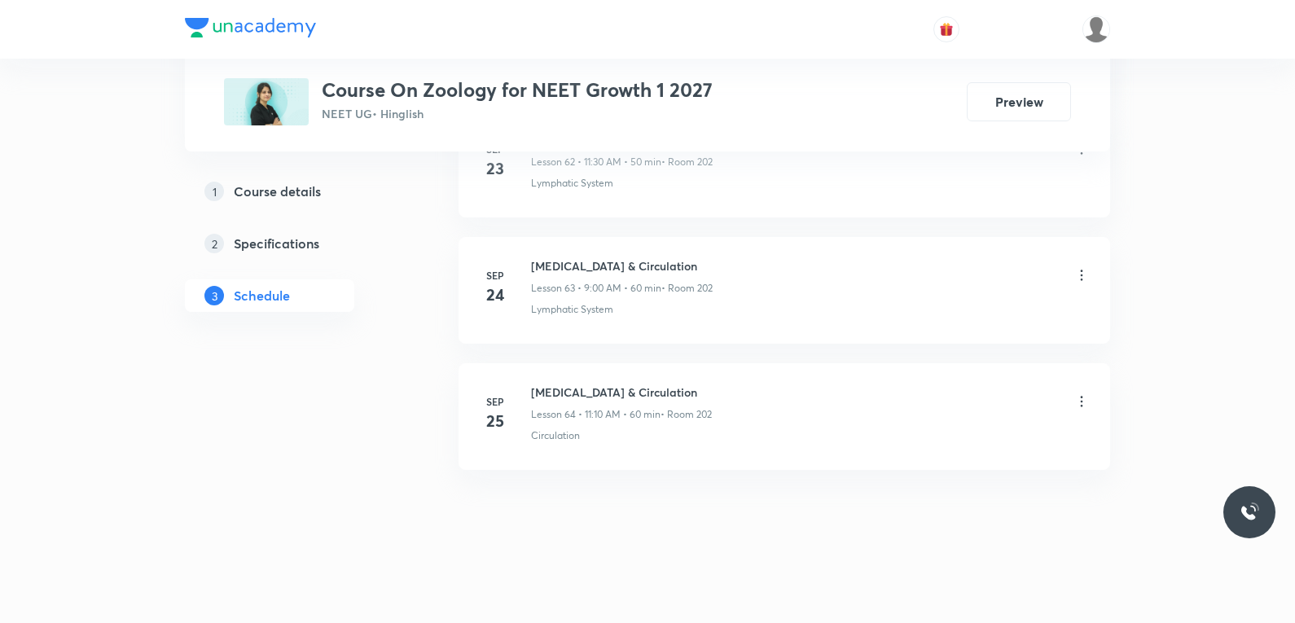
drag, startPoint x: 533, startPoint y: 388, endPoint x: 865, endPoint y: 402, distance: 331.7
click at [865, 402] on div "[MEDICAL_DATA] & Circulation Lesson 64 • 11:10 AM • 60 min • Room 202" at bounding box center [810, 402] width 559 height 38
click at [534, 392] on h6 "[MEDICAL_DATA] & Circulation" at bounding box center [621, 391] width 181 height 17
drag, startPoint x: 532, startPoint y: 392, endPoint x: 671, endPoint y: 400, distance: 138.6
click at [671, 400] on h6 "Body Fluid & Circulation" at bounding box center [621, 391] width 181 height 17
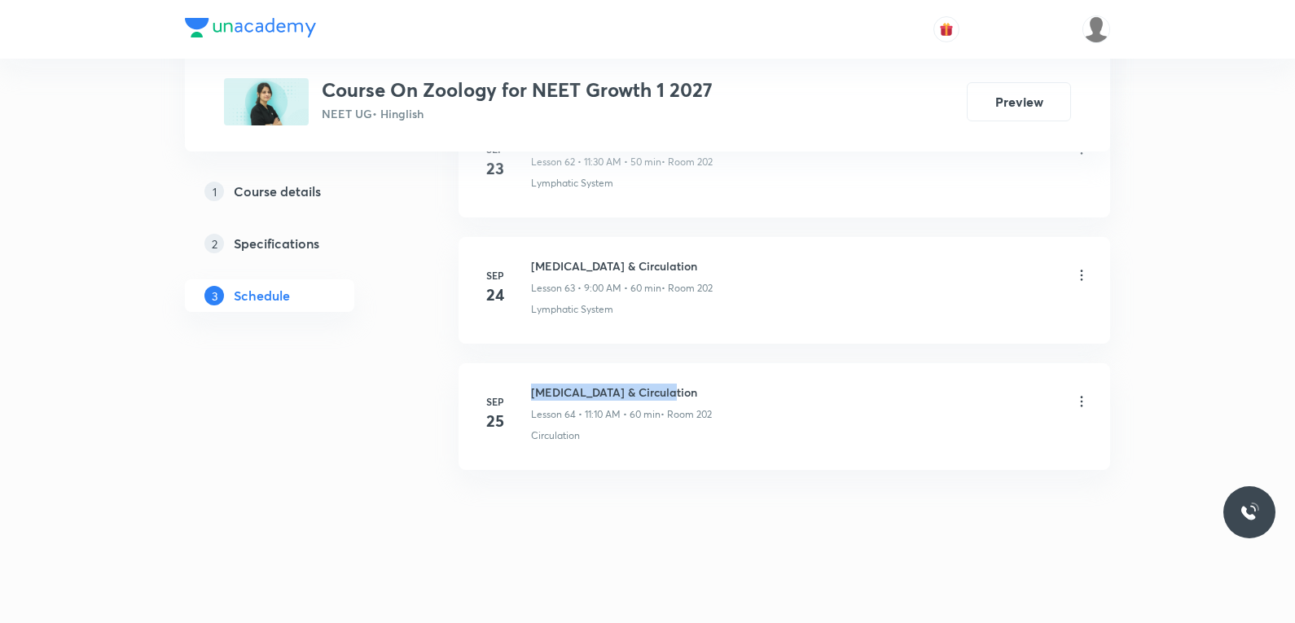
copy h6 "Body Fluid & Circulation"
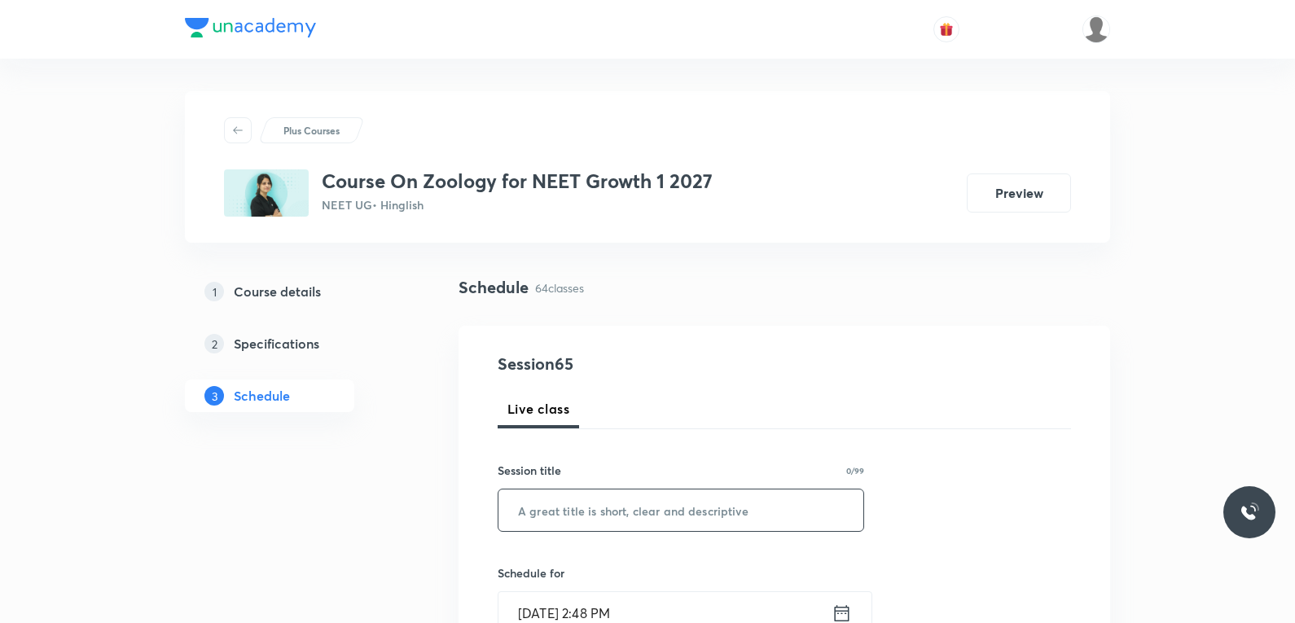
click at [633, 514] on input "text" at bounding box center [680, 510] width 365 height 42
paste input "Body Fluid & Circulation"
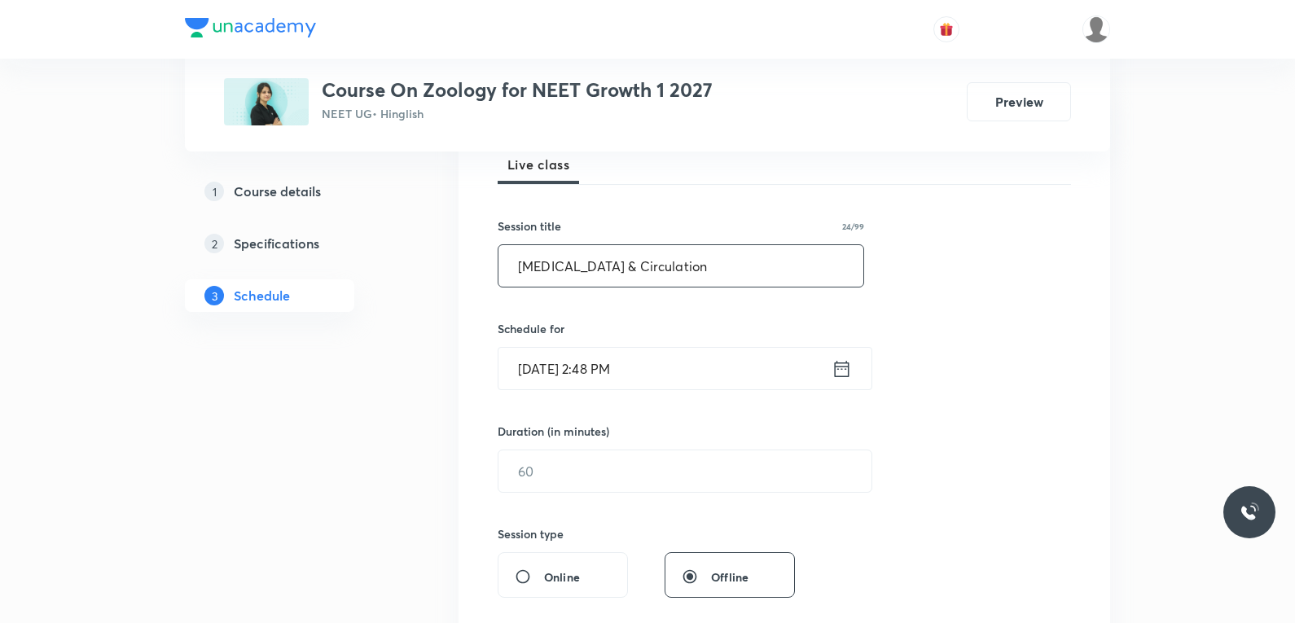
type input "Body Fluid & Circulation"
click at [598, 382] on input "Oct 2, 2025, 2:48 PM" at bounding box center [664, 369] width 333 height 42
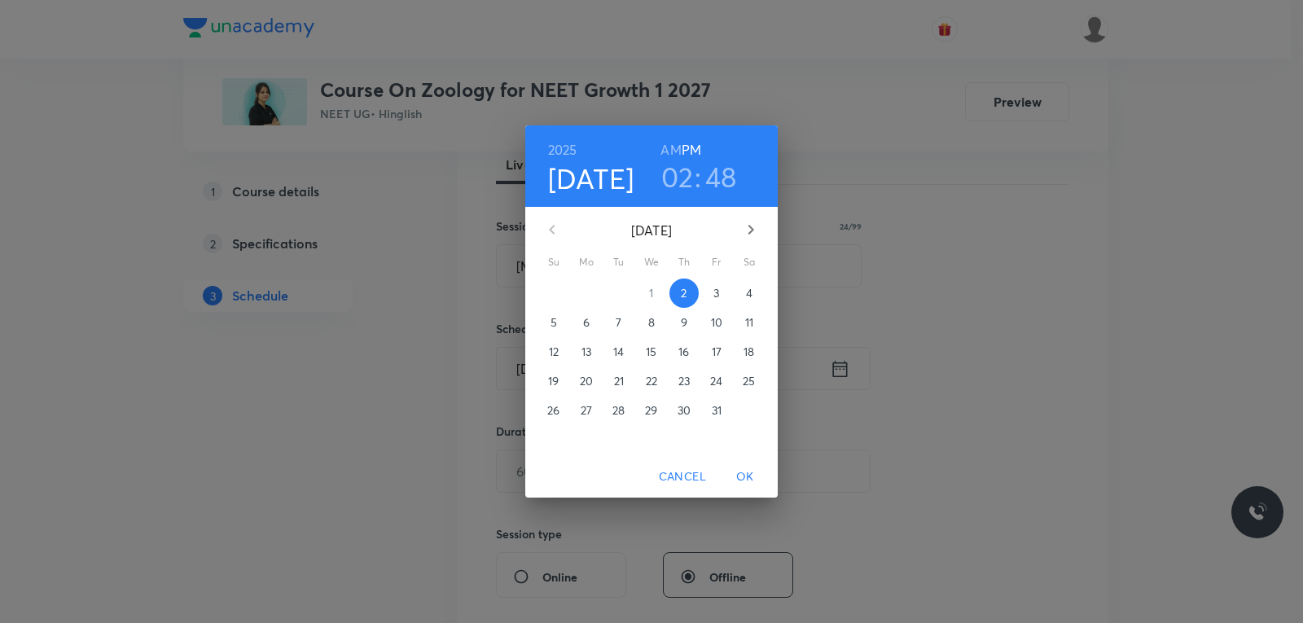
click at [711, 294] on span "3" at bounding box center [716, 293] width 29 height 16
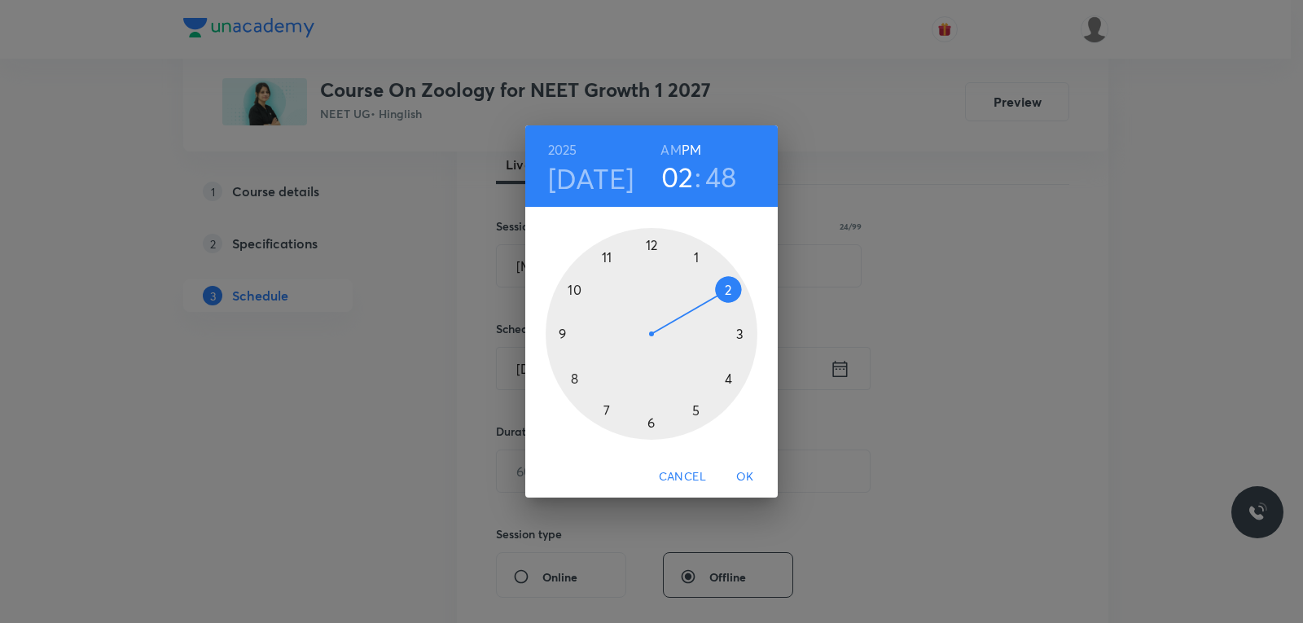
click at [663, 146] on h6 "AM" at bounding box center [670, 149] width 20 height 23
click at [692, 151] on h6 "PM" at bounding box center [691, 149] width 20 height 23
drag, startPoint x: 718, startPoint y: 288, endPoint x: 695, endPoint y: 255, distance: 40.4
click at [695, 255] on div at bounding box center [652, 334] width 212 height 212
click at [728, 289] on div at bounding box center [652, 334] width 212 height 212
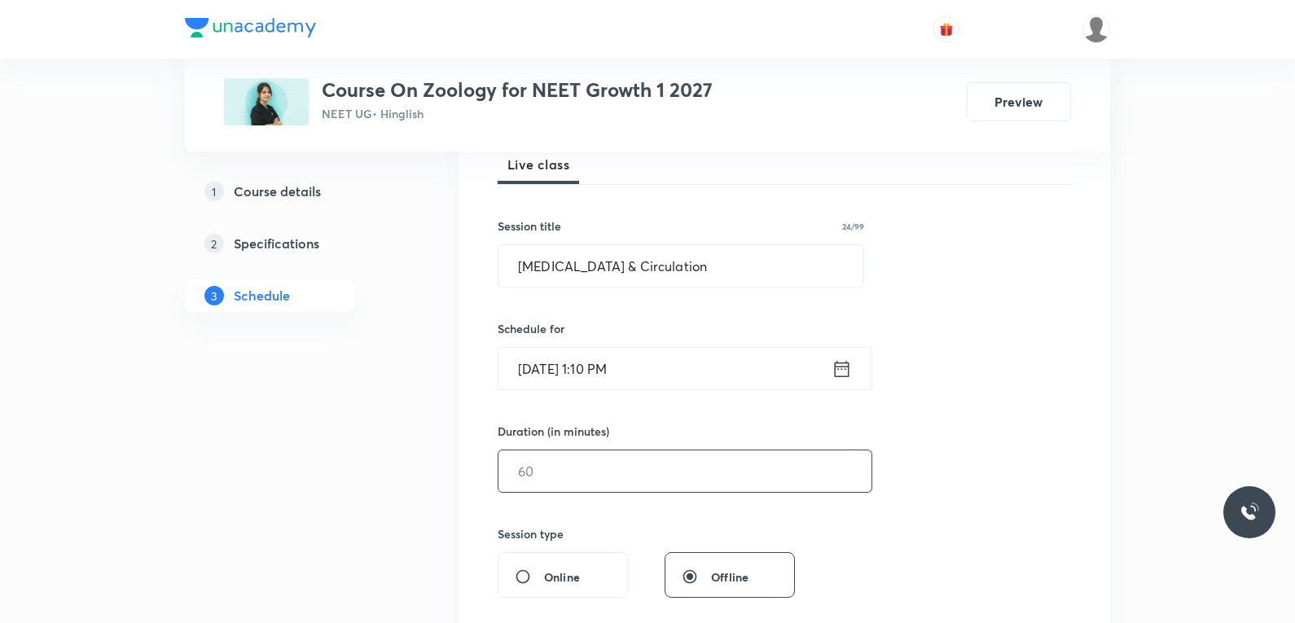
drag, startPoint x: 545, startPoint y: 475, endPoint x: 883, endPoint y: 472, distance: 337.9
click at [545, 476] on input "text" at bounding box center [684, 471] width 373 height 42
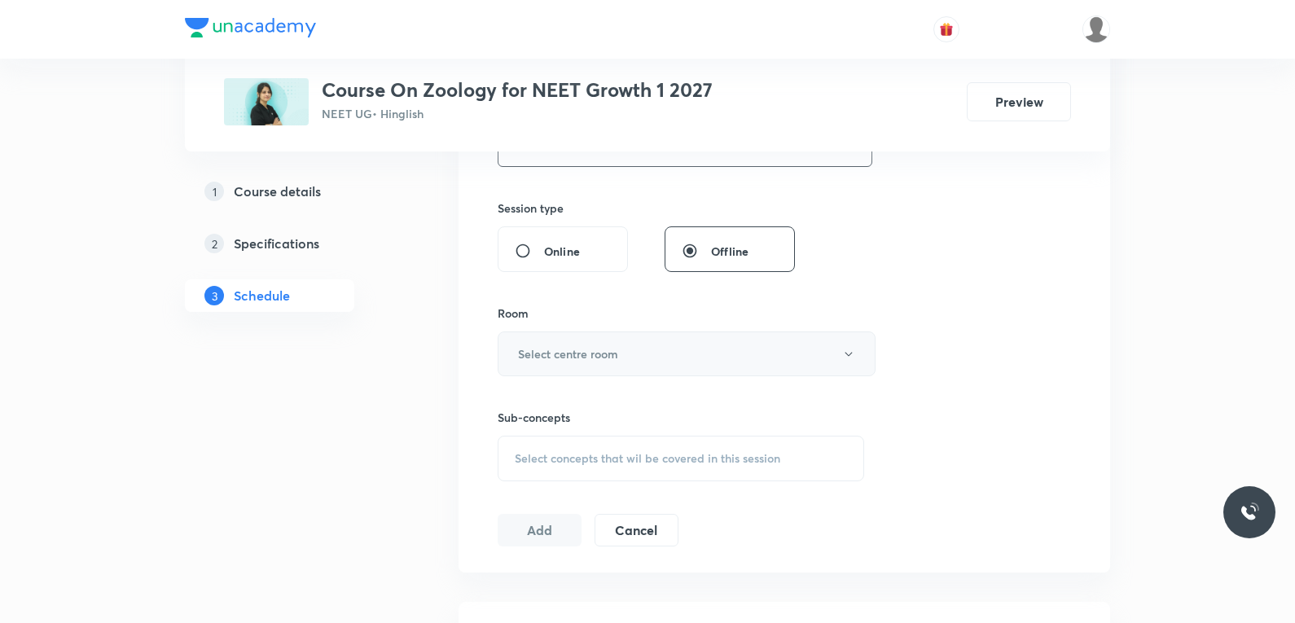
type input "50"
click at [596, 341] on button "Select centre room" at bounding box center [686, 353] width 378 height 45
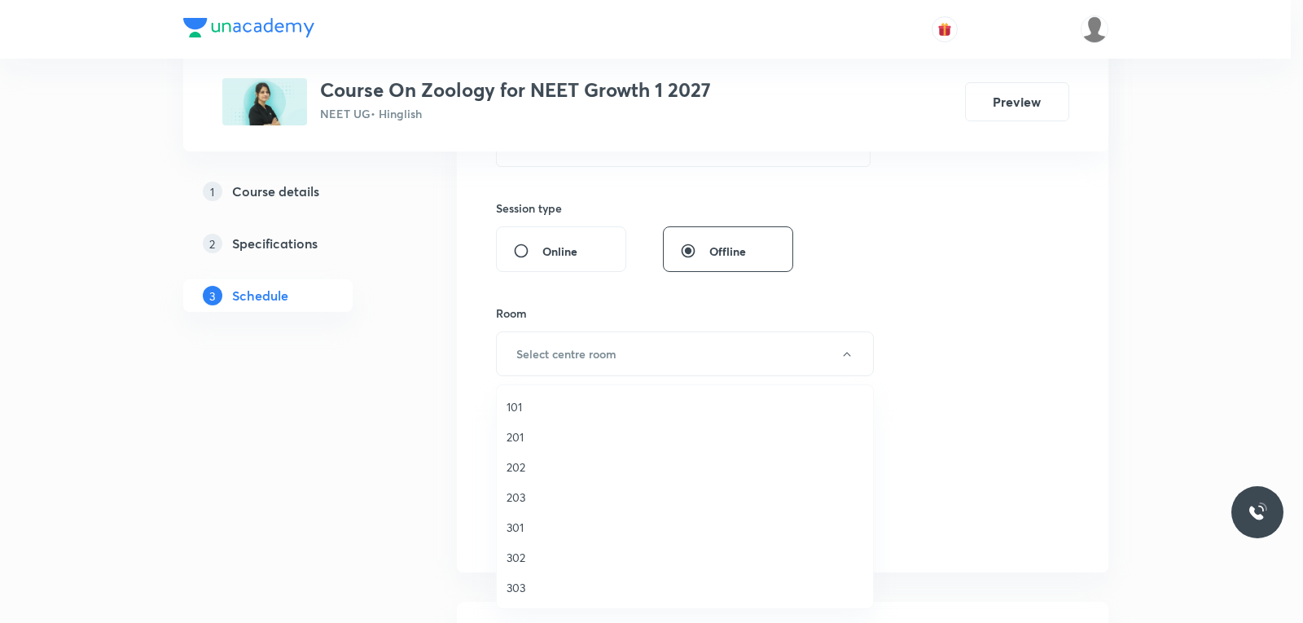
click at [533, 466] on span "202" at bounding box center [684, 466] width 357 height 17
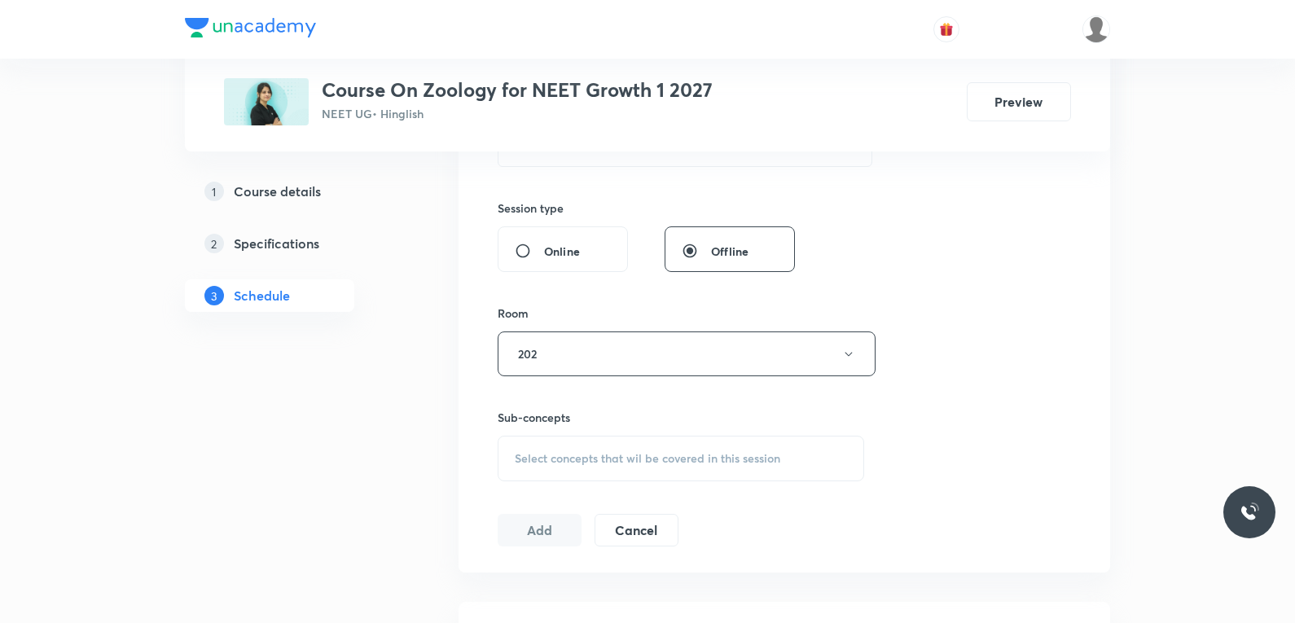
click at [705, 455] on span "Select concepts that wil be covered in this session" at bounding box center [647, 458] width 265 height 13
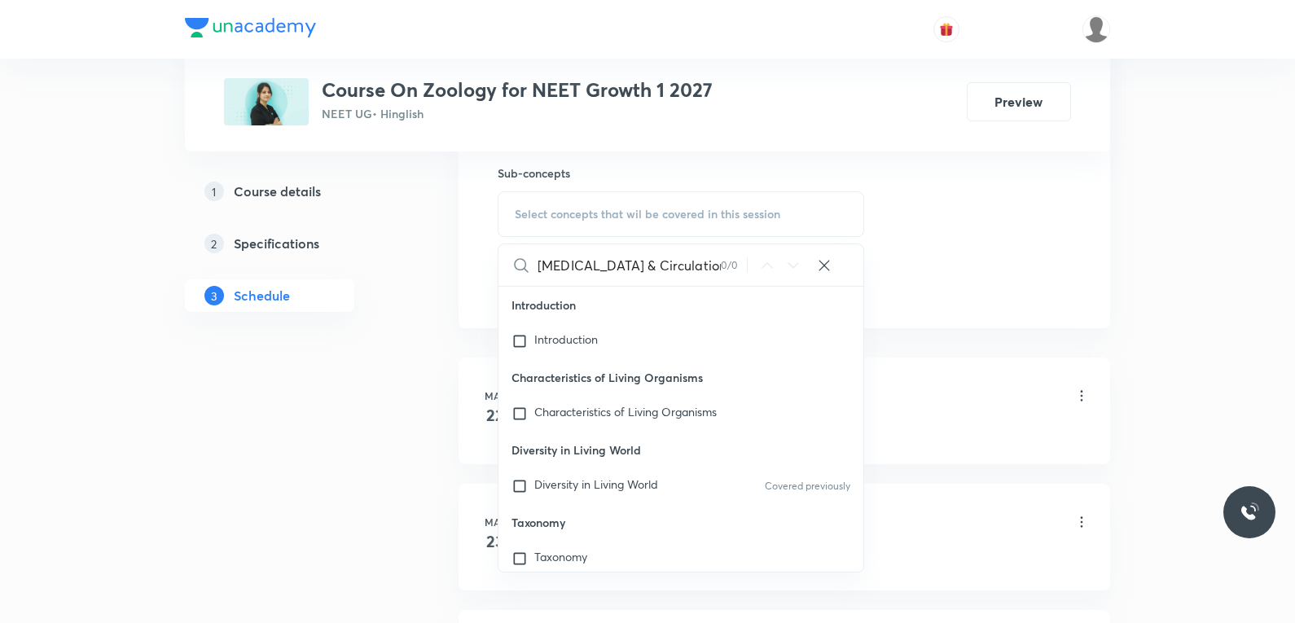
type input "Body Fluid & Circulation"
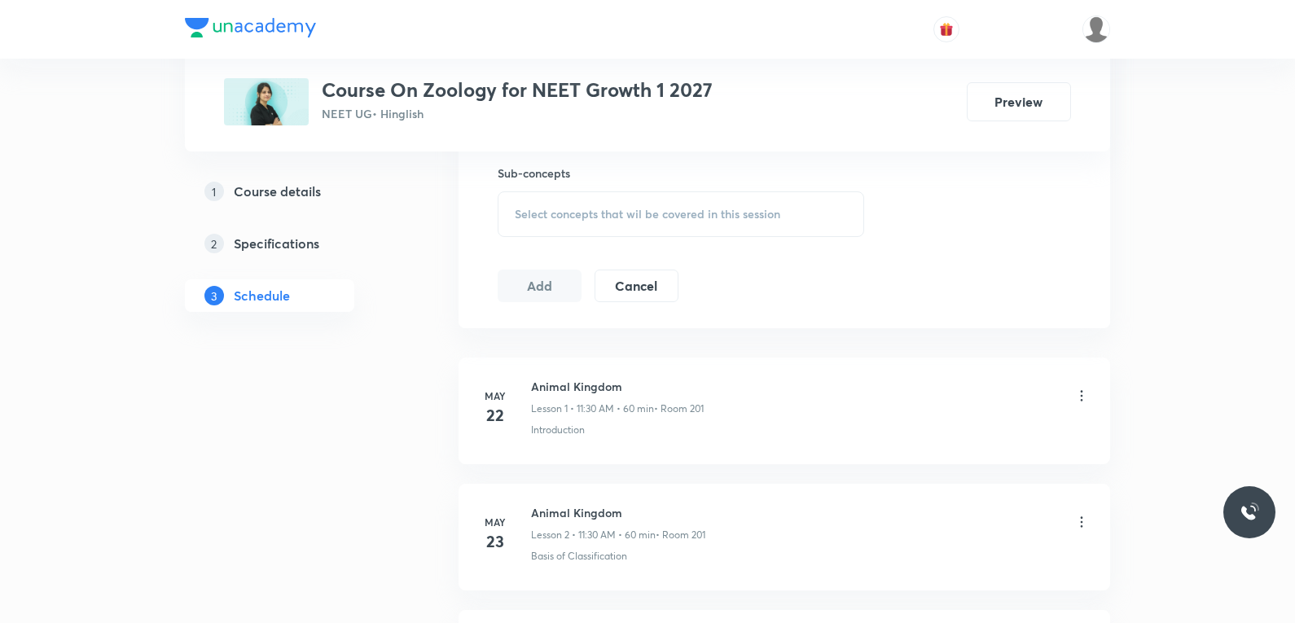
scroll to position [8759, 0]
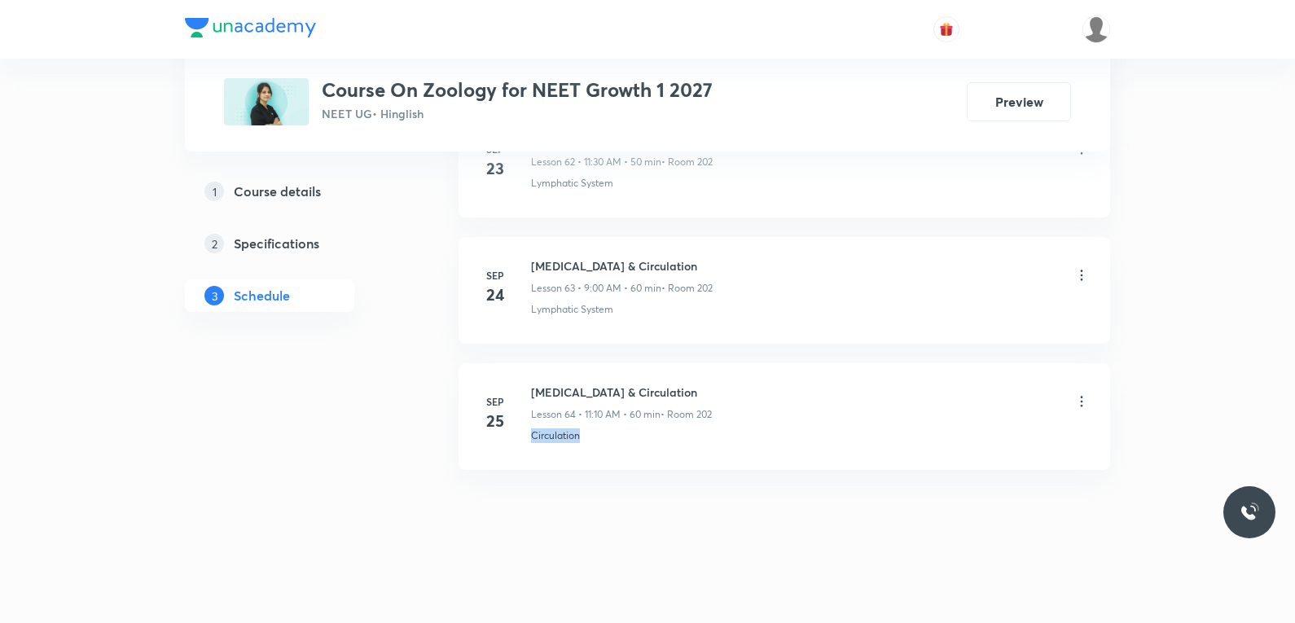
drag, startPoint x: 520, startPoint y: 449, endPoint x: 625, endPoint y: 445, distance: 105.1
click at [625, 445] on li "Sep 25 Body Fluid & Circulation Lesson 64 • 11:10 AM • 60 min • Room 202 Circul…" at bounding box center [783, 416] width 651 height 107
copy p "Circulation"
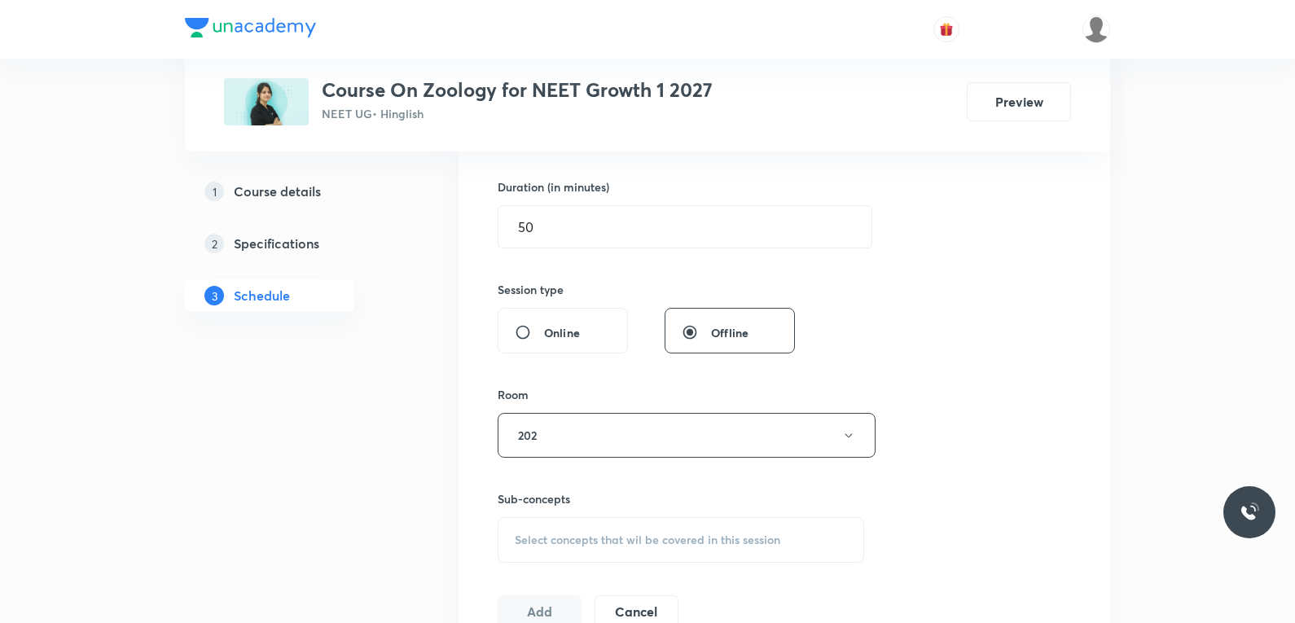
scroll to position [814, 0]
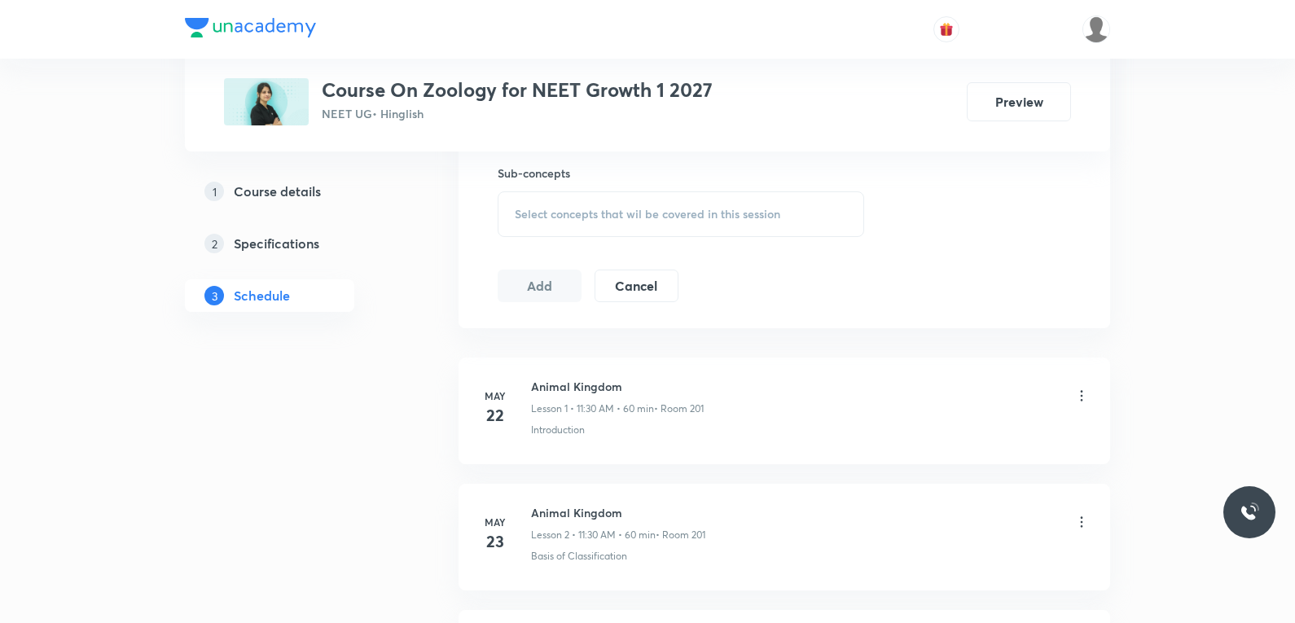
click at [742, 227] on div "Select concepts that wil be covered in this session" at bounding box center [680, 214] width 366 height 46
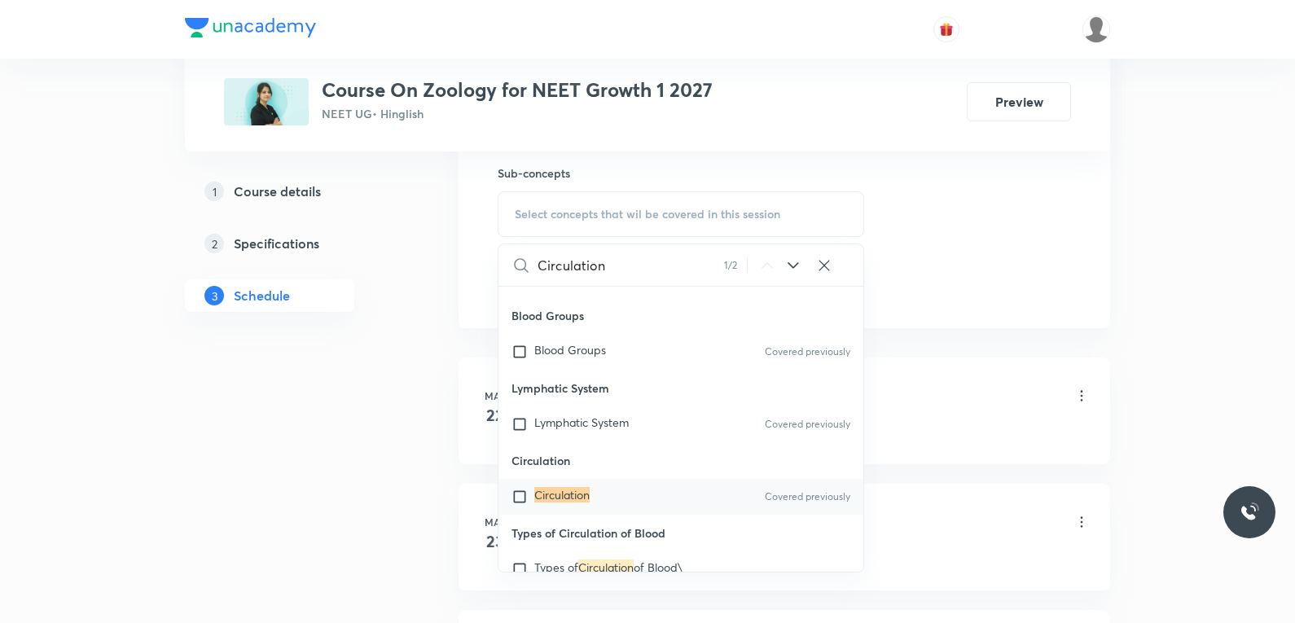
scroll to position [896, 0]
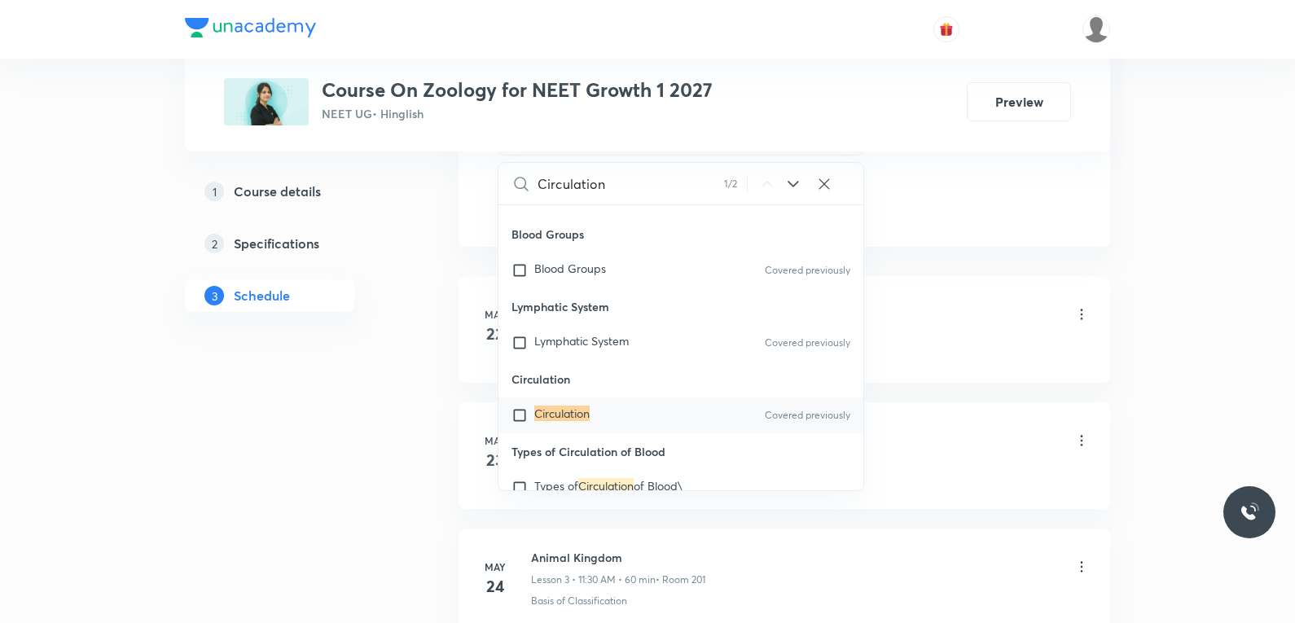
type input "Circulation"
click at [568, 403] on div "Circulation Covered previously" at bounding box center [680, 415] width 365 height 36
checkbox input "true"
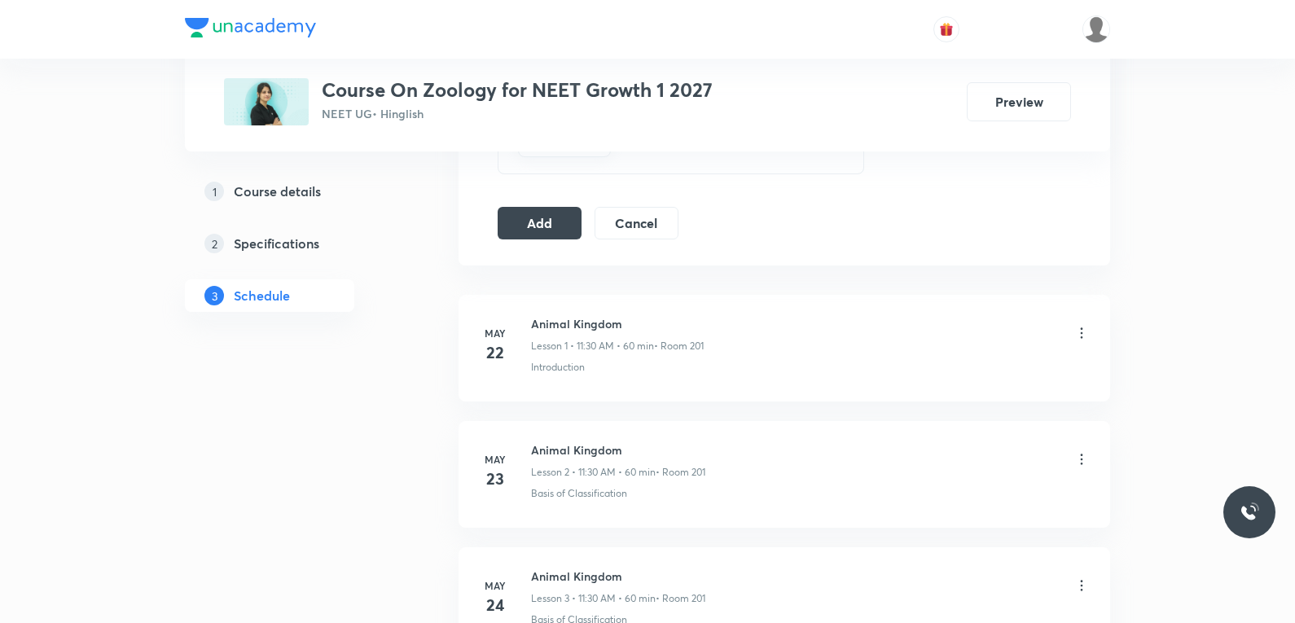
scroll to position [651, 0]
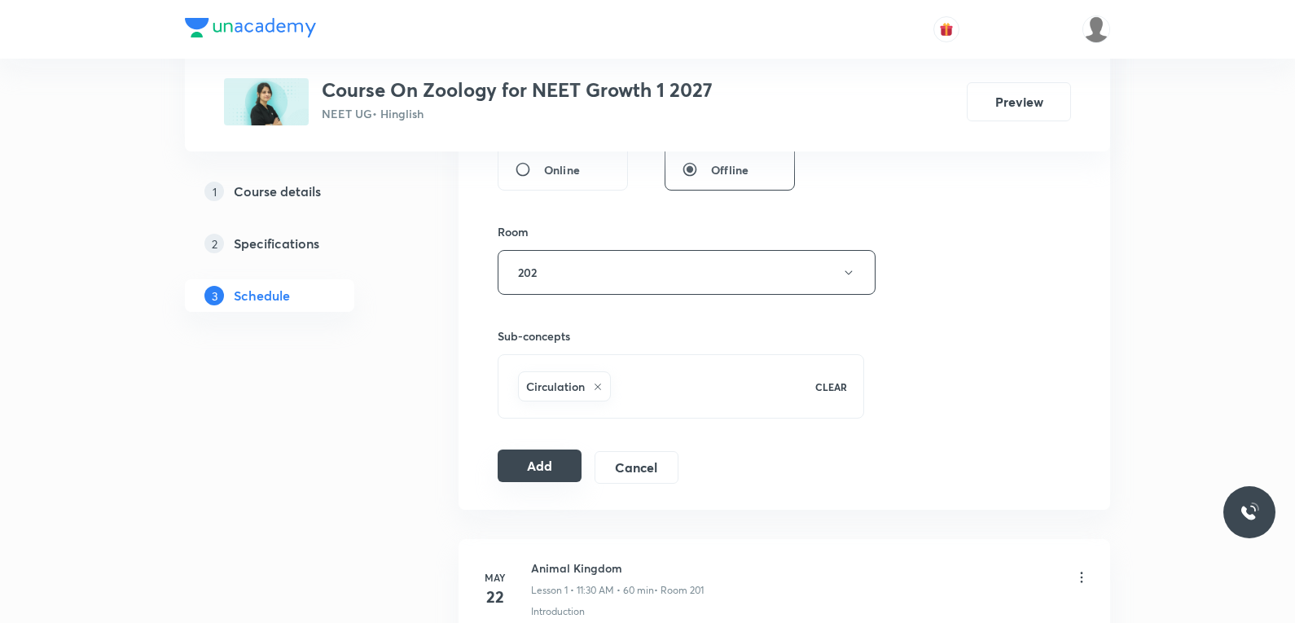
click at [530, 474] on button "Add" at bounding box center [539, 465] width 84 height 33
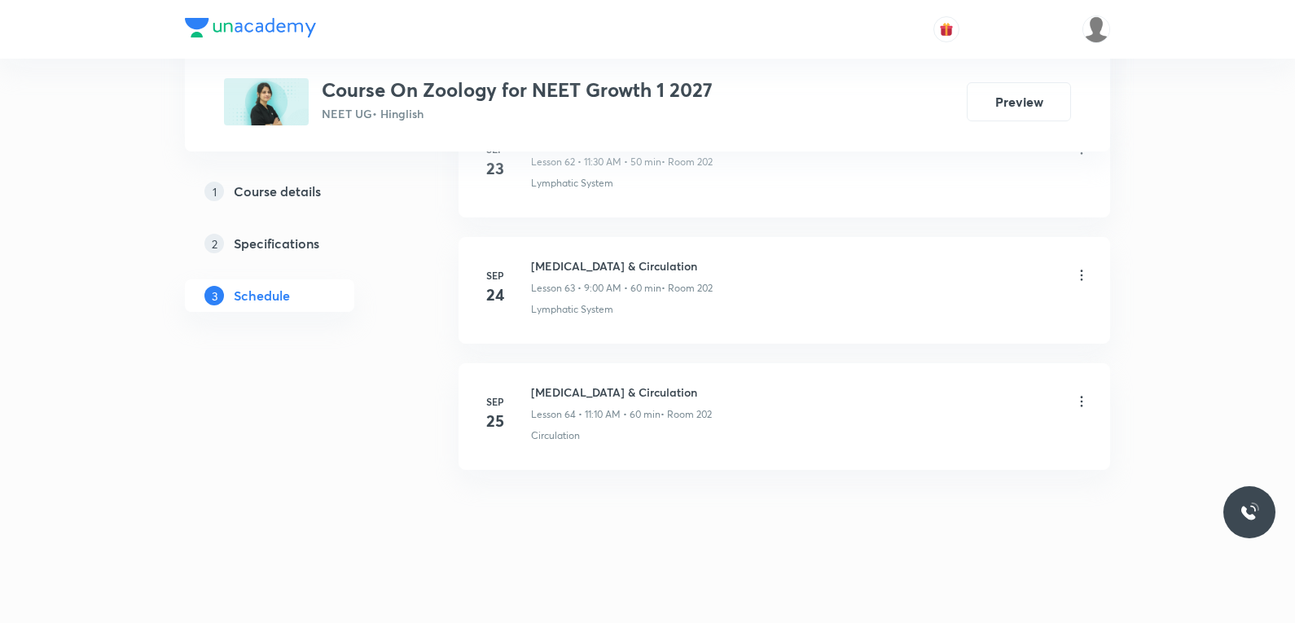
scroll to position [8011, 0]
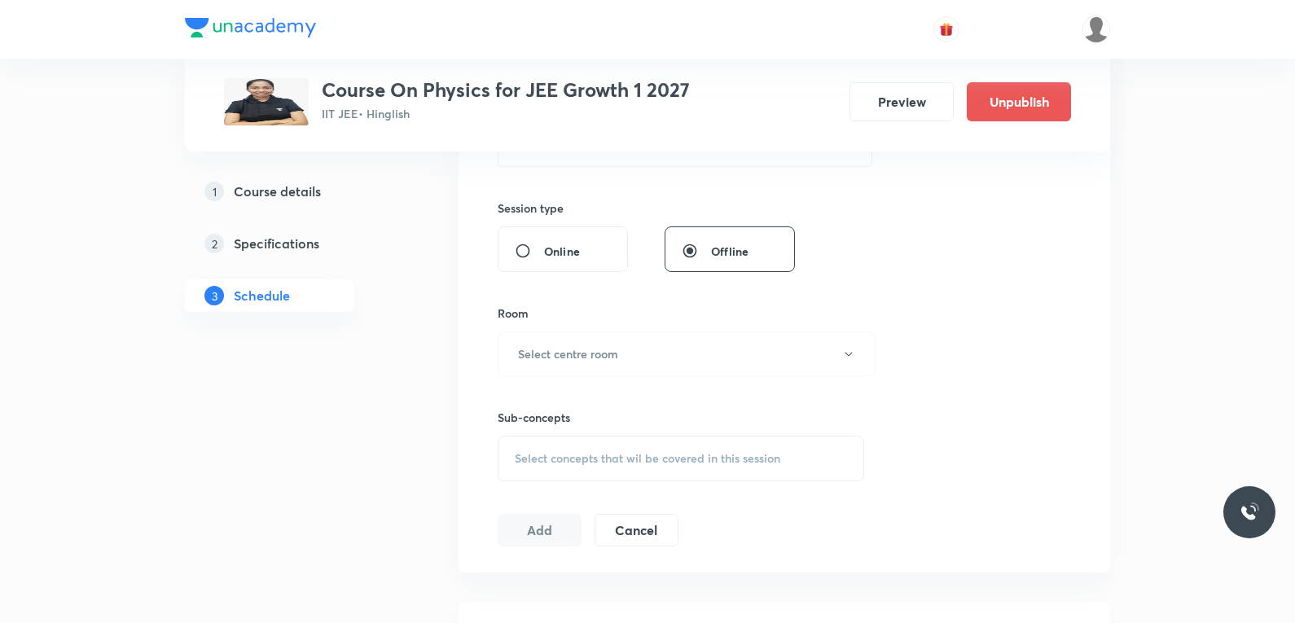
click at [654, 456] on span "Select concepts that wil be covered in this session" at bounding box center [647, 458] width 265 height 13
click at [993, 264] on div "Session 91 Live class Session title 0/99 ​ Schedule for [DATE] 3:13 PM ​ Durati…" at bounding box center [783, 164] width 573 height 765
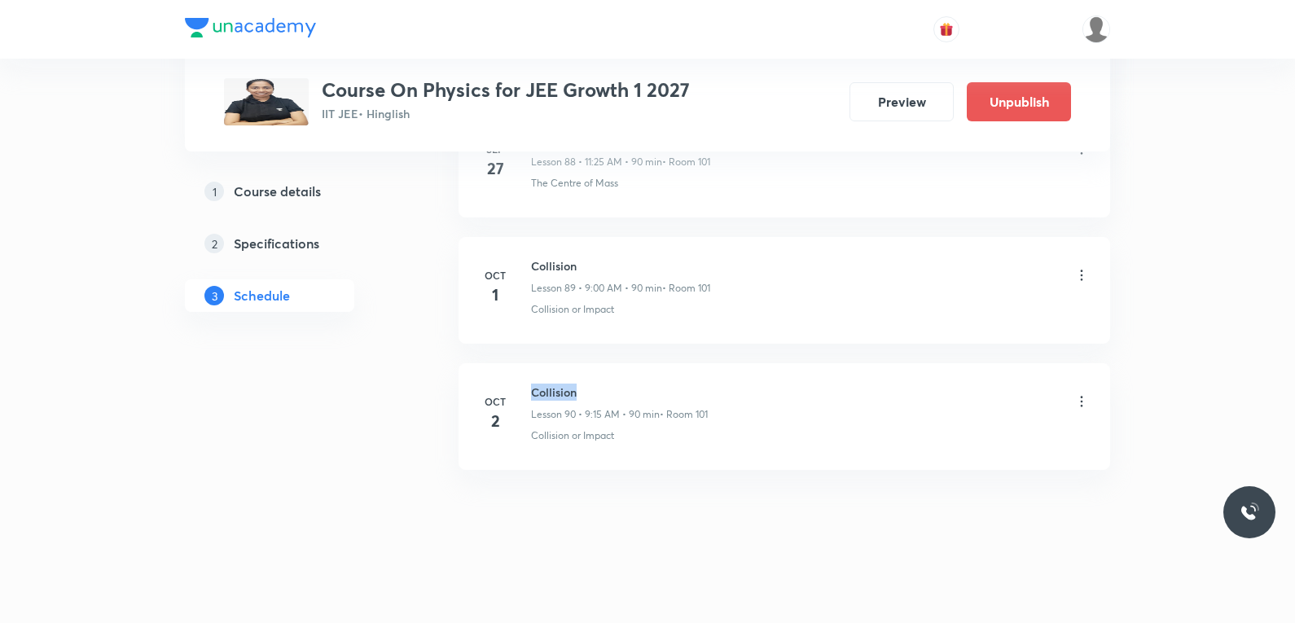
drag, startPoint x: 532, startPoint y: 396, endPoint x: 659, endPoint y: 393, distance: 127.9
click at [659, 393] on h6 "Collision" at bounding box center [619, 391] width 177 height 17
copy h6 "Collision"
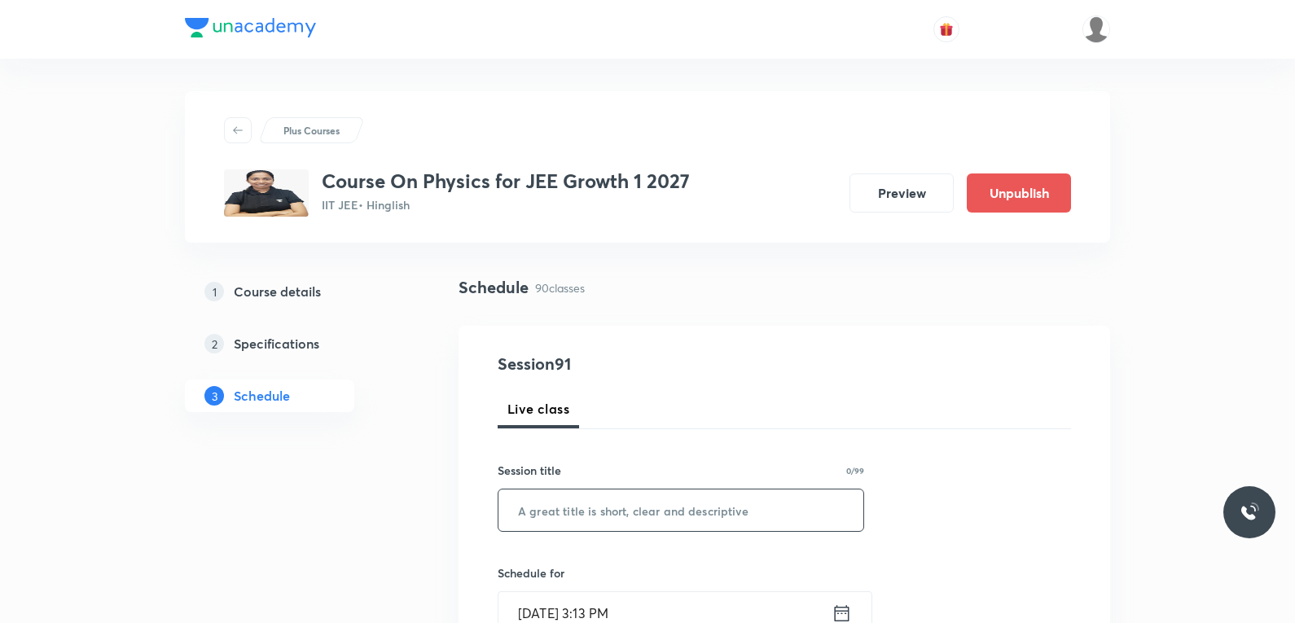
click at [681, 498] on input "text" at bounding box center [680, 510] width 365 height 42
paste input "Collision"
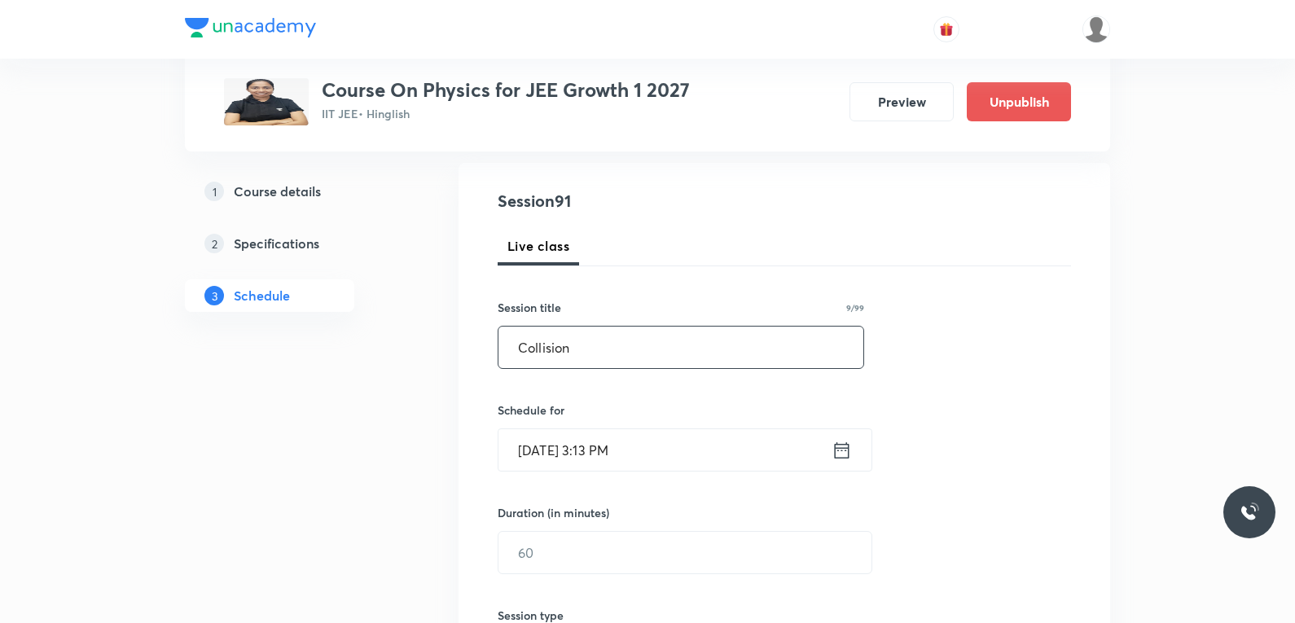
type input "Collision"
click at [568, 445] on input "[DATE] 3:13 PM" at bounding box center [664, 450] width 333 height 42
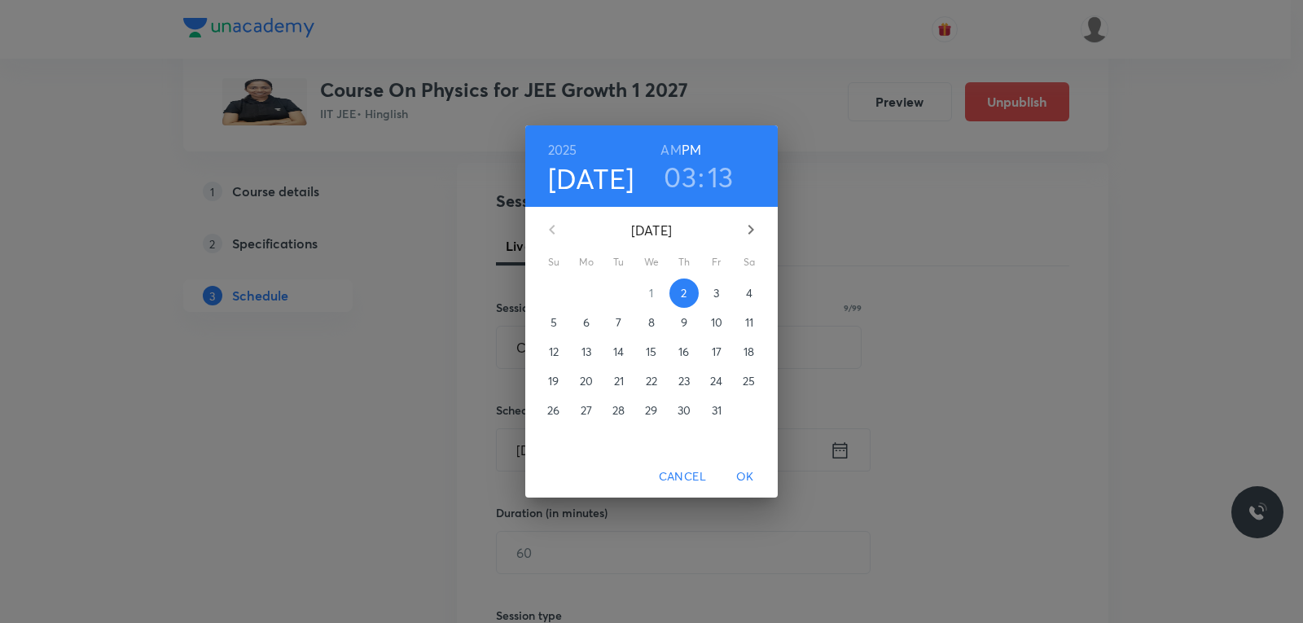
click at [719, 298] on p "3" at bounding box center [716, 293] width 6 height 16
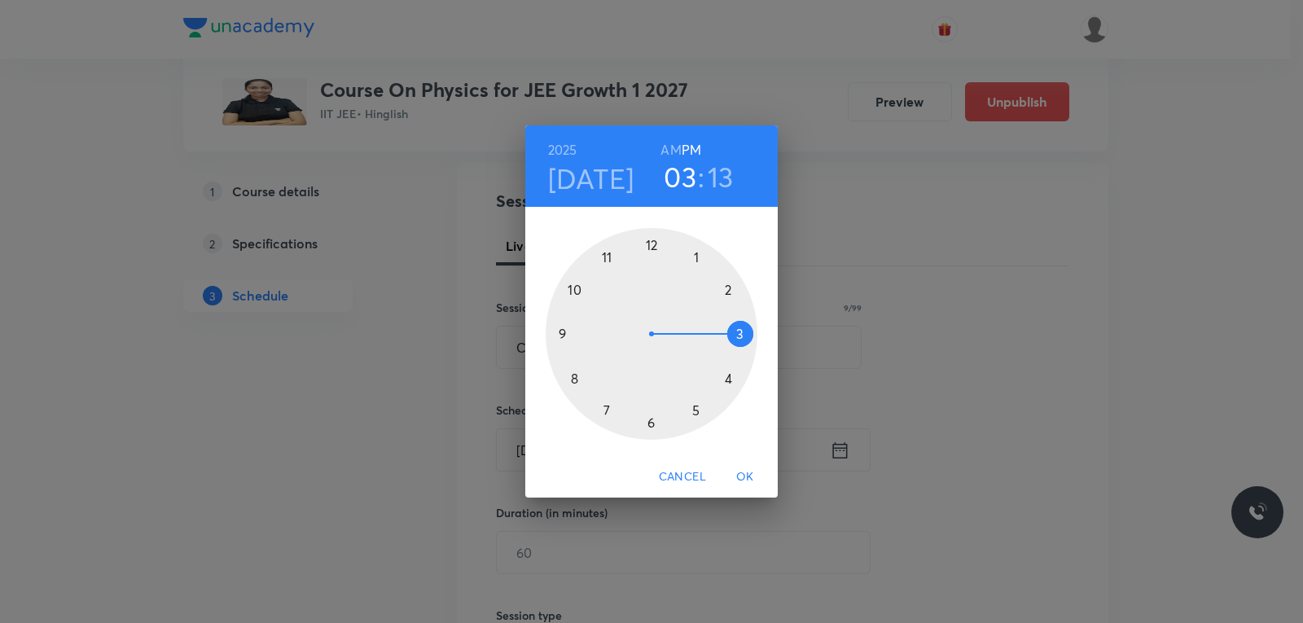
click at [667, 146] on h6 "AM" at bounding box center [670, 149] width 20 height 23
drag, startPoint x: 743, startPoint y: 329, endPoint x: 577, endPoint y: 301, distance: 167.6
click at [577, 301] on div at bounding box center [652, 334] width 212 height 212
drag, startPoint x: 726, startPoint y: 327, endPoint x: 719, endPoint y: 372, distance: 45.4
click at [719, 372] on div at bounding box center [652, 334] width 212 height 212
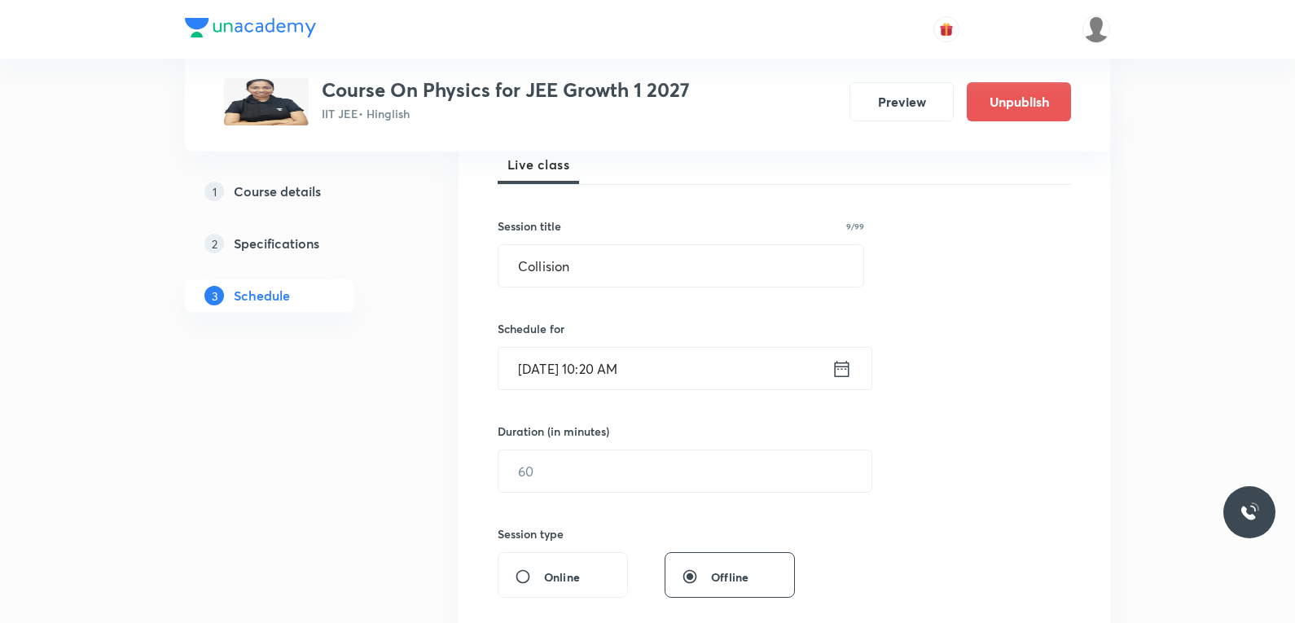
scroll to position [407, 0]
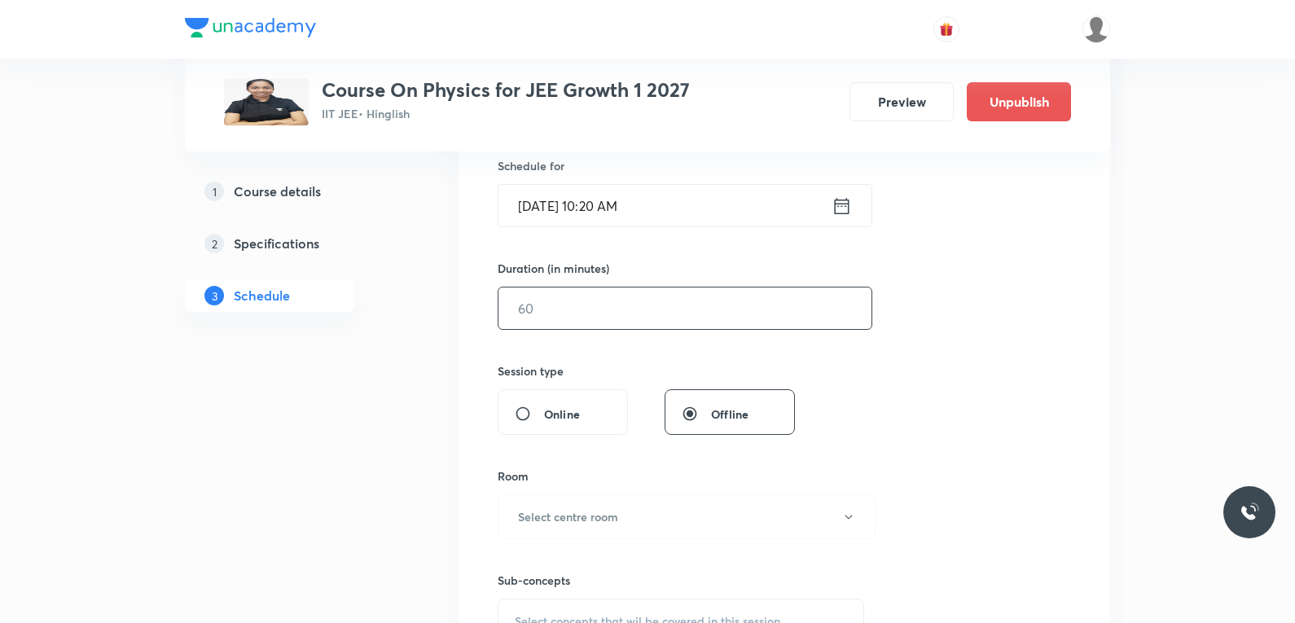
click at [658, 289] on input "text" at bounding box center [684, 308] width 373 height 42
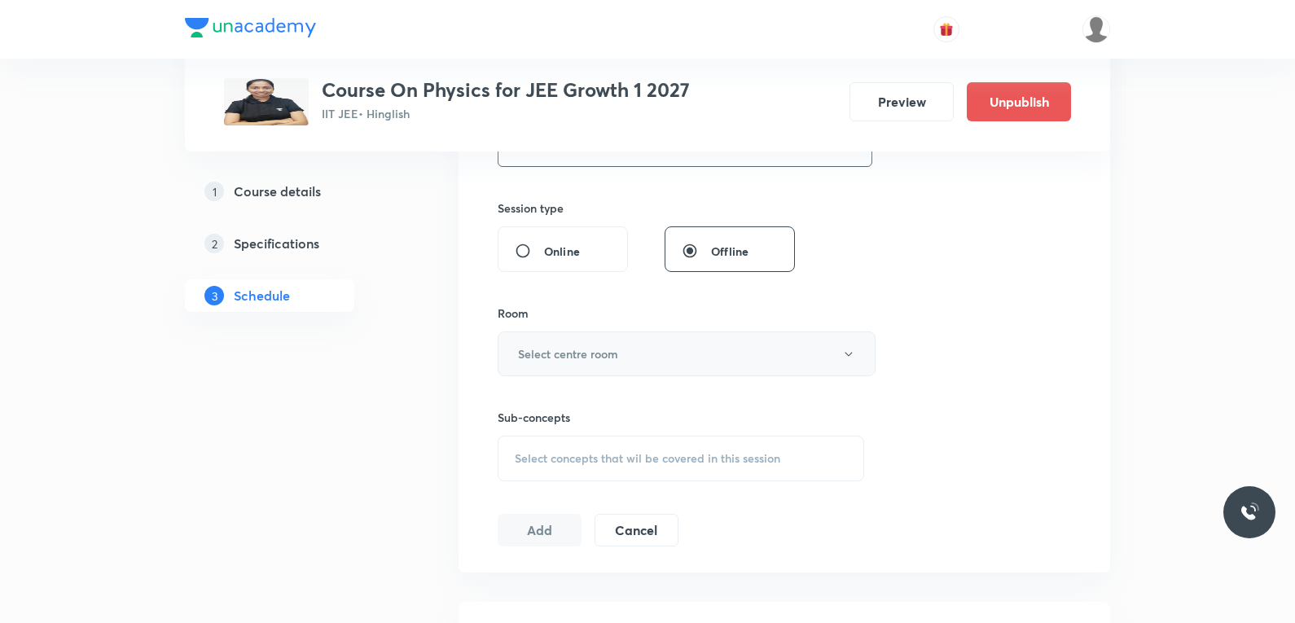
type input "75"
click at [610, 342] on button "Select centre room" at bounding box center [686, 353] width 378 height 45
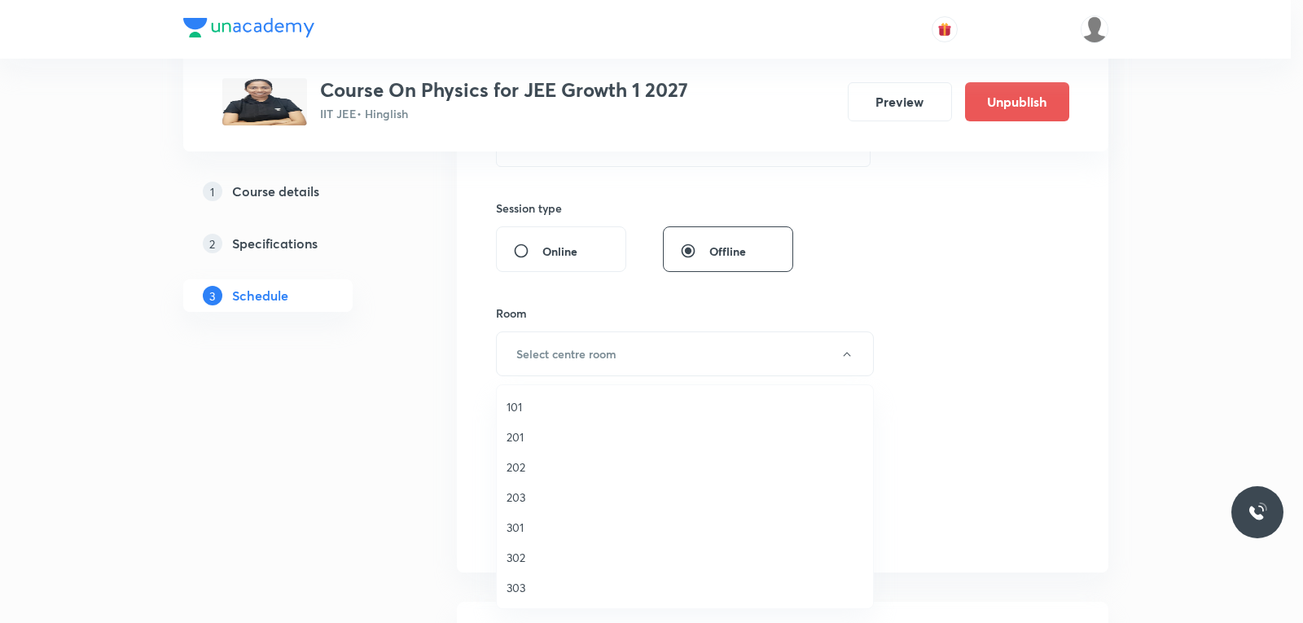
click at [562, 531] on span "301" at bounding box center [684, 527] width 357 height 17
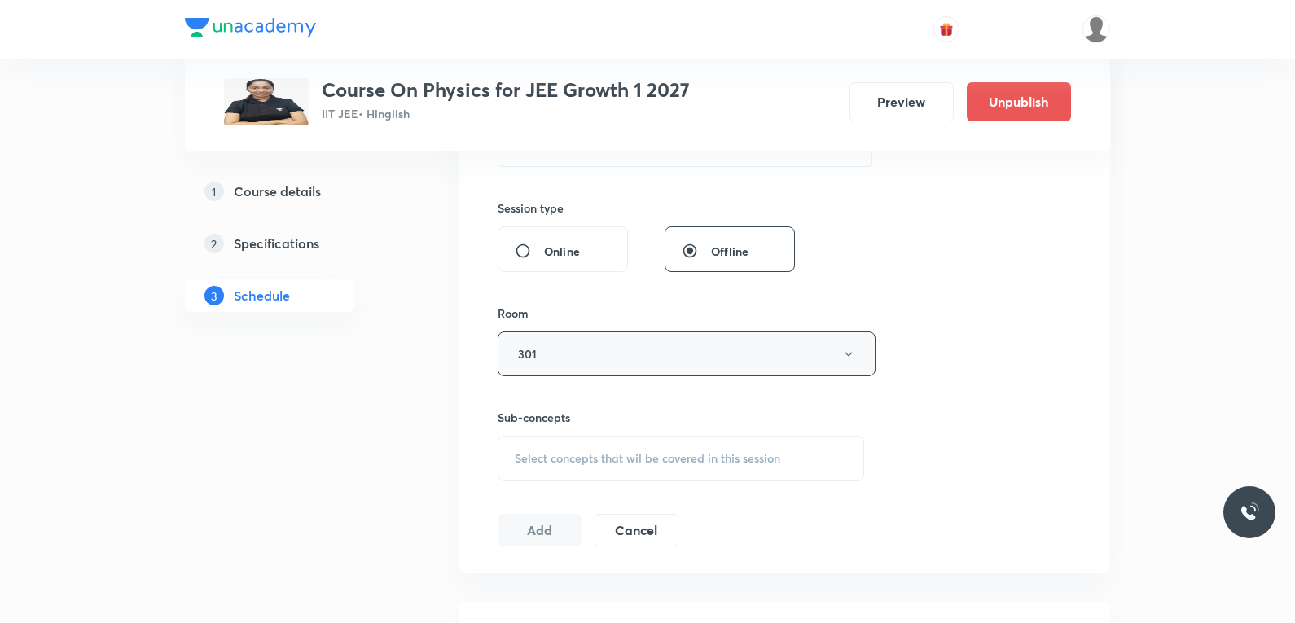
click at [629, 354] on button "301" at bounding box center [686, 353] width 378 height 45
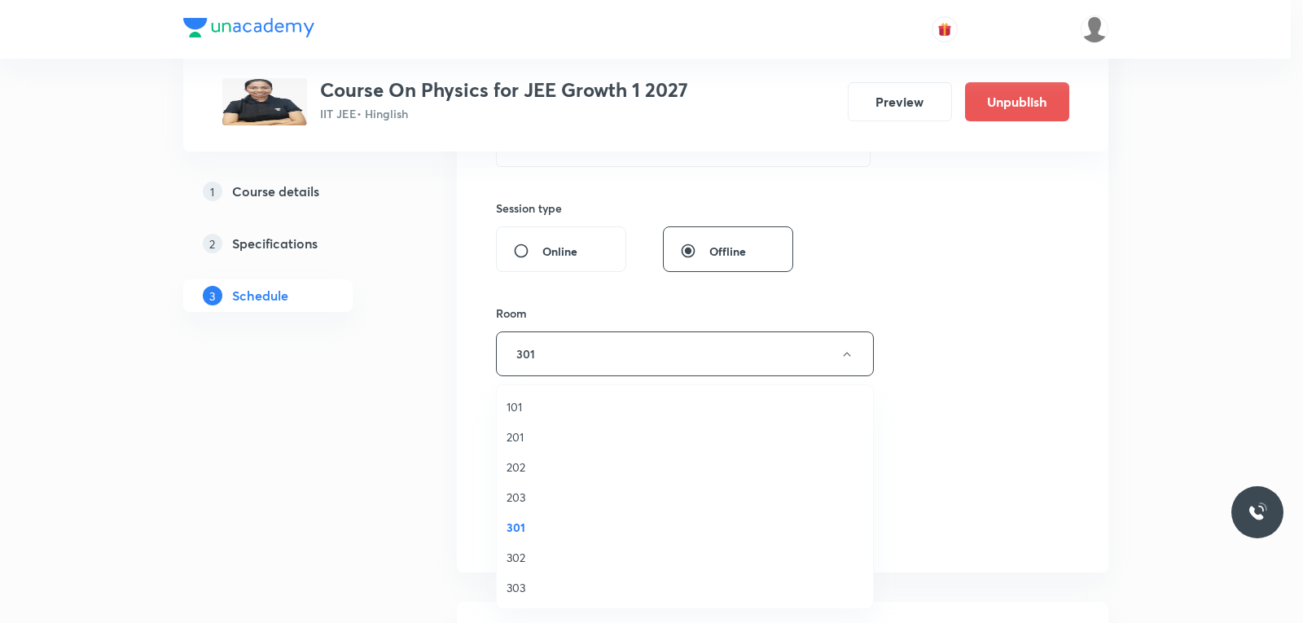
click at [535, 495] on span "203" at bounding box center [684, 497] width 357 height 17
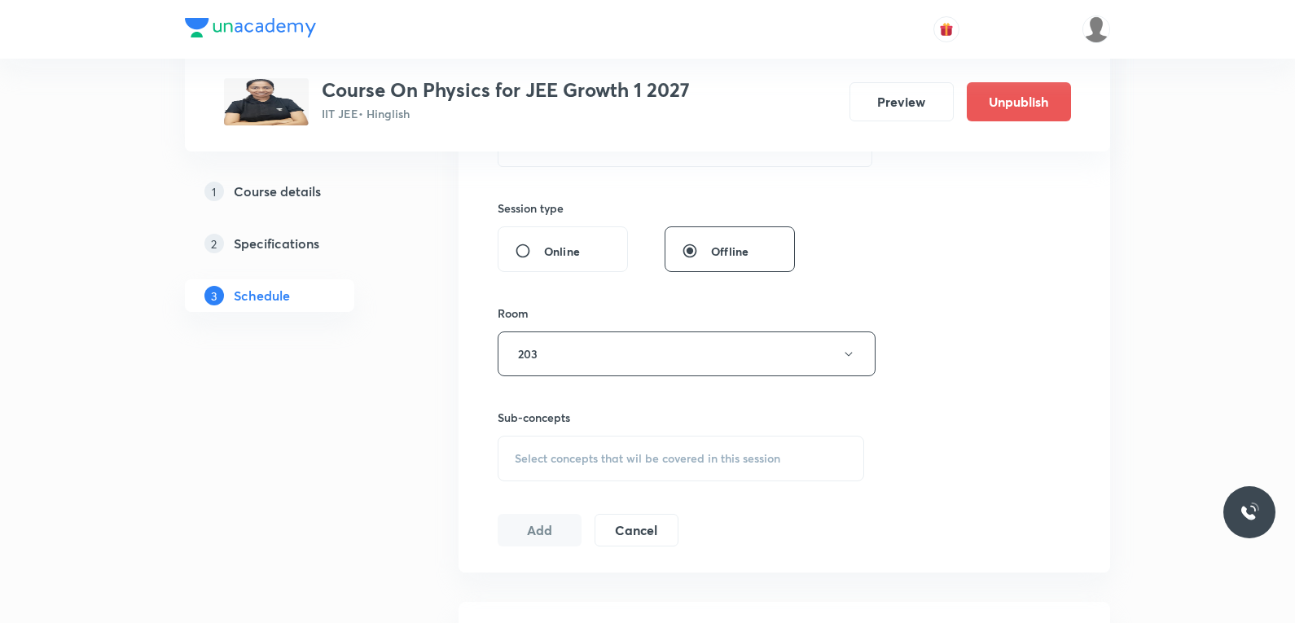
click at [629, 452] on span "Select concepts that wil be covered in this session" at bounding box center [647, 458] width 265 height 13
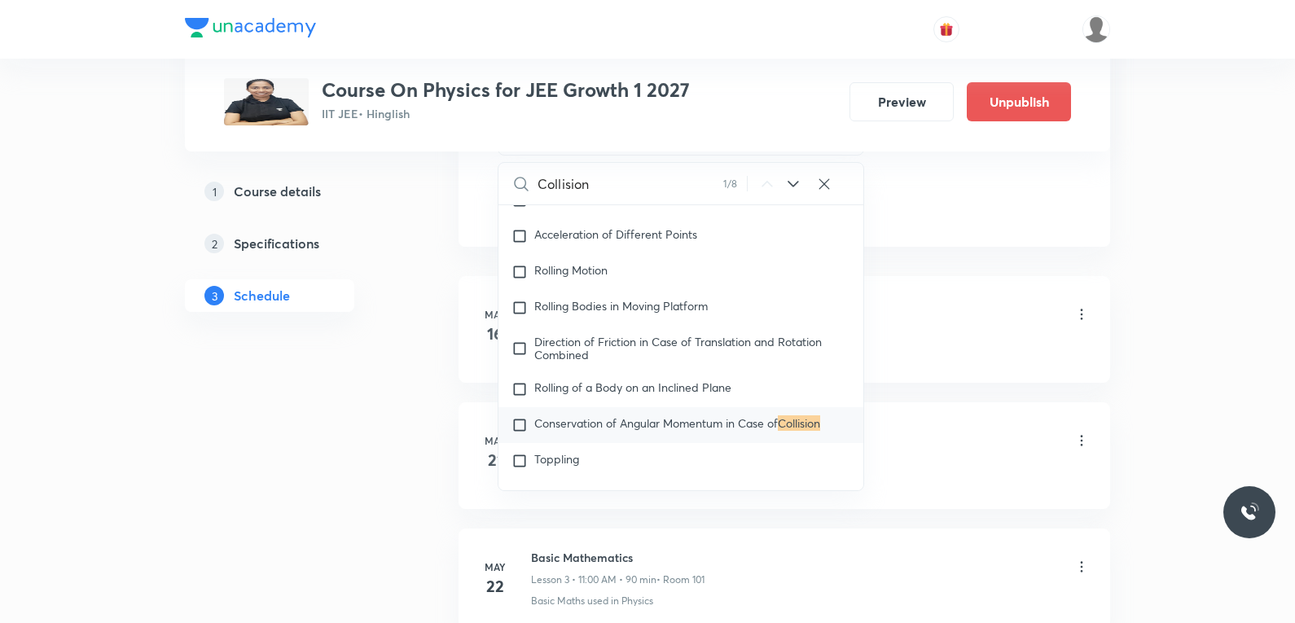
scroll to position [1058, 0]
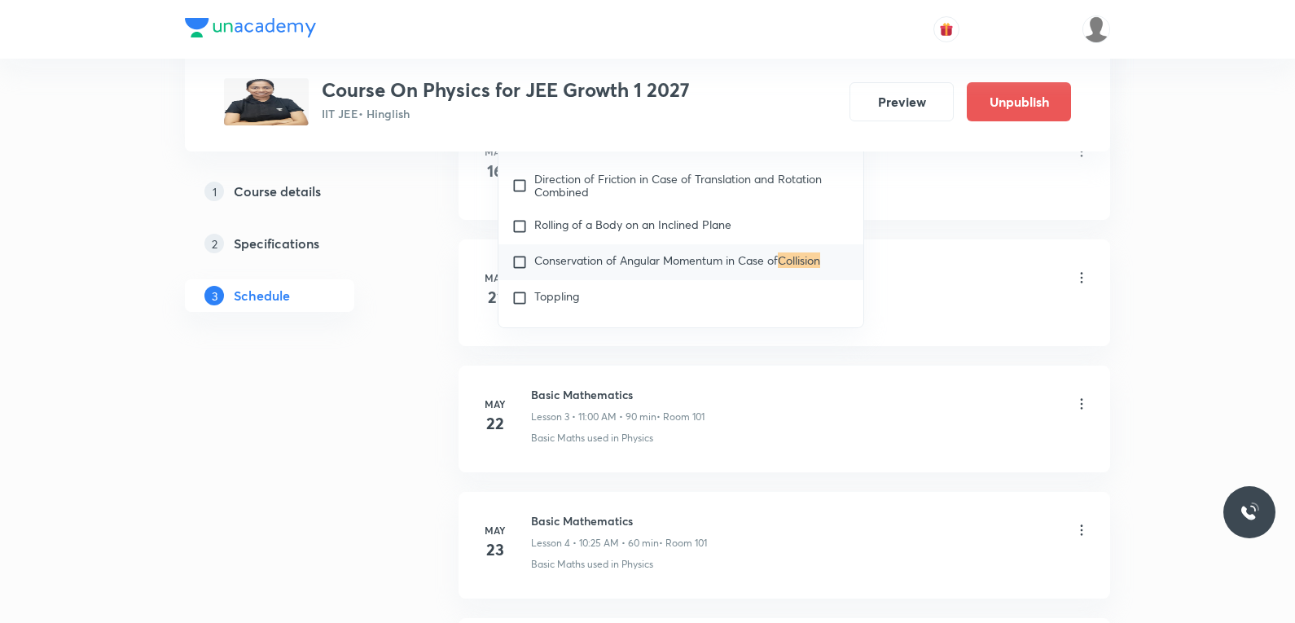
type input "Collision"
click at [1101, 183] on li "May 16 Basic Mathematics Lesson 1 • 10:25 AM • 60 min • Room 101 Basic Maths us…" at bounding box center [783, 166] width 651 height 107
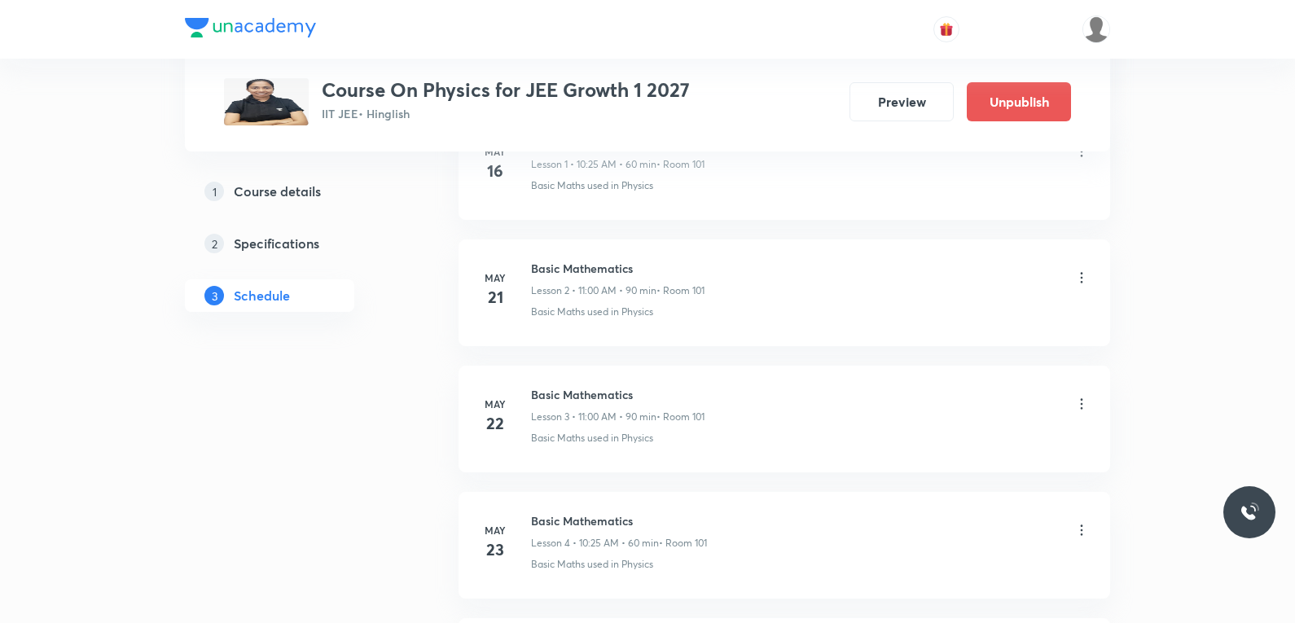
scroll to position [12040, 0]
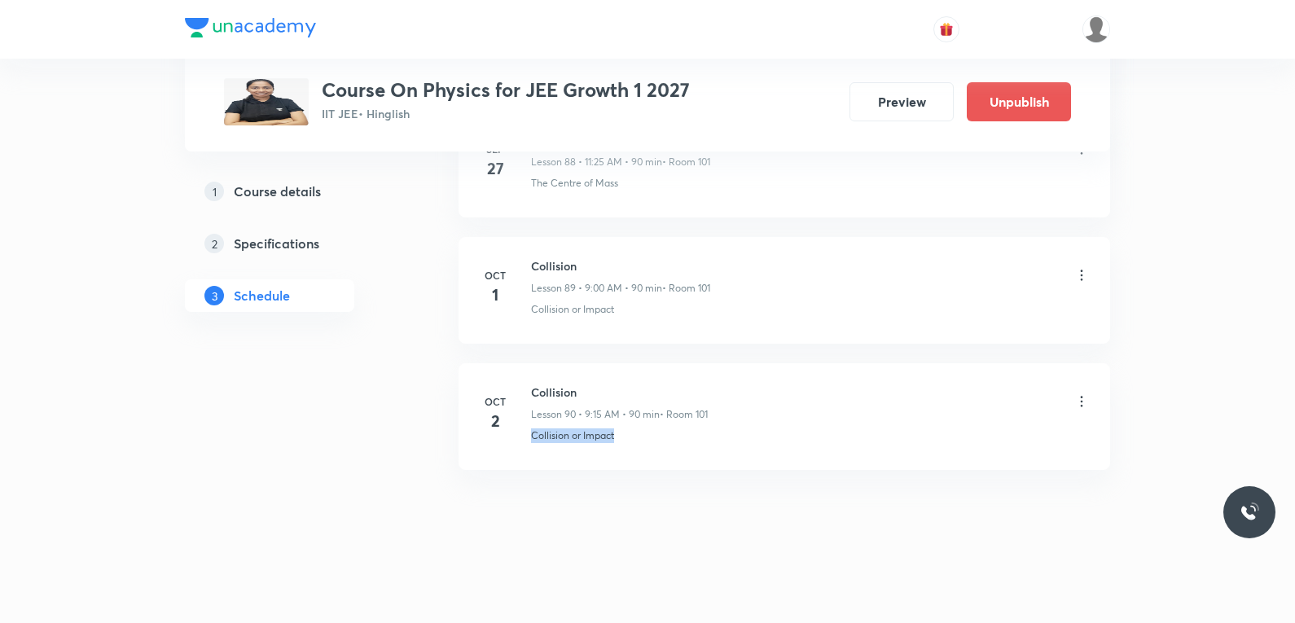
drag, startPoint x: 532, startPoint y: 436, endPoint x: 646, endPoint y: 440, distance: 114.8
click at [646, 440] on div "Collision or Impact" at bounding box center [810, 435] width 559 height 15
copy p "Collision or Impact"
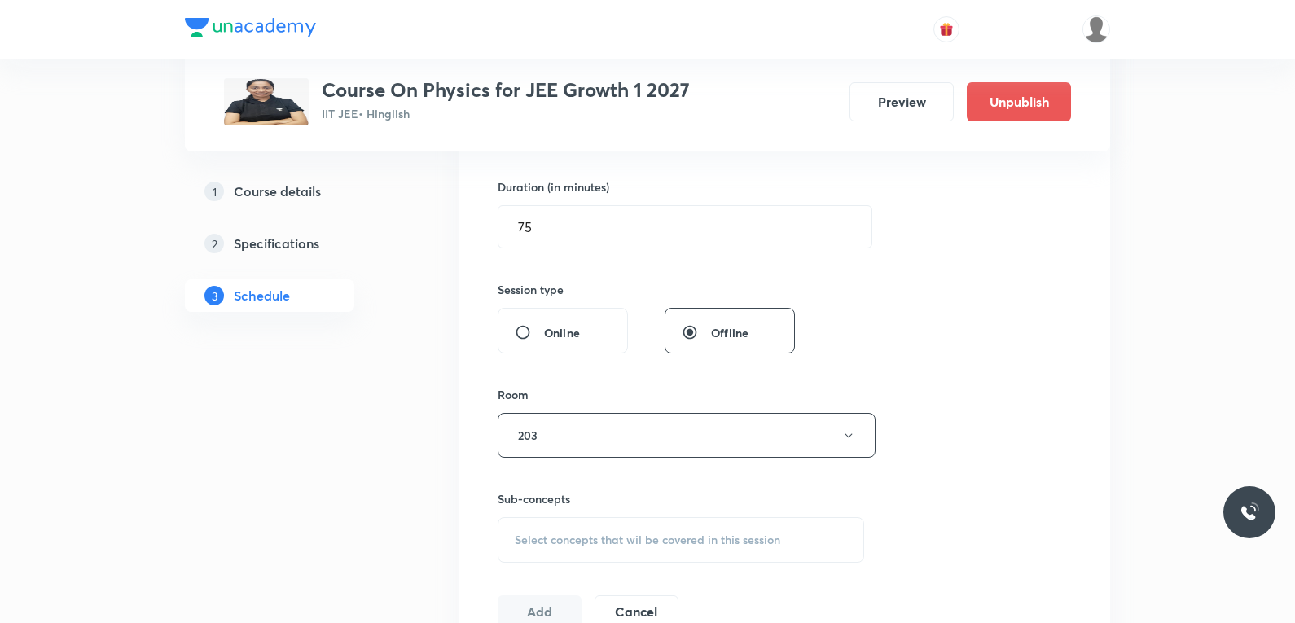
scroll to position [651, 0]
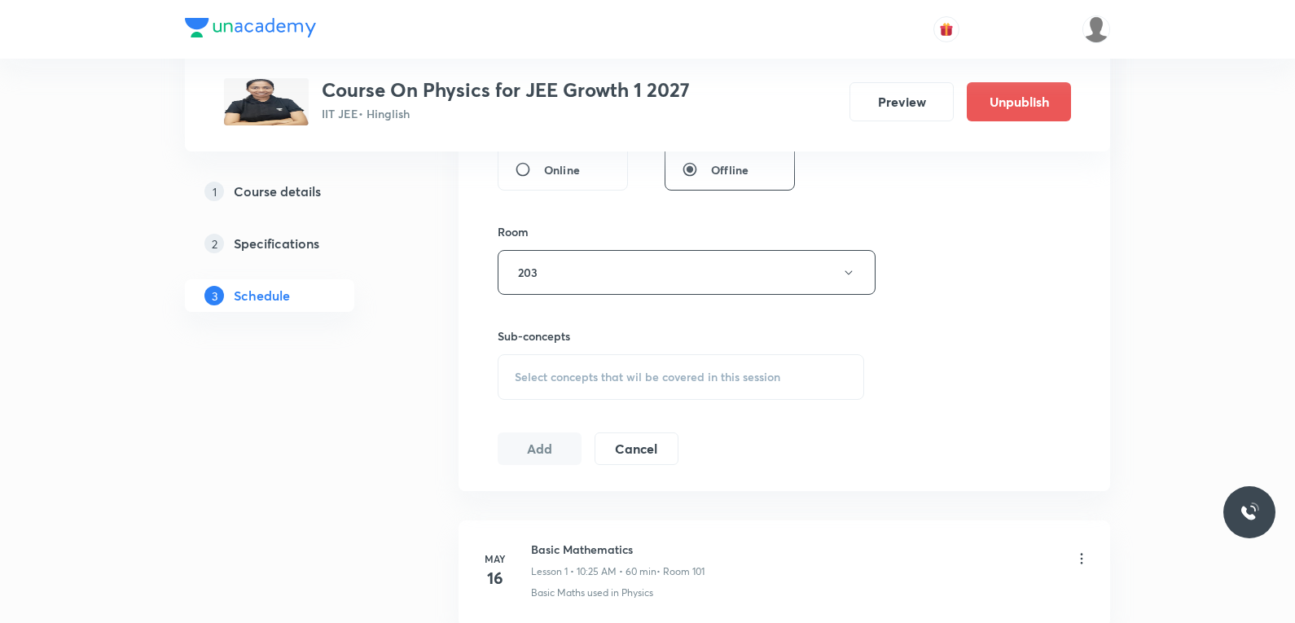
click at [686, 367] on div "Select concepts that wil be covered in this session" at bounding box center [680, 377] width 366 height 46
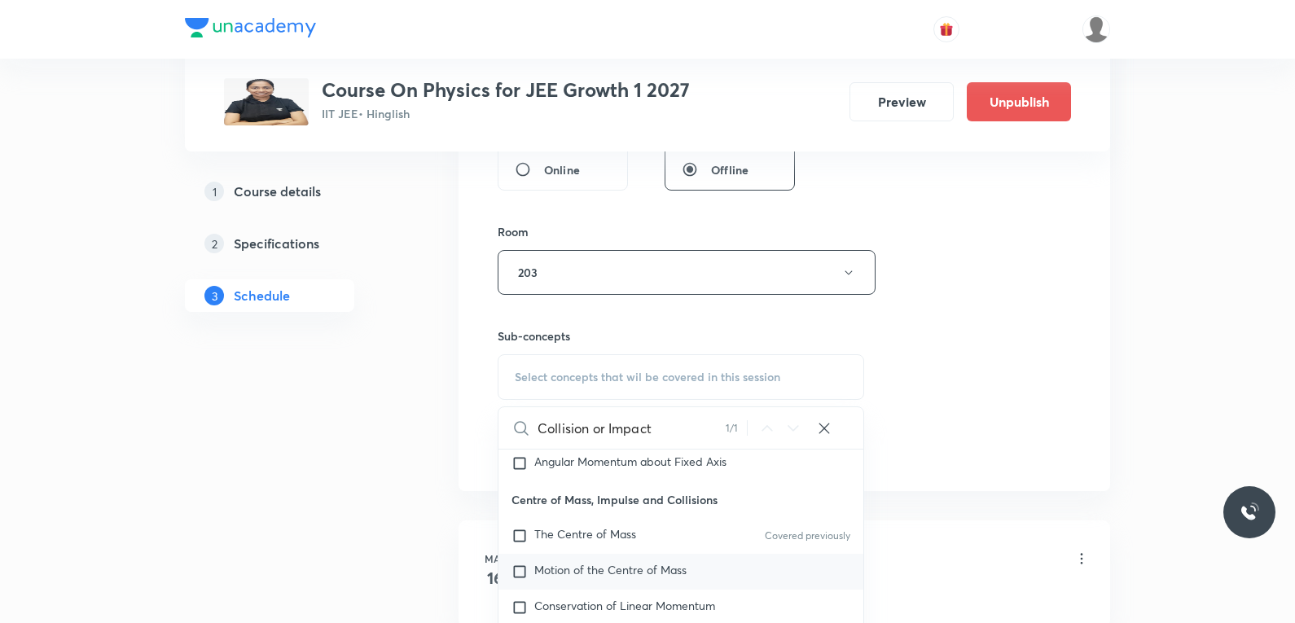
scroll to position [814, 0]
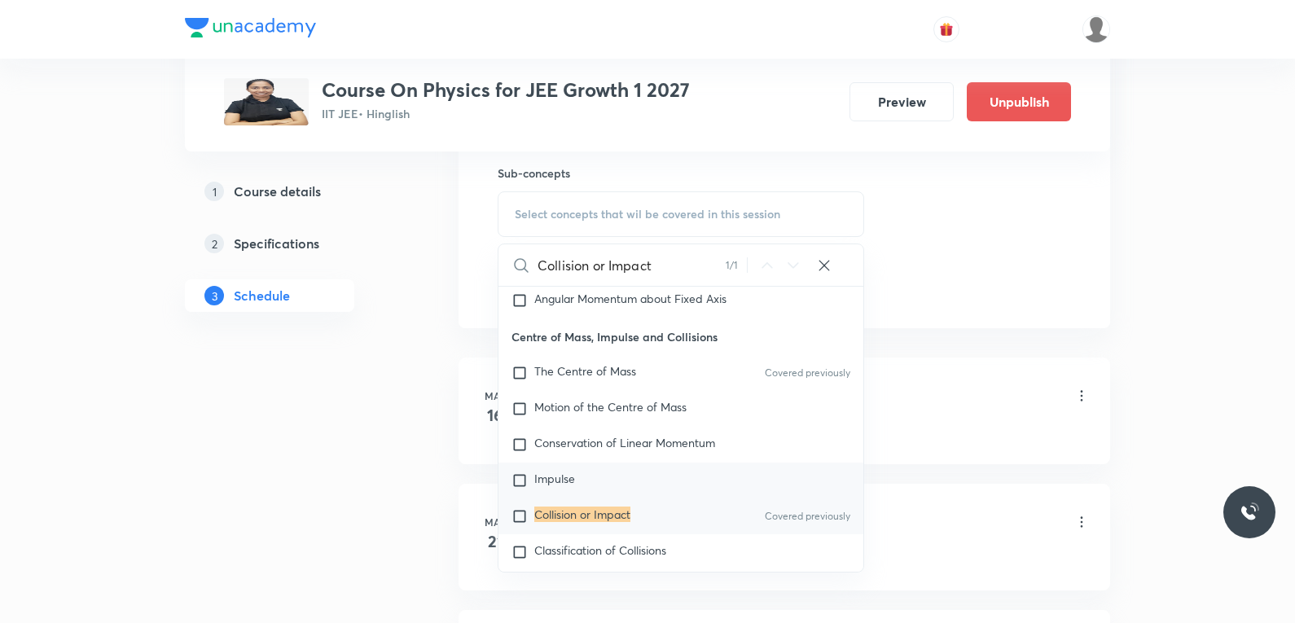
type input "Collision or Impact"
click at [593, 542] on span "Classification of Collisions" at bounding box center [600, 549] width 132 height 15
checkbox input "true"
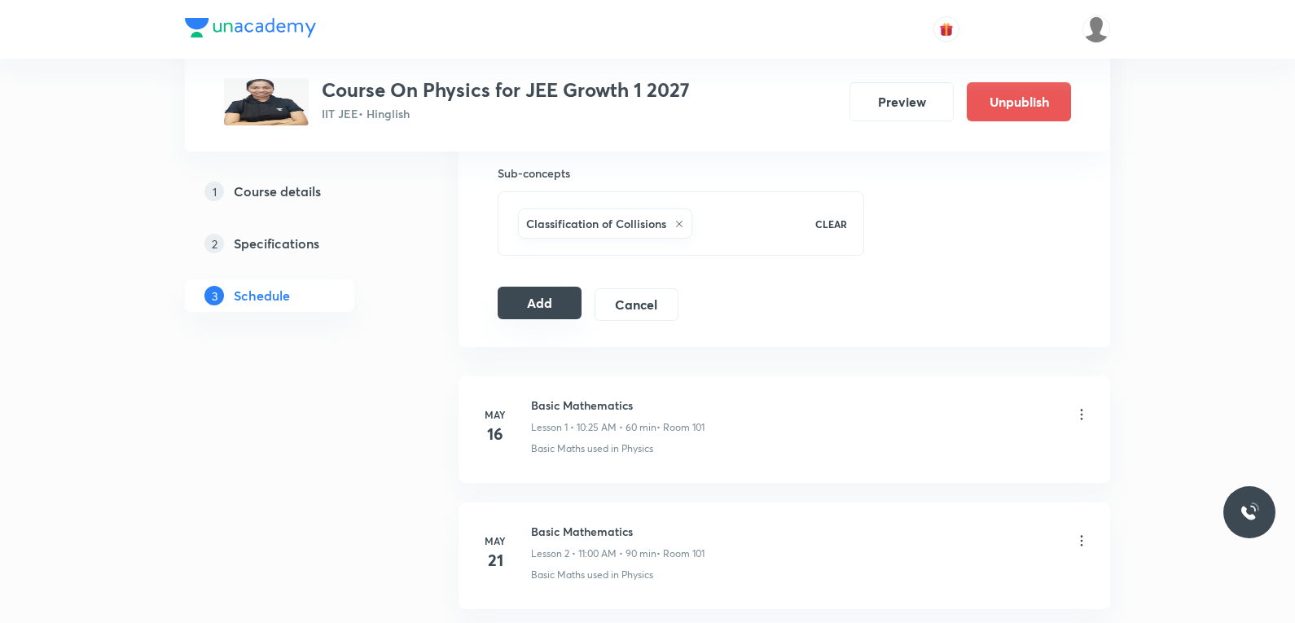
click at [549, 308] on button "Add" at bounding box center [539, 303] width 84 height 33
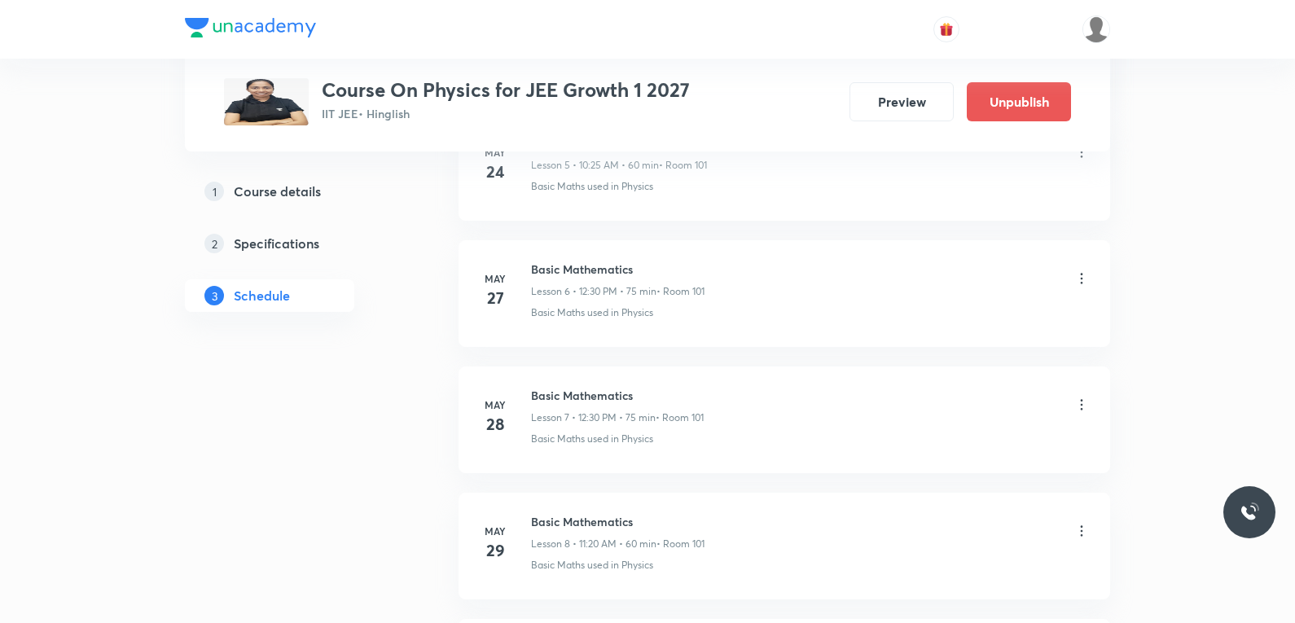
scroll to position [11418, 0]
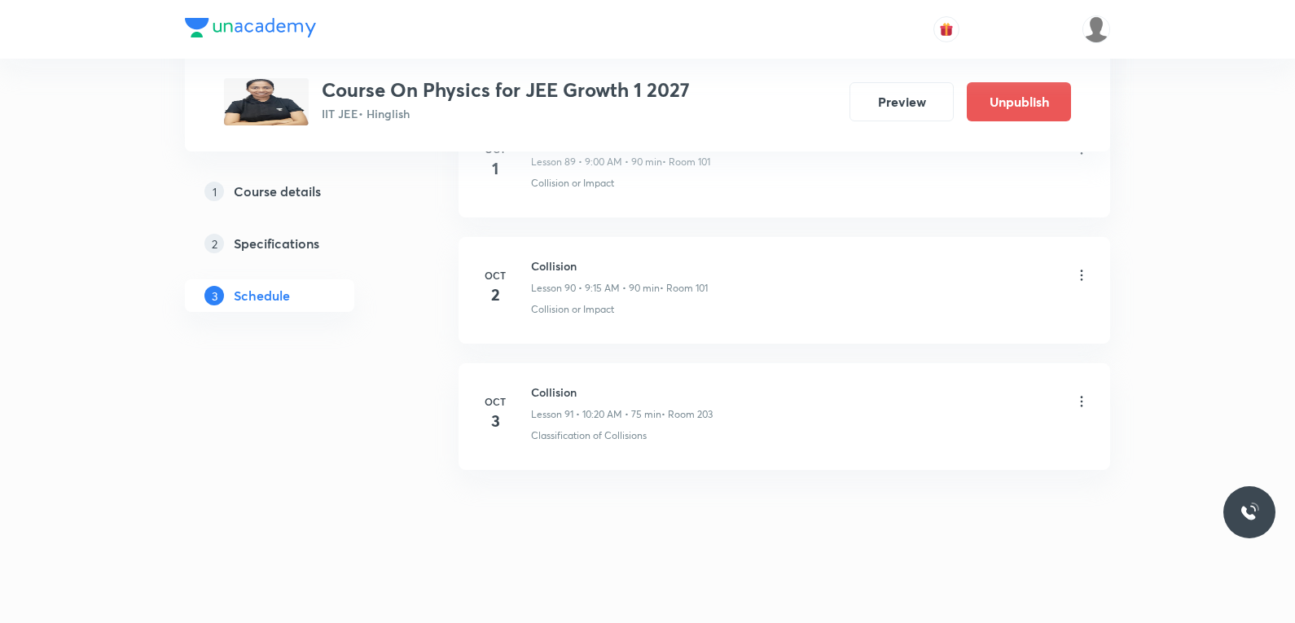
click at [1080, 405] on icon at bounding box center [1081, 401] width 16 height 16
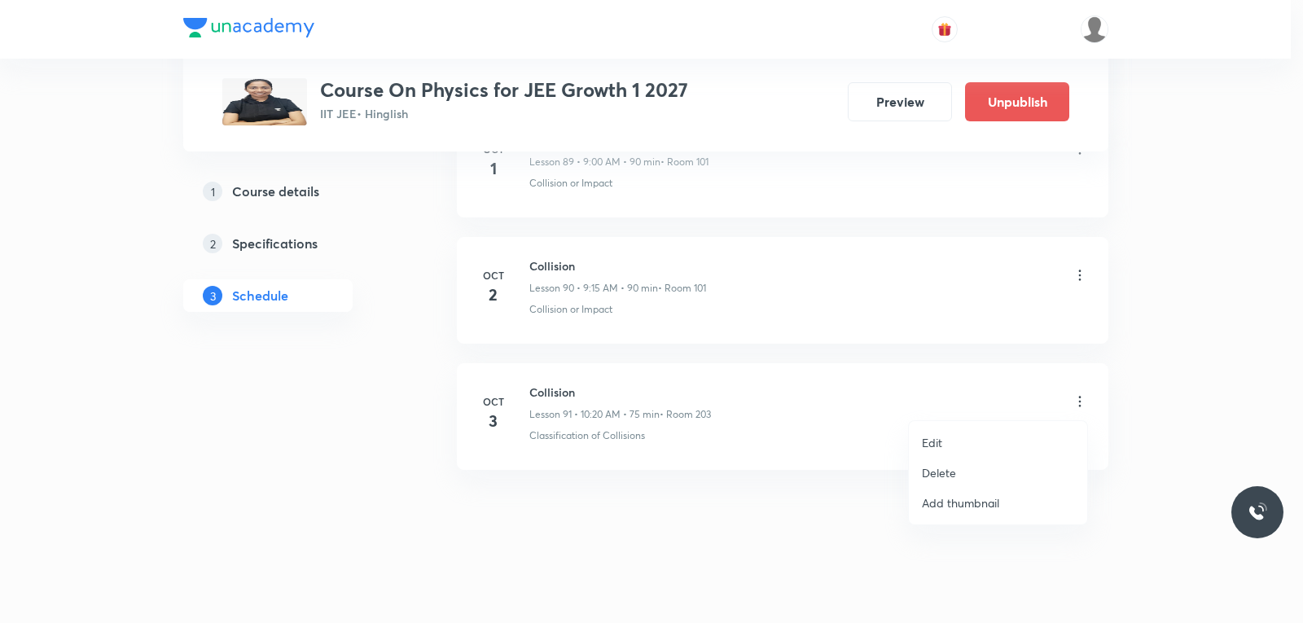
click at [954, 446] on li "Edit" at bounding box center [998, 442] width 178 height 30
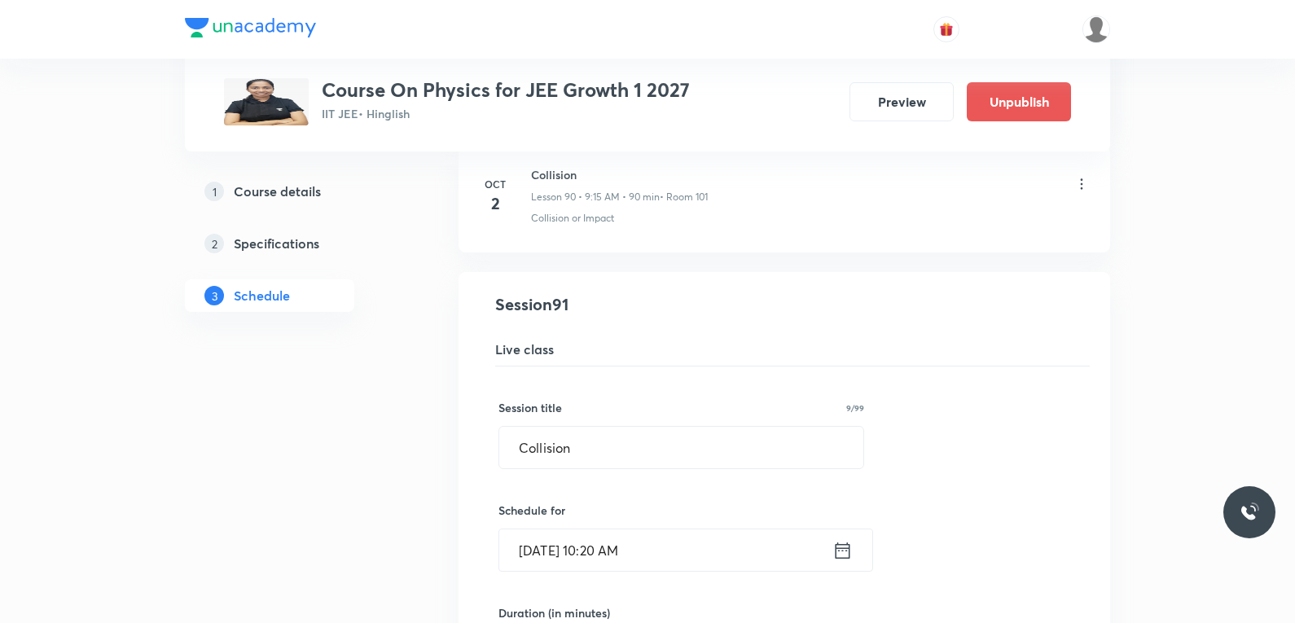
click at [607, 541] on input "Oct 3, 2025, 10:20 AM" at bounding box center [665, 550] width 333 height 42
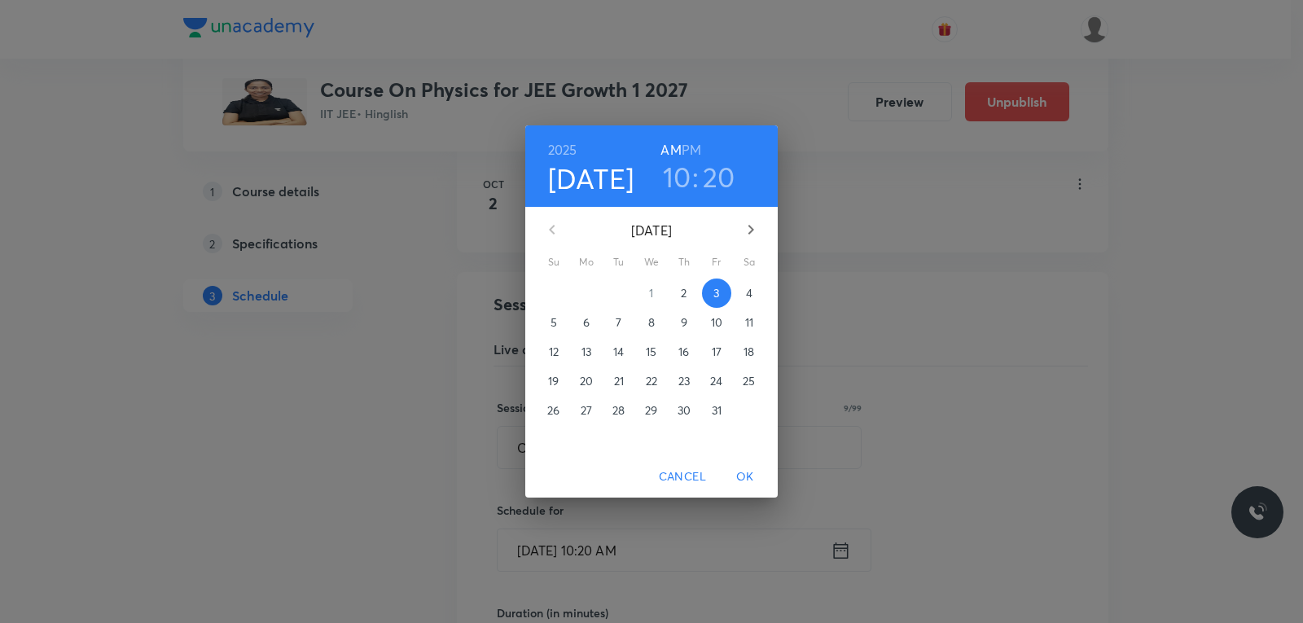
click at [684, 178] on h3 "10" at bounding box center [677, 177] width 28 height 34
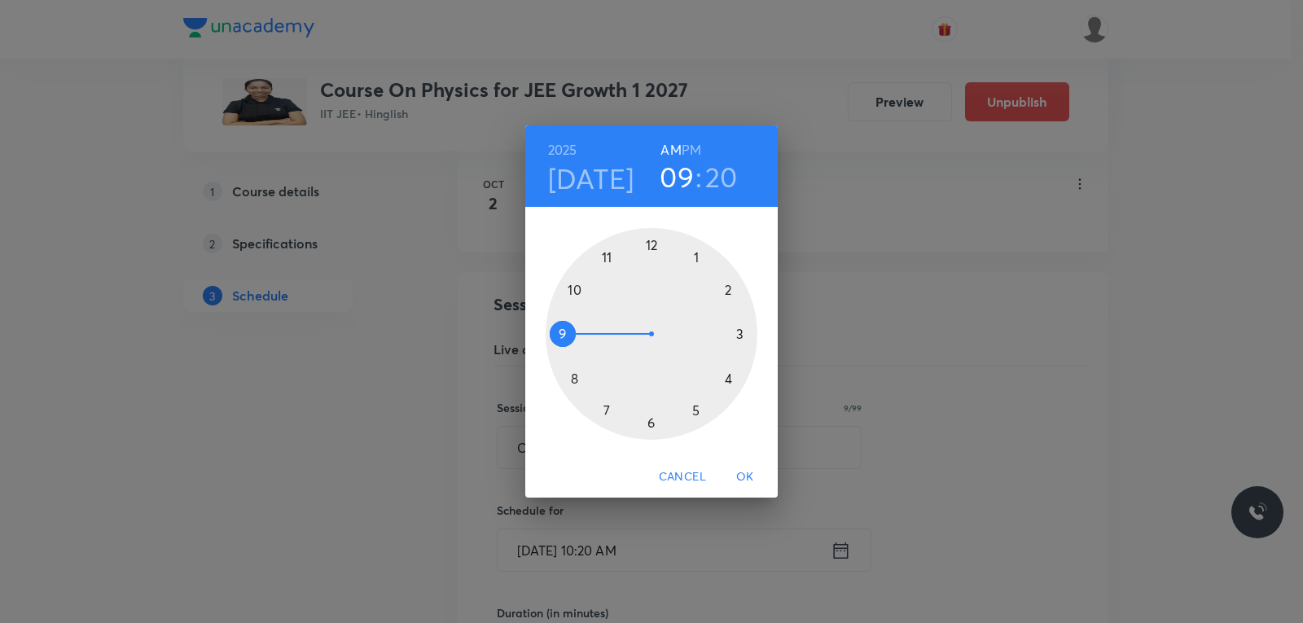
drag, startPoint x: 562, startPoint y: 324, endPoint x: 559, endPoint y: 334, distance: 10.3
click at [559, 334] on div at bounding box center [652, 334] width 212 height 212
drag, startPoint x: 725, startPoint y: 378, endPoint x: 654, endPoint y: 260, distance: 138.1
click at [654, 260] on div at bounding box center [652, 334] width 212 height 212
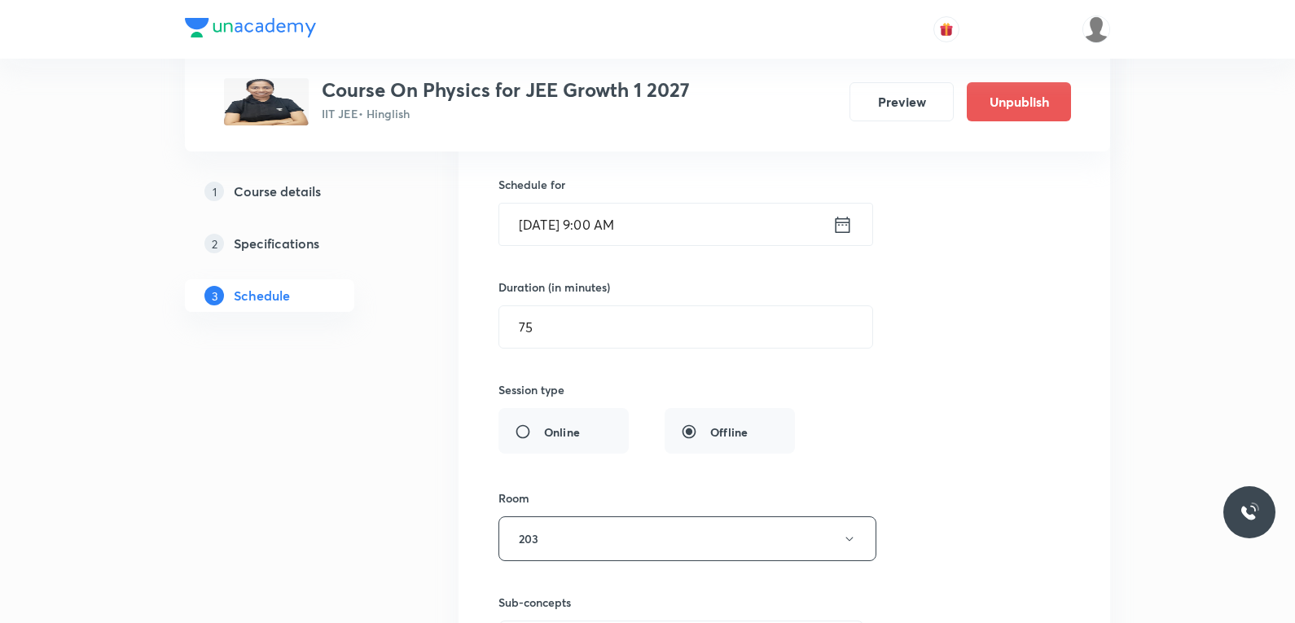
scroll to position [11988, 0]
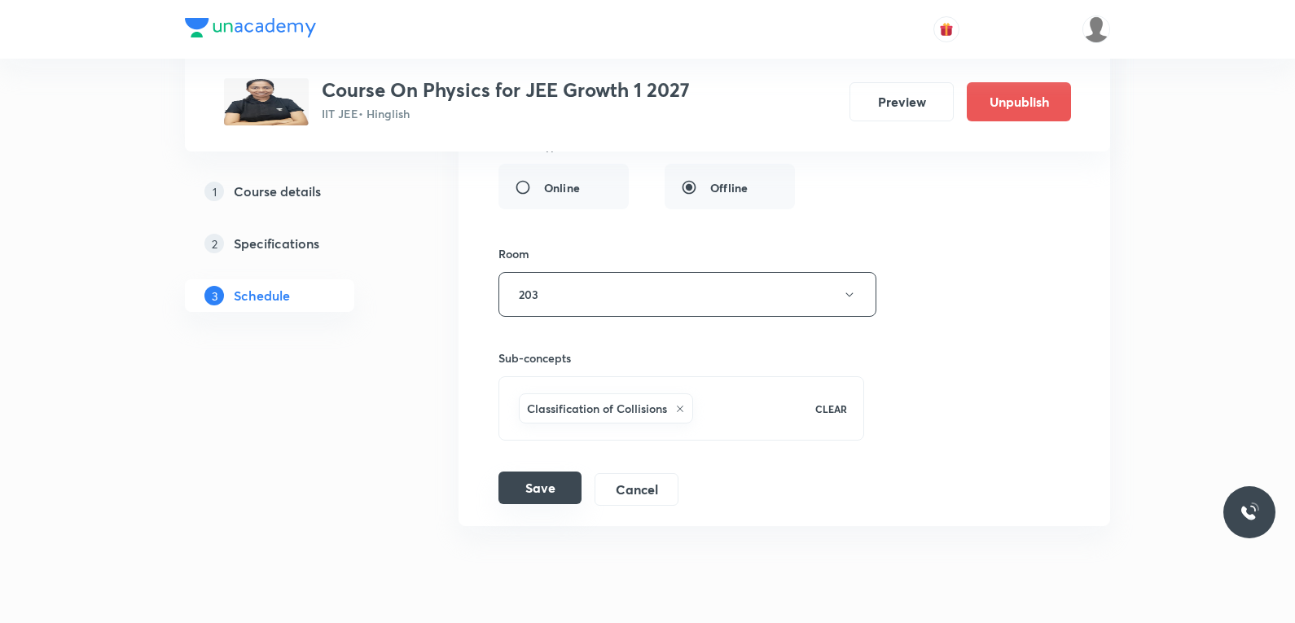
click at [554, 475] on button "Save" at bounding box center [539, 487] width 83 height 33
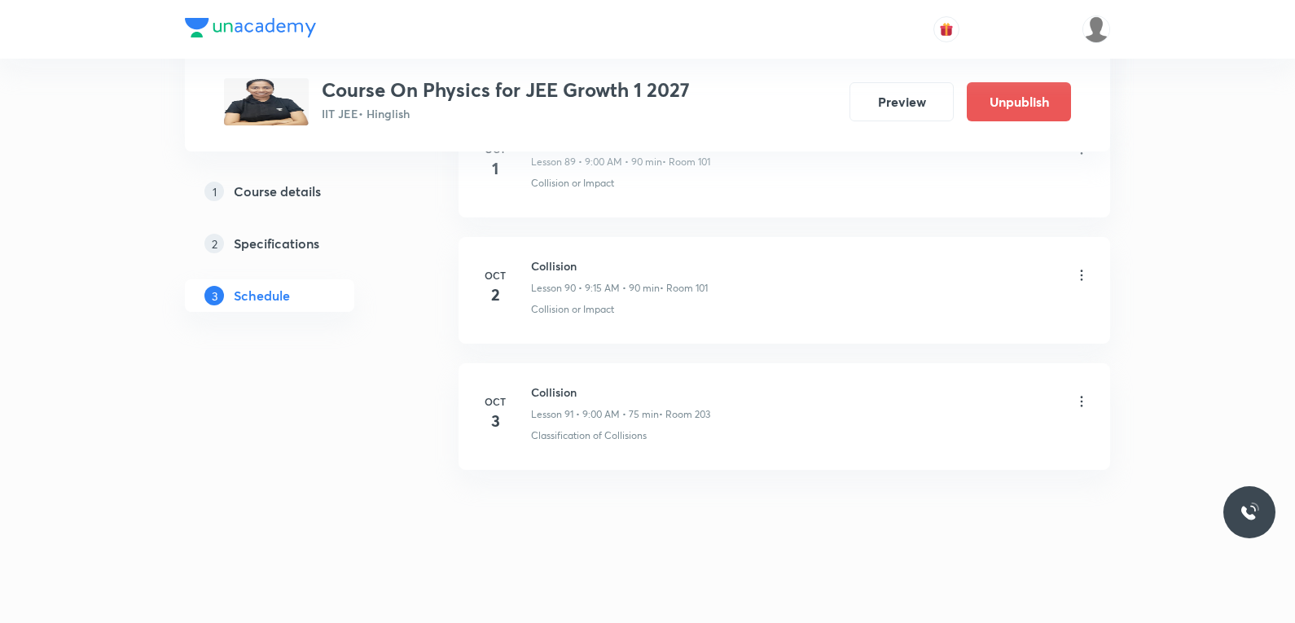
scroll to position [11418, 0]
click at [1085, 400] on icon at bounding box center [1081, 401] width 16 height 16
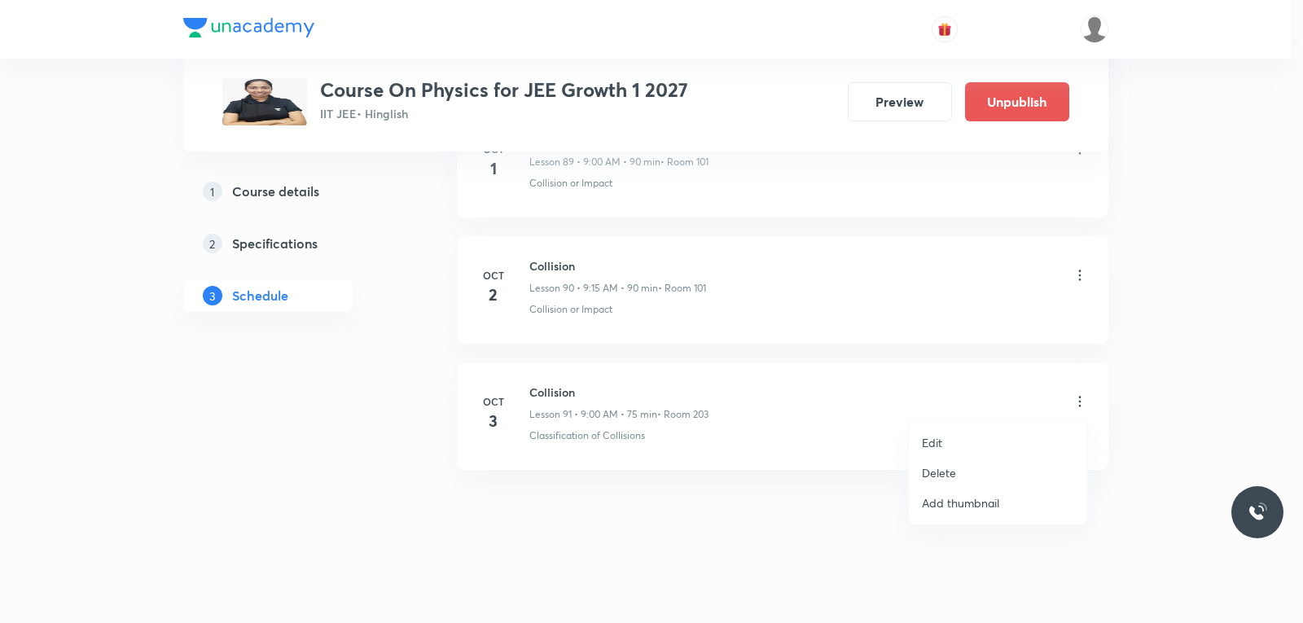
click at [1079, 404] on div at bounding box center [651, 311] width 1303 height 623
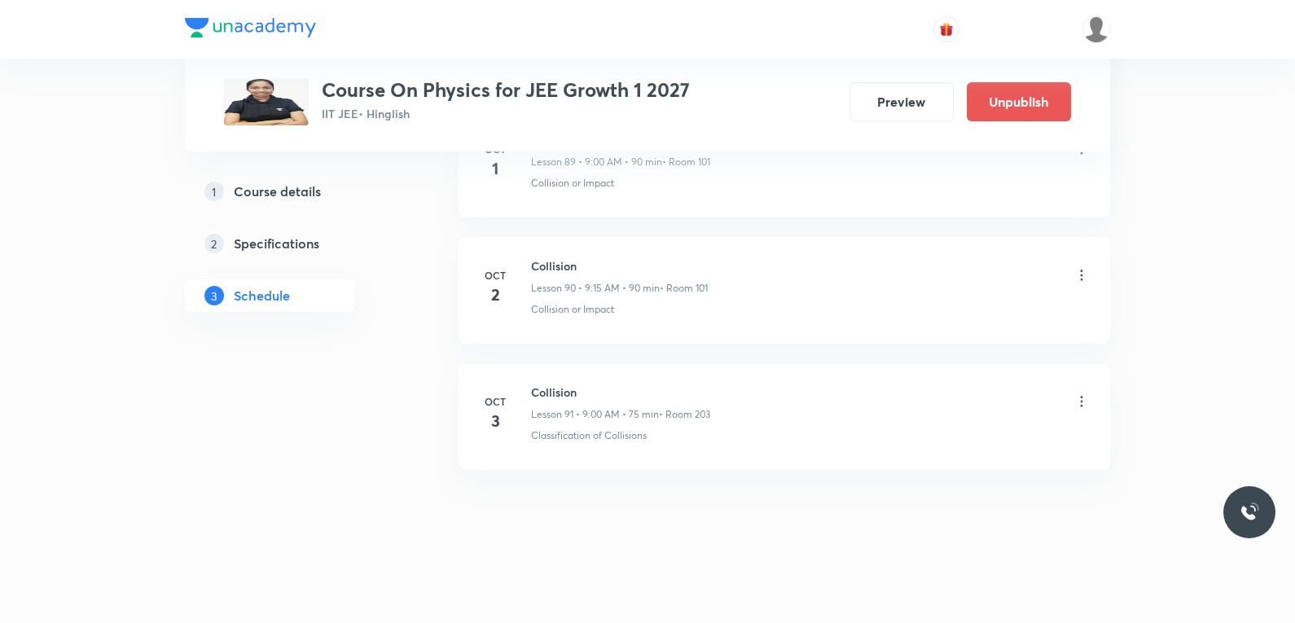
click at [1090, 406] on li "Oct 3 Collision Lesson 91 • 9:00 AM • 75 min • Room 203 Classification of Colli…" at bounding box center [783, 416] width 651 height 107
click at [1075, 408] on icon at bounding box center [1081, 401] width 16 height 16
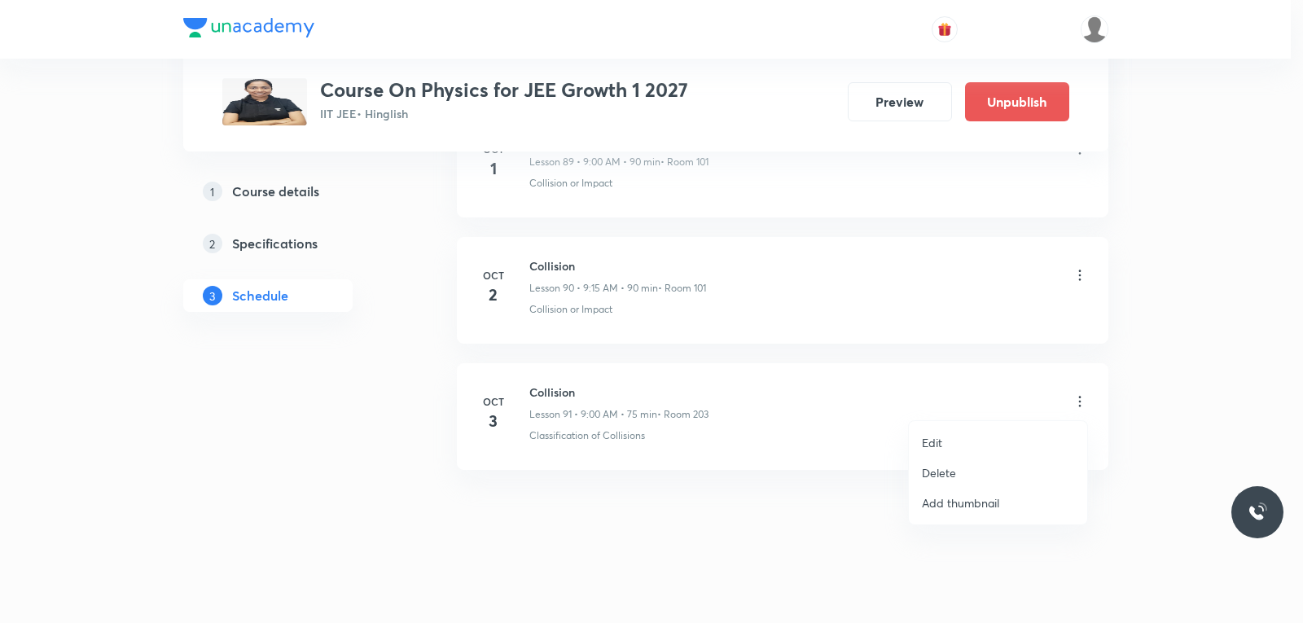
click at [955, 438] on li "Edit" at bounding box center [998, 442] width 178 height 30
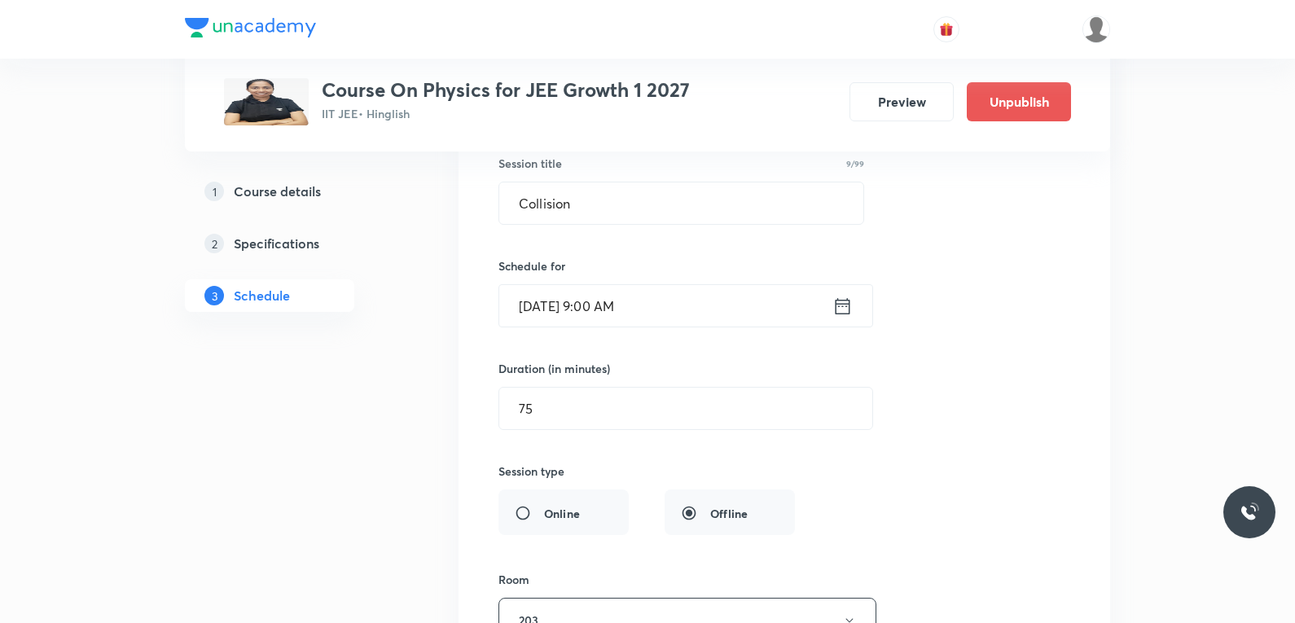
scroll to position [11825, 0]
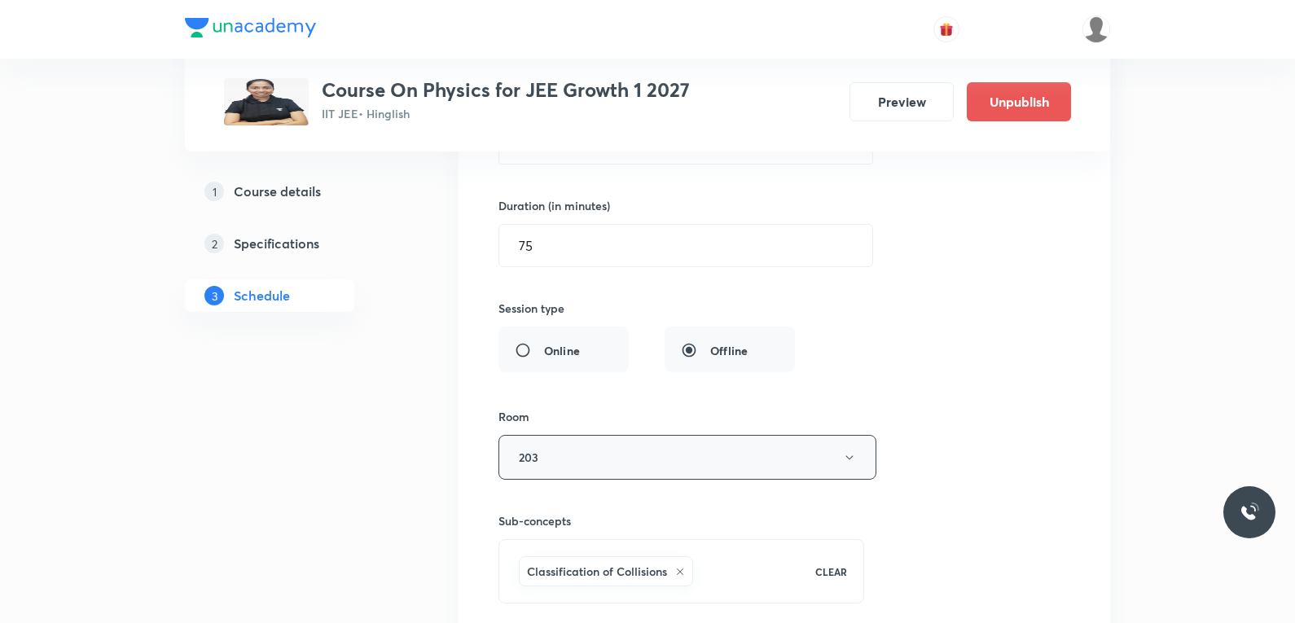
click at [571, 463] on button "203" at bounding box center [687, 457] width 378 height 45
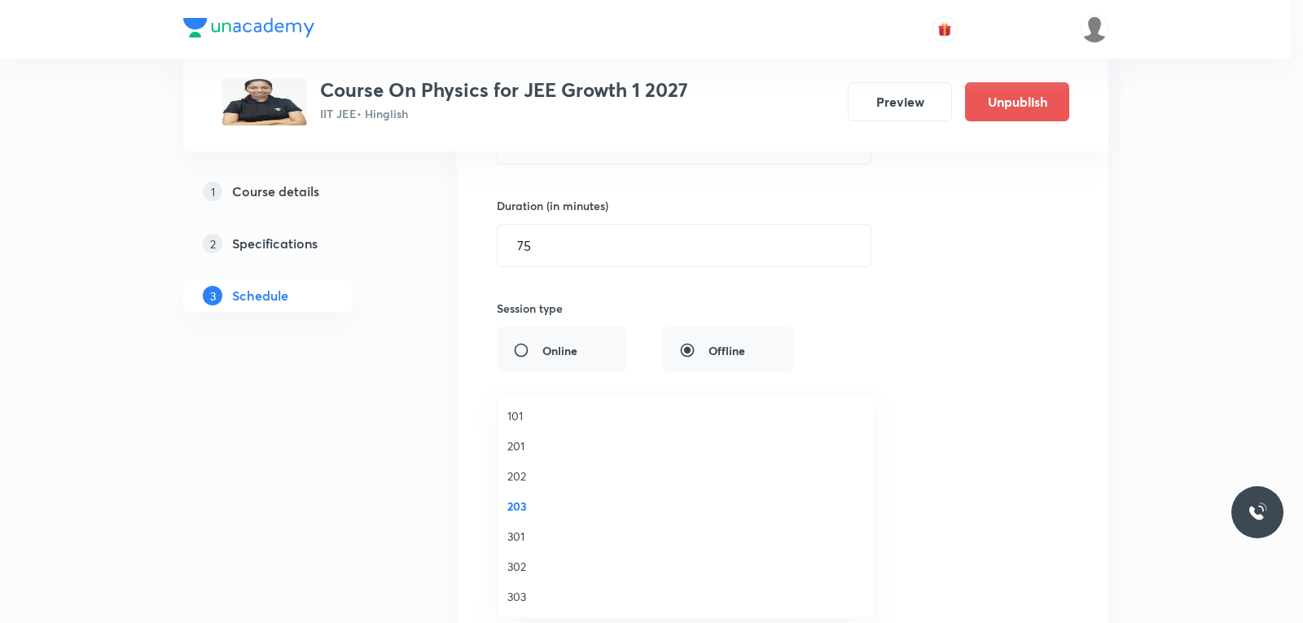
click at [560, 410] on span "101" at bounding box center [685, 415] width 357 height 17
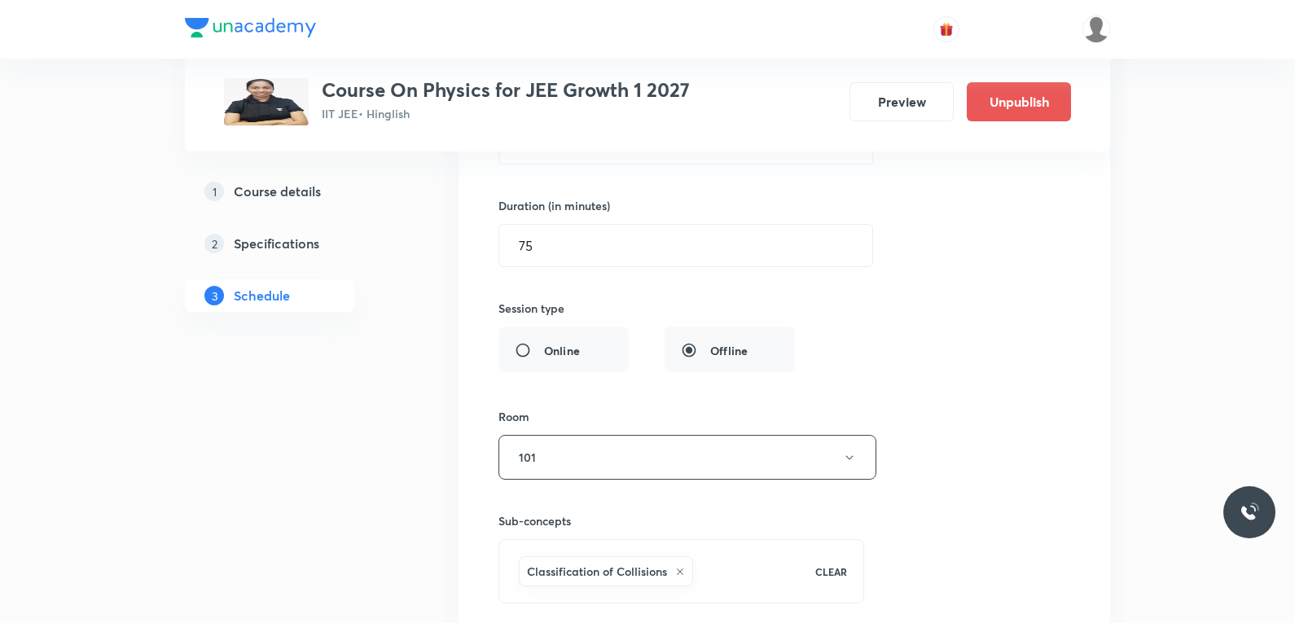
scroll to position [12044, 0]
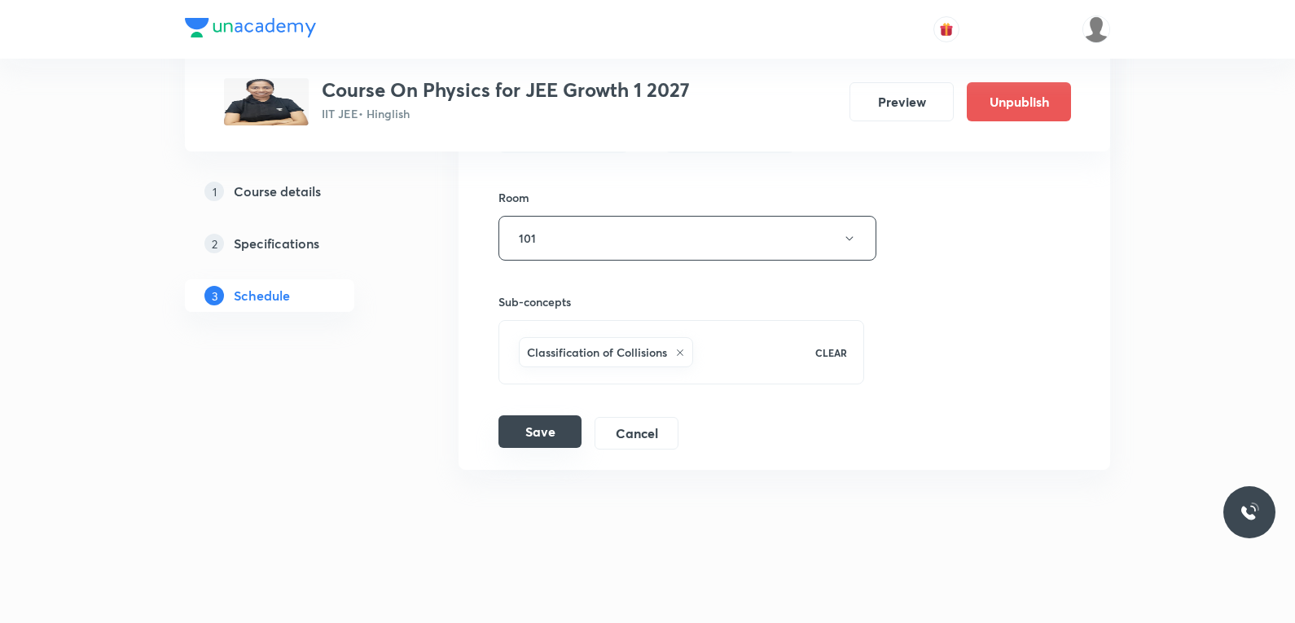
click at [539, 424] on button "Save" at bounding box center [539, 431] width 83 height 33
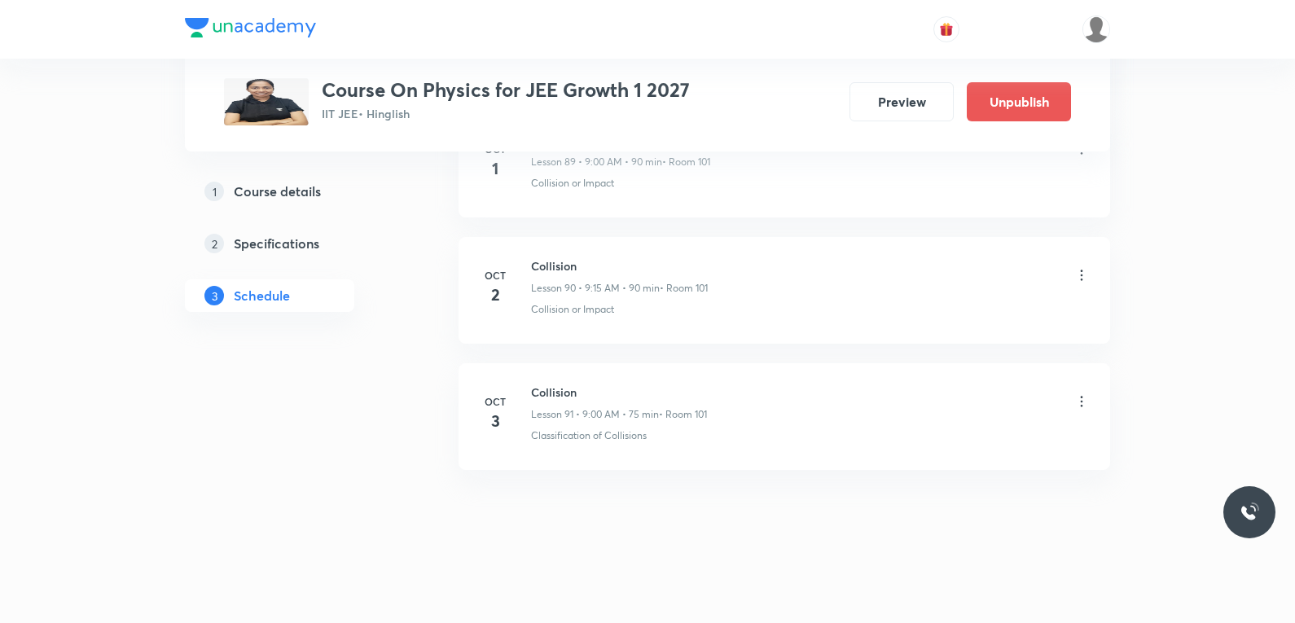
scroll to position [11418, 0]
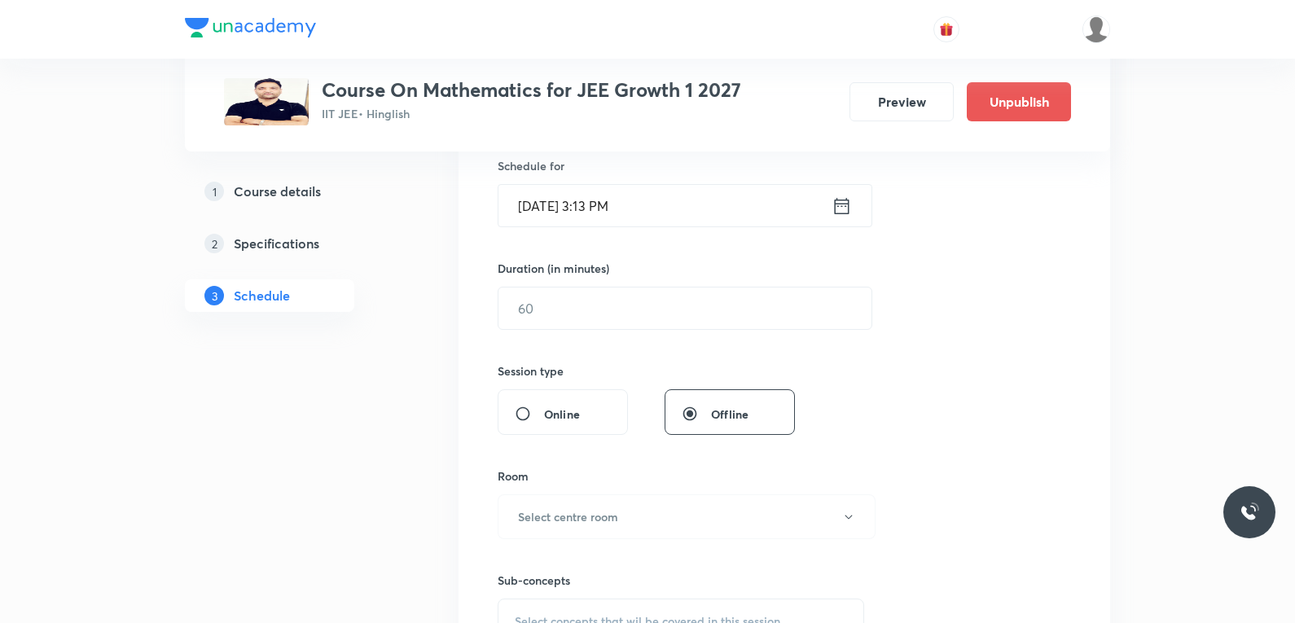
scroll to position [651, 0]
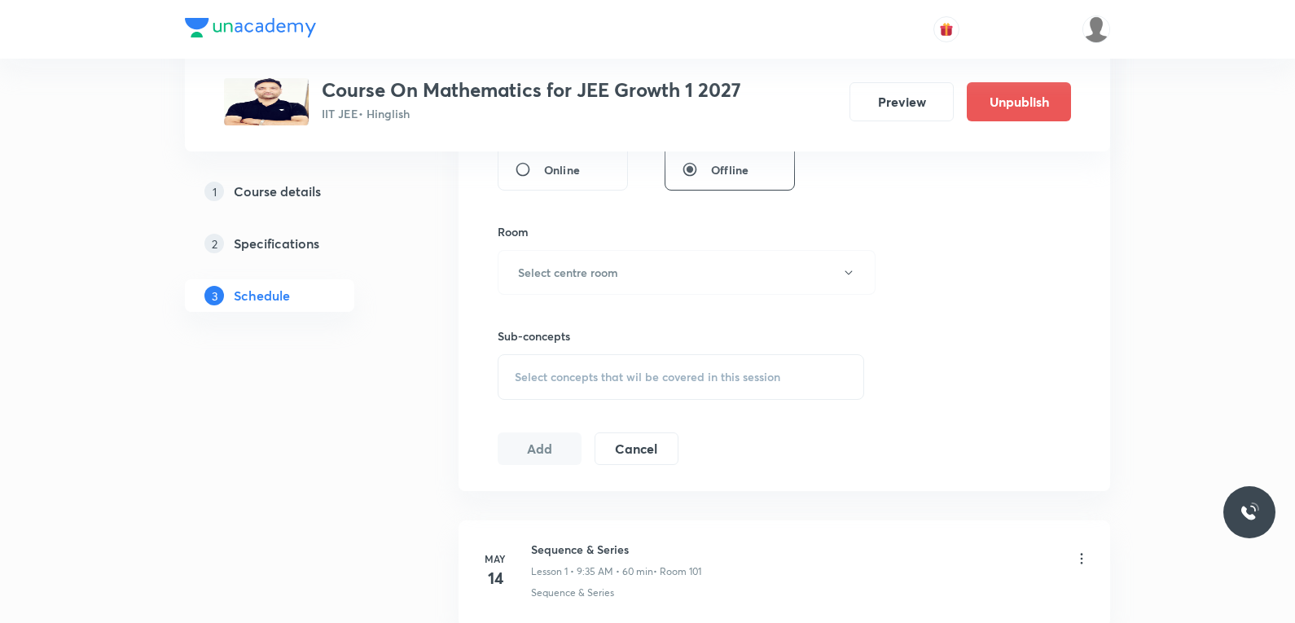
click at [673, 395] on div "Select concepts that wil be covered in this session" at bounding box center [680, 377] width 366 height 46
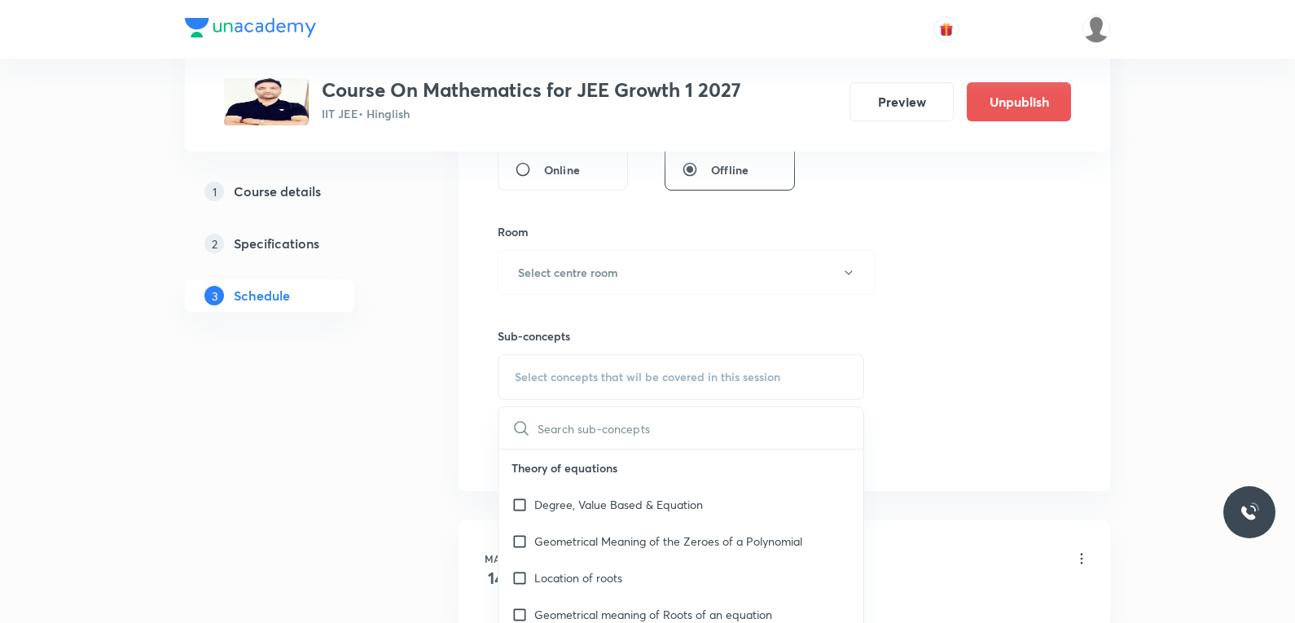
click at [931, 154] on div "Session 88 Live class Session title 0/99 ​ Schedule for Oct 2, 2025, 3:13 PM ​ …" at bounding box center [783, 82] width 573 height 765
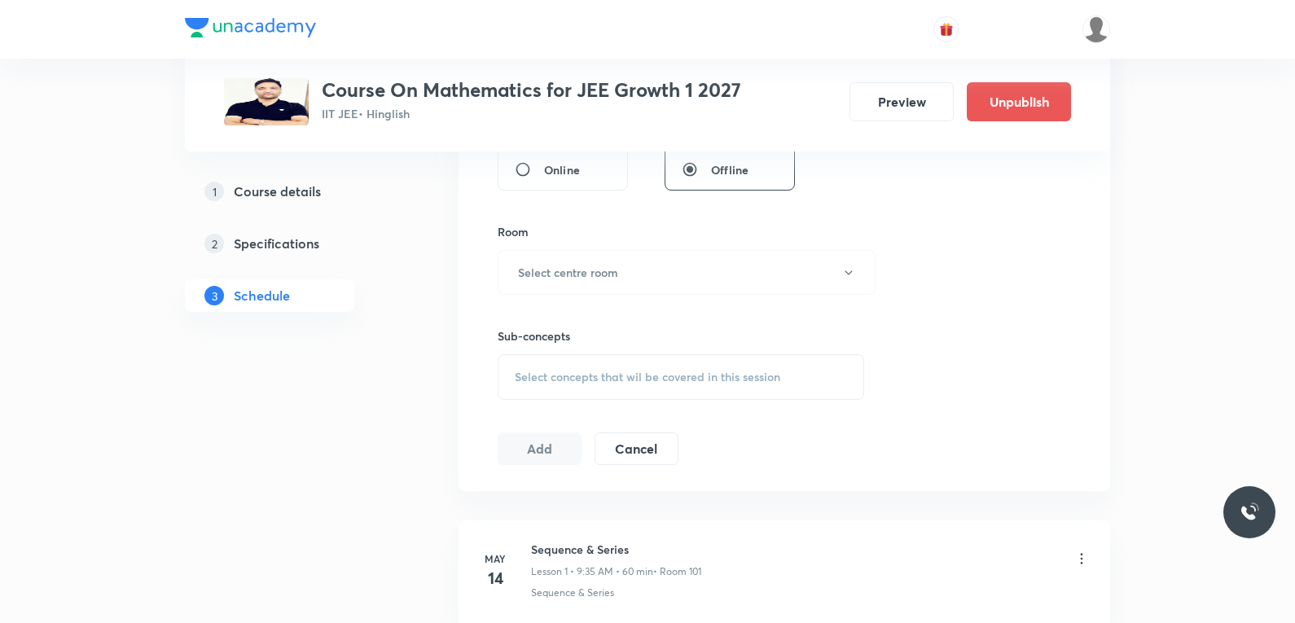
scroll to position [11662, 0]
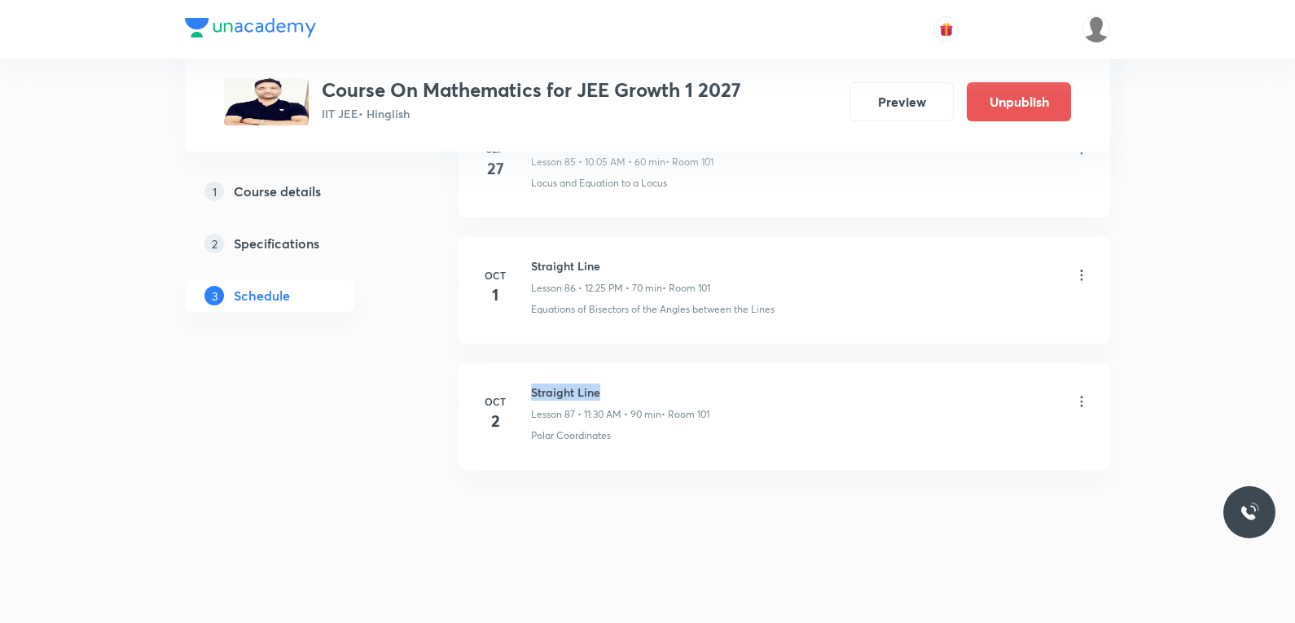
drag, startPoint x: 533, startPoint y: 388, endPoint x: 668, endPoint y: 381, distance: 134.5
click at [668, 381] on li "Oct 2 Straight Line Lesson 87 • 11:30 AM • 90 min • Room 101 Polar Coordinates" at bounding box center [783, 416] width 651 height 107
copy h6 "Straight Line"
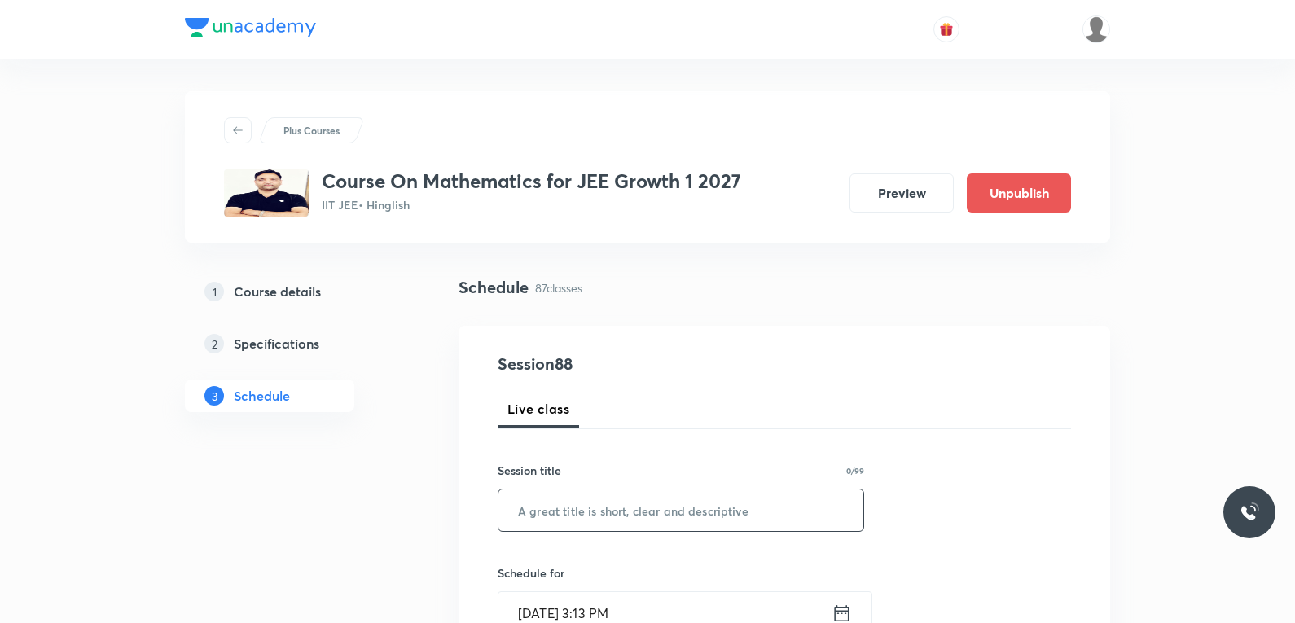
click at [649, 515] on input "text" at bounding box center [680, 510] width 365 height 42
paste input "Straight Line"
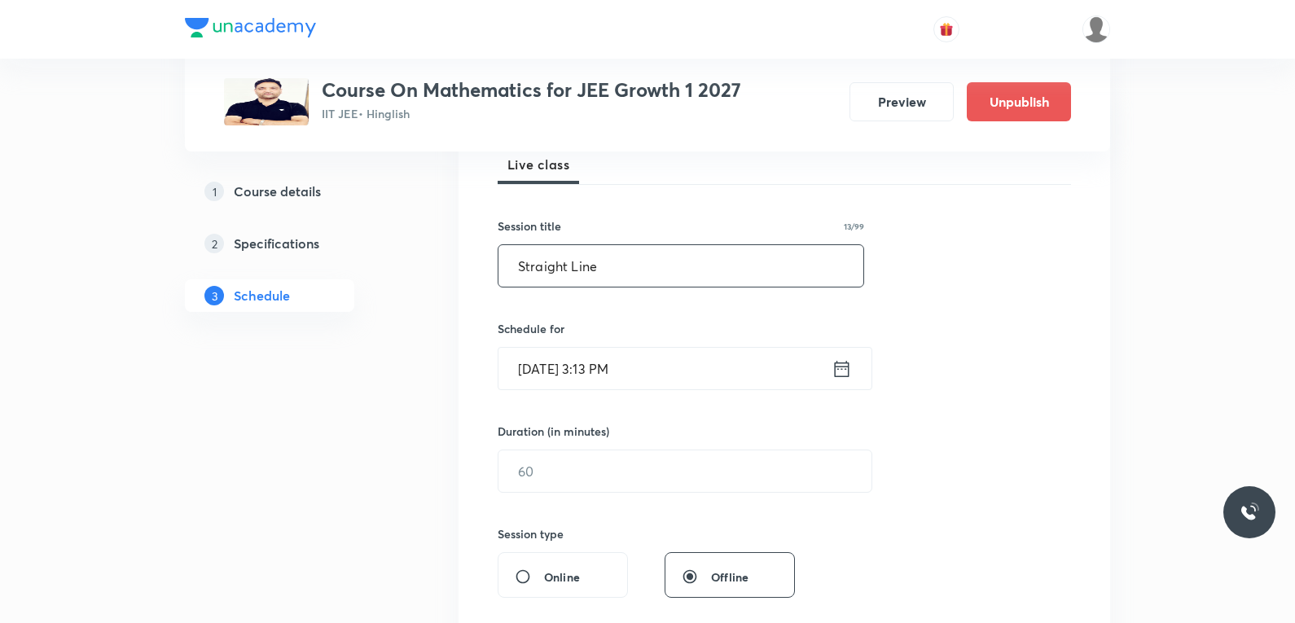
type input "Straight Line"
click at [570, 369] on input "Oct 2, 2025, 3:13 PM" at bounding box center [664, 369] width 333 height 42
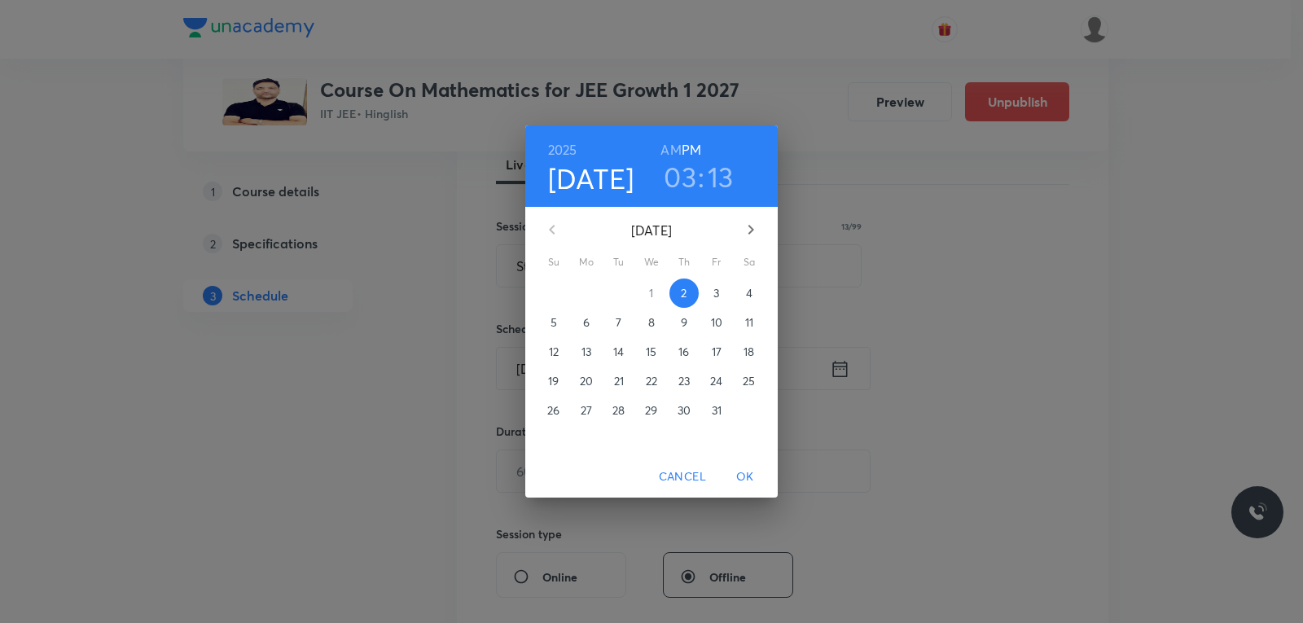
click at [715, 300] on p "3" at bounding box center [716, 293] width 6 height 16
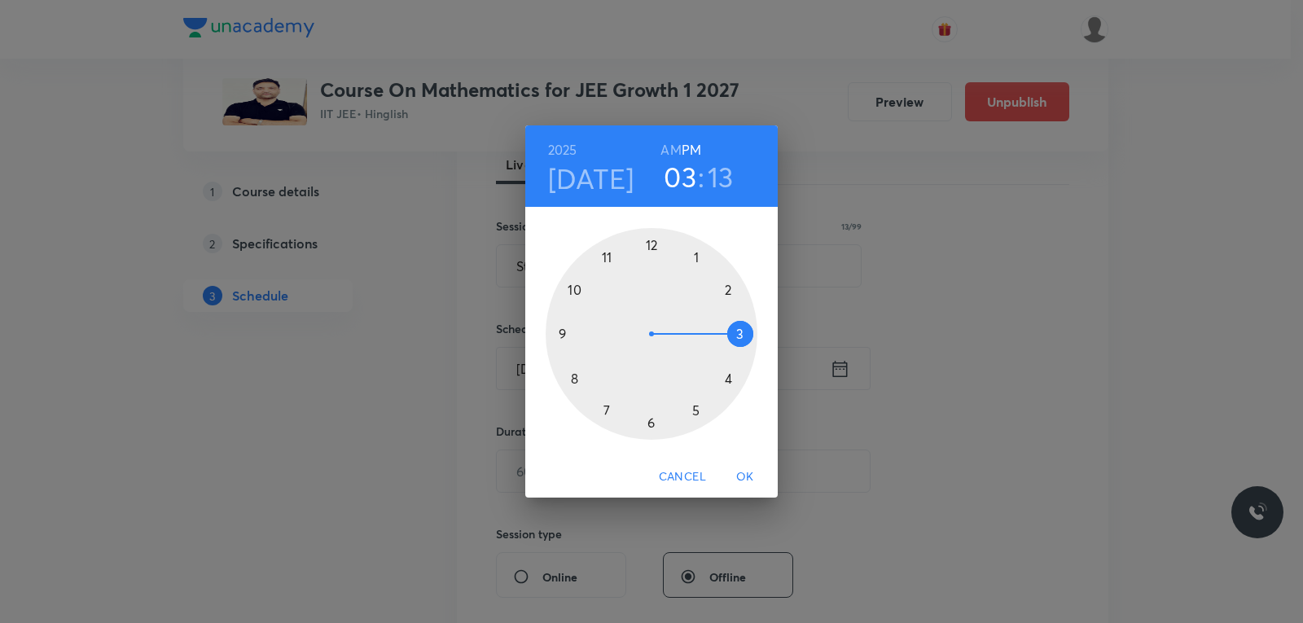
click at [680, 154] on h6 "AM" at bounding box center [670, 149] width 20 height 23
drag, startPoint x: 729, startPoint y: 323, endPoint x: 612, endPoint y: 247, distance: 139.3
click at [612, 247] on div at bounding box center [652, 334] width 212 height 212
drag, startPoint x: 740, startPoint y: 320, endPoint x: 655, endPoint y: 418, distance: 129.8
click at [655, 418] on div at bounding box center [652, 334] width 212 height 212
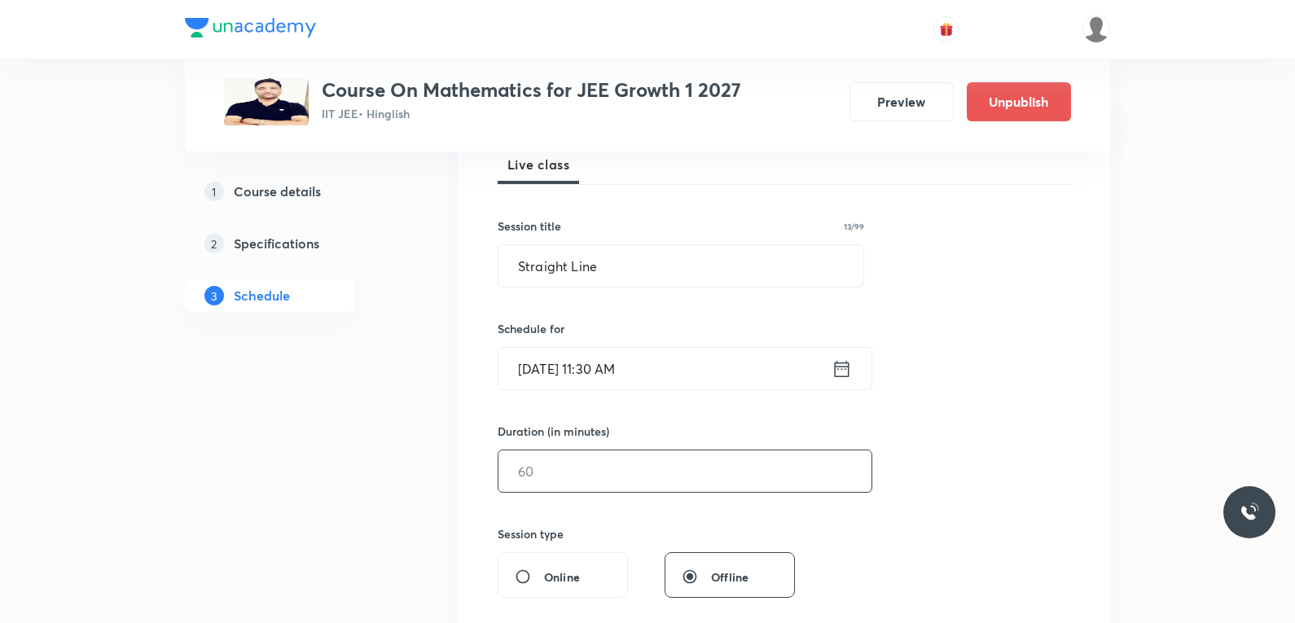
drag, startPoint x: 547, startPoint y: 468, endPoint x: 782, endPoint y: 458, distance: 234.7
click at [547, 470] on input "text" at bounding box center [684, 471] width 373 height 42
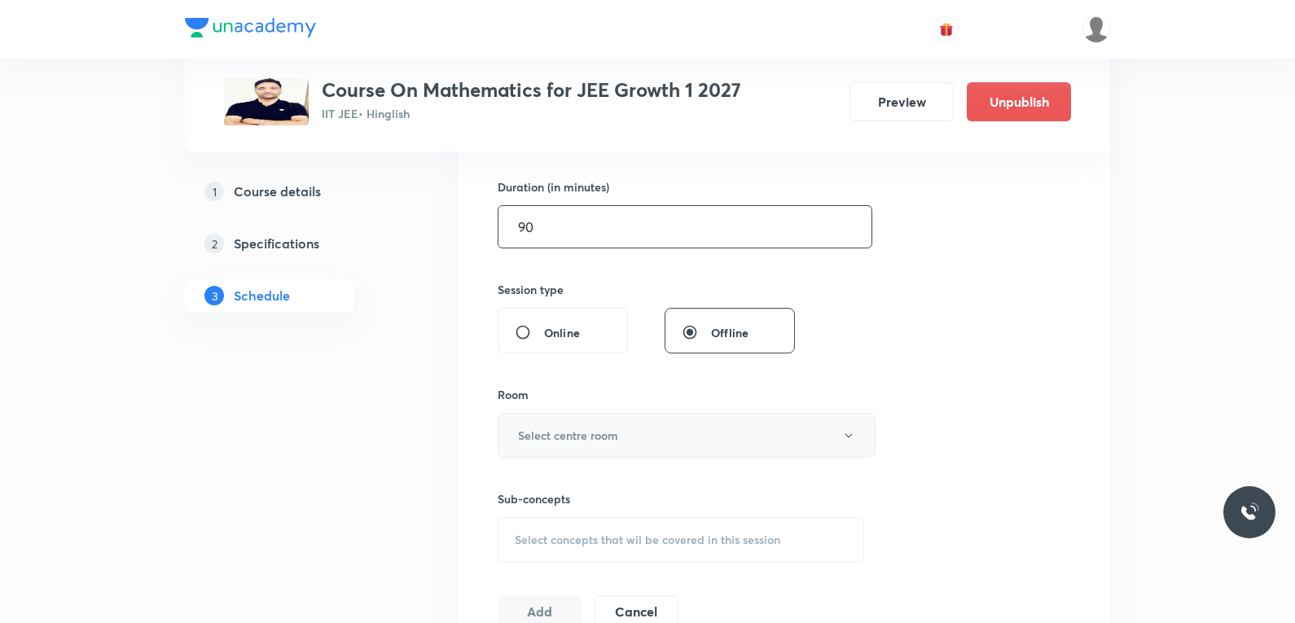
type input "90"
click at [578, 441] on h6 "Select centre room" at bounding box center [568, 435] width 100 height 17
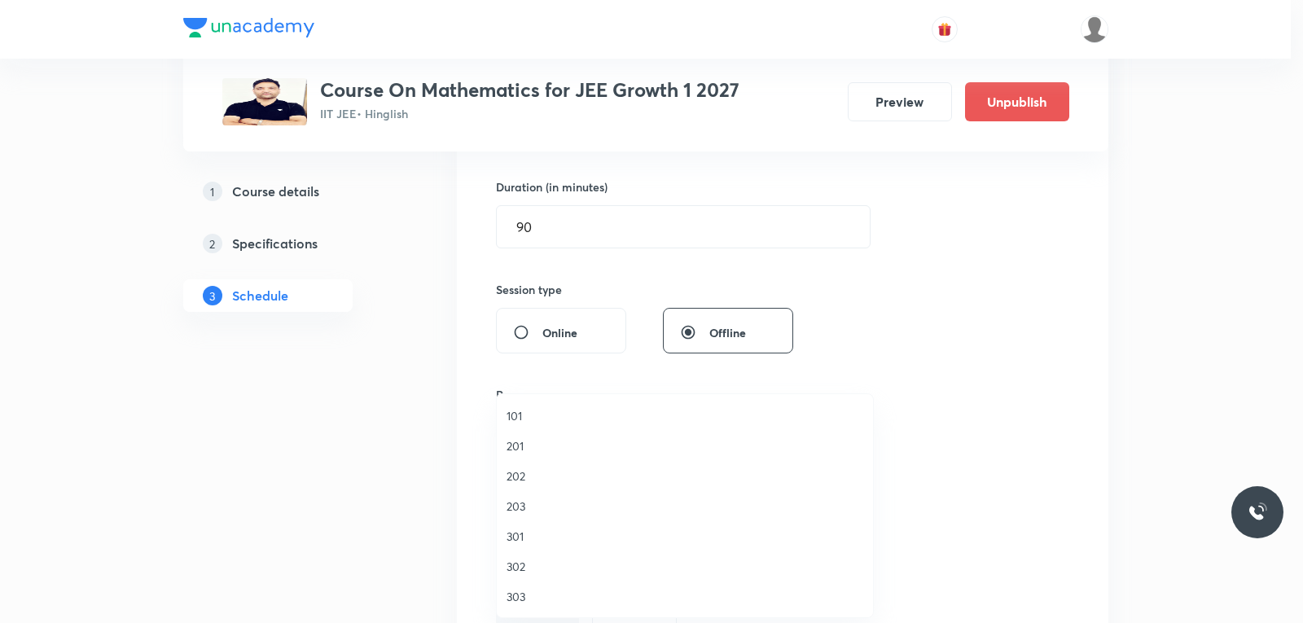
click at [538, 413] on span "101" at bounding box center [684, 415] width 357 height 17
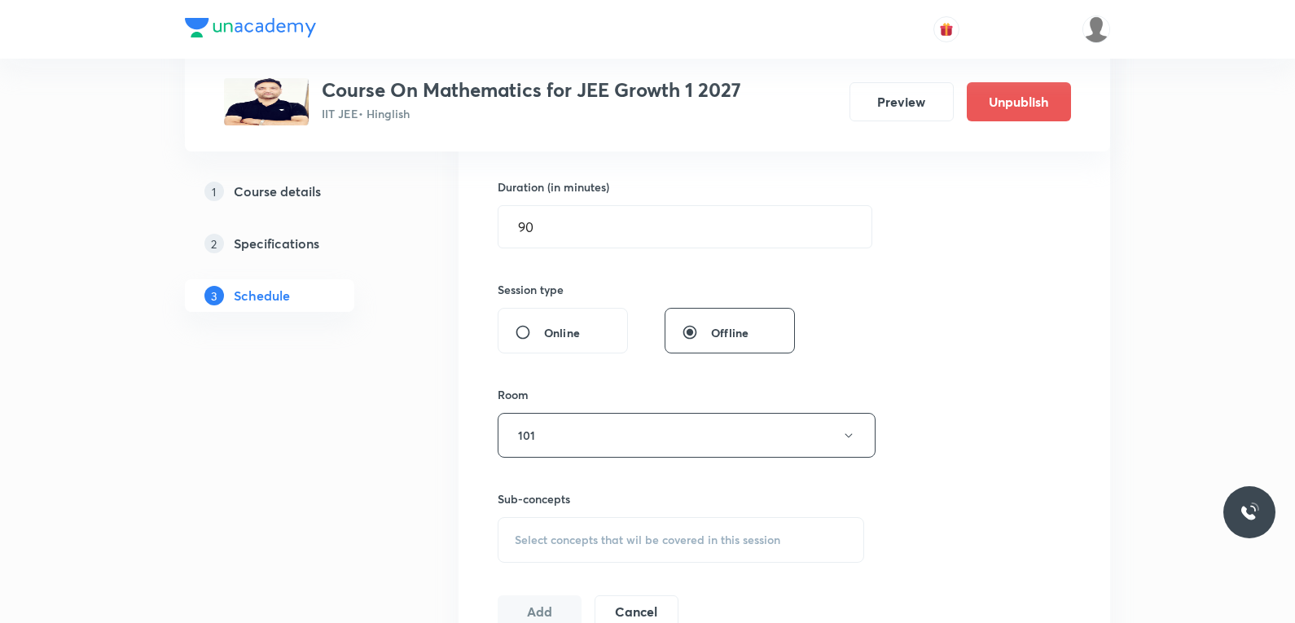
scroll to position [651, 0]
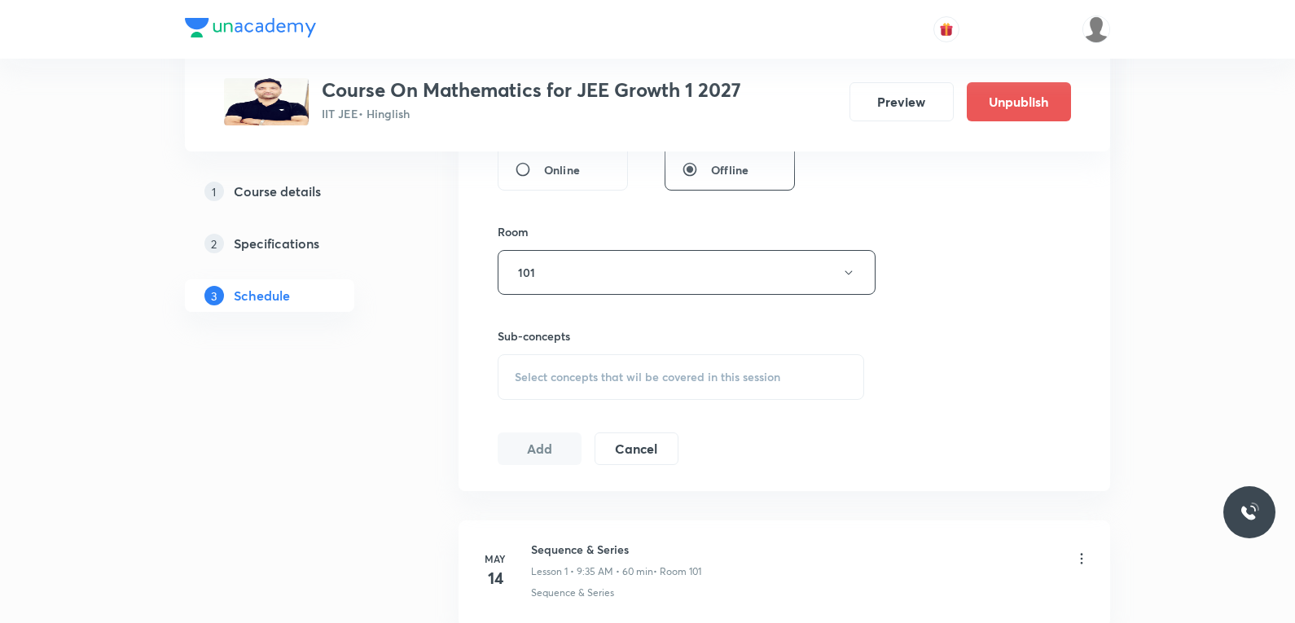
drag, startPoint x: 646, startPoint y: 392, endPoint x: 710, endPoint y: 393, distance: 63.5
click at [646, 393] on div "Select concepts that wil be covered in this session" at bounding box center [680, 377] width 366 height 46
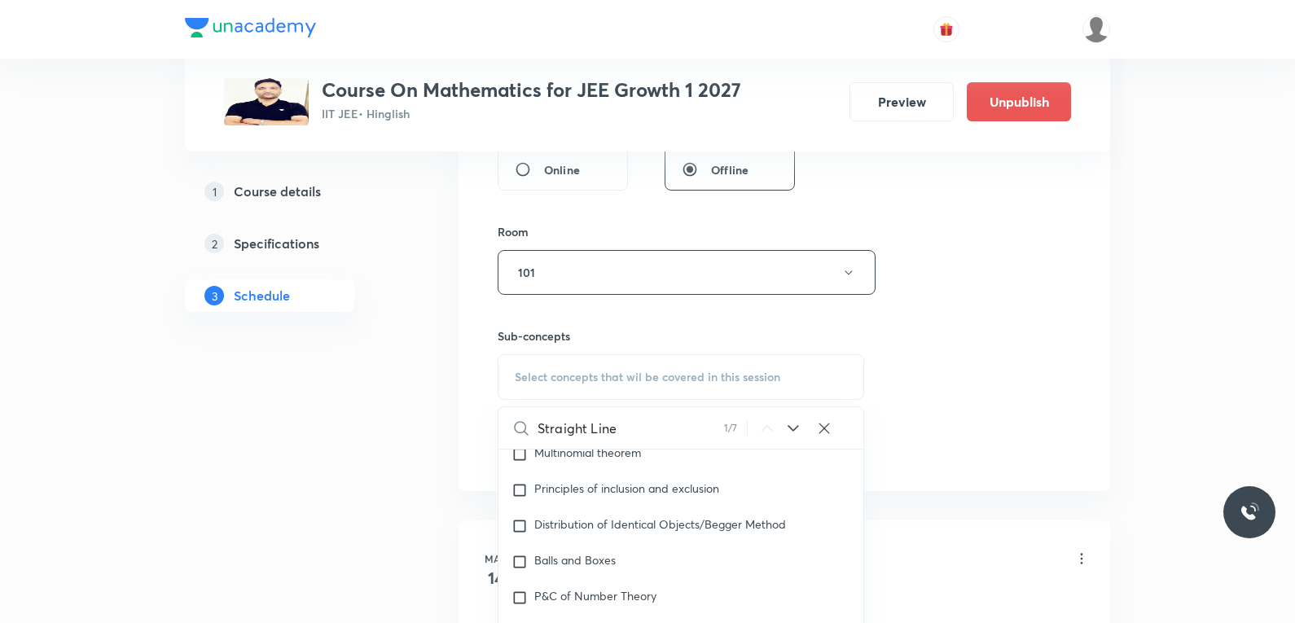
scroll to position [896, 0]
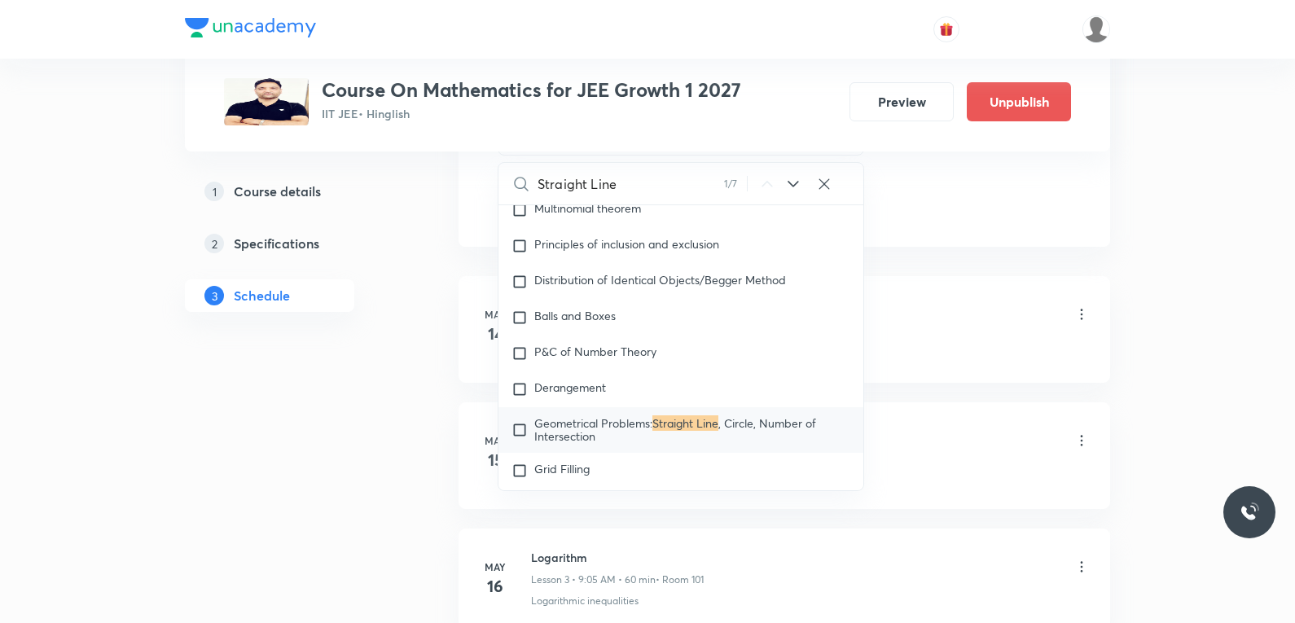
type input "Straight Line"
click at [953, 277] on li "May 14 Sequence & Series Lesson 1 • 9:35 AM • 60 min • Room 101 Sequence & Seri…" at bounding box center [783, 329] width 651 height 107
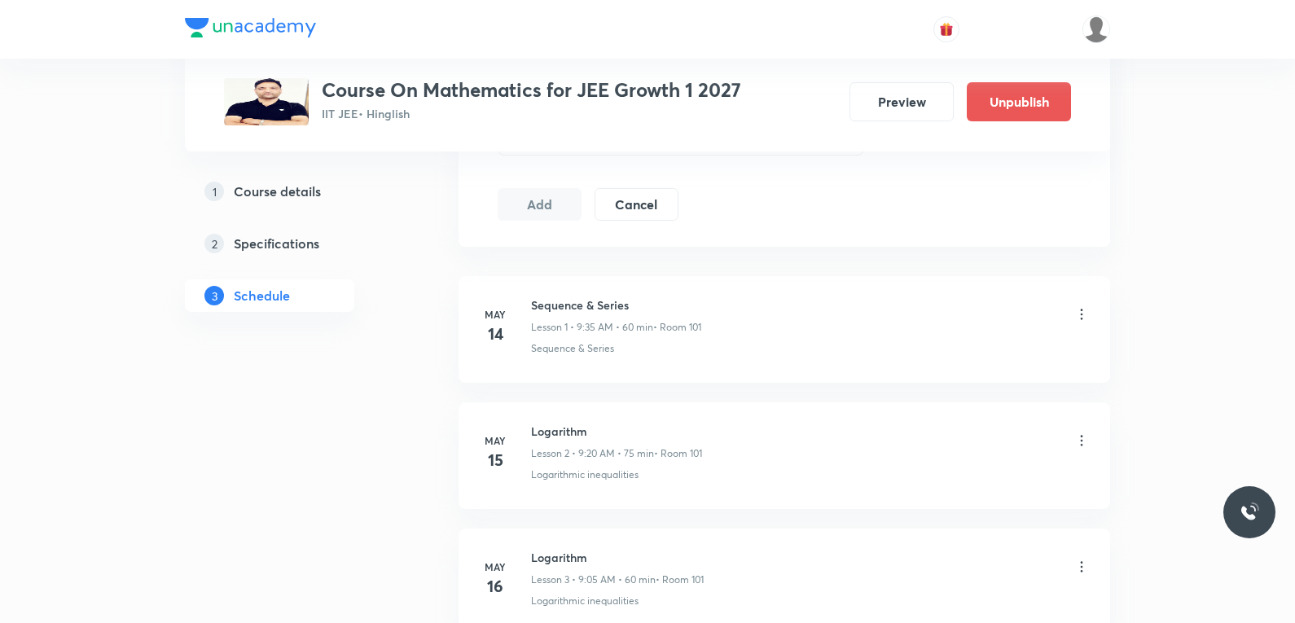
scroll to position [11662, 0]
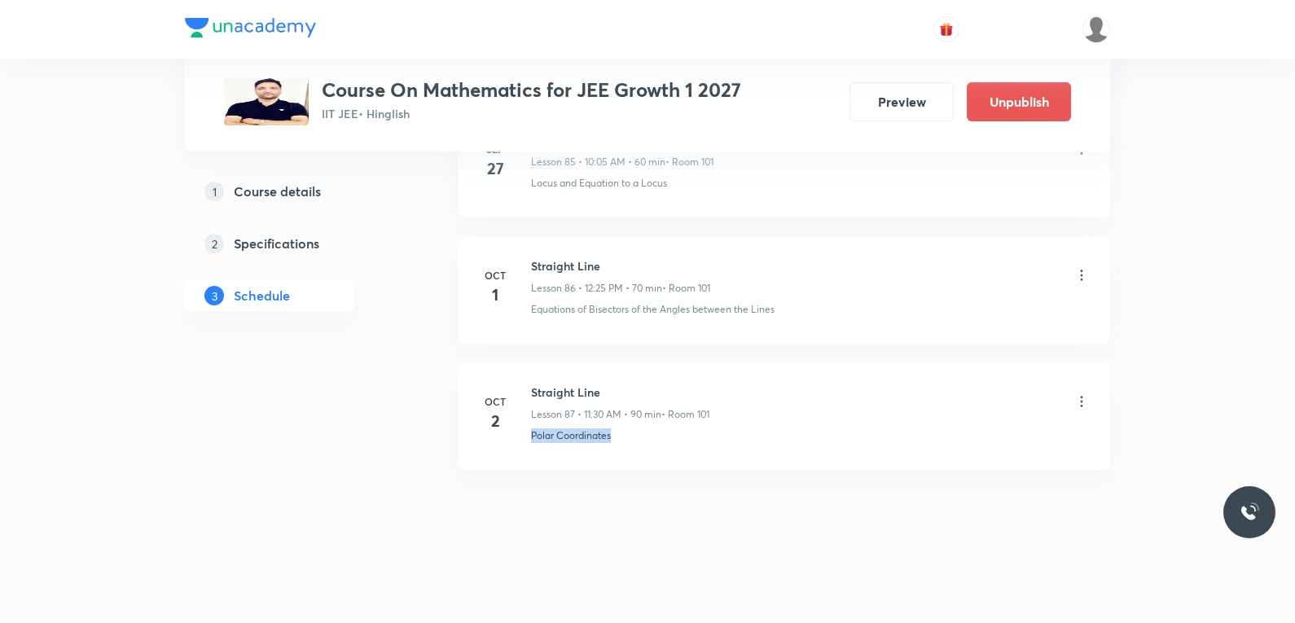
drag, startPoint x: 528, startPoint y: 446, endPoint x: 752, endPoint y: 449, distance: 224.7
click at [752, 449] on li "Oct 2 Straight Line Lesson 87 • 11:30 AM • 90 min • Room 101 Polar Coordinates" at bounding box center [783, 416] width 651 height 107
copy p "Polar Coordinates"
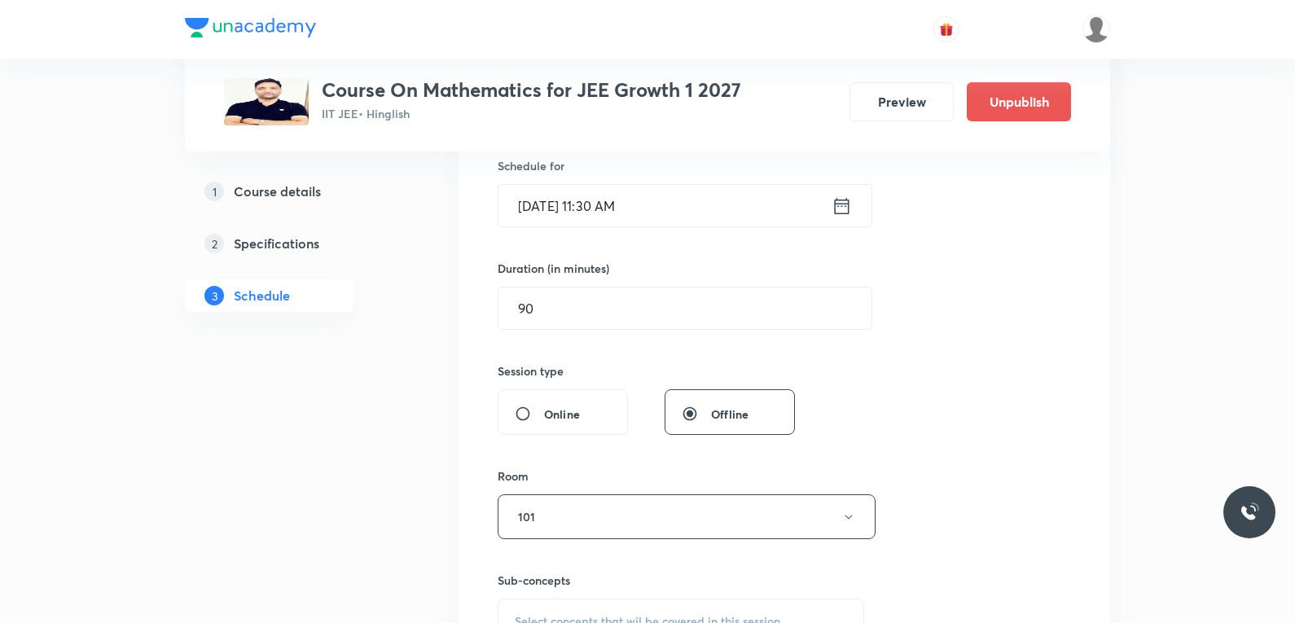
scroll to position [570, 0]
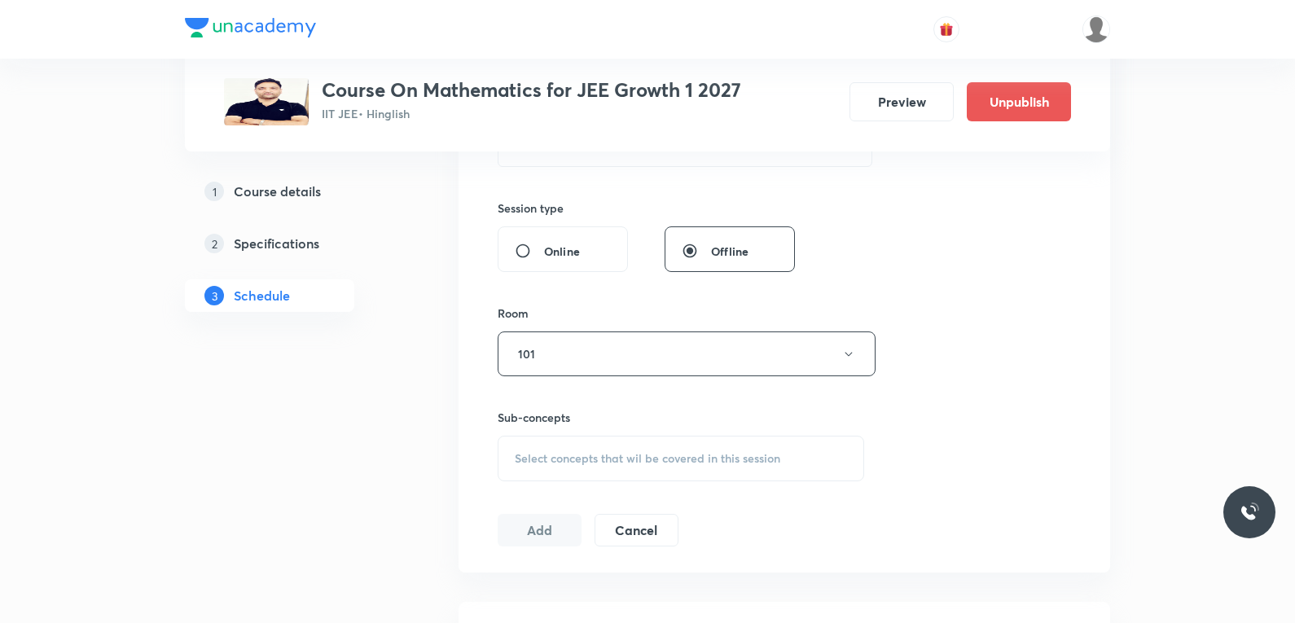
click at [655, 456] on span "Select concepts that wil be covered in this session" at bounding box center [647, 458] width 265 height 13
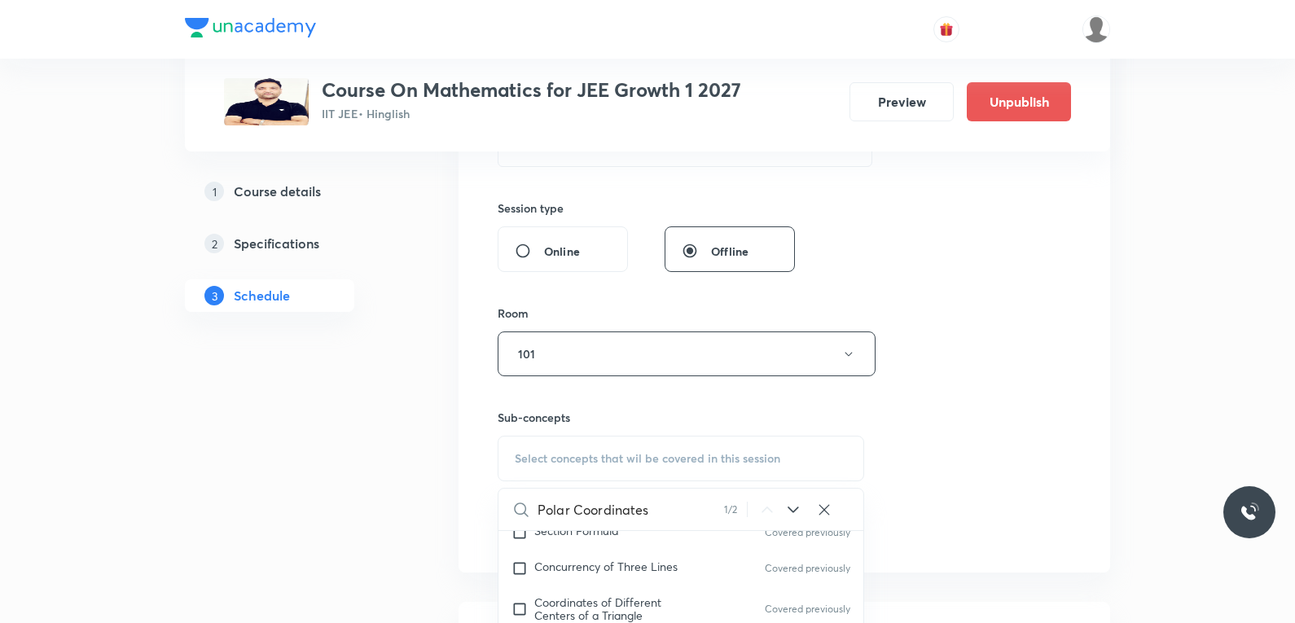
scroll to position [814, 0]
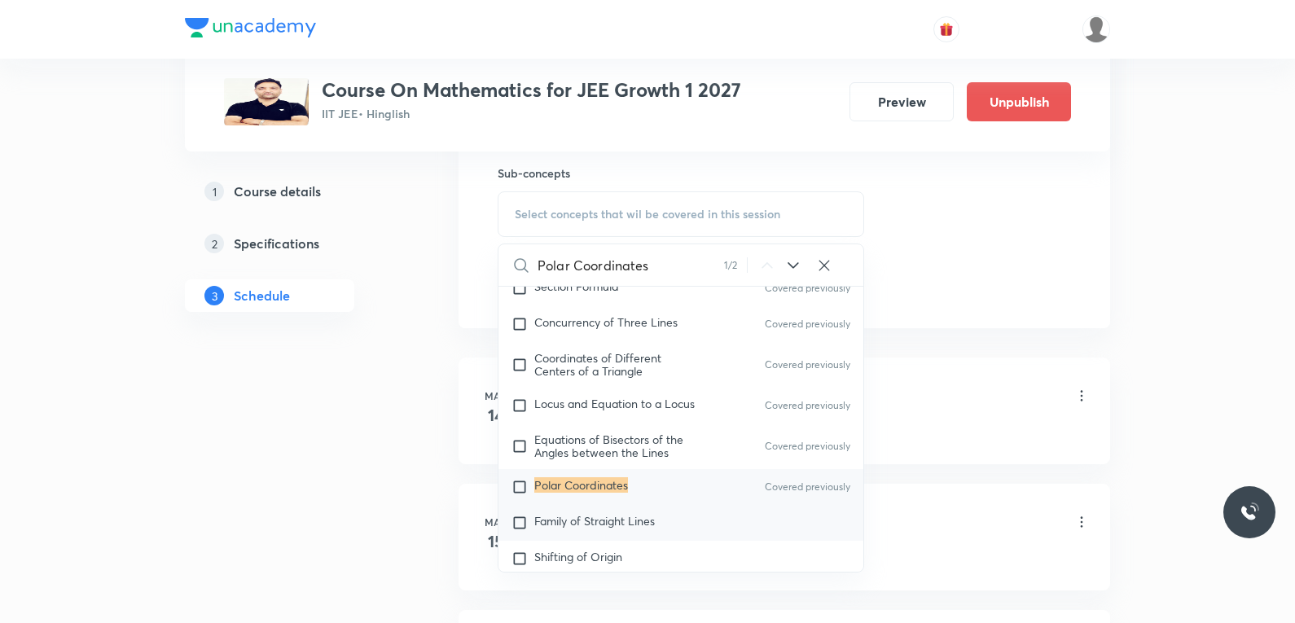
type input "Polar Coordinates"
click at [635, 526] on span "Family of Straight Lines" at bounding box center [594, 520] width 121 height 15
checkbox input "true"
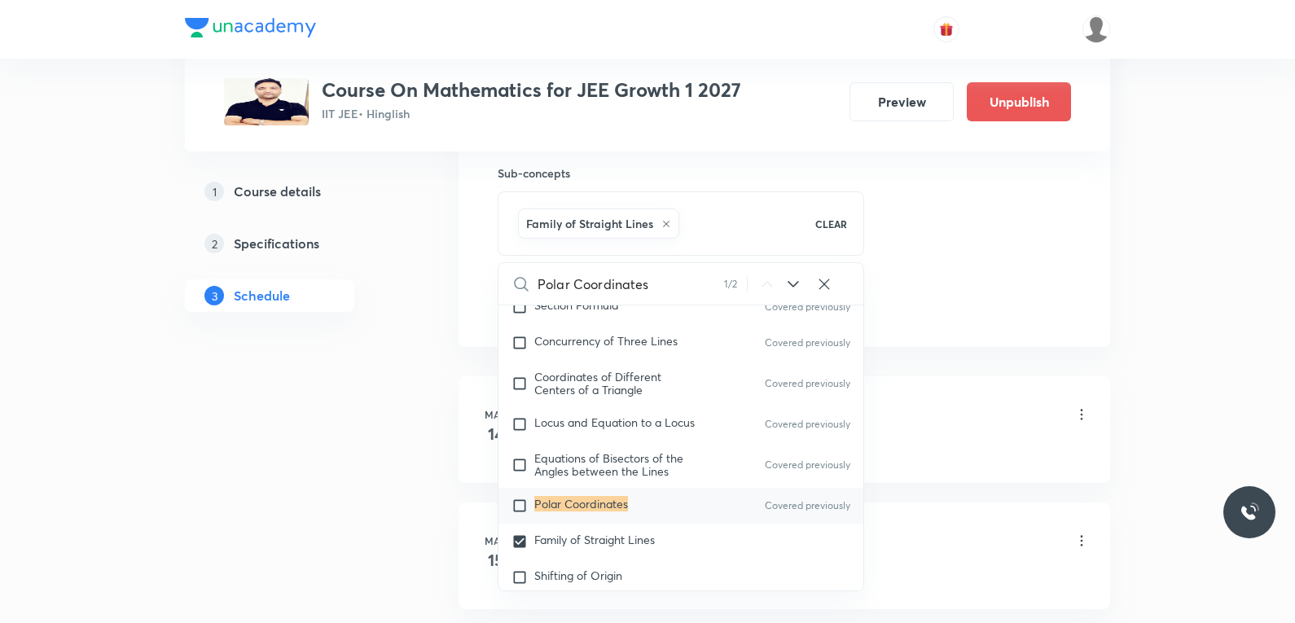
scroll to position [1058, 0]
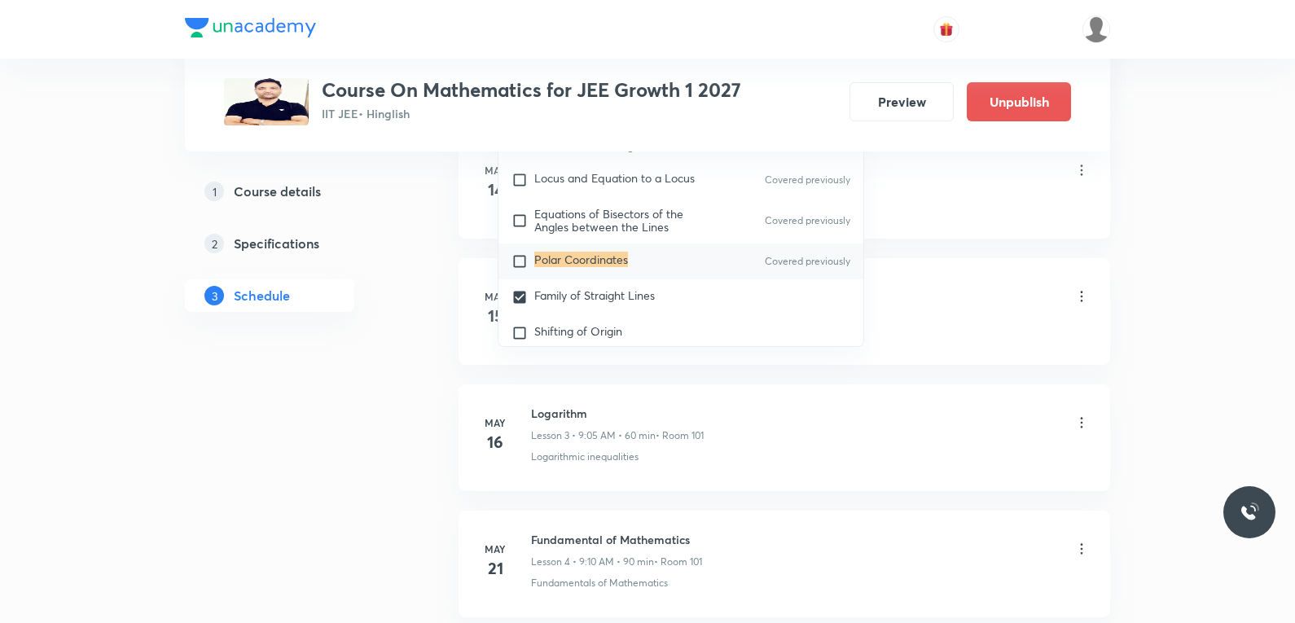
click at [1012, 278] on div "Logarithm Lesson 2 • 9:20 AM • 75 min • Room 101" at bounding box center [810, 297] width 559 height 38
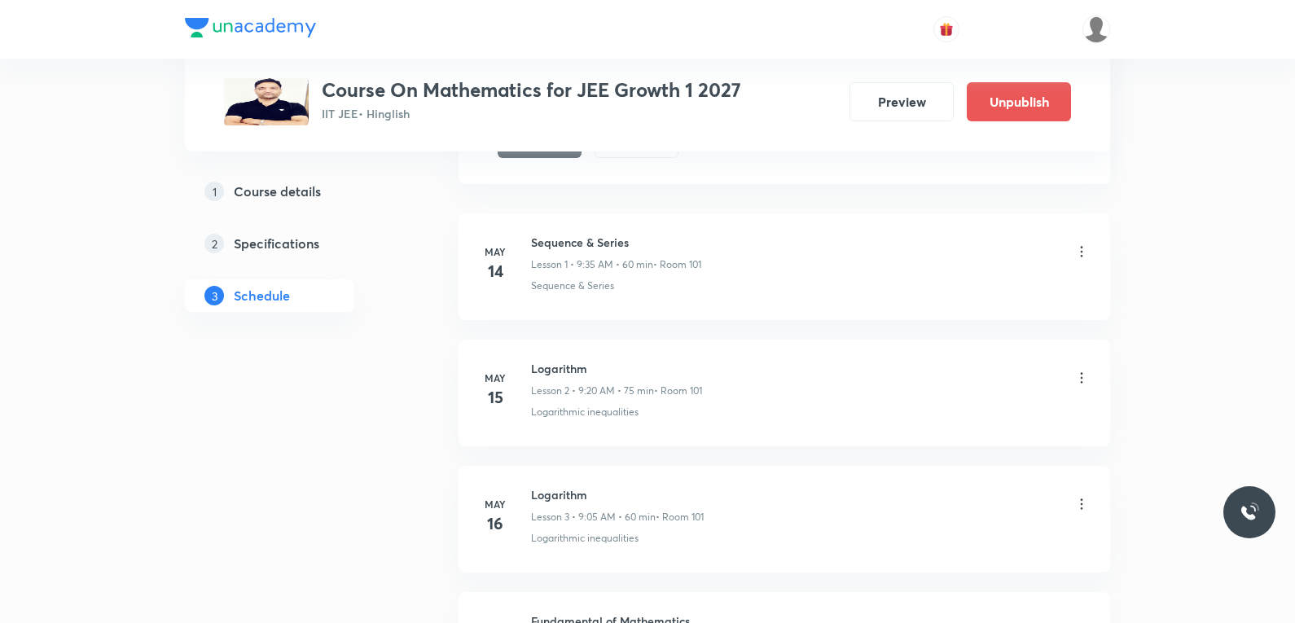
scroll to position [814, 0]
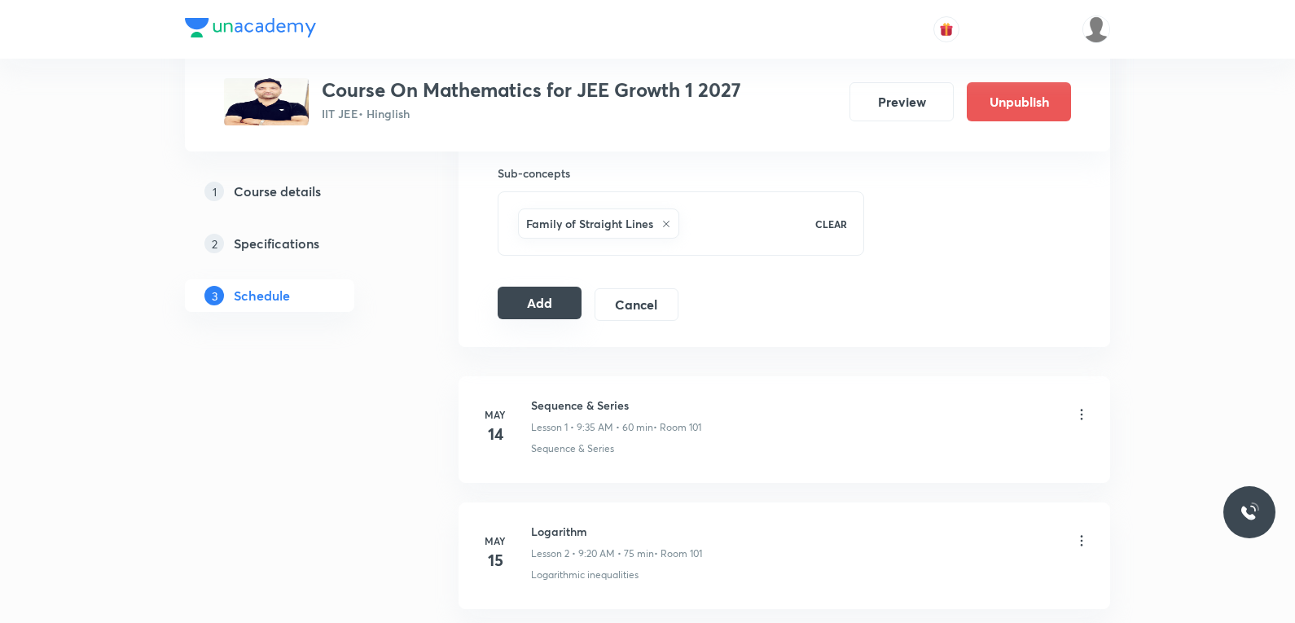
click at [541, 304] on button "Add" at bounding box center [539, 303] width 84 height 33
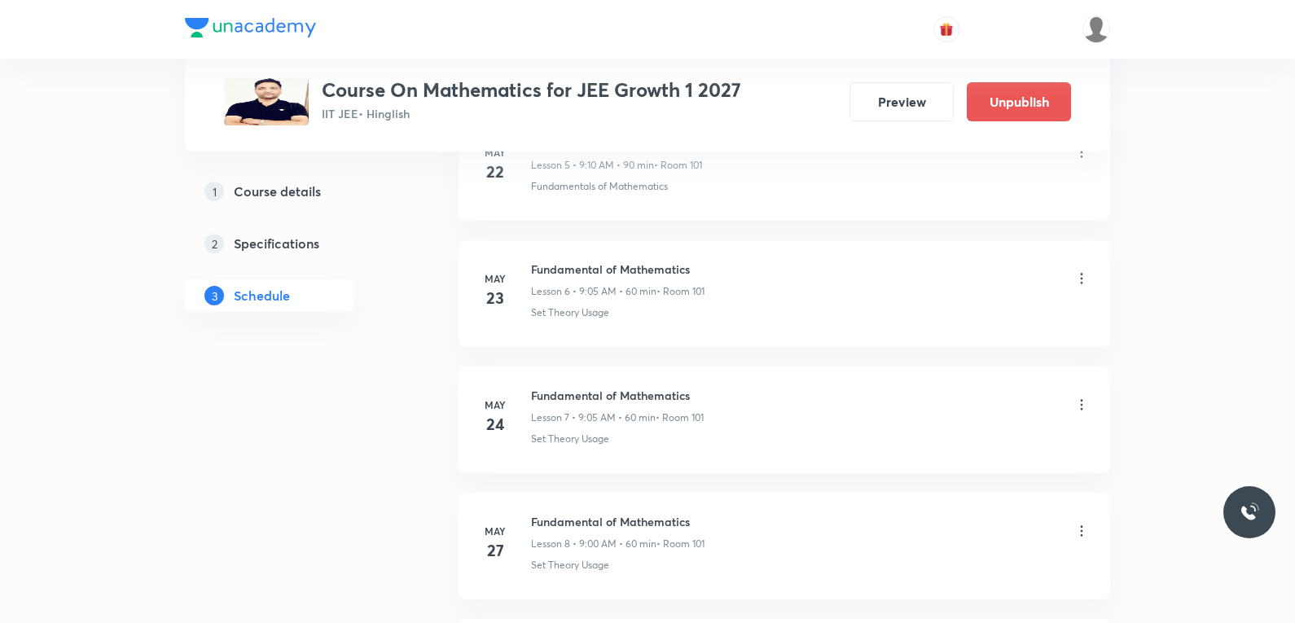
scroll to position [11040, 0]
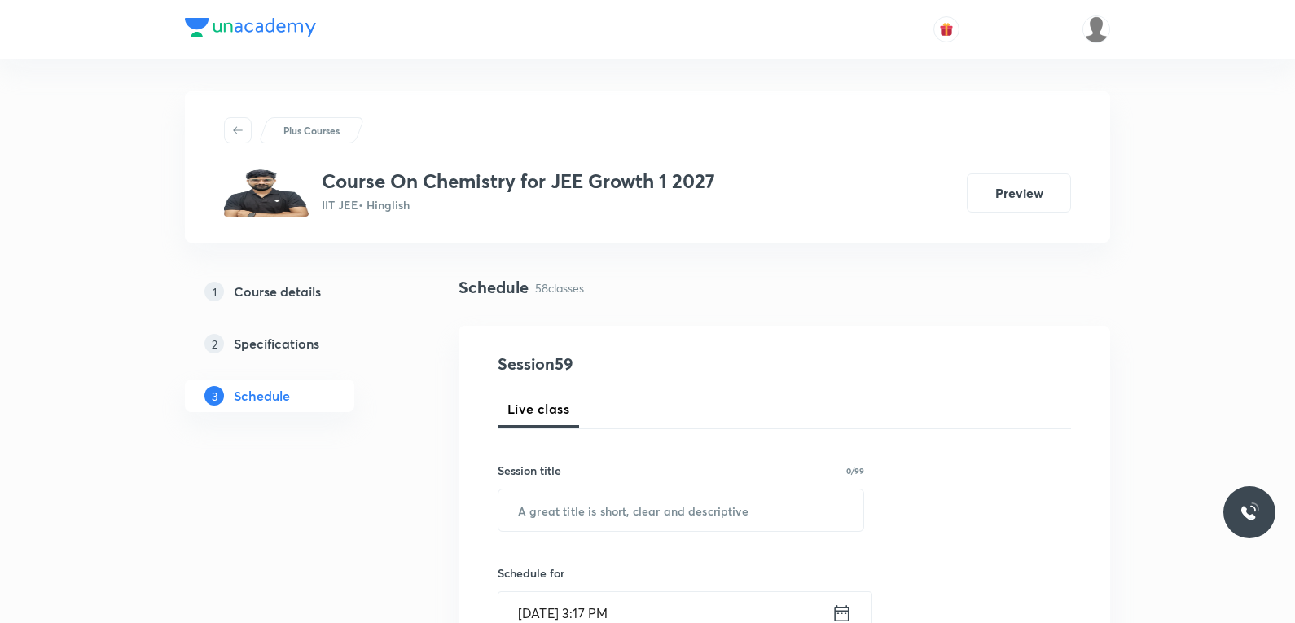
scroll to position [8002, 0]
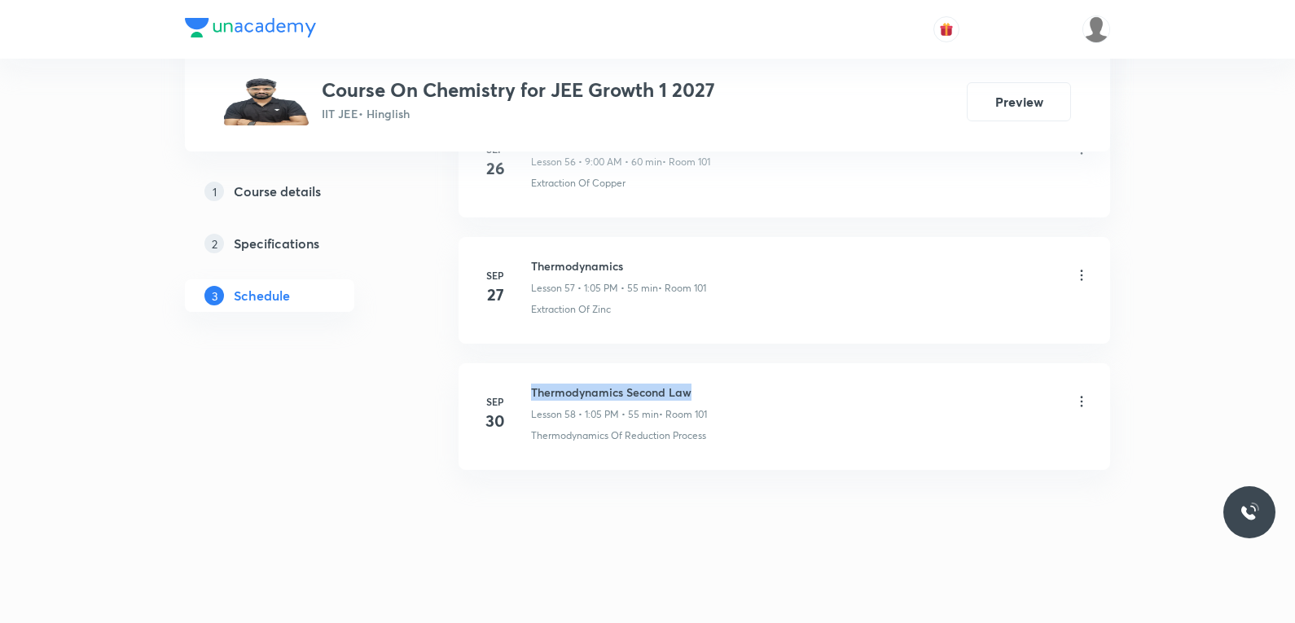
drag, startPoint x: 534, startPoint y: 392, endPoint x: 717, endPoint y: 386, distance: 183.3
click at [717, 386] on div "Thermodynamics Second Law Lesson 58 • 1:05 PM • 55 min • Room 101" at bounding box center [810, 402] width 559 height 38
copy h6 "Thermodynamics Second Law"
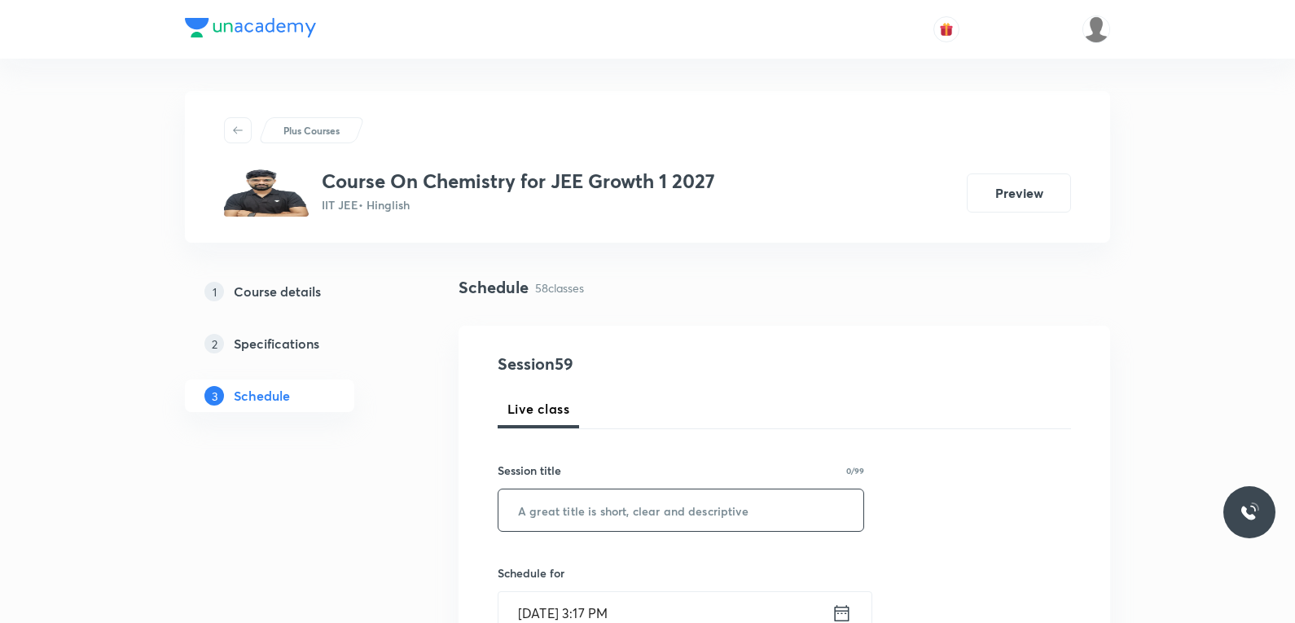
click at [693, 502] on input "text" at bounding box center [680, 510] width 365 height 42
paste input "Thermodynamics Second Law"
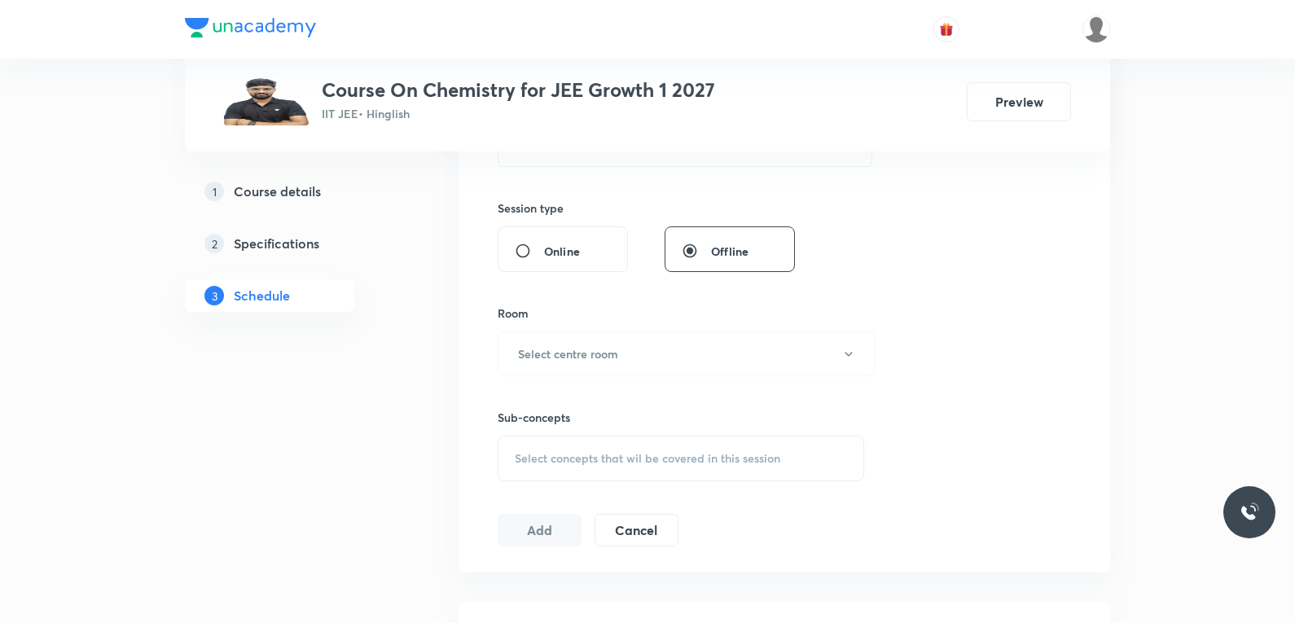
type input "Thermodynamics Second Law"
click at [645, 469] on div "Select concepts that wil be covered in this session" at bounding box center [680, 459] width 366 height 46
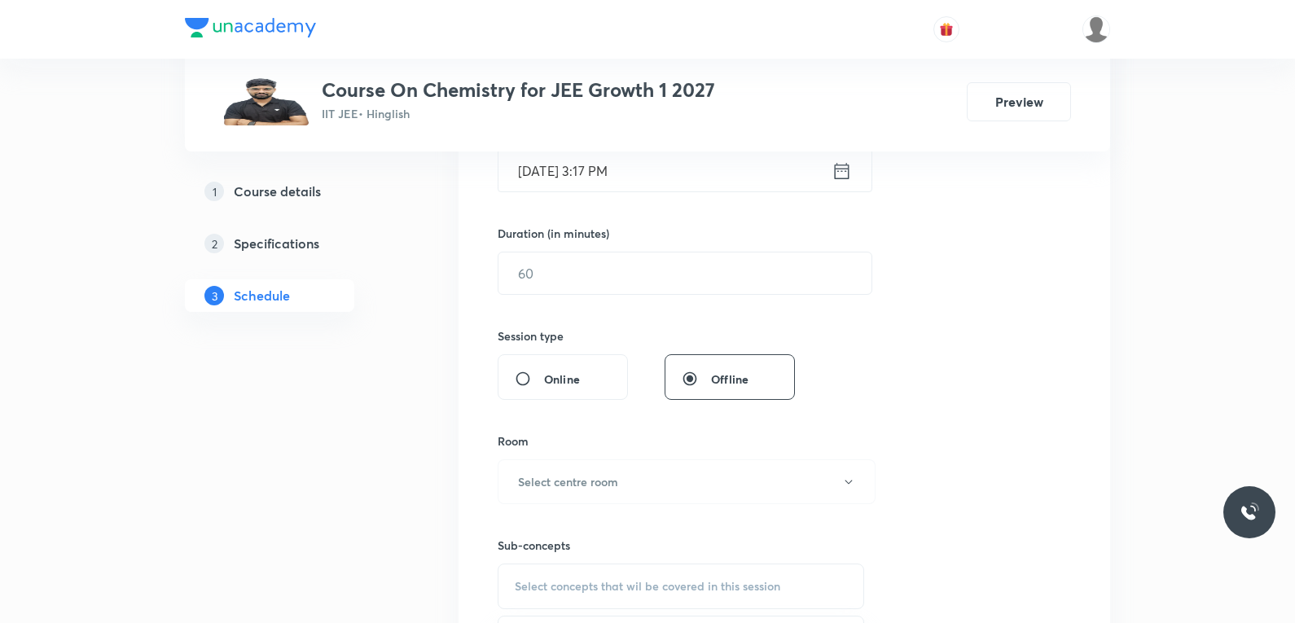
scroll to position [686, 0]
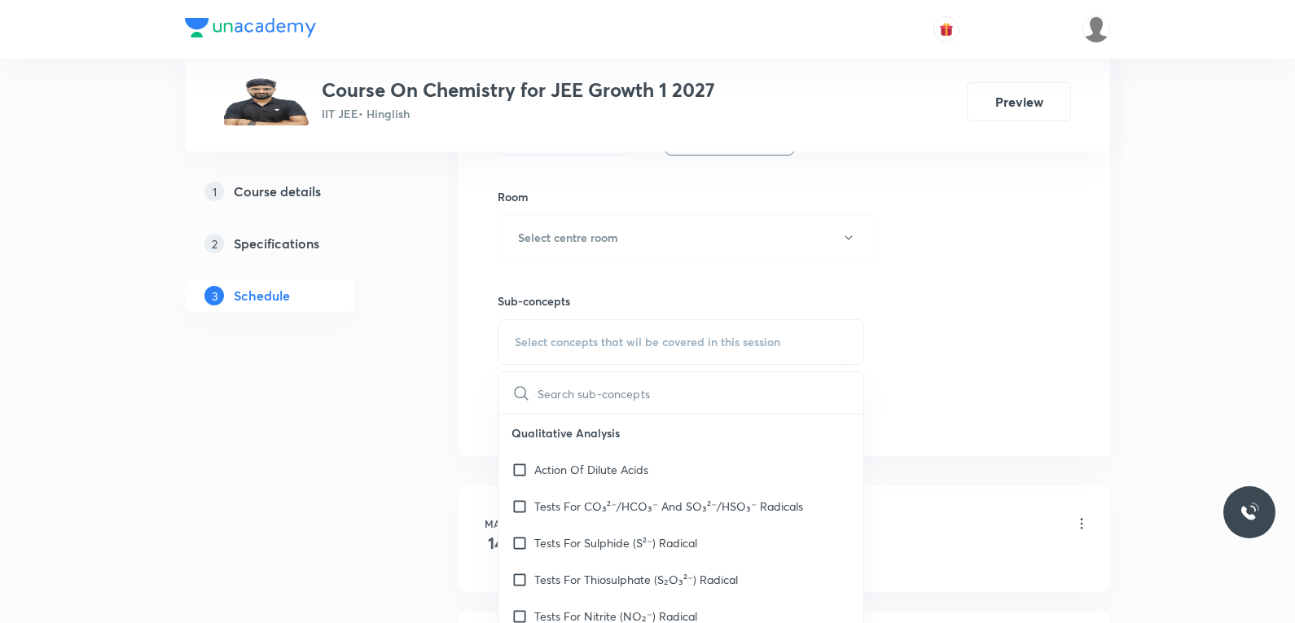
paste input "Thermodynamics Second Law"
click at [642, 397] on input "Thermodynamics Second Law" at bounding box center [628, 393] width 183 height 42
type input "Second Law"
click at [979, 357] on div "Session 59 Live class Session title 25/99 Thermodynamics Second Law ​ Schedule …" at bounding box center [783, 47] width 573 height 765
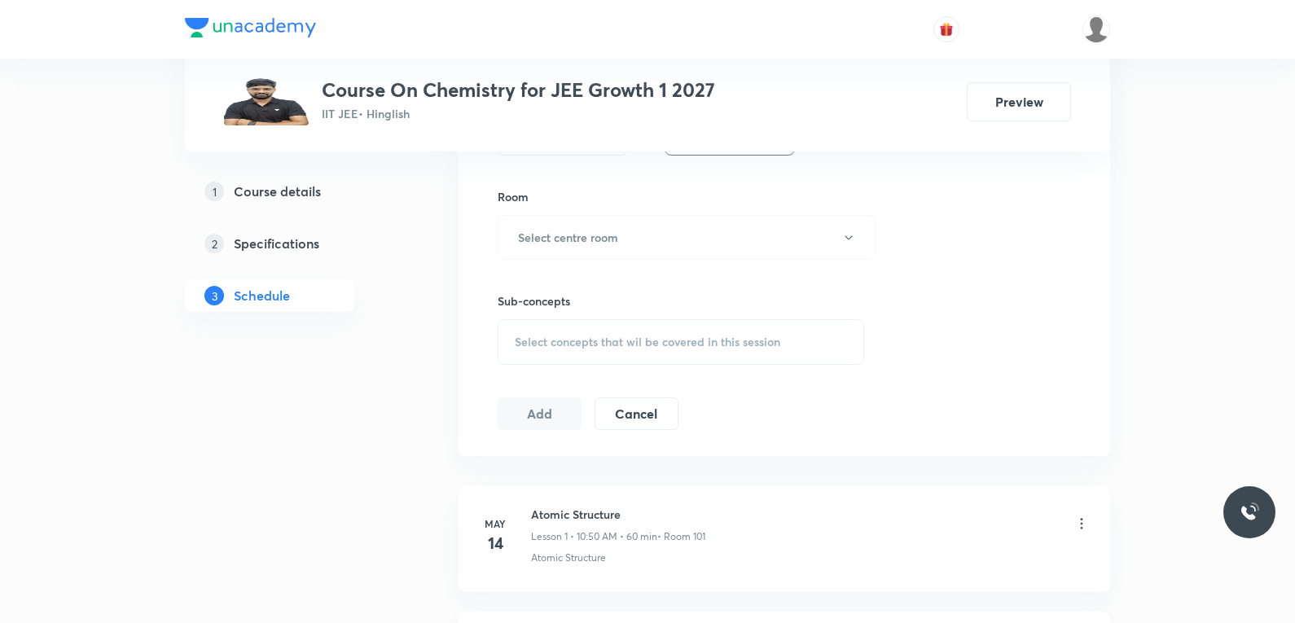
scroll to position [8002, 0]
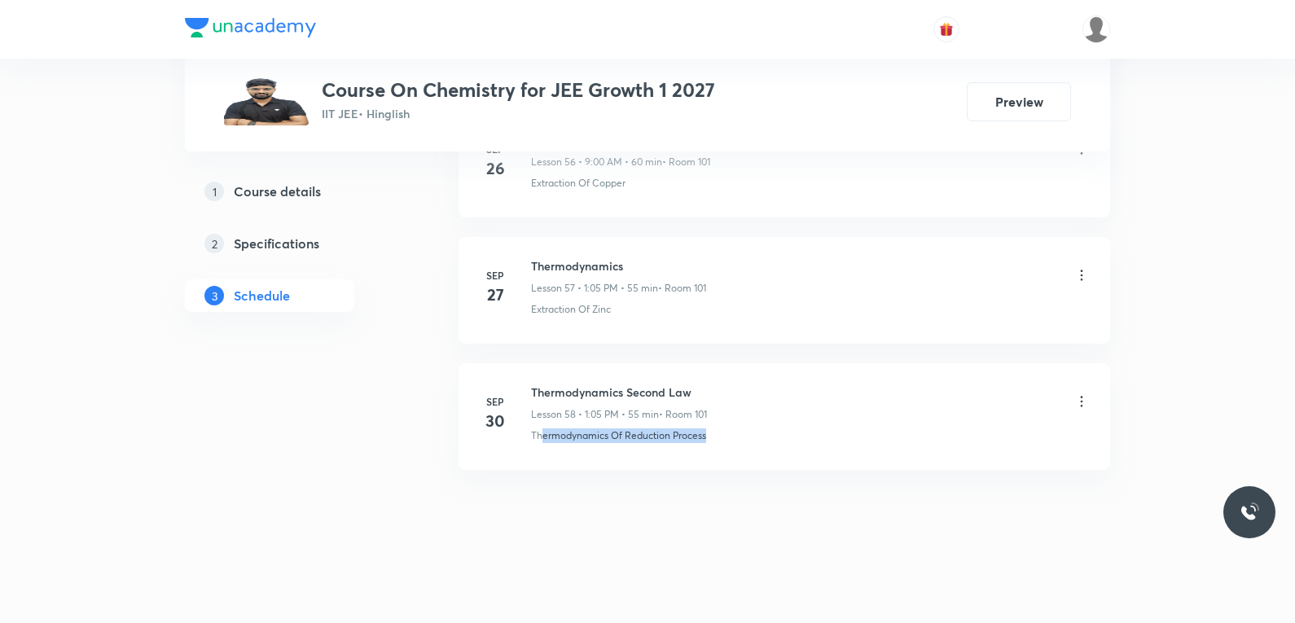
drag, startPoint x: 542, startPoint y: 443, endPoint x: 726, endPoint y: 449, distance: 184.1
click at [726, 449] on li "[DATE] Thermodynamics Second Law Lesson 58 • 1:05 PM • 55 min • Room 101 Thermo…" at bounding box center [783, 416] width 651 height 107
copy p "ermodynamics Of Reduction Process"
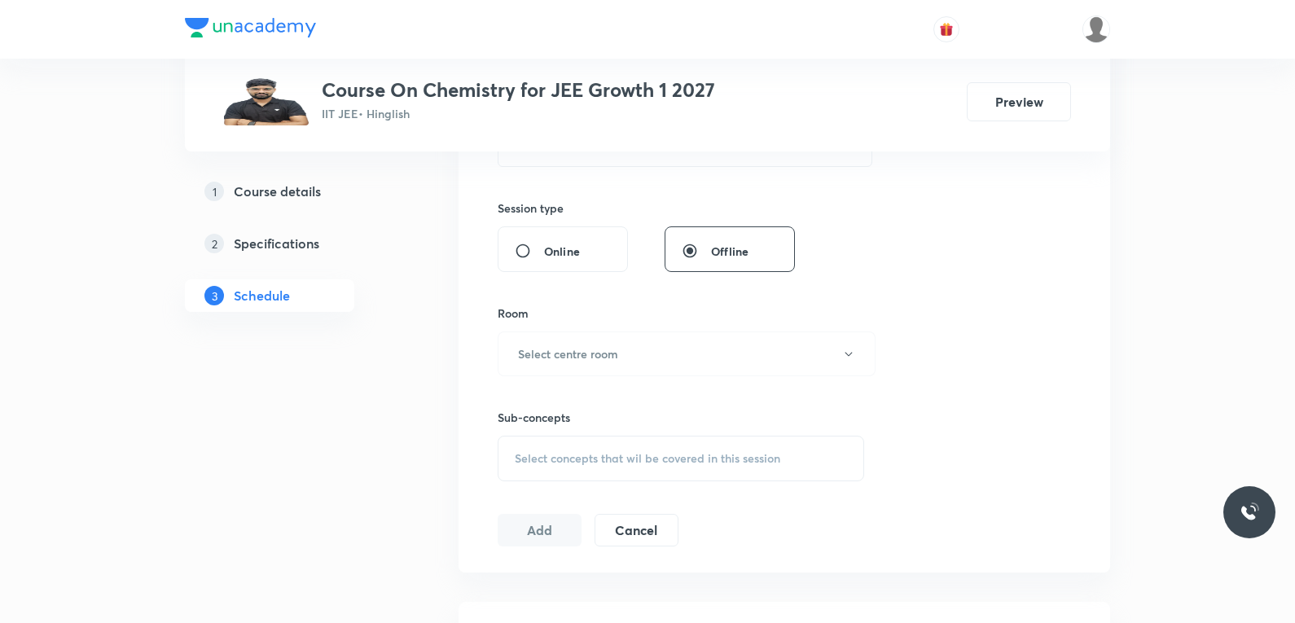
scroll to position [733, 0]
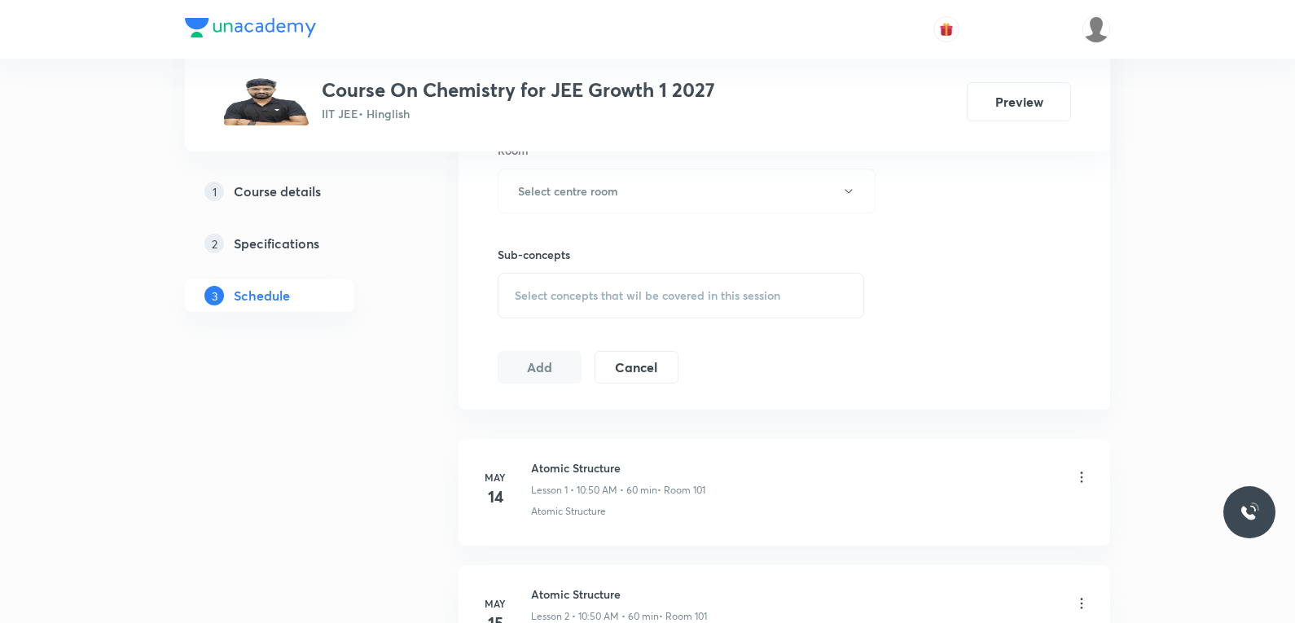
click at [721, 272] on div "Sub-concepts Select concepts that wil be covered in this session" at bounding box center [680, 282] width 366 height 72
click at [692, 305] on div "Select concepts that wil be covered in this session" at bounding box center [680, 296] width 366 height 46
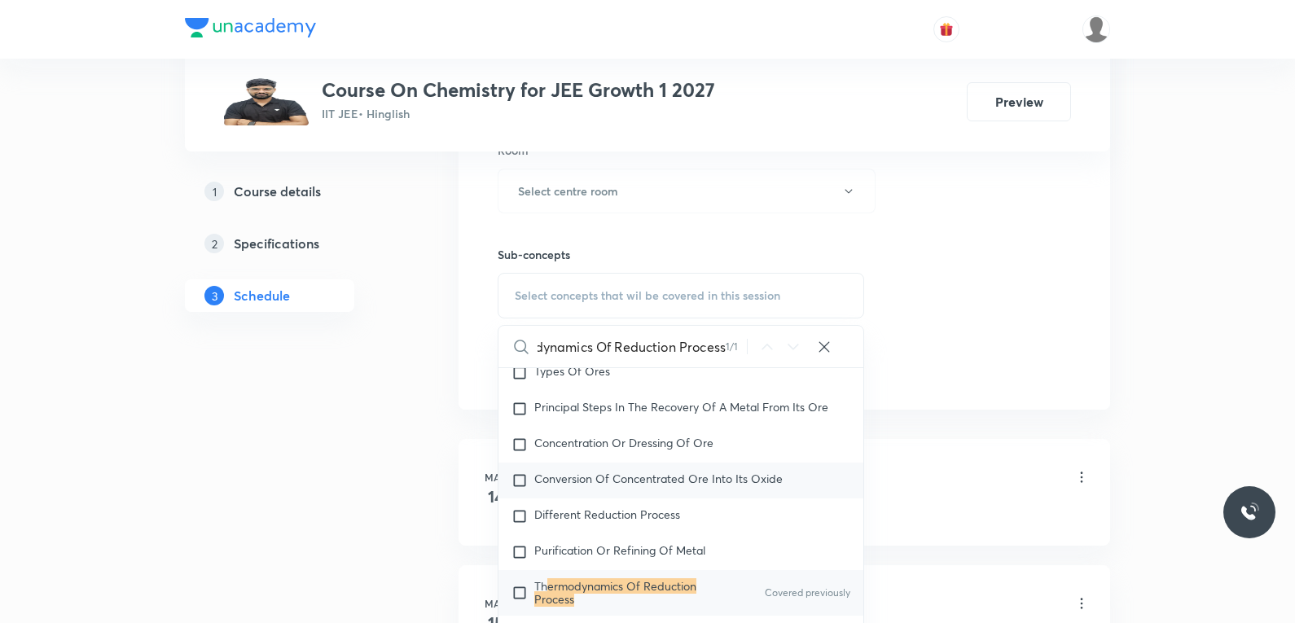
scroll to position [896, 0]
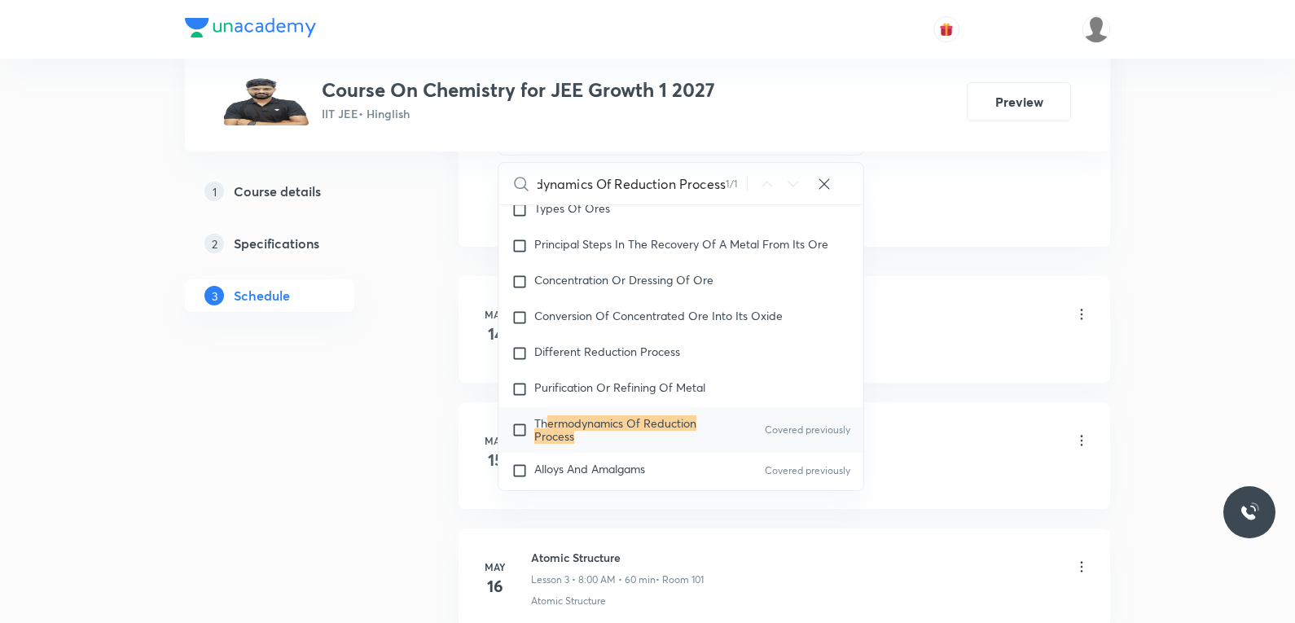
type input "ermodynamics Of Reduction Process"
click at [584, 461] on span "Alloys And Amalgams" at bounding box center [589, 468] width 111 height 15
checkbox input "true"
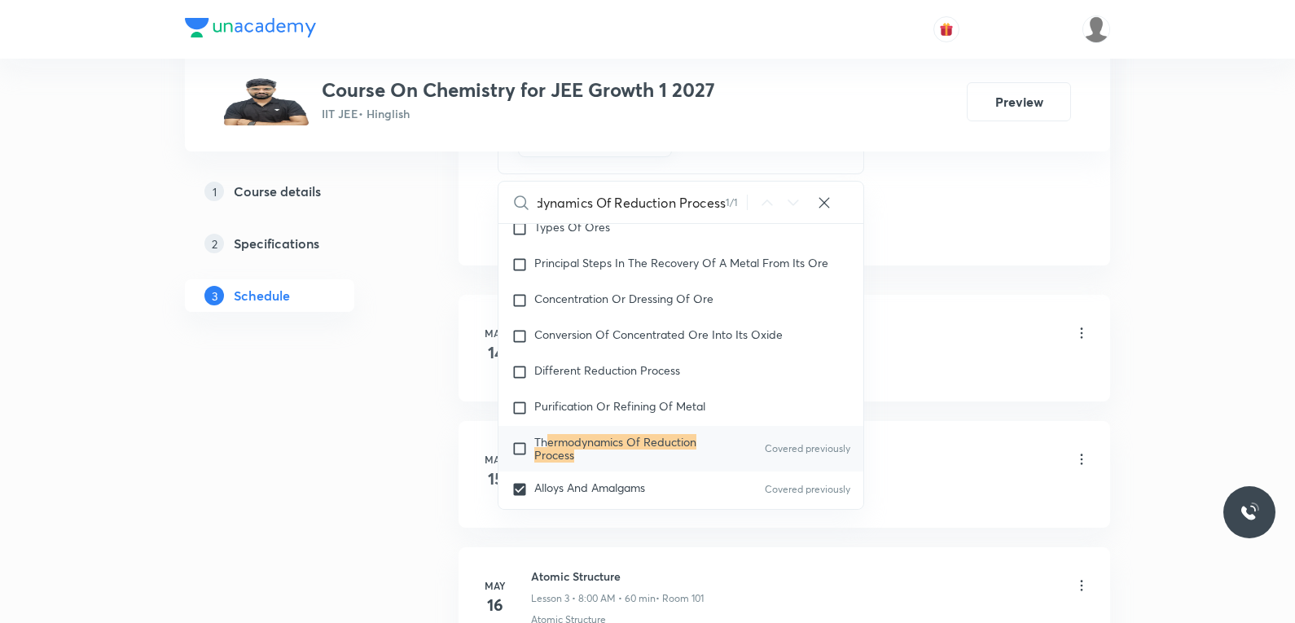
scroll to position [0, 0]
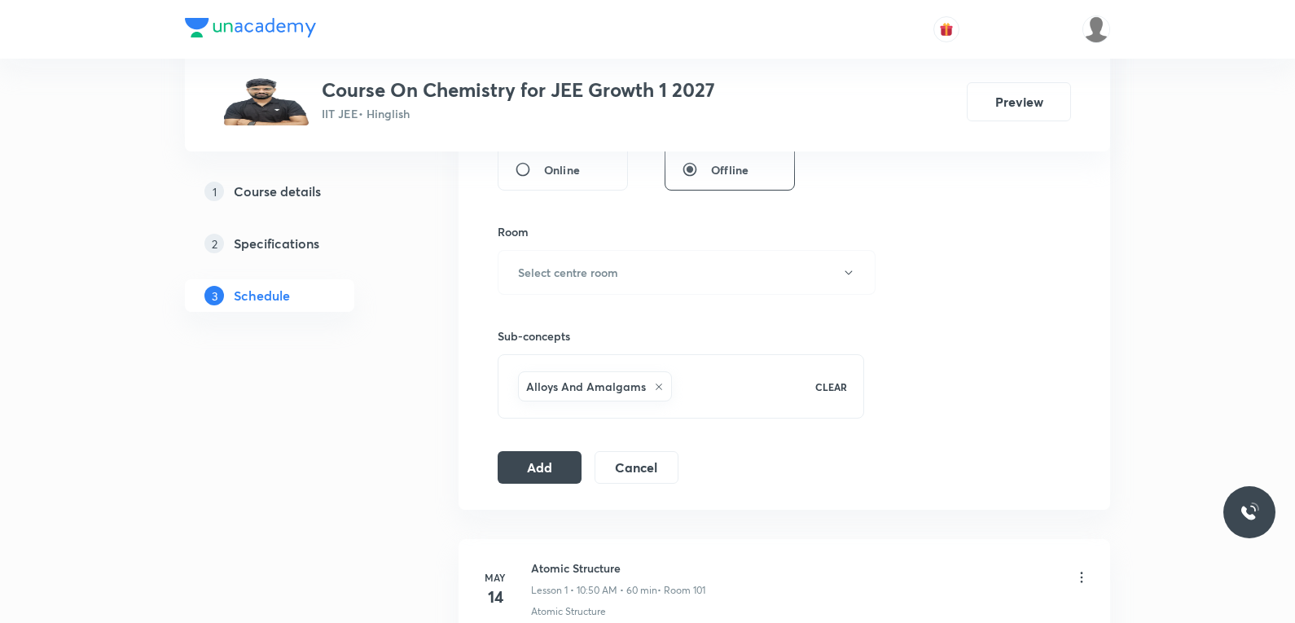
scroll to position [570, 0]
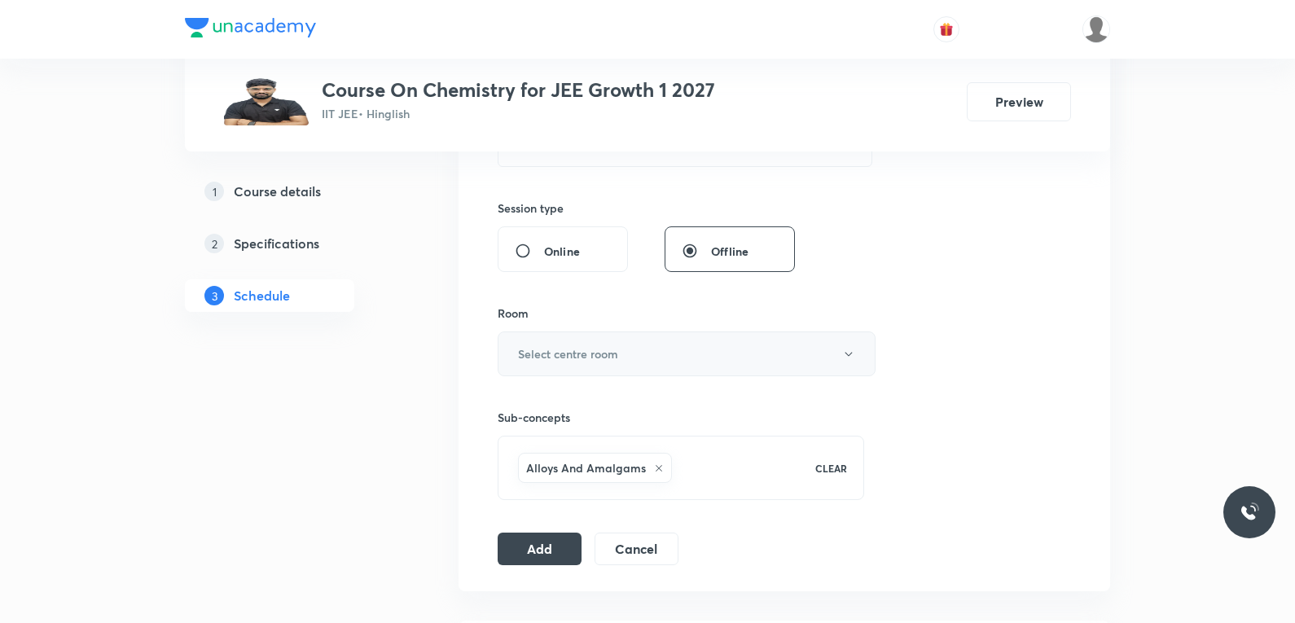
click at [606, 350] on h6 "Select centre room" at bounding box center [568, 353] width 100 height 17
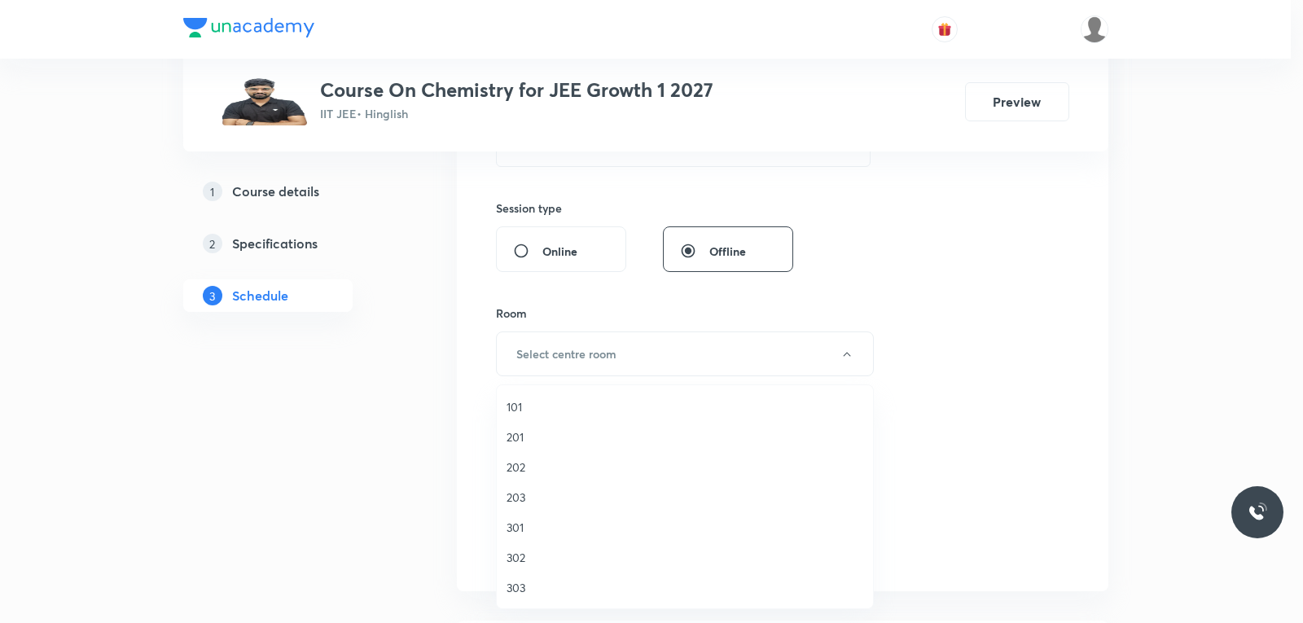
click at [550, 489] on span "203" at bounding box center [684, 497] width 357 height 17
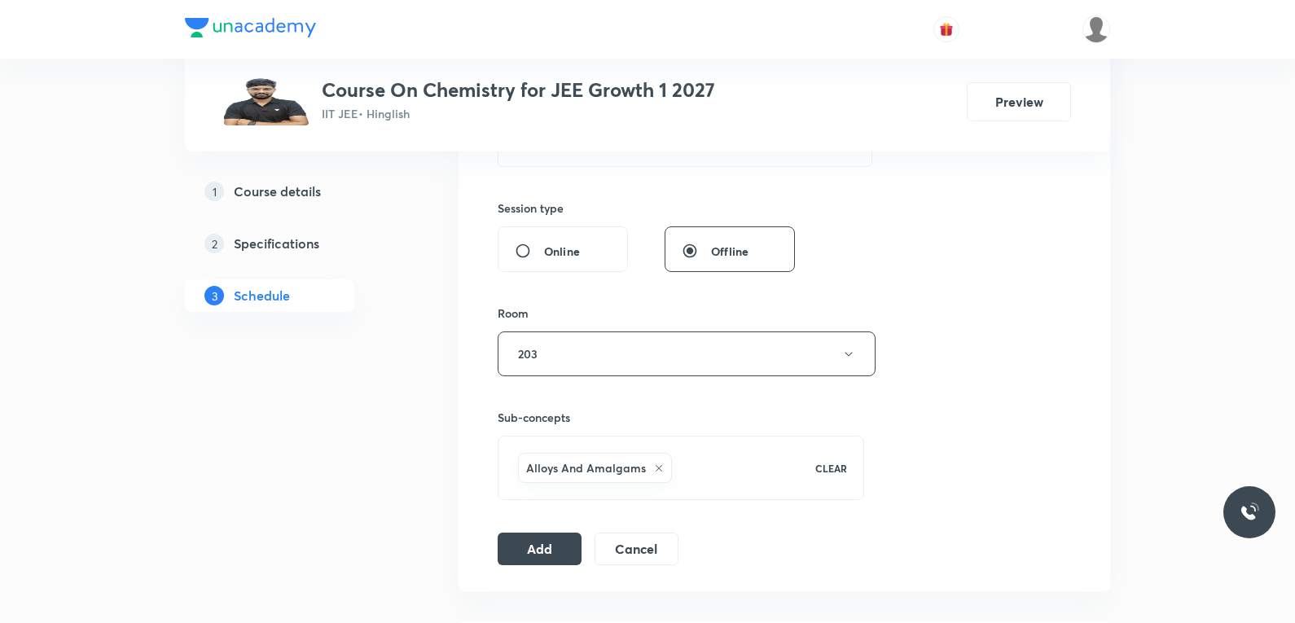
scroll to position [407, 0]
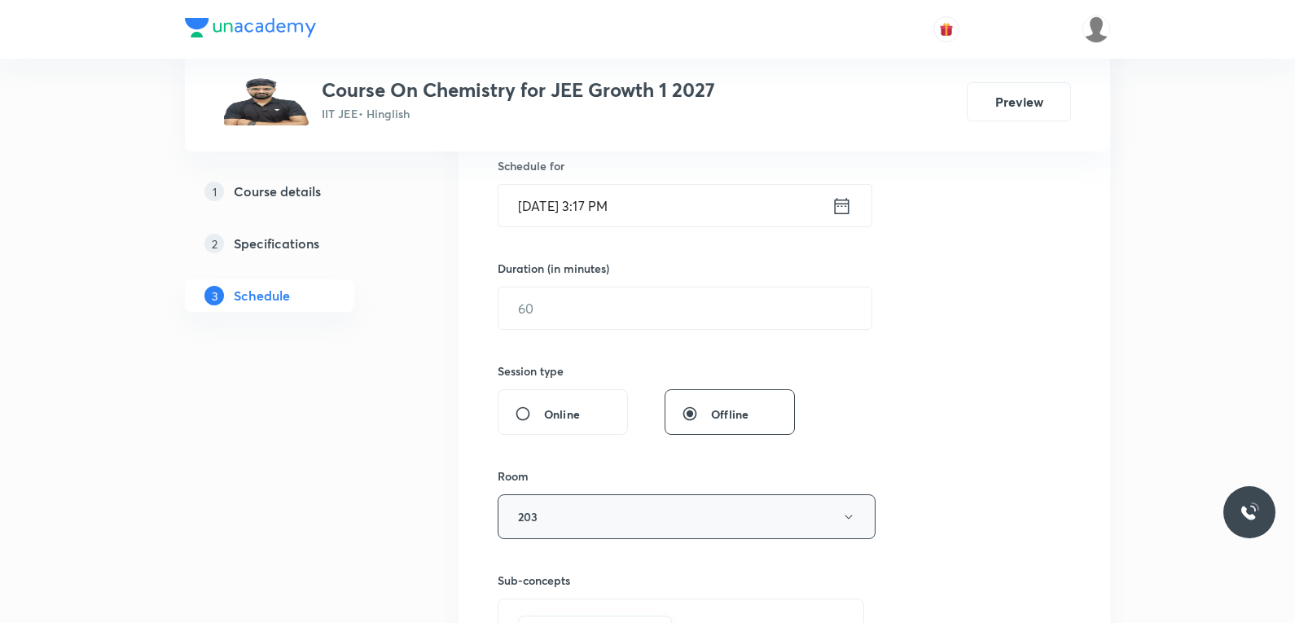
click at [611, 530] on button "203" at bounding box center [686, 516] width 378 height 45
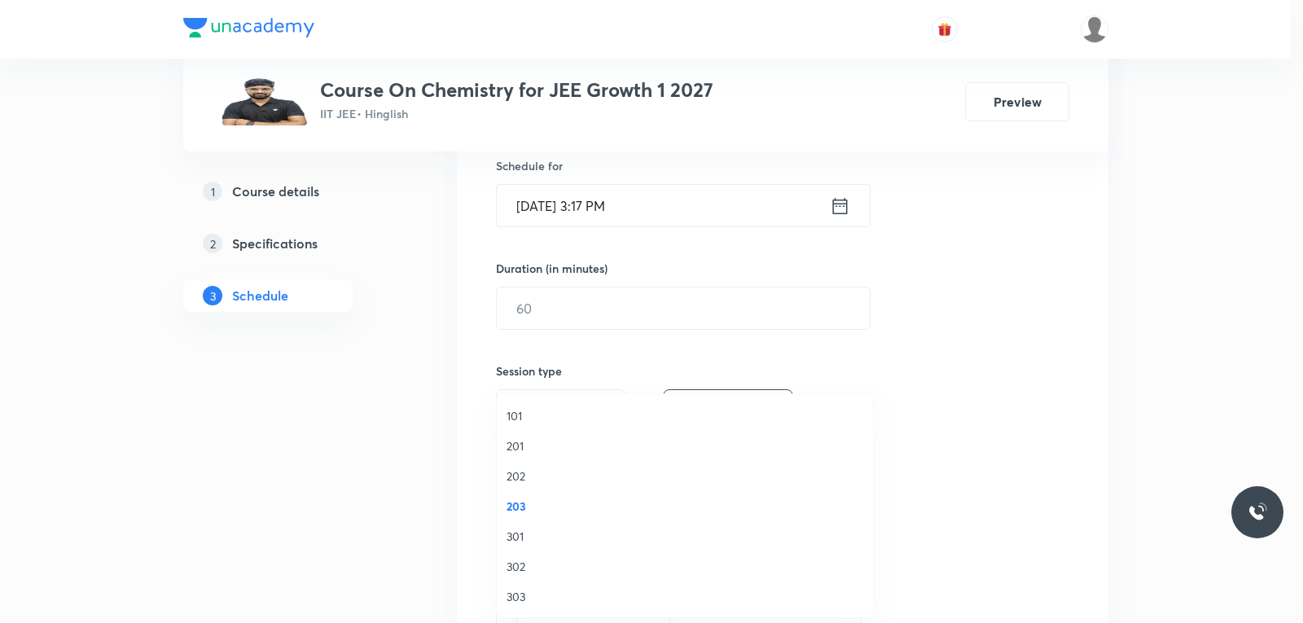
click at [542, 411] on span "101" at bounding box center [684, 415] width 357 height 17
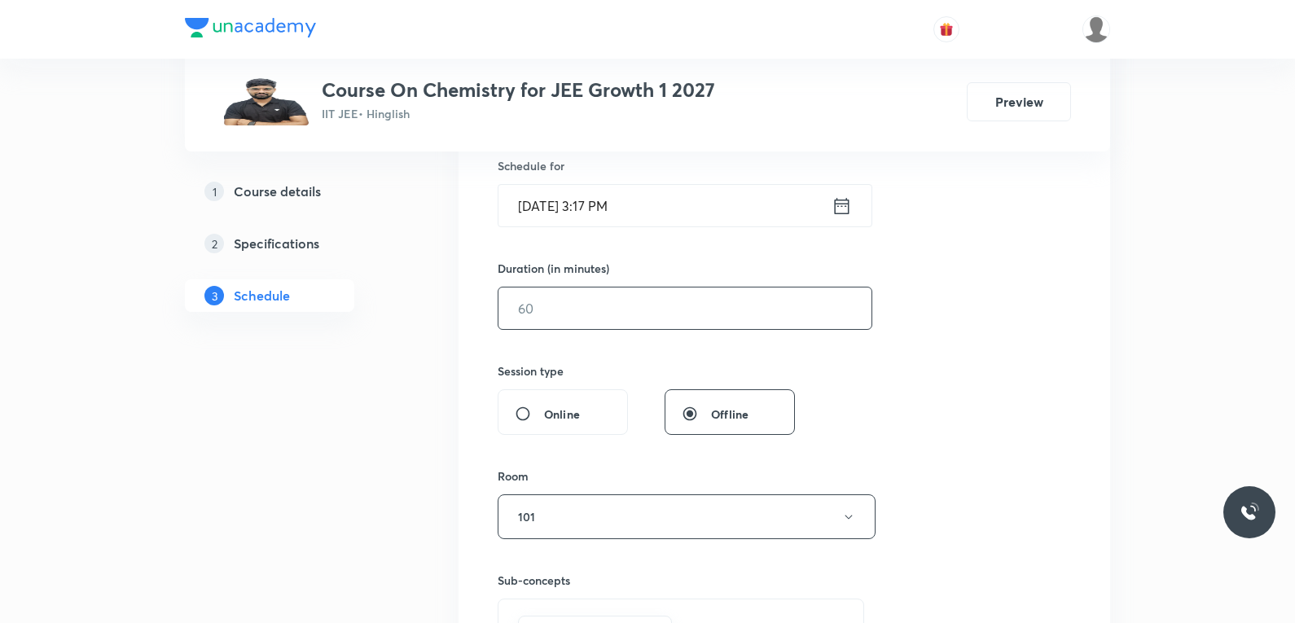
click at [631, 296] on input "text" at bounding box center [684, 308] width 373 height 42
type input "0"
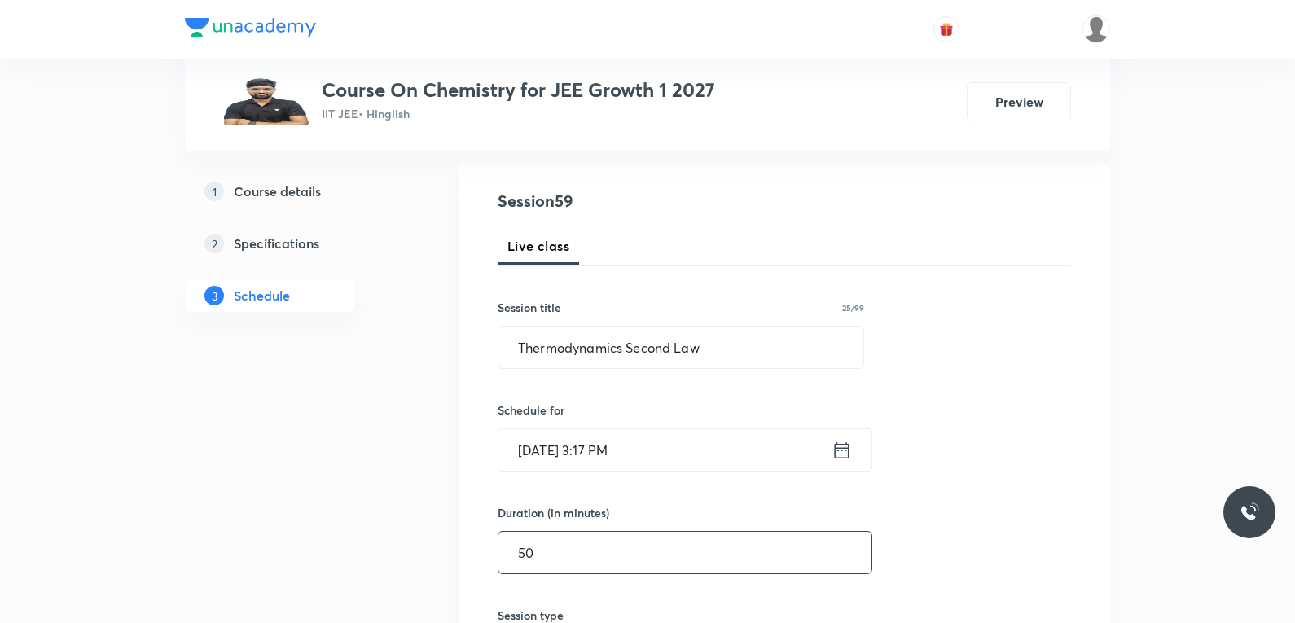
type input "50"
click at [550, 444] on input "Oct 2, 2025, 3:17 PM" at bounding box center [664, 450] width 333 height 42
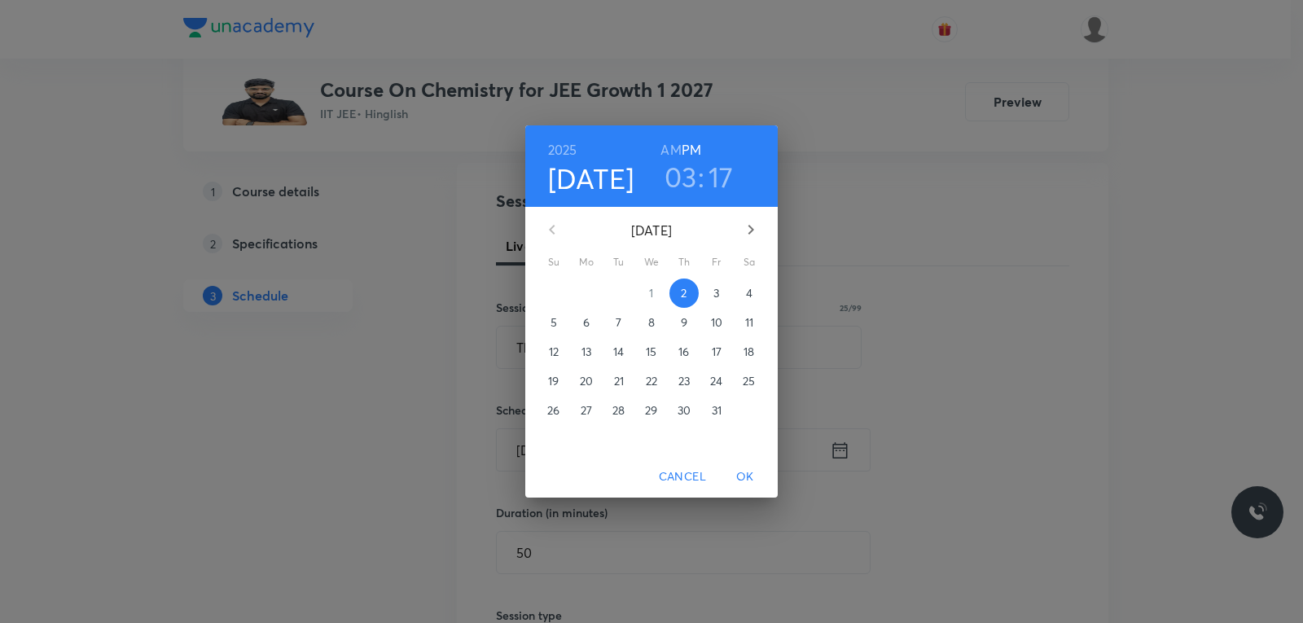
click at [707, 289] on span "3" at bounding box center [716, 293] width 29 height 16
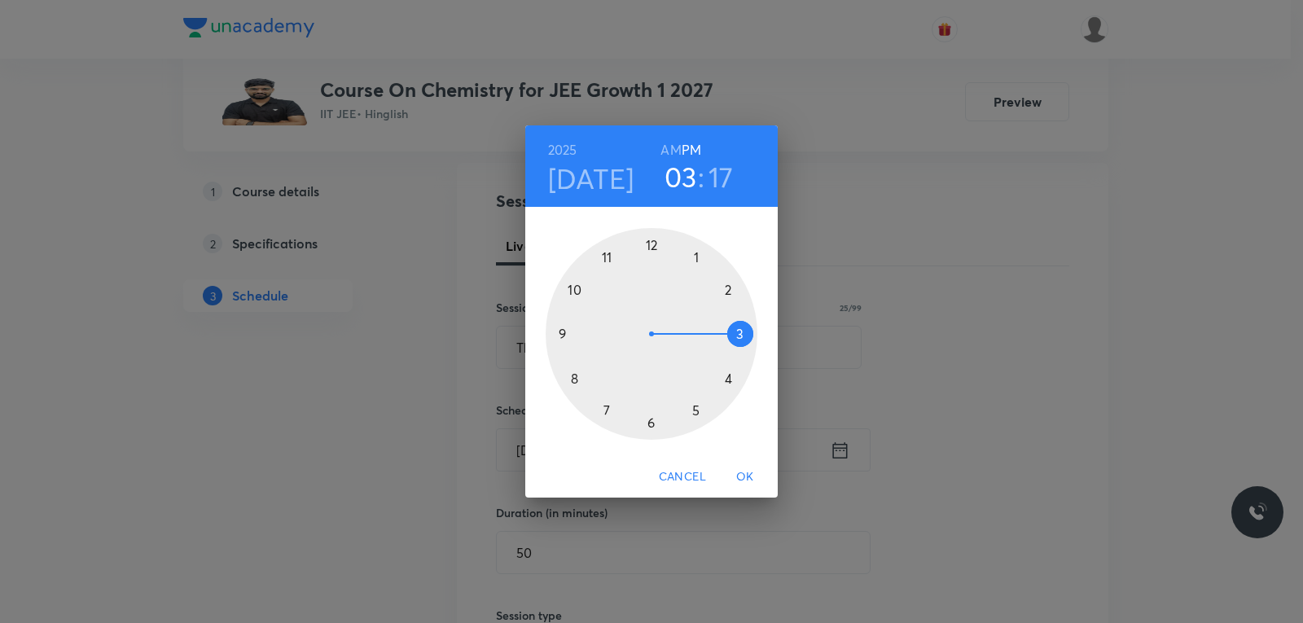
click at [667, 157] on h6 "AM" at bounding box center [670, 149] width 20 height 23
click at [700, 154] on h6 "PM" at bounding box center [691, 149] width 20 height 23
drag, startPoint x: 742, startPoint y: 333, endPoint x: 692, endPoint y: 246, distance: 100.3
click at [692, 246] on div at bounding box center [652, 334] width 212 height 212
drag, startPoint x: 746, startPoint y: 331, endPoint x: 739, endPoint y: 278, distance: 53.3
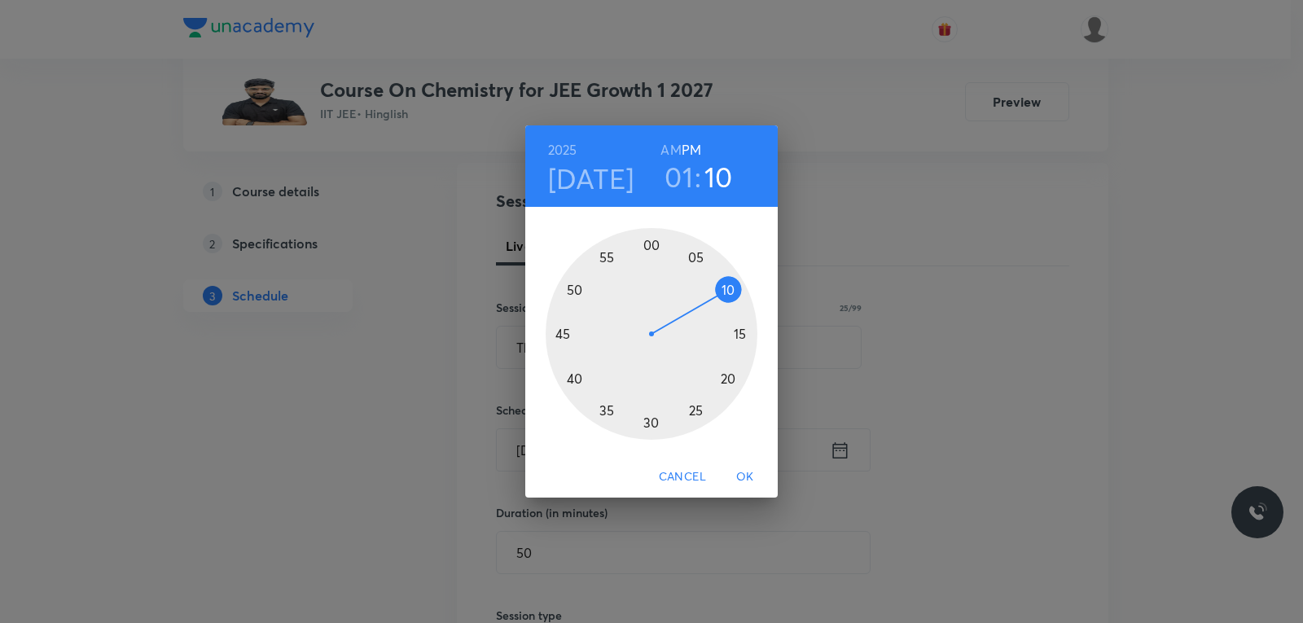
click at [739, 278] on div at bounding box center [652, 334] width 212 height 212
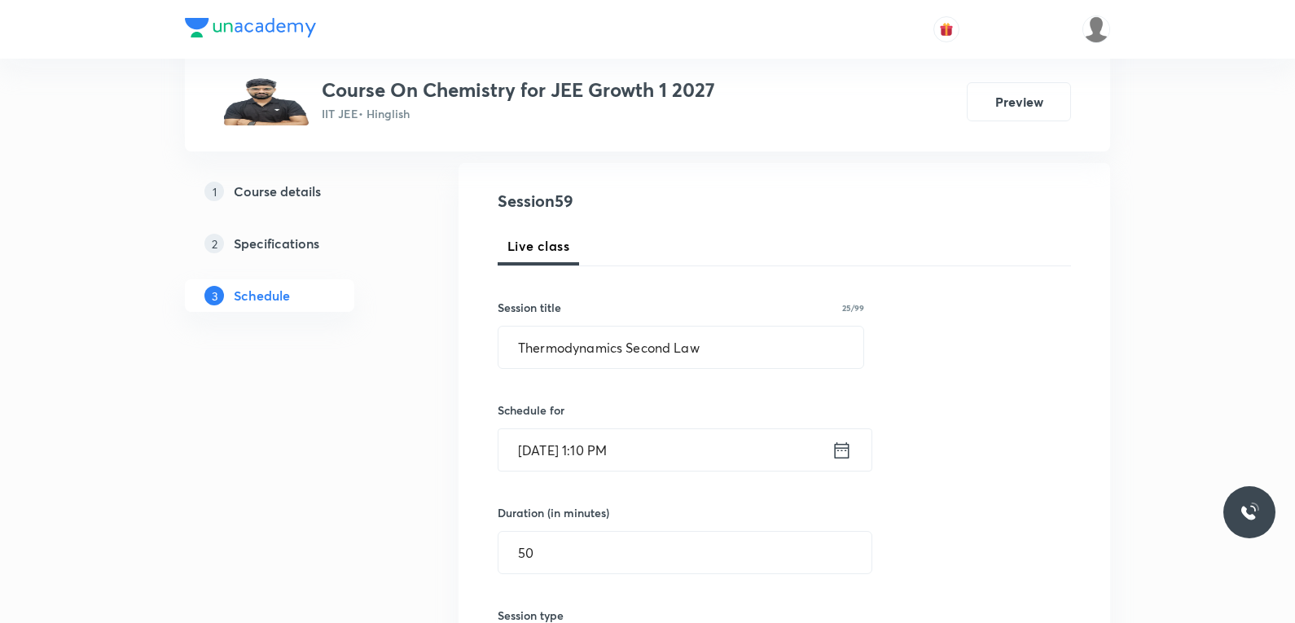
scroll to position [570, 0]
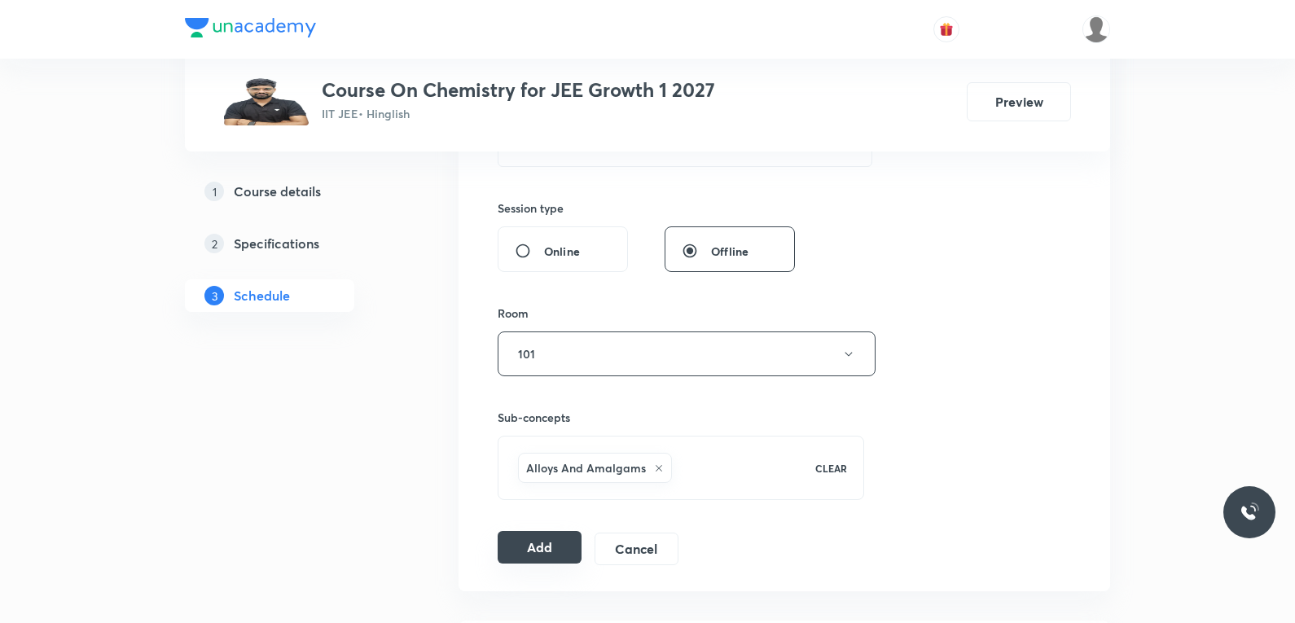
click at [535, 554] on button "Add" at bounding box center [539, 547] width 84 height 33
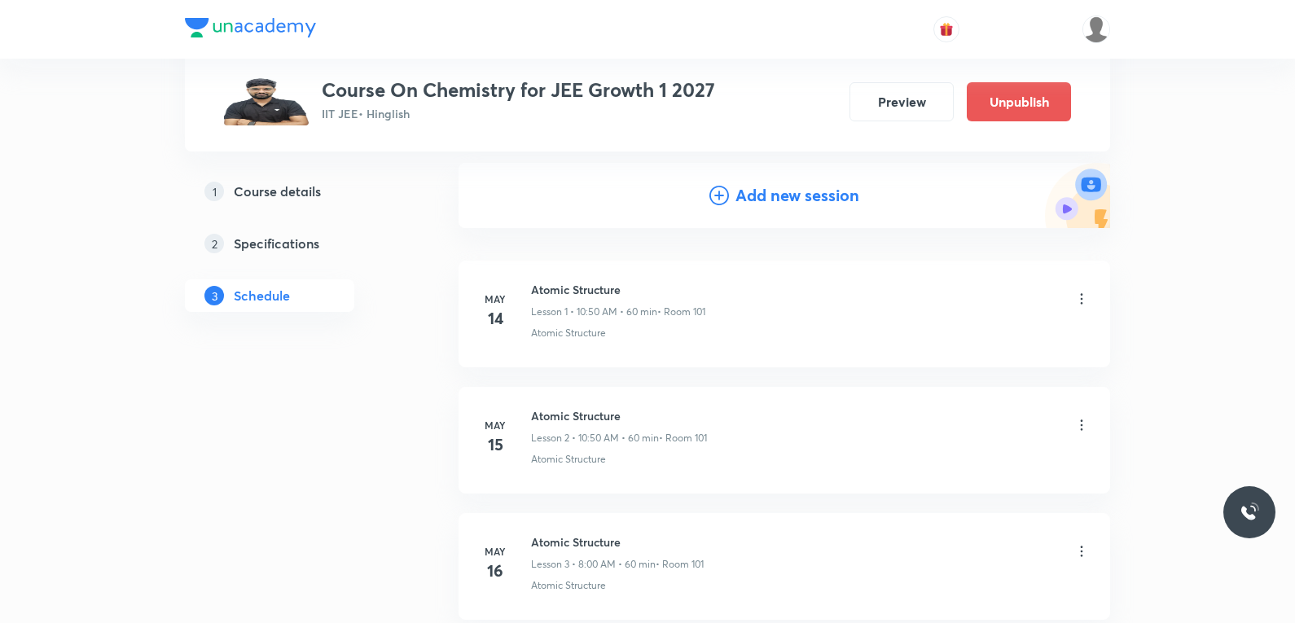
scroll to position [7380, 0]
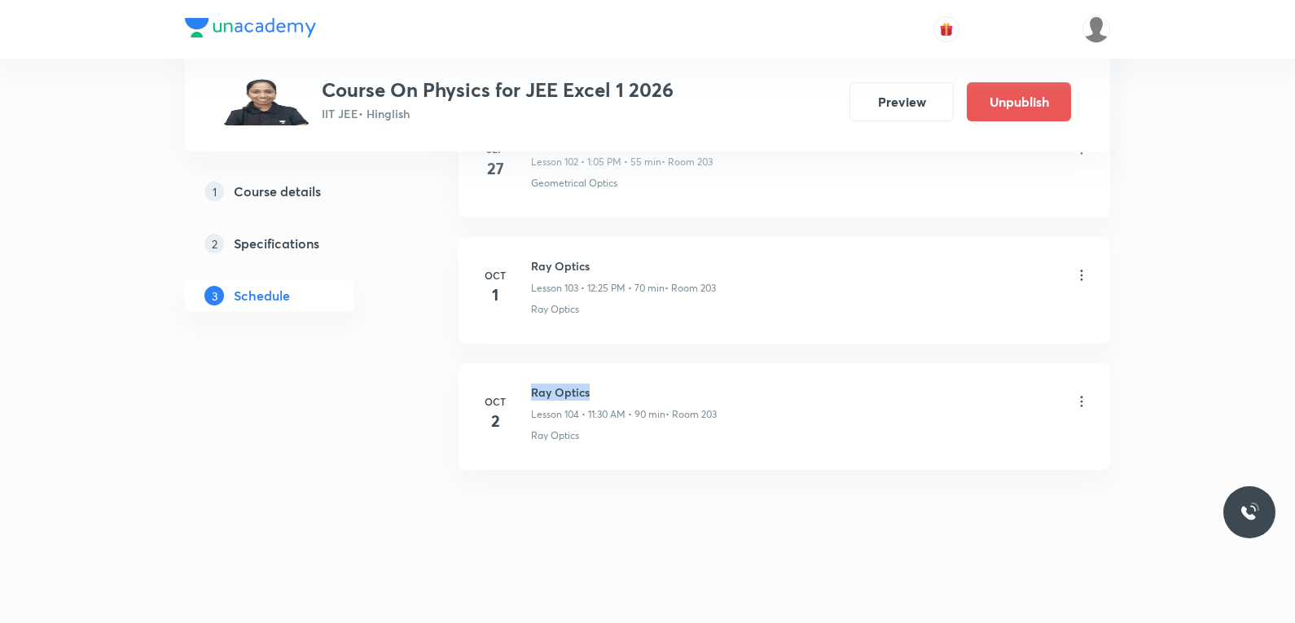
drag, startPoint x: 532, startPoint y: 392, endPoint x: 610, endPoint y: 393, distance: 78.2
click at [610, 393] on h6 "Ray Optics" at bounding box center [624, 391] width 186 height 17
copy h6 "Ray Optics"
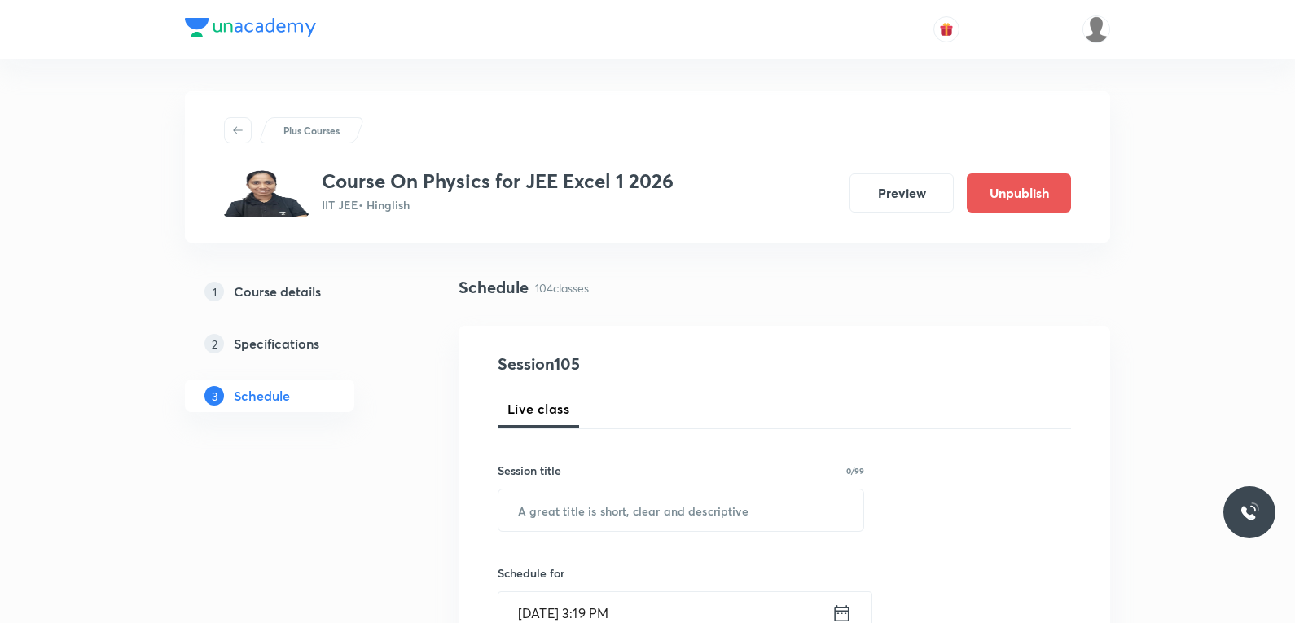
scroll to position [81, 0]
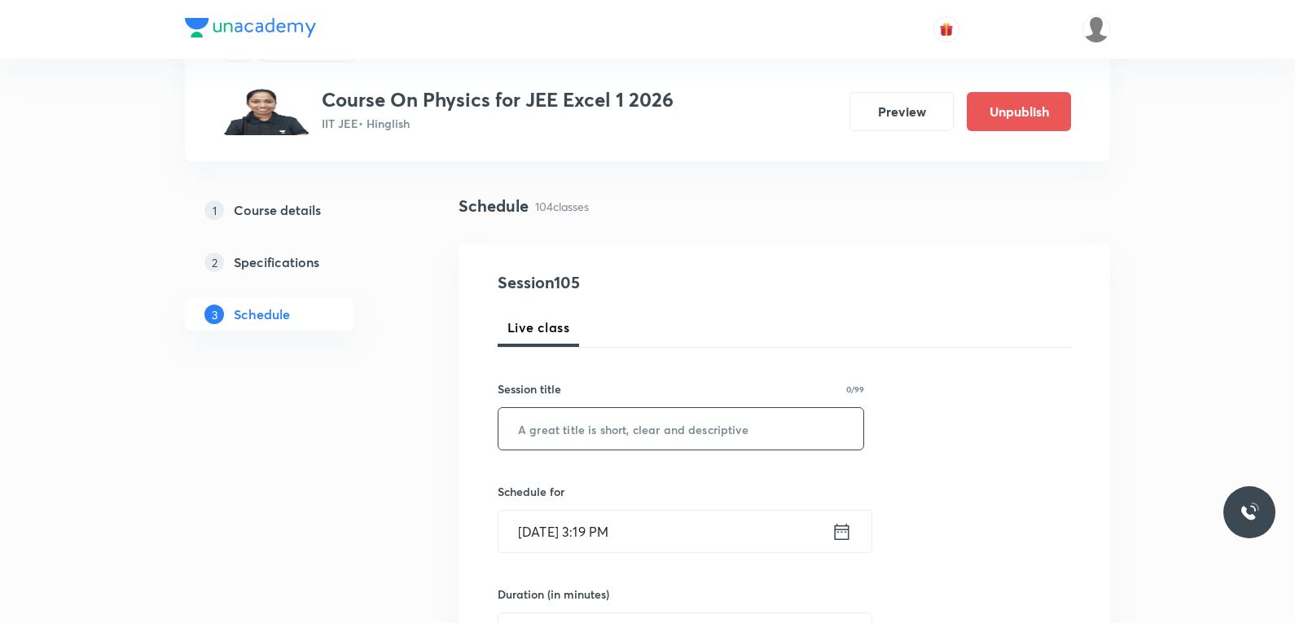
click at [639, 424] on input "text" at bounding box center [680, 429] width 365 height 42
paste input "Ray Optics"
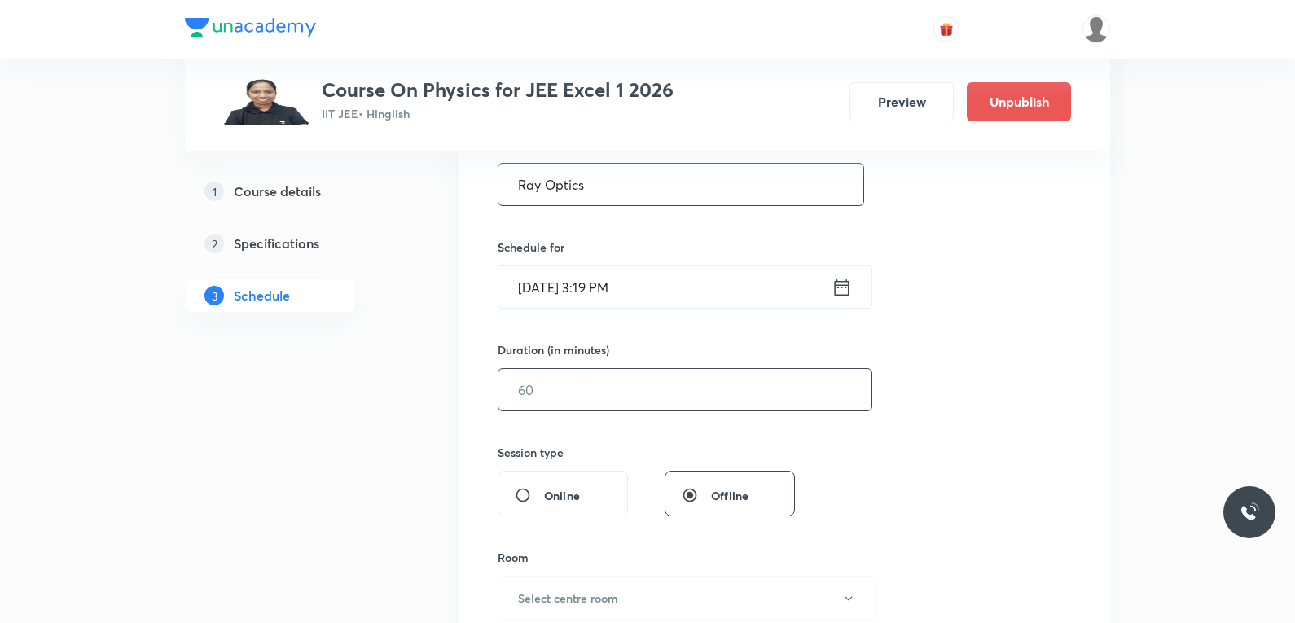
type input "Ray Optics"
click at [562, 398] on input "text" at bounding box center [684, 390] width 373 height 42
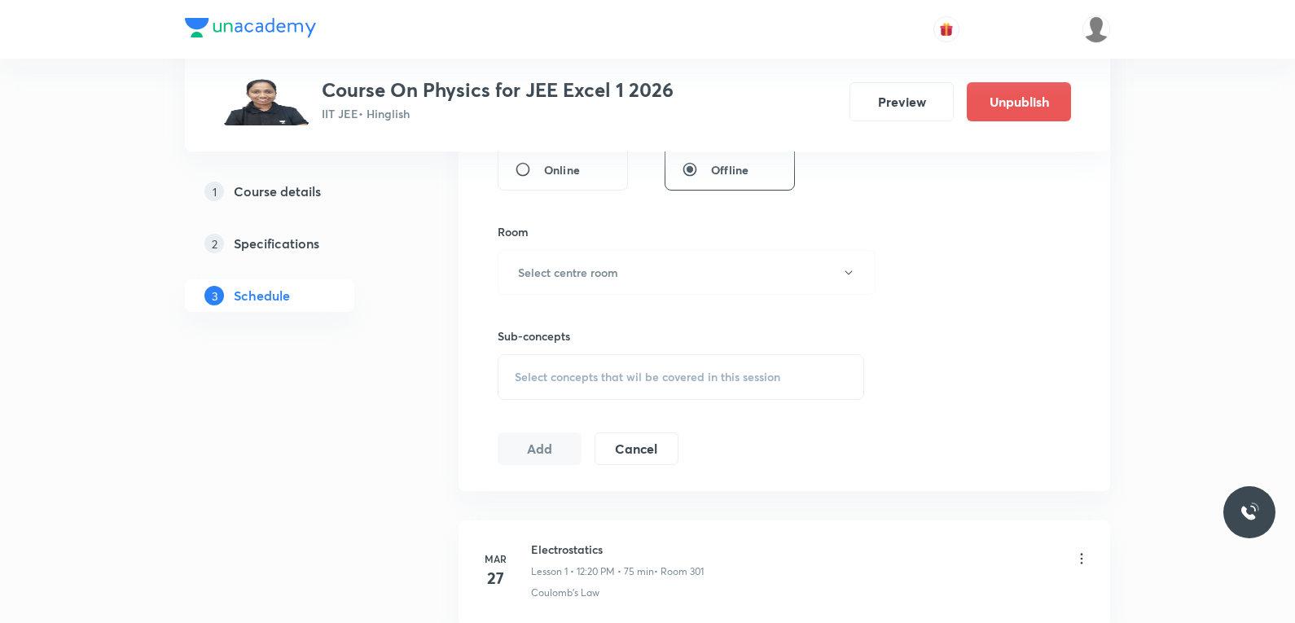
click at [625, 383] on span "Select concepts that wil be covered in this session" at bounding box center [647, 376] width 265 height 13
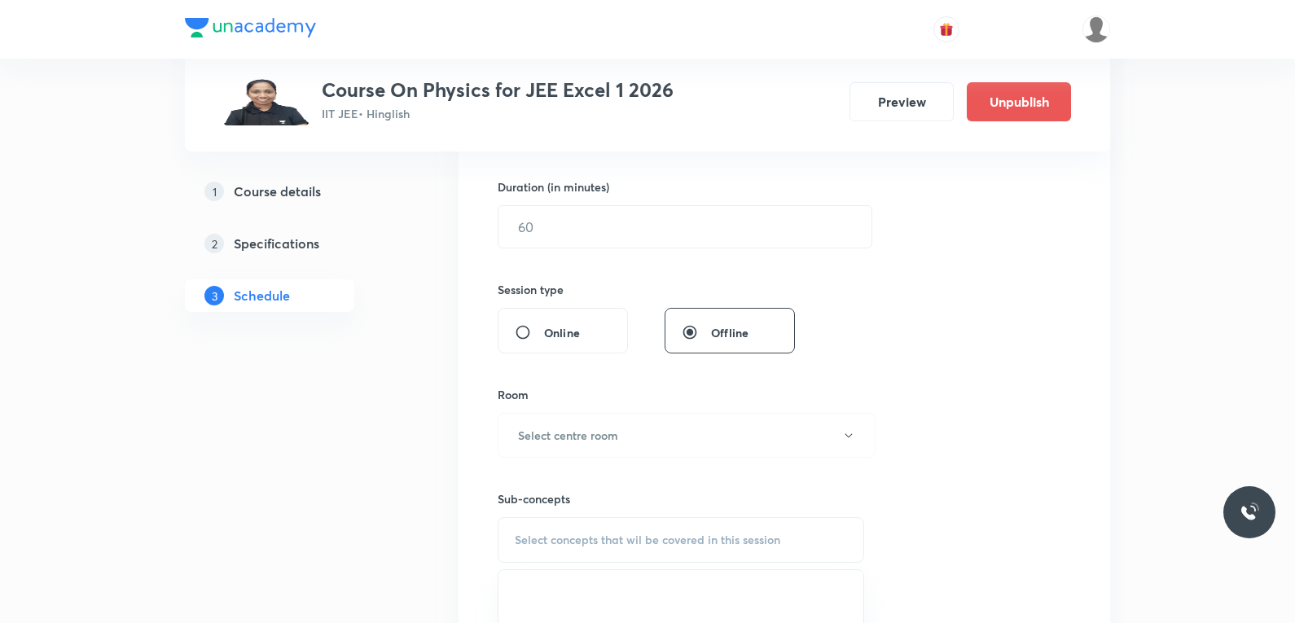
scroll to position [326, 0]
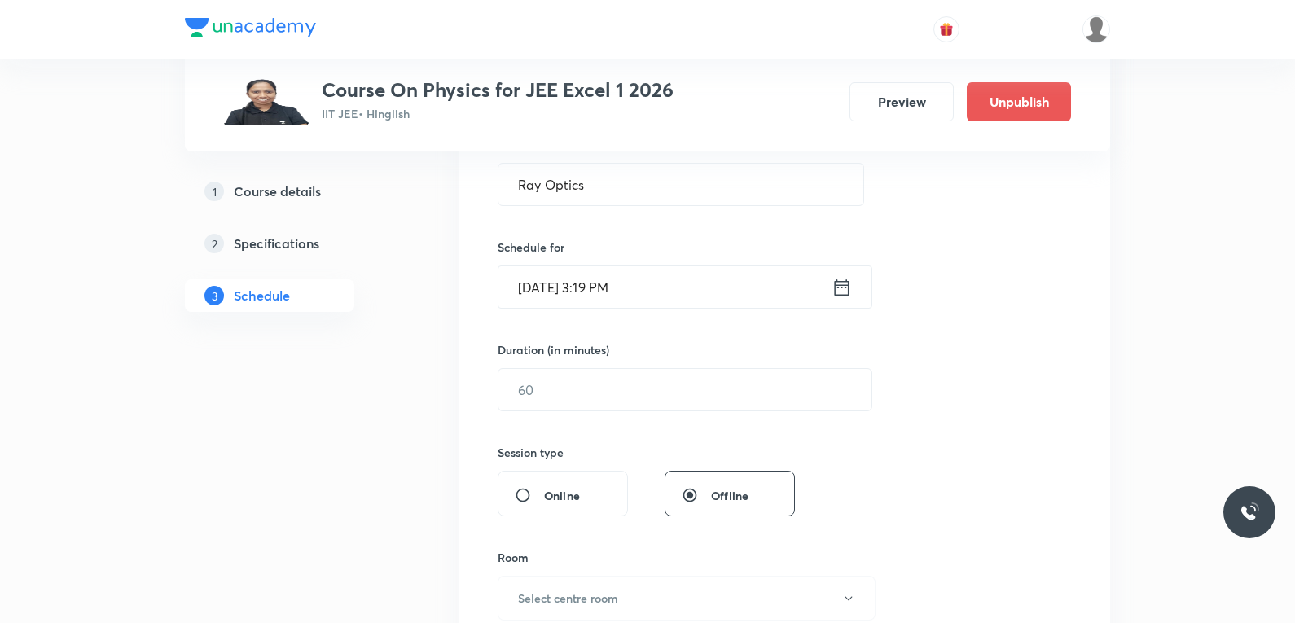
click at [537, 294] on input "[DATE] 3:19 PM" at bounding box center [664, 287] width 333 height 42
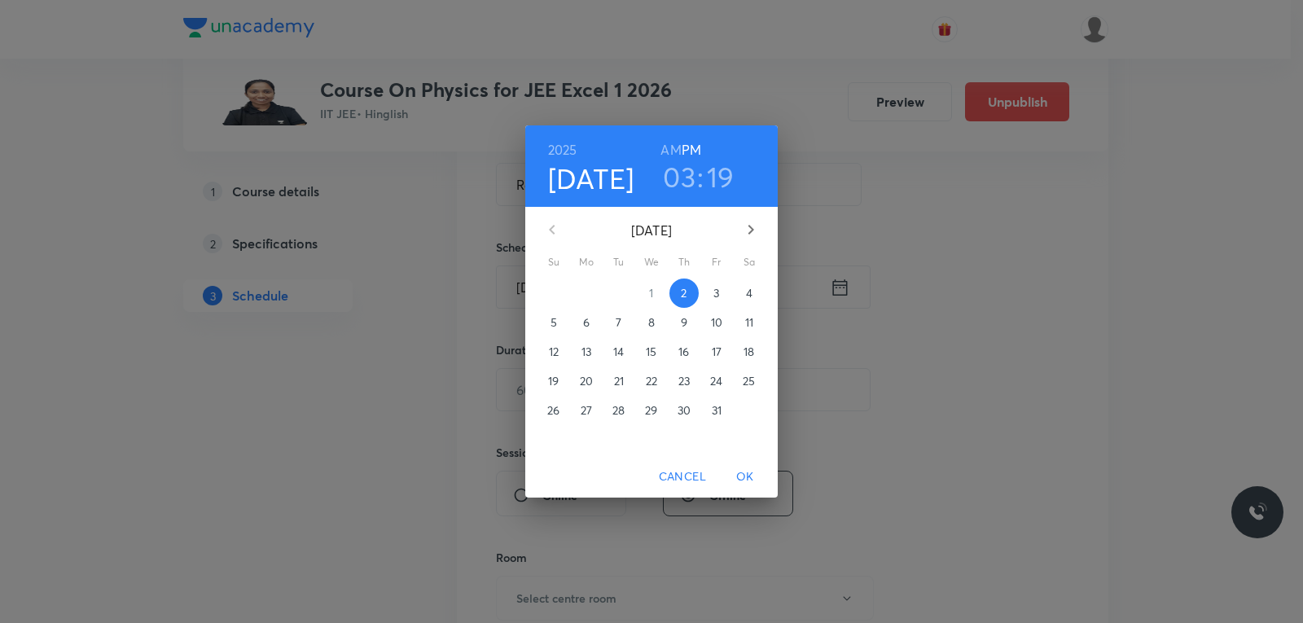
click at [713, 295] on p "3" at bounding box center [716, 293] width 6 height 16
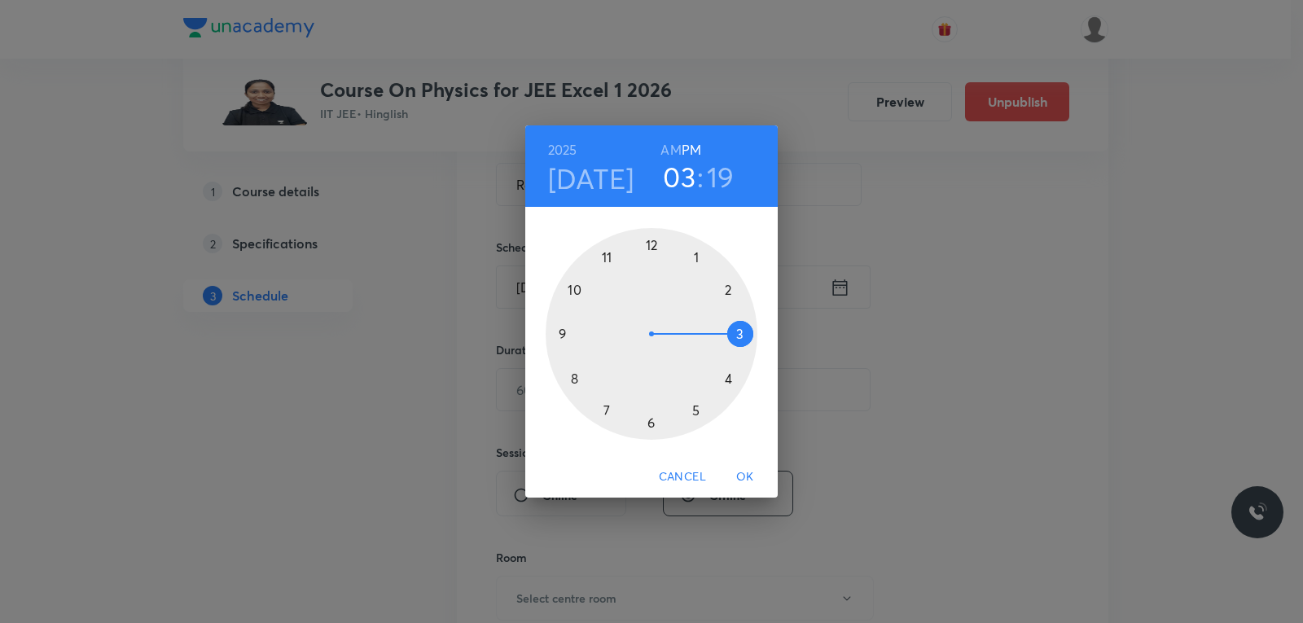
click at [675, 151] on h6 "AM" at bounding box center [670, 149] width 20 height 23
drag, startPoint x: 727, startPoint y: 335, endPoint x: 592, endPoint y: 294, distance: 141.4
click at [592, 294] on div at bounding box center [652, 334] width 212 height 212
click at [727, 375] on div at bounding box center [652, 334] width 212 height 212
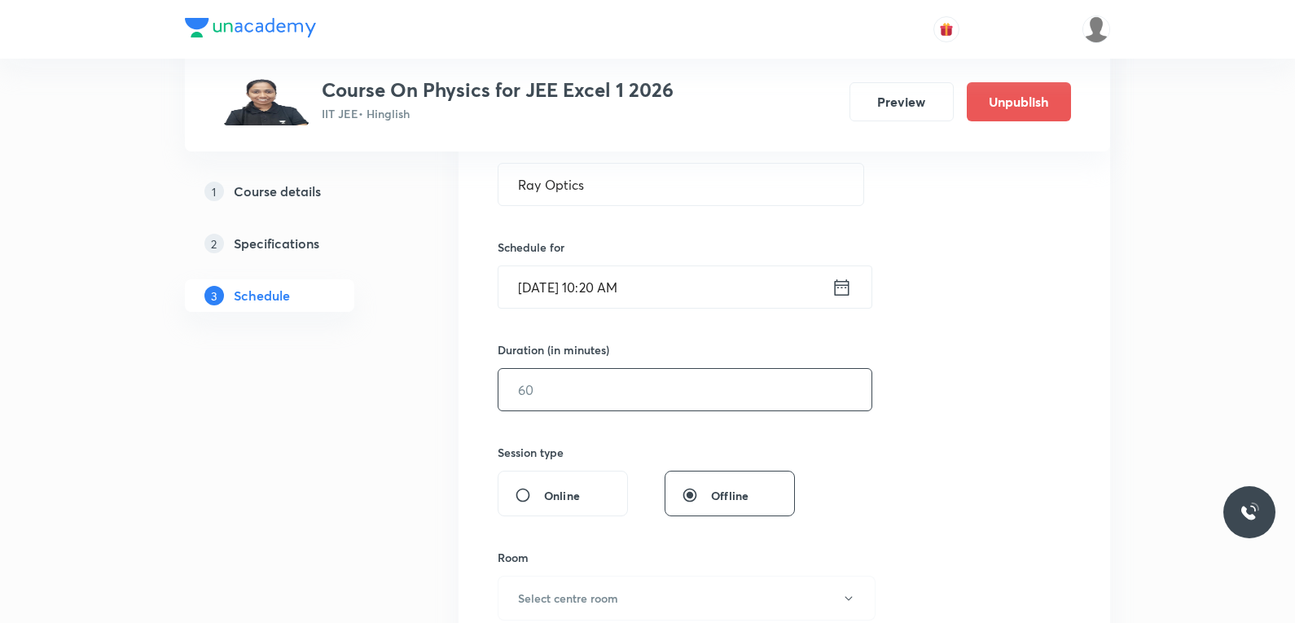
click at [574, 390] on input "text" at bounding box center [684, 390] width 373 height 42
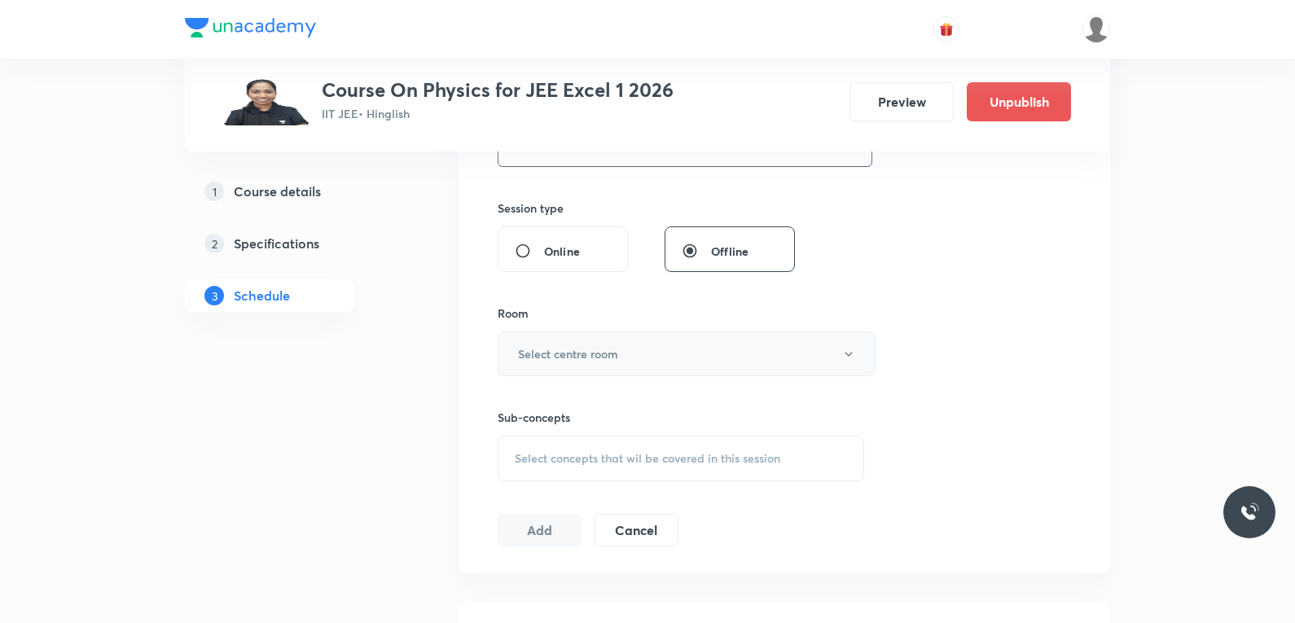
type input "75"
click at [624, 351] on button "Select centre room" at bounding box center [686, 353] width 378 height 45
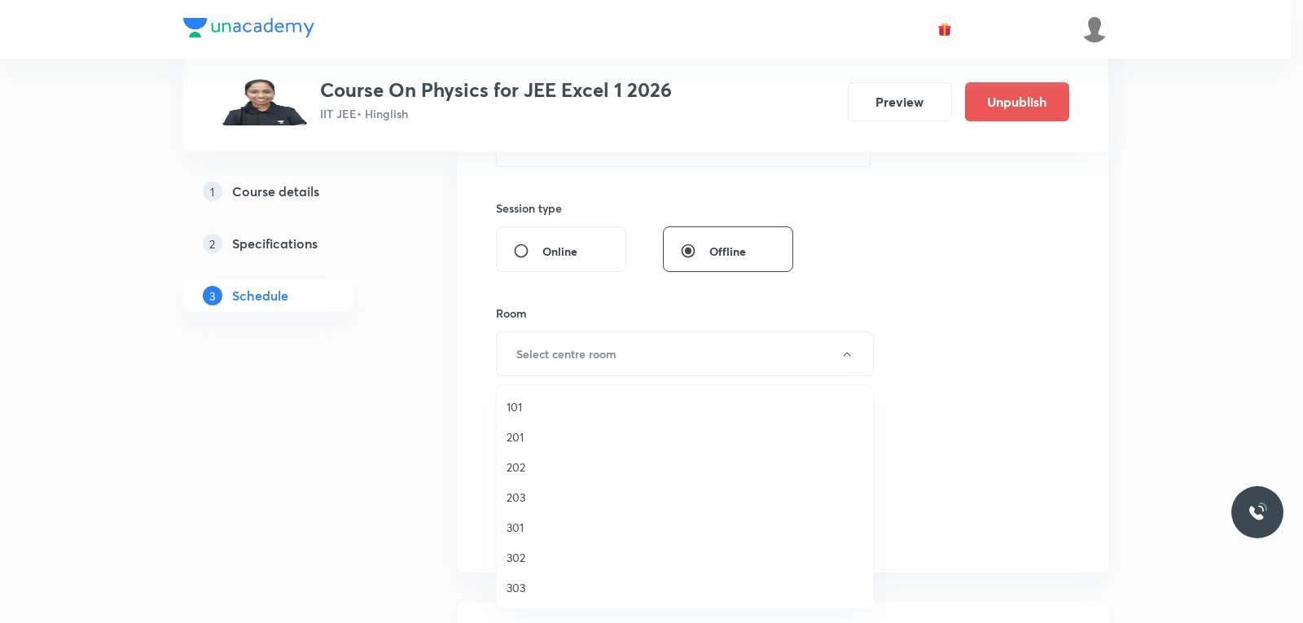
click at [534, 401] on span "101" at bounding box center [684, 406] width 357 height 17
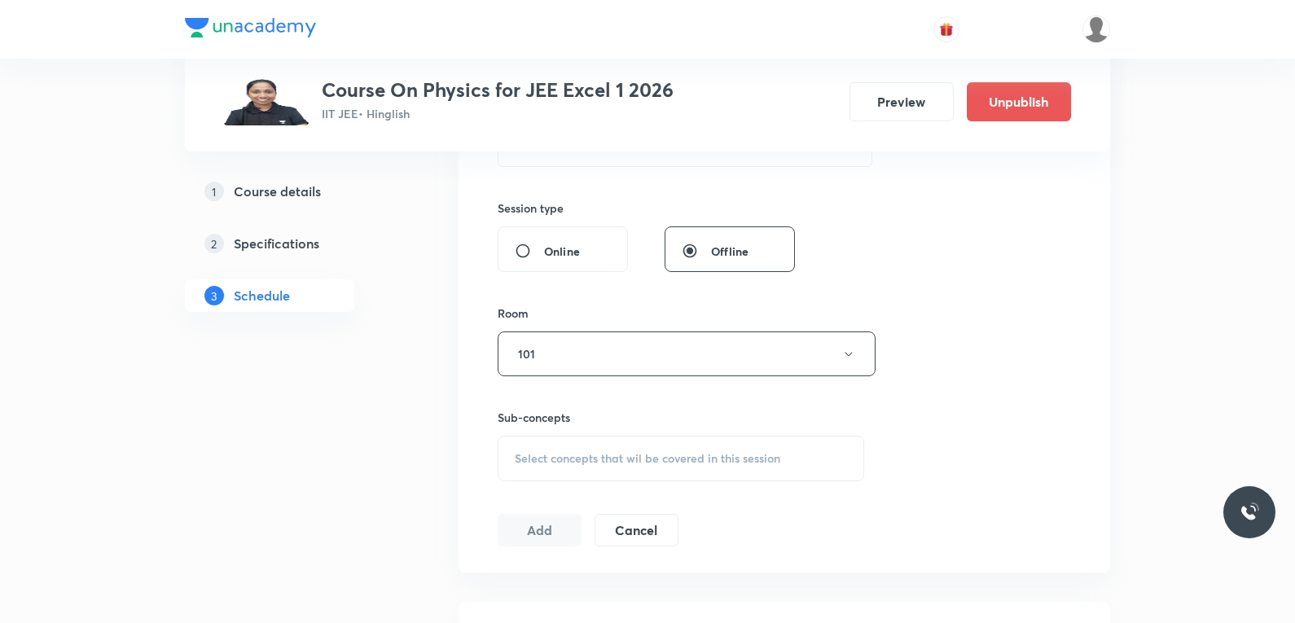
click at [616, 463] on span "Select concepts that wil be covered in this session" at bounding box center [647, 458] width 265 height 13
click at [681, 356] on button "101" at bounding box center [686, 353] width 378 height 45
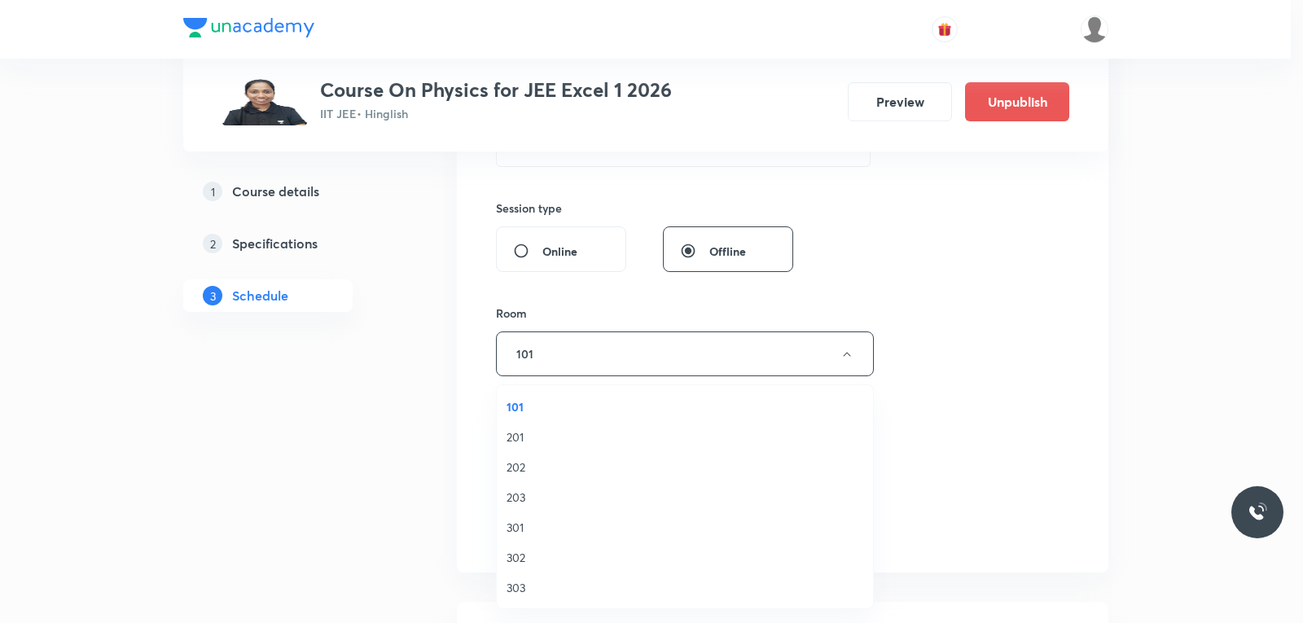
click at [549, 487] on li "203" at bounding box center [685, 497] width 376 height 30
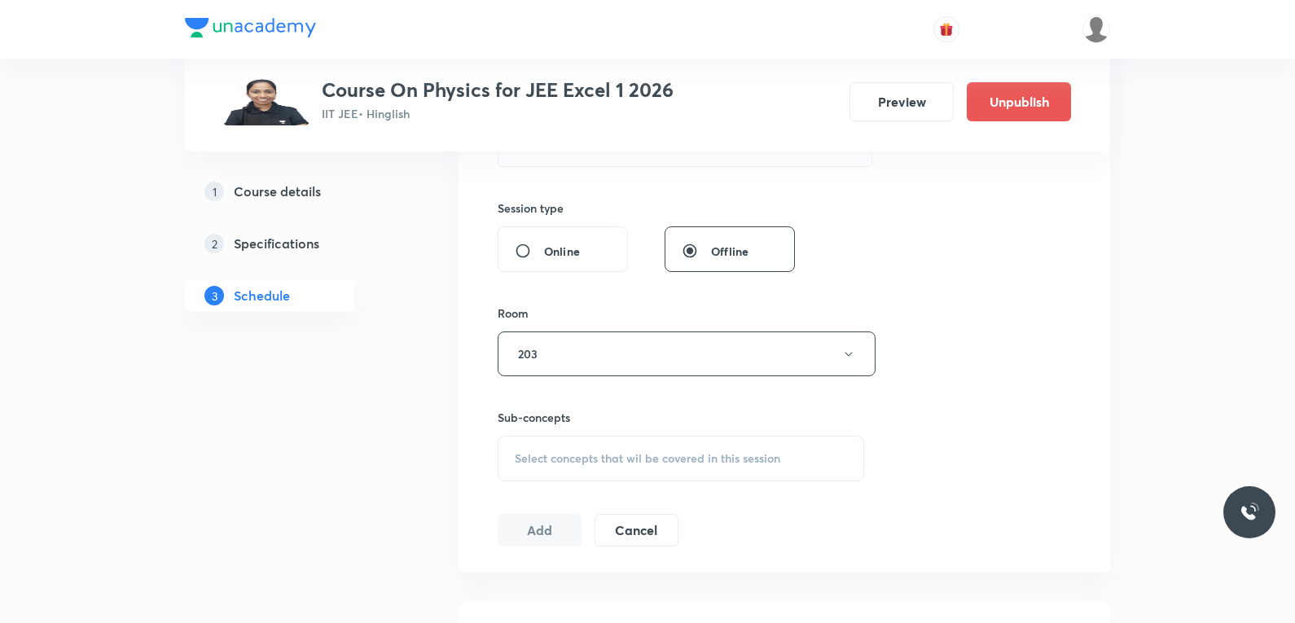
click at [624, 464] on span "Select concepts that wil be covered in this session" at bounding box center [647, 458] width 265 height 13
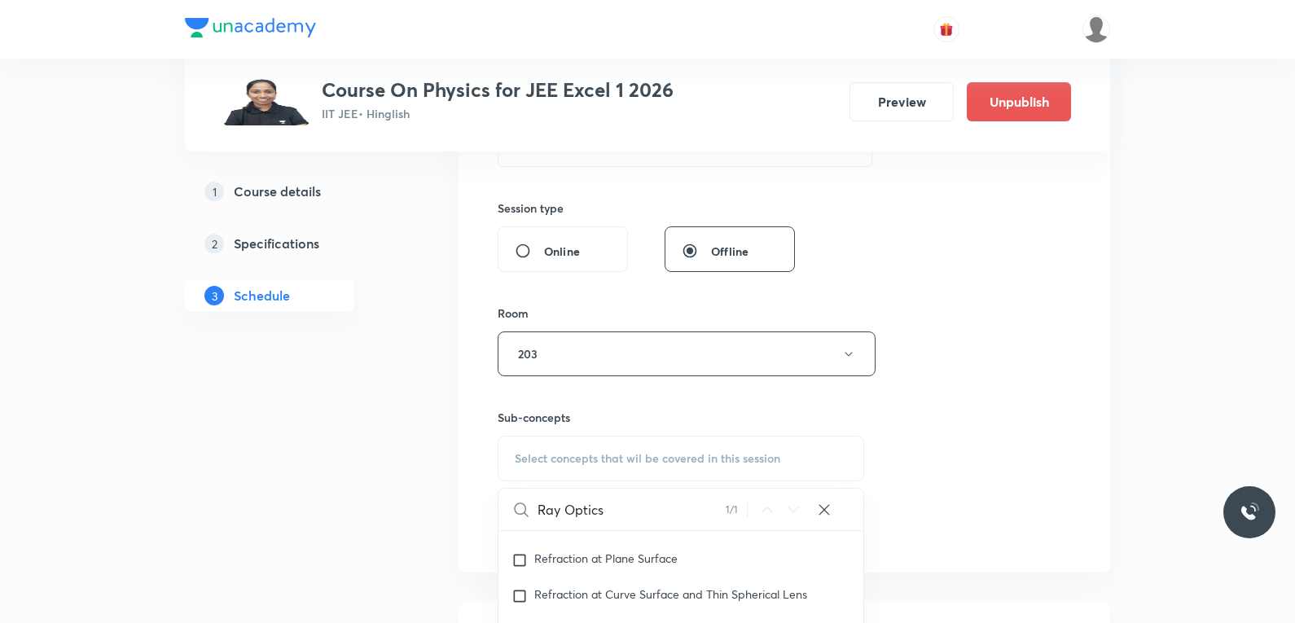
scroll to position [733, 0]
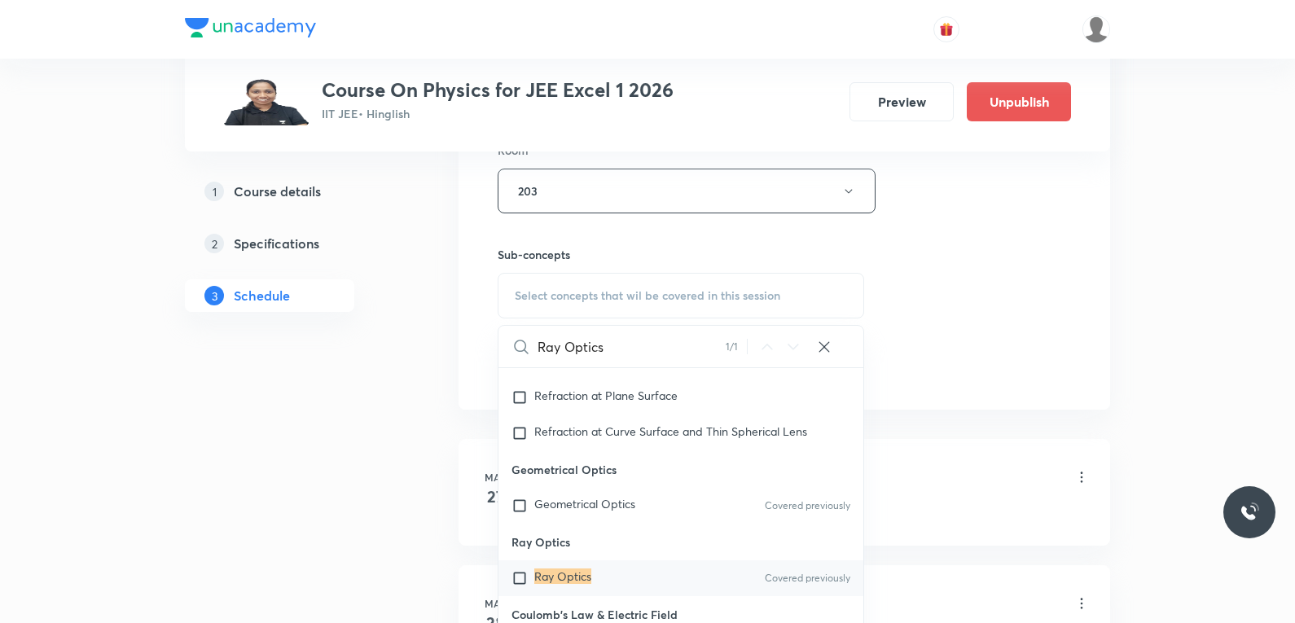
type input "Ray Optics"
click at [550, 589] on div "Ray Optics Covered previously" at bounding box center [680, 578] width 365 height 36
checkbox input "true"
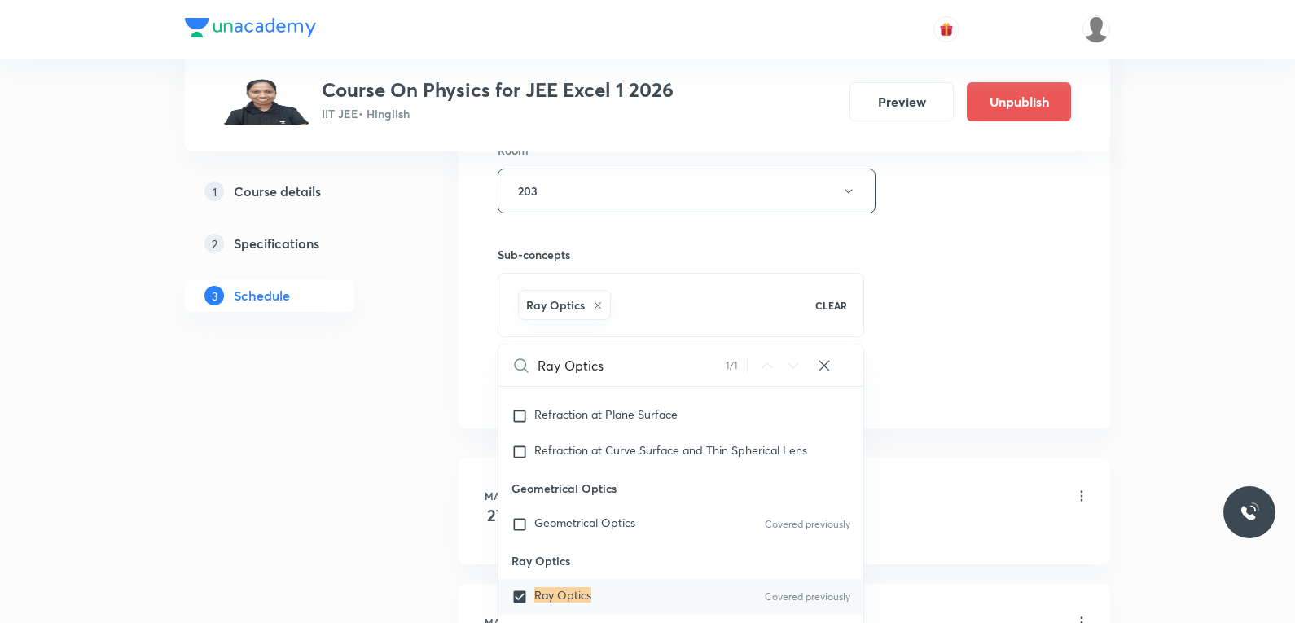
click at [948, 330] on div "Session 105 Live class Session title 10/99 Ray Optics ​ Schedule for [DATE] 10:…" at bounding box center [783, 10] width 573 height 783
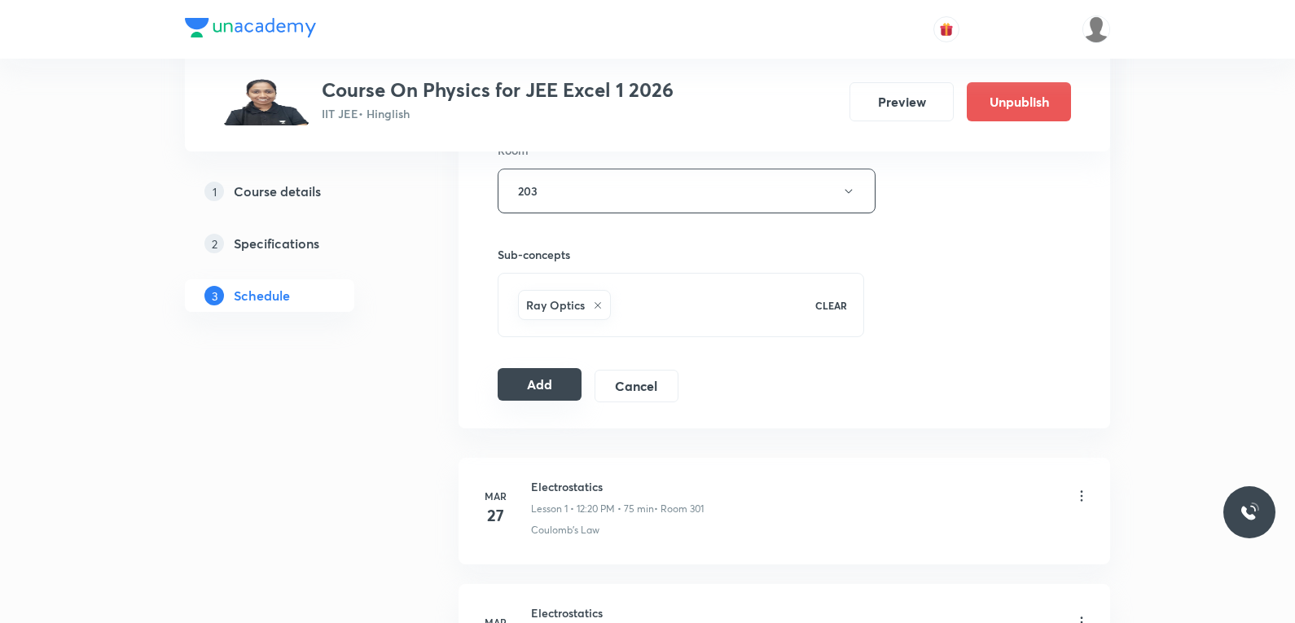
click at [555, 384] on button "Add" at bounding box center [539, 384] width 84 height 33
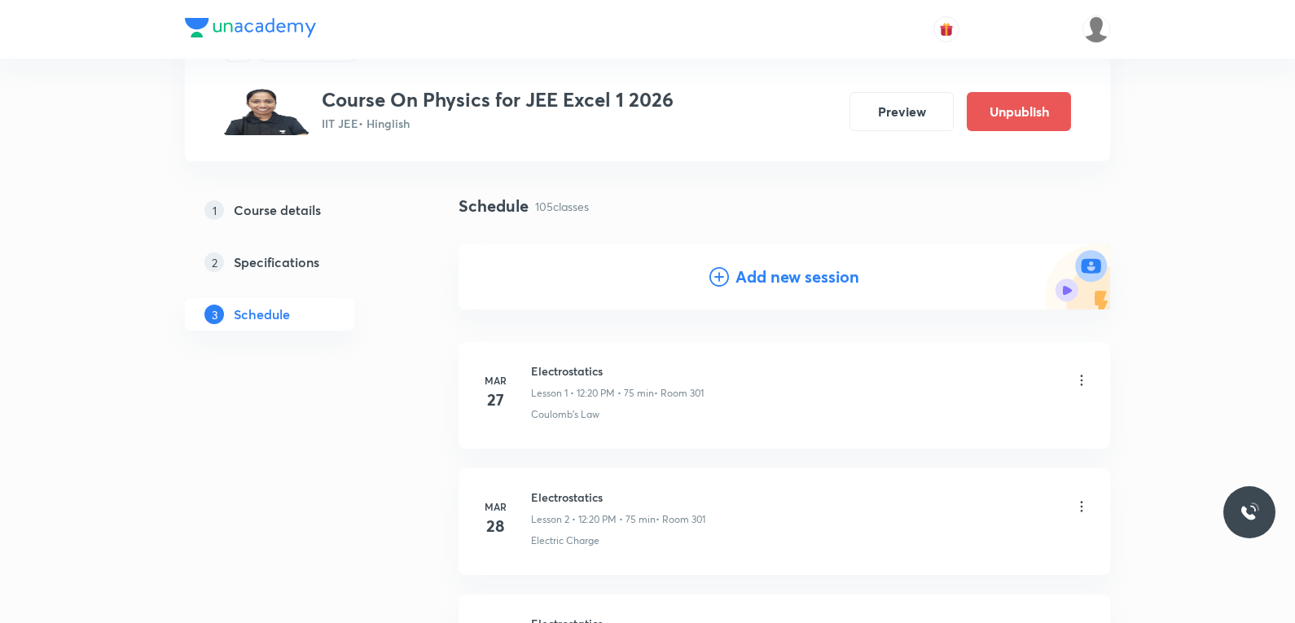
scroll to position [13185, 0]
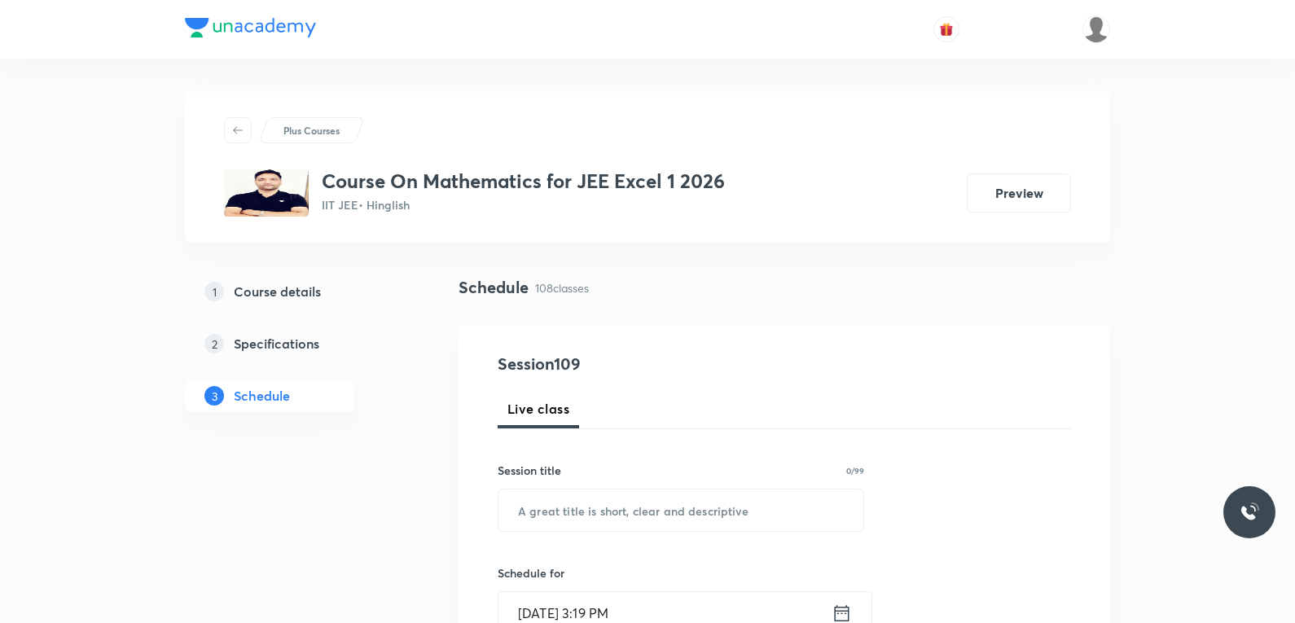
click at [916, 296] on div "Schedule 108 classes" at bounding box center [783, 287] width 651 height 24
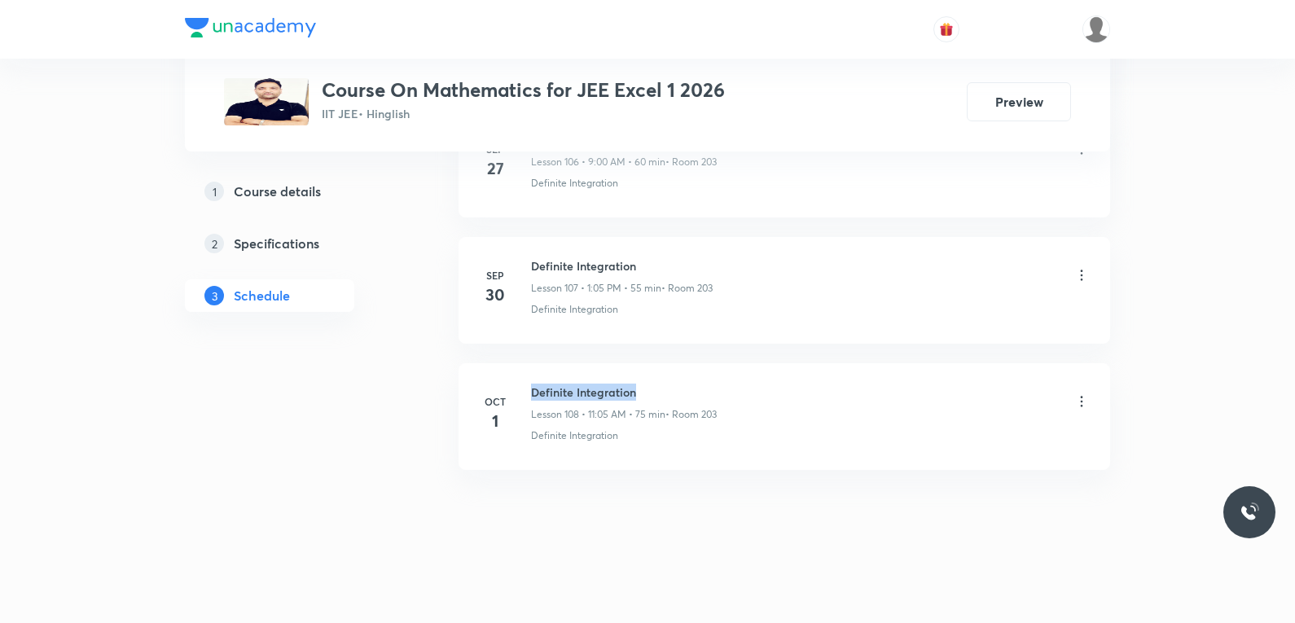
drag, startPoint x: 532, startPoint y: 394, endPoint x: 671, endPoint y: 386, distance: 139.5
click at [671, 386] on h6 "Definite Integration" at bounding box center [624, 391] width 186 height 17
copy h6 "Definite Integration"
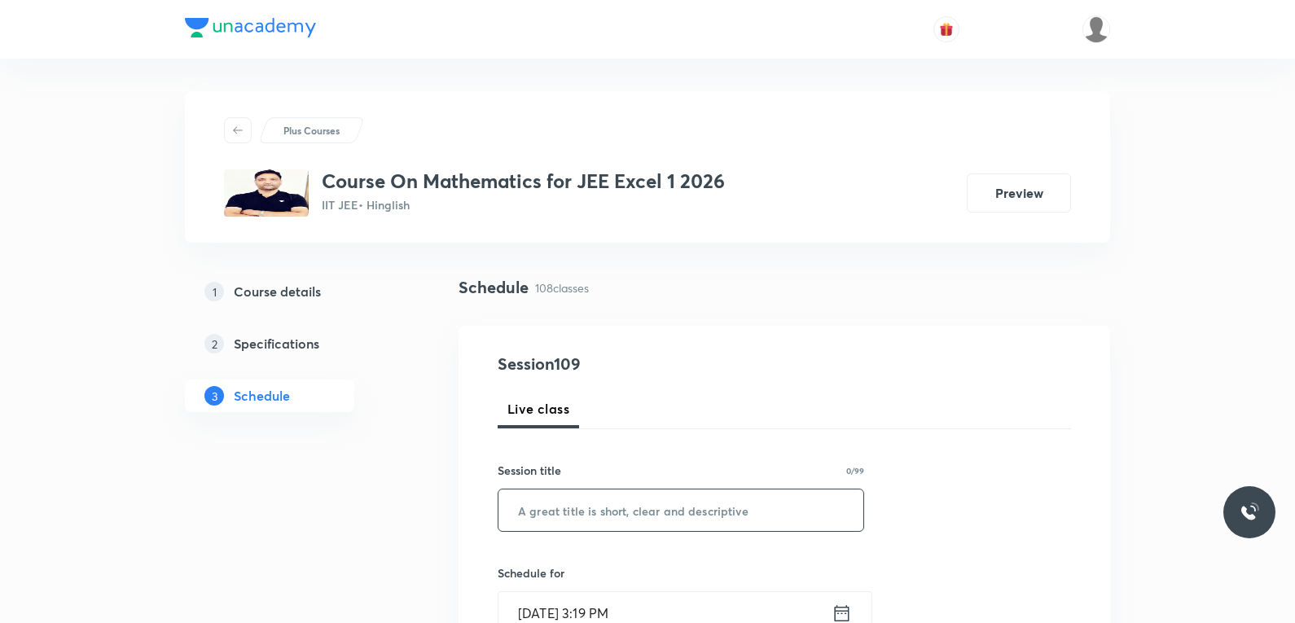
click at [703, 501] on input "text" at bounding box center [680, 510] width 365 height 42
paste input "Definite Integration"
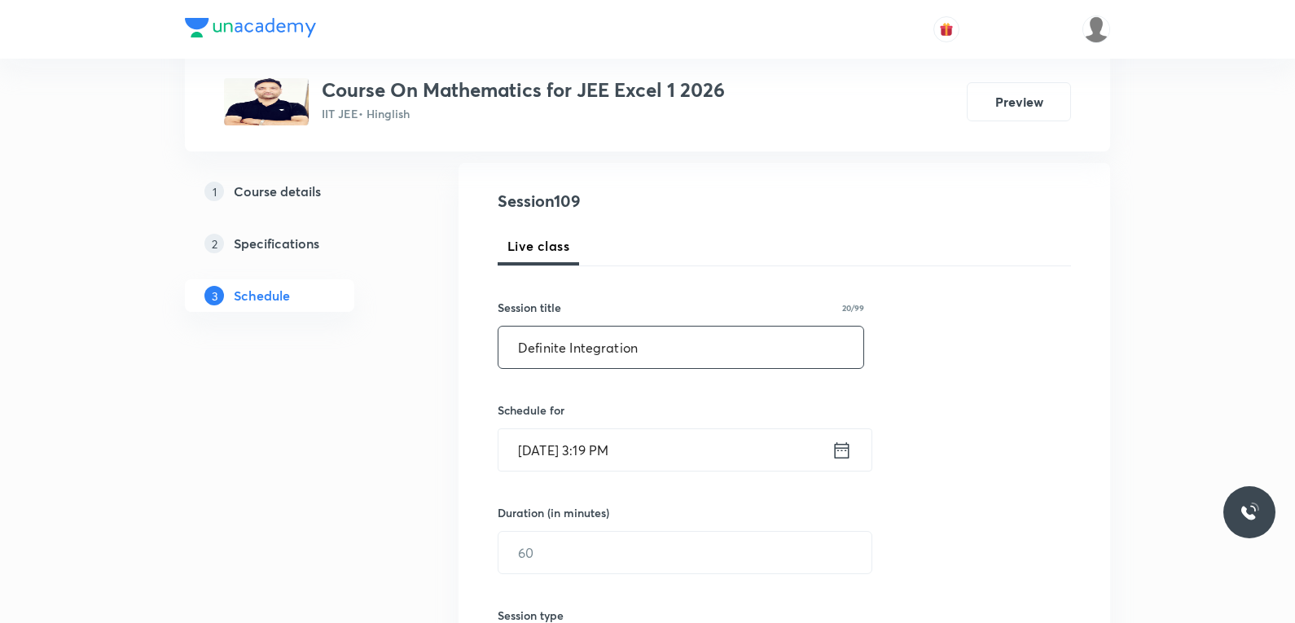
type input "Definite Integration"
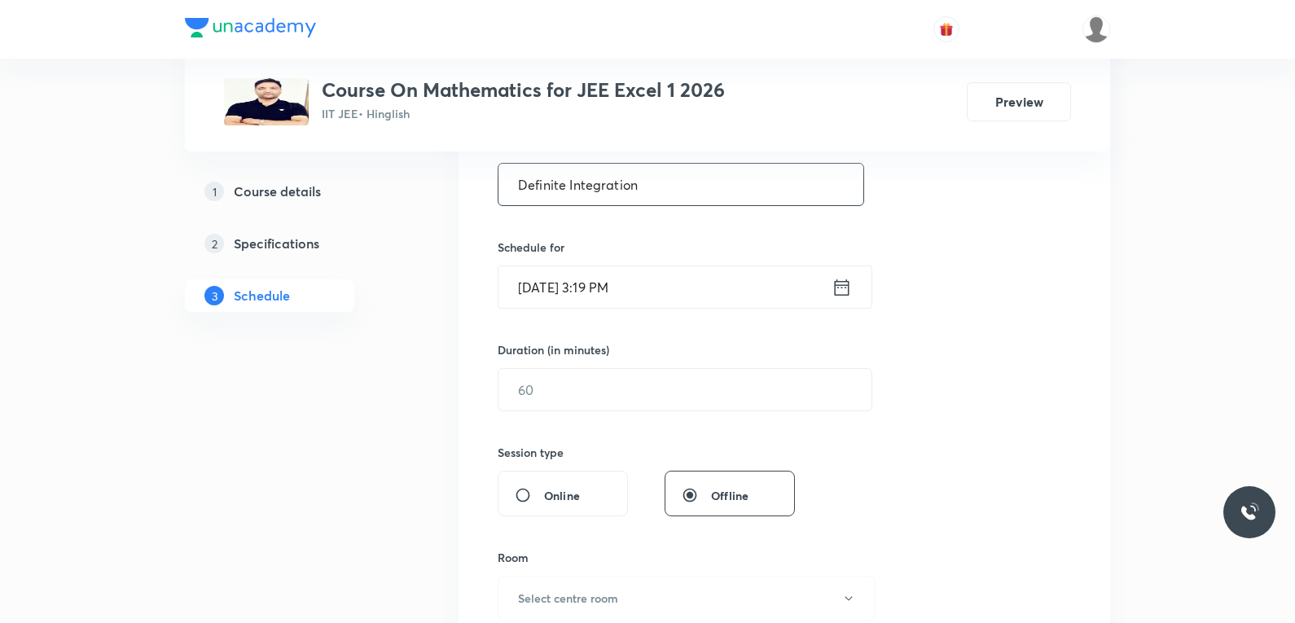
click at [546, 296] on input "[DATE] 3:19 PM" at bounding box center [664, 287] width 333 height 42
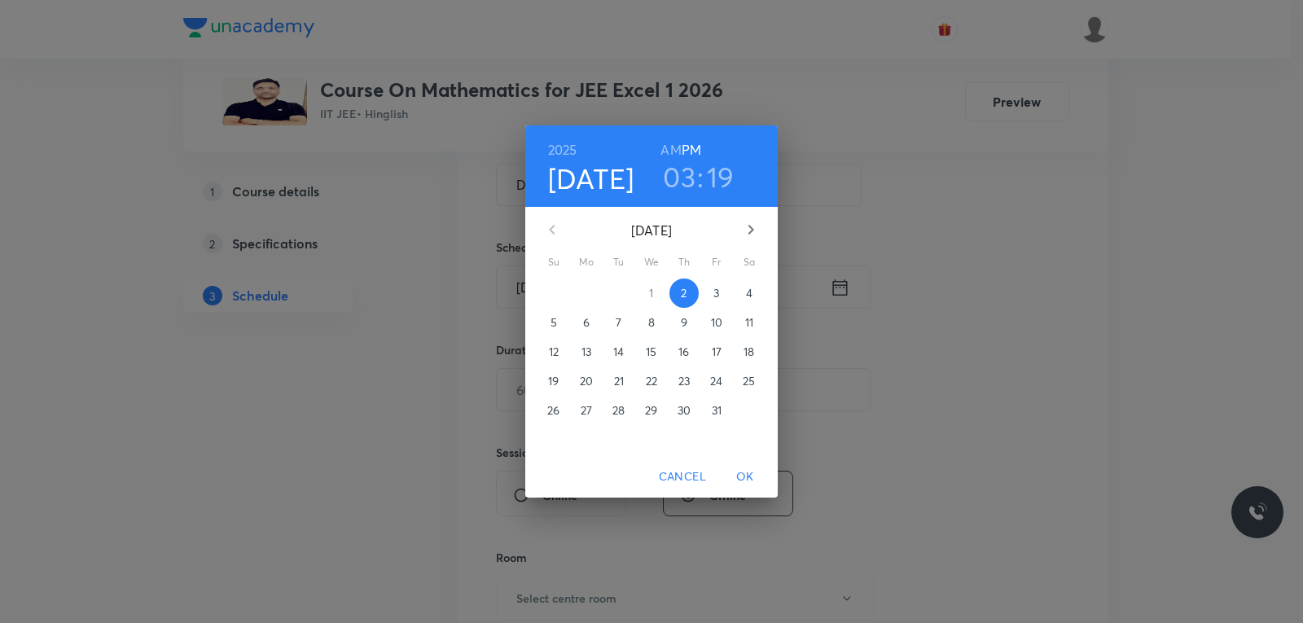
click at [712, 292] on span "3" at bounding box center [716, 293] width 29 height 16
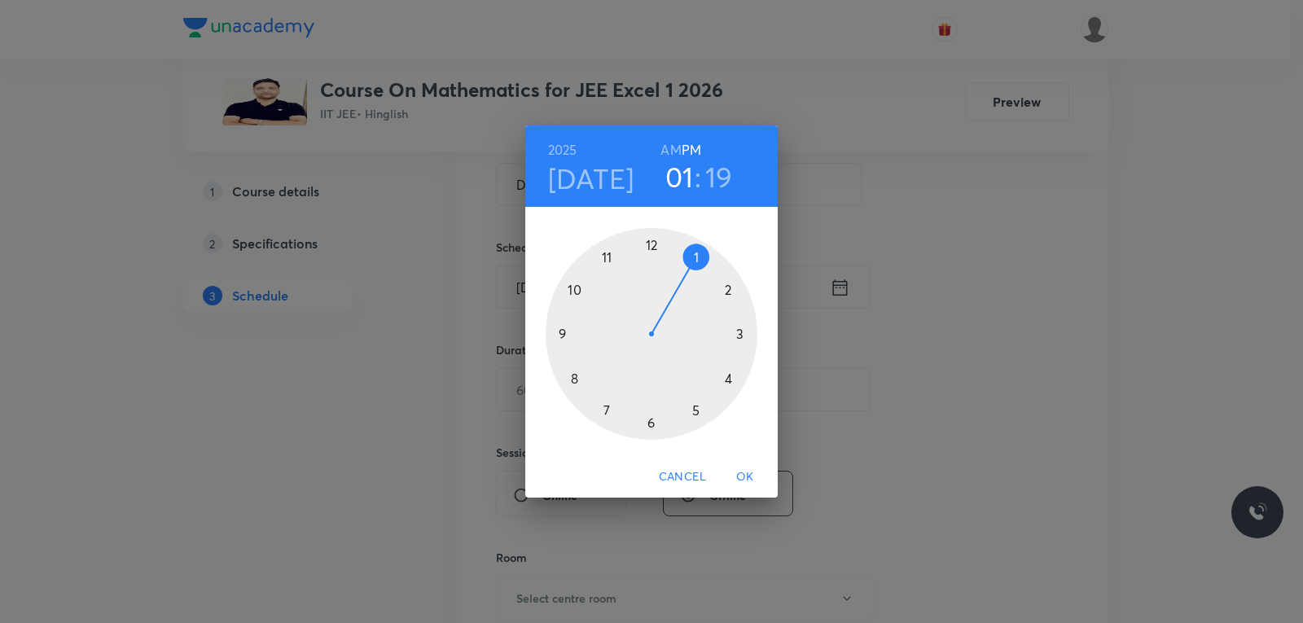
drag, startPoint x: 737, startPoint y: 325, endPoint x: 703, endPoint y: 260, distance: 73.2
click at [703, 260] on div at bounding box center [652, 334] width 212 height 212
drag, startPoint x: 734, startPoint y: 371, endPoint x: 695, endPoint y: 256, distance: 121.3
click at [695, 256] on div at bounding box center [652, 334] width 212 height 212
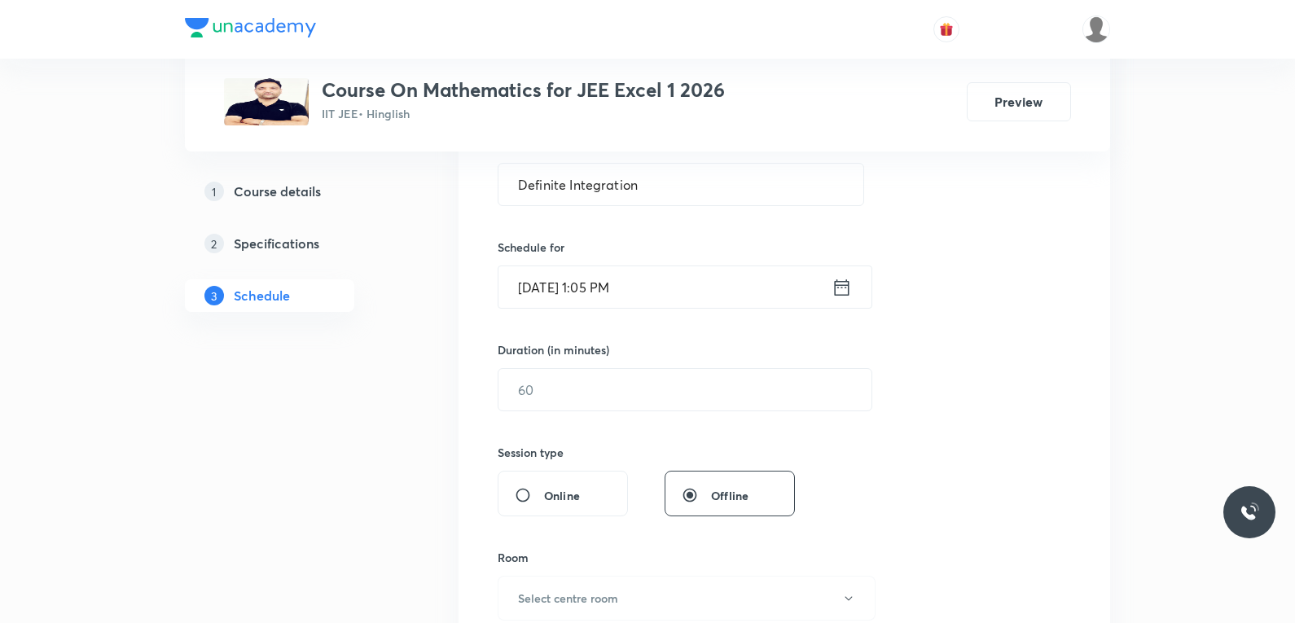
scroll to position [407, 0]
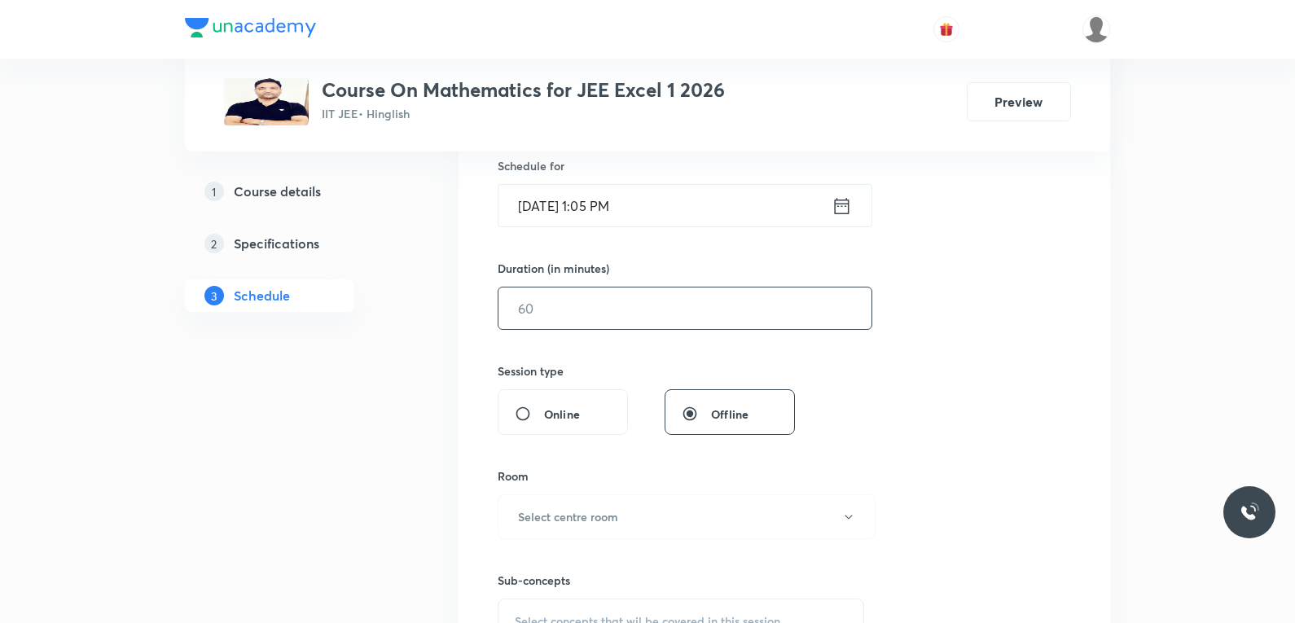
click at [610, 312] on input "text" at bounding box center [684, 308] width 373 height 42
type input "5"
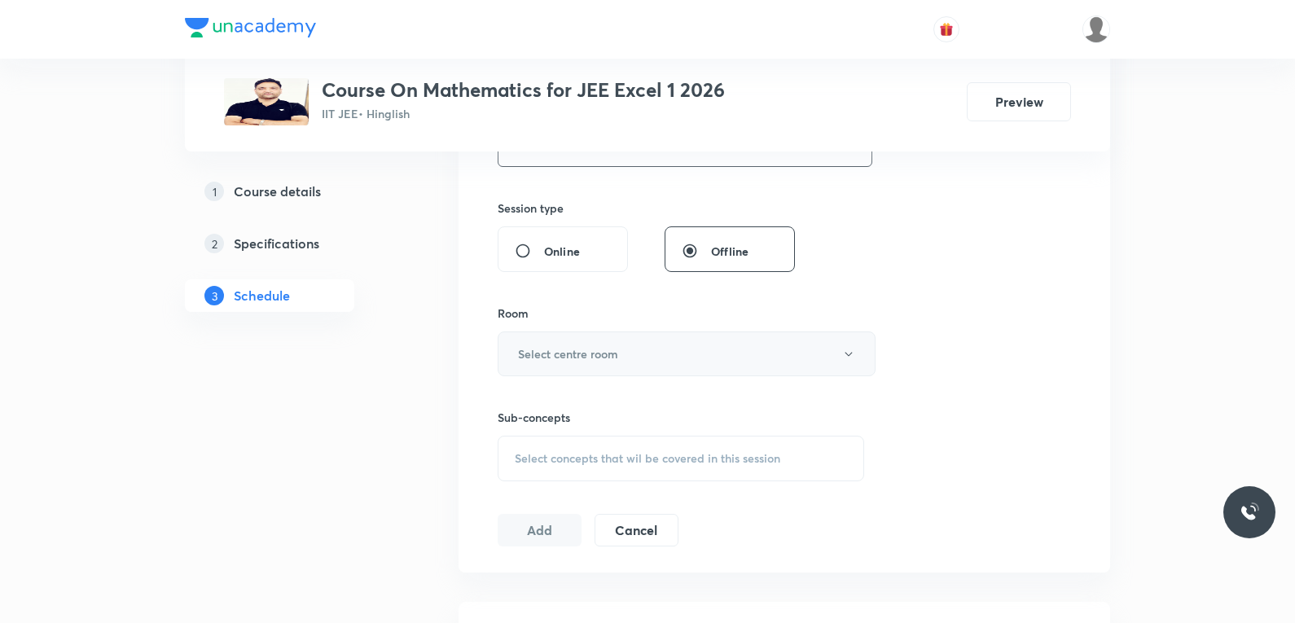
type input "60"
click at [656, 353] on button "Select centre room" at bounding box center [686, 353] width 378 height 45
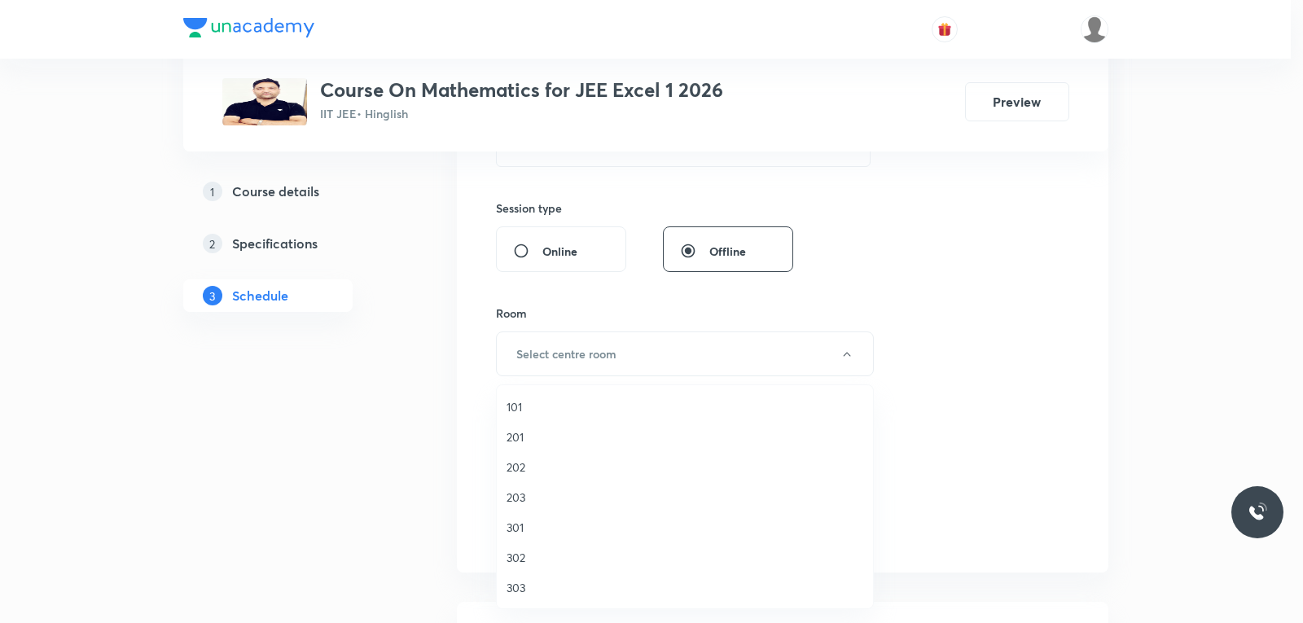
click at [533, 407] on span "101" at bounding box center [684, 406] width 357 height 17
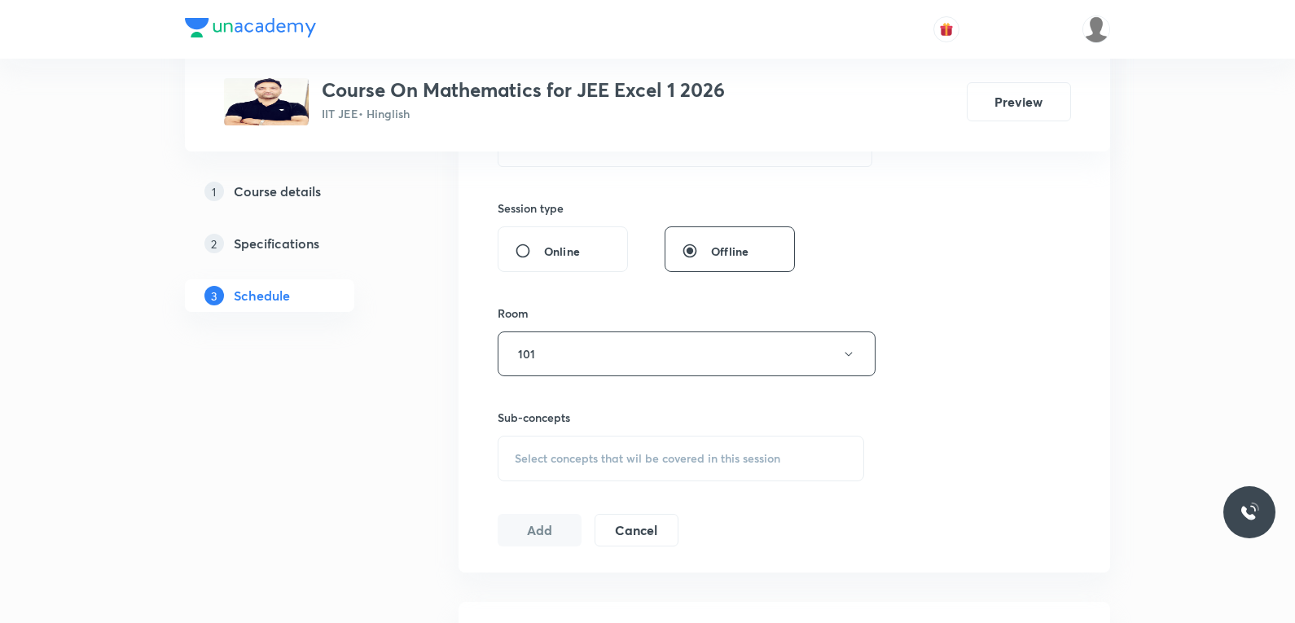
click at [650, 452] on span "Select concepts that wil be covered in this session" at bounding box center [647, 458] width 265 height 13
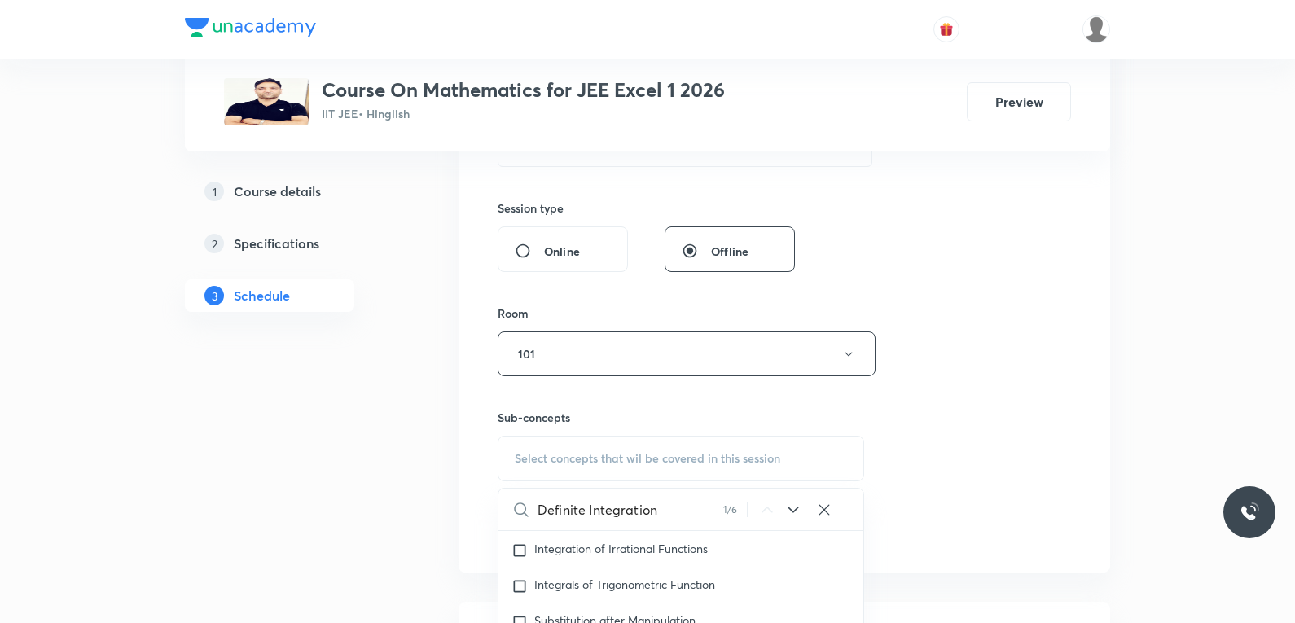
scroll to position [814, 0]
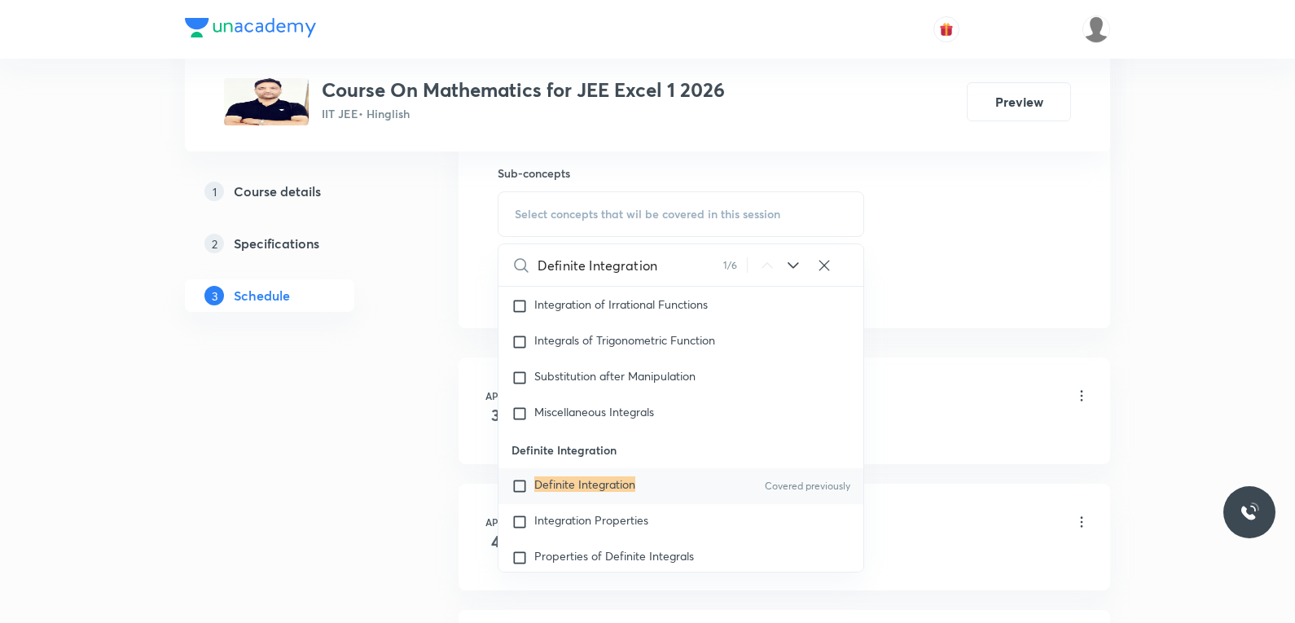
type input "Definite Integration"
click at [611, 484] on div "Definite Integration Covered previously" at bounding box center [680, 486] width 365 height 36
checkbox input "true"
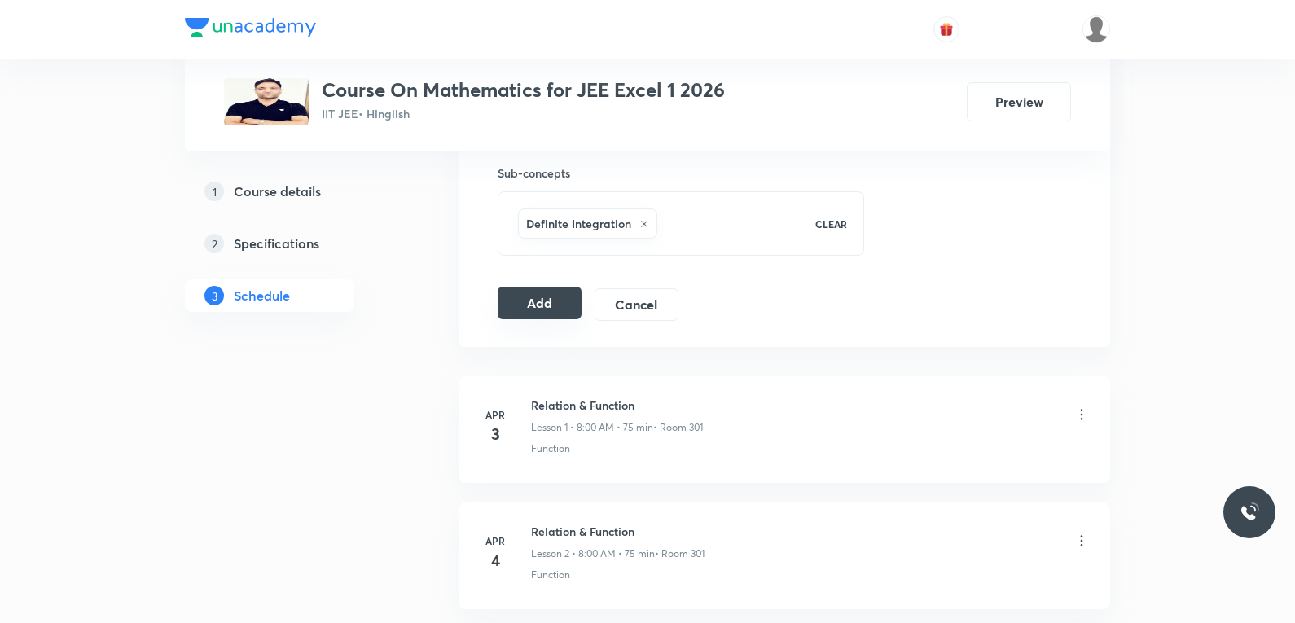
click at [564, 300] on button "Add" at bounding box center [539, 303] width 84 height 33
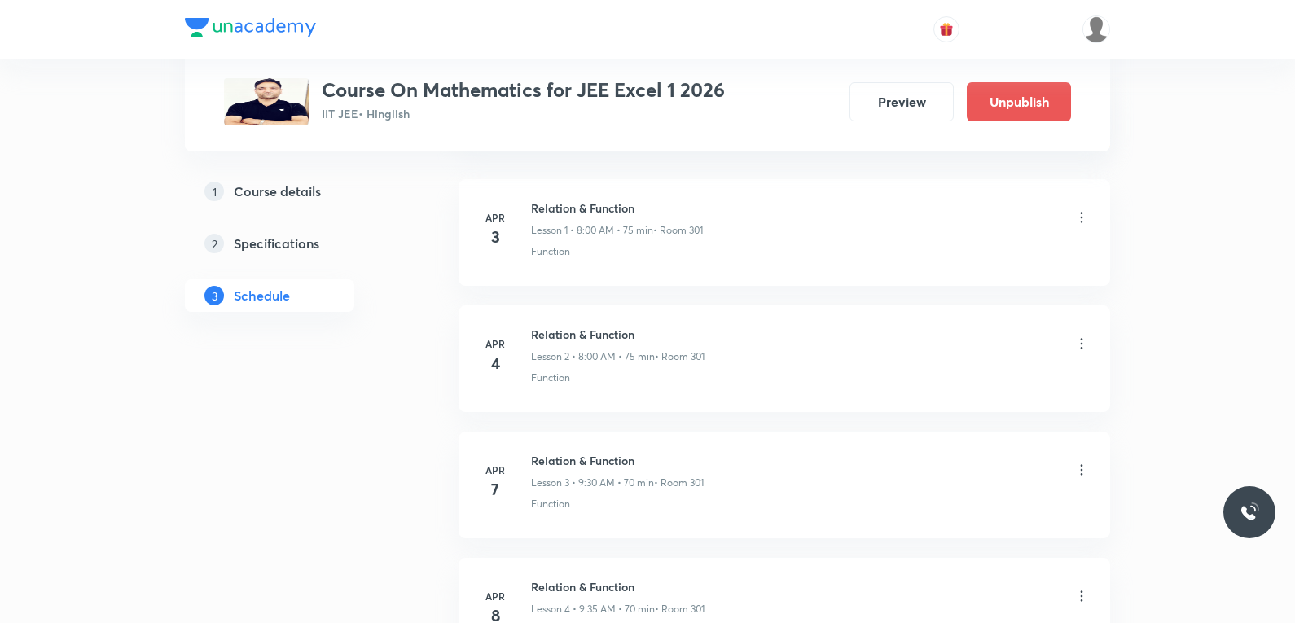
scroll to position [13690, 0]
